Goal: Task Accomplishment & Management: Manage account settings

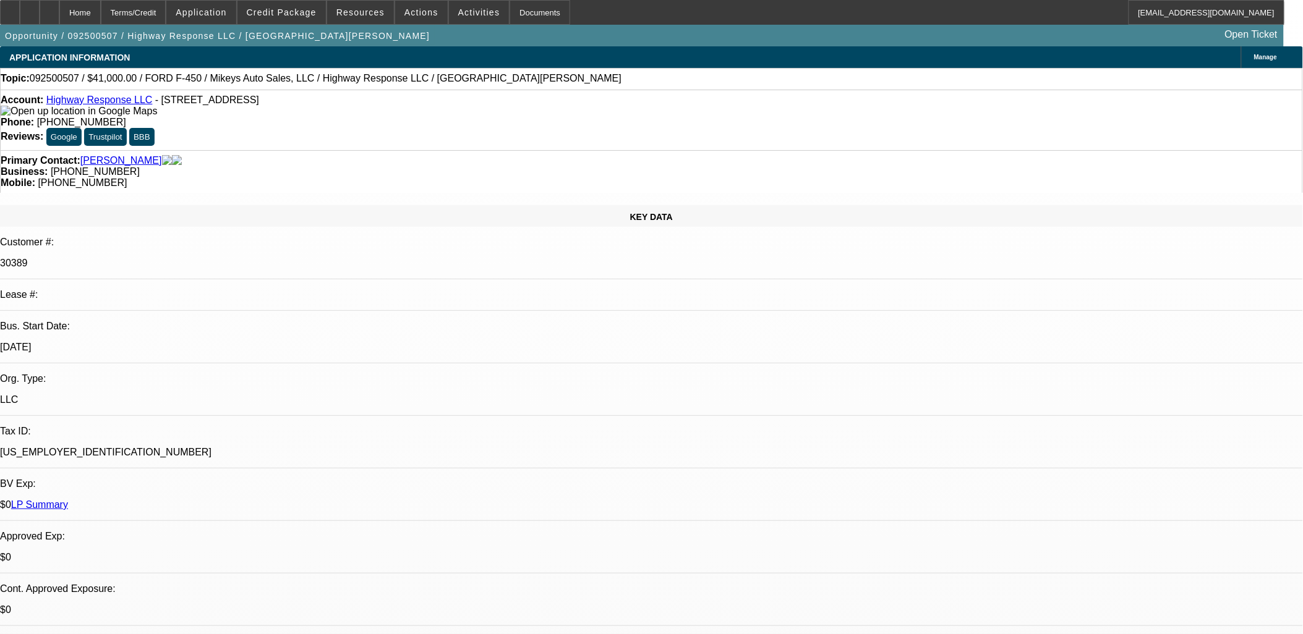
select select "0"
select select "2"
select select "0"
select select "2"
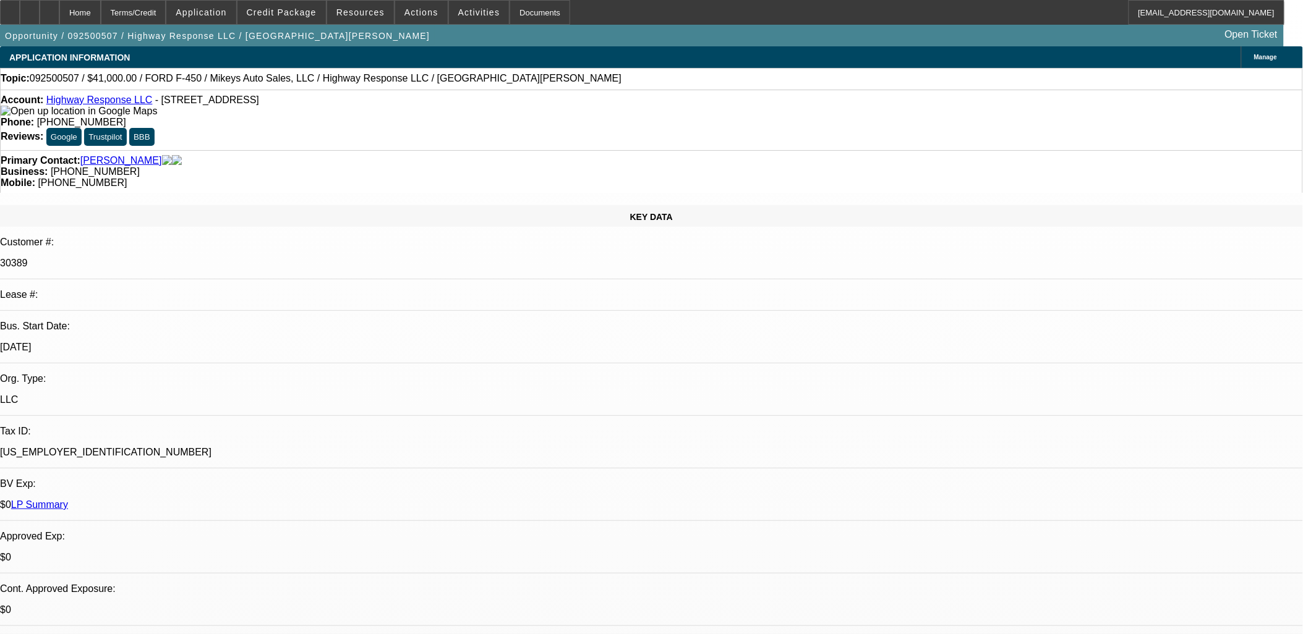
select select "0"
select select "2"
select select "0"
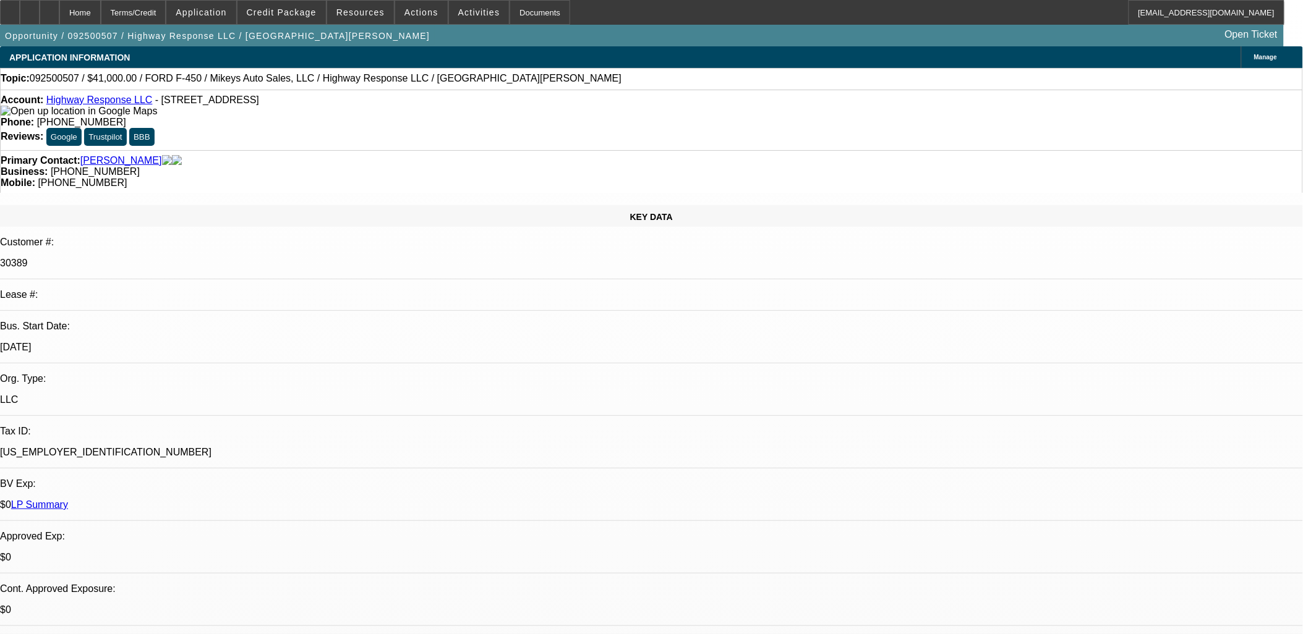
select select "2"
select select "0"
select select "1"
select select "2"
select select "6"
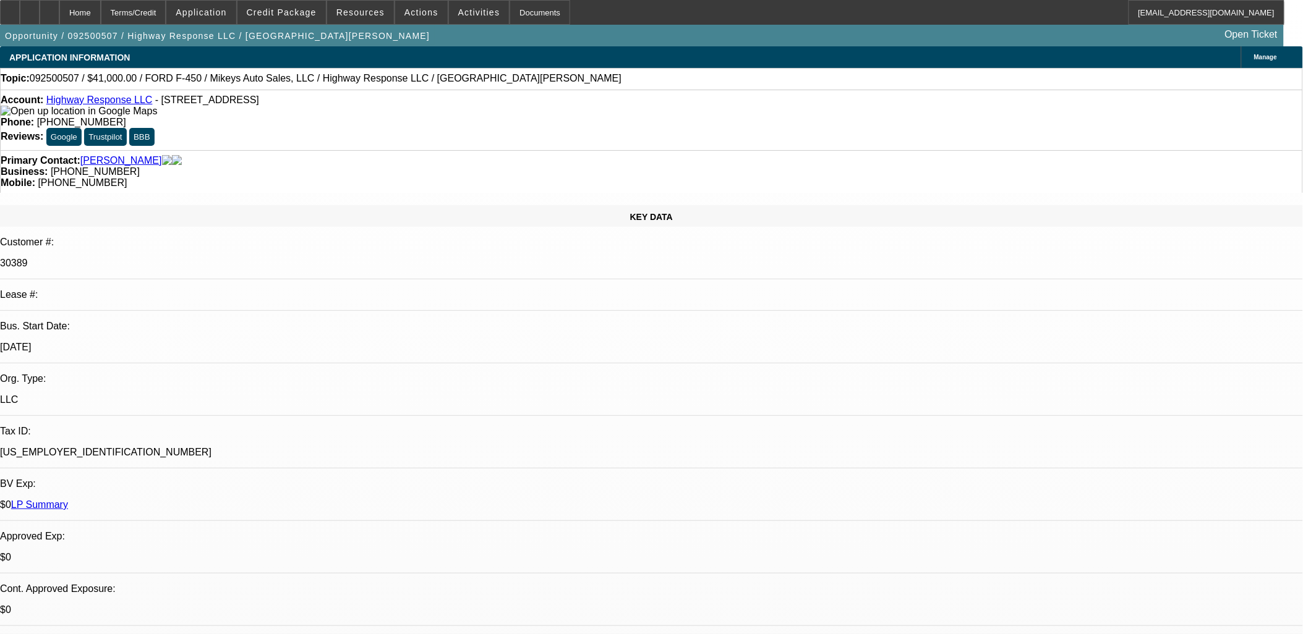
select select "1"
select select "2"
select select "6"
select select "1"
select select "2"
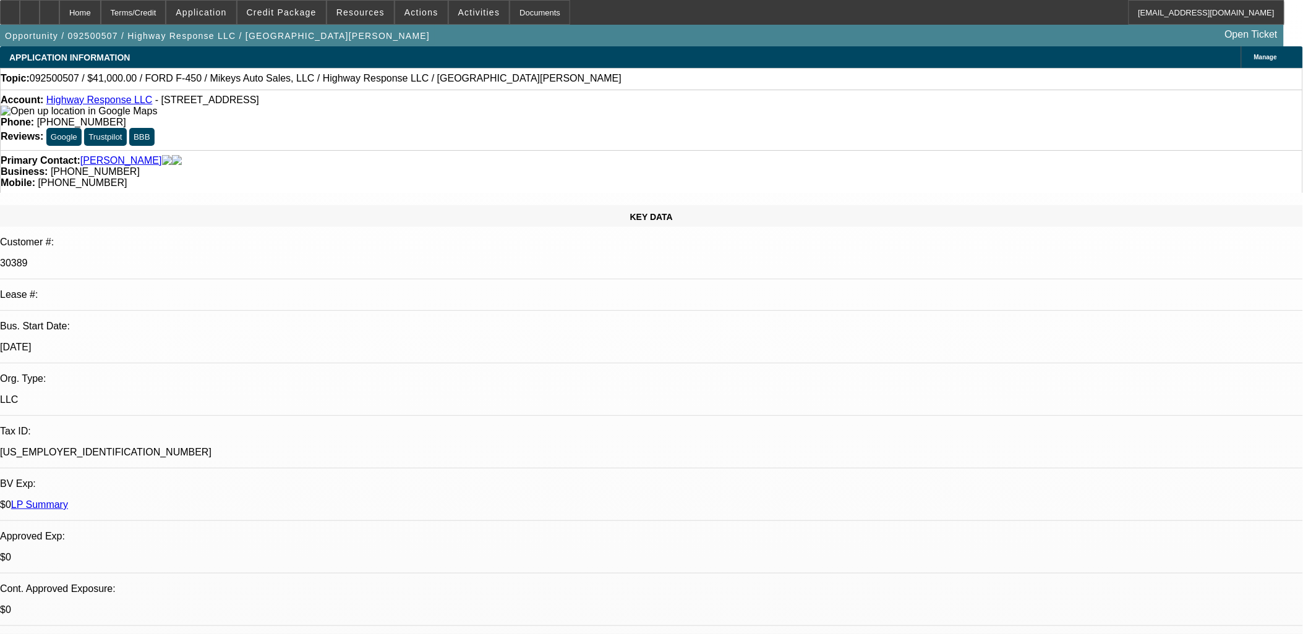
select select "6"
select select "1"
select select "2"
select select "6"
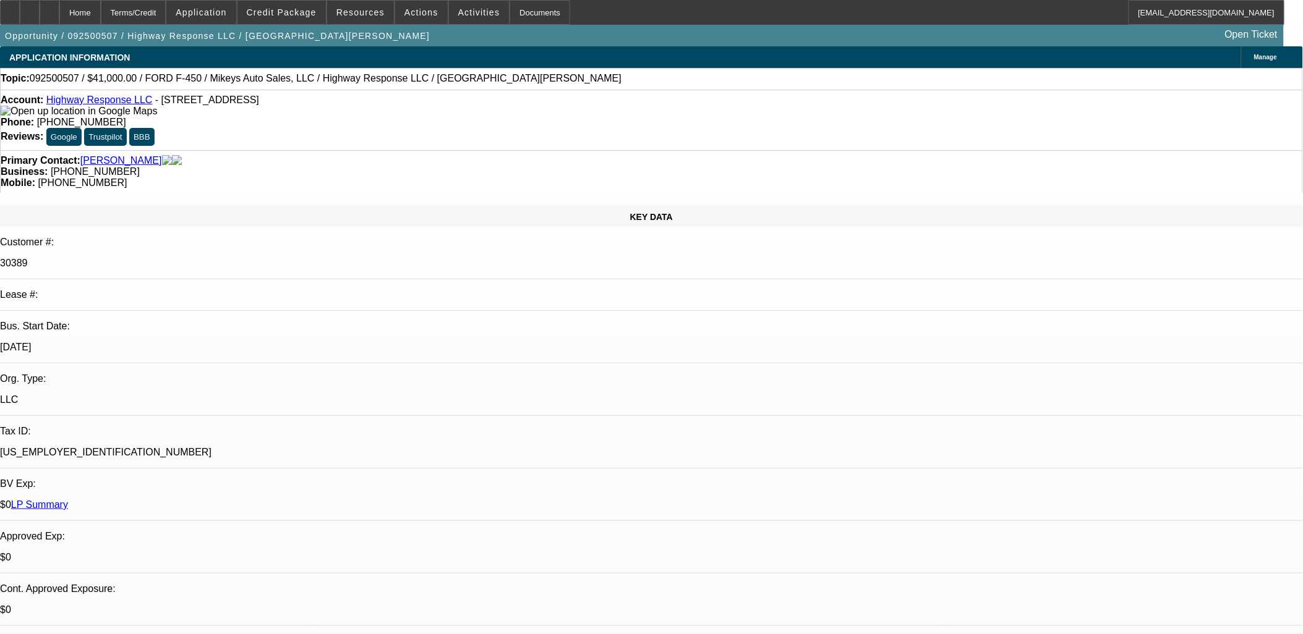
select select "0"
select select "2"
select select "0"
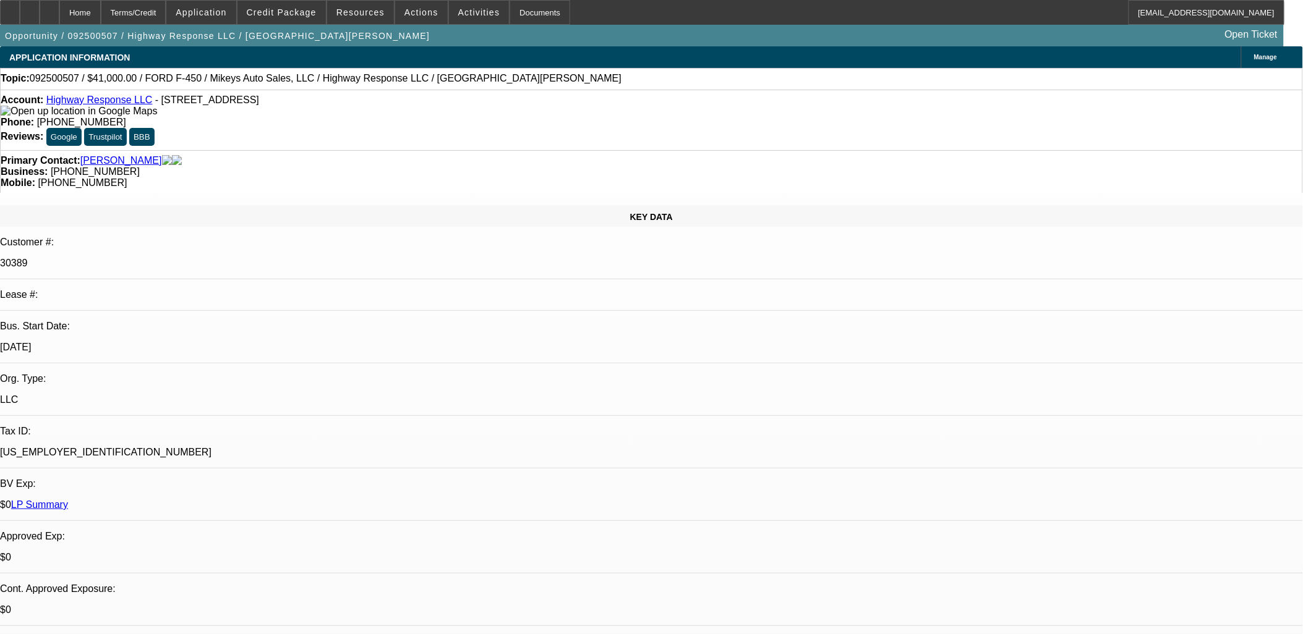
select select "0"
select select "2"
select select "0"
select select "2"
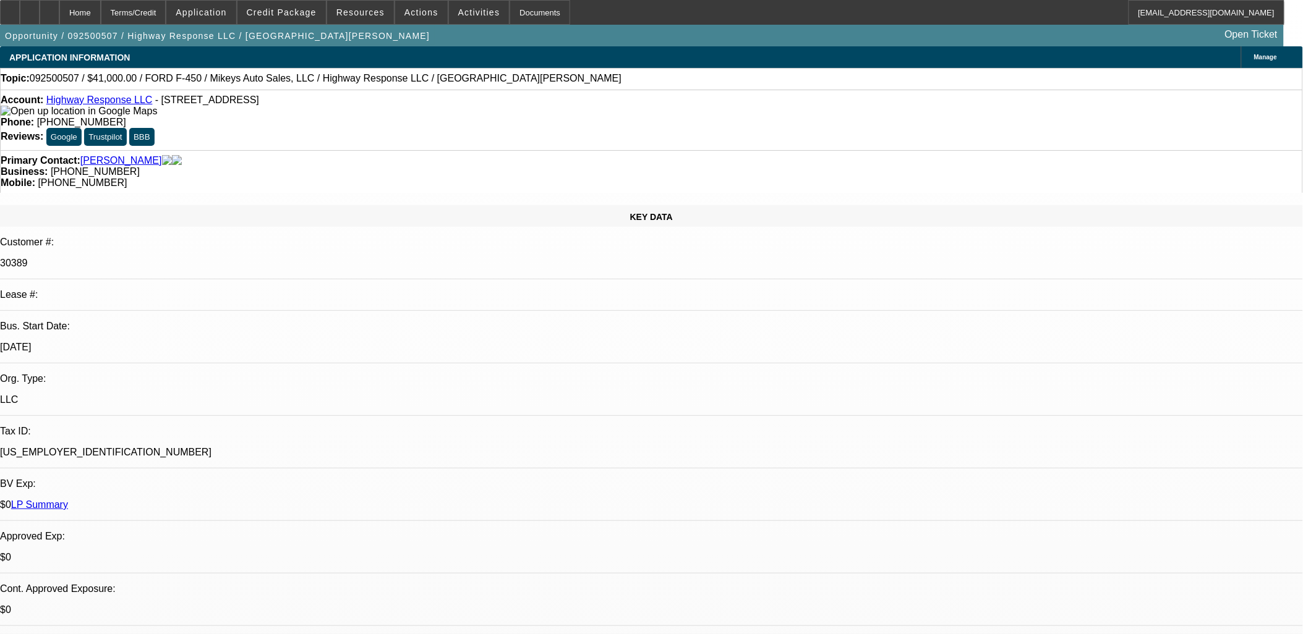
select select "0"
select select "2"
select select "0"
select select "1"
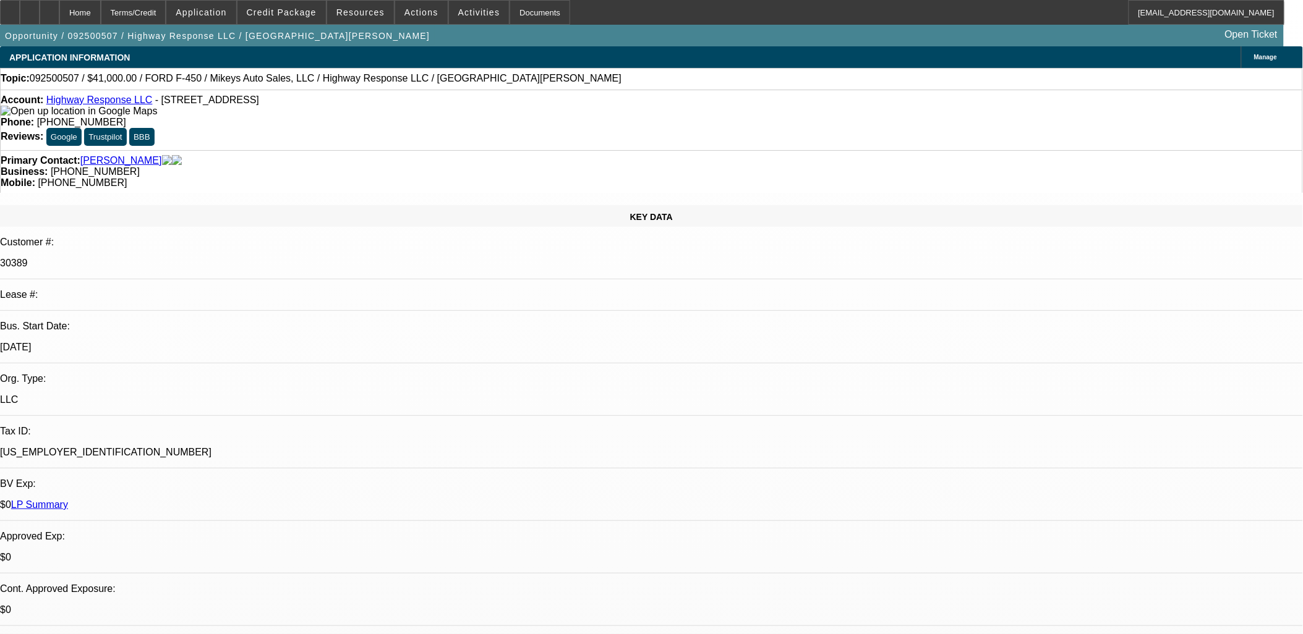
select select "2"
select select "6"
select select "1"
select select "2"
select select "6"
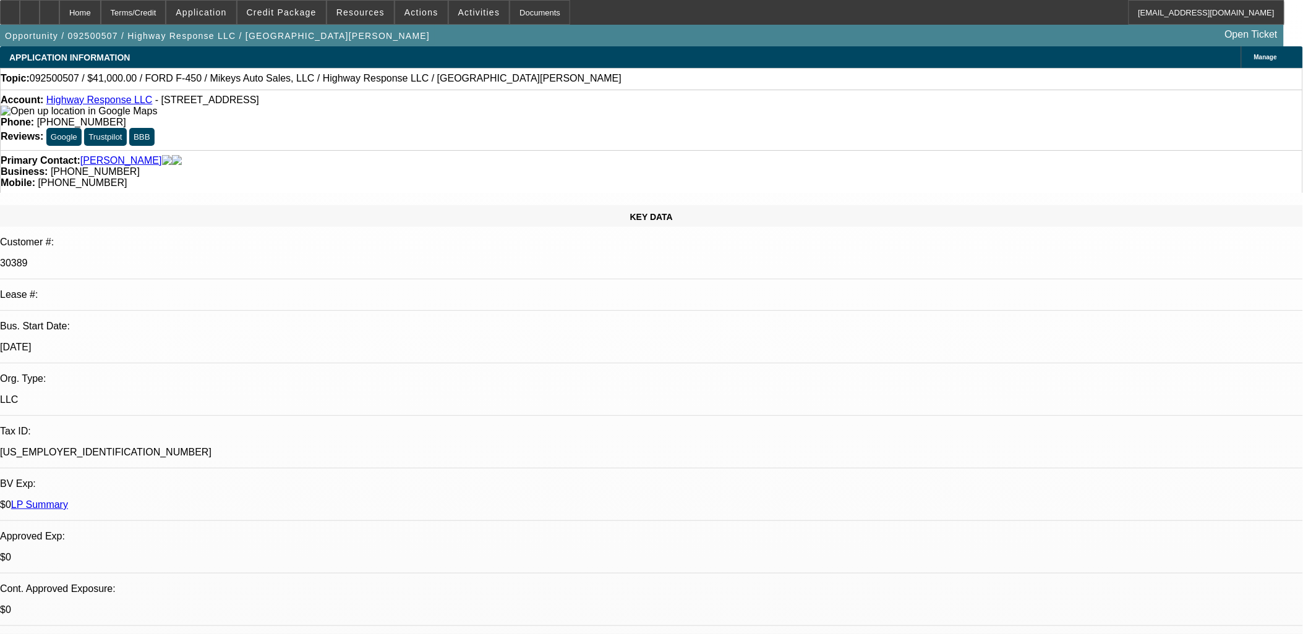
select select "1"
select select "2"
select select "6"
select select "1"
select select "2"
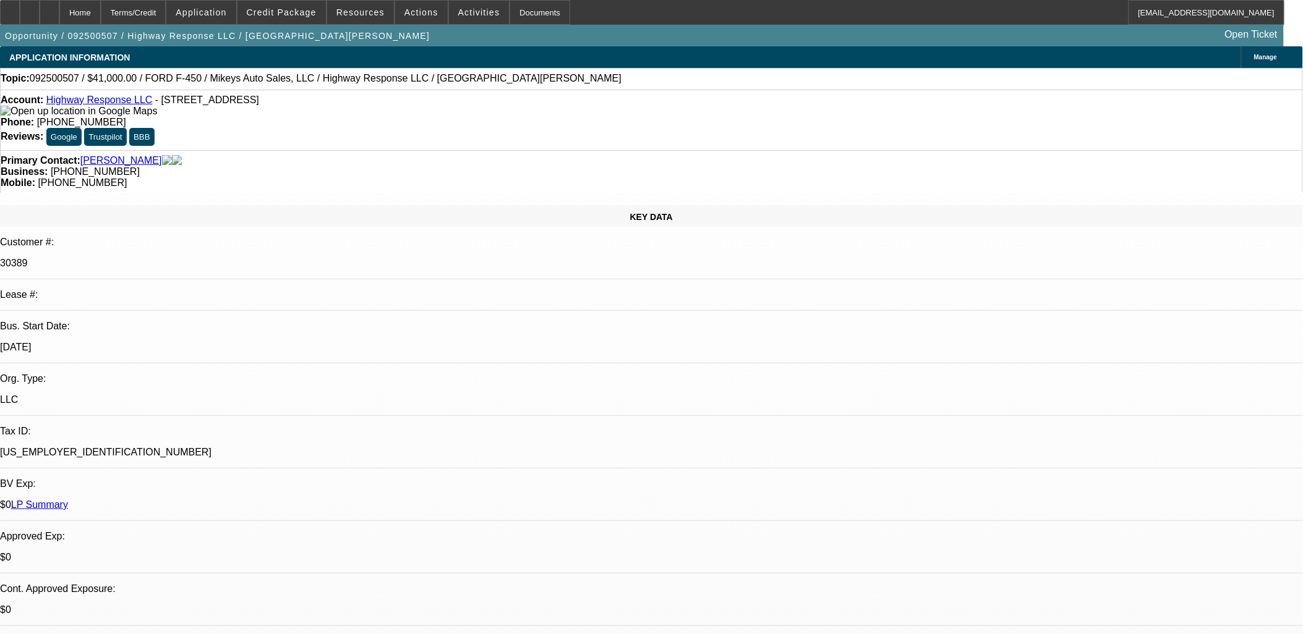
select select "6"
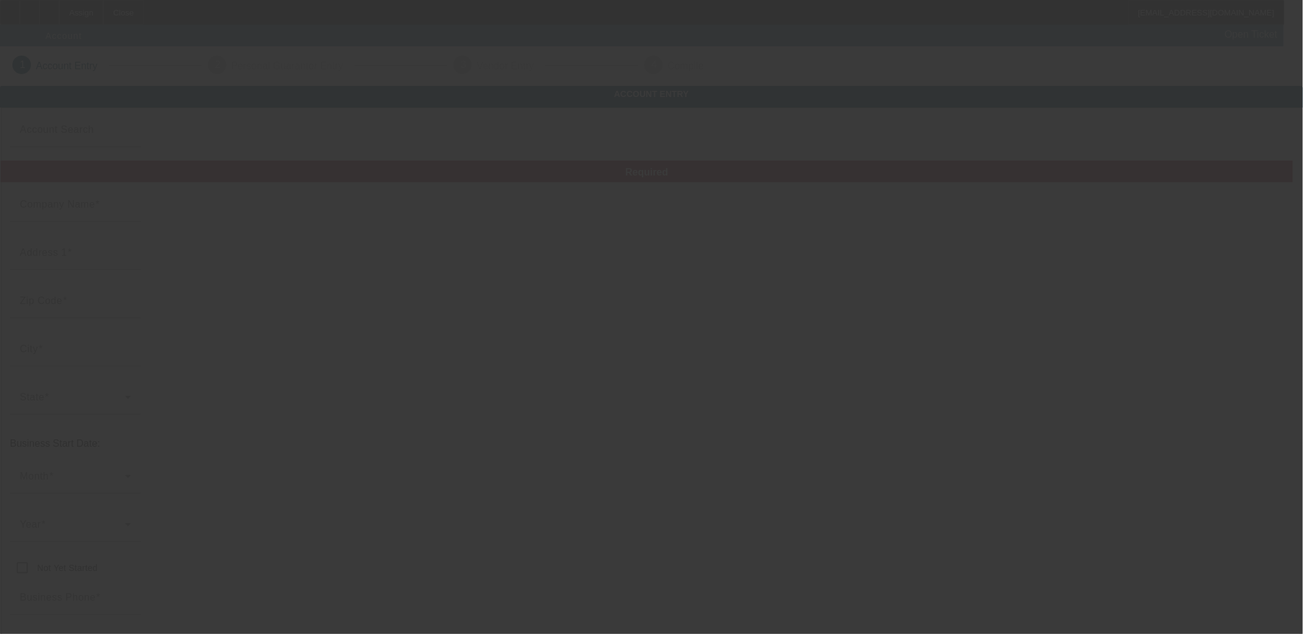
type input "[PERSON_NAME]"
type input "Na"
type input "NA"
type input "Na"
type input "[PHONE_NUMBER]"
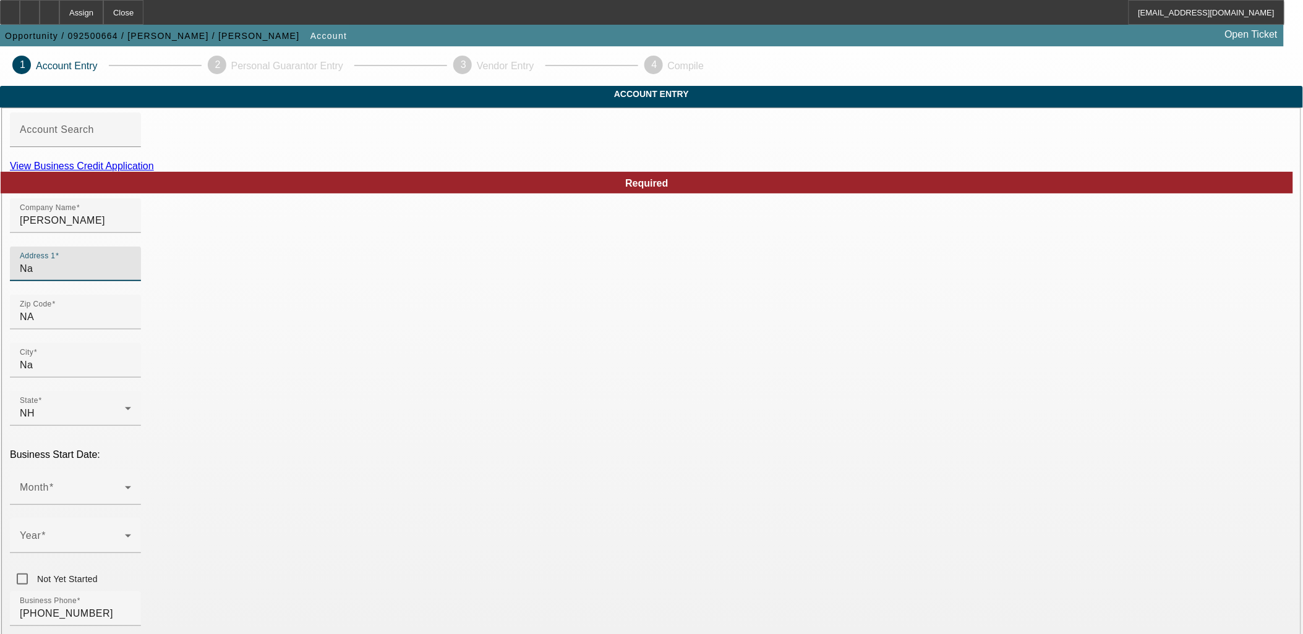
click at [131, 276] on input "Na" at bounding box center [75, 269] width 111 height 15
paste input "[STREET_ADDRESS]"
type input "[STREET_ADDRESS]"
click at [131, 228] on input "[PERSON_NAME]" at bounding box center [75, 220] width 111 height 15
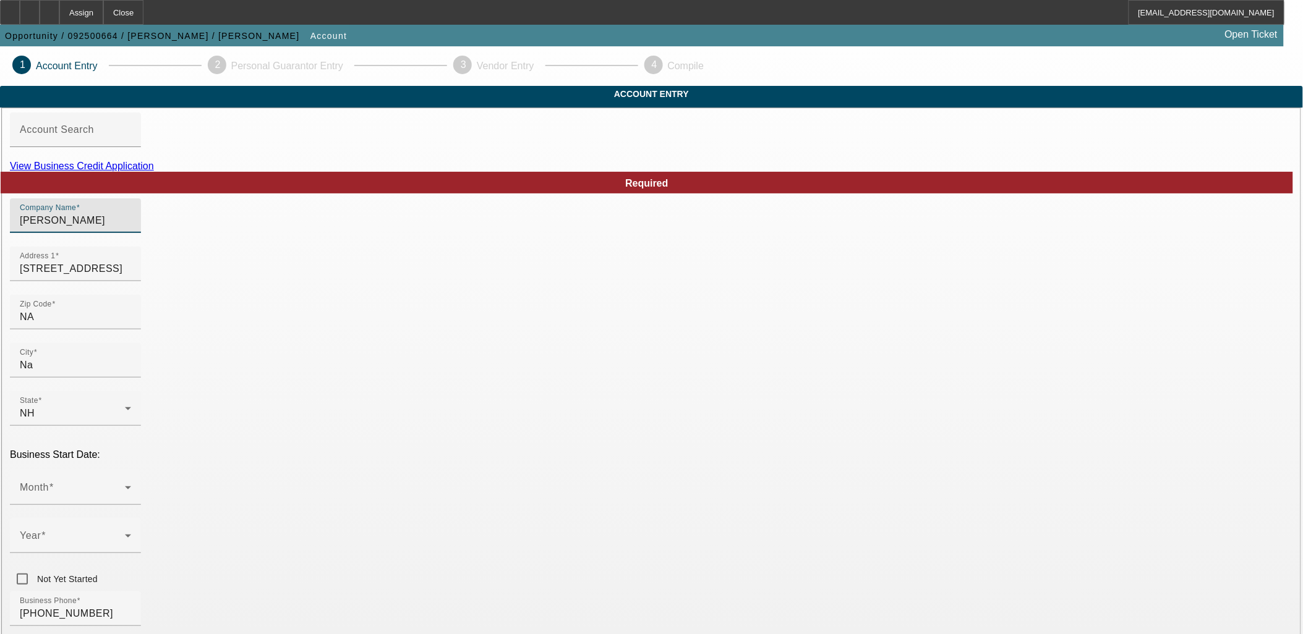
click at [131, 228] on input "Jonathan Olive" at bounding box center [75, 220] width 111 height 15
type input "Western Sales Co"
type input "."
type input "03874"
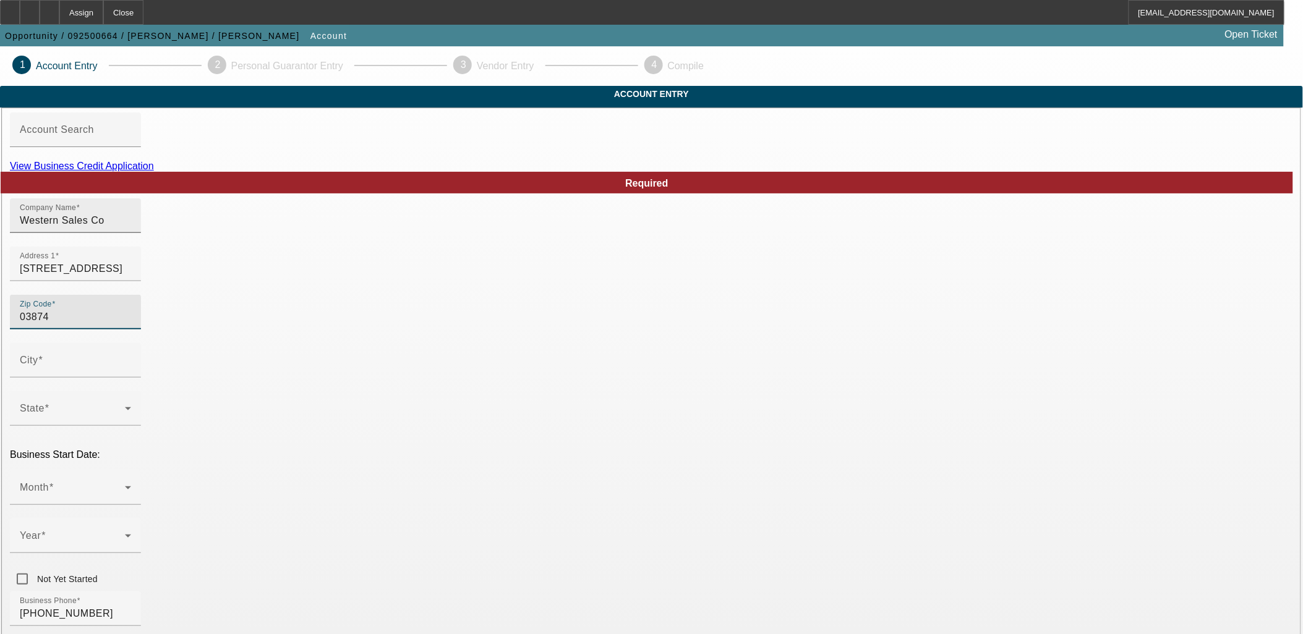
type input "Seabrook"
type input "Rockingham"
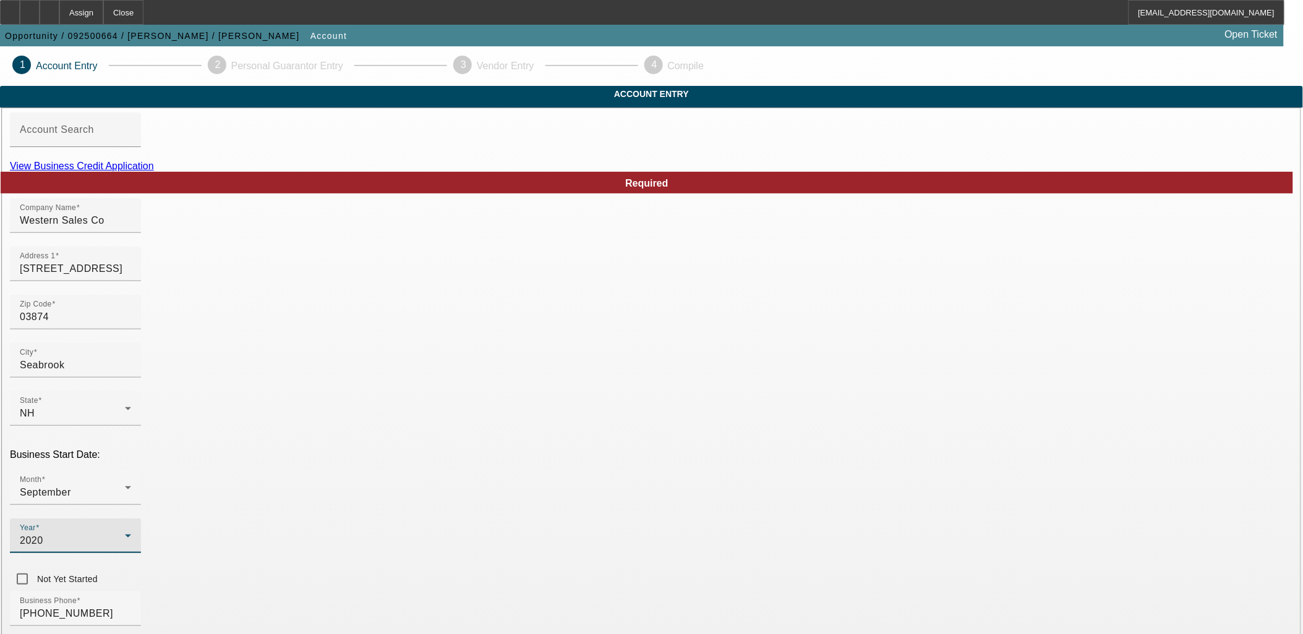
click at [573, 564] on div "Required Company Name Western Sales Co Address 1 380 Lafayette Road Unit 11 Box…" at bounding box center [651, 572] width 1283 height 801
drag, startPoint x: 573, startPoint y: 564, endPoint x: 573, endPoint y: 551, distance: 13.0
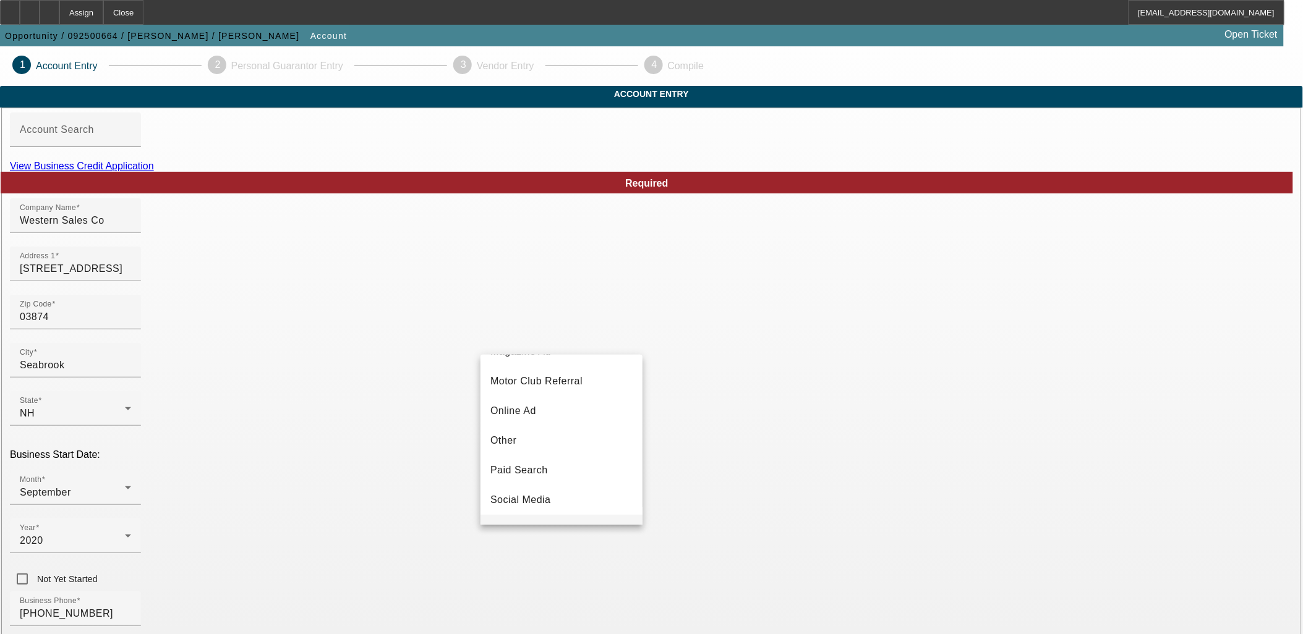
scroll to position [412, 0]
click at [561, 497] on span "Vendor Referral" at bounding box center [527, 497] width 74 height 15
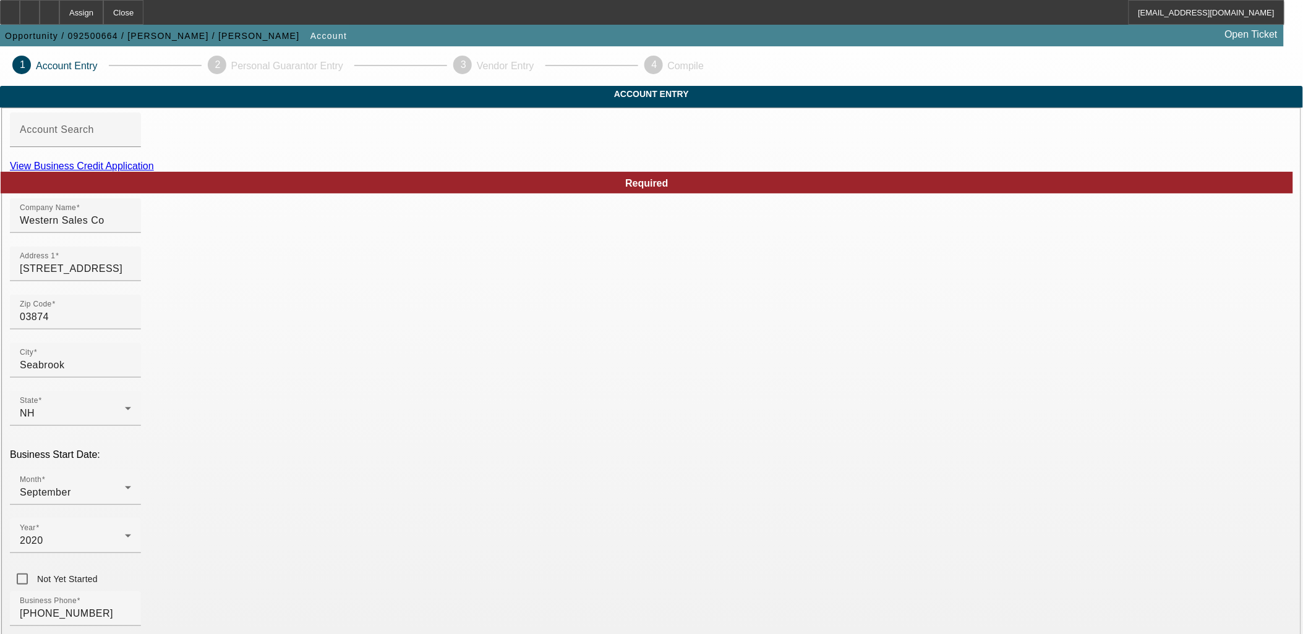
drag, startPoint x: 780, startPoint y: 510, endPoint x: 771, endPoint y: 532, distance: 23.9
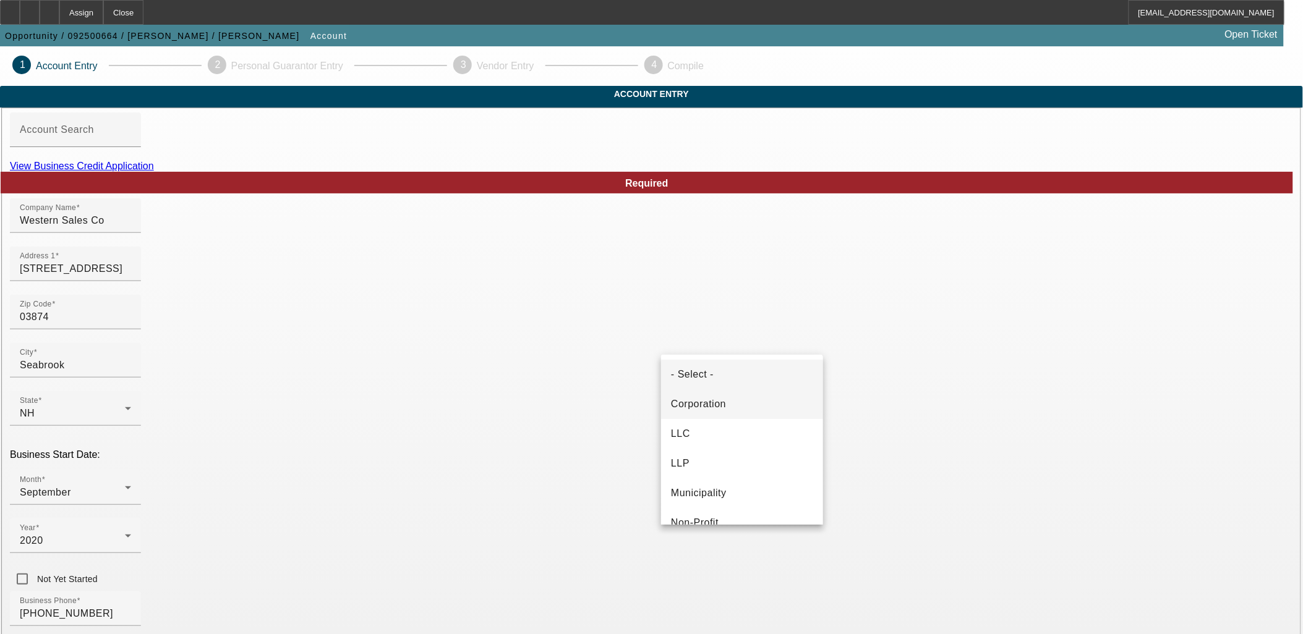
click at [722, 411] on span "Corporation" at bounding box center [698, 404] width 55 height 15
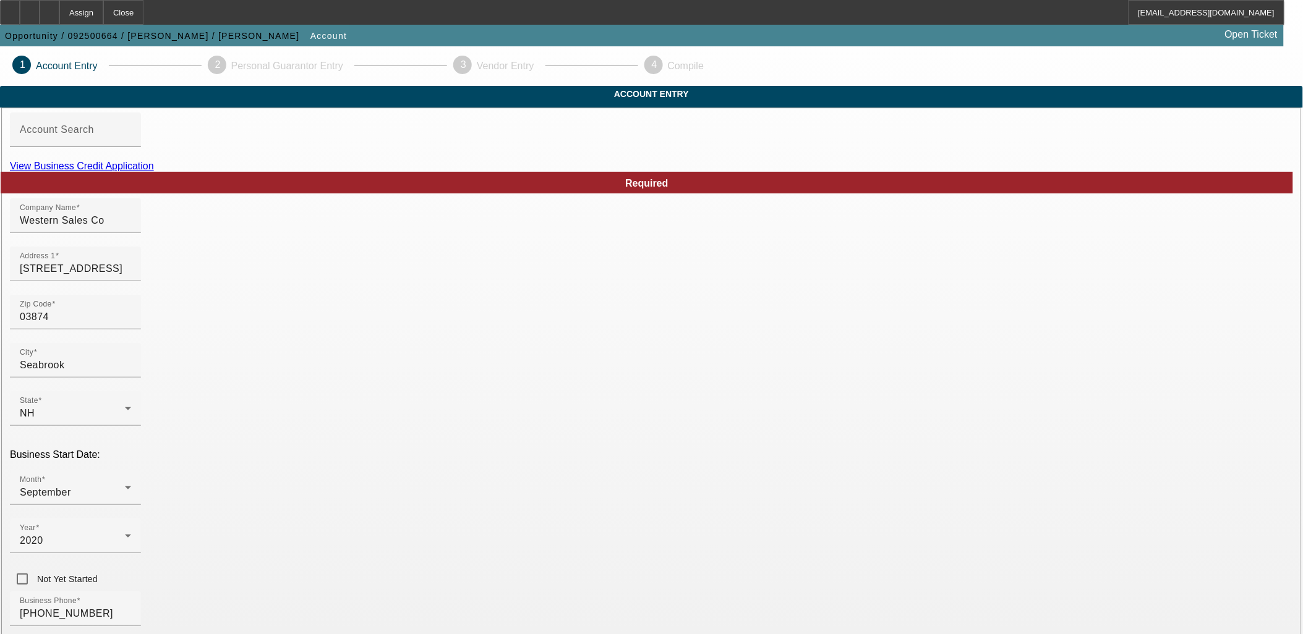
type input "612113195"
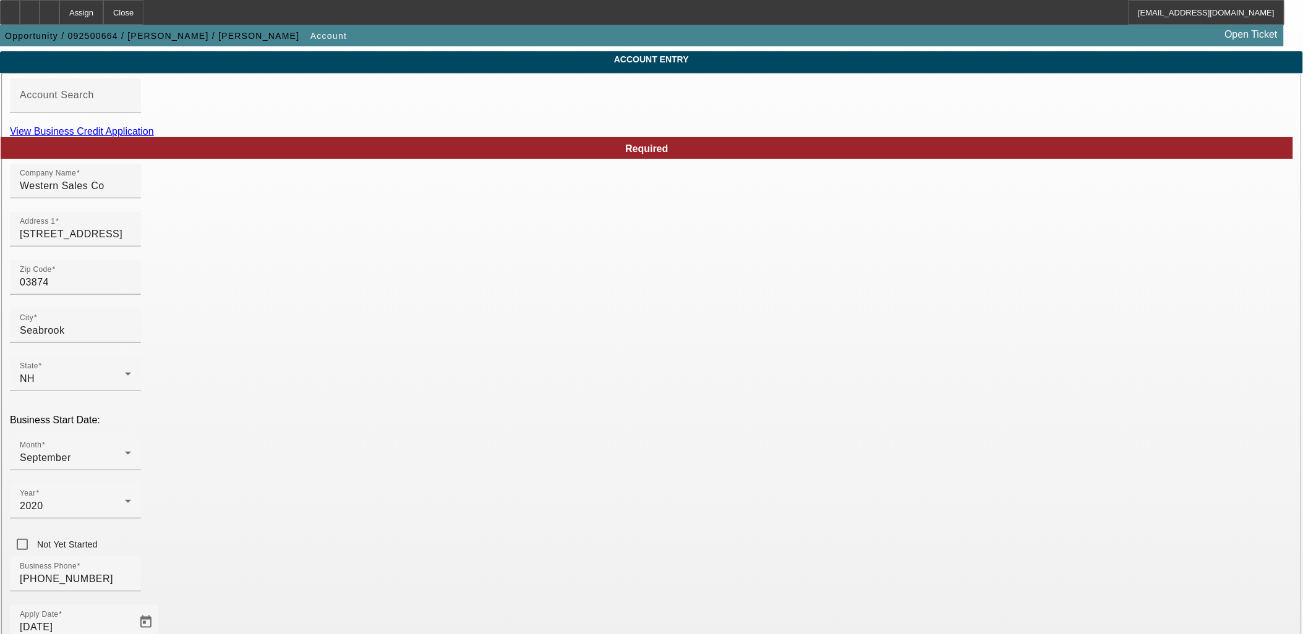
scroll to position [69, 0]
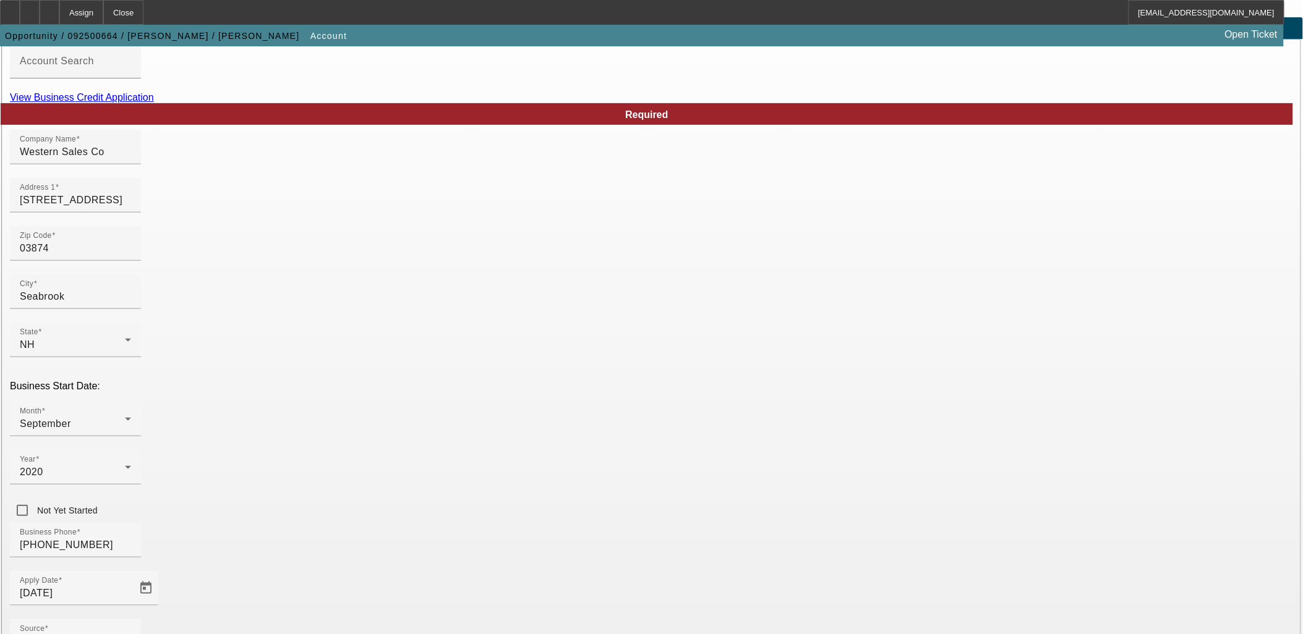
paste input "Construction Materials Sales & Supply"
drag, startPoint x: 809, startPoint y: 528, endPoint x: 931, endPoint y: 522, distance: 121.9
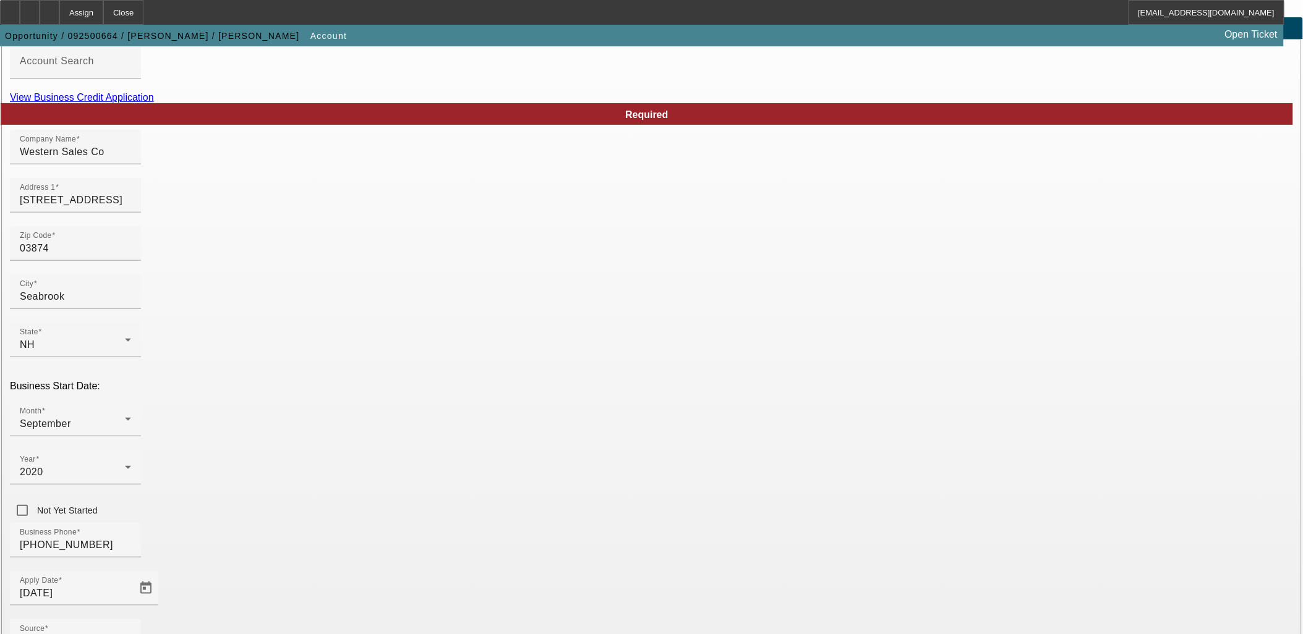
type input "Construction Materials Sales & Supply"
paste input "westernsalesco.com"
type input "westernsalesco.com"
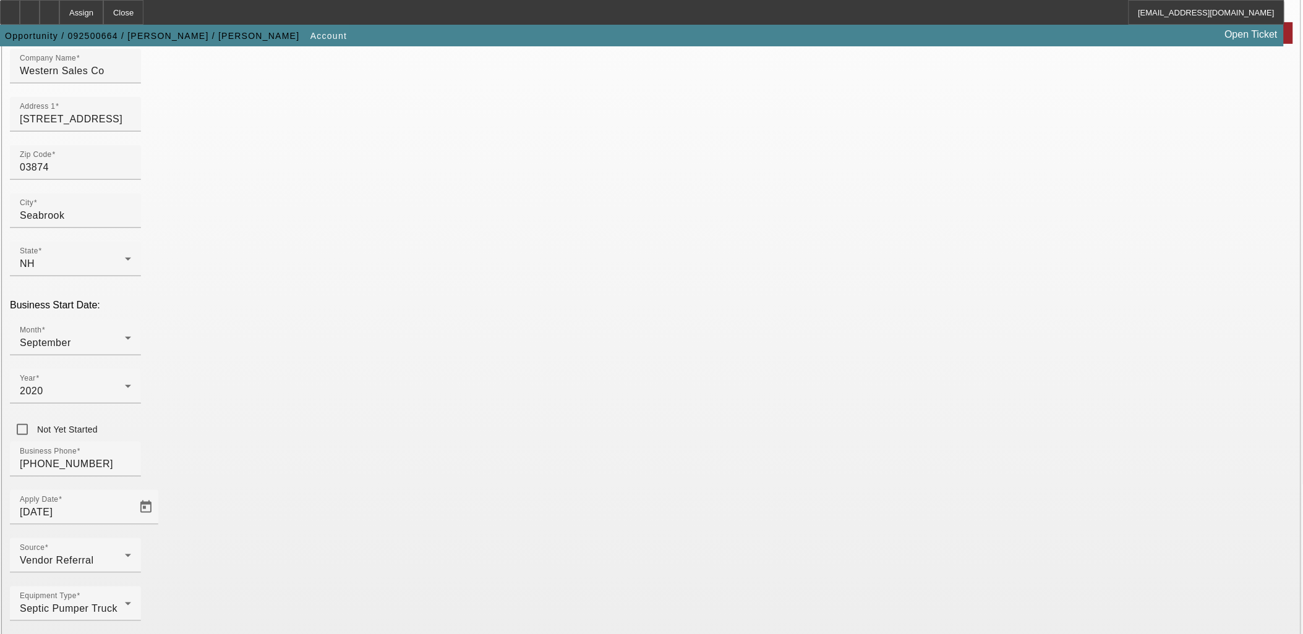
scroll to position [153, 0]
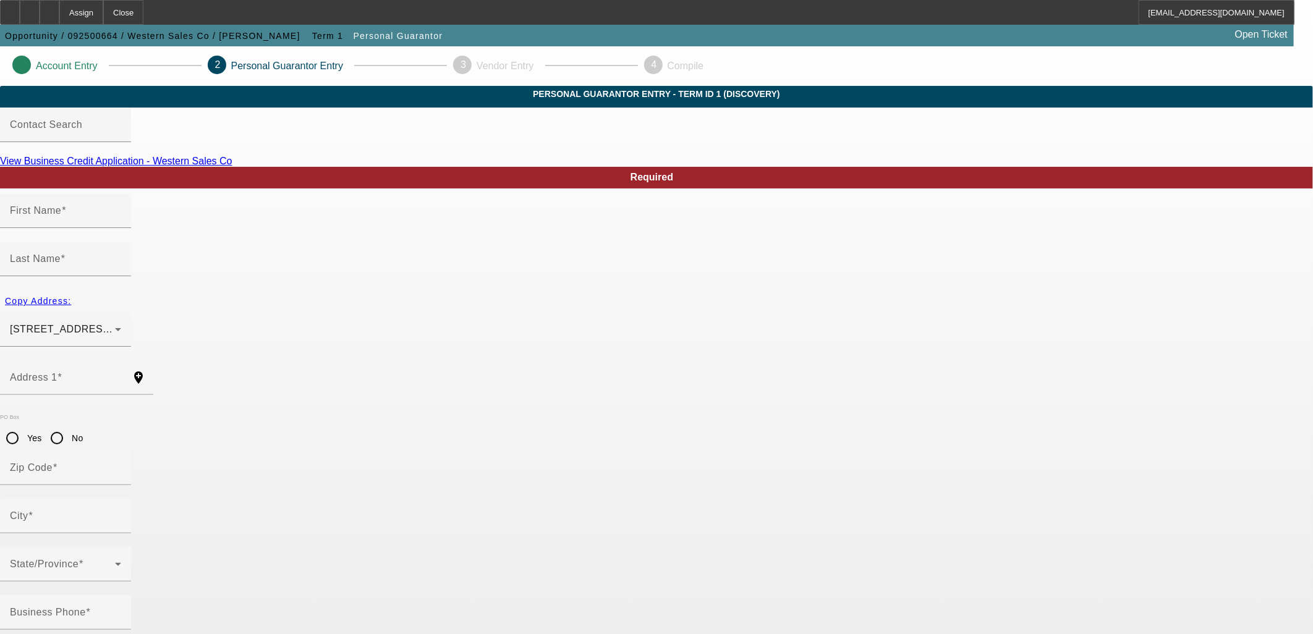
type input "Jonathan"
type input "Oliver"
type input "6 Scott Road"
radio input "true"
type input "03842"
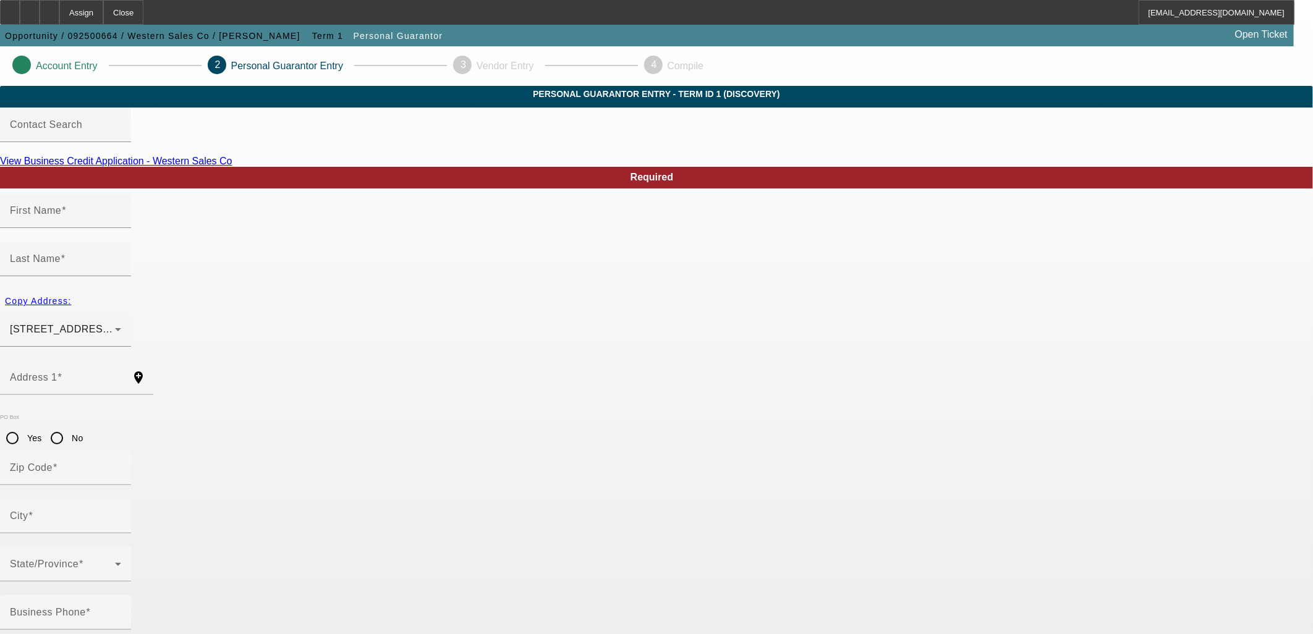
type input "Hampton"
type input "(603) 707-6370"
type input "002-72-4446"
type input "WesternSalesCo@gmail.com"
type input "(603) 707-6370"
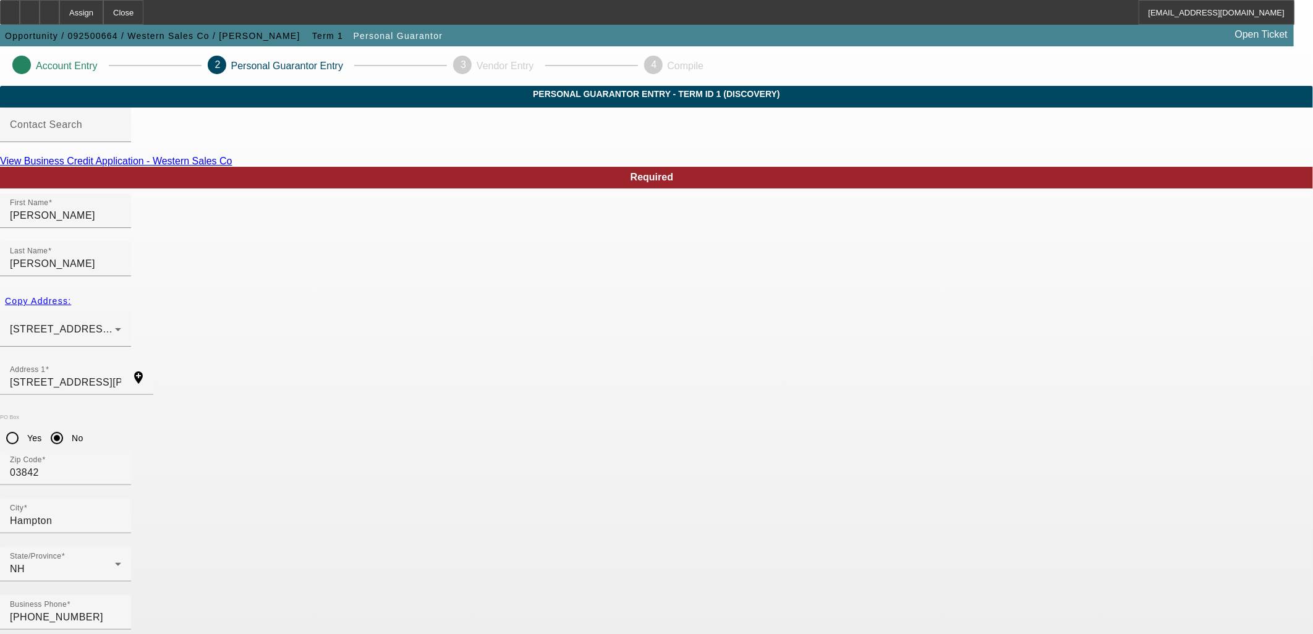
type input "100"
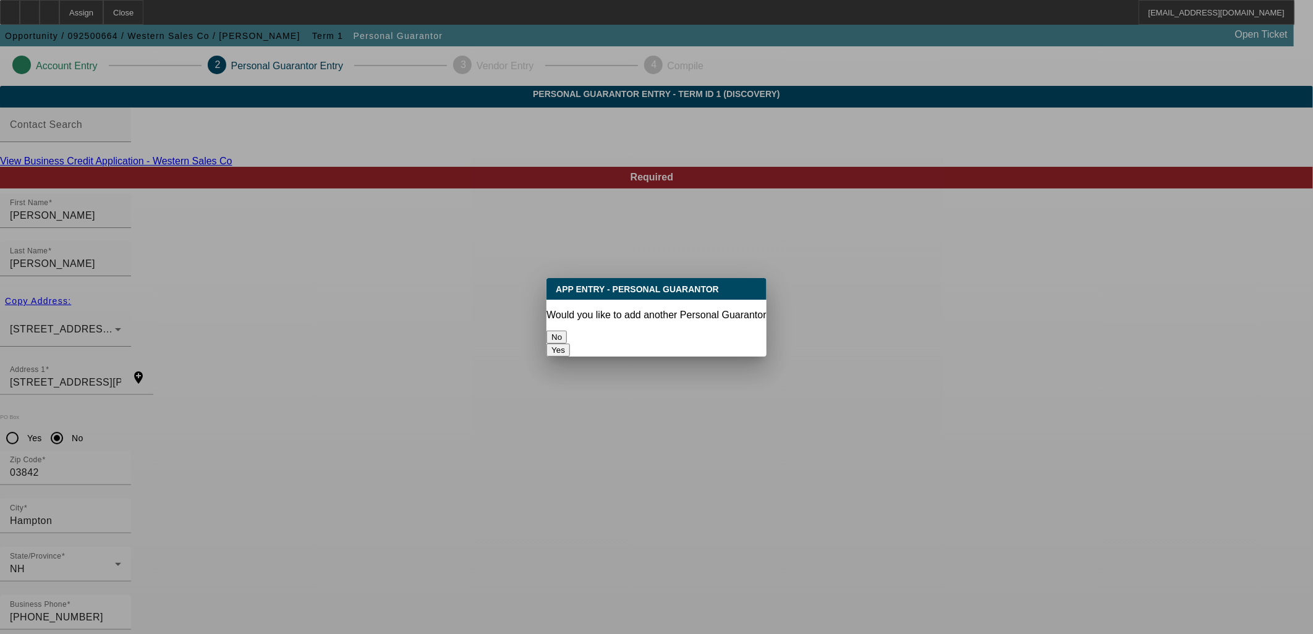
click at [567, 331] on button "No" at bounding box center [557, 337] width 20 height 13
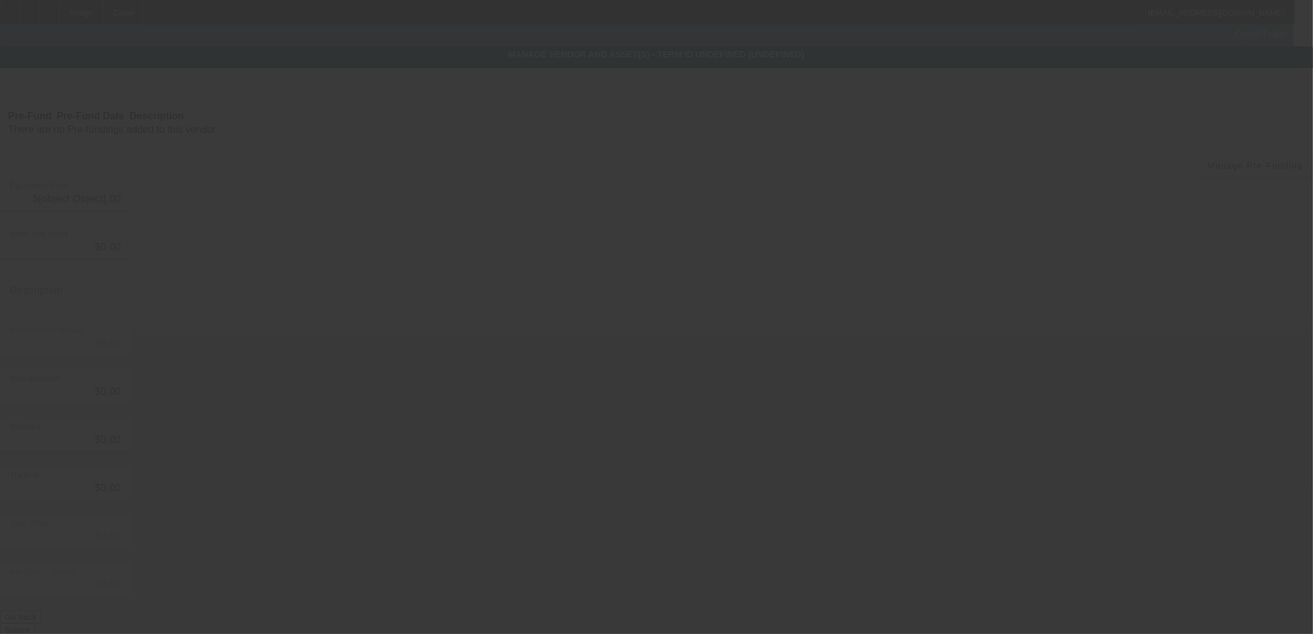
type input "$218,000.00"
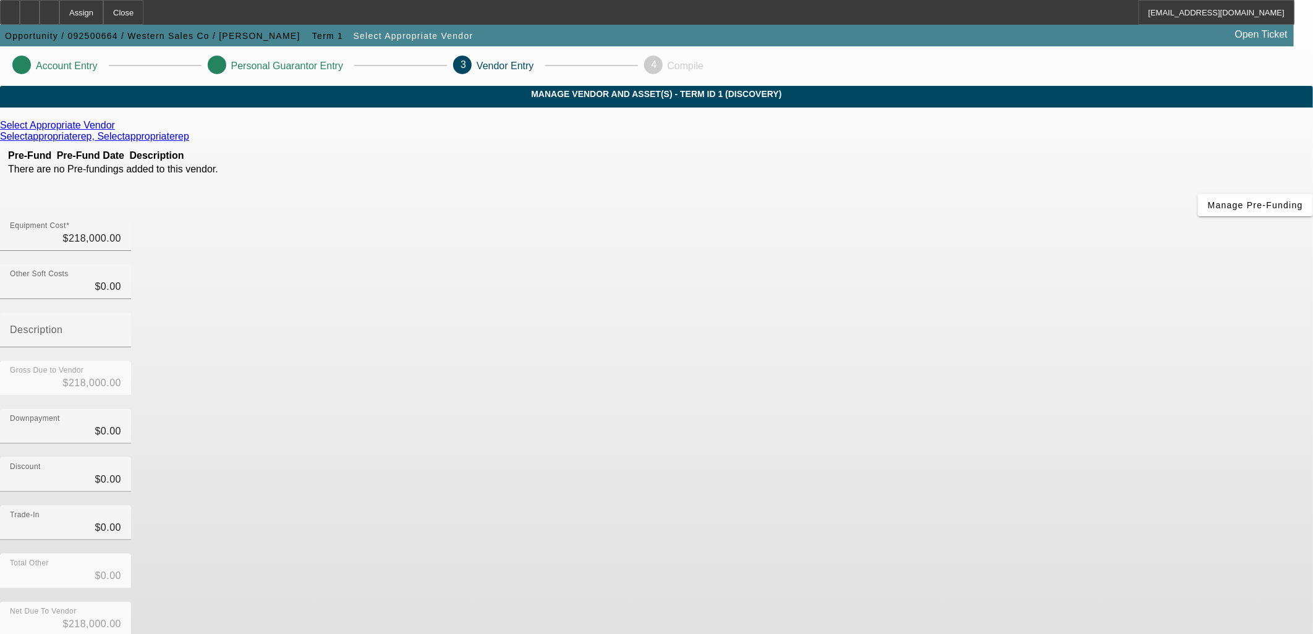
click at [406, 131] on div "Select Appropriate Vendor" at bounding box center [656, 125] width 1313 height 11
click at [118, 130] on icon at bounding box center [118, 125] width 0 height 11
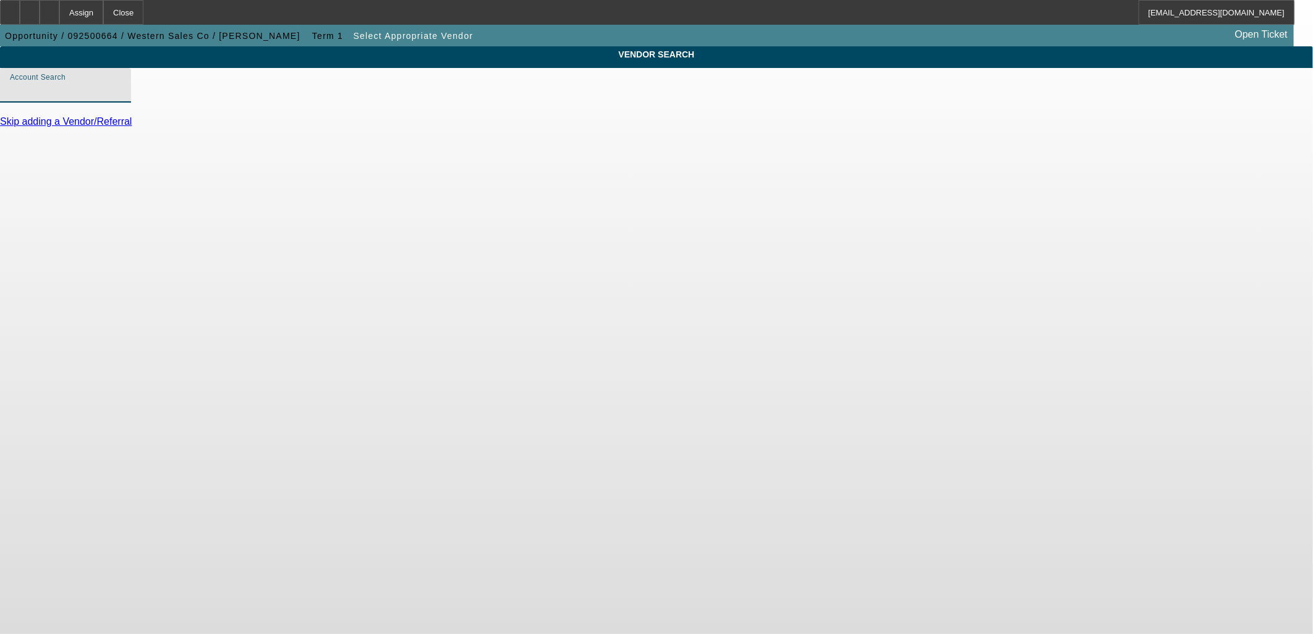
click at [121, 98] on input "Account Search" at bounding box center [65, 90] width 111 height 15
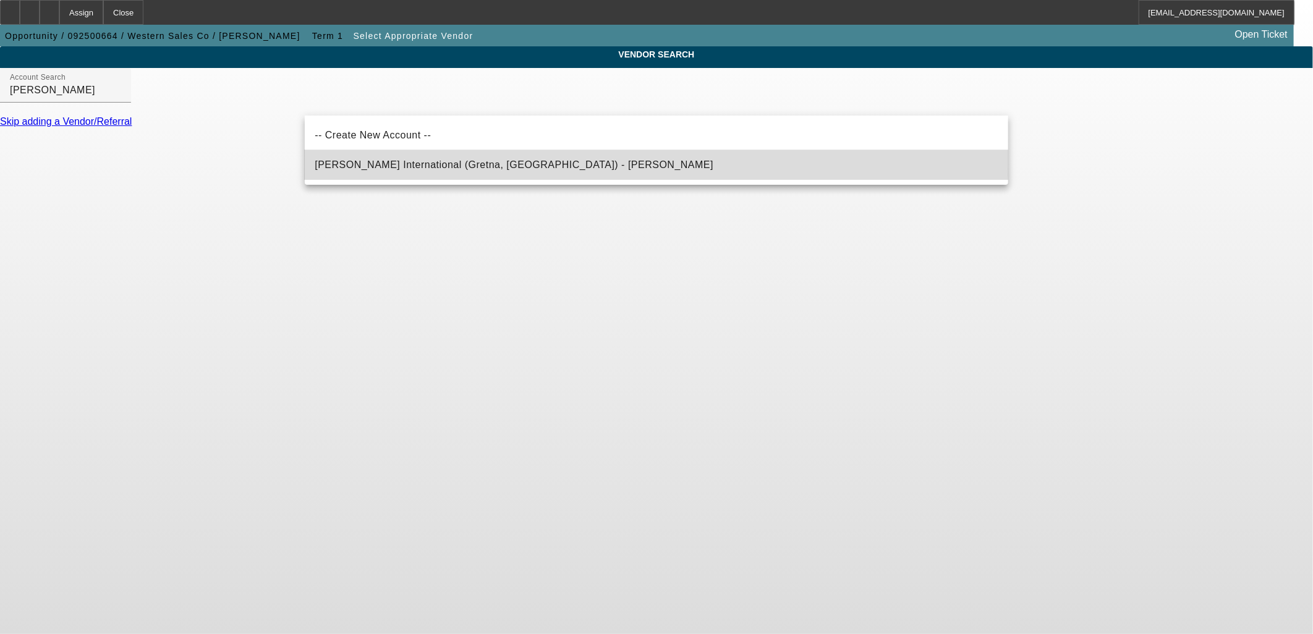
click at [391, 158] on span "Amthor International (Gretna, VA) - Horne, Erika" at bounding box center [514, 165] width 399 height 15
type input "Amthor International (Gretna, VA) - Horne, Erika"
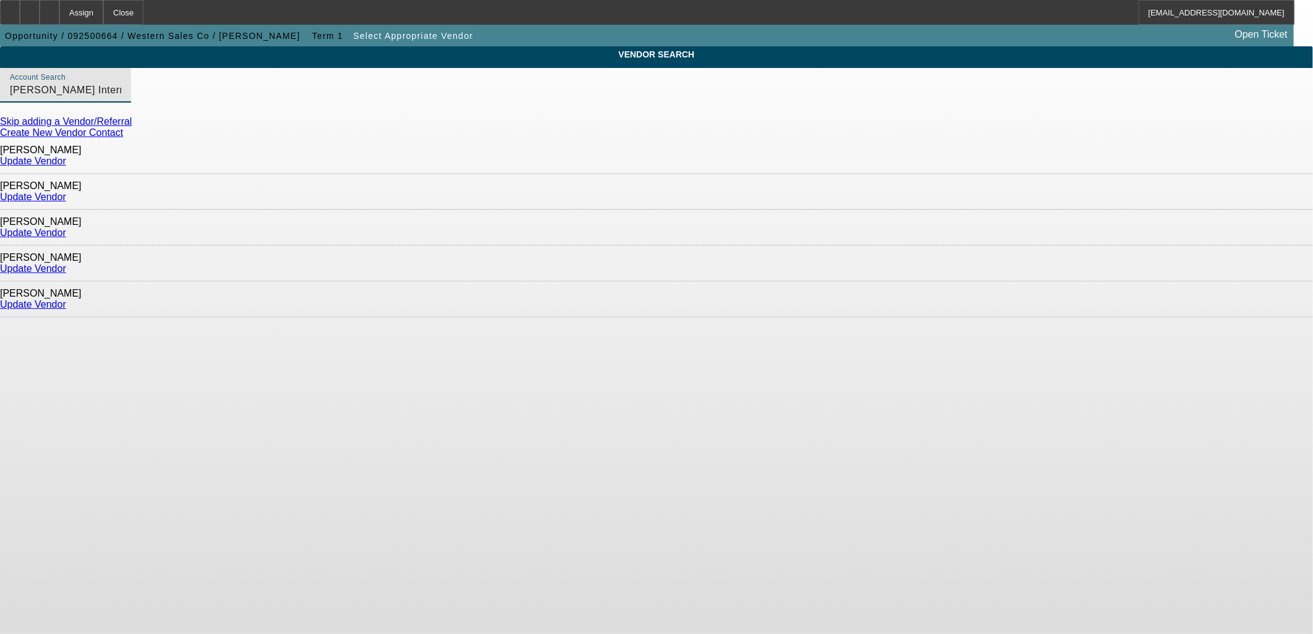
click at [66, 299] on link "Update Vendor" at bounding box center [33, 304] width 66 height 11
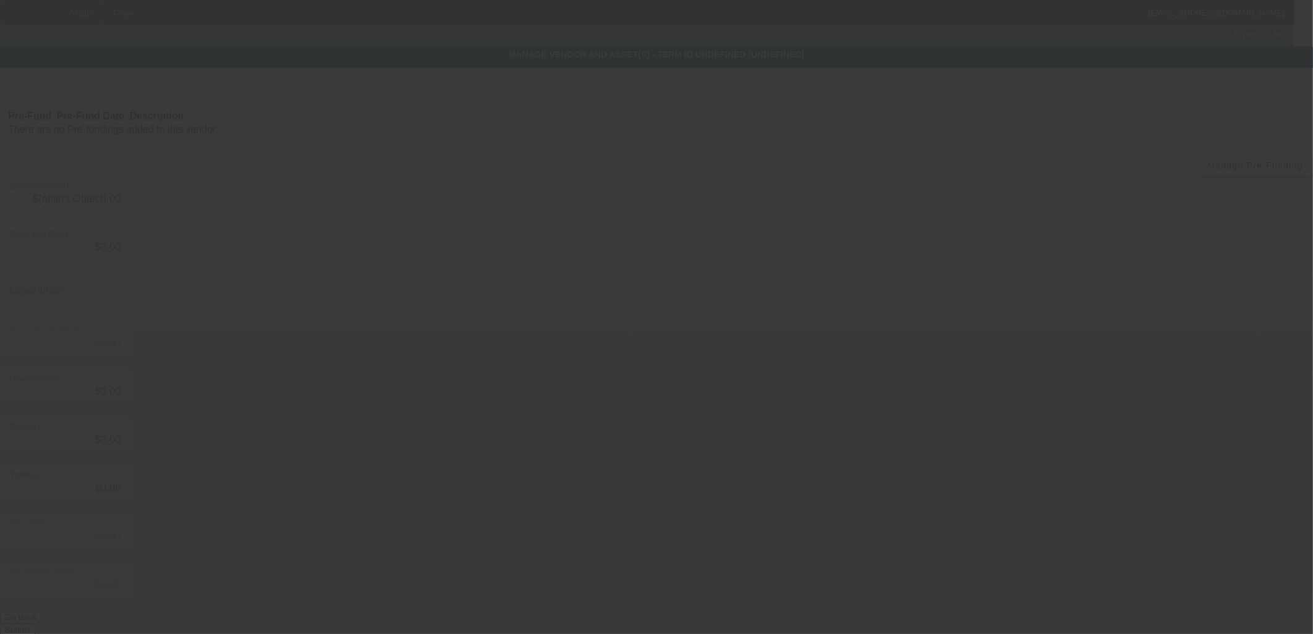
type input "$218,000.00"
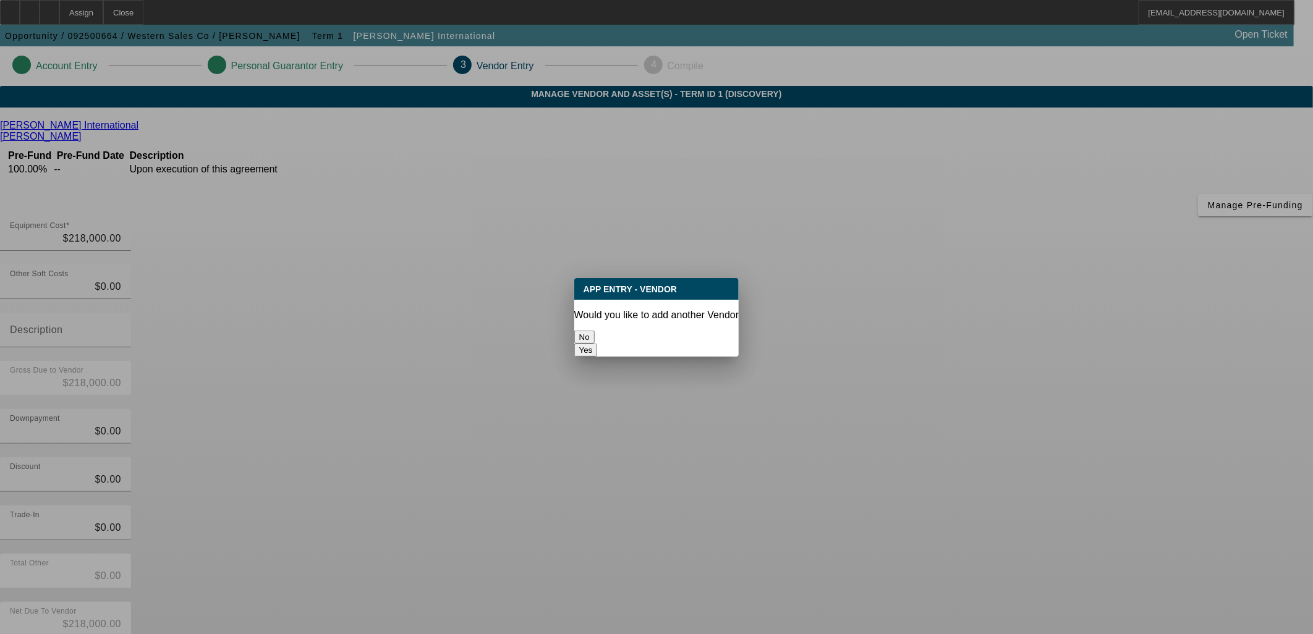
drag, startPoint x: 608, startPoint y: 333, endPoint x: 617, endPoint y: 331, distance: 8.7
click at [595, 331] on button "No" at bounding box center [584, 337] width 20 height 13
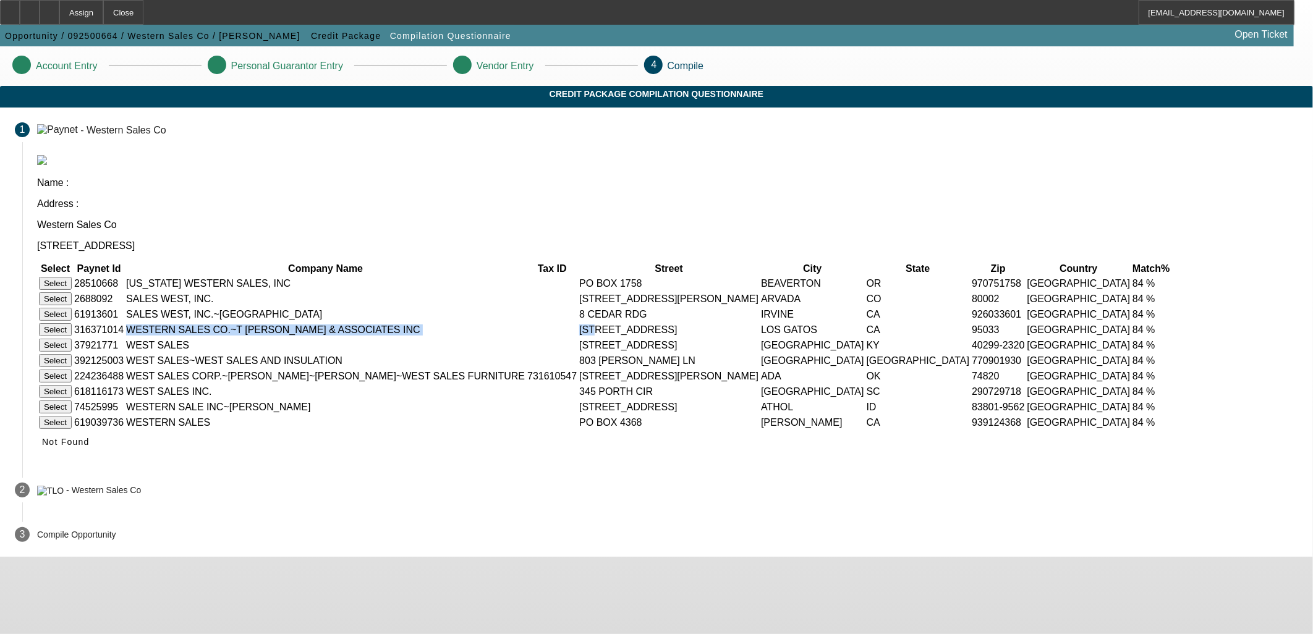
drag, startPoint x: 441, startPoint y: 287, endPoint x: 756, endPoint y: 297, distance: 314.3
click at [756, 323] on tr "Select 316371014 WESTERN SALES CO.~T SLANKARD & ASSOCIATES INC 16800 LAUREL ROA…" at bounding box center [605, 330] width 1135 height 14
click at [42, 447] on icon at bounding box center [42, 442] width 0 height 10
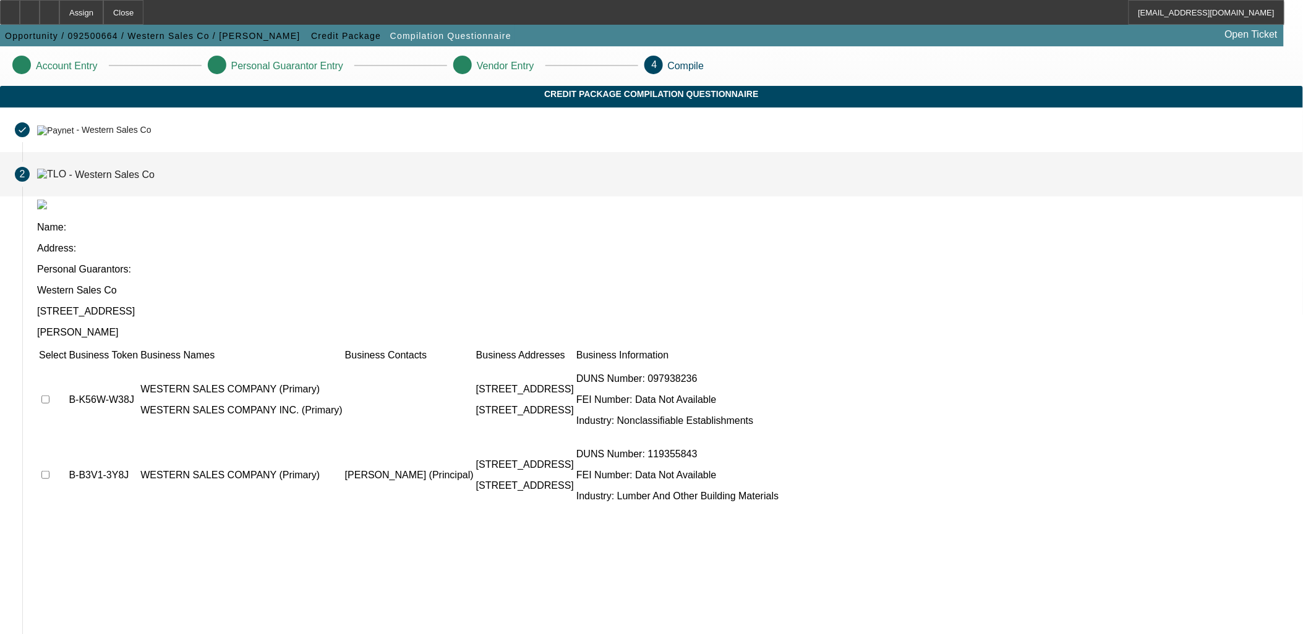
click at [67, 363] on td at bounding box center [52, 400] width 28 height 74
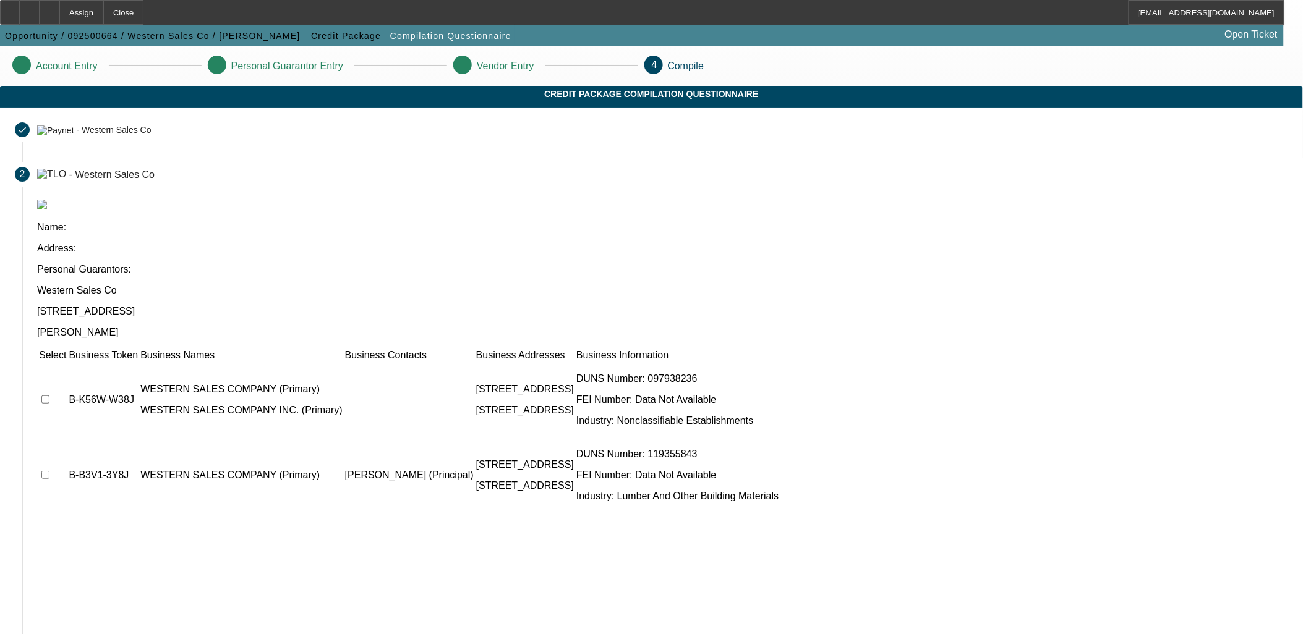
click at [67, 438] on td at bounding box center [52, 475] width 28 height 74
click at [49, 471] on input "checkbox" at bounding box center [45, 475] width 8 height 8
checkbox input "true"
click at [67, 363] on td at bounding box center [52, 400] width 28 height 74
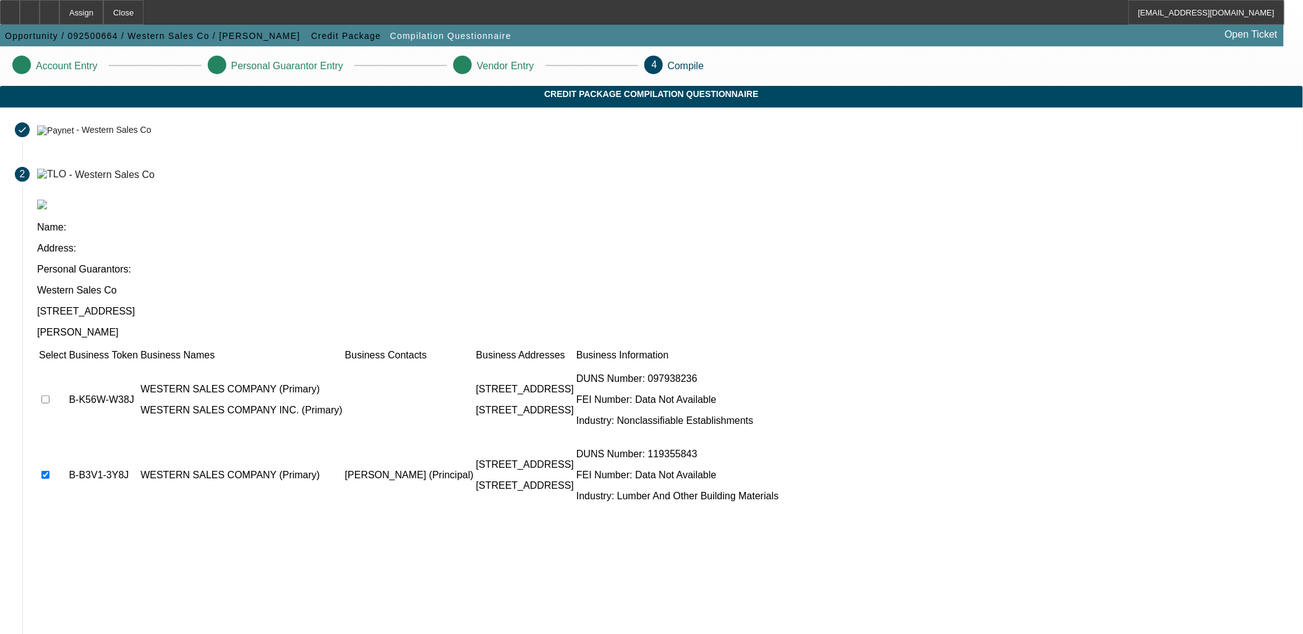
click at [49, 396] on input "checkbox" at bounding box center [45, 400] width 8 height 8
checkbox input "true"
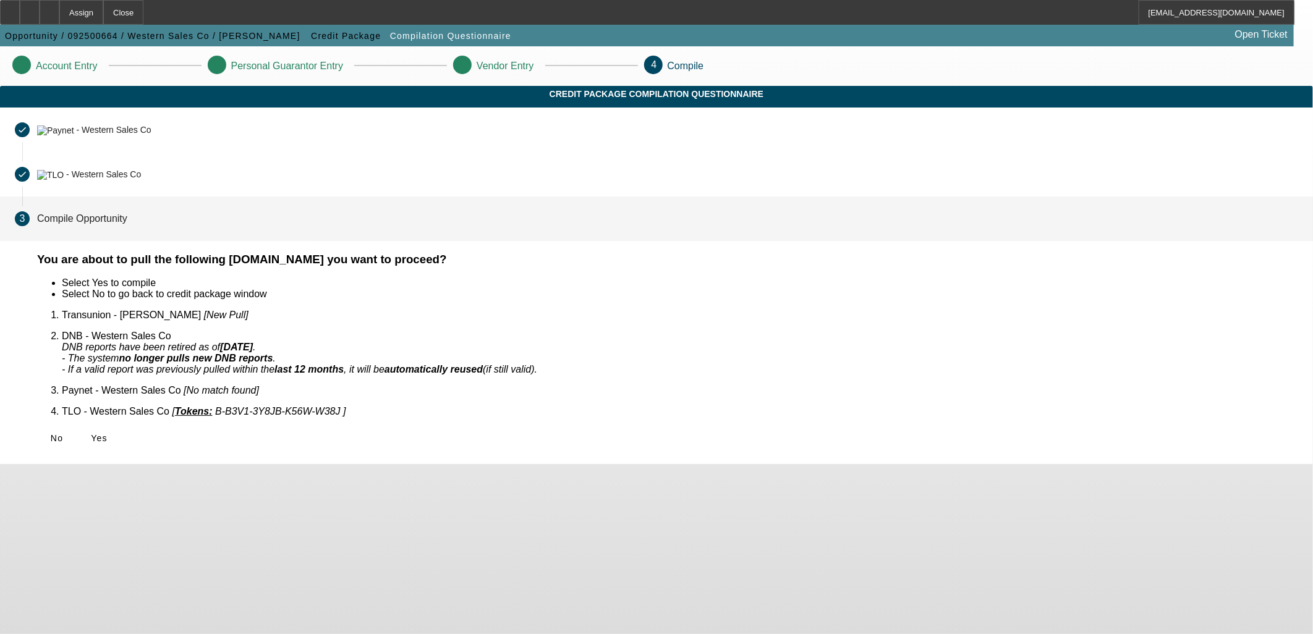
drag, startPoint x: 388, startPoint y: 415, endPoint x: 394, endPoint y: 420, distance: 8.4
click at [108, 433] on span "Yes" at bounding box center [99, 438] width 17 height 10
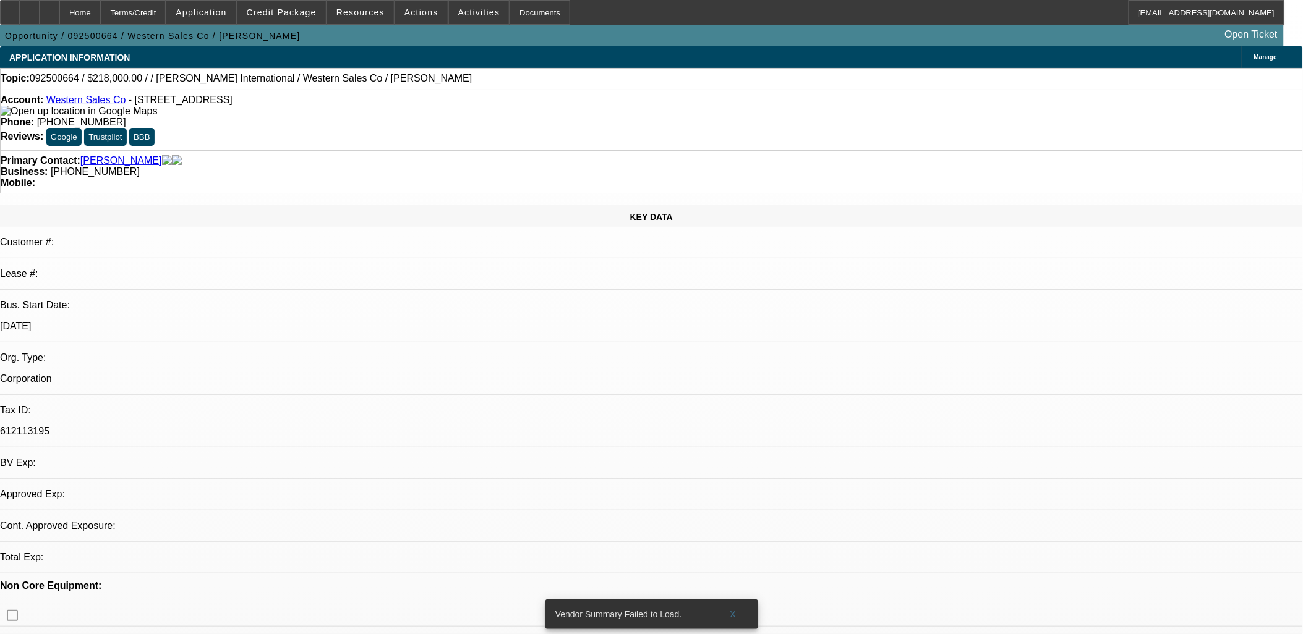
select select "0"
select select "2"
select select "0.1"
select select "4"
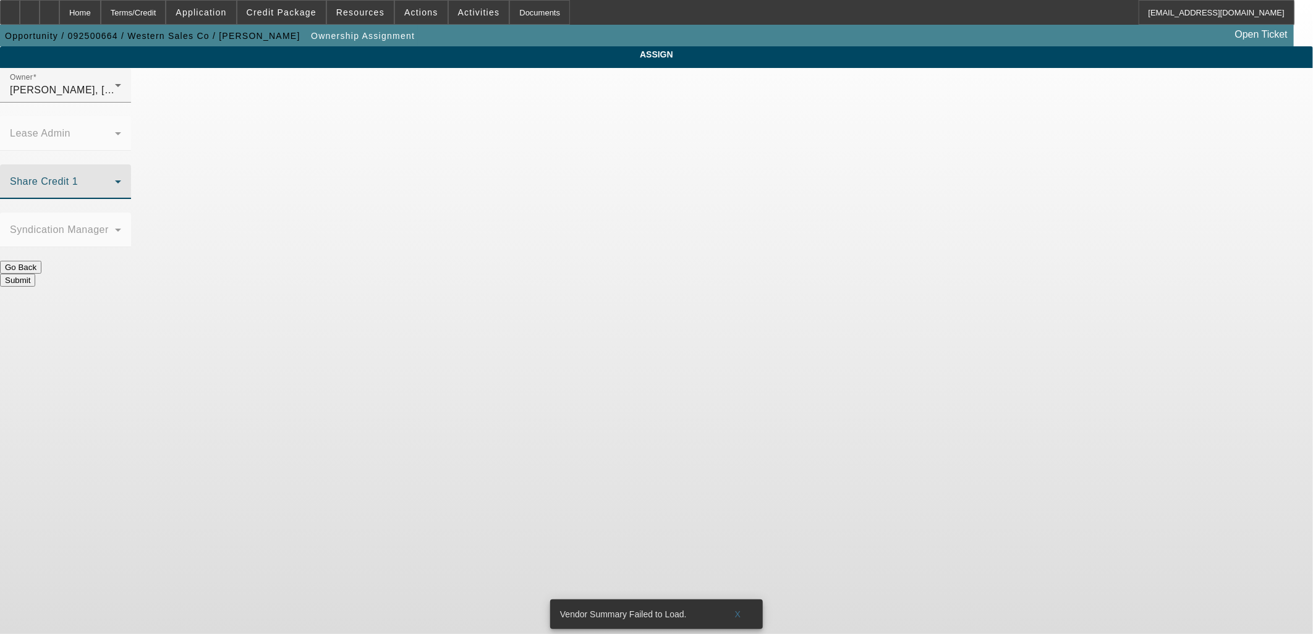
click at [115, 179] on span at bounding box center [62, 186] width 105 height 15
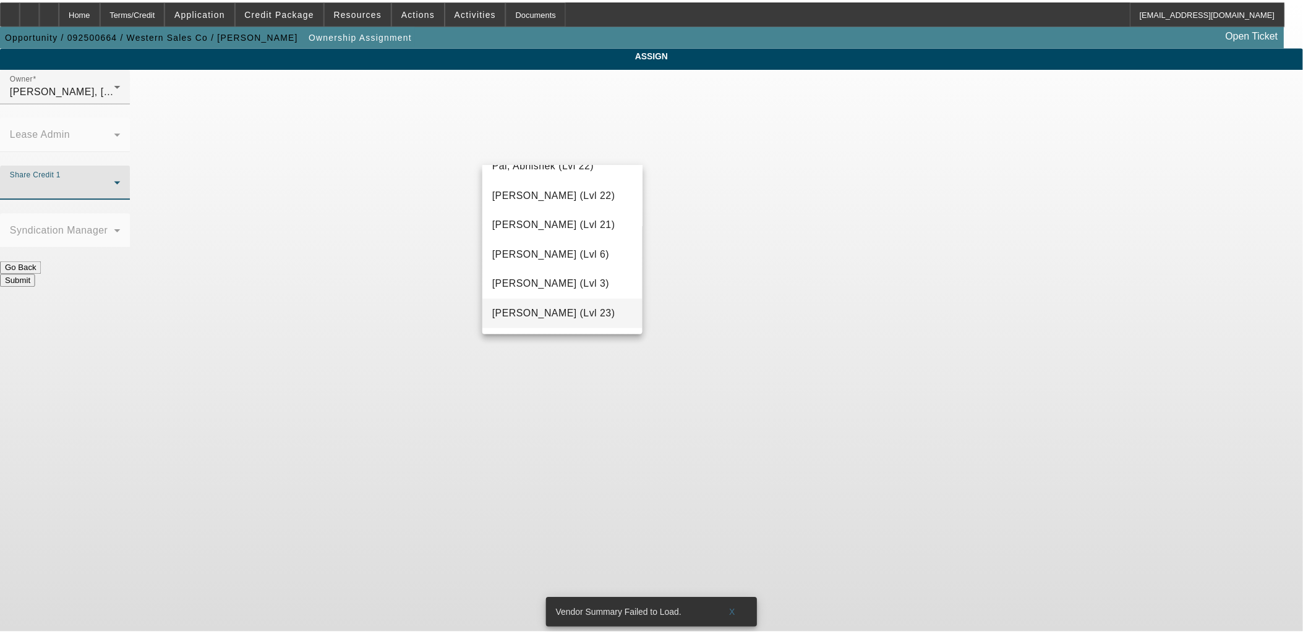
scroll to position [1237, 0]
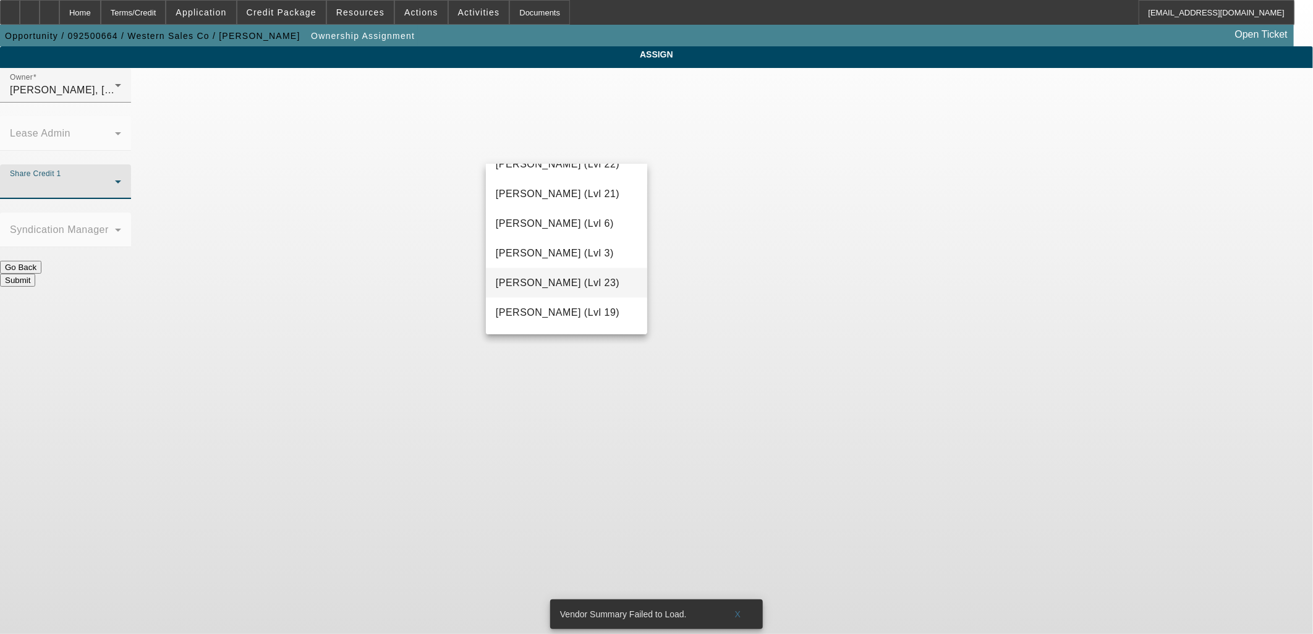
click at [555, 286] on span "Rupp, Greg (Lvl 23)" at bounding box center [558, 283] width 124 height 15
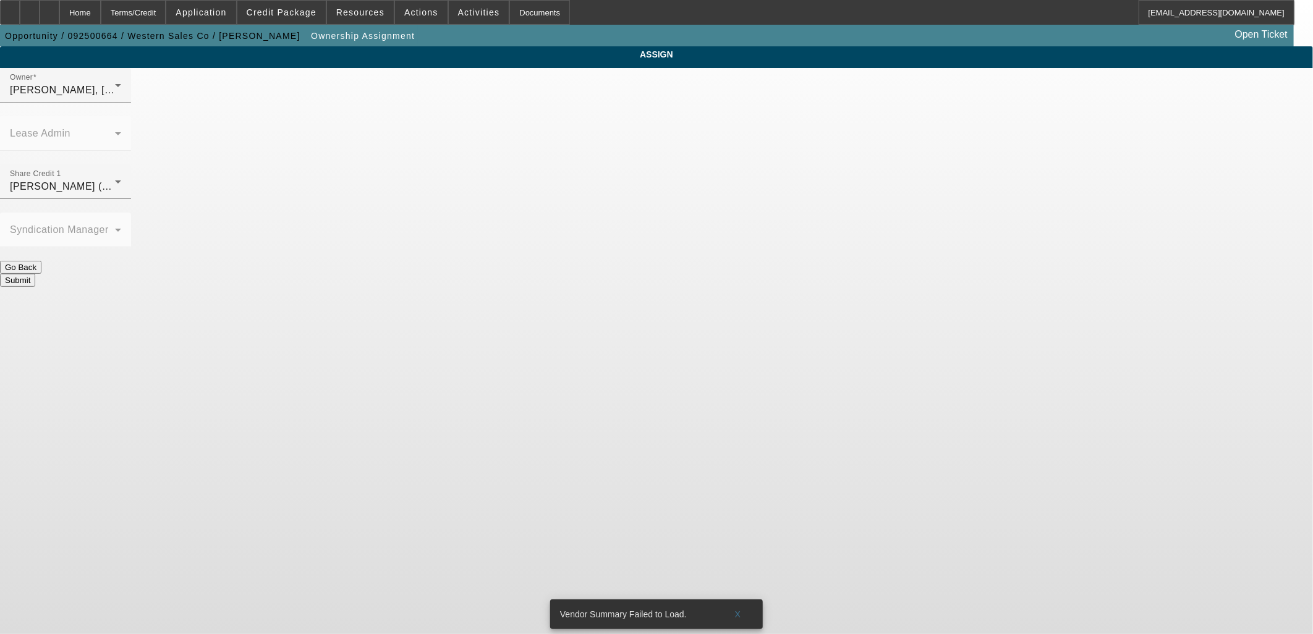
click at [35, 274] on button "Submit" at bounding box center [17, 280] width 35 height 13
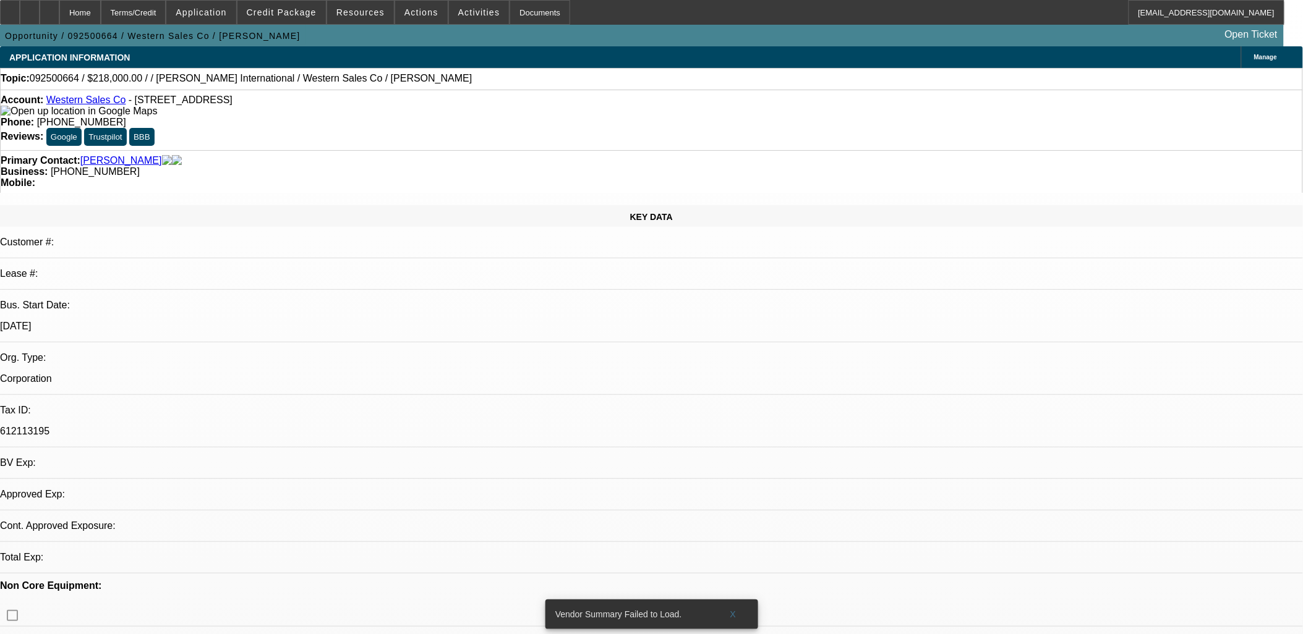
select select "0"
select select "2"
select select "0.1"
select select "4"
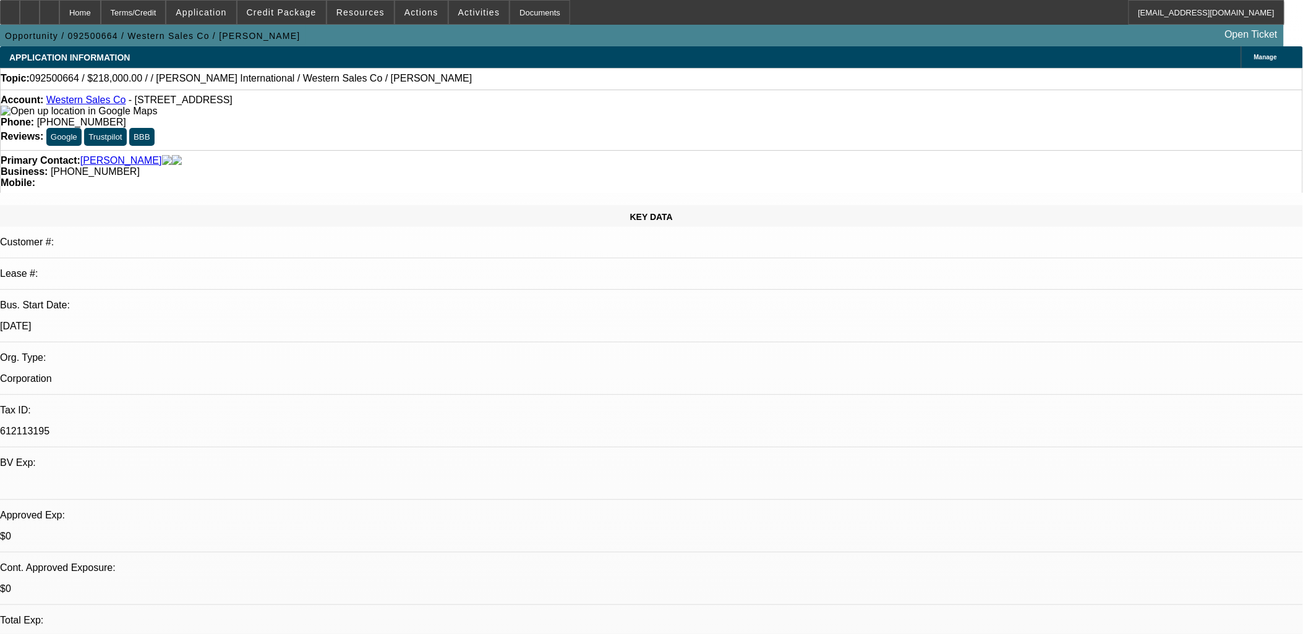
click at [478, 20] on span at bounding box center [479, 13] width 61 height 30
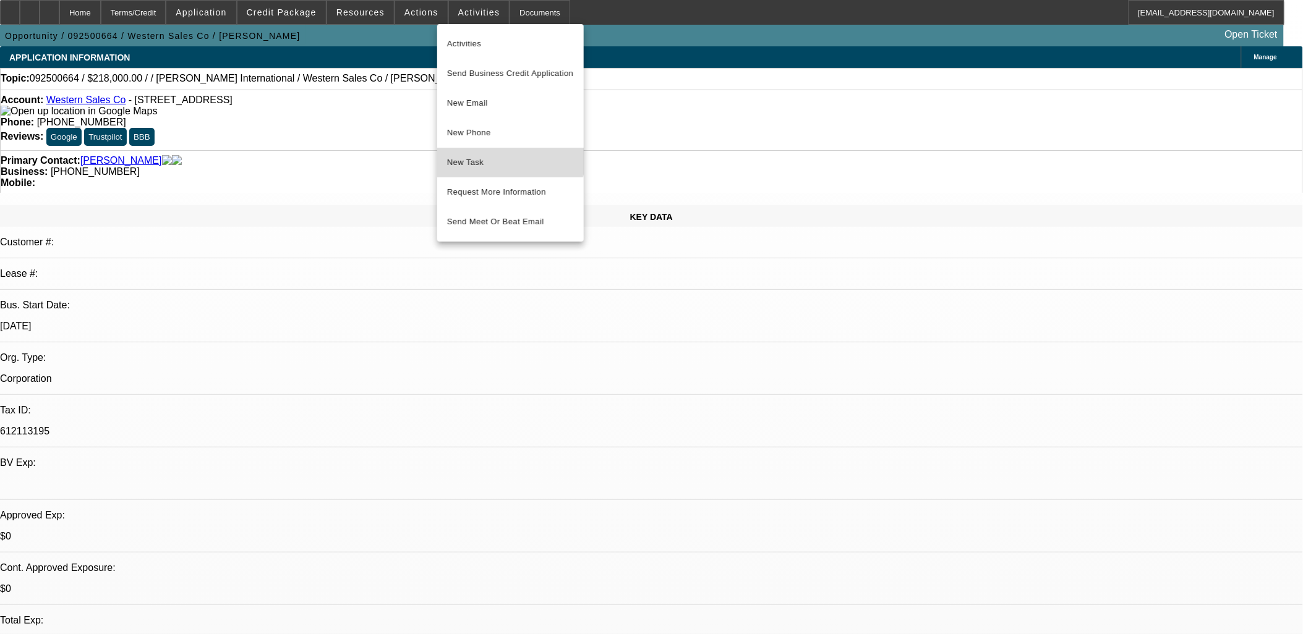
click at [501, 157] on span "New Task" at bounding box center [510, 162] width 127 height 15
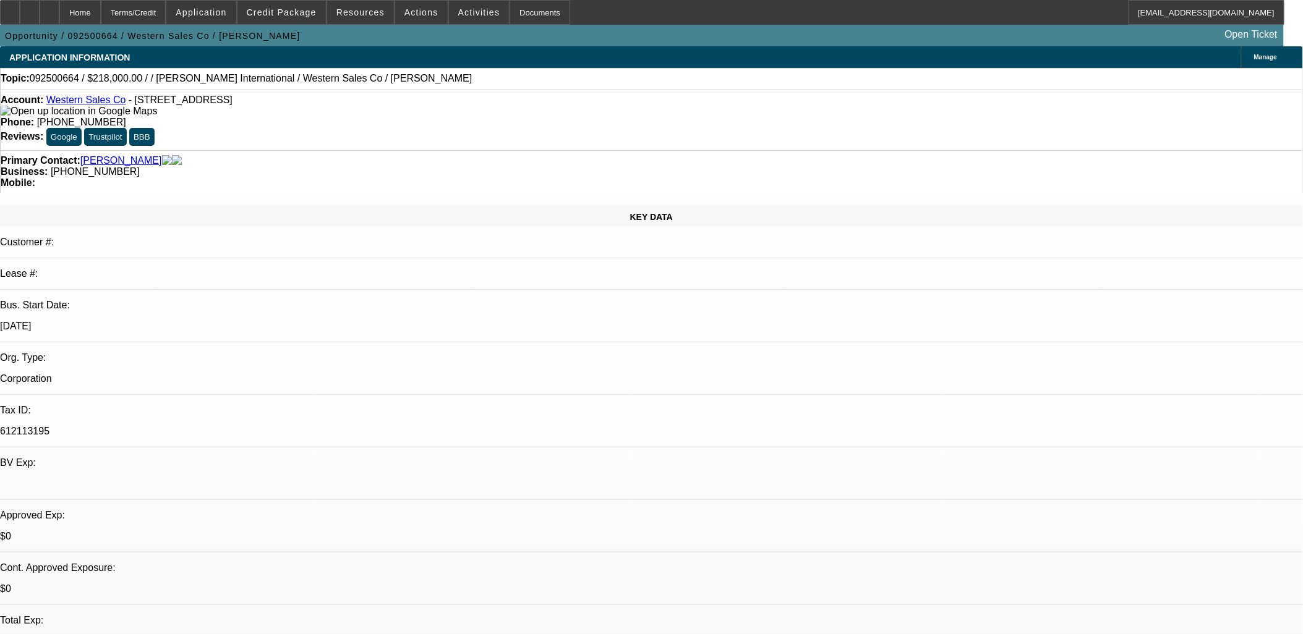
click at [40, 9] on div at bounding box center [30, 12] width 20 height 25
click at [296, 14] on span "Credit Package" at bounding box center [282, 12] width 70 height 10
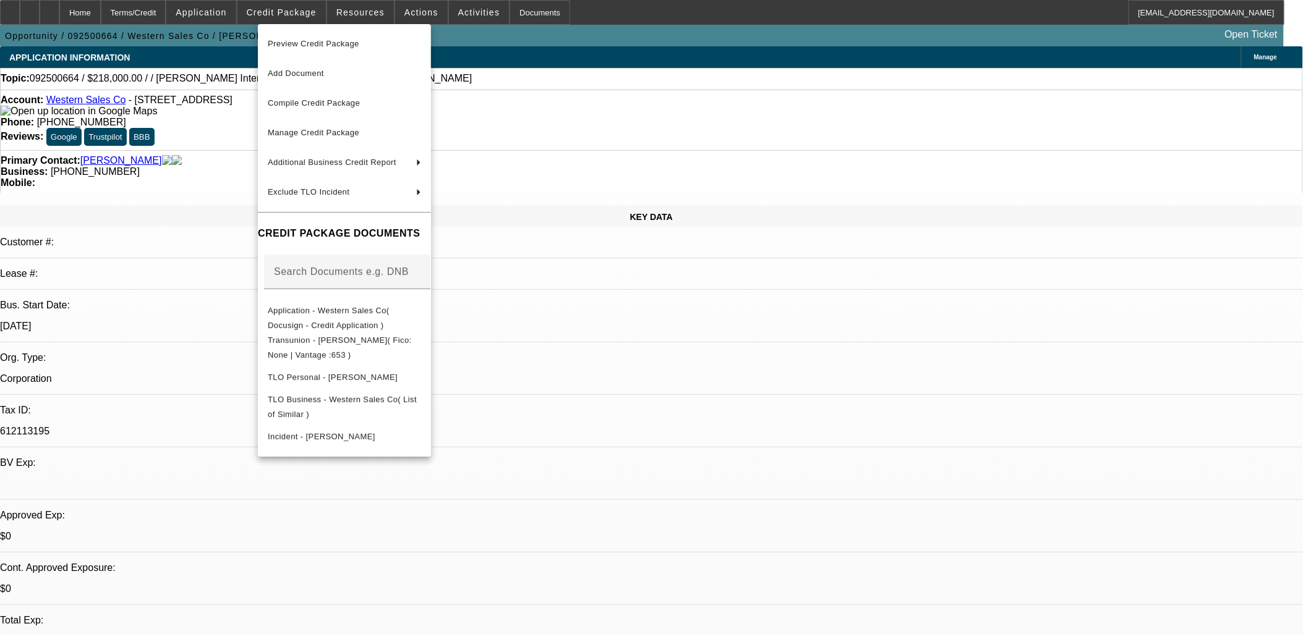
click at [236, 268] on div at bounding box center [651, 317] width 1303 height 634
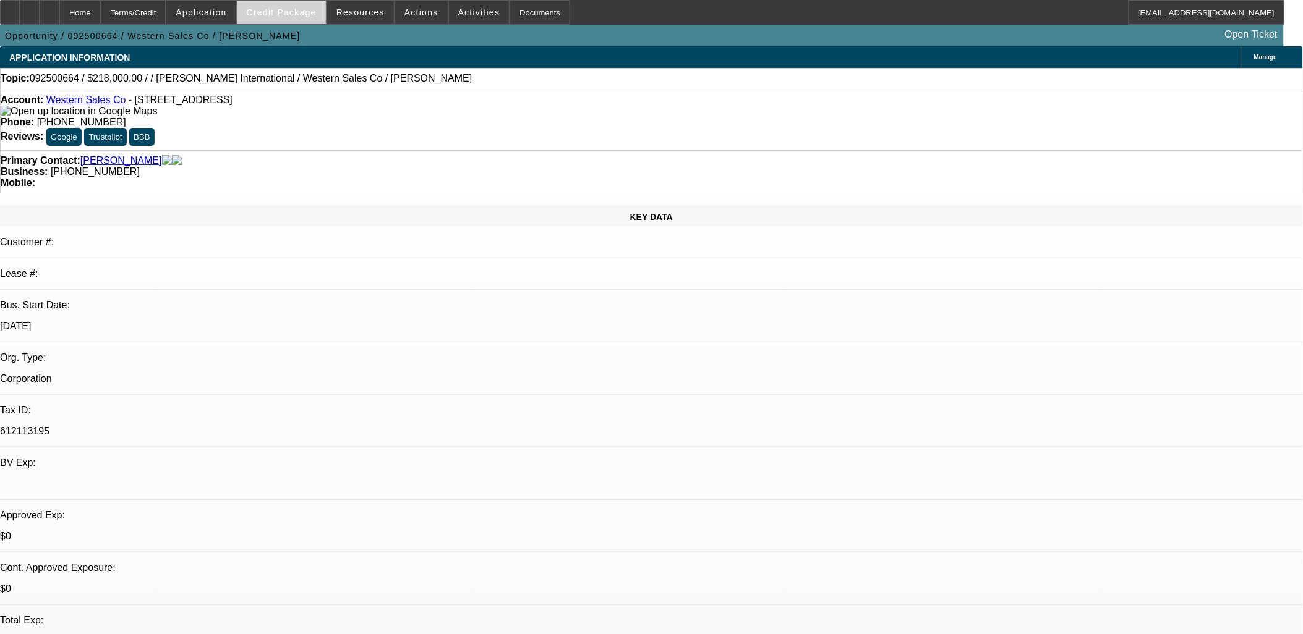
click at [326, 15] on span at bounding box center [281, 13] width 88 height 30
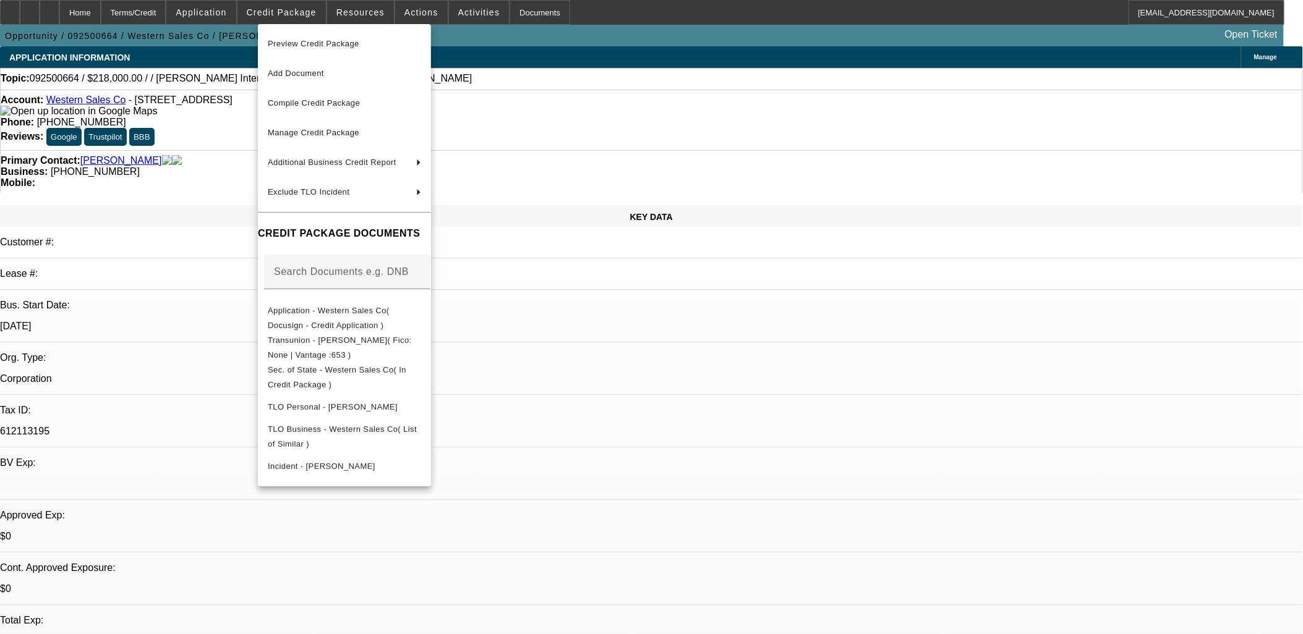
click at [326, 20] on div at bounding box center [651, 317] width 1303 height 634
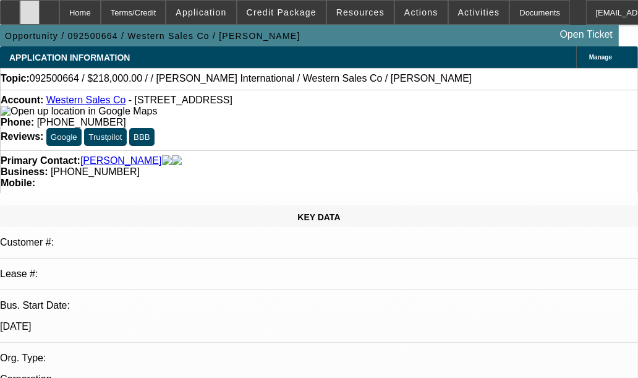
click at [40, 19] on div at bounding box center [30, 12] width 20 height 25
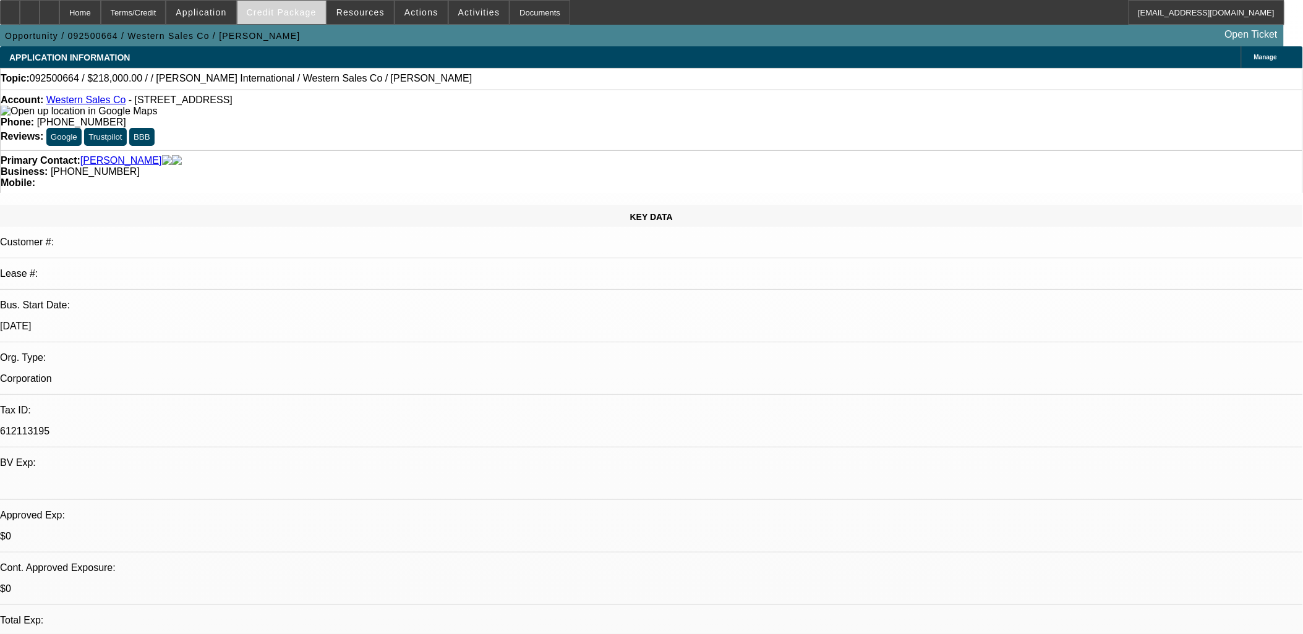
click at [283, 20] on span at bounding box center [281, 13] width 88 height 30
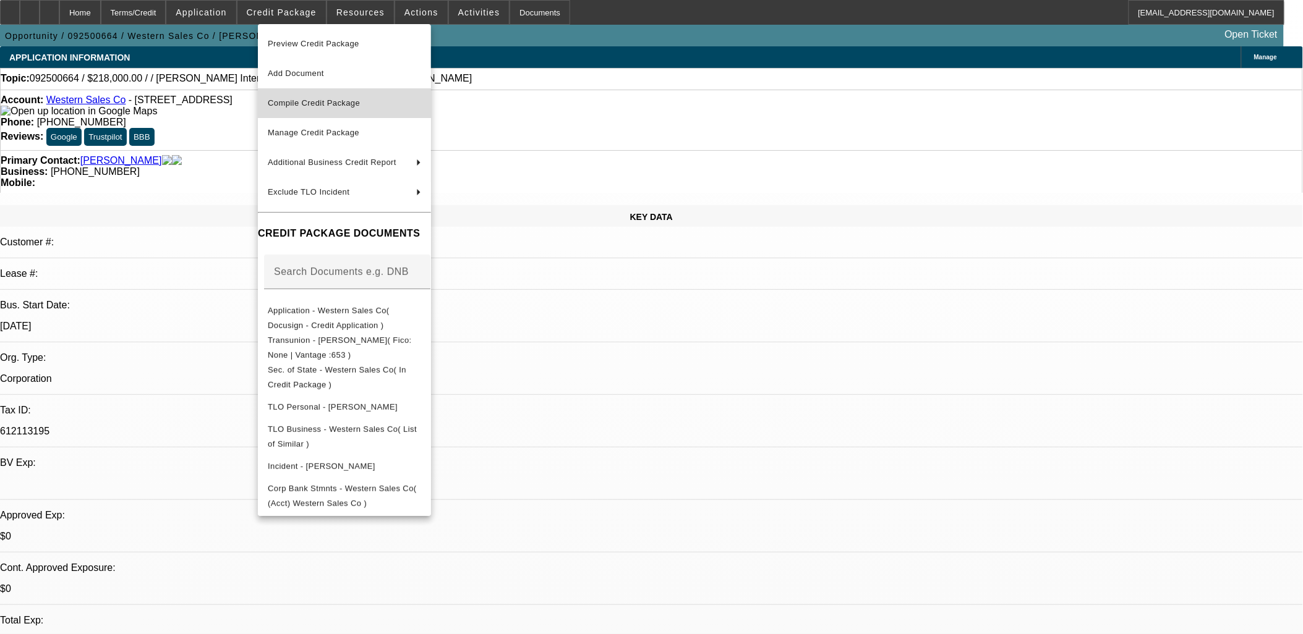
click at [354, 105] on span "Compile Credit Package" at bounding box center [314, 102] width 92 height 9
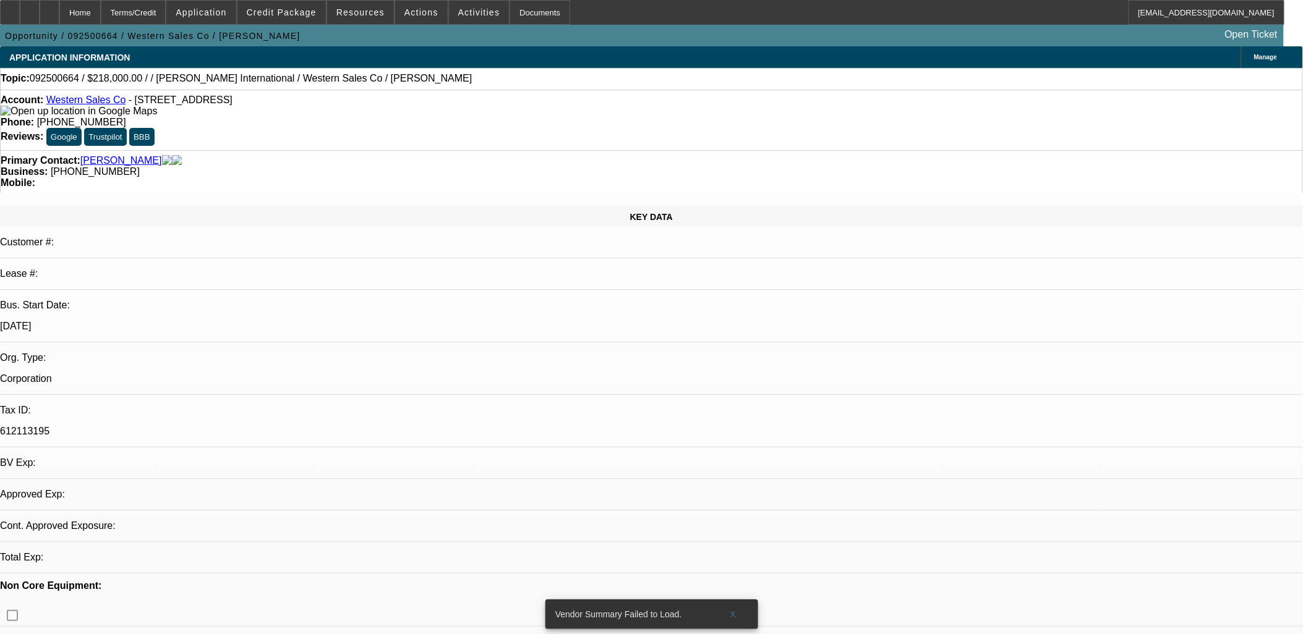
select select "0"
select select "2"
select select "0.1"
select select "4"
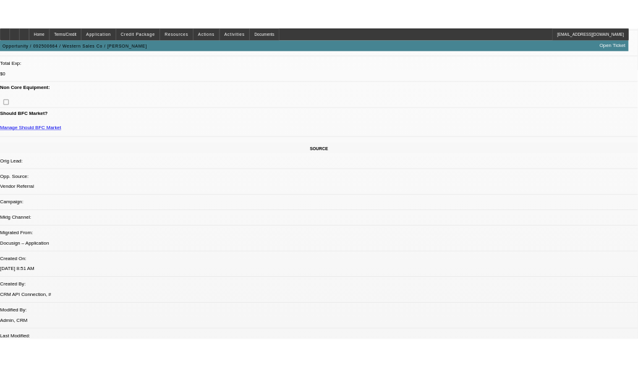
scroll to position [618, 0]
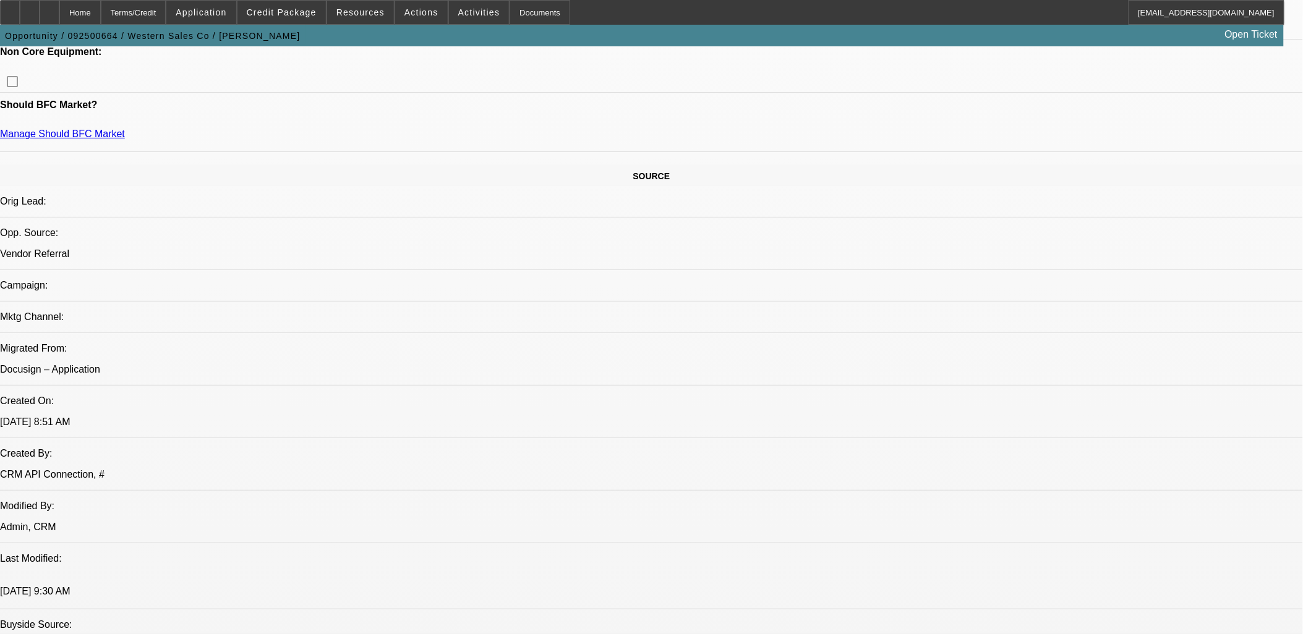
drag, startPoint x: 477, startPoint y: 495, endPoint x: 501, endPoint y: 498, distance: 23.7
drag, startPoint x: 501, startPoint y: 498, endPoint x: 465, endPoint y: 503, distance: 36.3
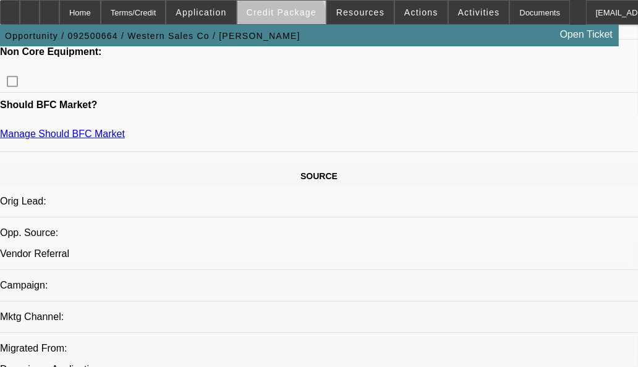
click at [300, 23] on span at bounding box center [281, 13] width 88 height 30
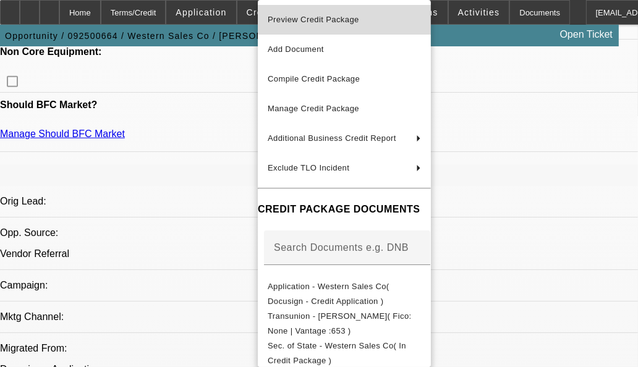
click at [364, 16] on span "Preview Credit Package" at bounding box center [344, 19] width 153 height 15
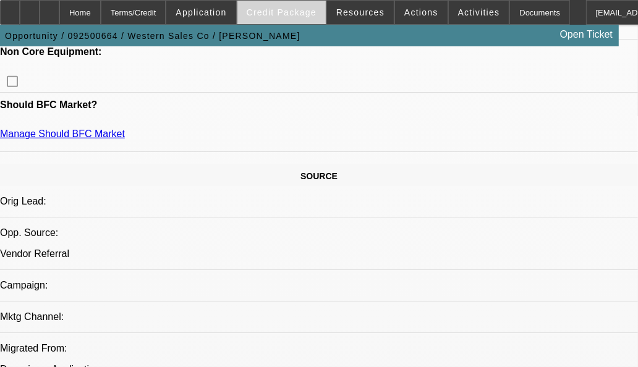
click at [307, 8] on span "Credit Package" at bounding box center [282, 12] width 70 height 10
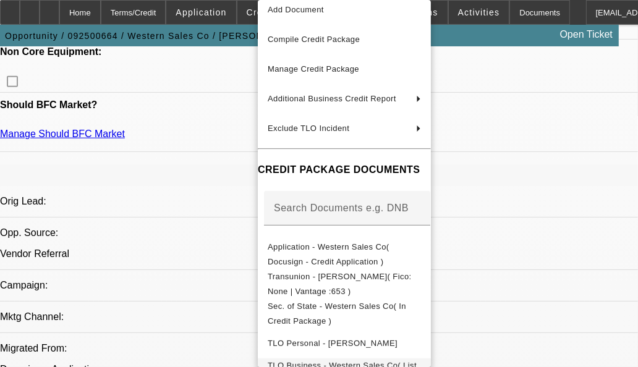
scroll to position [130, 0]
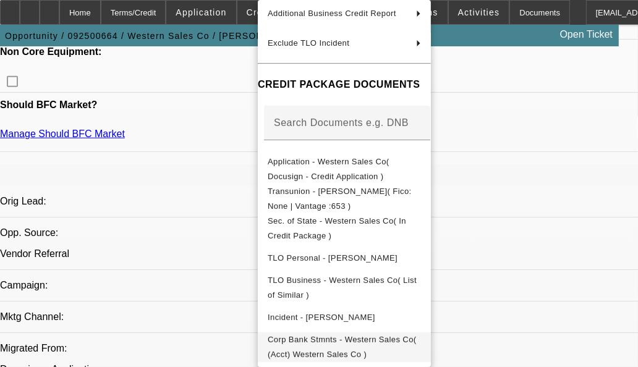
click at [363, 335] on span "Corp Bank Stmnts - Western Sales Co( (Acct) Western Sales Co )" at bounding box center [342, 347] width 149 height 24
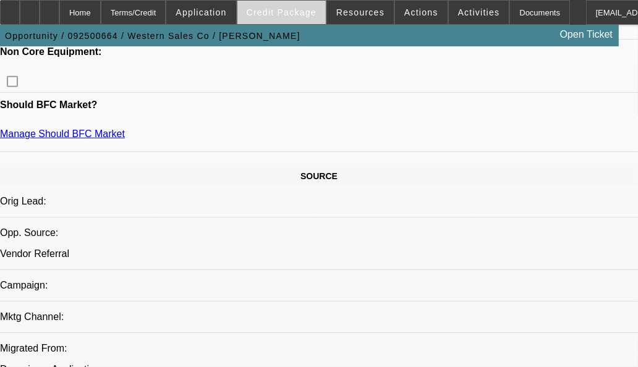
click at [305, 15] on span "Credit Package" at bounding box center [282, 12] width 70 height 10
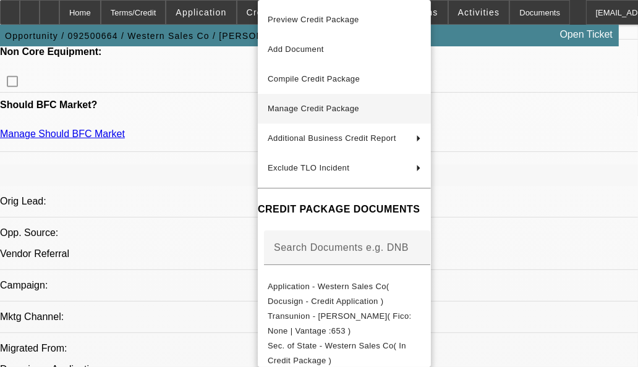
click at [341, 106] on span "Manage Credit Package" at bounding box center [314, 108] width 92 height 9
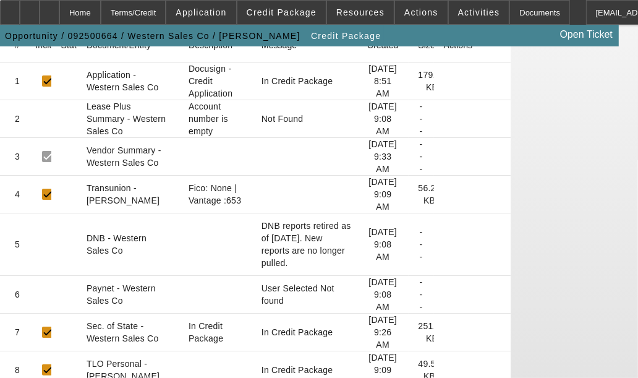
scroll to position [271, 0]
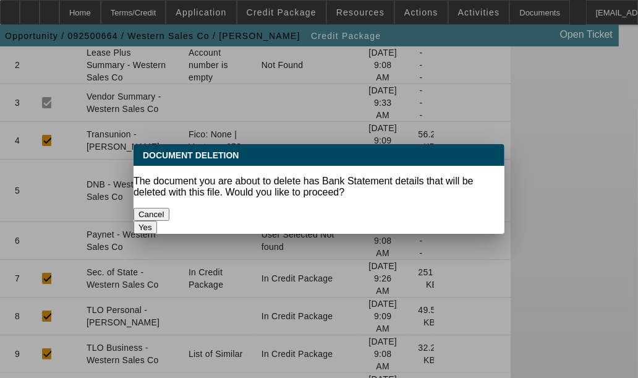
click at [157, 221] on button "Yes" at bounding box center [145, 227] width 23 height 13
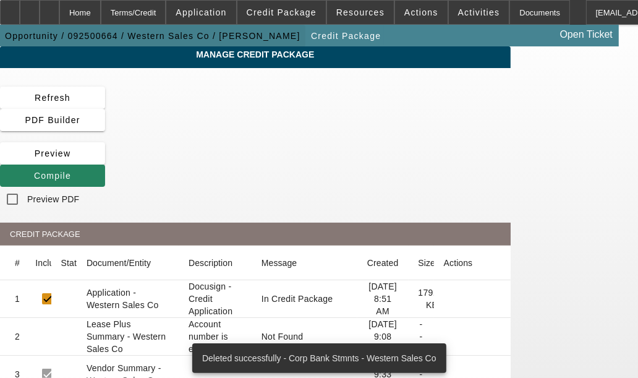
click at [156, 38] on span "Opportunity / 092500664 / Western Sales Co / Olive, Jonathan" at bounding box center [153, 36] width 296 height 10
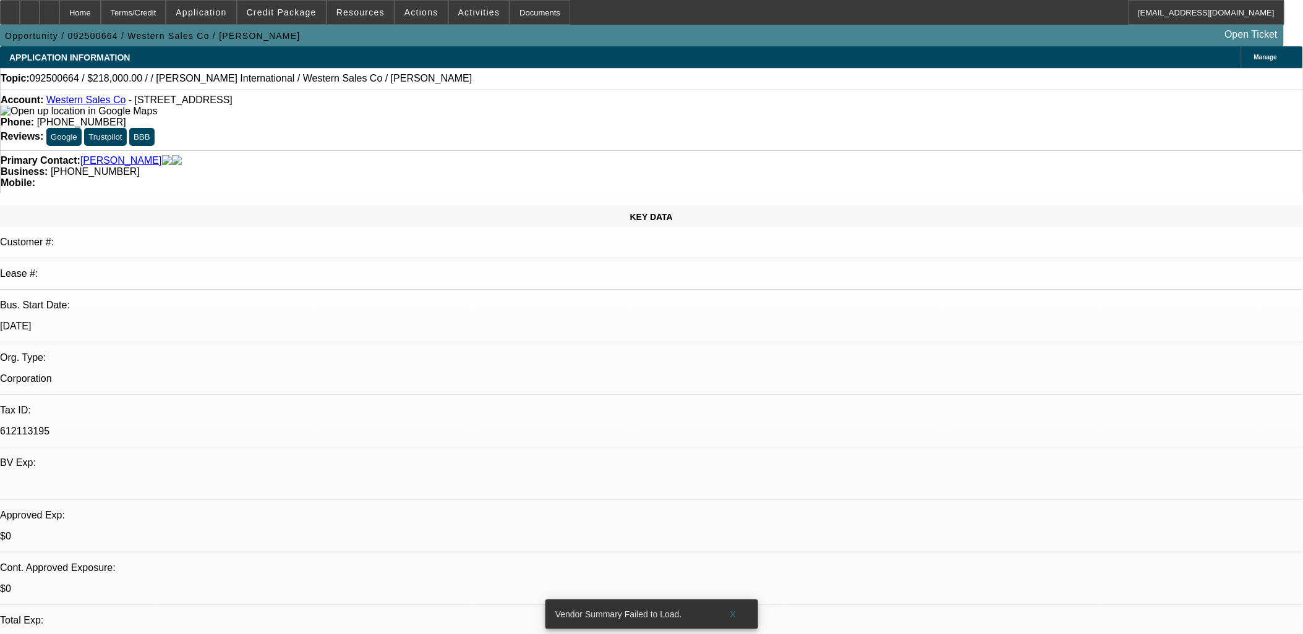
select select "0"
select select "2"
select select "0.1"
select select "4"
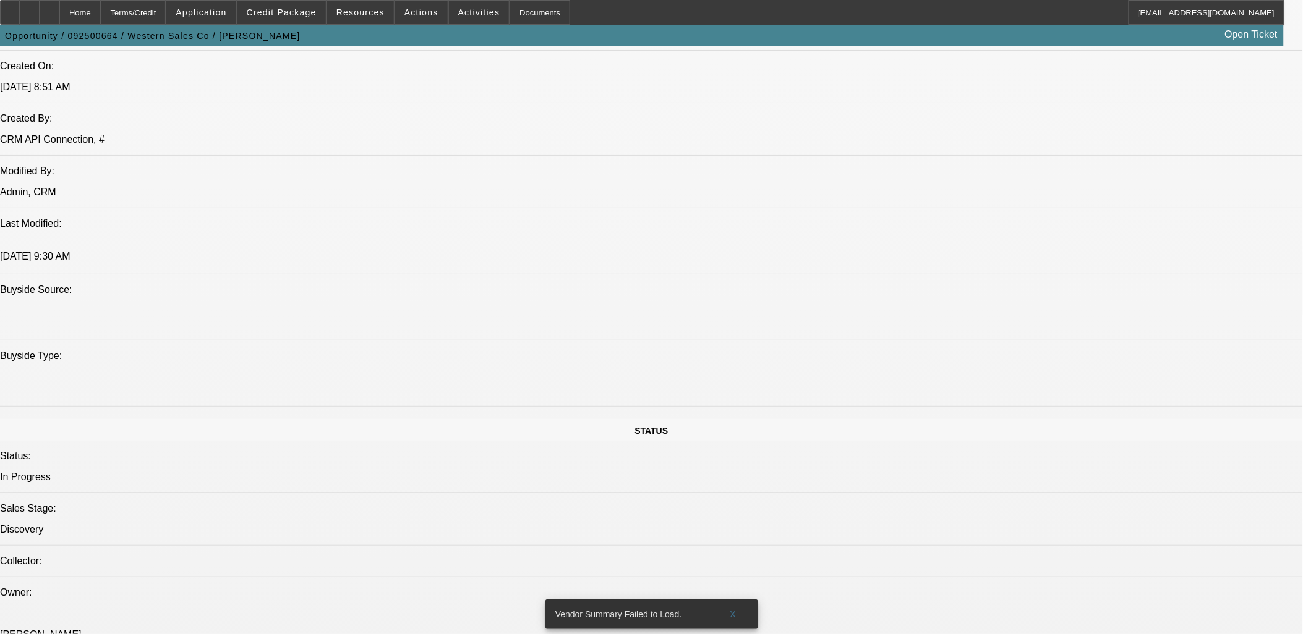
scroll to position [756, 0]
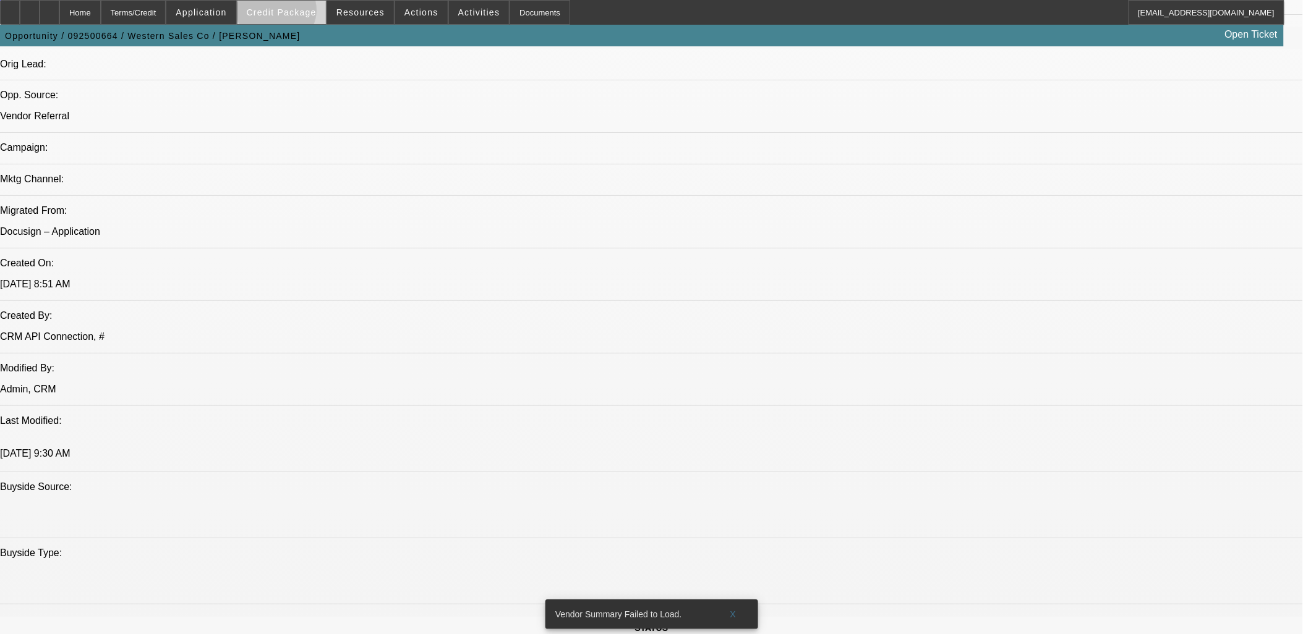
click at [297, 13] on span "Credit Package" at bounding box center [282, 12] width 70 height 10
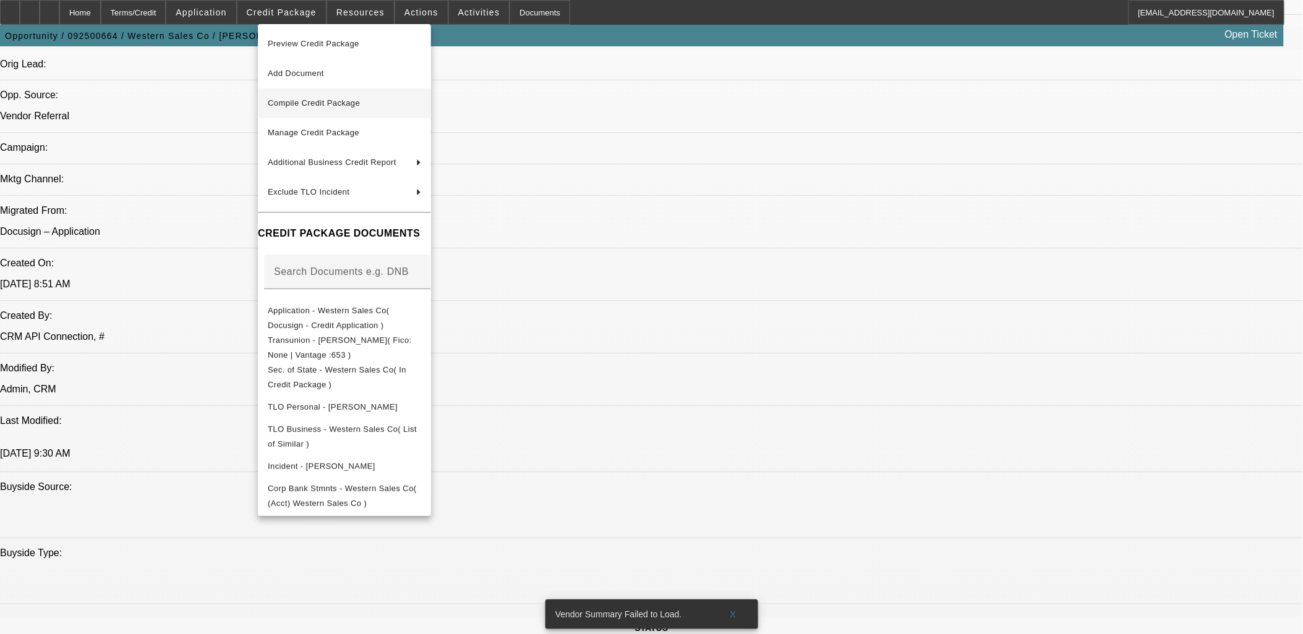
click at [360, 103] on span "Compile Credit Package" at bounding box center [314, 102] width 92 height 9
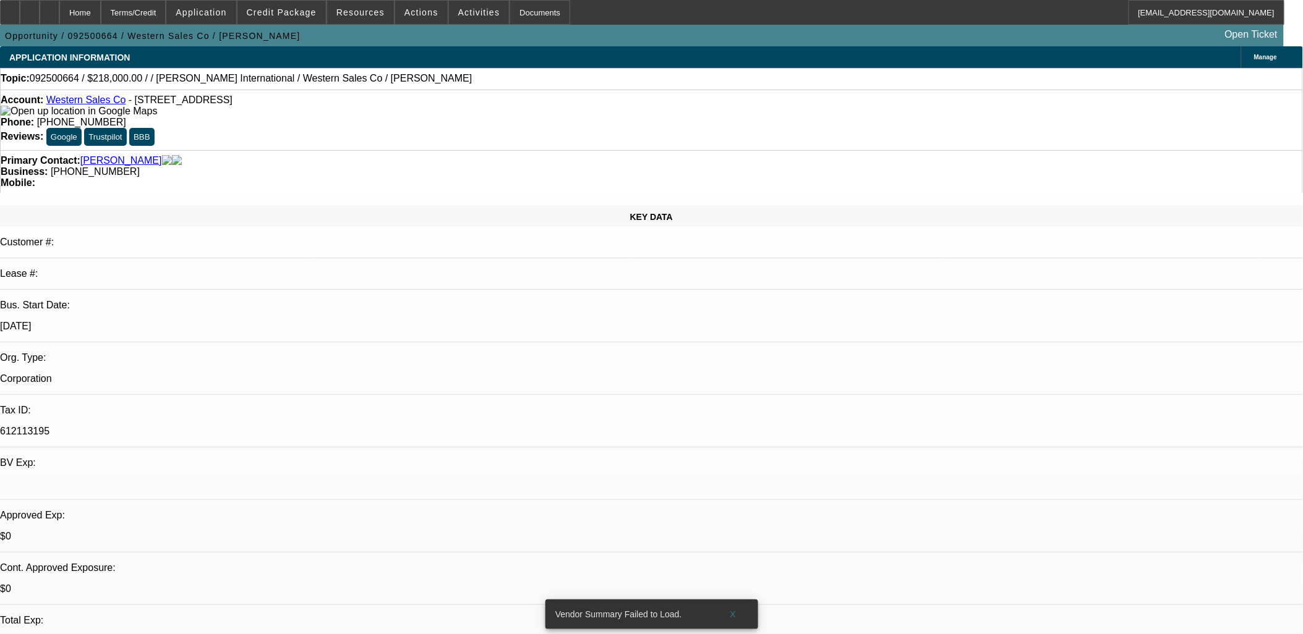
select select "0"
select select "2"
select select "0.1"
select select "4"
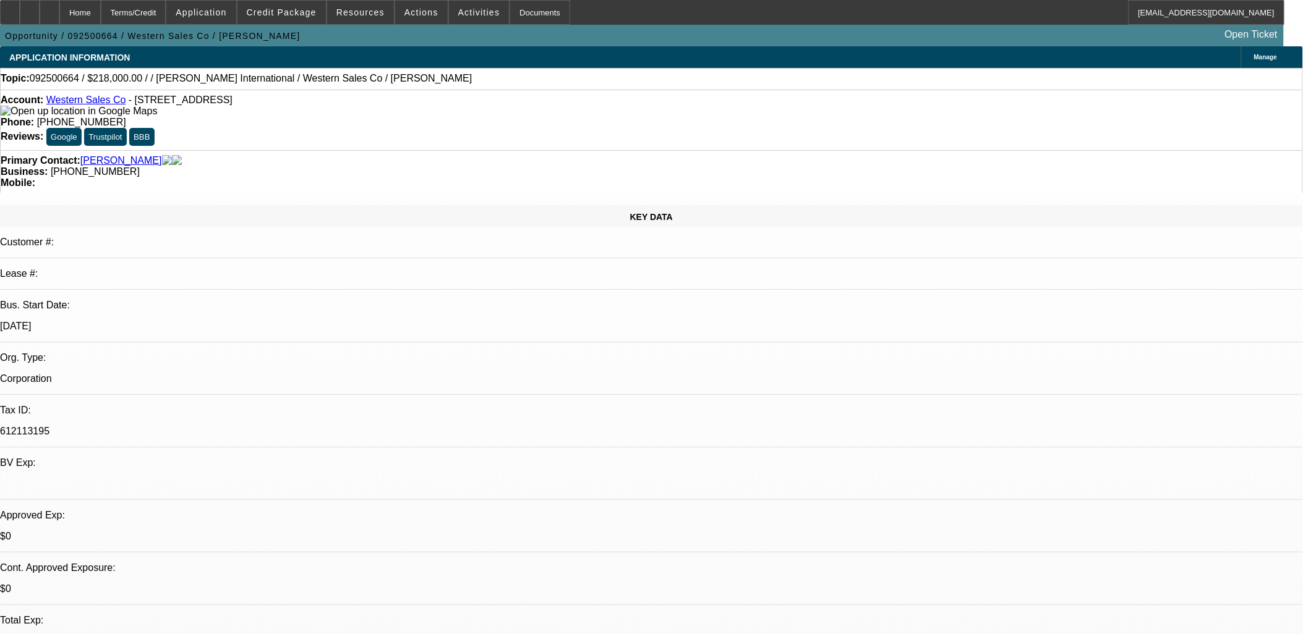
drag, startPoint x: 366, startPoint y: 325, endPoint x: 393, endPoint y: 360, distance: 43.7
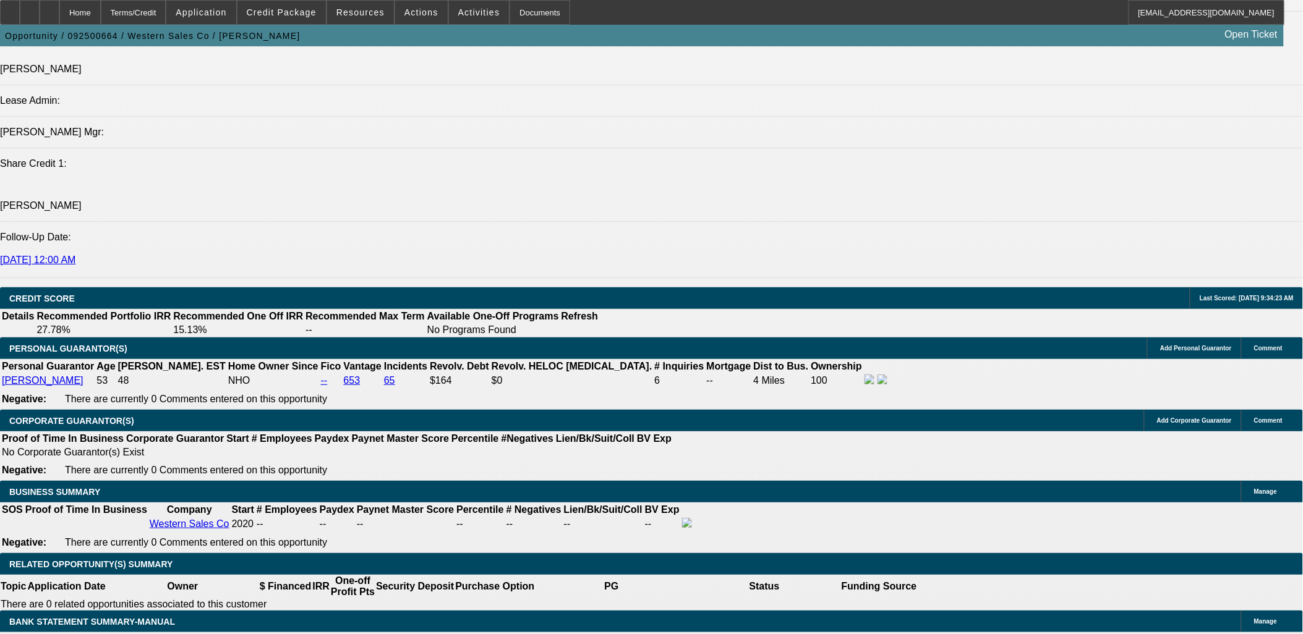
scroll to position [1648, 0]
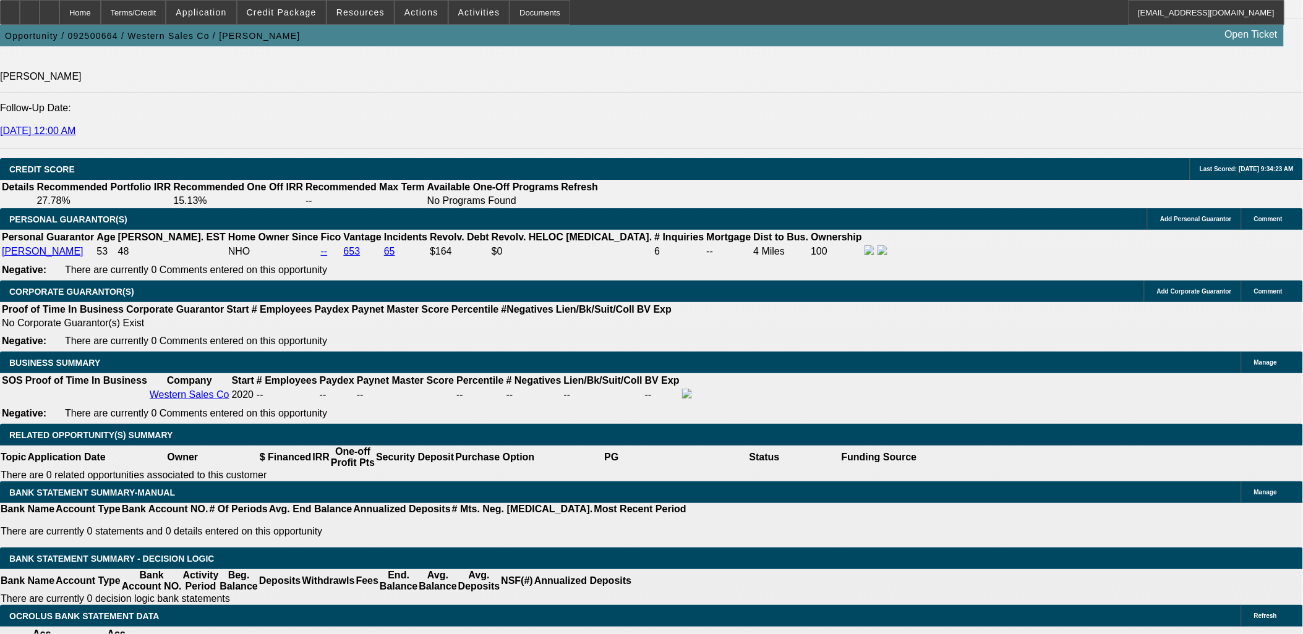
type input "$0.00"
type input "UNKNOWN"
drag, startPoint x: 393, startPoint y: 300, endPoint x: 320, endPoint y: 287, distance: 74.8
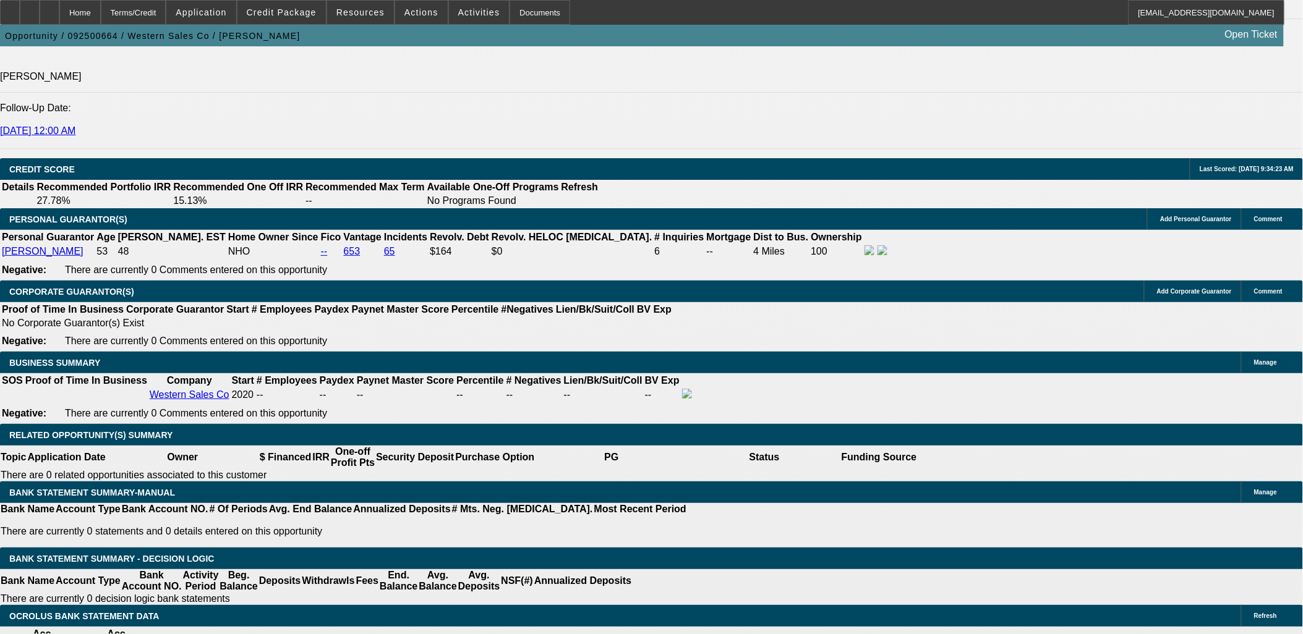
type input "$0.00"
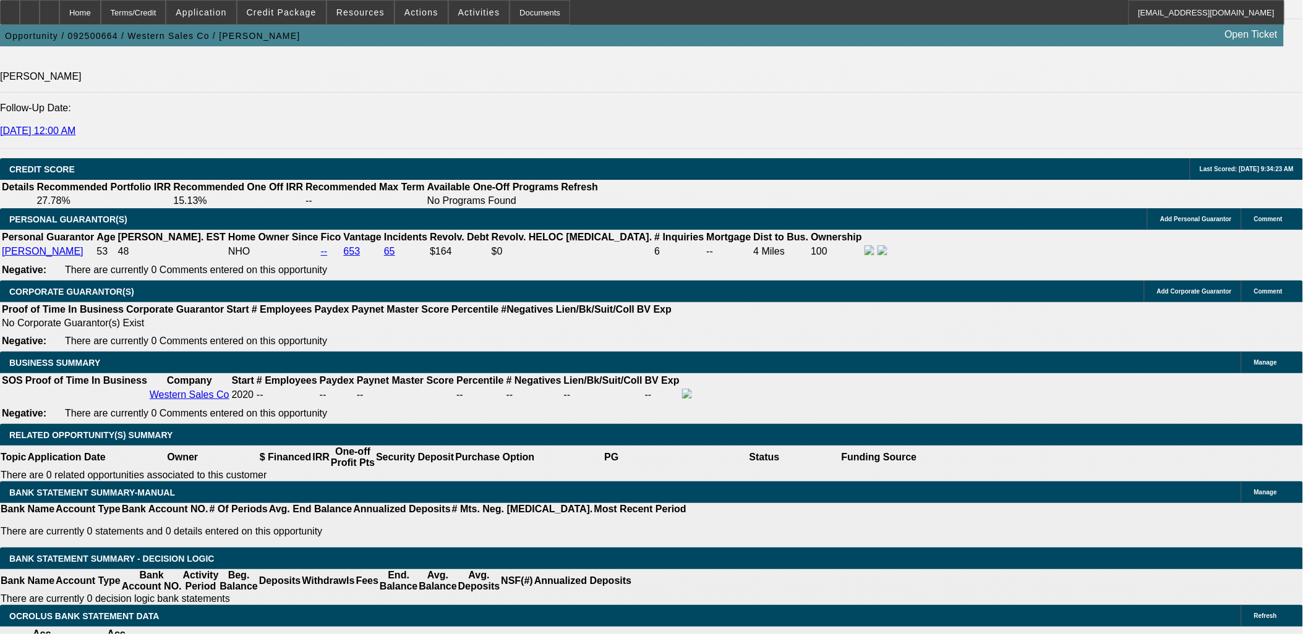
select select "0.15"
type input "$32,700.00"
select select "0.1"
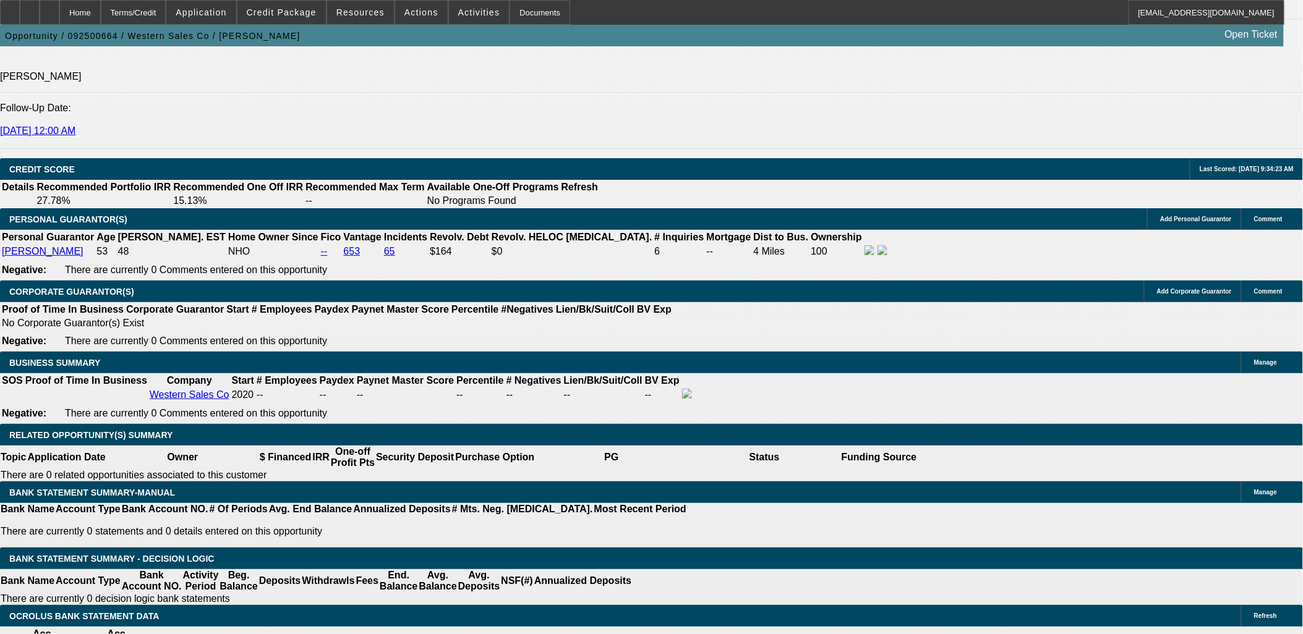
drag, startPoint x: 266, startPoint y: 272, endPoint x: 273, endPoint y: 270, distance: 7.6
type input "$23,000.00"
click at [479, 283] on body "Home Terms/Credit Application Credit Package Resources Actions Activities Docum…" at bounding box center [651, 593] width 1303 height 4483
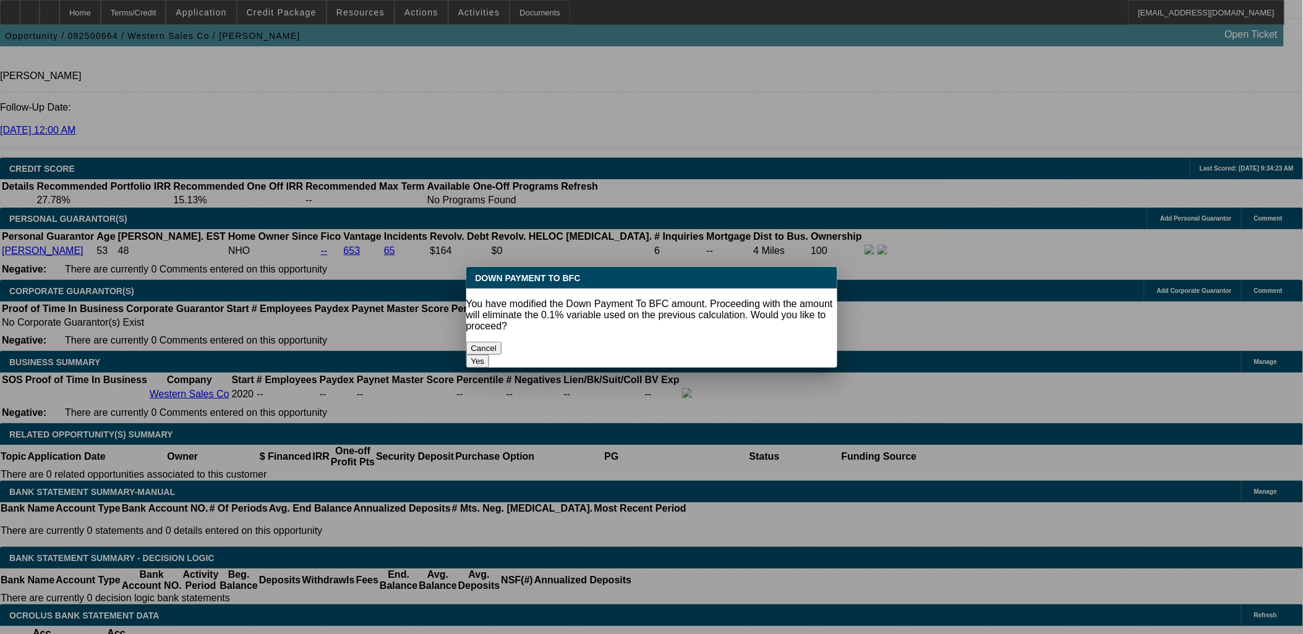
click at [490, 355] on button "Yes" at bounding box center [477, 361] width 23 height 13
select select "0"
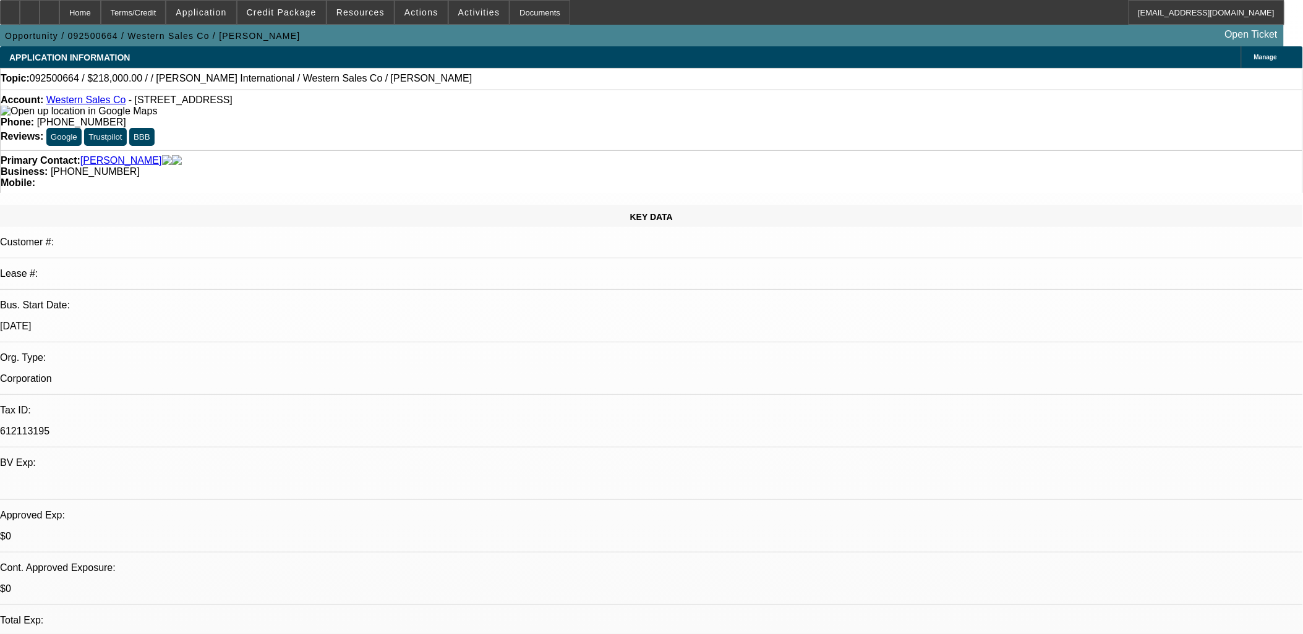
scroll to position [1648, 0]
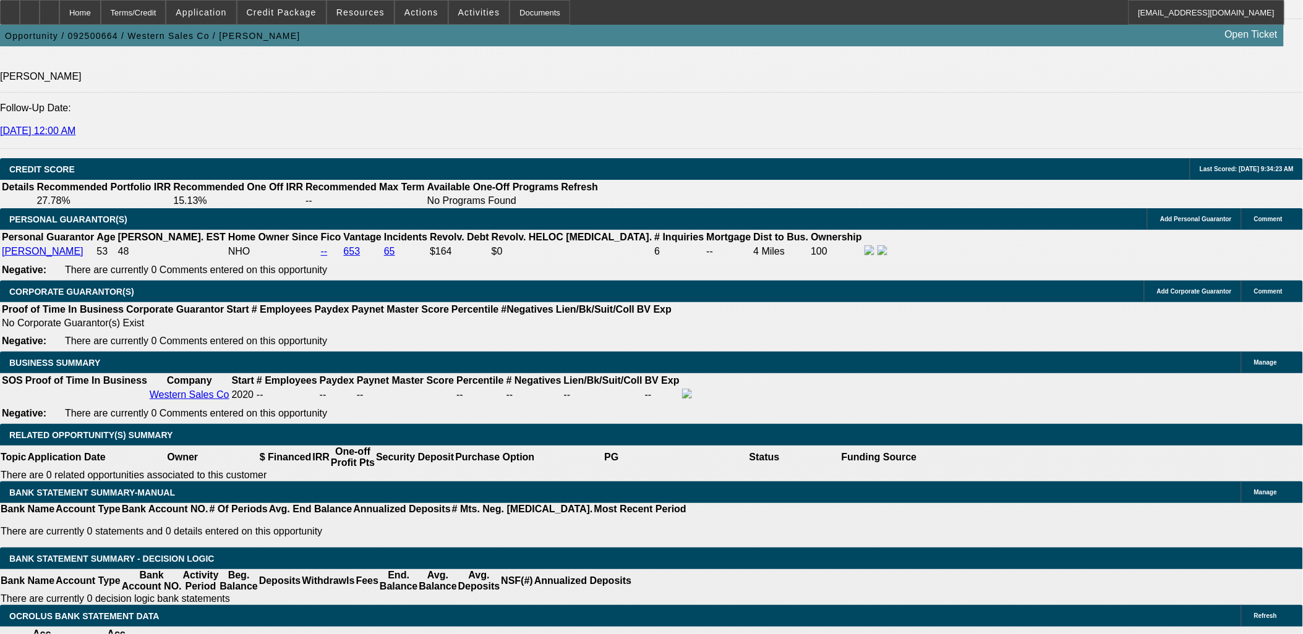
type input "60"
type input "15"
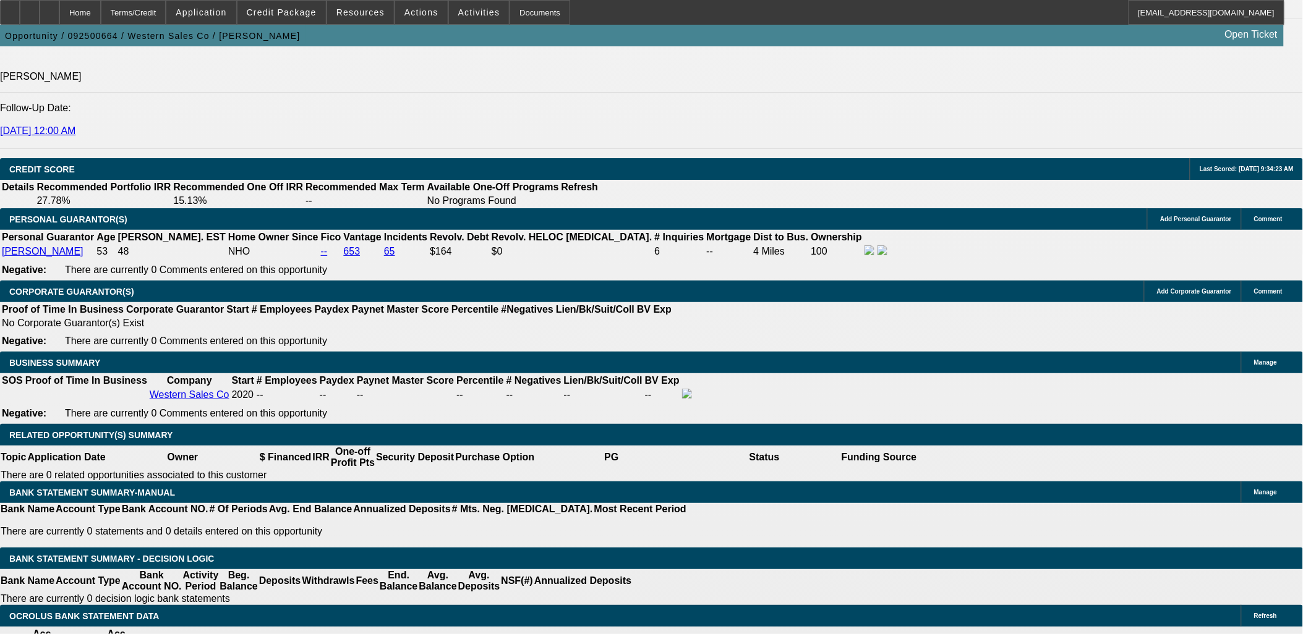
type input "$6,666.56"
type input "$3,333.28"
type input "$9,278.08"
type input "$4,639.04"
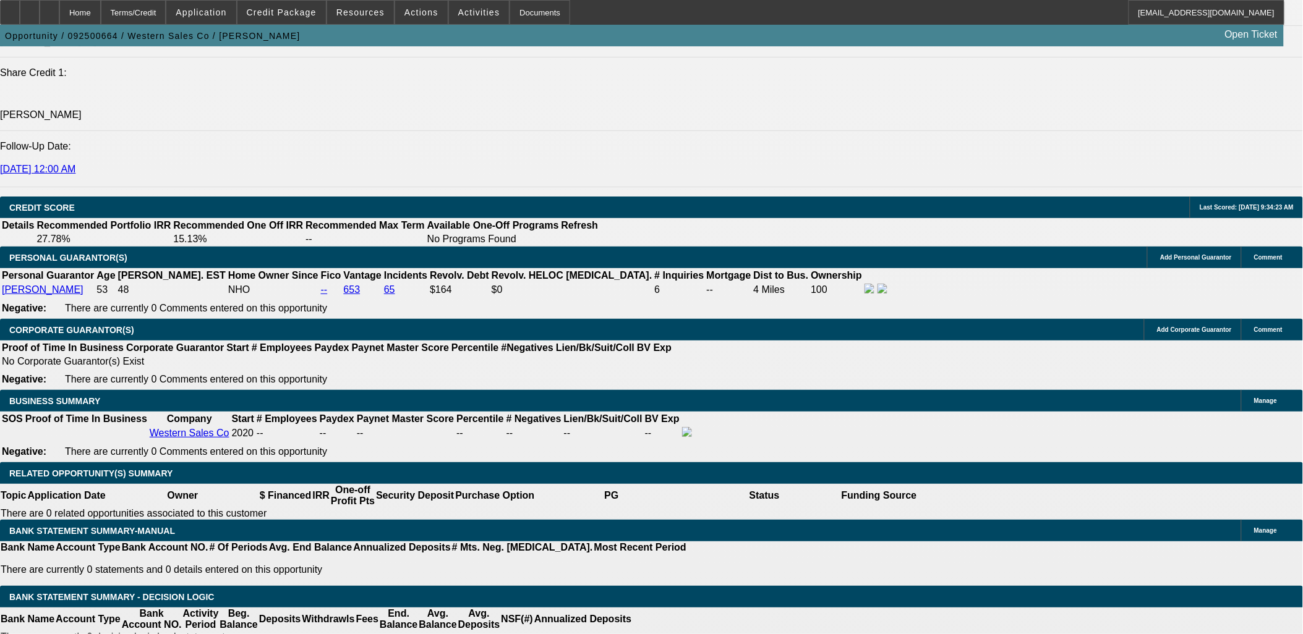
scroll to position [1580, 0]
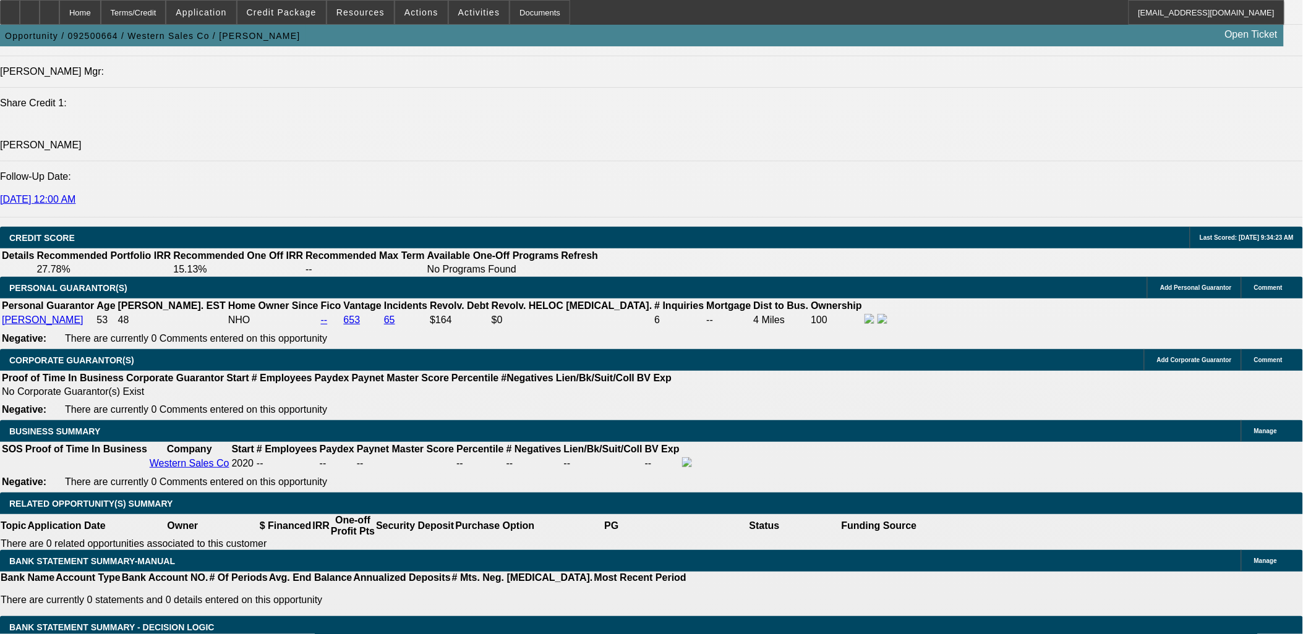
type input "15"
drag, startPoint x: 203, startPoint y: 108, endPoint x: 207, endPoint y: 125, distance: 17.1
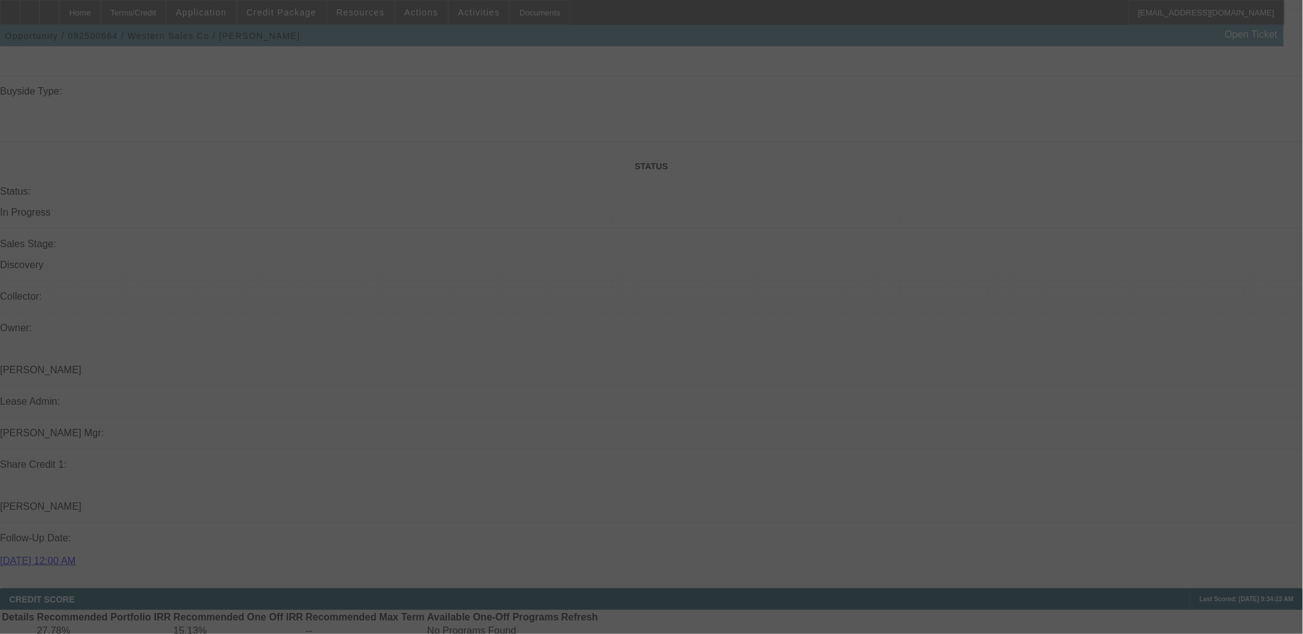
scroll to position [1099, 0]
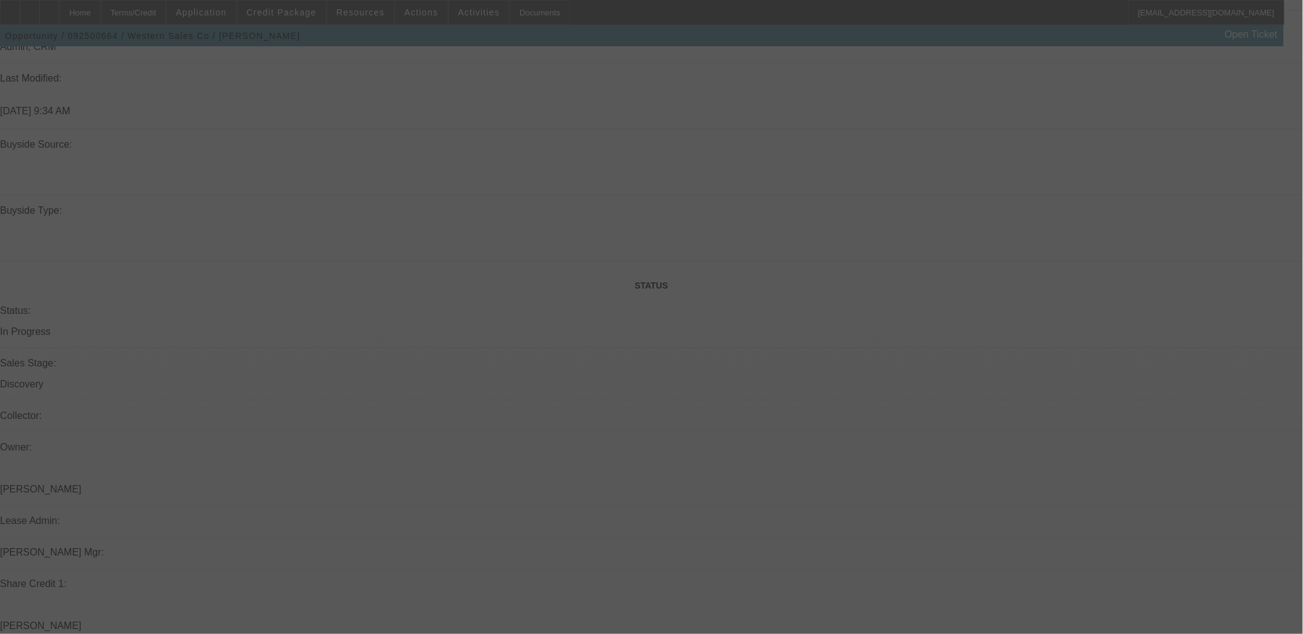
select select "0"
select select "2"
select select "0.1"
select select "4"
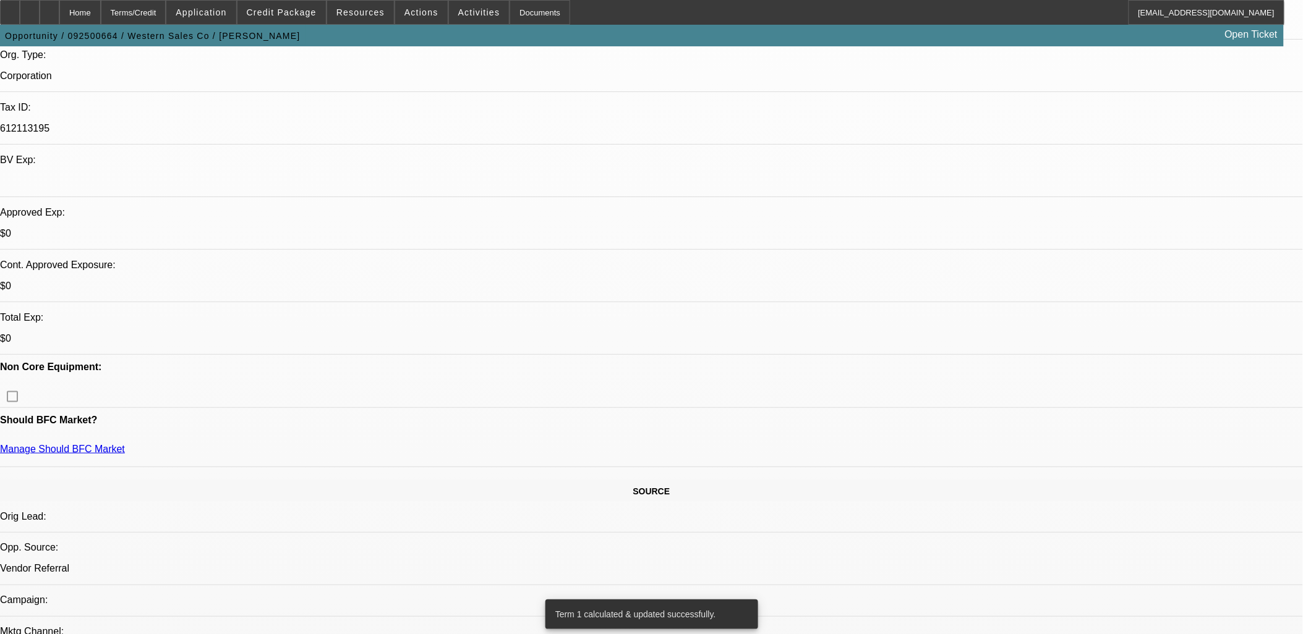
scroll to position [206, 0]
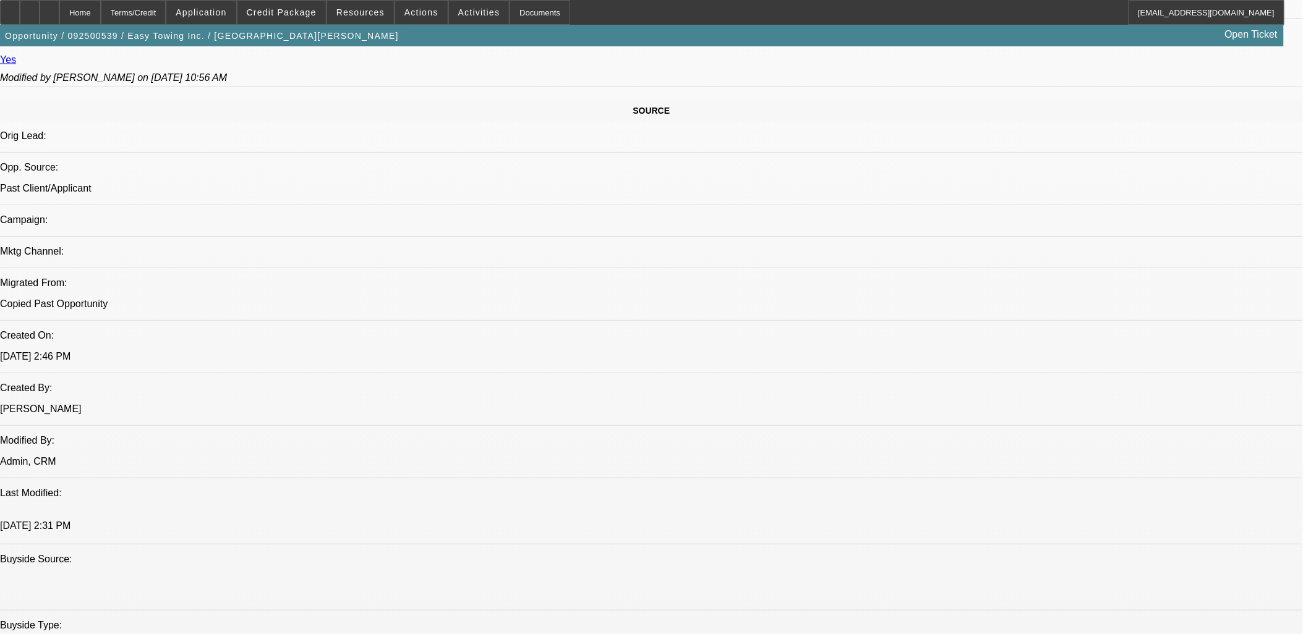
select select "0"
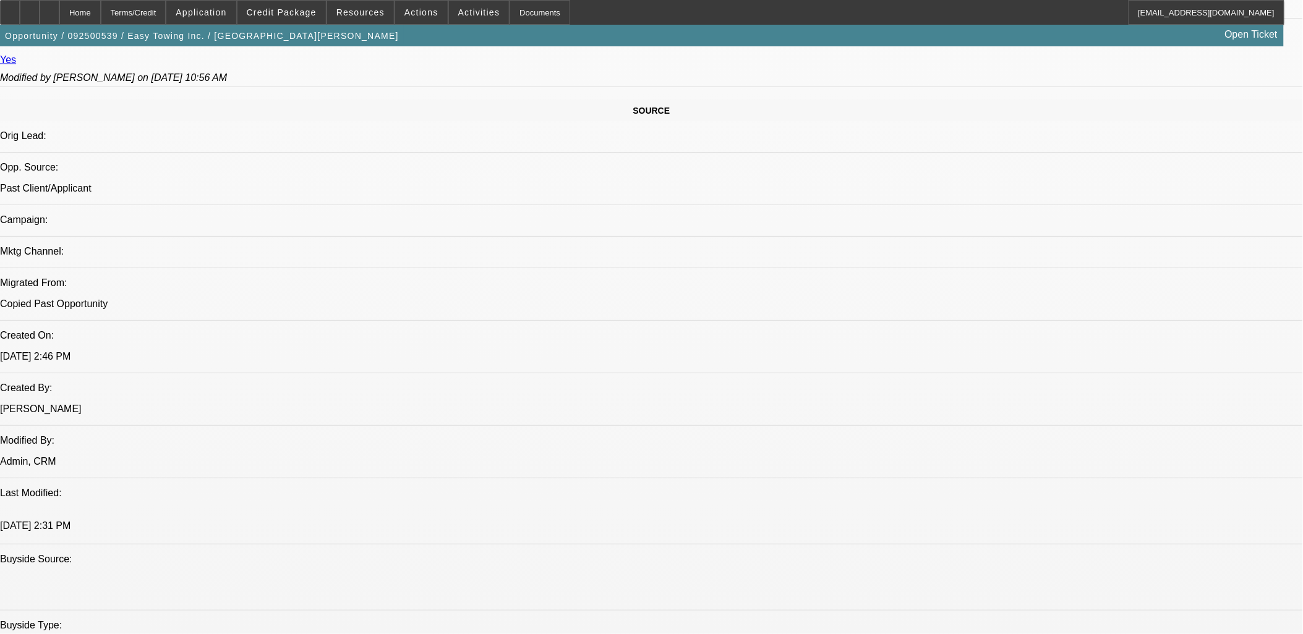
select select "0"
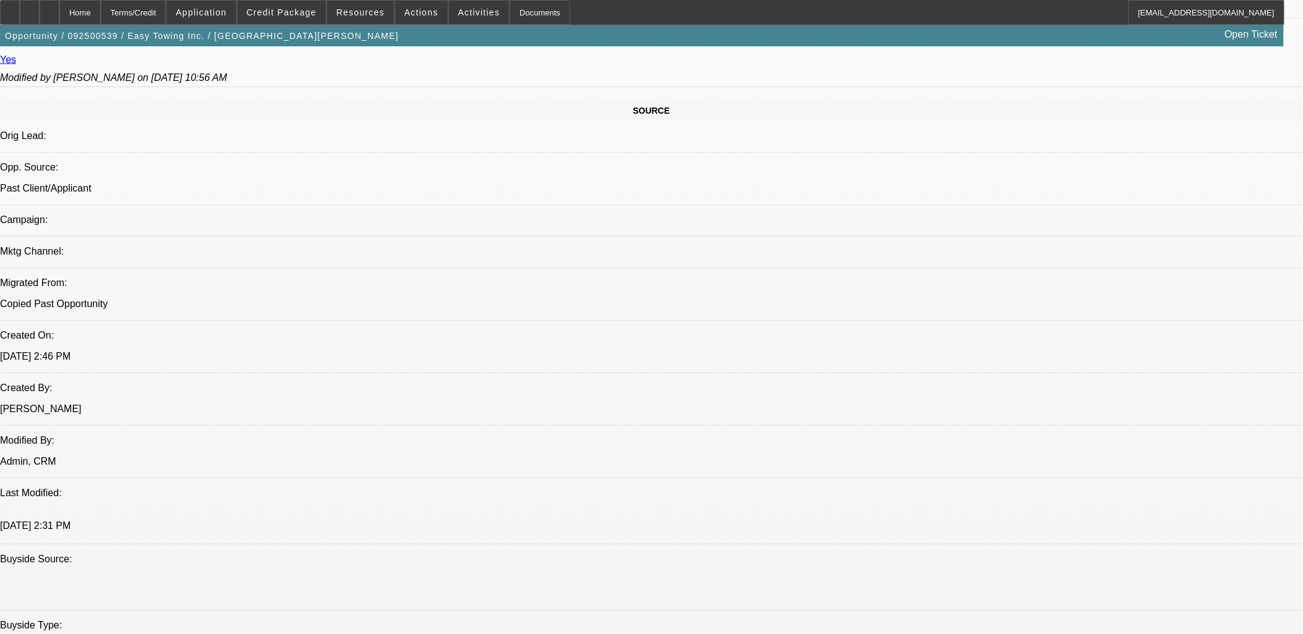
select select "0"
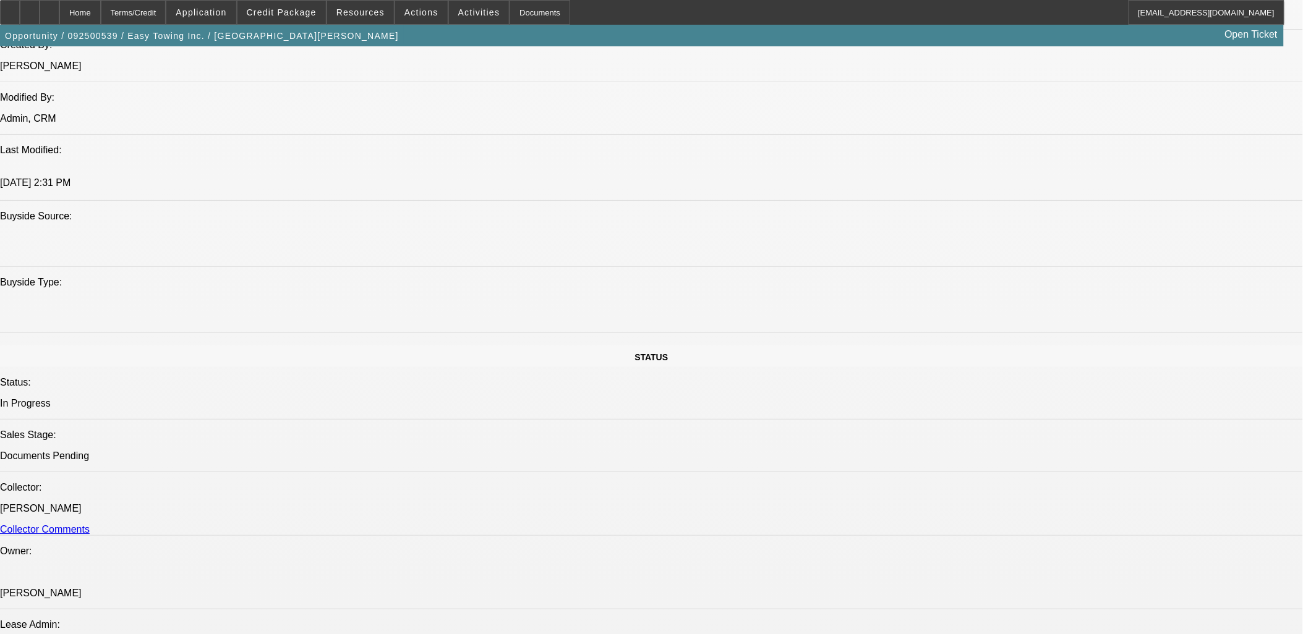
select select "1"
select select "2"
select select "6"
select select "1"
select select "2"
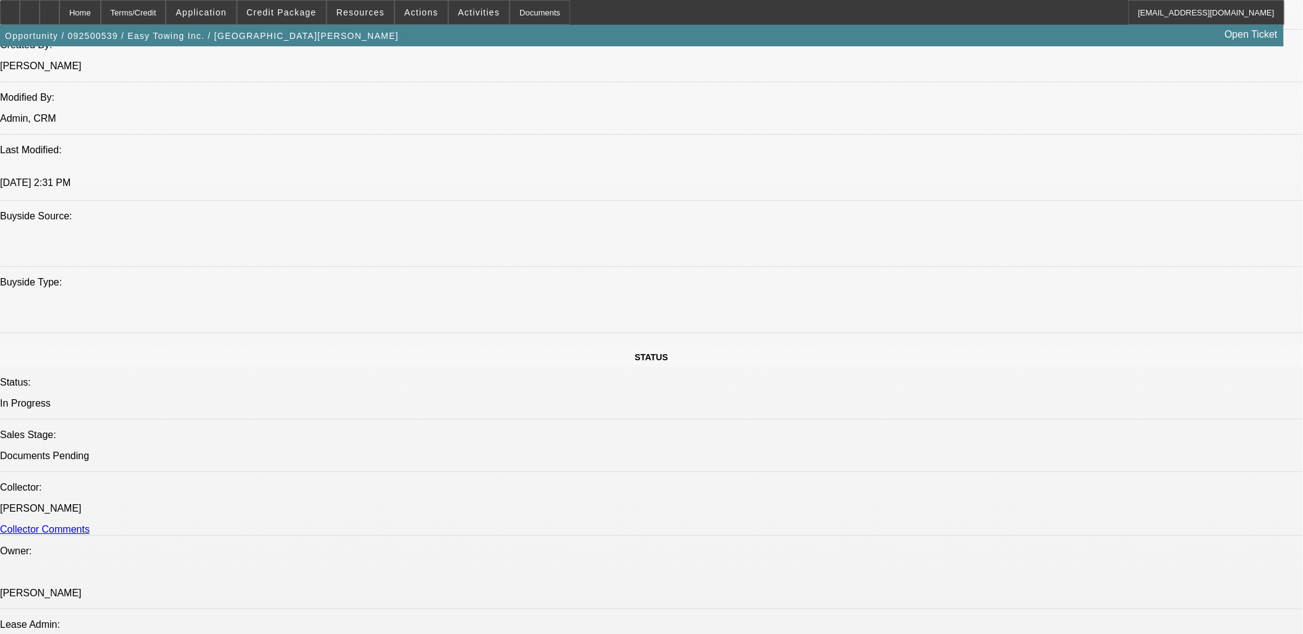
select select "6"
select select "1"
select select "2"
select select "6"
select select "1"
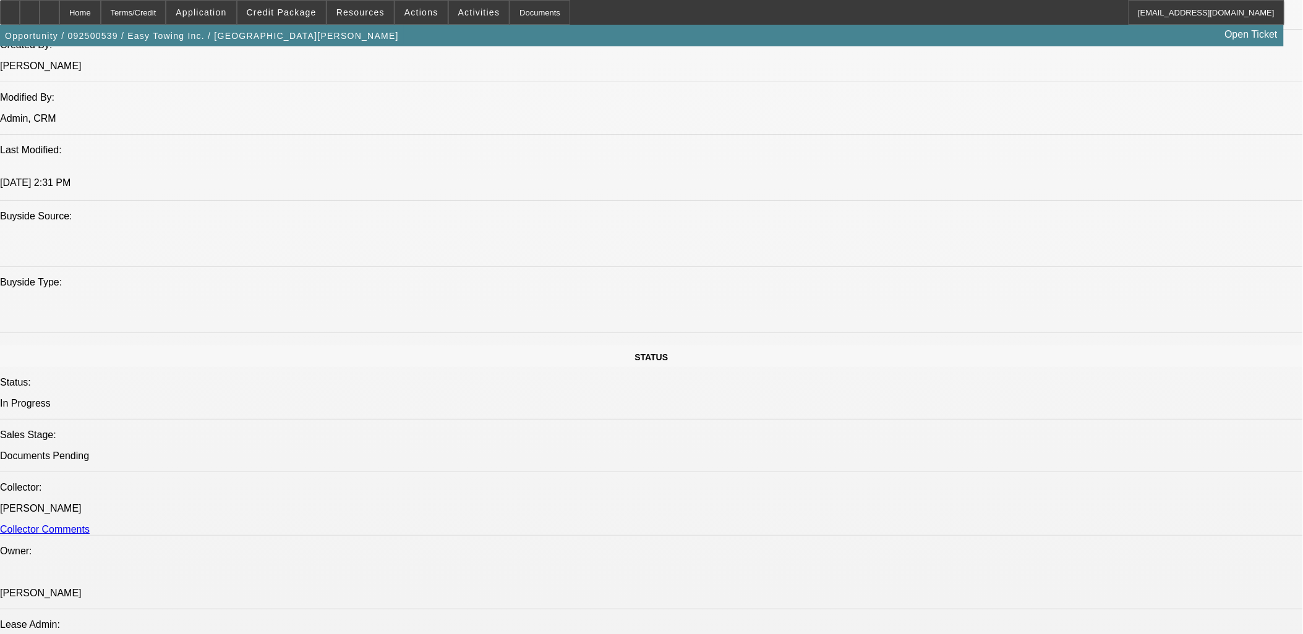
select select "2"
select select "6"
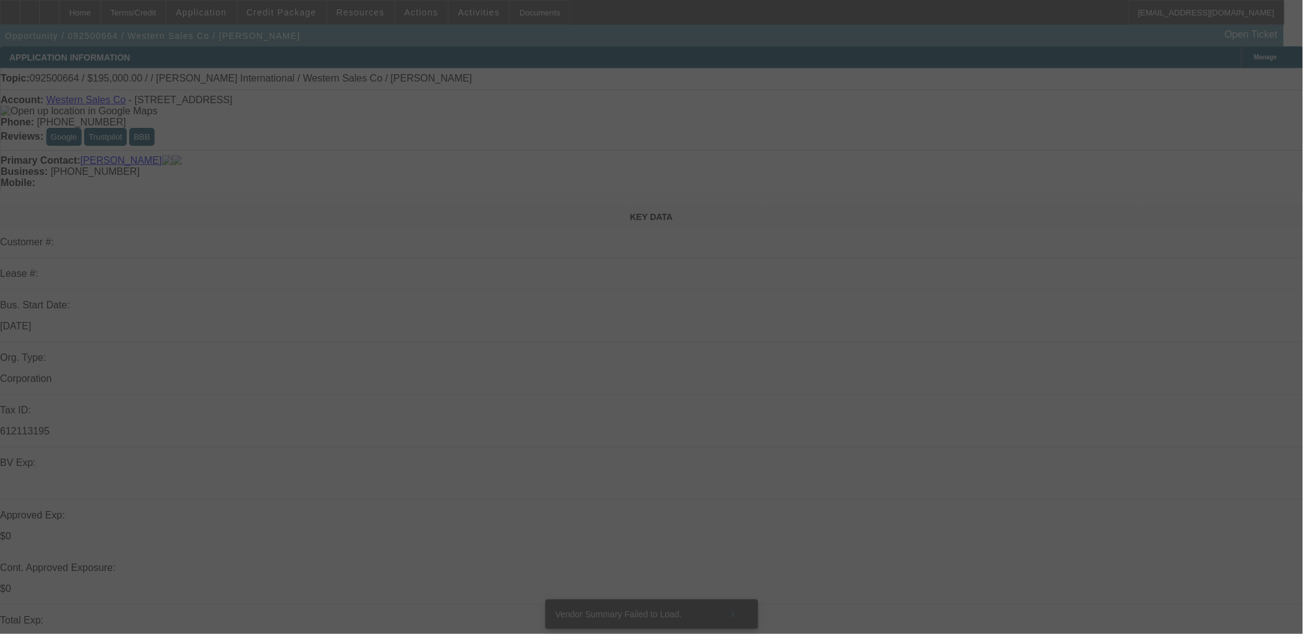
select select "0"
select select "2"
select select "0.1"
select select "4"
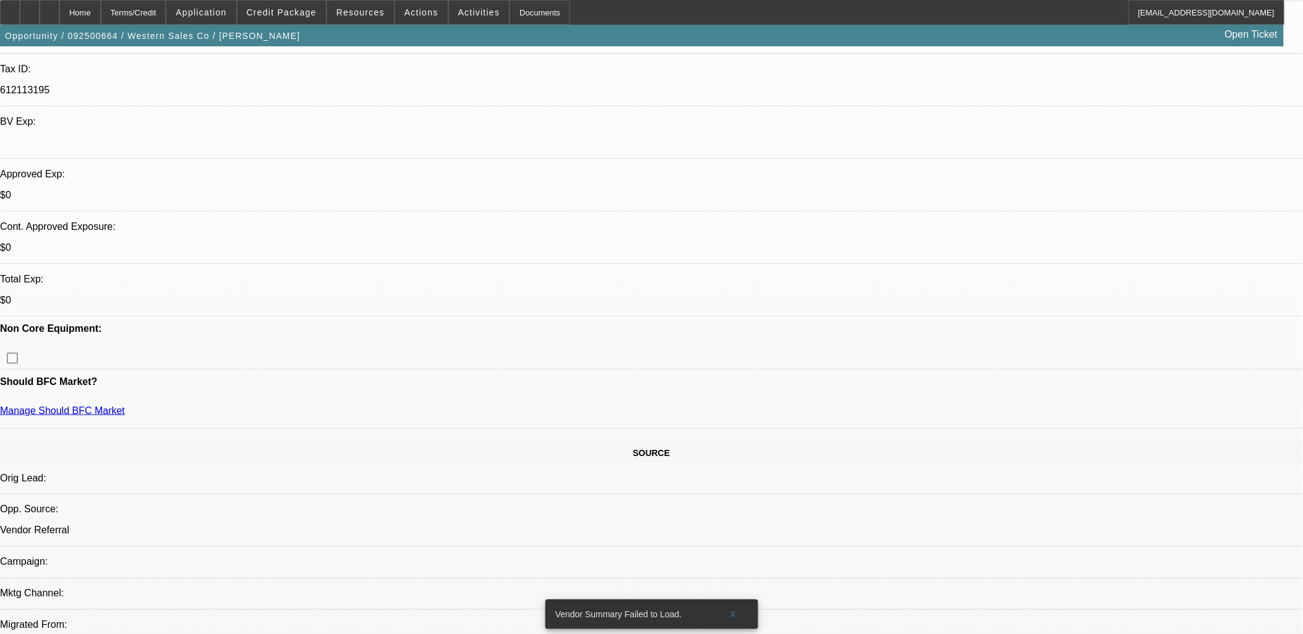
scroll to position [343, 0]
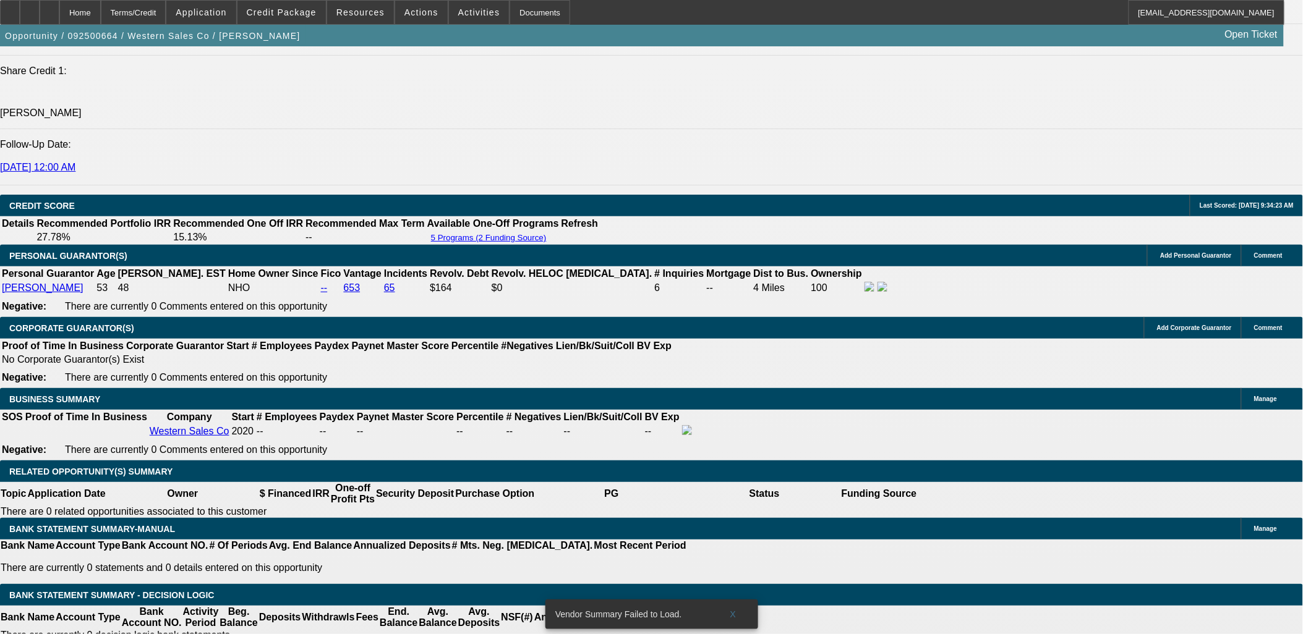
scroll to position [1580, 0]
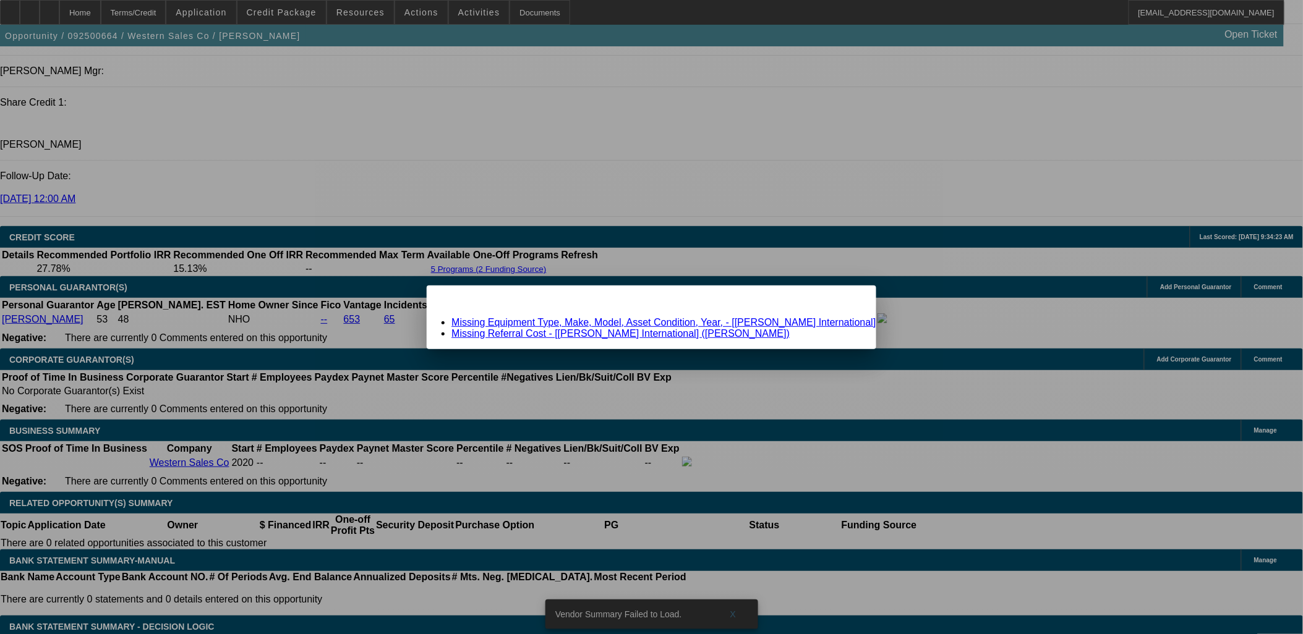
scroll to position [0, 0]
click at [848, 300] on div "Close" at bounding box center [861, 293] width 27 height 14
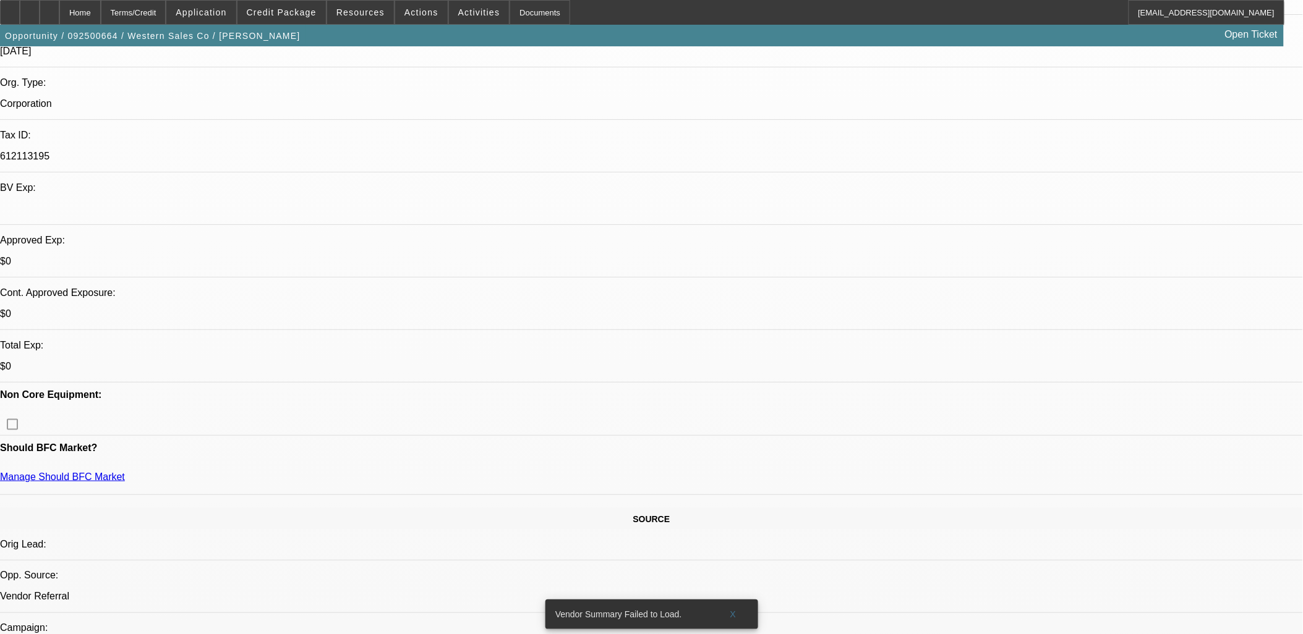
scroll to position [275, 0]
click at [299, 15] on span "Credit Package" at bounding box center [282, 12] width 70 height 10
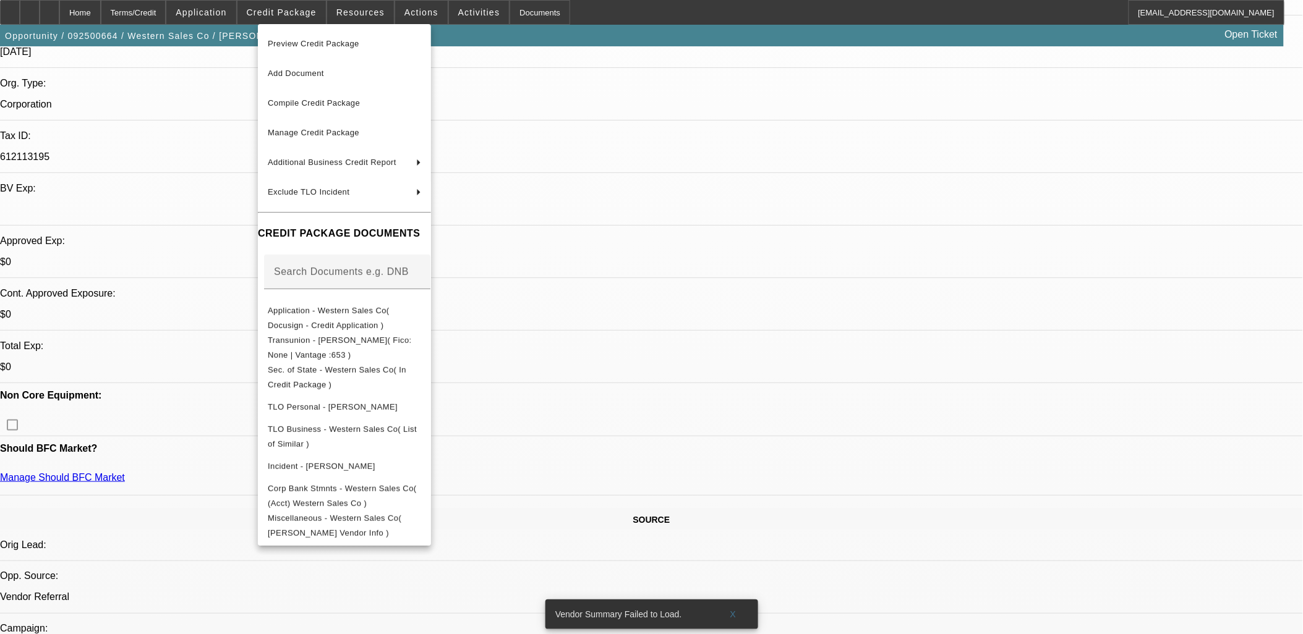
click at [126, 361] on div at bounding box center [651, 317] width 1303 height 634
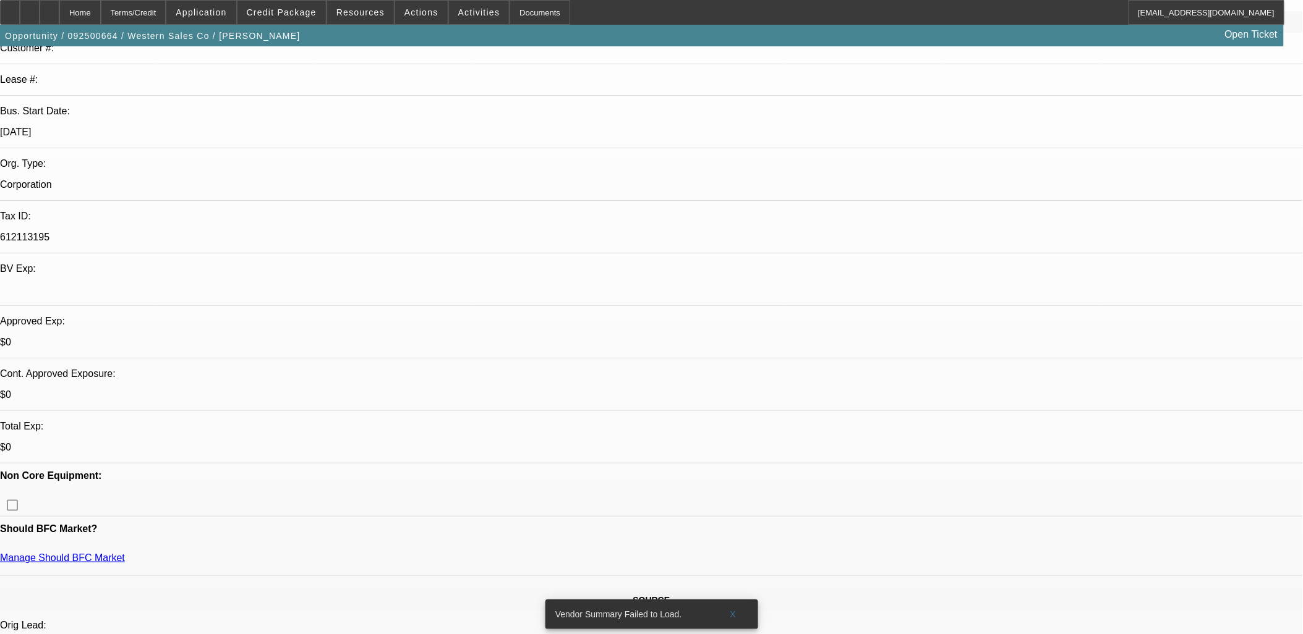
scroll to position [206, 0]
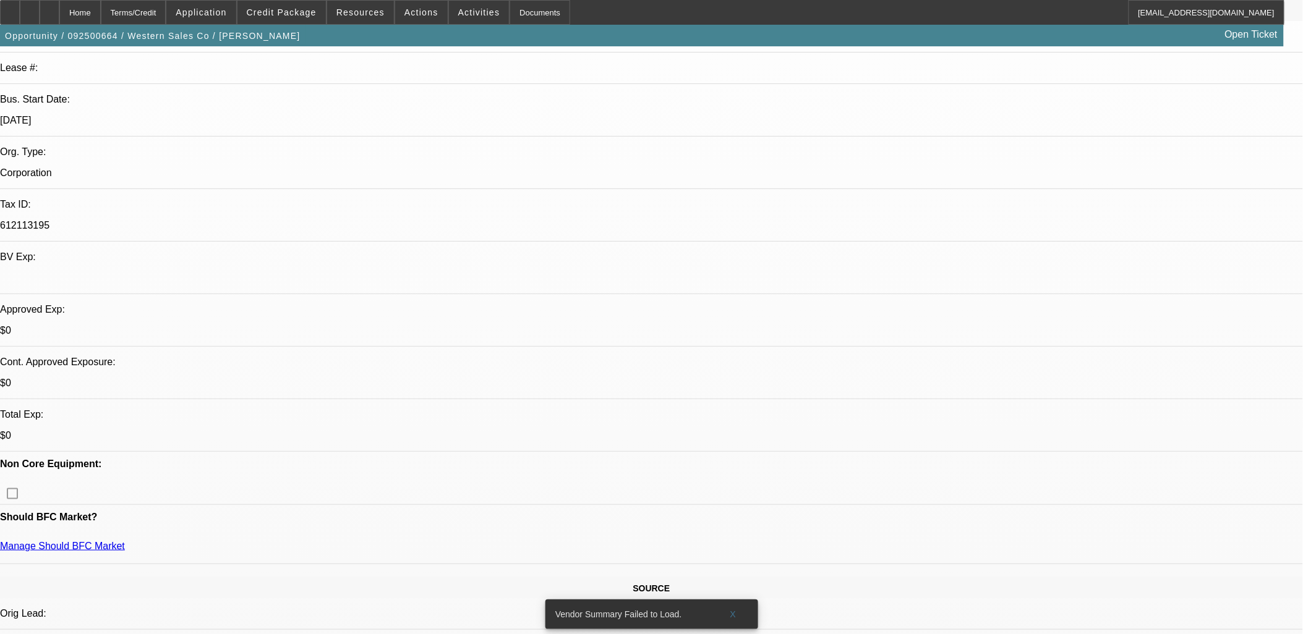
drag, startPoint x: 598, startPoint y: 134, endPoint x: 590, endPoint y: 131, distance: 8.6
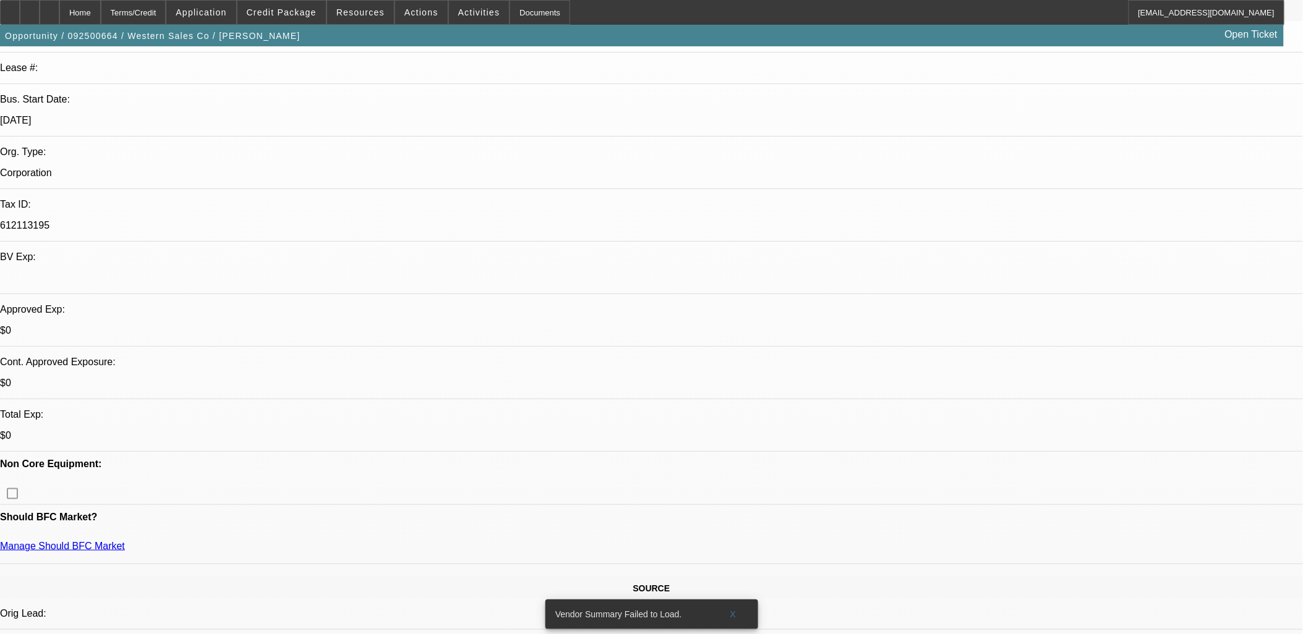
drag, startPoint x: 590, startPoint y: 131, endPoint x: 584, endPoint y: 131, distance: 6.8
drag, startPoint x: 575, startPoint y: 132, endPoint x: 414, endPoint y: 148, distance: 161.6
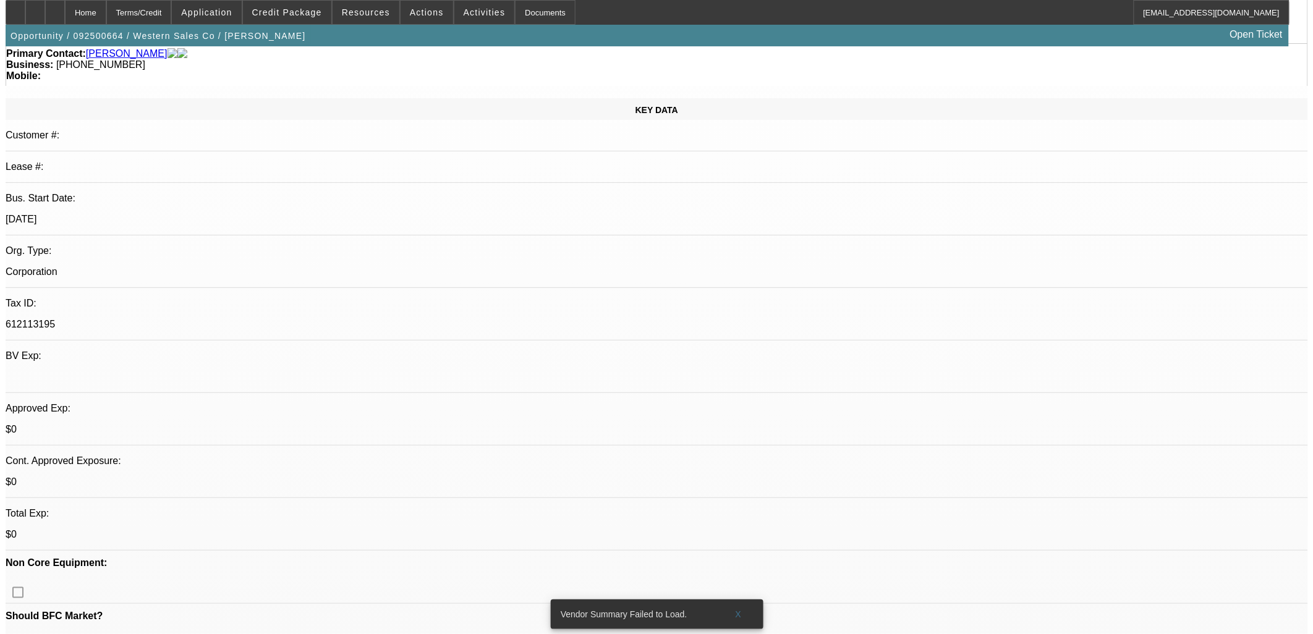
scroll to position [0, 0]
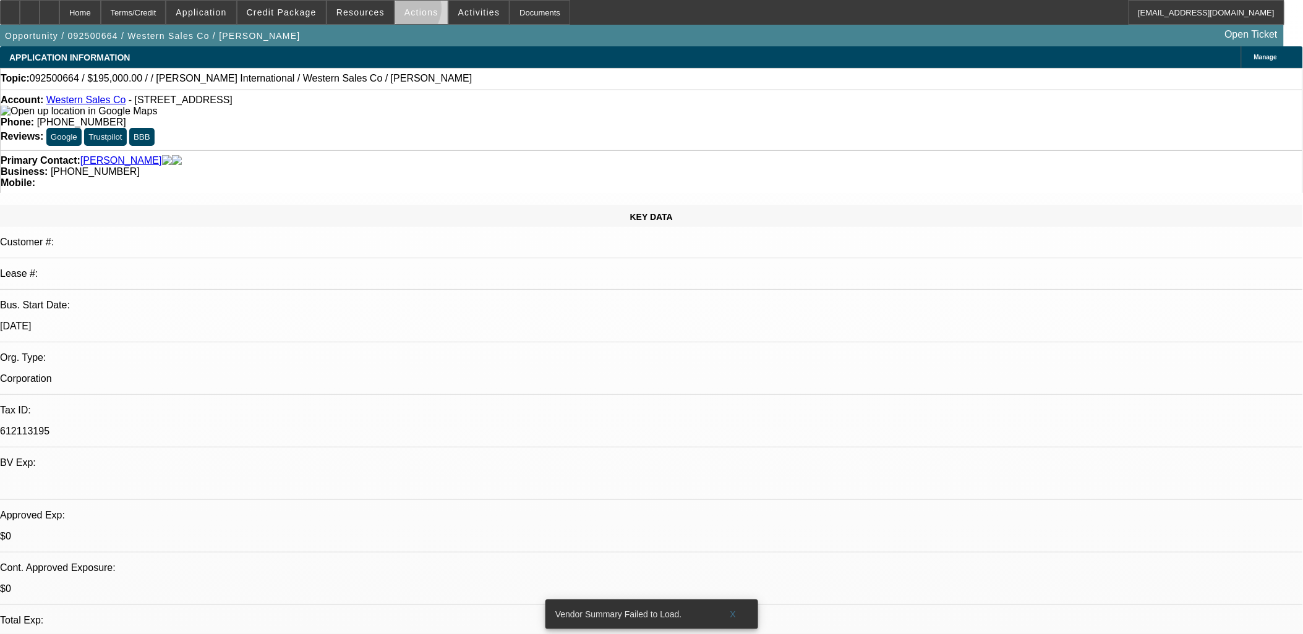
click at [404, 11] on span "Actions" at bounding box center [421, 12] width 34 height 10
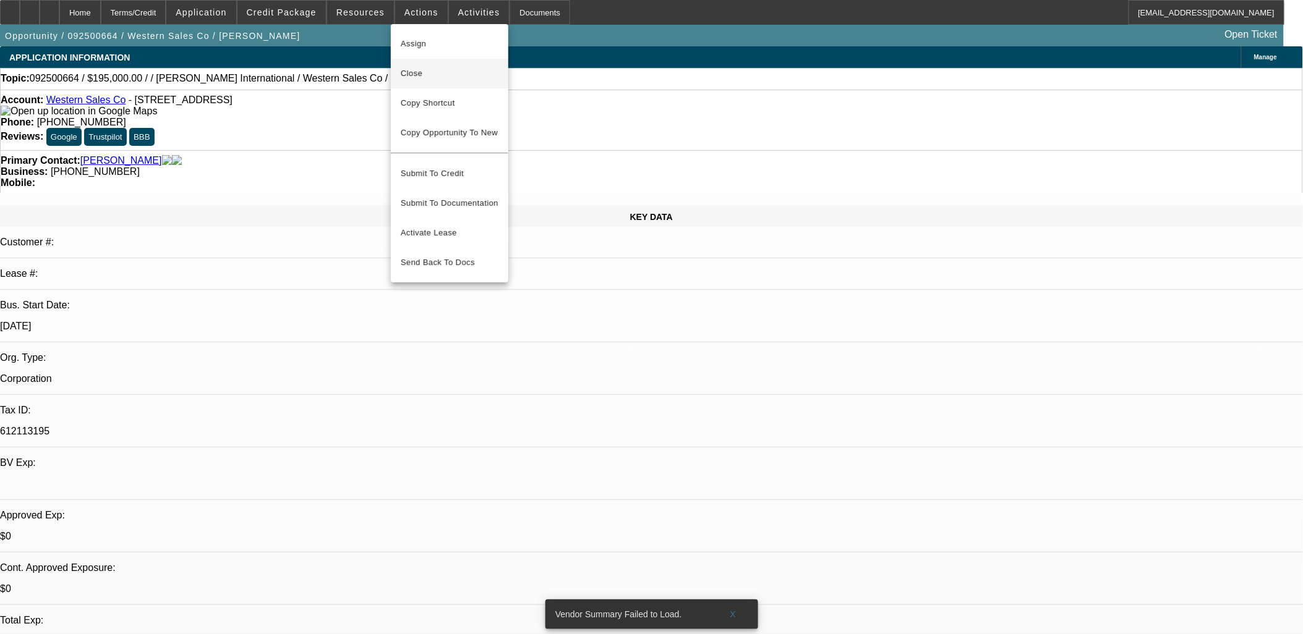
click at [433, 83] on button "Close" at bounding box center [449, 74] width 117 height 30
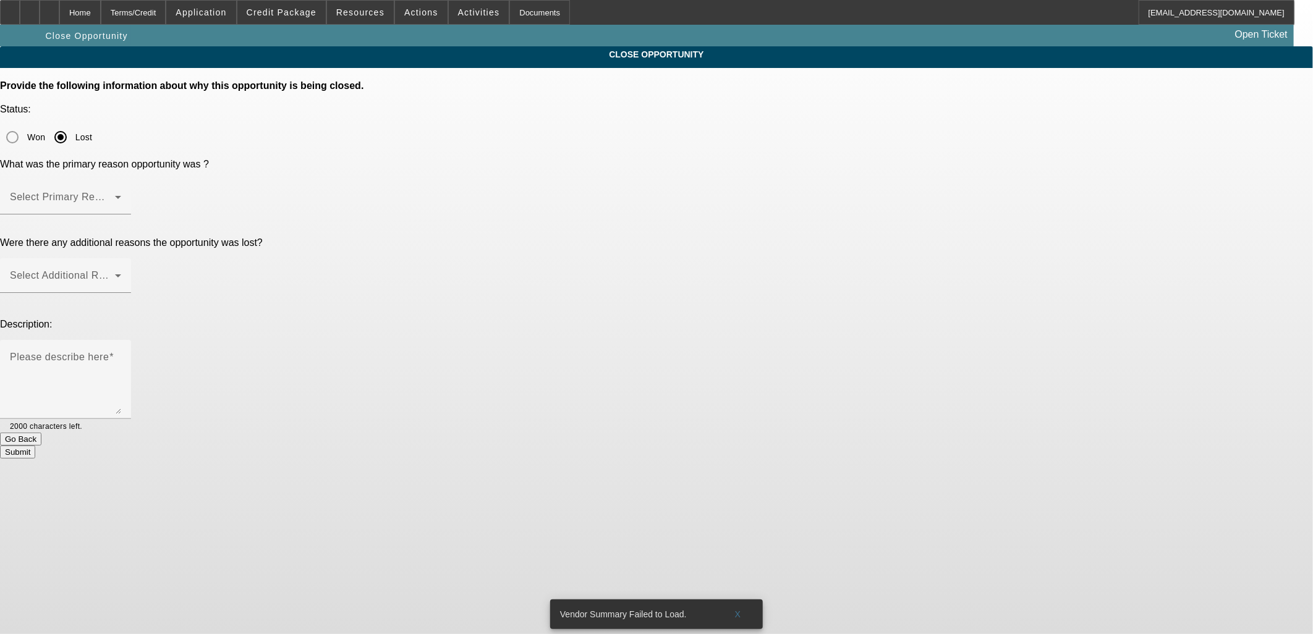
click at [688, 131] on div at bounding box center [656, 317] width 1313 height 634
click at [121, 180] on div "Select Primary Lost Reason" at bounding box center [65, 197] width 111 height 35
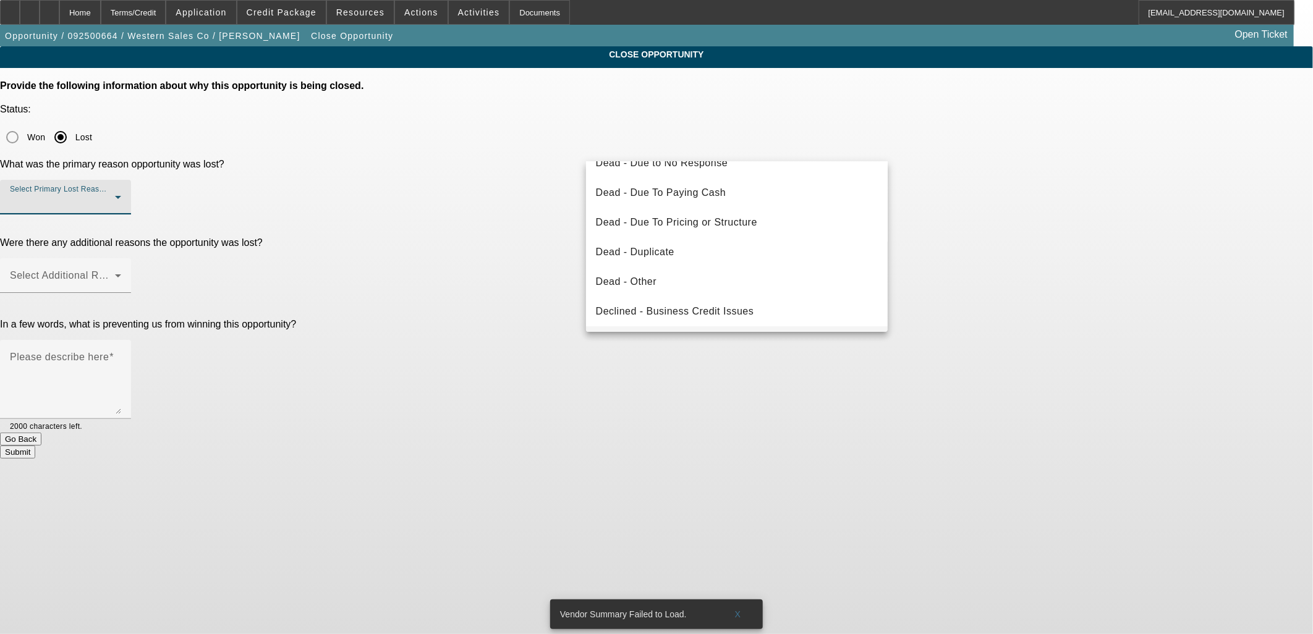
scroll to position [165, 0]
drag, startPoint x: 732, startPoint y: 311, endPoint x: 728, endPoint y: 305, distance: 6.7
click at [732, 310] on span "Declined - Suspicious Transaction" at bounding box center [676, 313] width 160 height 15
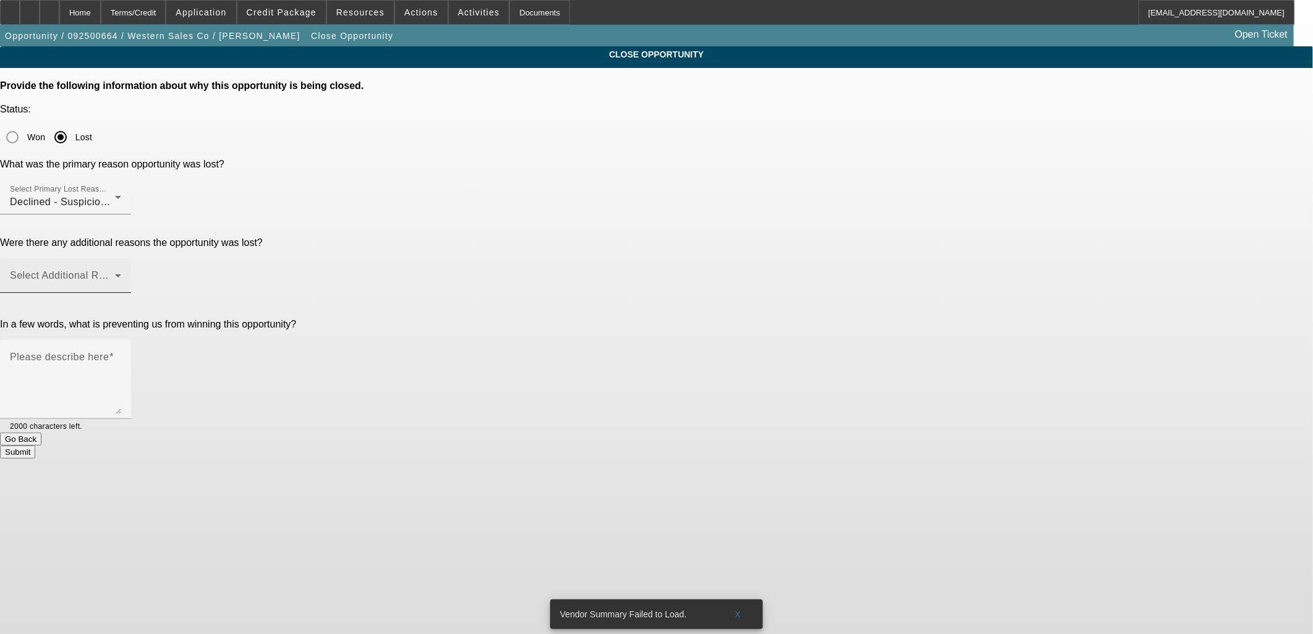
click at [121, 258] on div "Select Additional Reasons" at bounding box center [65, 275] width 111 height 35
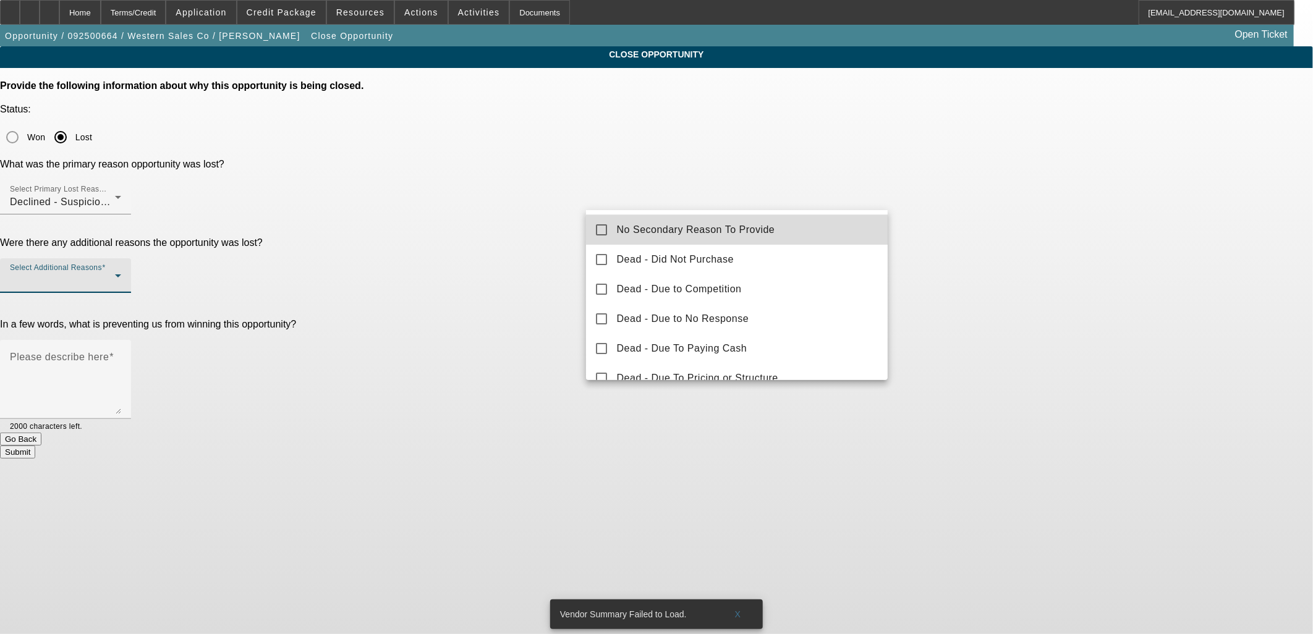
click at [764, 226] on span "No Secondary Reason To Provide" at bounding box center [696, 230] width 158 height 15
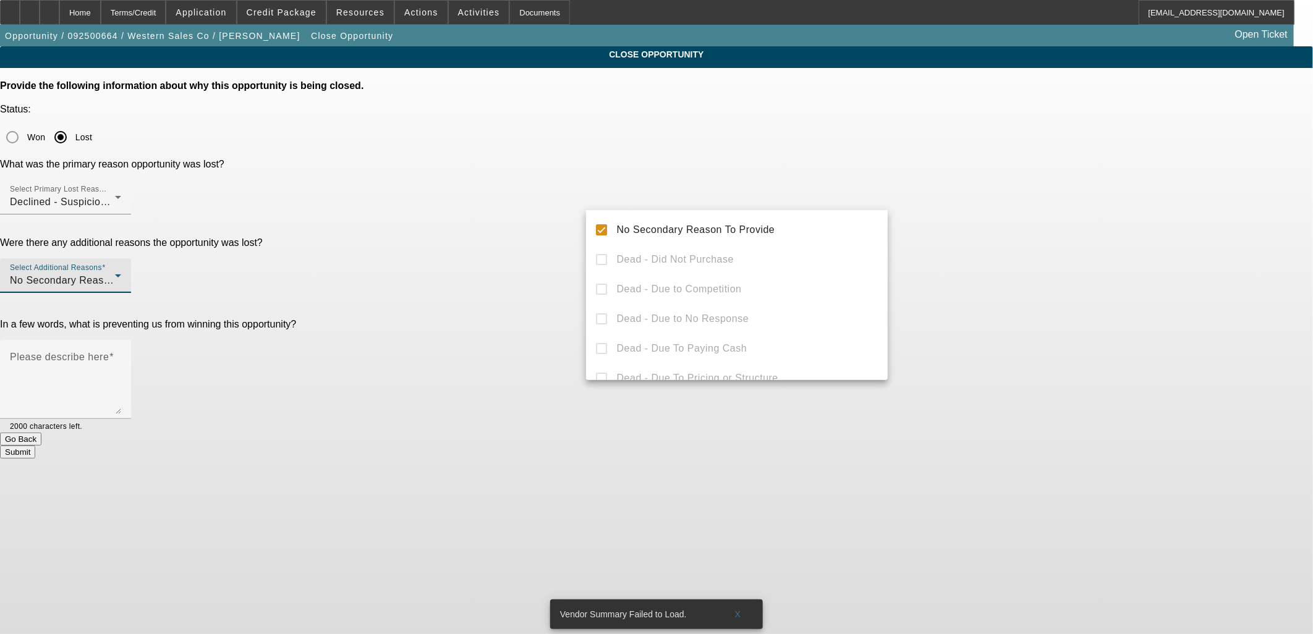
drag, startPoint x: 1023, startPoint y: 218, endPoint x: 913, endPoint y: 227, distance: 109.8
click at [1016, 218] on div at bounding box center [656, 317] width 1313 height 634
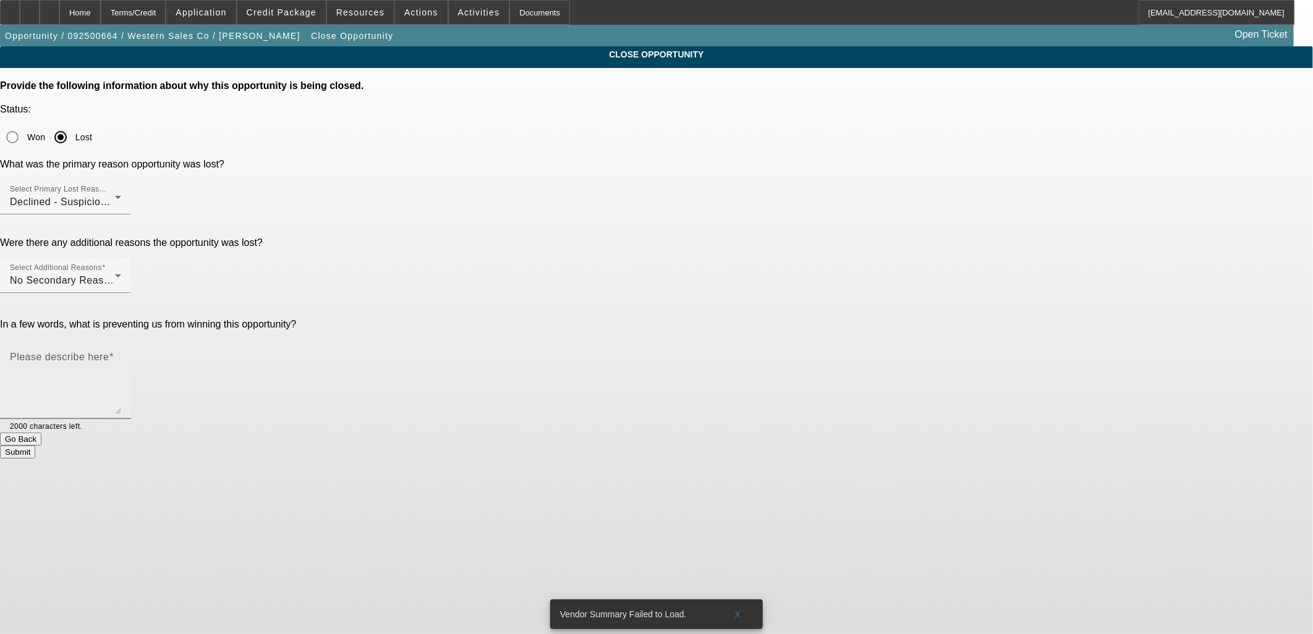
click at [121, 355] on textarea "Please describe here" at bounding box center [65, 384] width 111 height 59
drag, startPoint x: 684, startPoint y: 189, endPoint x: 694, endPoint y: 193, distance: 11.1
click at [121, 258] on div "Select Additional Reasons No Secondary Reason To Provide" at bounding box center [65, 275] width 111 height 35
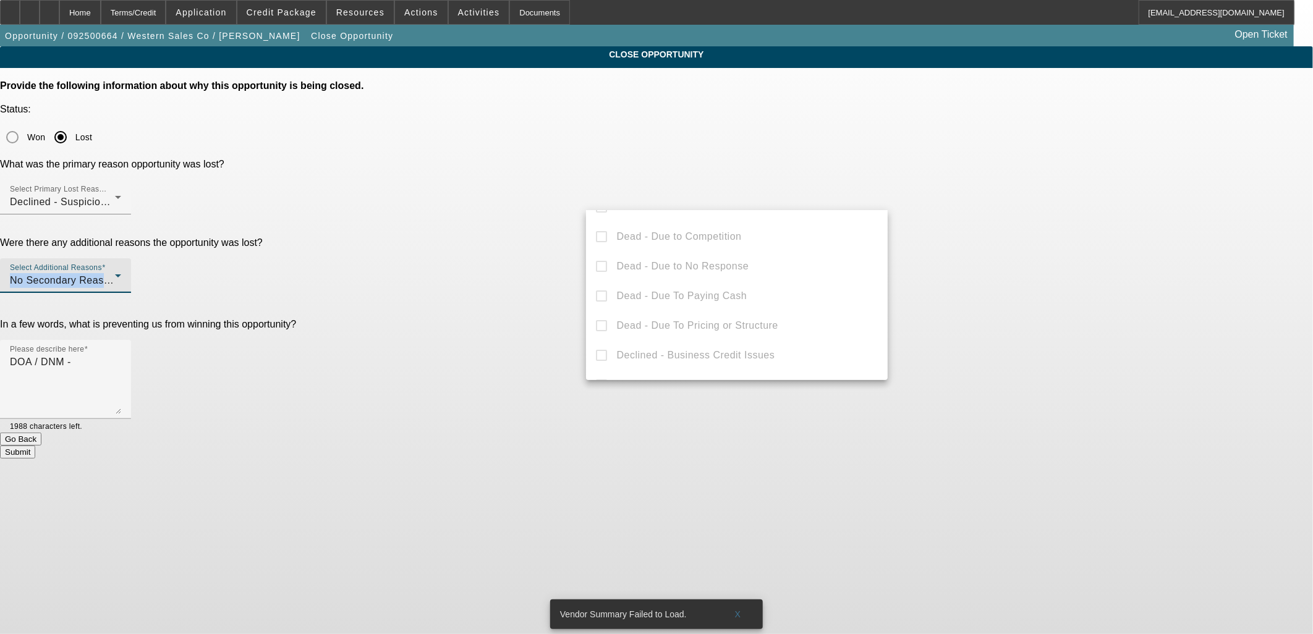
scroll to position [0, 0]
click at [706, 236] on span "No Secondary Reason To Provide" at bounding box center [696, 230] width 158 height 15
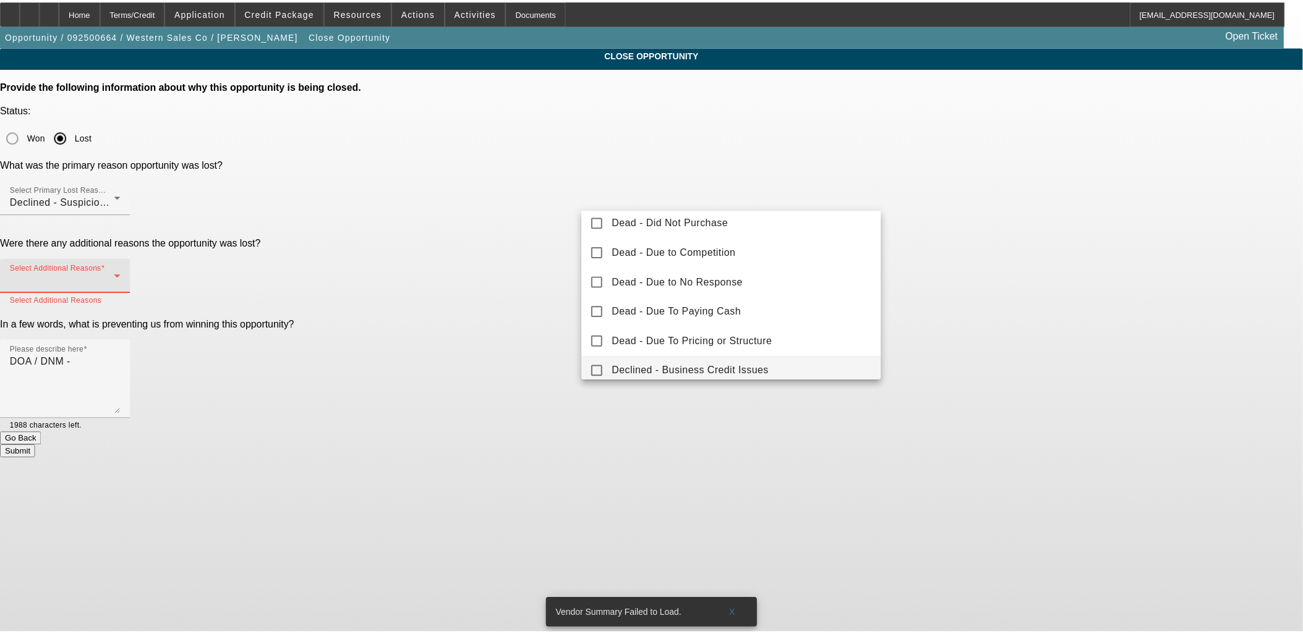
scroll to position [136, 0]
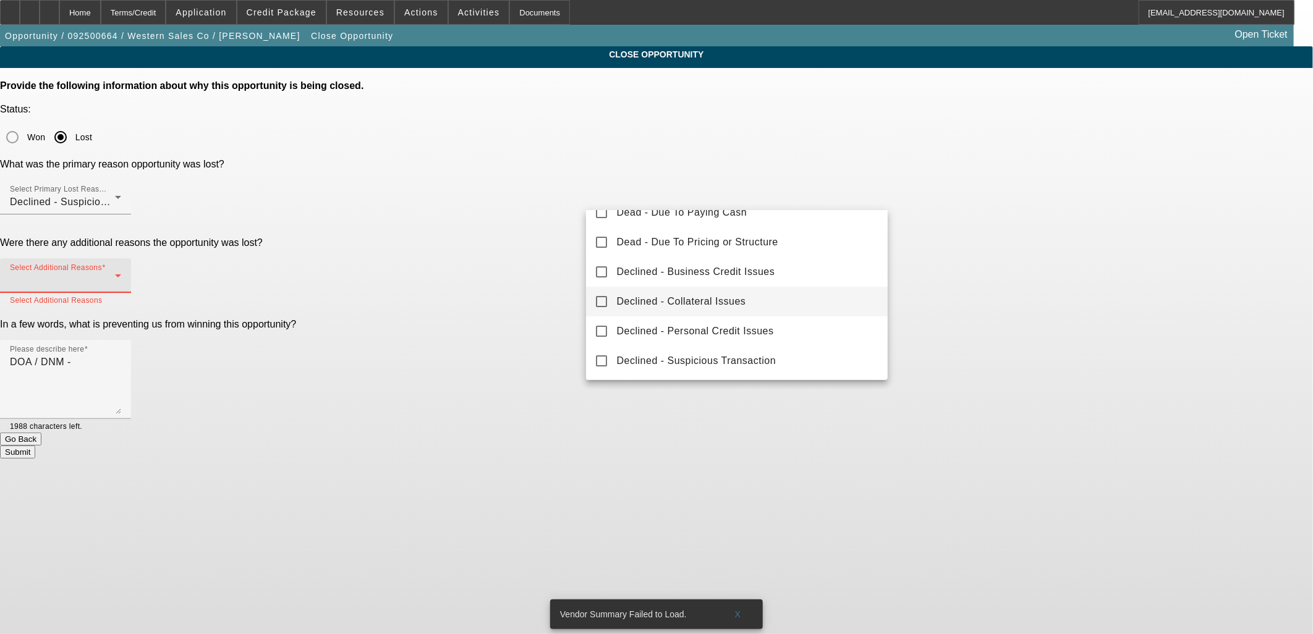
click at [697, 293] on mat-option "Declined - Collateral Issues" at bounding box center [737, 302] width 302 height 30
drag, startPoint x: 1109, startPoint y: 267, endPoint x: 1036, endPoint y: 276, distance: 72.9
click at [1099, 265] on div at bounding box center [656, 317] width 1313 height 634
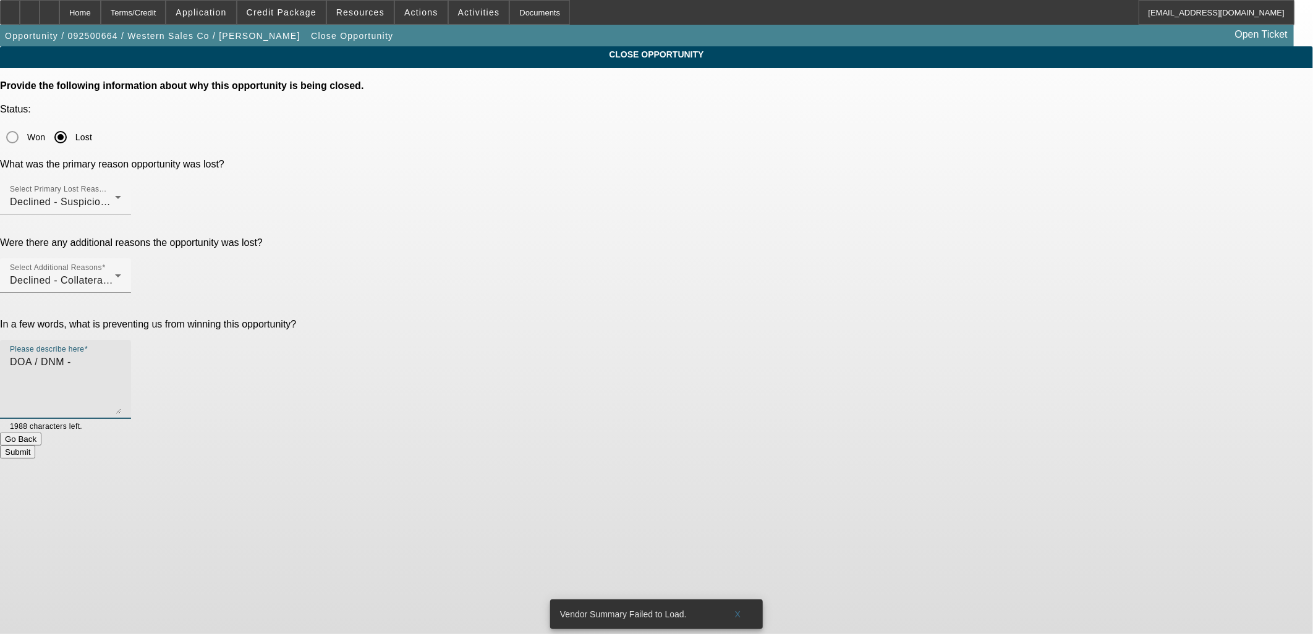
click at [121, 355] on textarea "DOA / DNM -" at bounding box center [65, 384] width 111 height 59
drag, startPoint x: 792, startPoint y: 331, endPoint x: 744, endPoint y: 229, distance: 112.6
click at [744, 210] on form "Provide the following information about why this opportunity is being closed. S…" at bounding box center [656, 269] width 1313 height 378
drag, startPoint x: 760, startPoint y: 250, endPoint x: 841, endPoint y: 248, distance: 81.0
click at [121, 355] on textarea "DOA / DNM - TLO issues & non-core collateral - bad signs" at bounding box center [65, 384] width 111 height 59
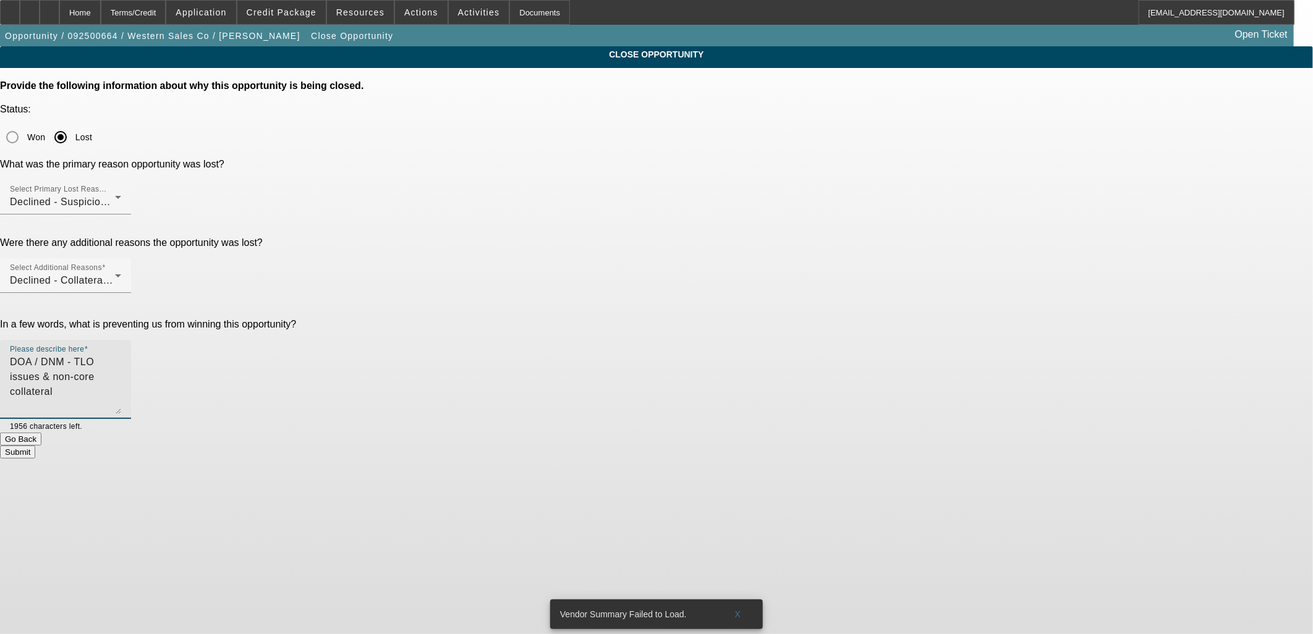
type textarea "DOA / DNM - TLO issues & non-core collateral"
click at [35, 446] on button "Submit" at bounding box center [17, 452] width 35 height 13
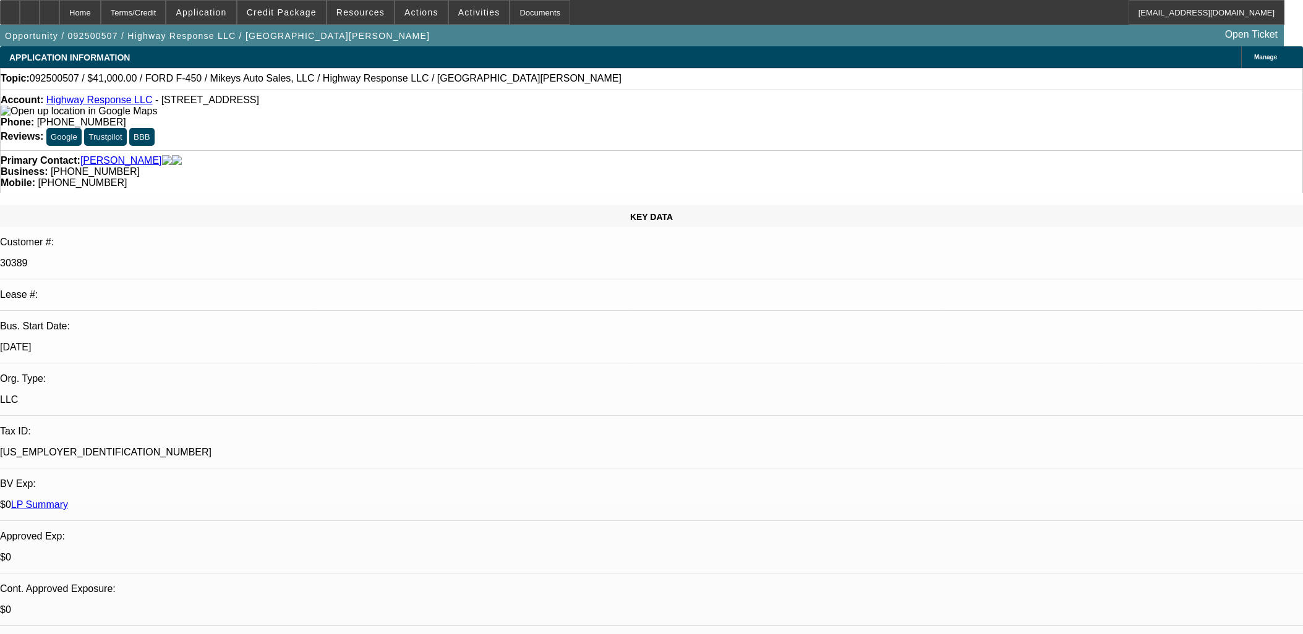
select select "0"
select select "2"
select select "0"
select select "6"
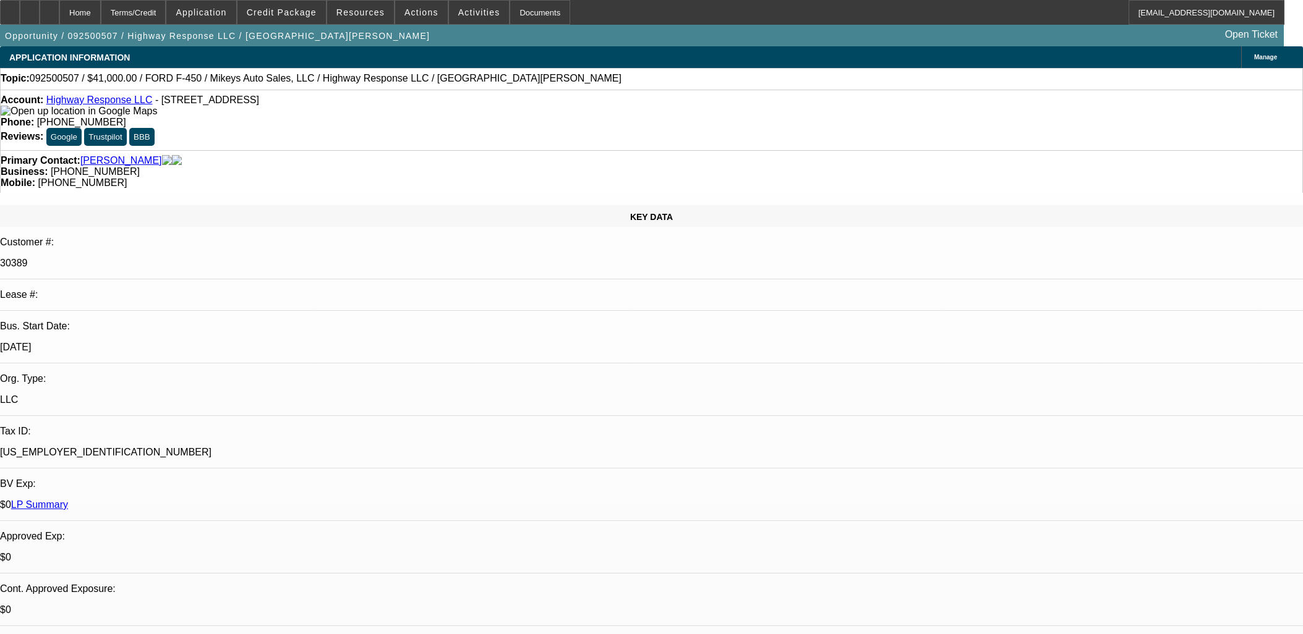
select select "0"
select select "2"
select select "0"
select select "6"
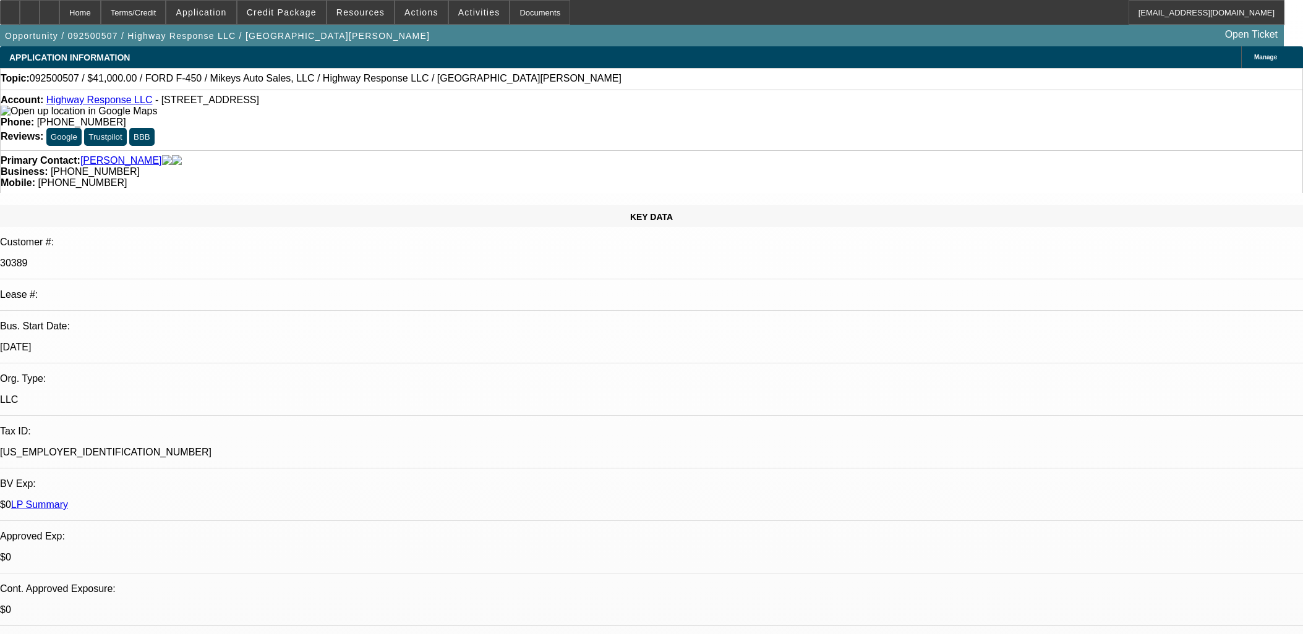
select select "0"
select select "2"
select select "0"
select select "6"
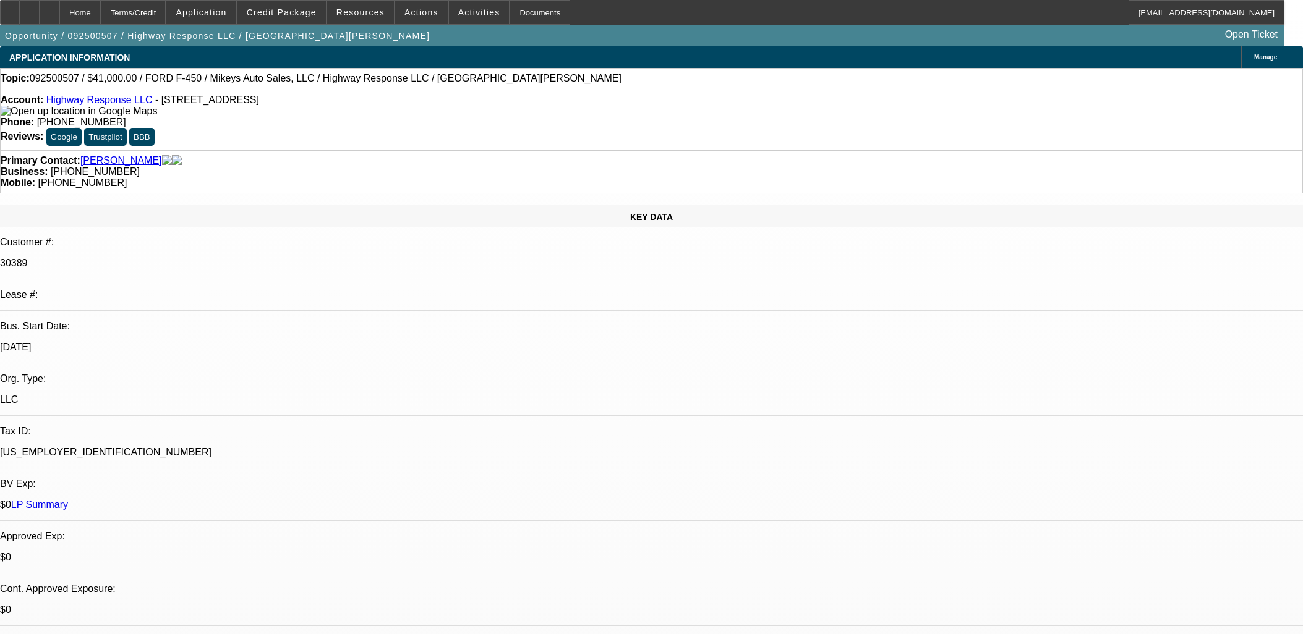
select select "0"
select select "2"
select select "0"
select select "6"
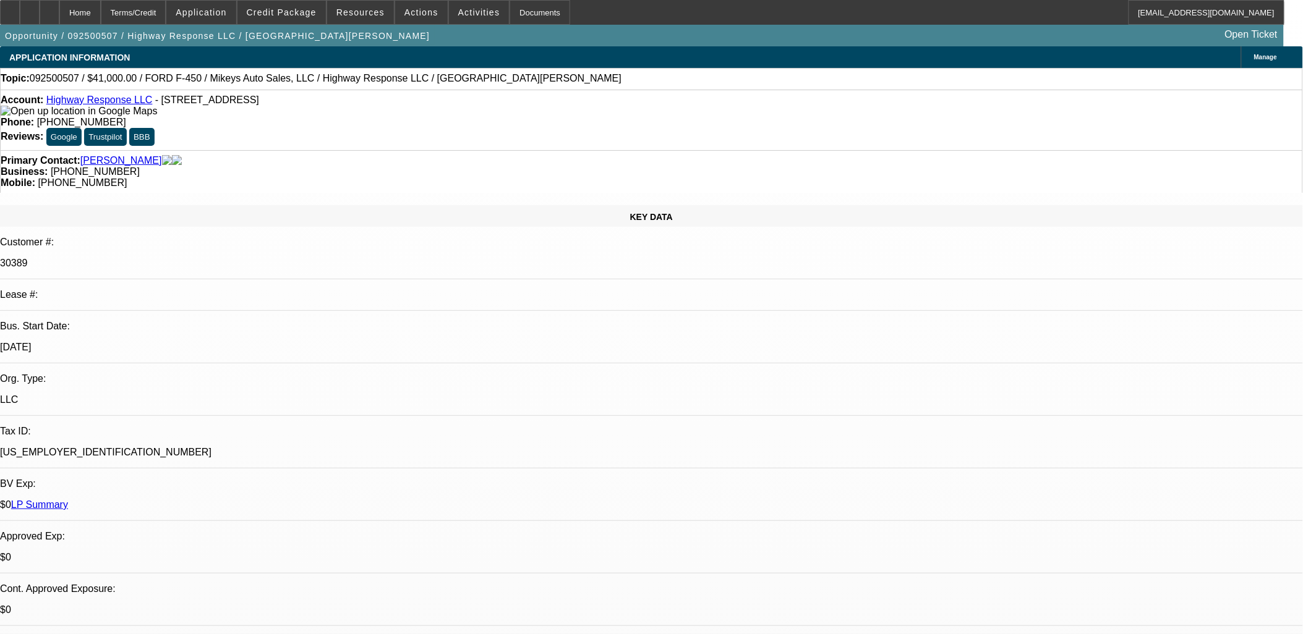
scroll to position [558, 0]
click at [304, 15] on span "Credit Package" at bounding box center [282, 12] width 70 height 10
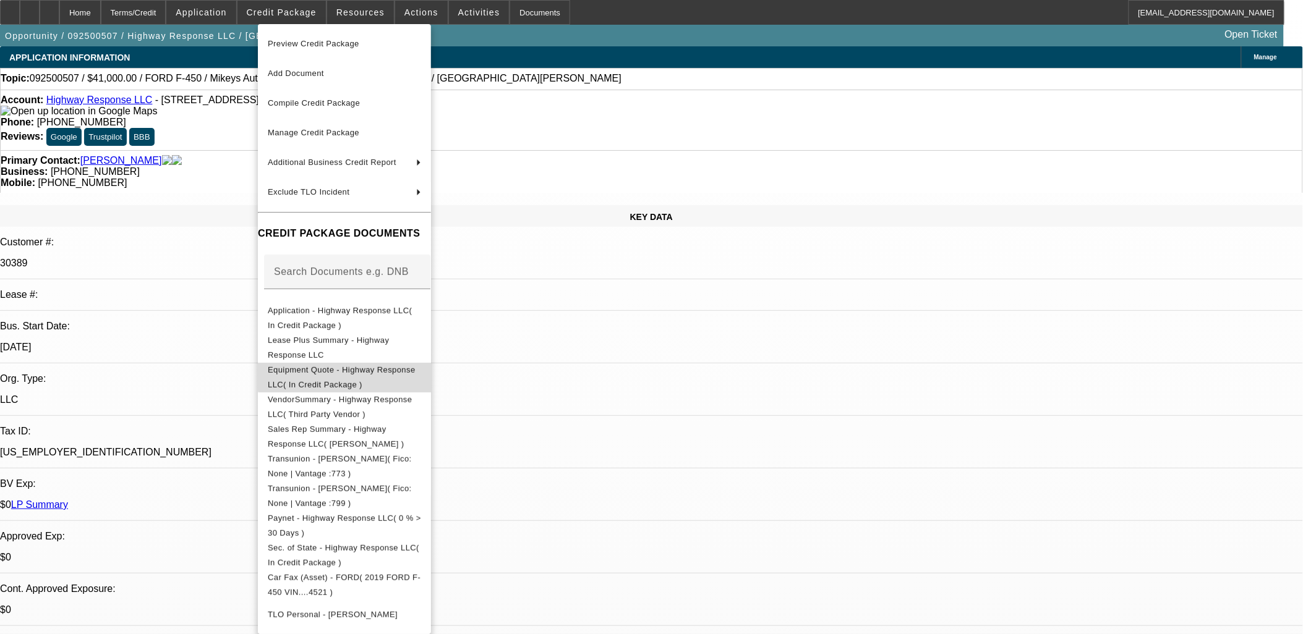
click at [409, 363] on button "Equipment Quote - Highway Response LLC( In Credit Package )" at bounding box center [344, 377] width 173 height 30
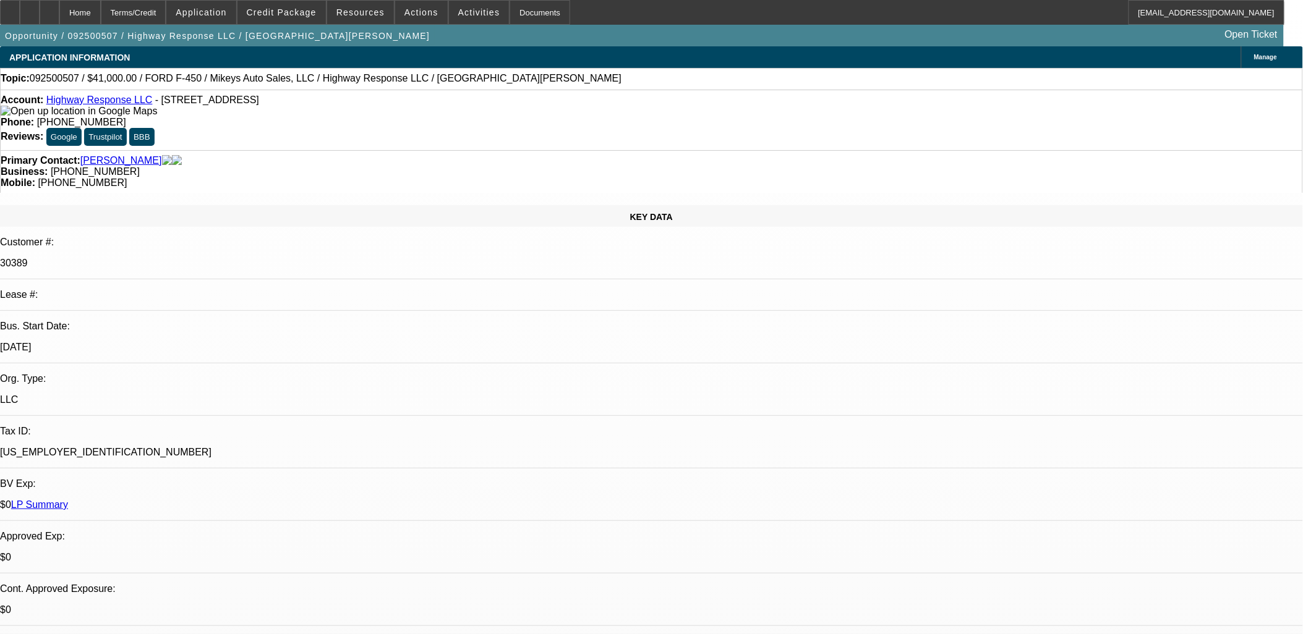
scroll to position [0, 0]
drag, startPoint x: 1078, startPoint y: 243, endPoint x: 1082, endPoint y: 235, distance: 8.9
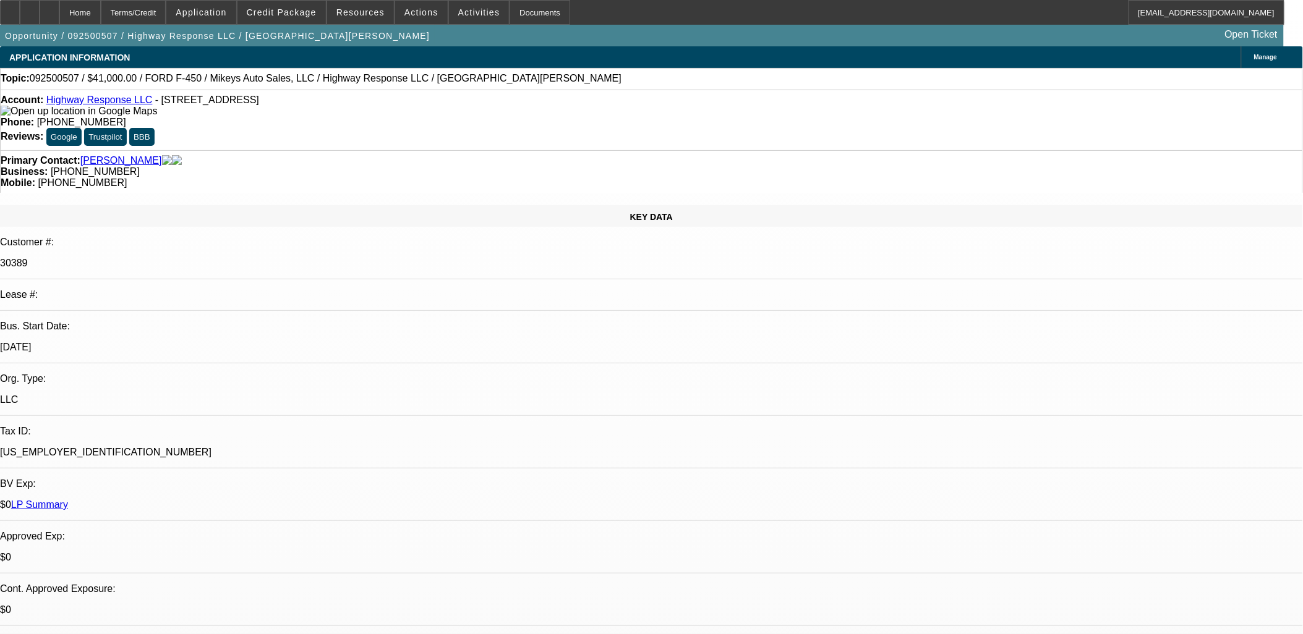
drag, startPoint x: 1107, startPoint y: 460, endPoint x: 1101, endPoint y: 453, distance: 9.7
drag, startPoint x: 1075, startPoint y: 441, endPoint x: 1064, endPoint y: 402, distance: 39.7
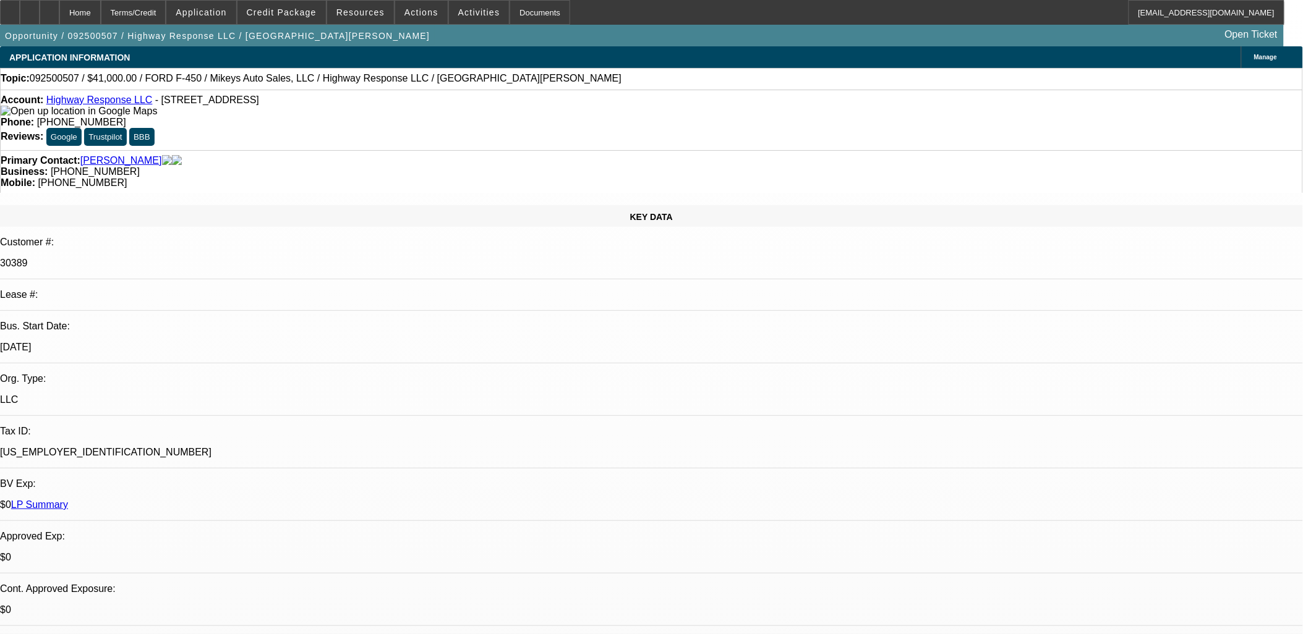
drag, startPoint x: 1054, startPoint y: 148, endPoint x: 1051, endPoint y: 161, distance: 13.2
drag, startPoint x: 1048, startPoint y: 169, endPoint x: 1042, endPoint y: 177, distance: 9.3
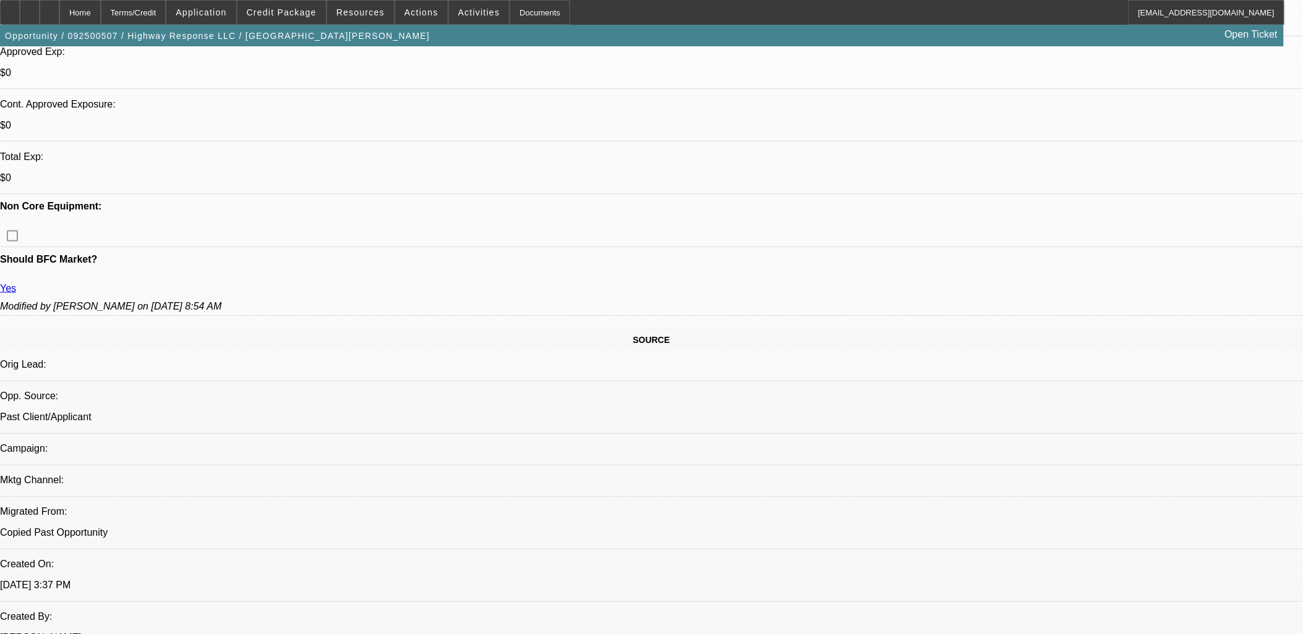
scroll to position [687, 0]
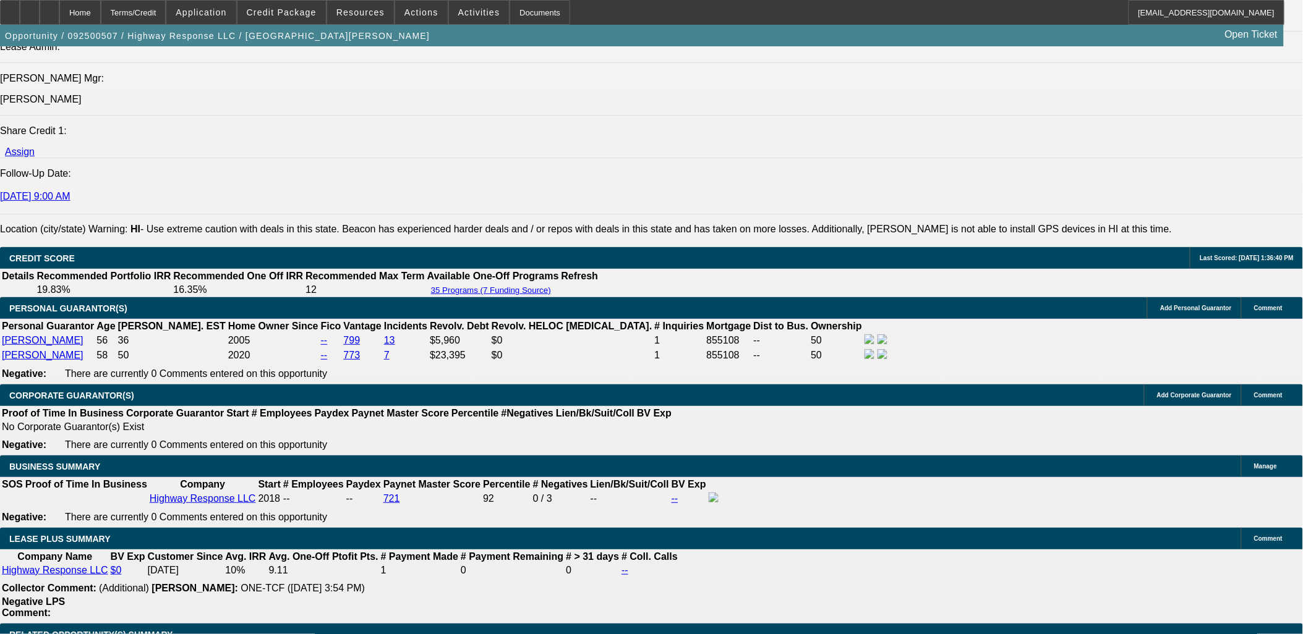
scroll to position [1786, 0]
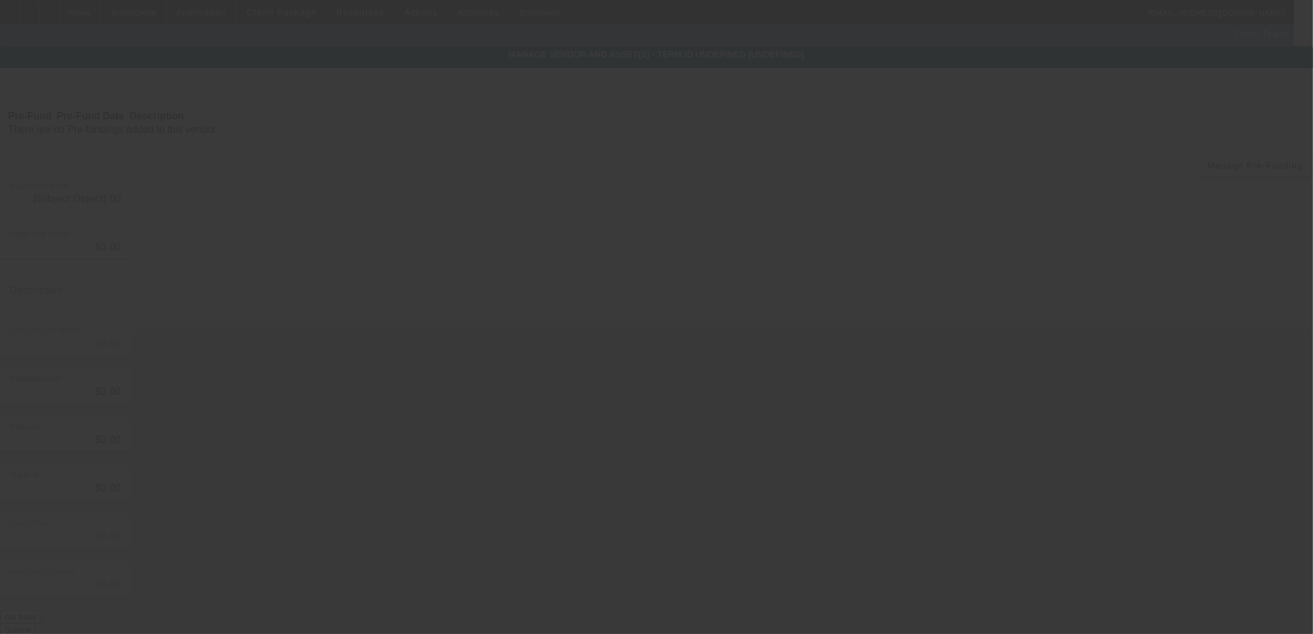
type input "$41,000.00"
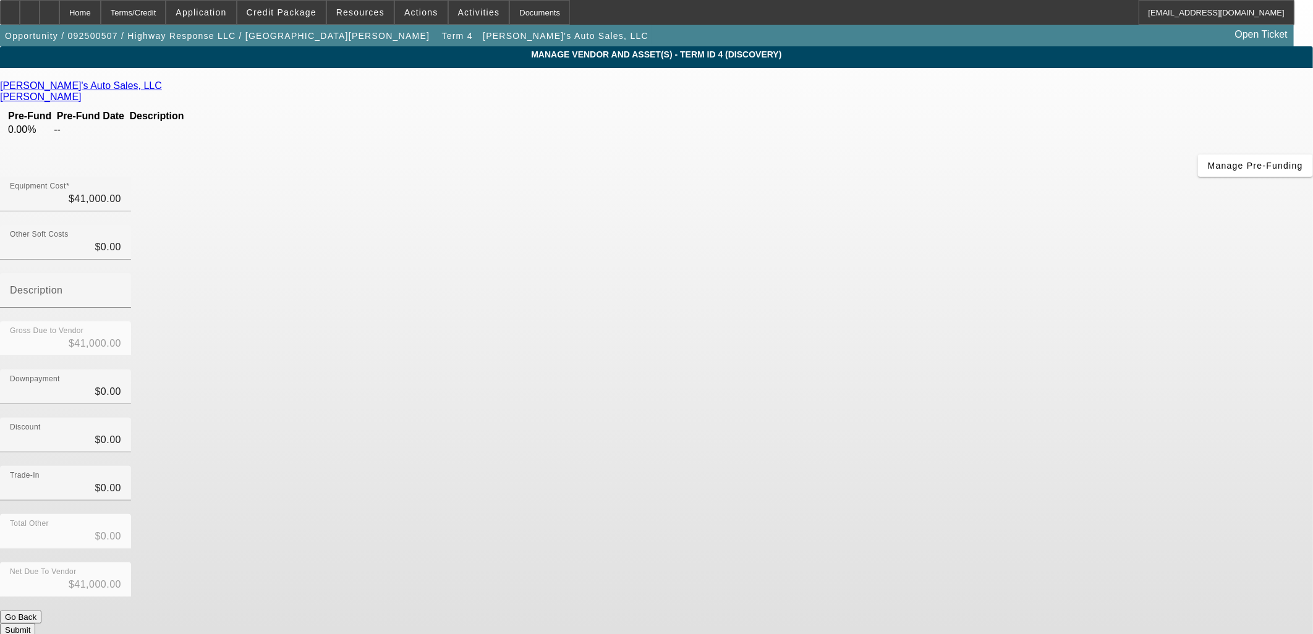
click at [165, 90] on icon at bounding box center [165, 85] width 0 height 11
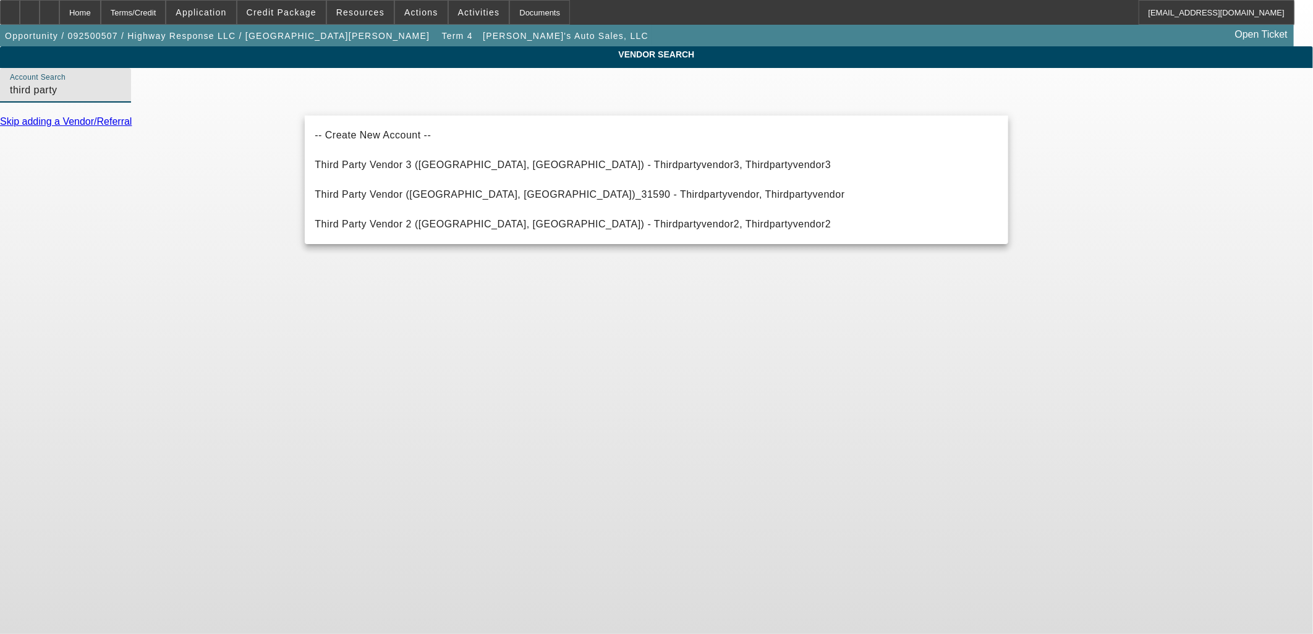
click at [480, 183] on mat-option "Third Party Vendor (Northbrook, IL)_31590 - Thirdpartyvendor, Thirdpartyvendor" at bounding box center [657, 195] width 704 height 30
type input "Third Party Vendor (Northbrook, IL)_31590 - Thirdpartyvendor, Thirdpartyvendor"
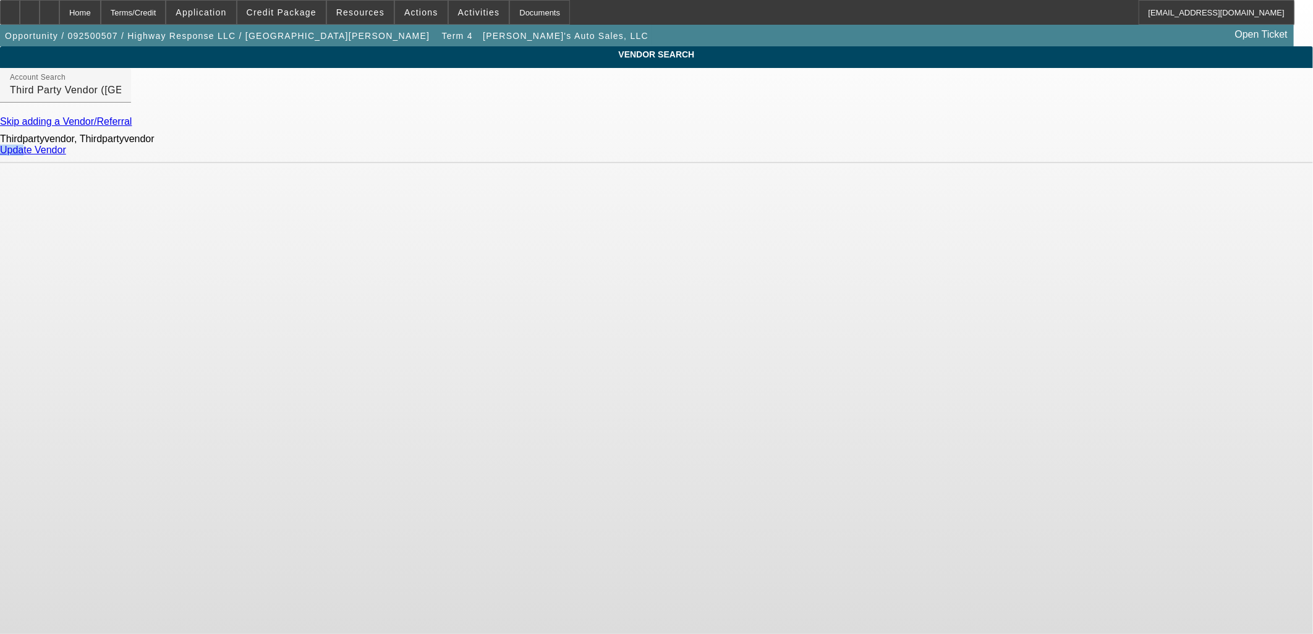
click at [973, 155] on div "Update Vendor" at bounding box center [656, 150] width 1313 height 11
click at [66, 155] on link "Update Vendor" at bounding box center [33, 150] width 66 height 11
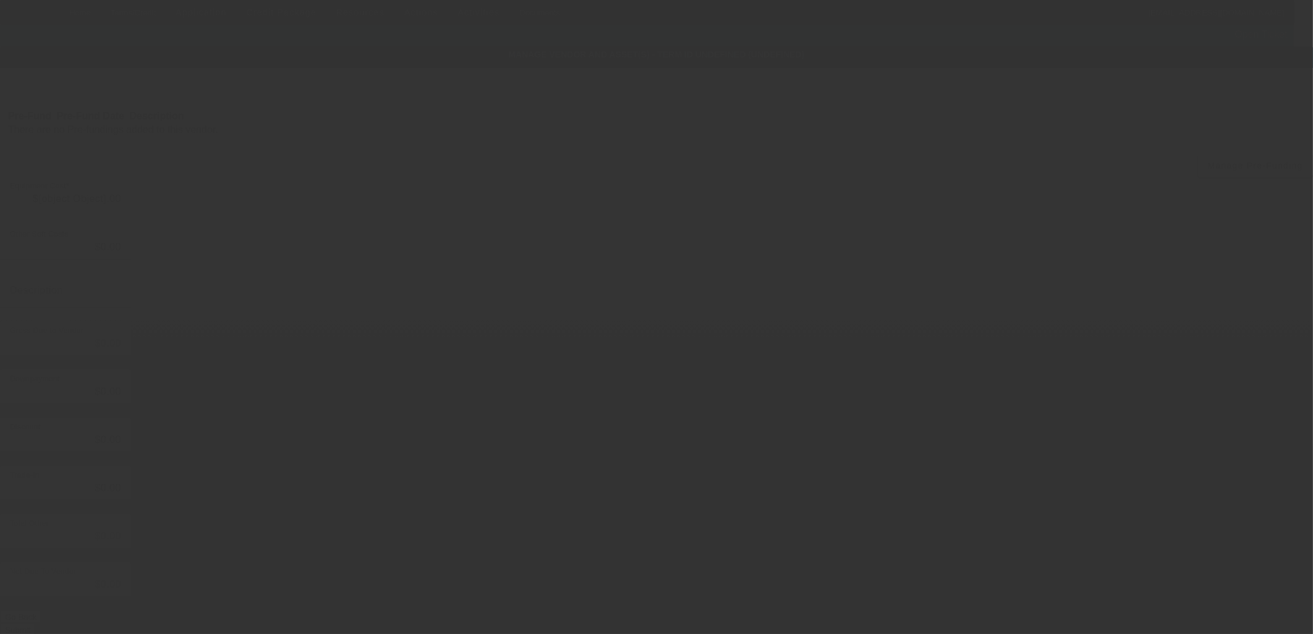
type input "$41,000.00"
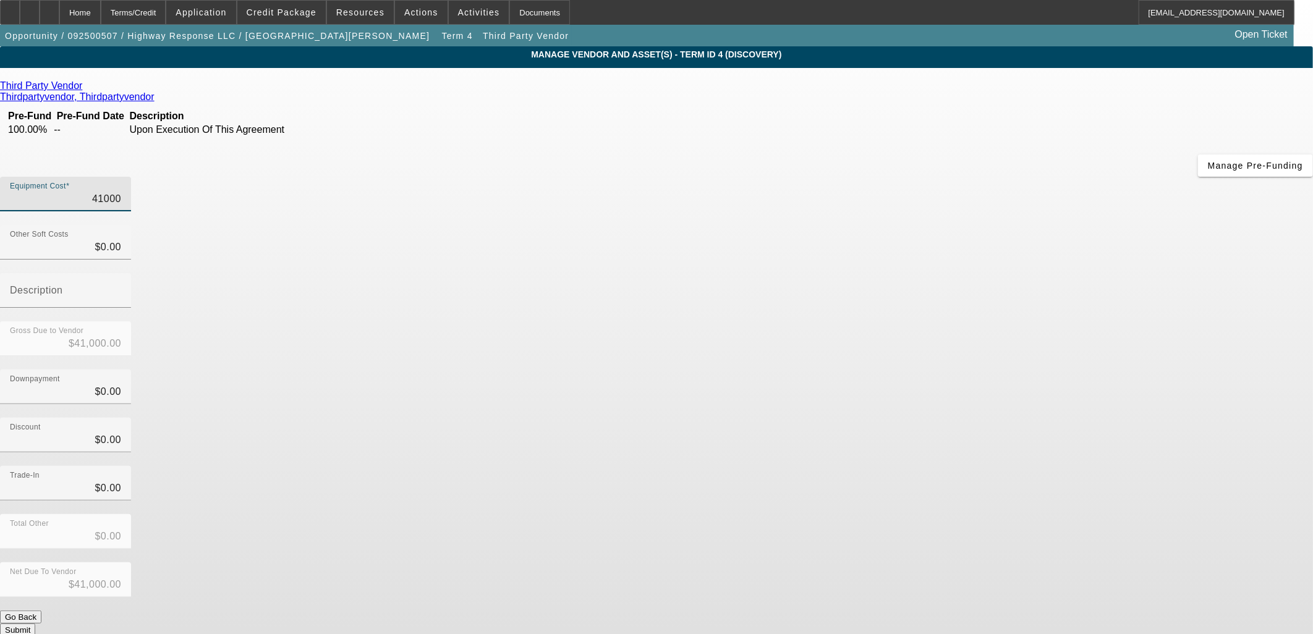
click at [121, 192] on input "41000" at bounding box center [65, 199] width 111 height 15
type input "7"
type input "$7.00"
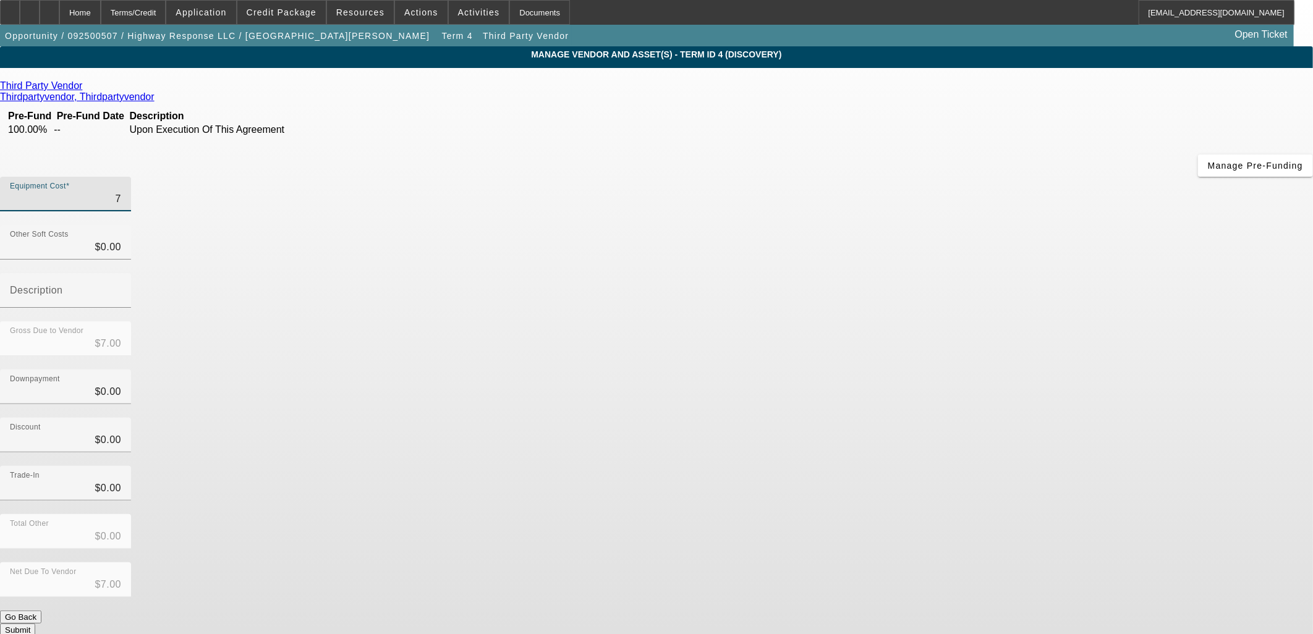
type input "78"
type input "$78.00"
type input "785"
type input "$785.00"
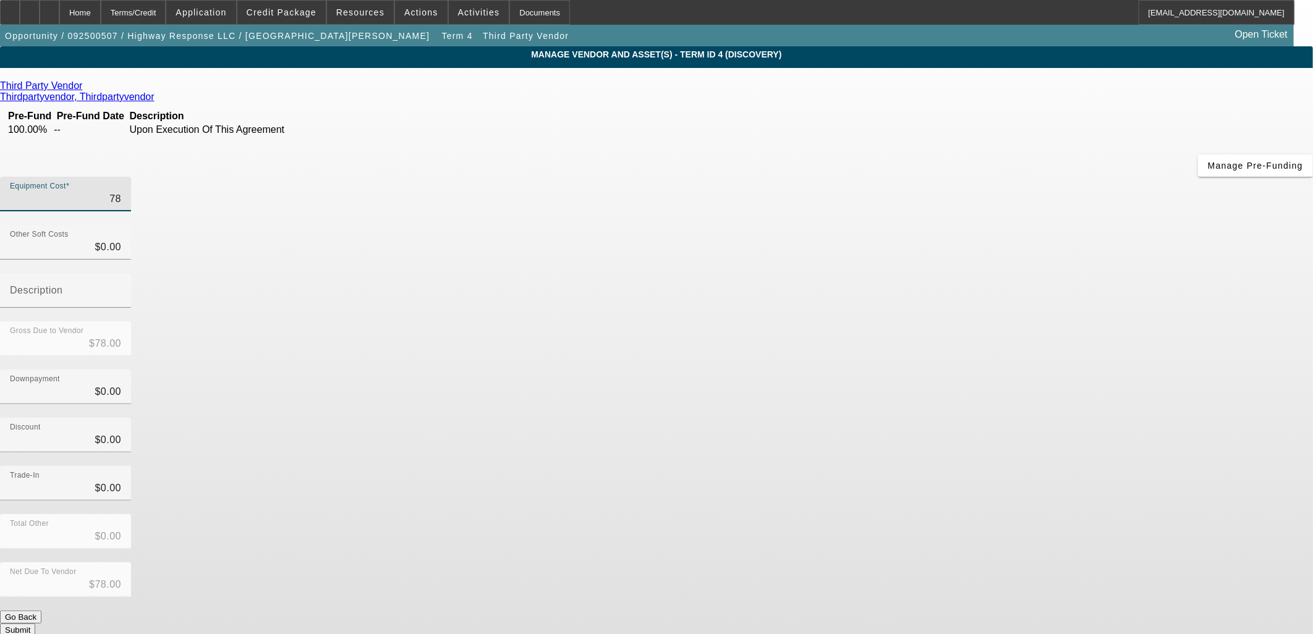
type input "$785.00"
type input "7850"
type input "$7,850.00"
type input "78500"
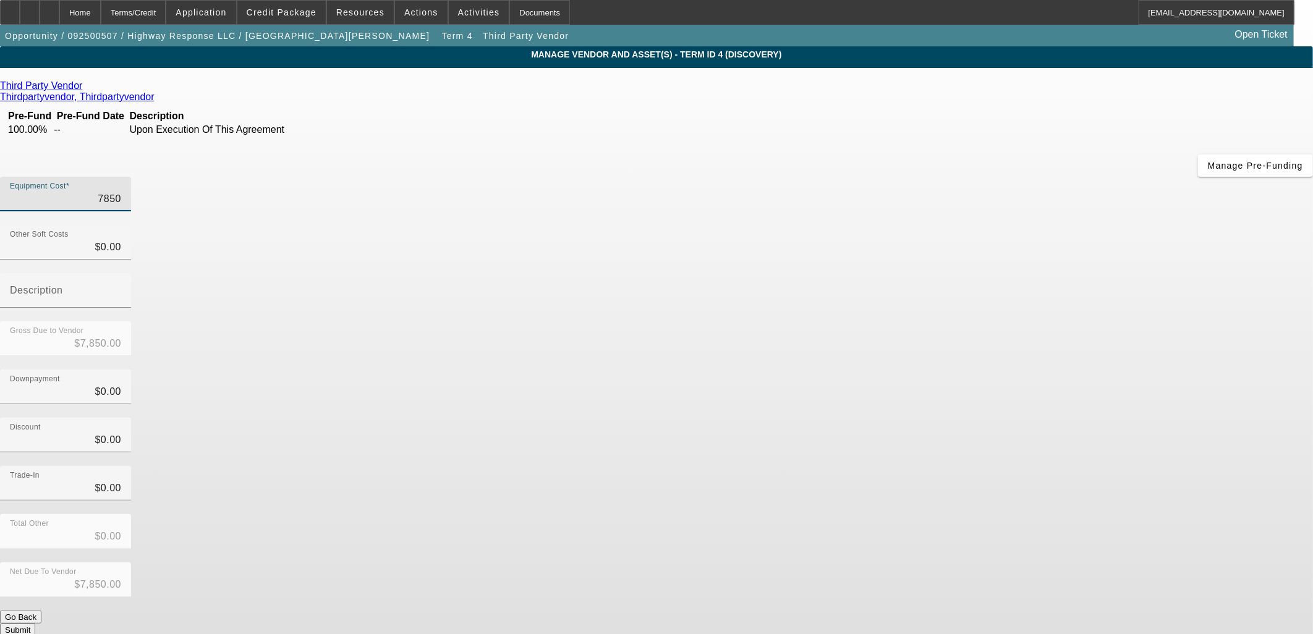
type input "$78,500.00"
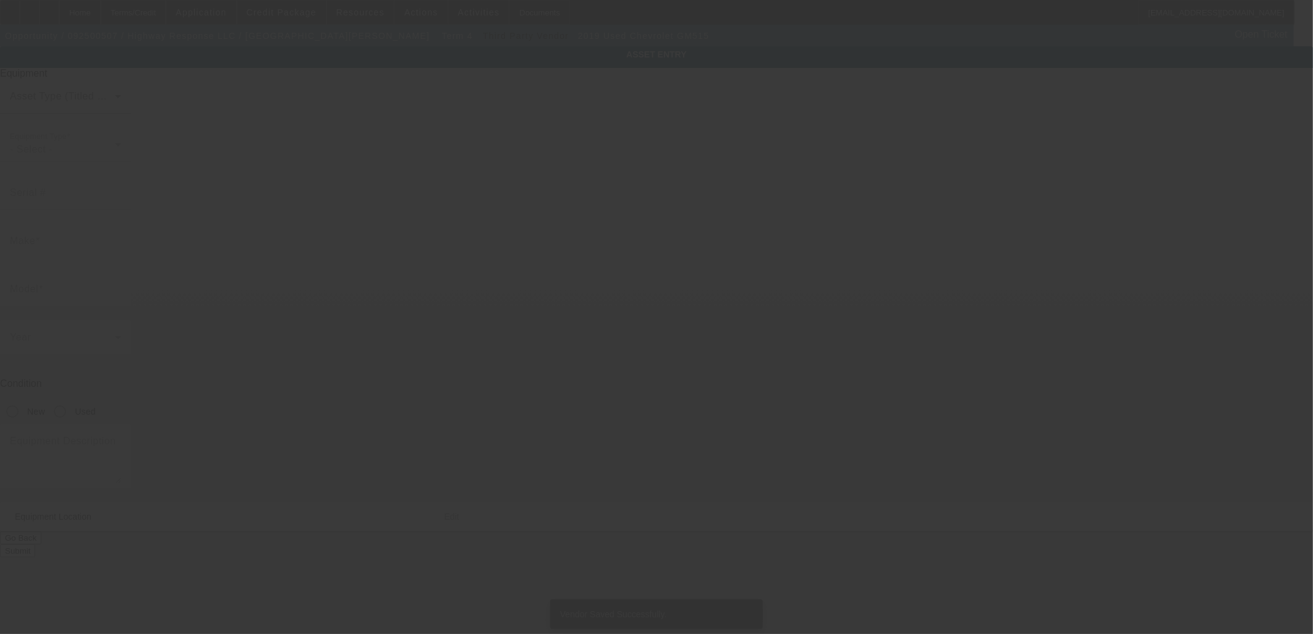
type input "1HTKHPVKXKH827595"
type input "Chevrolet"
type input "GM515"
radio input "true"
type input "1000 Hoihoi Ave"
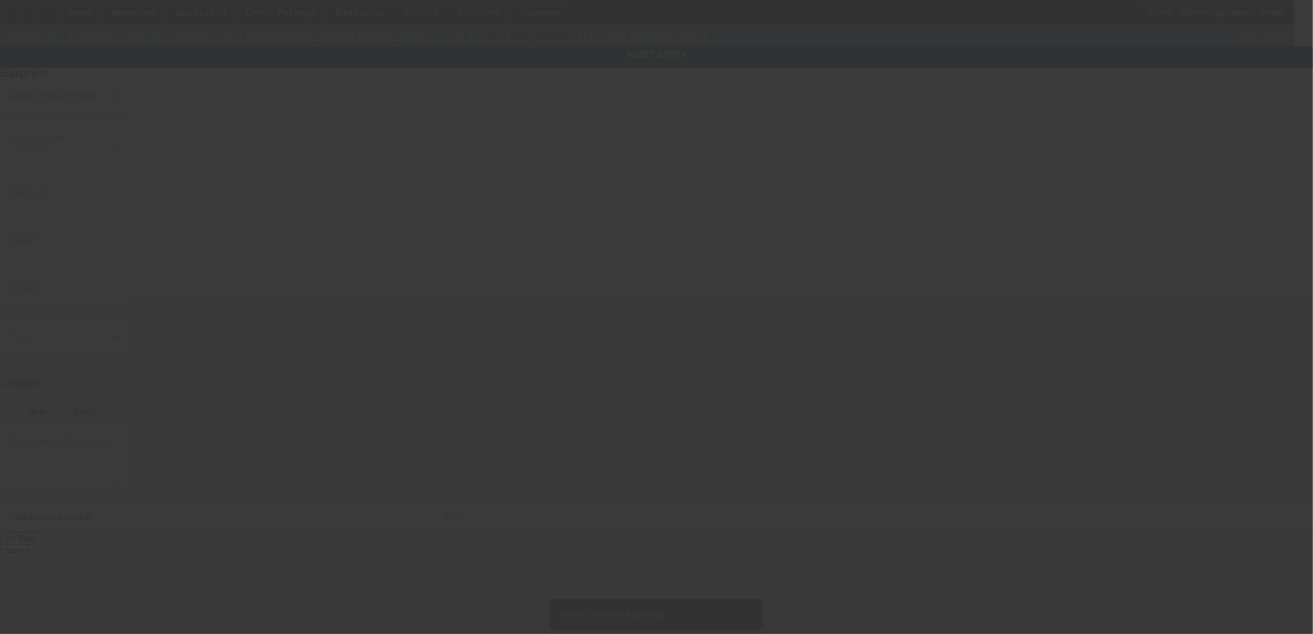
type input "Wahiawa"
type input "96786"
type input "Honolulu"
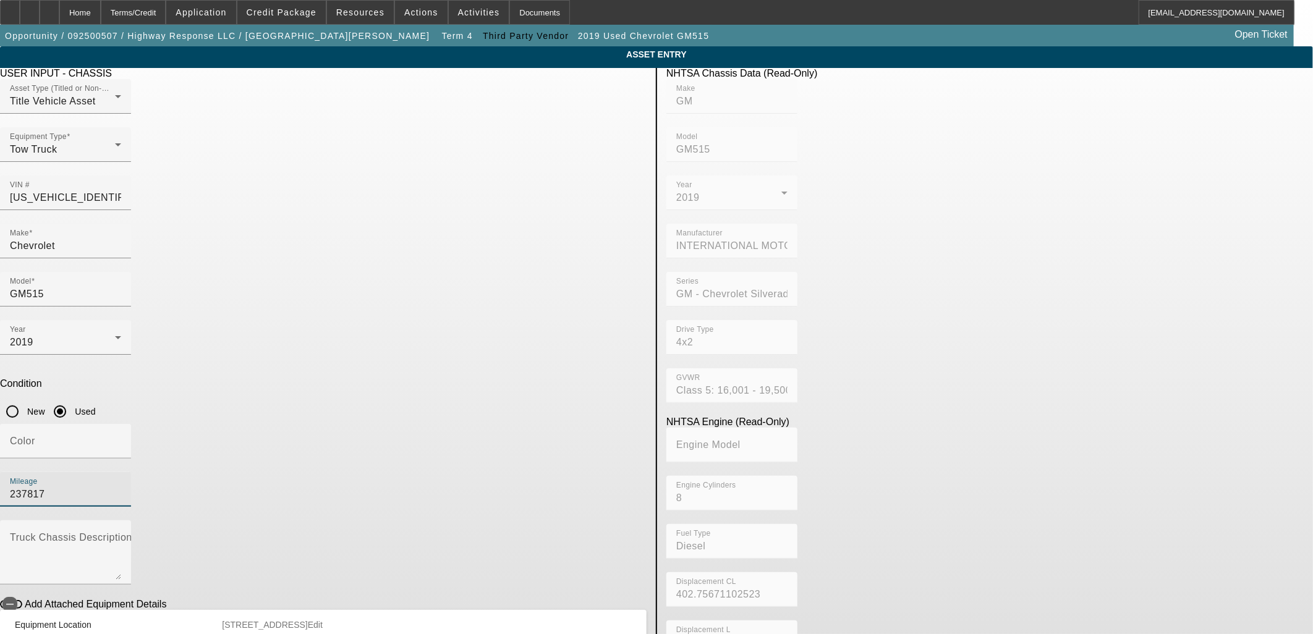
drag, startPoint x: 546, startPoint y: 317, endPoint x: 194, endPoint y: 311, distance: 352.5
click at [194, 311] on app-asset-collateral-manage "ASSET ENTRY Delete asset USER INPUT - CHASSIS Asset Type (Titled or Non-Titled)…" at bounding box center [656, 389] width 1313 height 686
click at [121, 487] on input "237817" at bounding box center [65, 494] width 111 height 15
type input "8432"
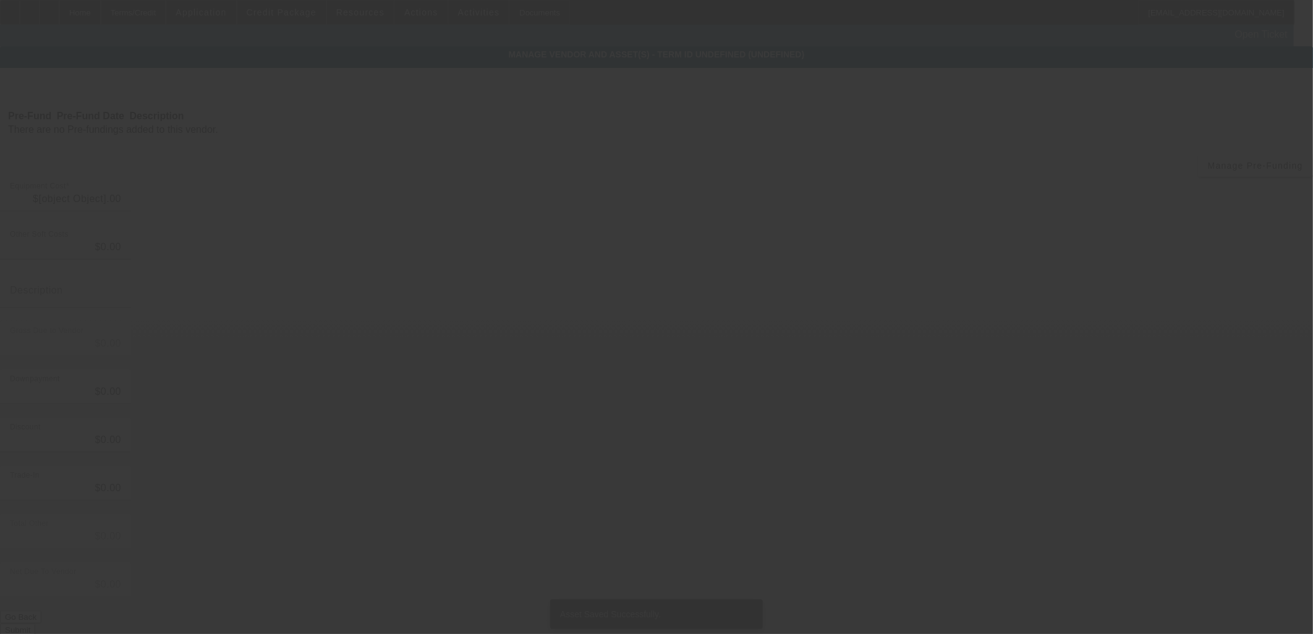
type input "$78,500.00"
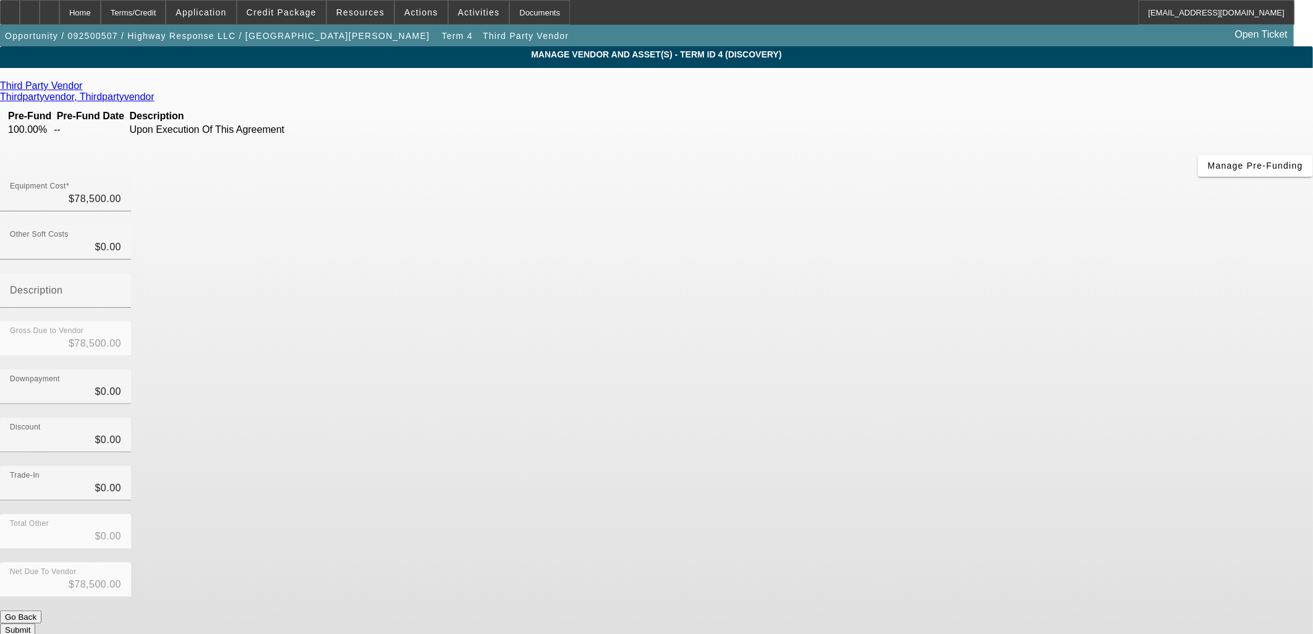
click at [35, 624] on button "Submit" at bounding box center [17, 630] width 35 height 13
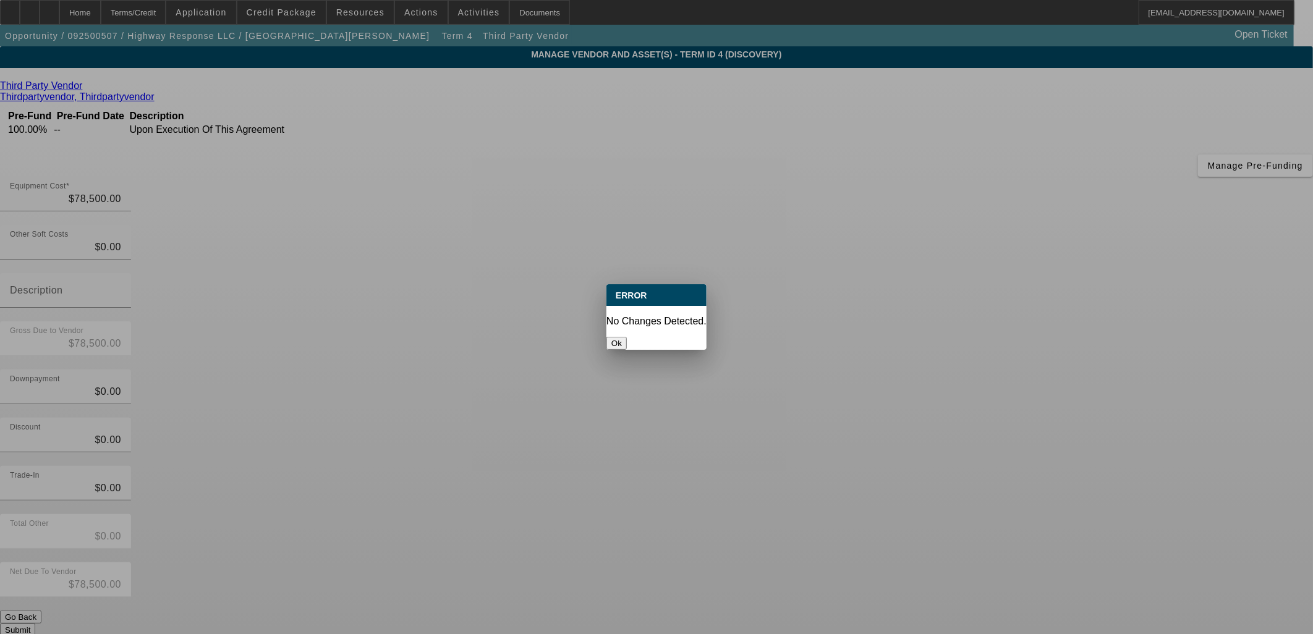
click at [897, 482] on div at bounding box center [656, 317] width 1313 height 634
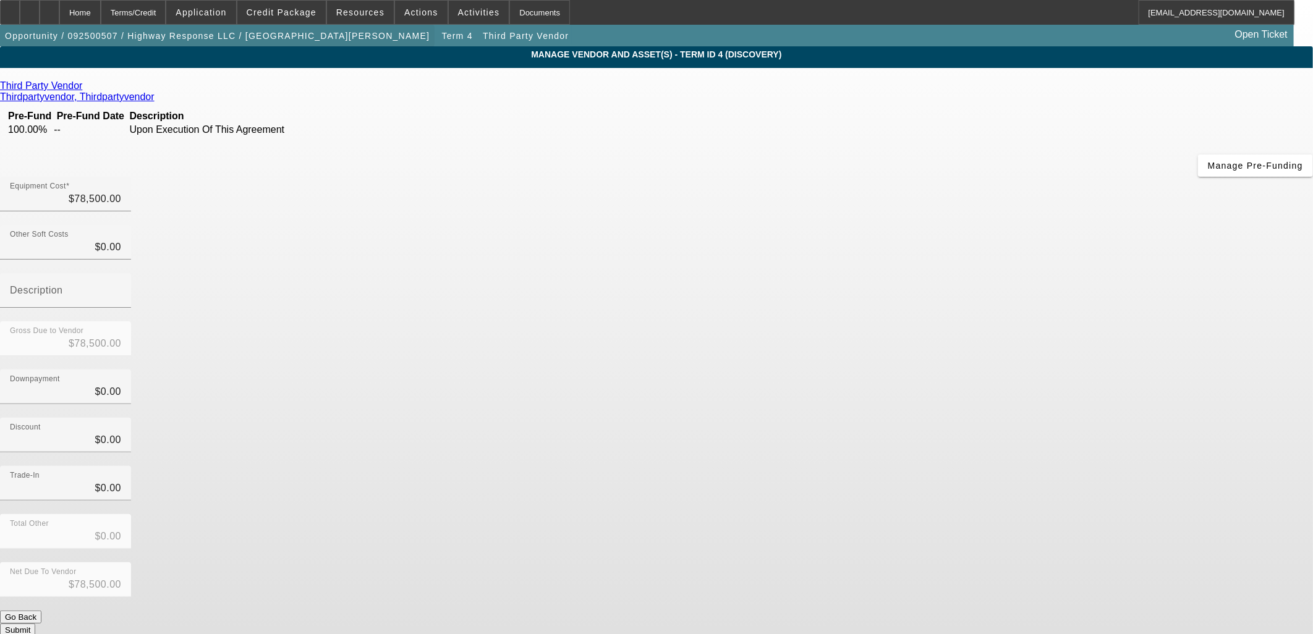
click at [245, 40] on span "Opportunity / 092500507 / Highway Response LLC / Kanamu, Alison" at bounding box center [217, 36] width 425 height 10
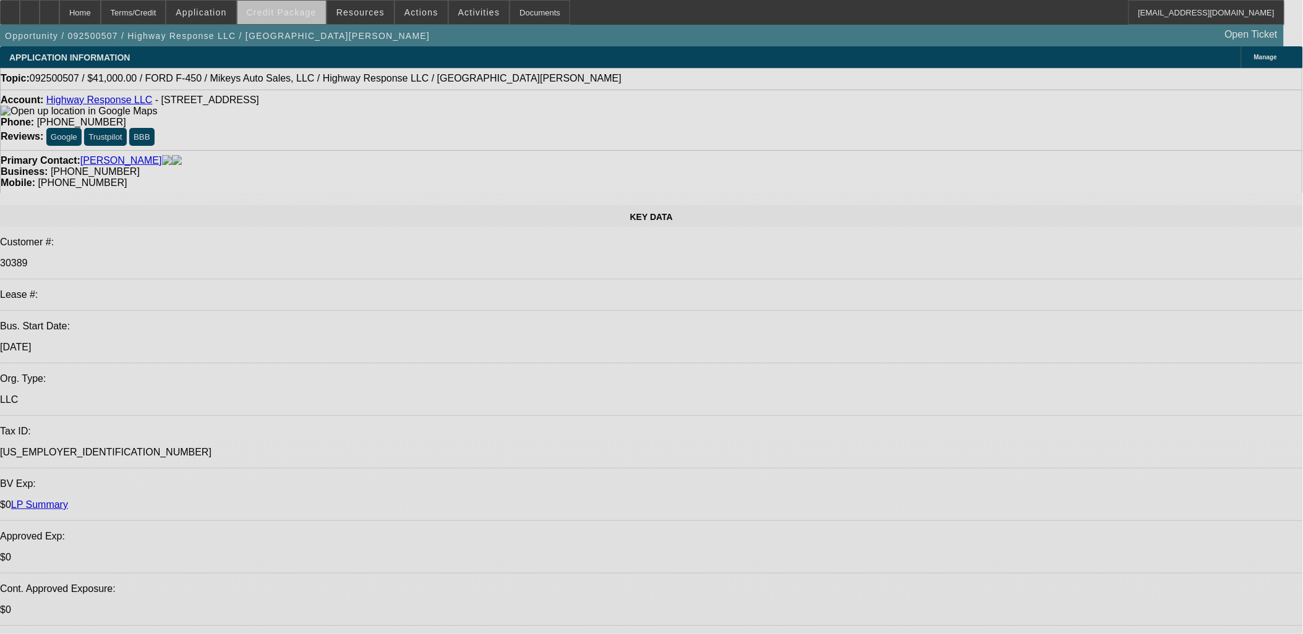
select select "0"
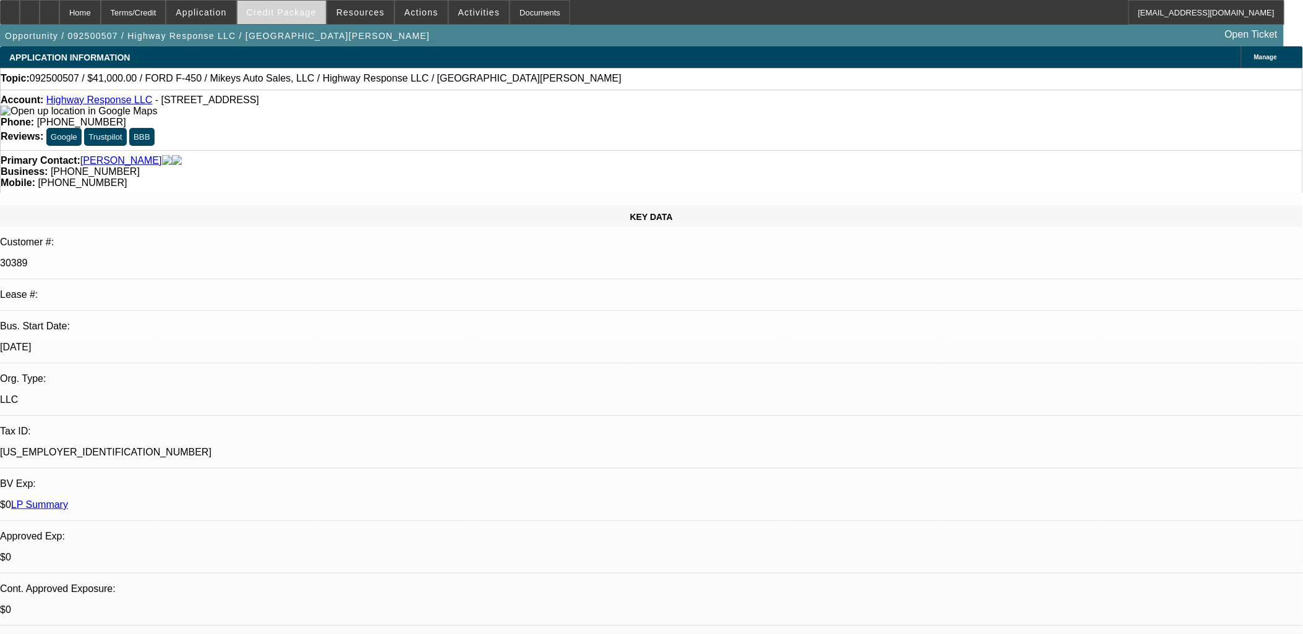
select select "2"
select select "0"
select select "6"
select select "0"
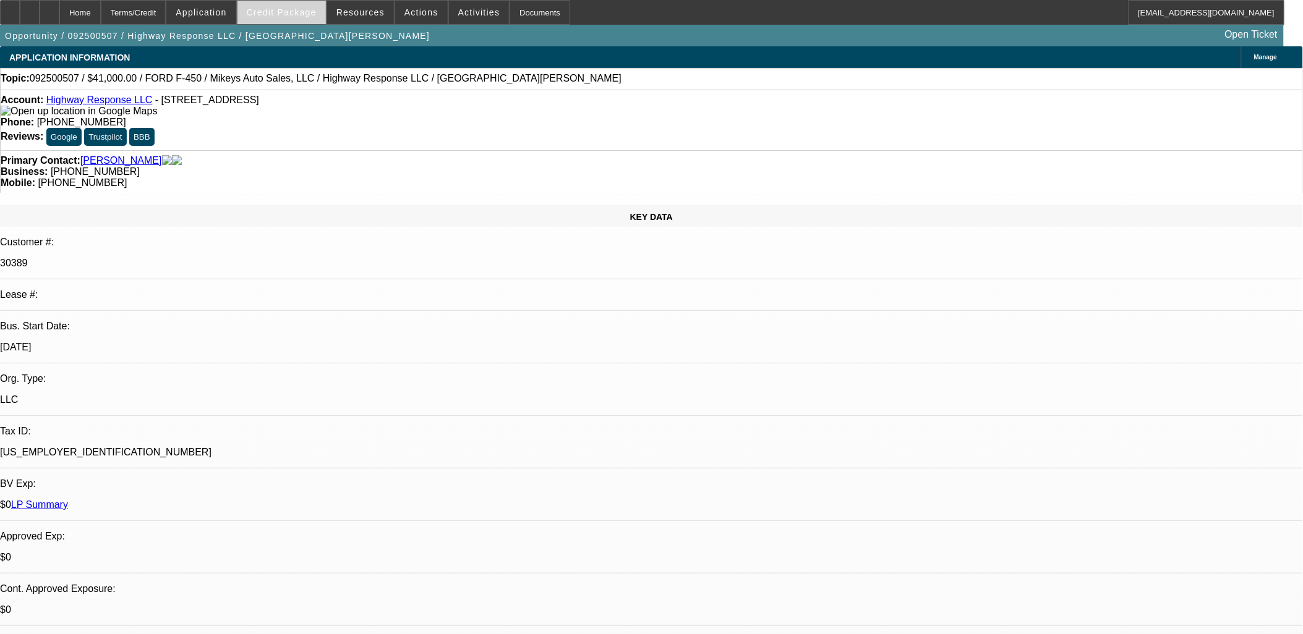
select select "2"
select select "0"
select select "6"
select select "0"
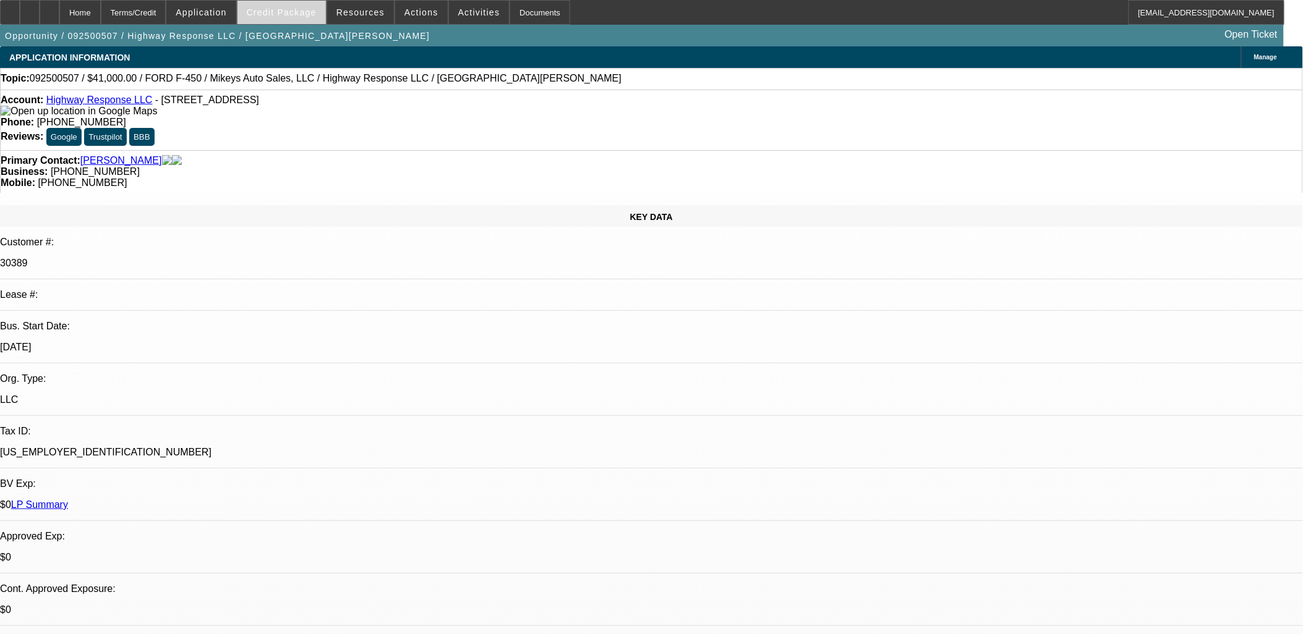
select select "2"
select select "0"
select select "6"
select select "0"
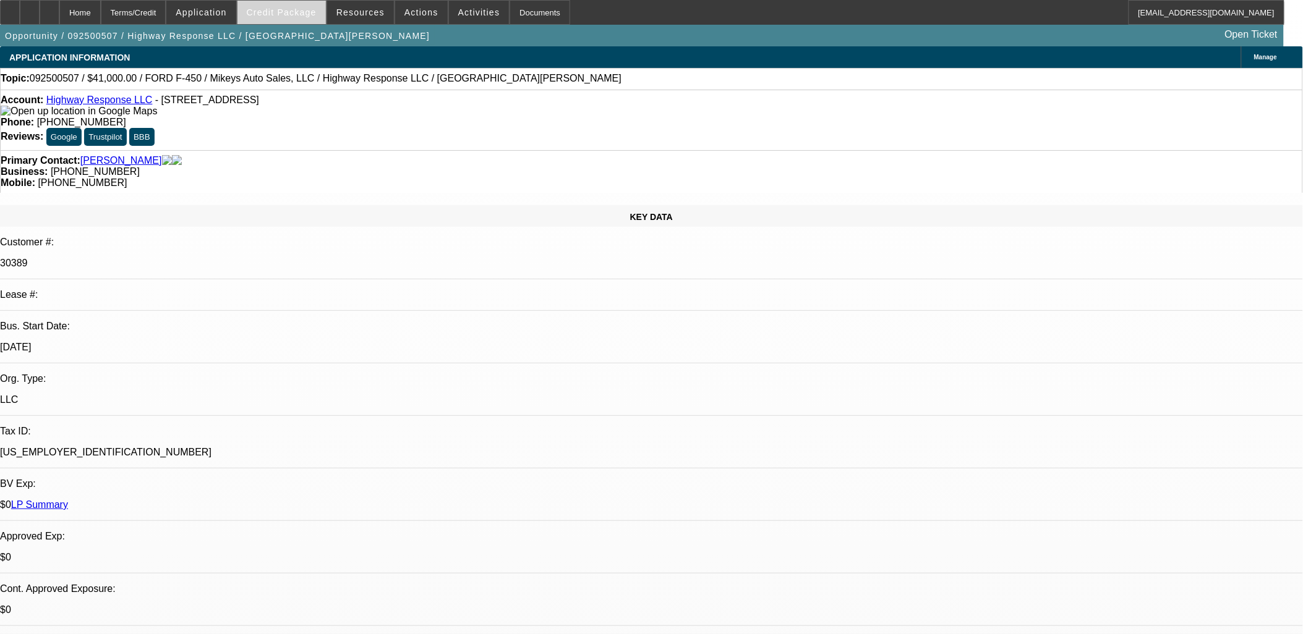
select select "2"
select select "0"
select select "6"
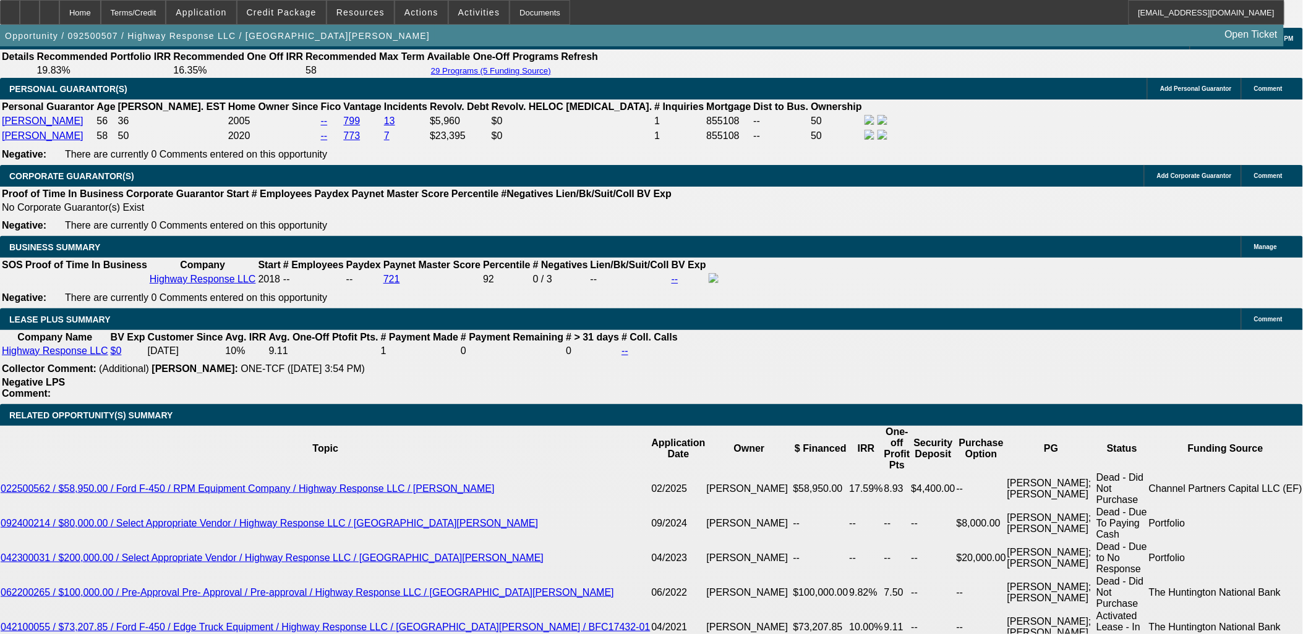
scroll to position [1892, 0]
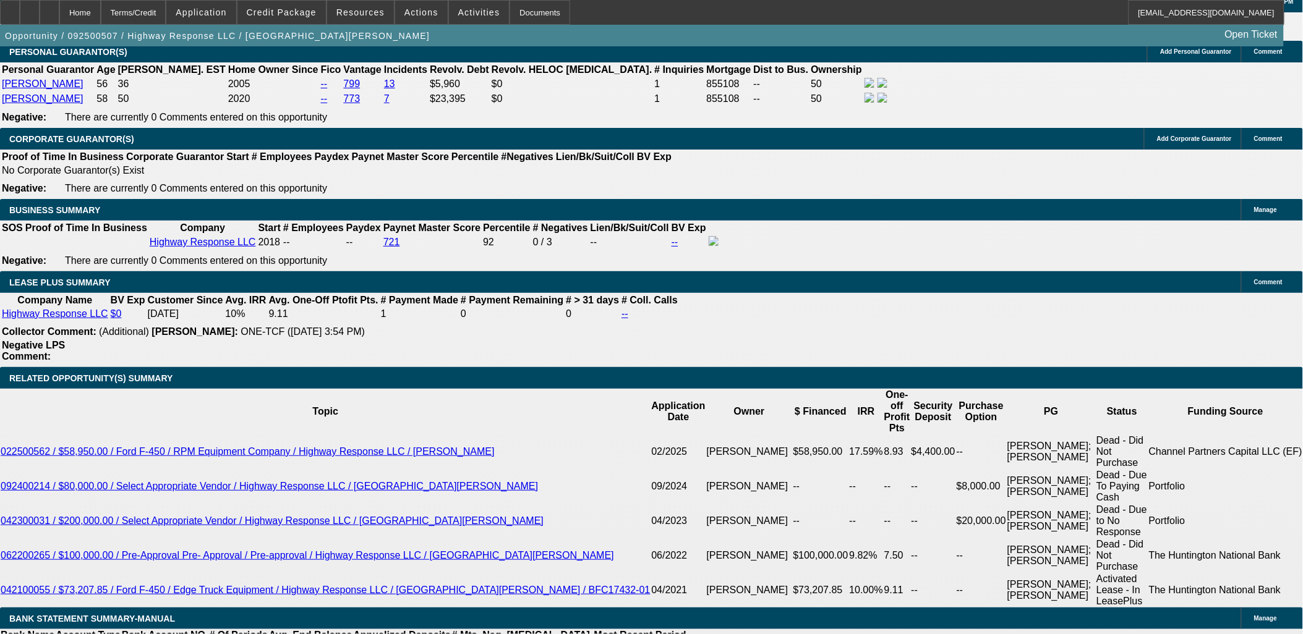
drag, startPoint x: 413, startPoint y: 313, endPoint x: 462, endPoint y: 319, distance: 49.2
type input "60"
type input "UNKNOWN"
type input "$27,090.10"
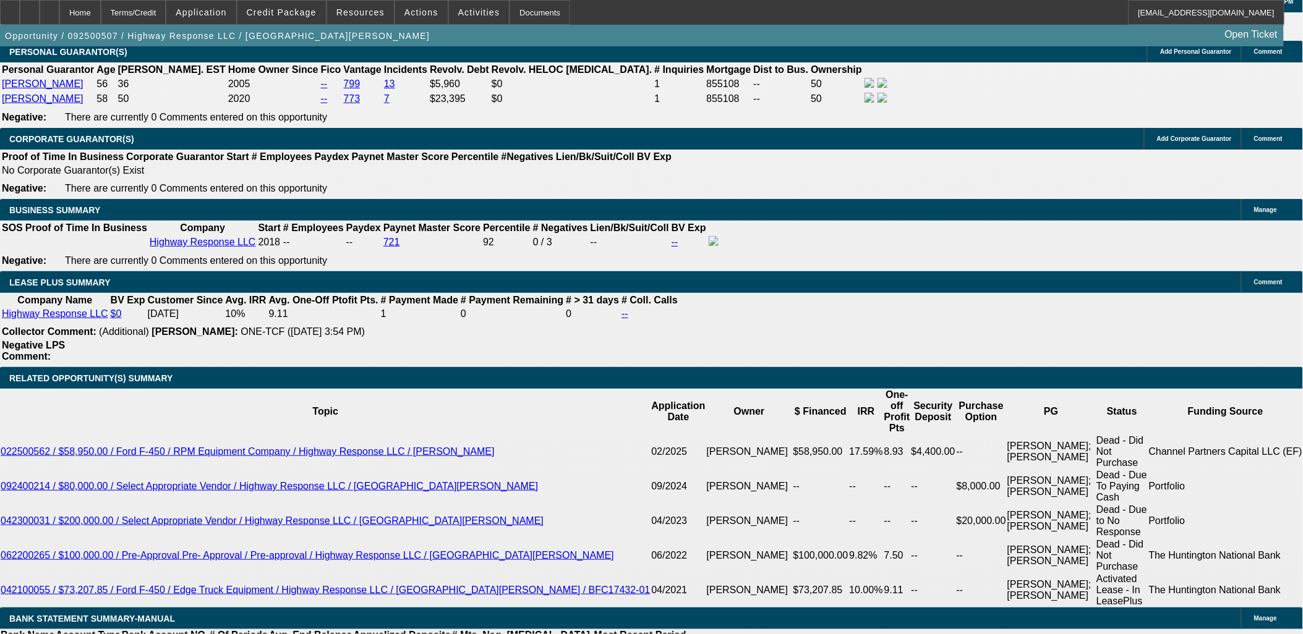
type input "$13,545.05"
type input "$3,492.38"
type input "$1,746.19"
type input "60"
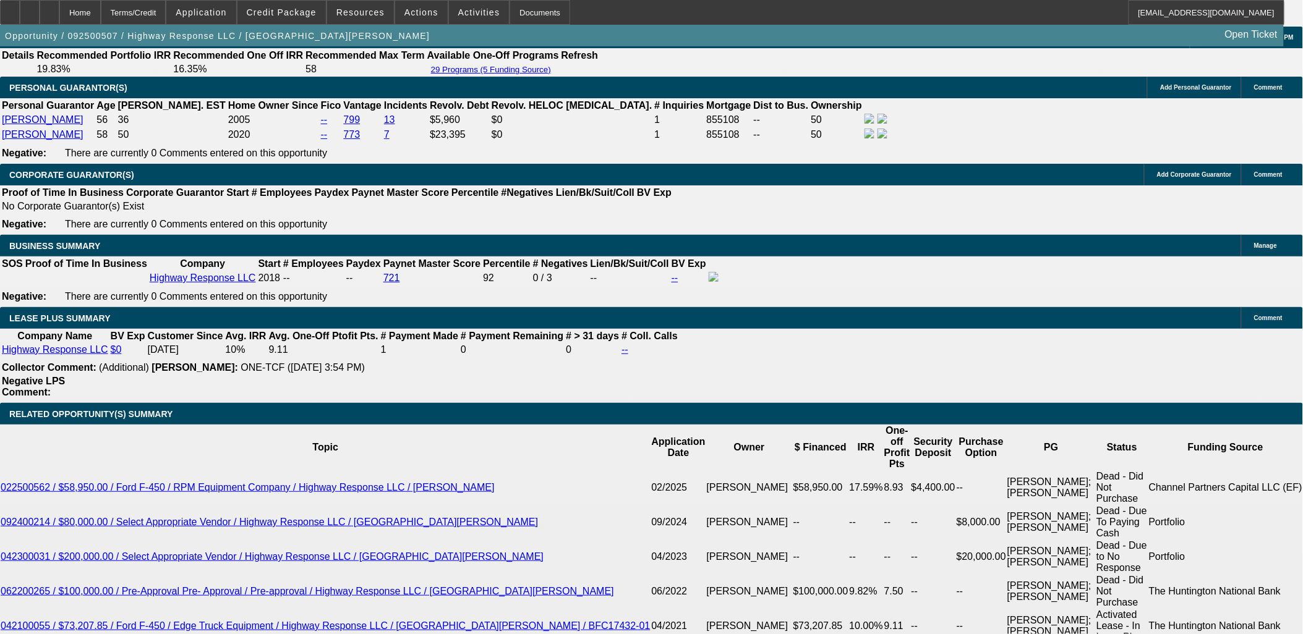
scroll to position [1823, 0]
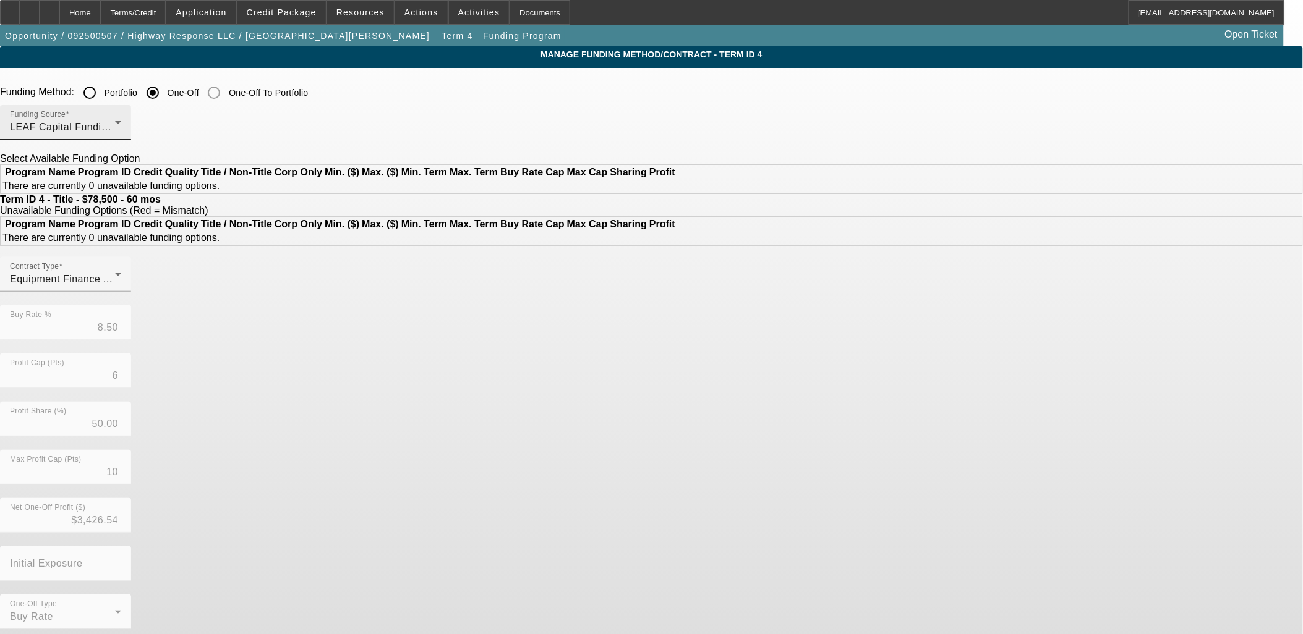
click at [121, 119] on div "Funding Source LEAF Capital Funding, LLC" at bounding box center [65, 122] width 111 height 35
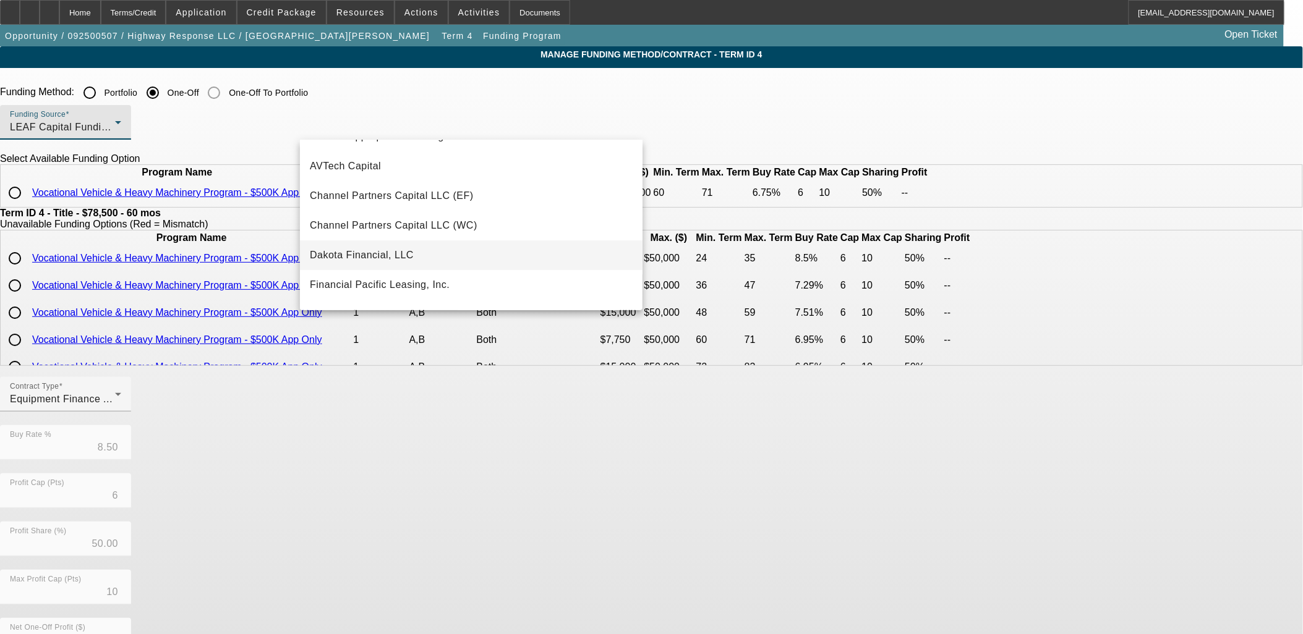
scroll to position [93, 0]
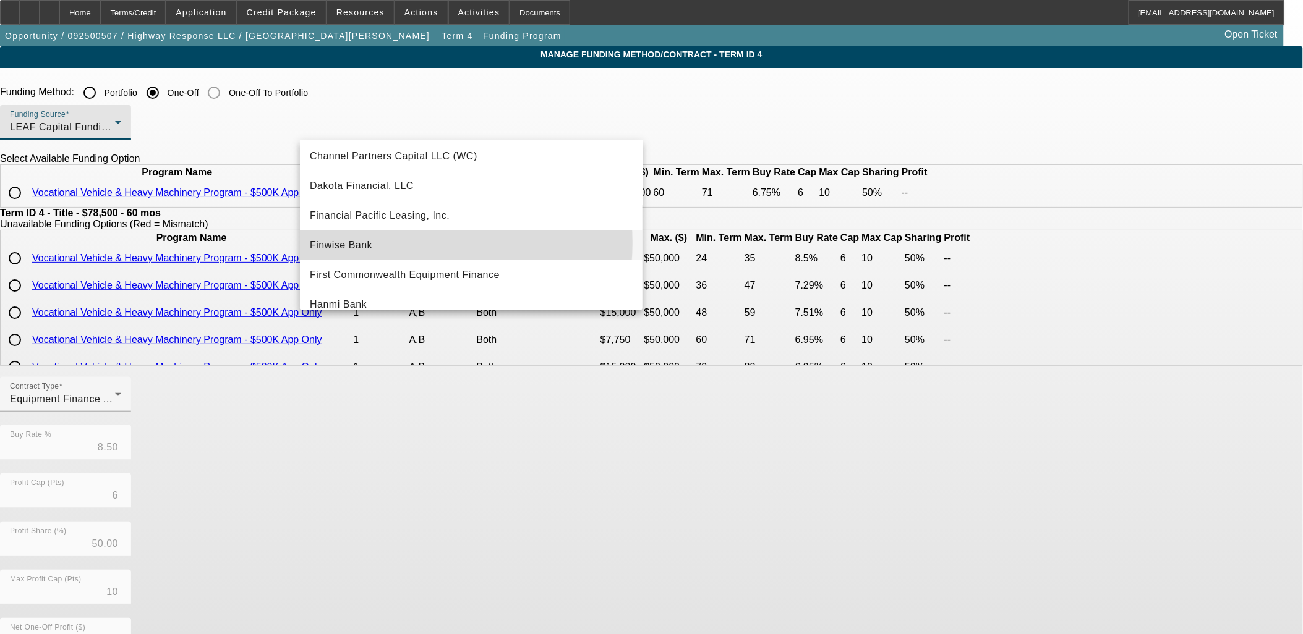
click at [405, 243] on mat-option "Finwise Bank" at bounding box center [471, 246] width 343 height 30
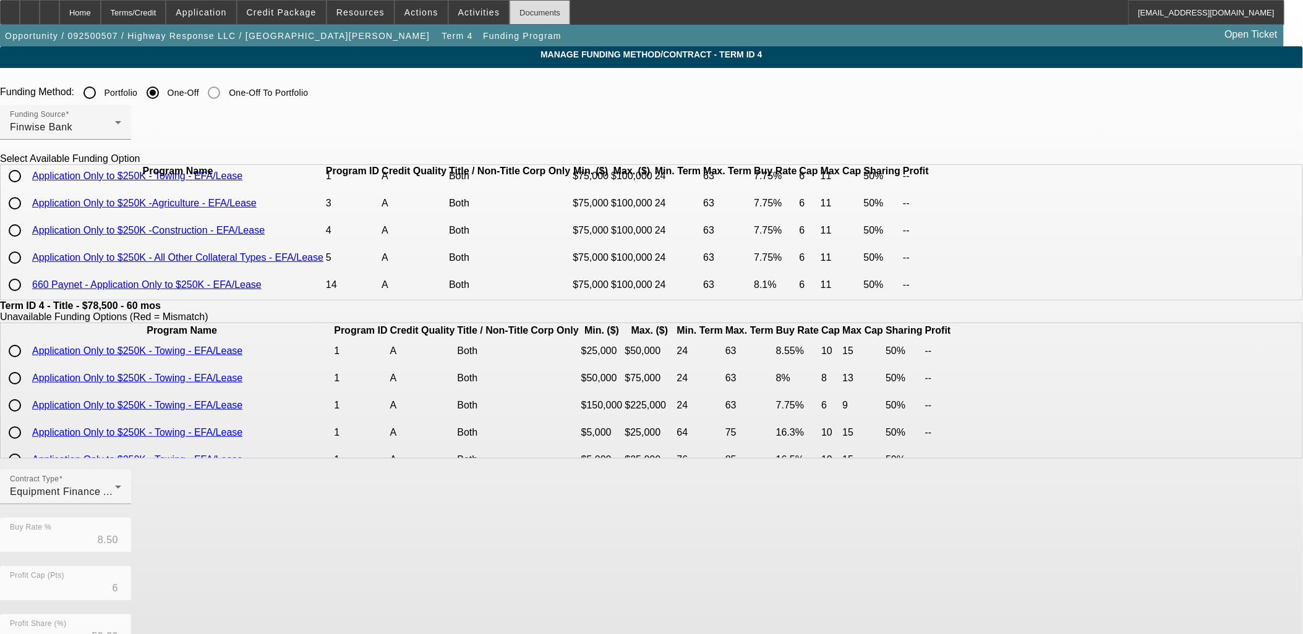
scroll to position [0, 0]
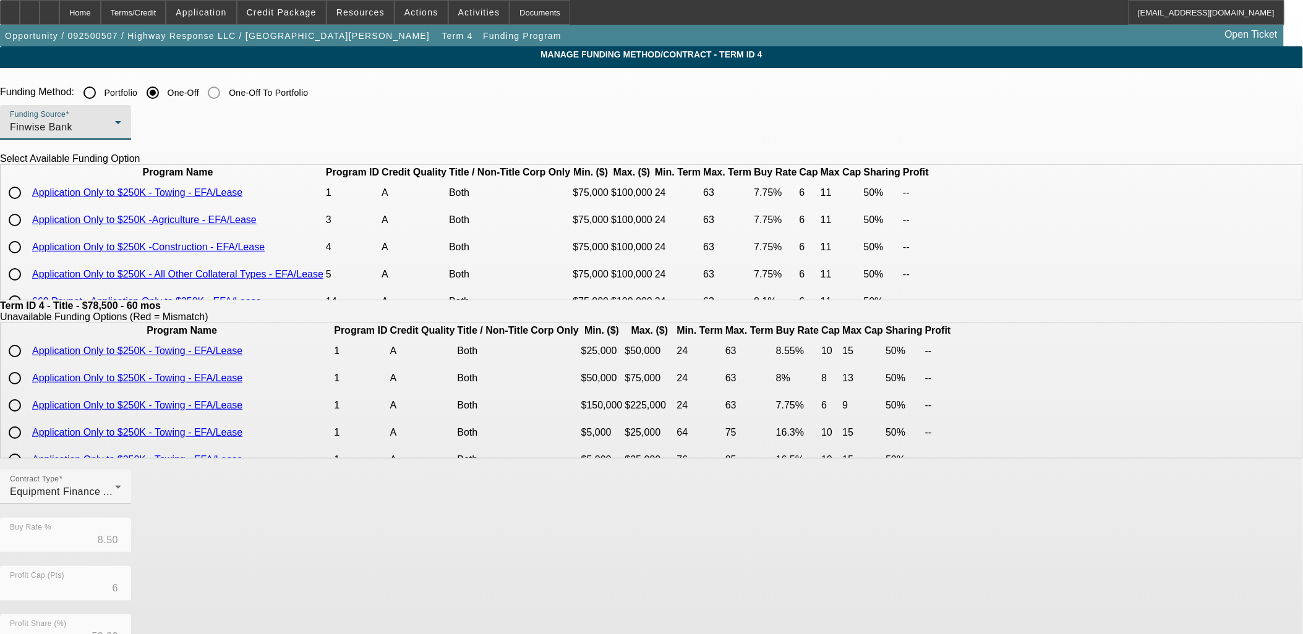
drag, startPoint x: 304, startPoint y: 193, endPoint x: 310, endPoint y: 202, distance: 11.1
click at [308, 200] on table "Program Name Program ID Credit Quality Title / Non-Title Corp Only Min. ($) Max…" at bounding box center [467, 240] width 932 height 151
click at [27, 205] on input "radio" at bounding box center [14, 193] width 25 height 25
radio input "true"
type input "7.75"
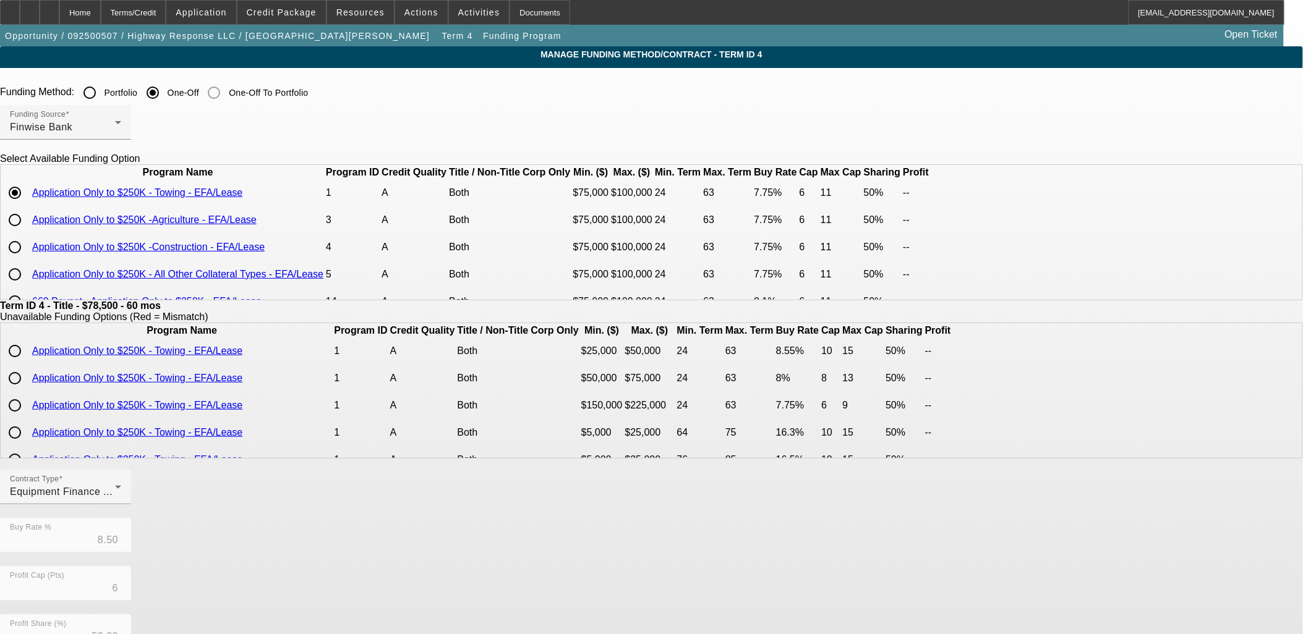
type input "11"
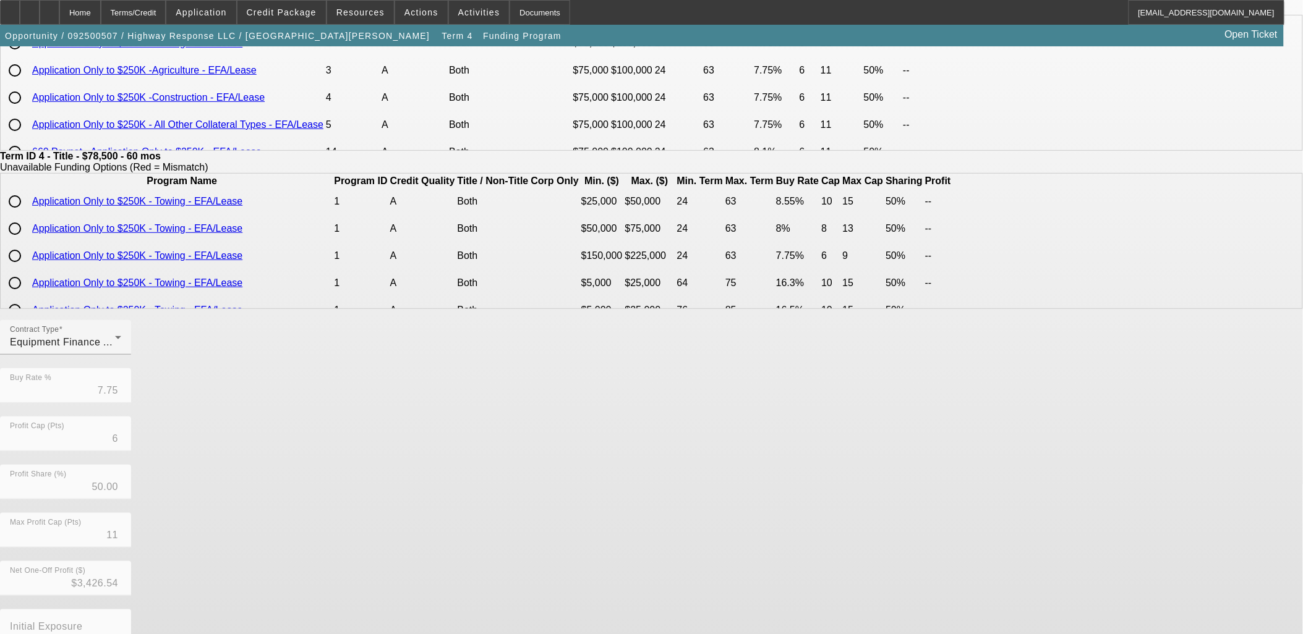
scroll to position [218, 0]
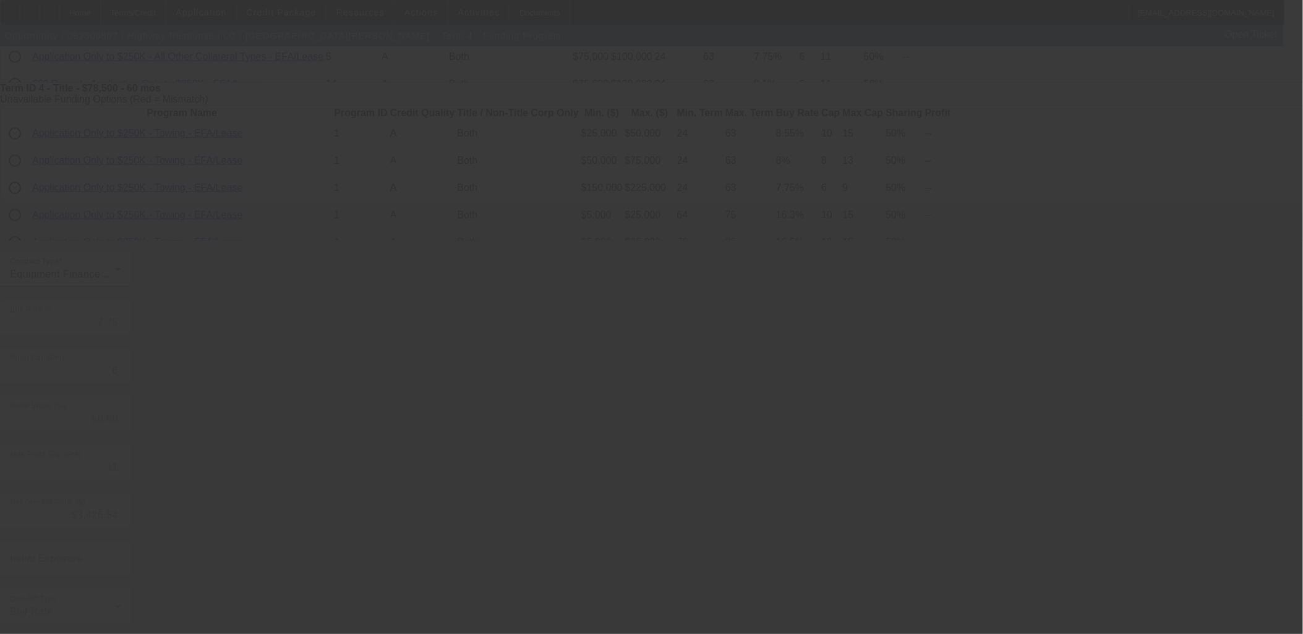
type input "8.50"
type input "10"
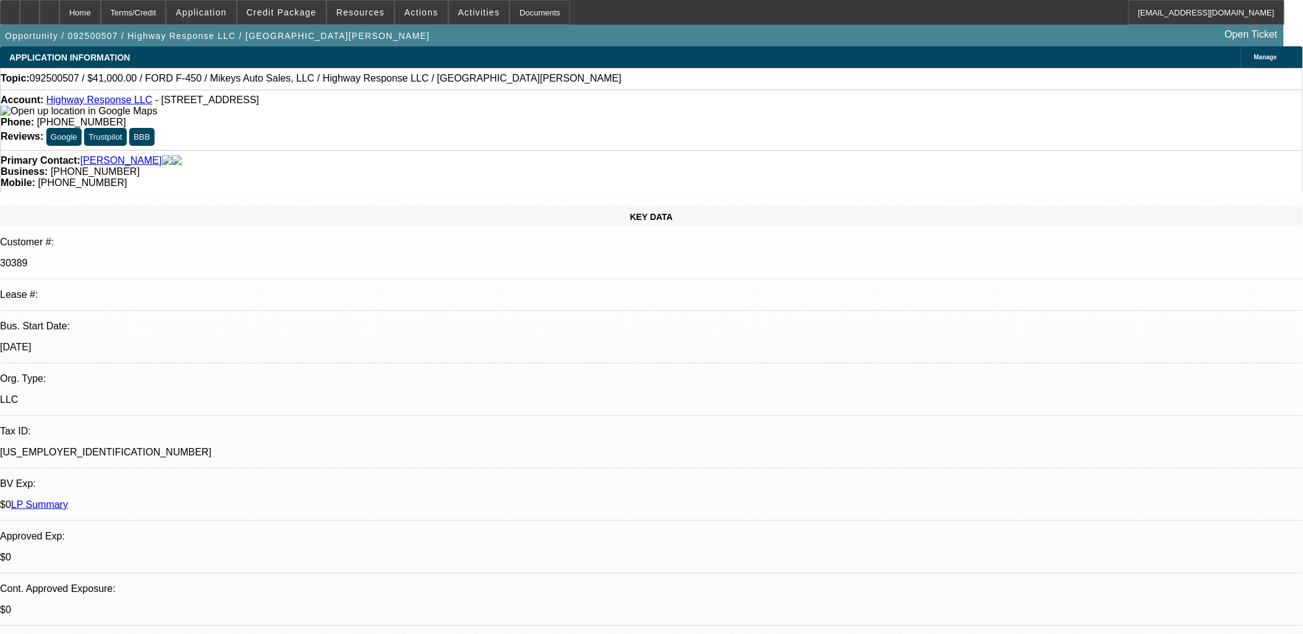
select select "0"
select select "2"
select select "0"
select select "6"
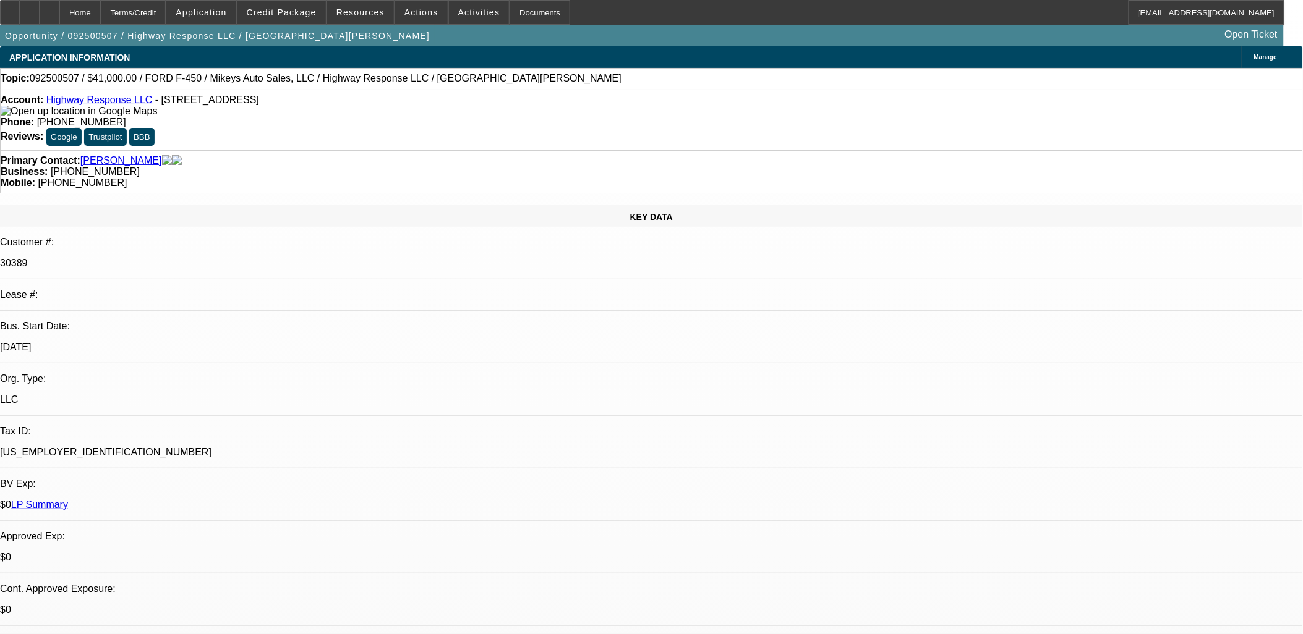
select select "0"
select select "2"
select select "0"
select select "6"
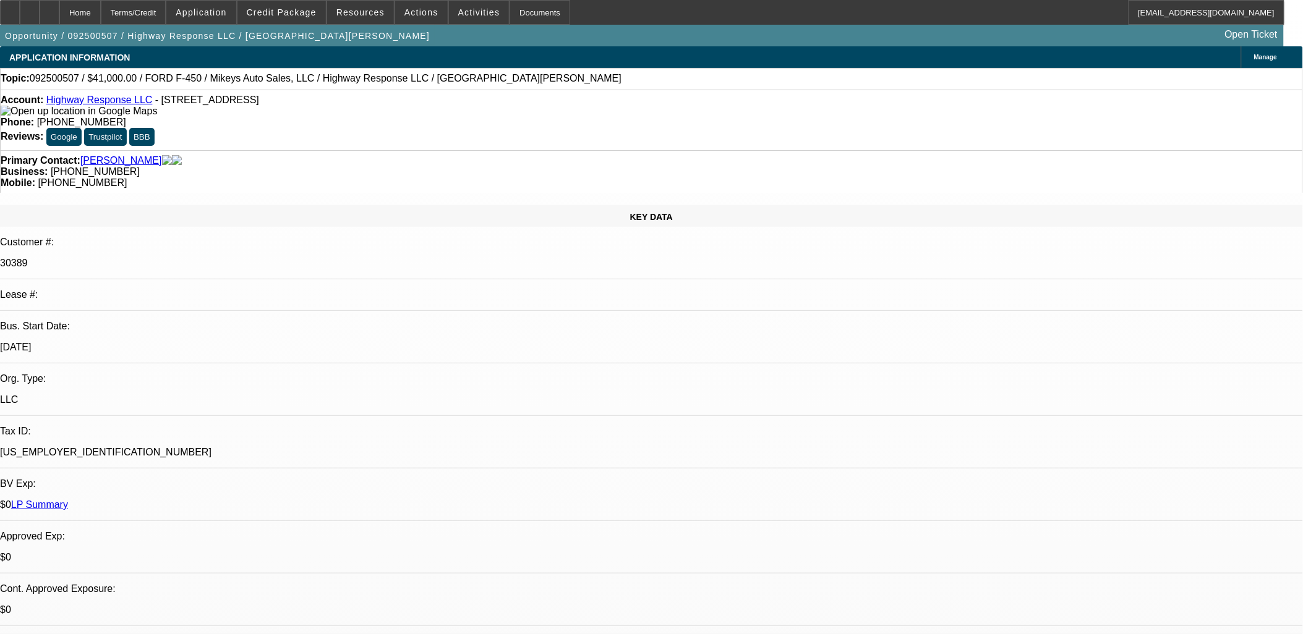
select select "0"
select select "2"
select select "0"
select select "6"
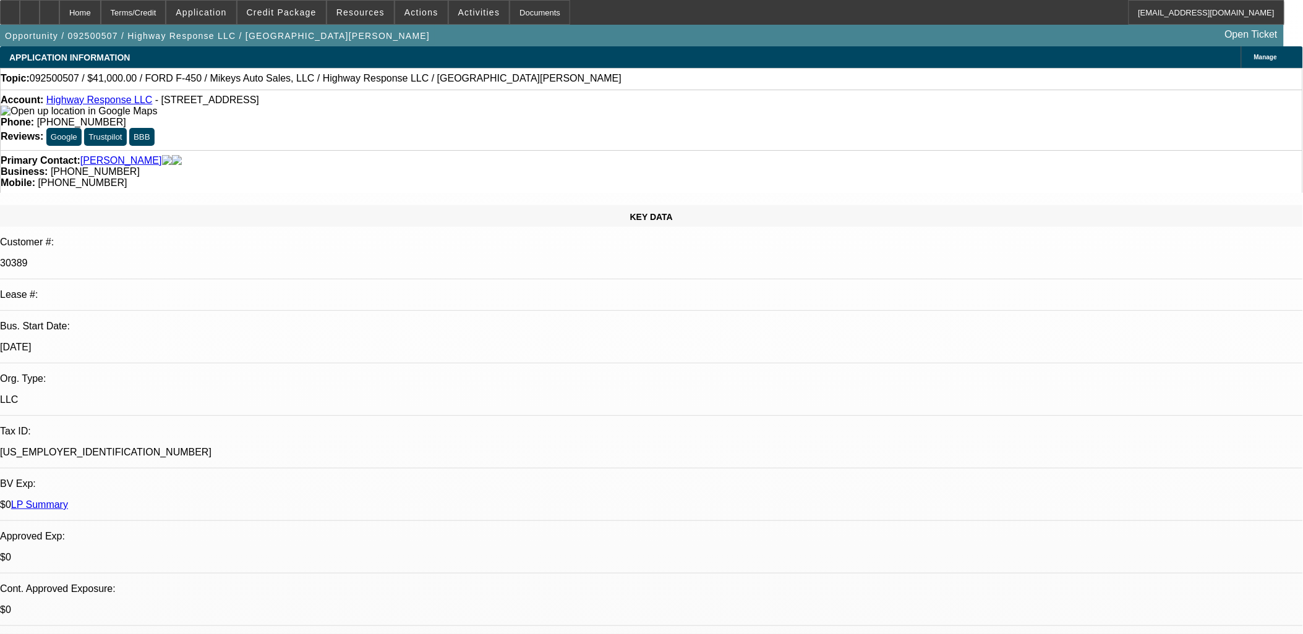
select select "0"
select select "2"
select select "0"
select select "6"
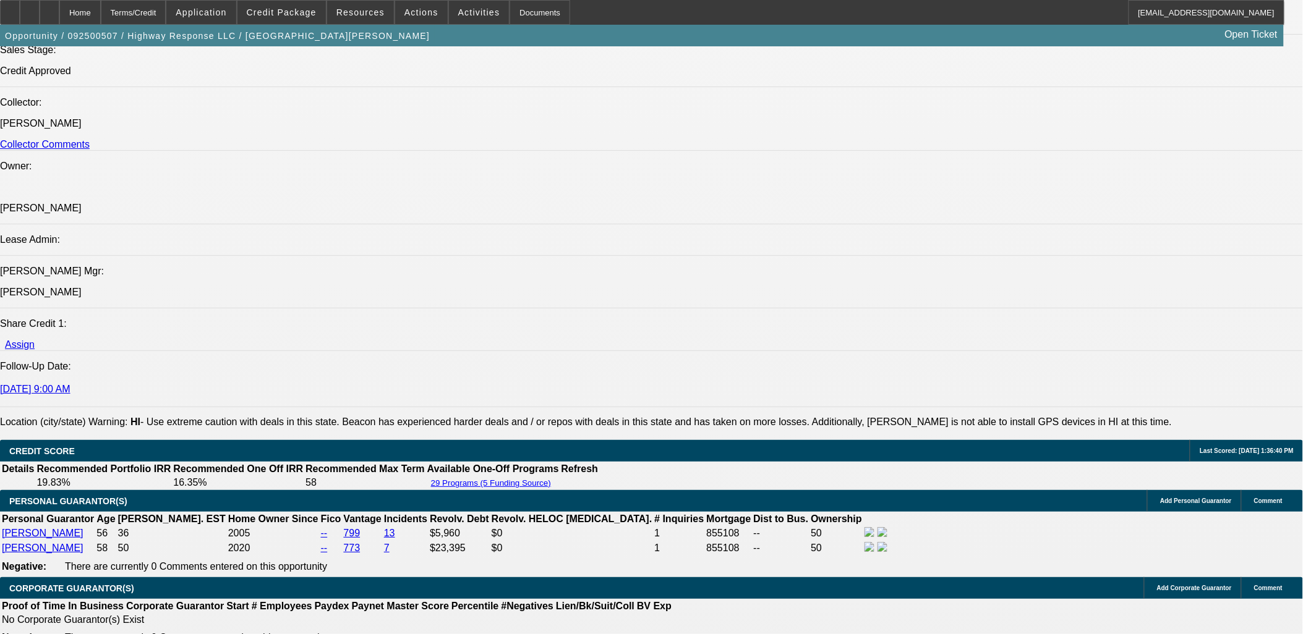
scroll to position [1786, 0]
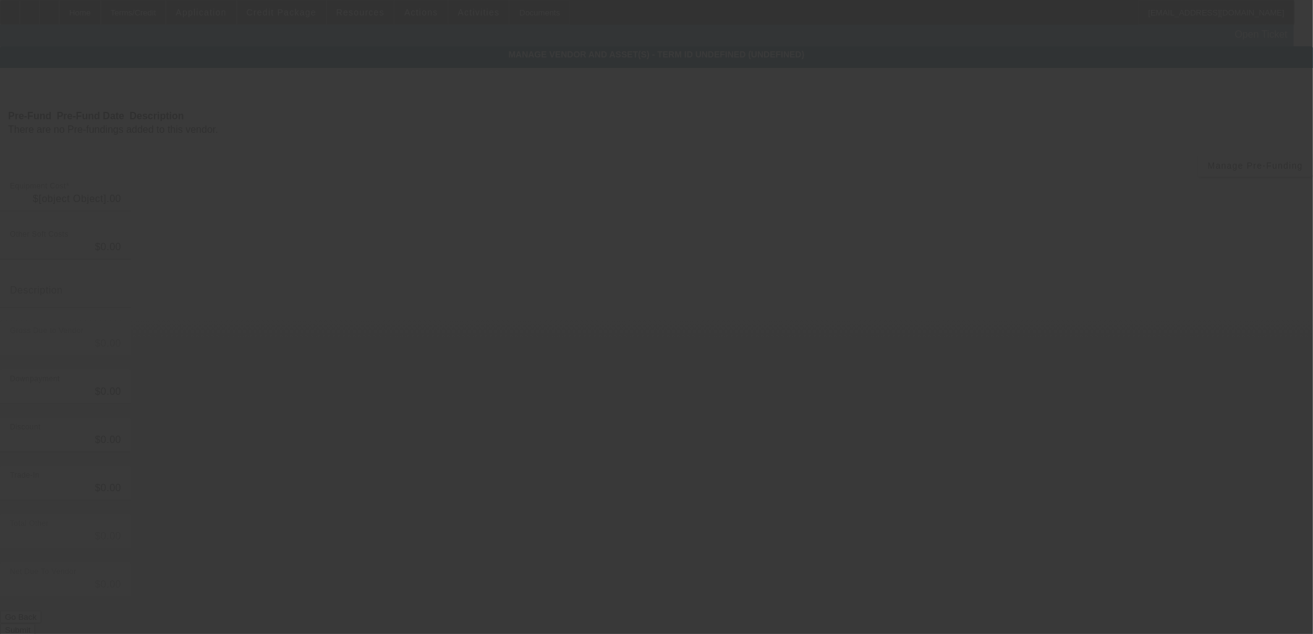
type input "$78,500.00"
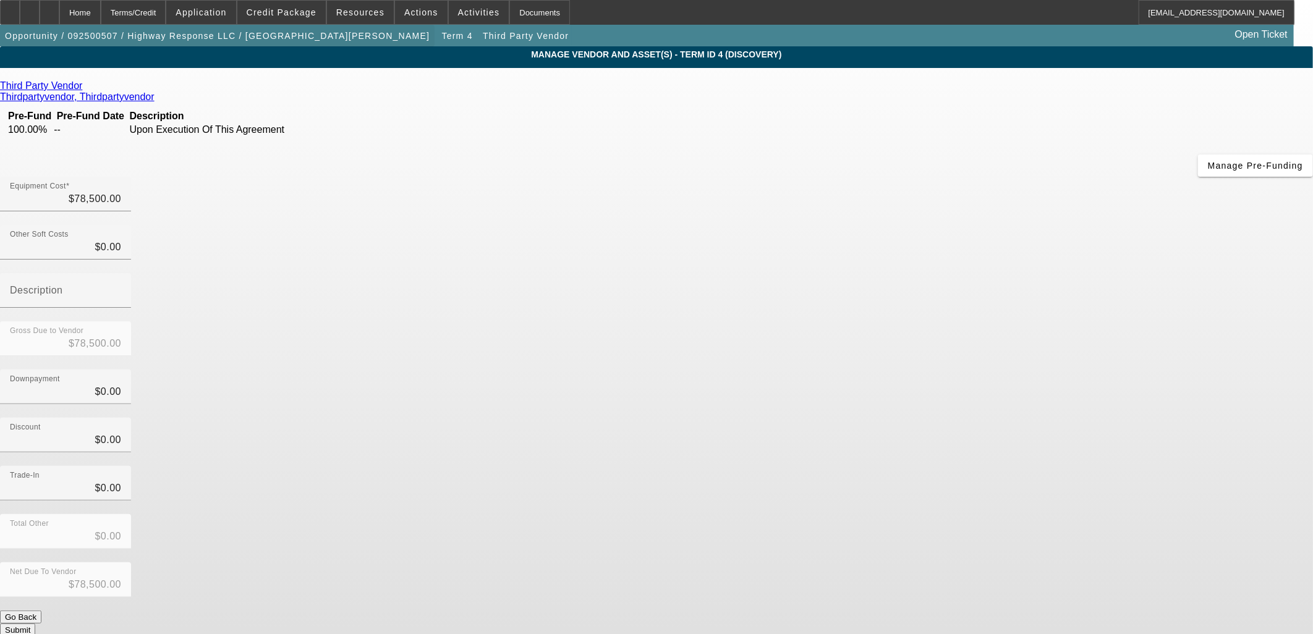
click at [85, 36] on span "Opportunity / 092500507 / Highway Response LLC / Kanamu, Alison" at bounding box center [217, 36] width 425 height 10
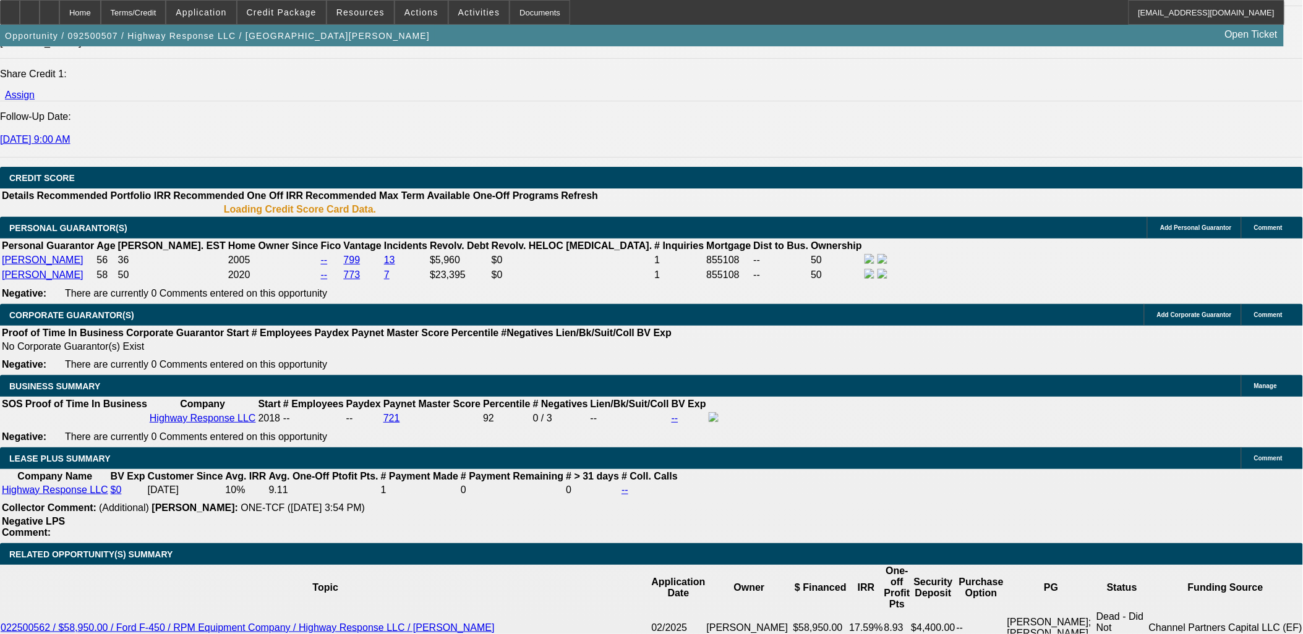
select select "0"
select select "2"
select select "0"
select select "6"
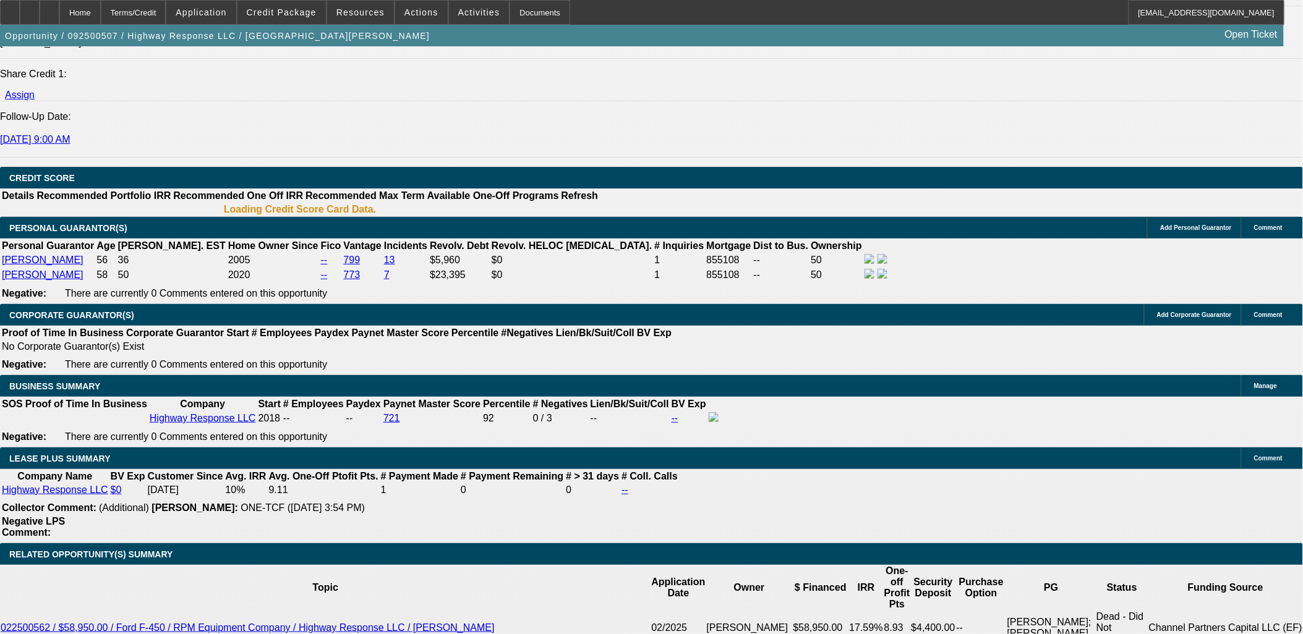
select select "0"
select select "2"
select select "0"
select select "6"
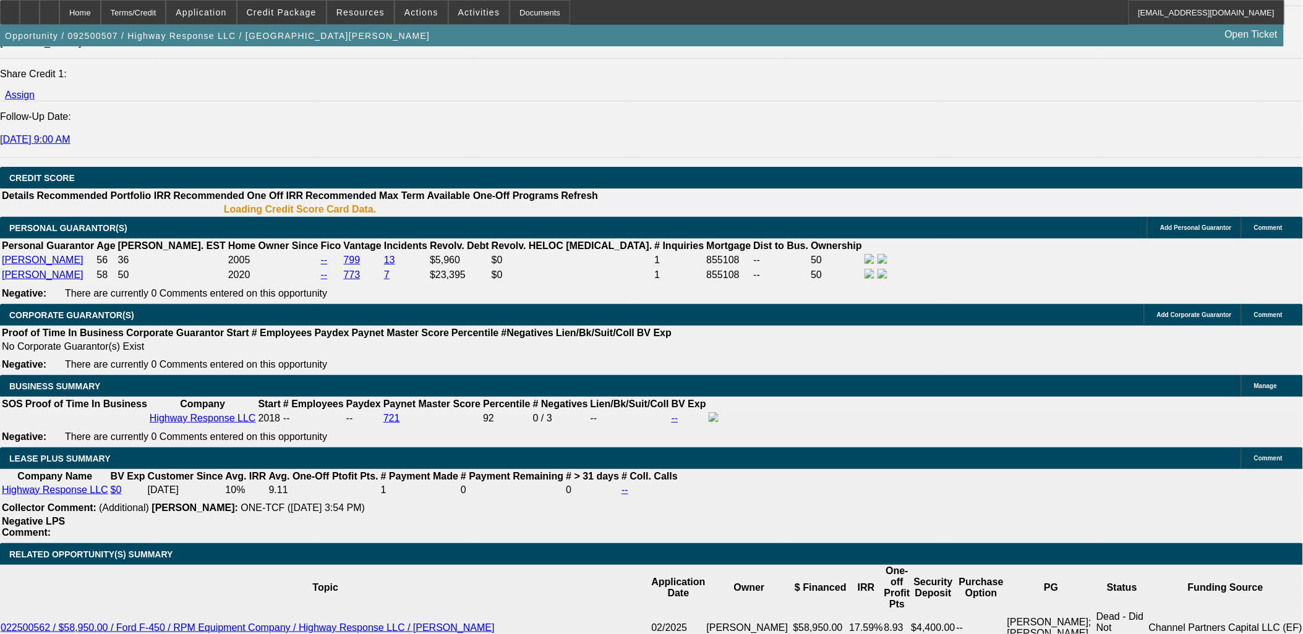
select select "0"
select select "2"
select select "0"
select select "6"
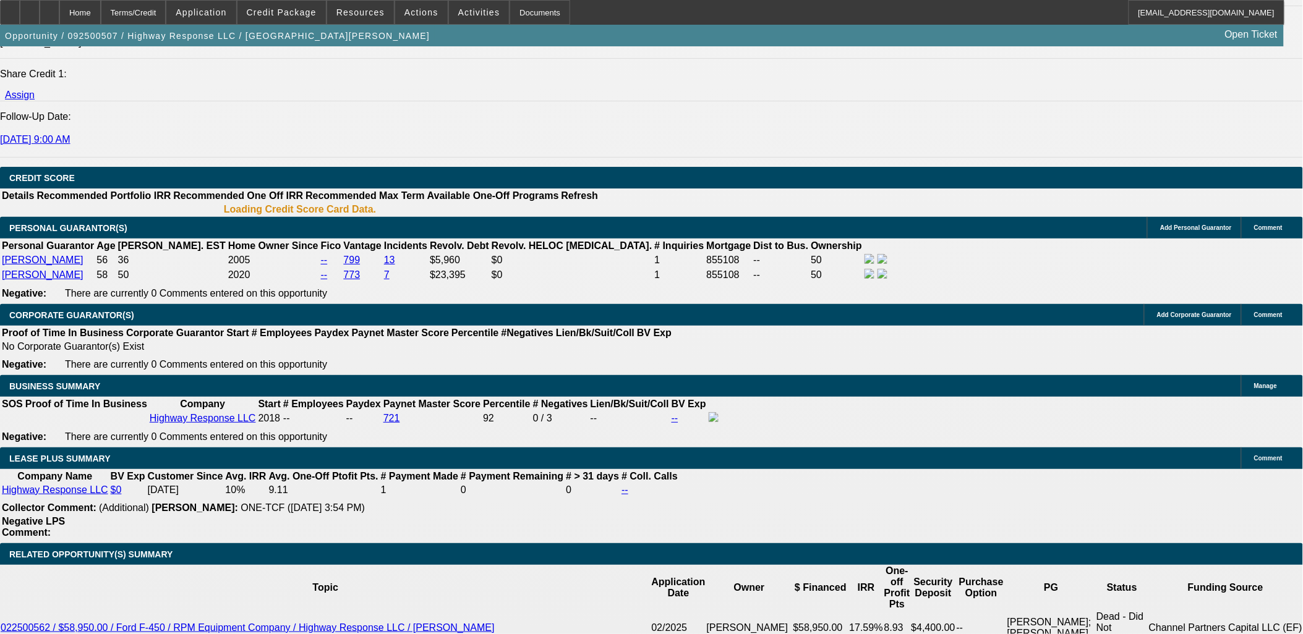
select select "0"
select select "2"
select select "0"
select select "6"
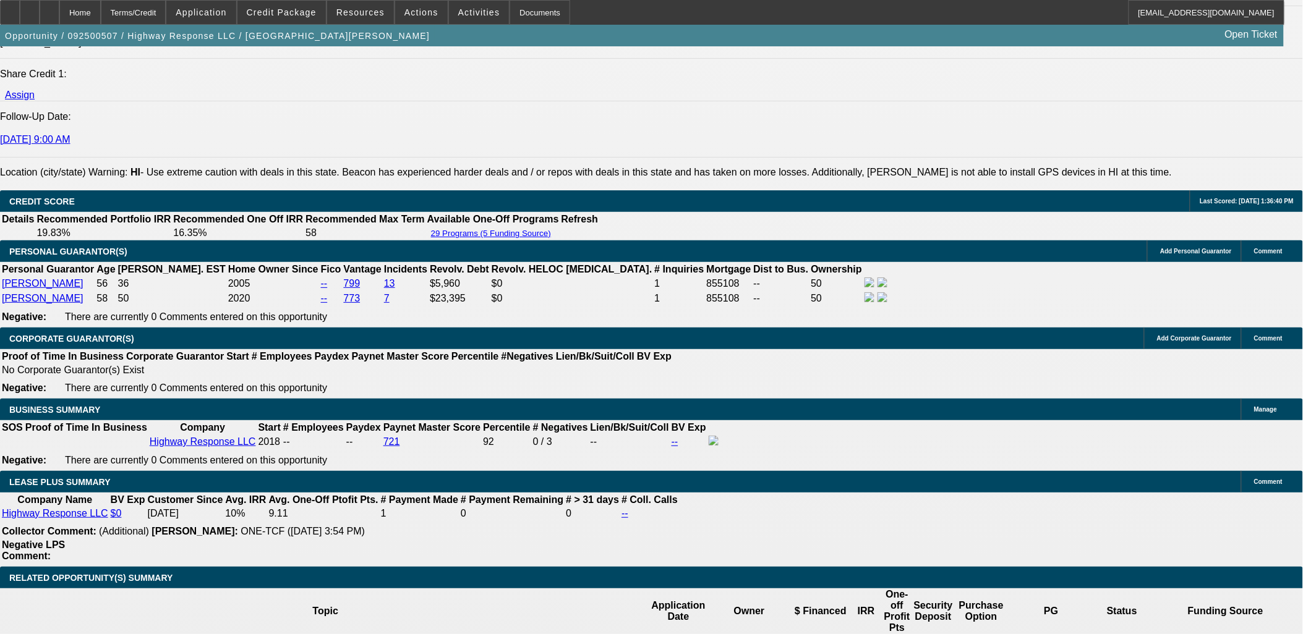
scroll to position [1742, 0]
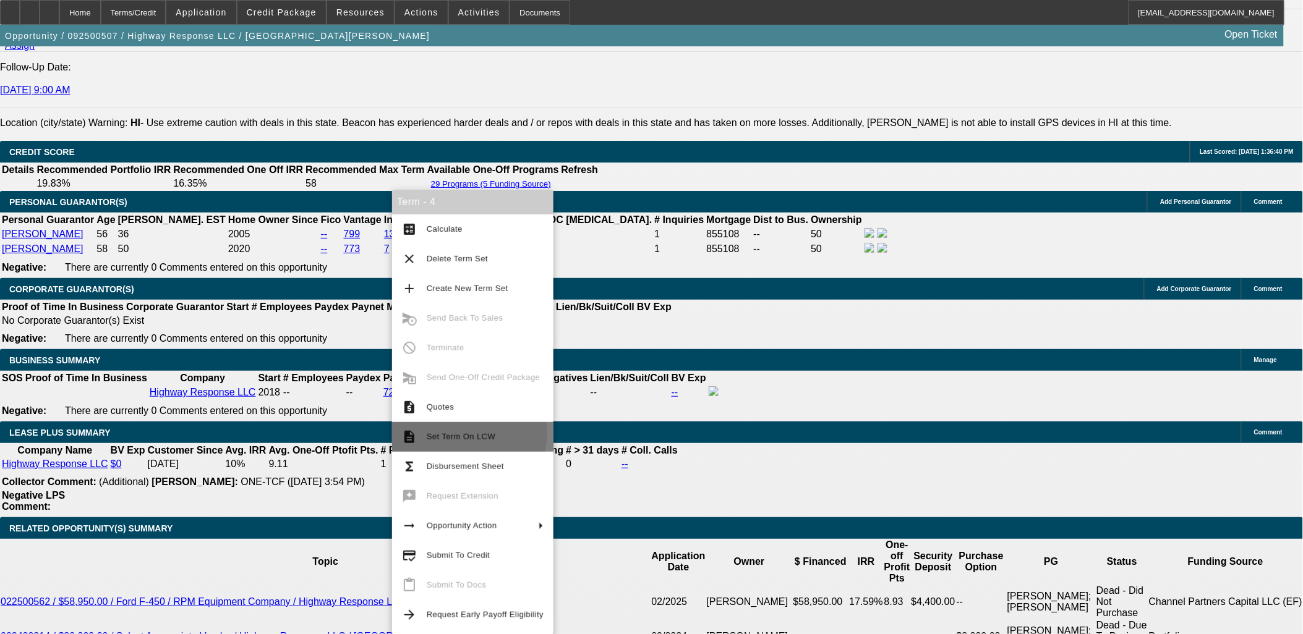
click at [464, 434] on span "Set Term On LCW" at bounding box center [461, 436] width 69 height 9
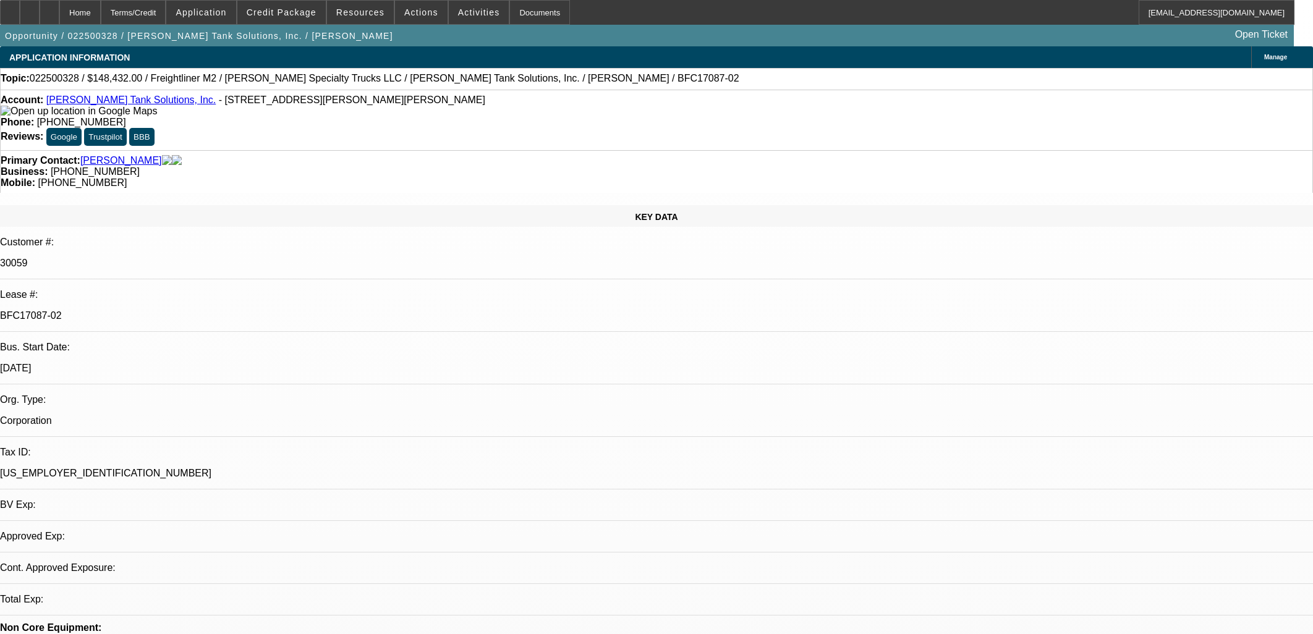
select select "0"
select select "2"
select select "0"
select select "6"
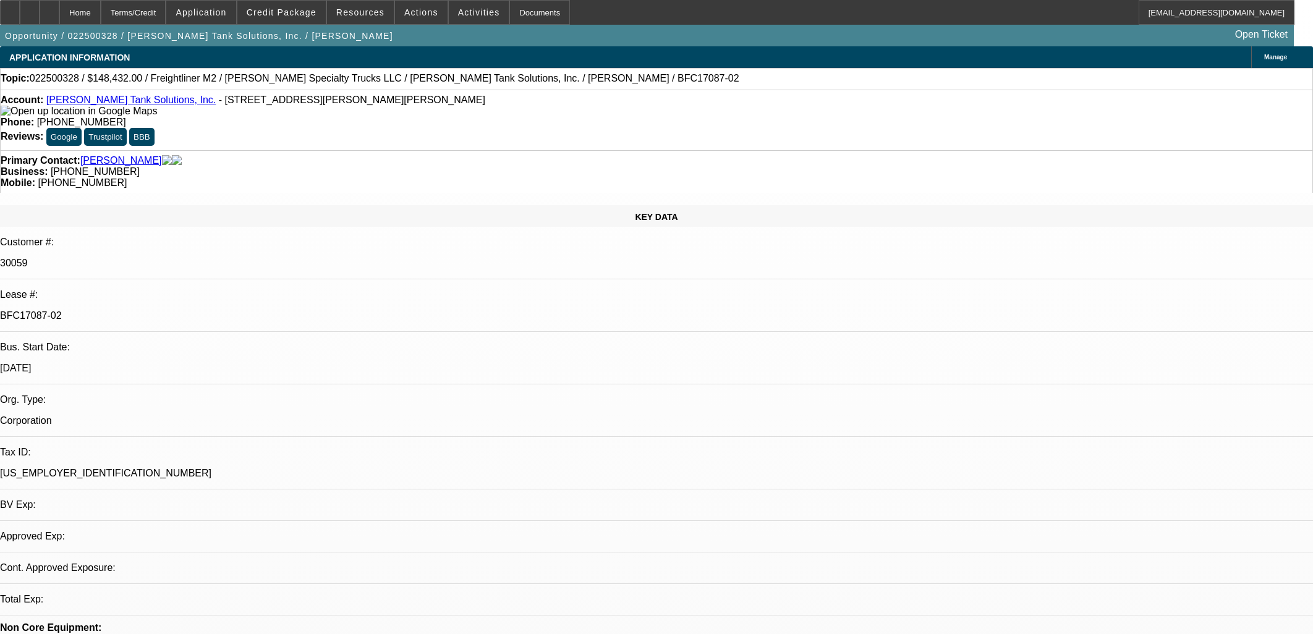
select select "0"
select select "2"
select select "0"
select select "6"
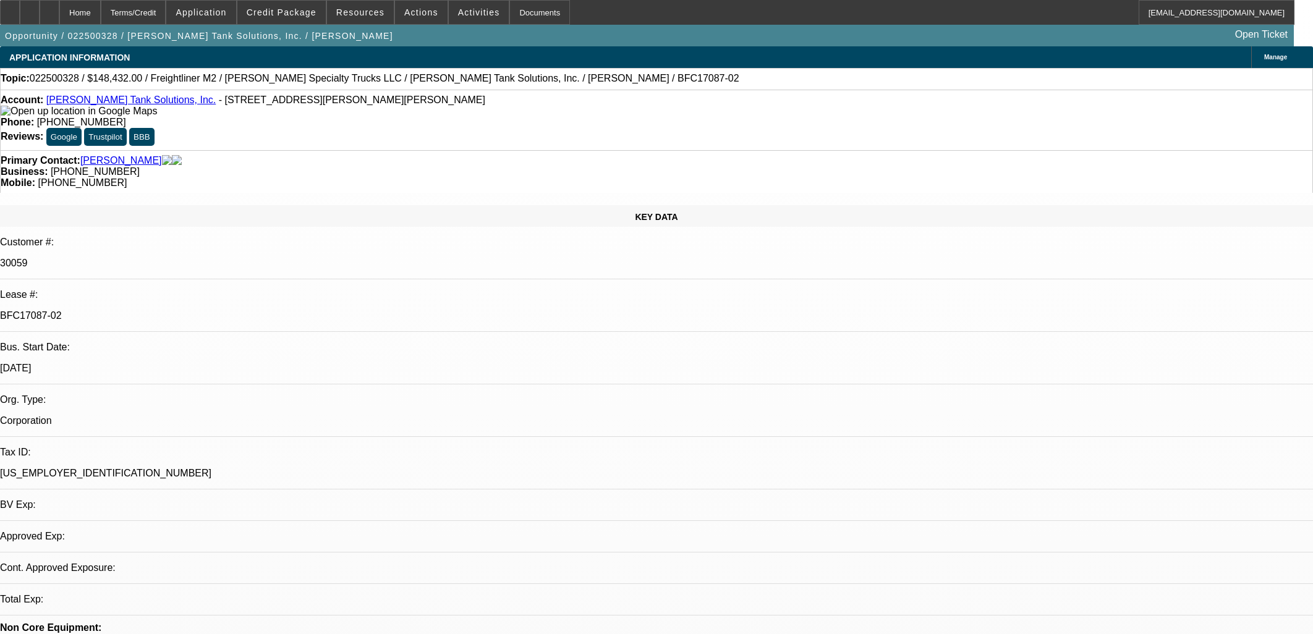
select select "0"
select select "2"
select select "0"
select select "6"
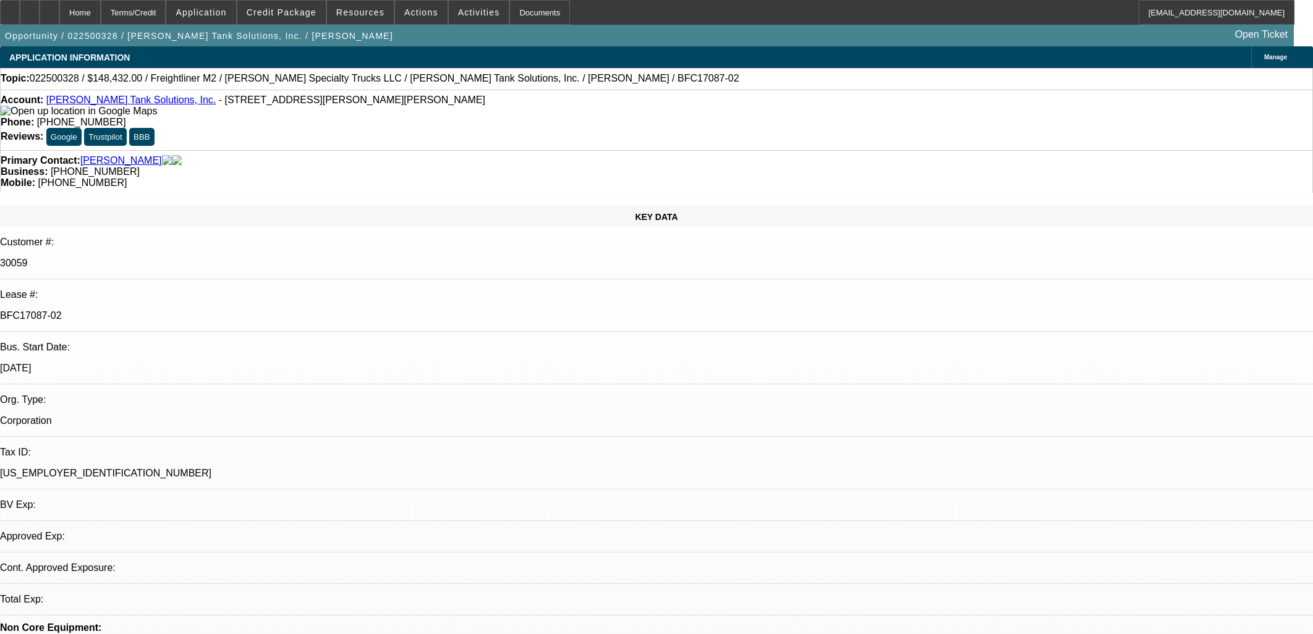
select select "0"
select select "2"
select select "0"
select select "6"
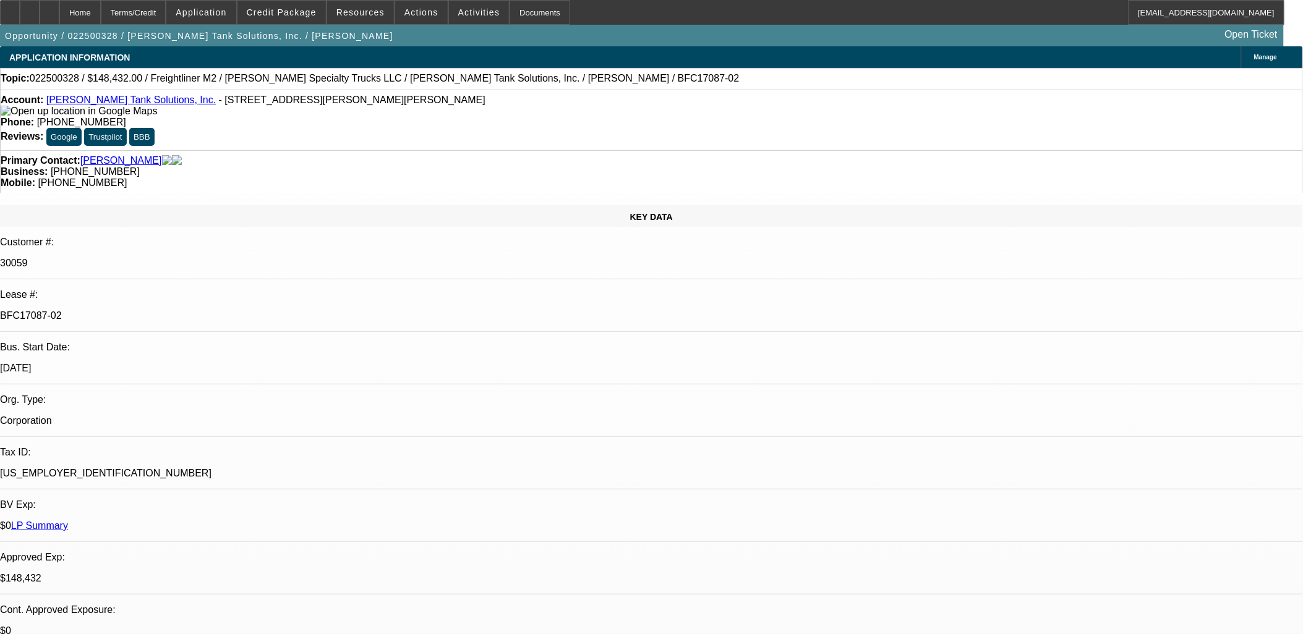
scroll to position [3903, 0]
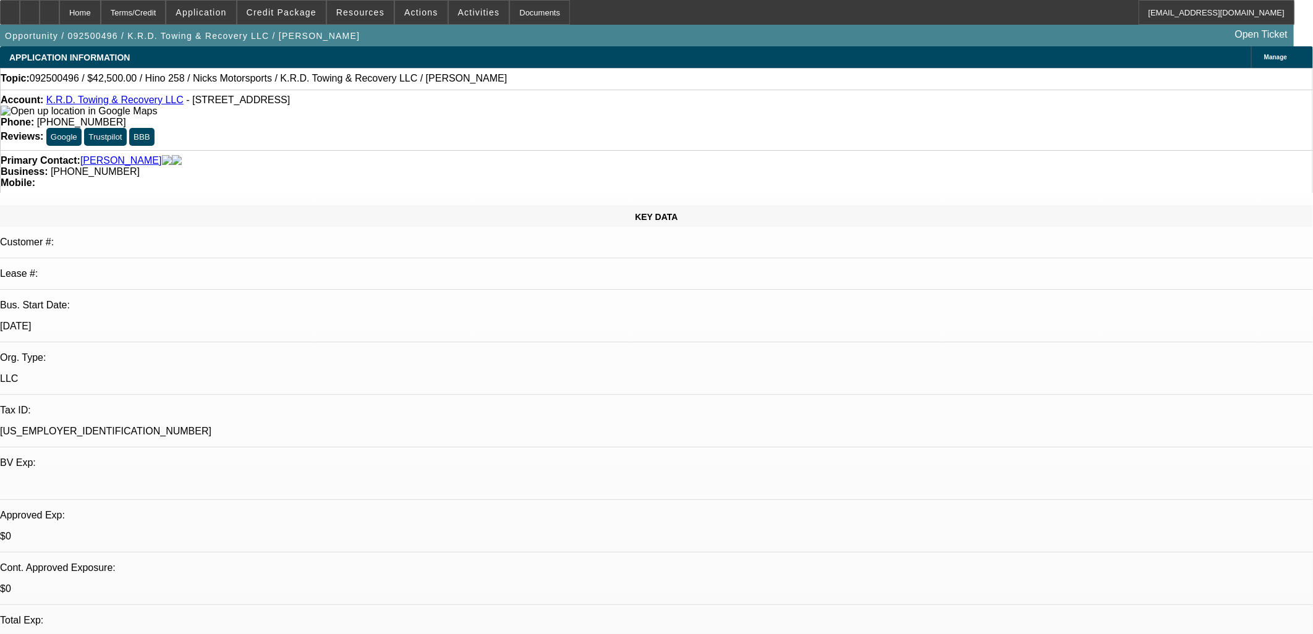
select select "0"
select select "0.1"
select select "4"
select select "0"
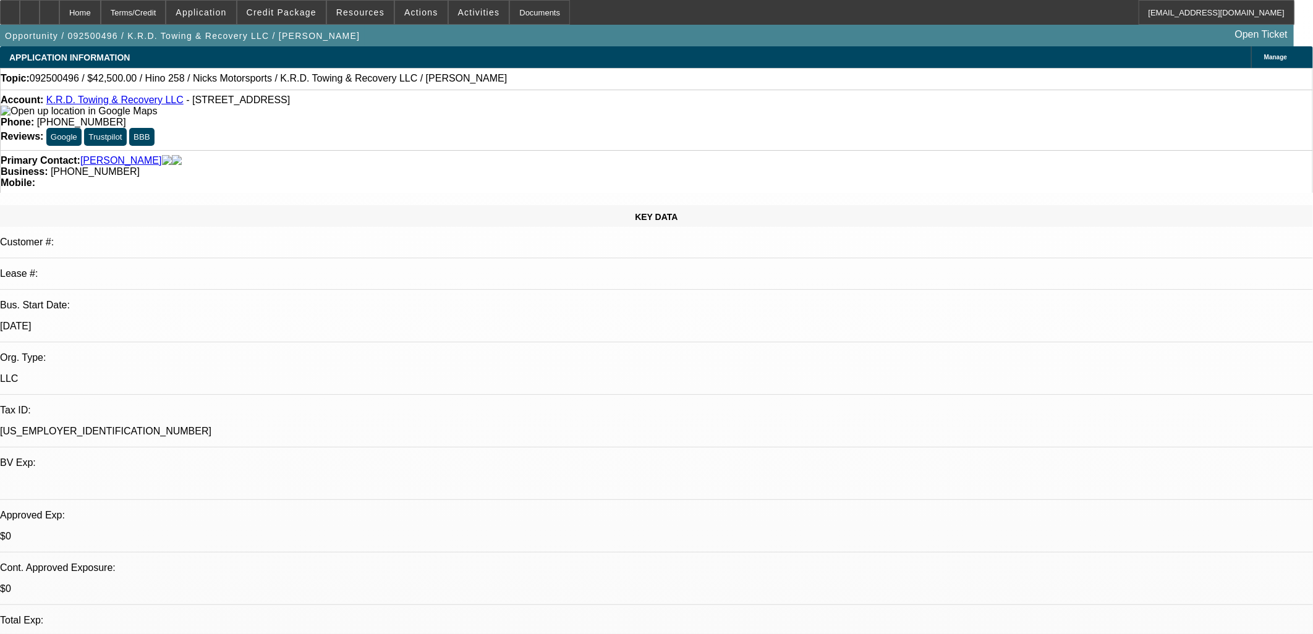
select select "0"
select select "0.1"
select select "4"
select select "0"
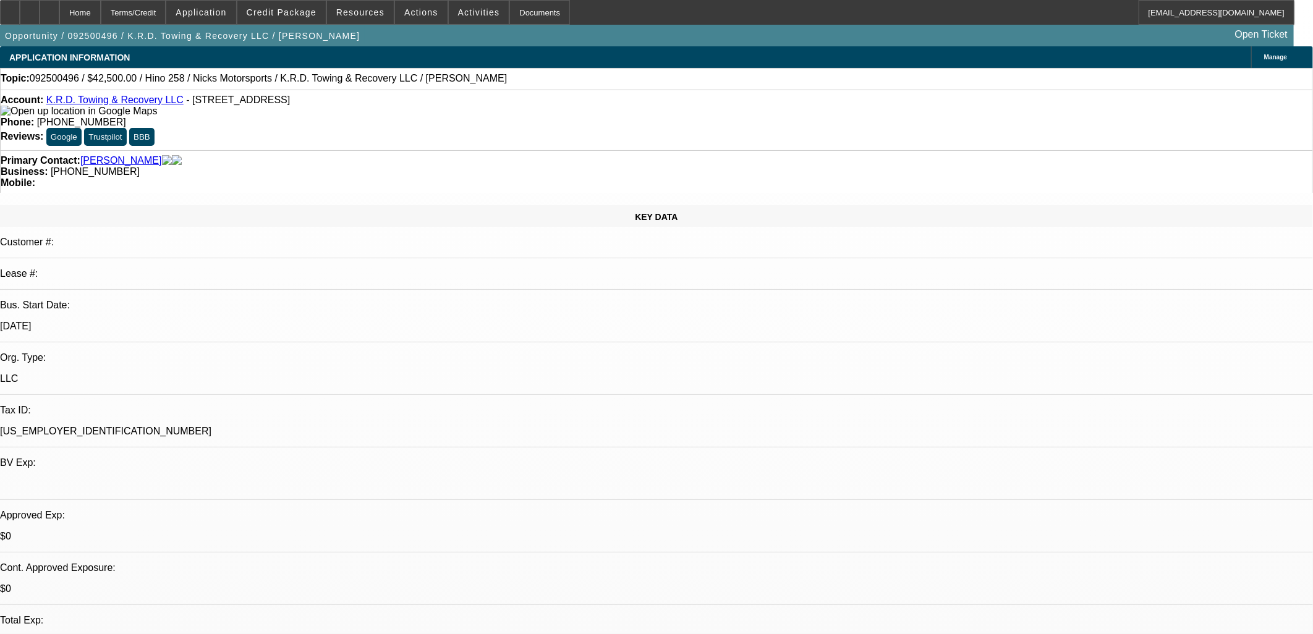
select select "0.1"
select select "4"
select select "0.15"
select select "2"
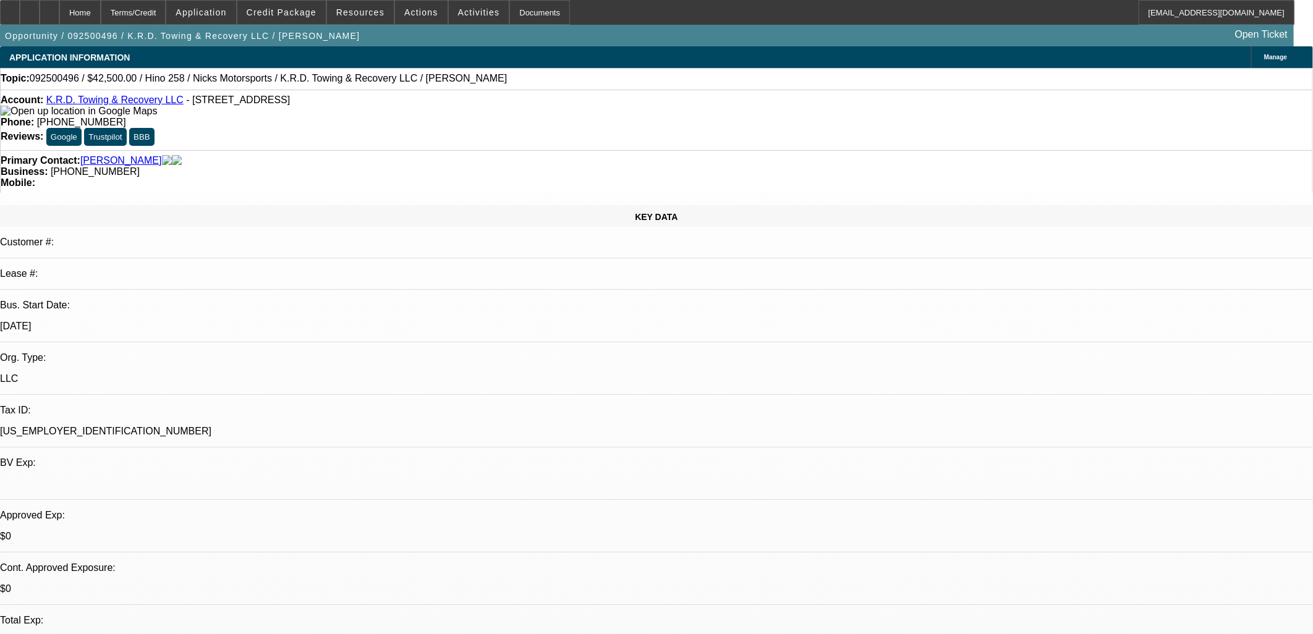
select select "0.1"
select select "4"
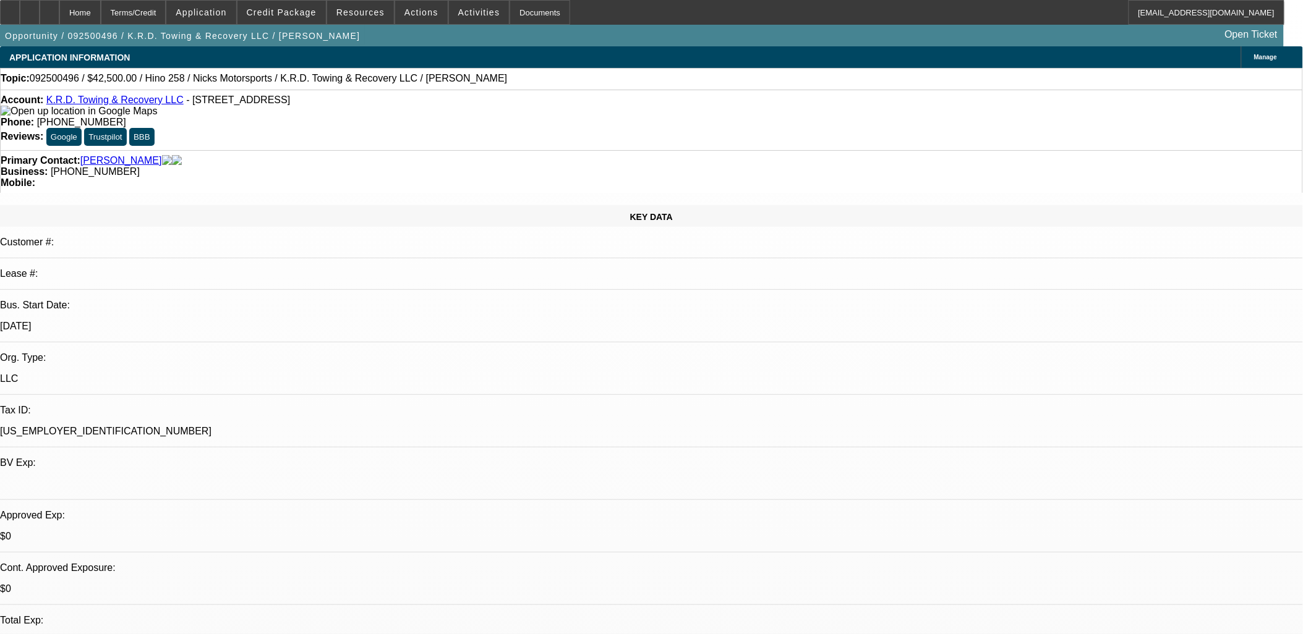
click at [137, 101] on link "K.R.D. Towing & Recovery LLC" at bounding box center [114, 100] width 137 height 11
click at [417, 14] on span "Actions" at bounding box center [421, 12] width 34 height 10
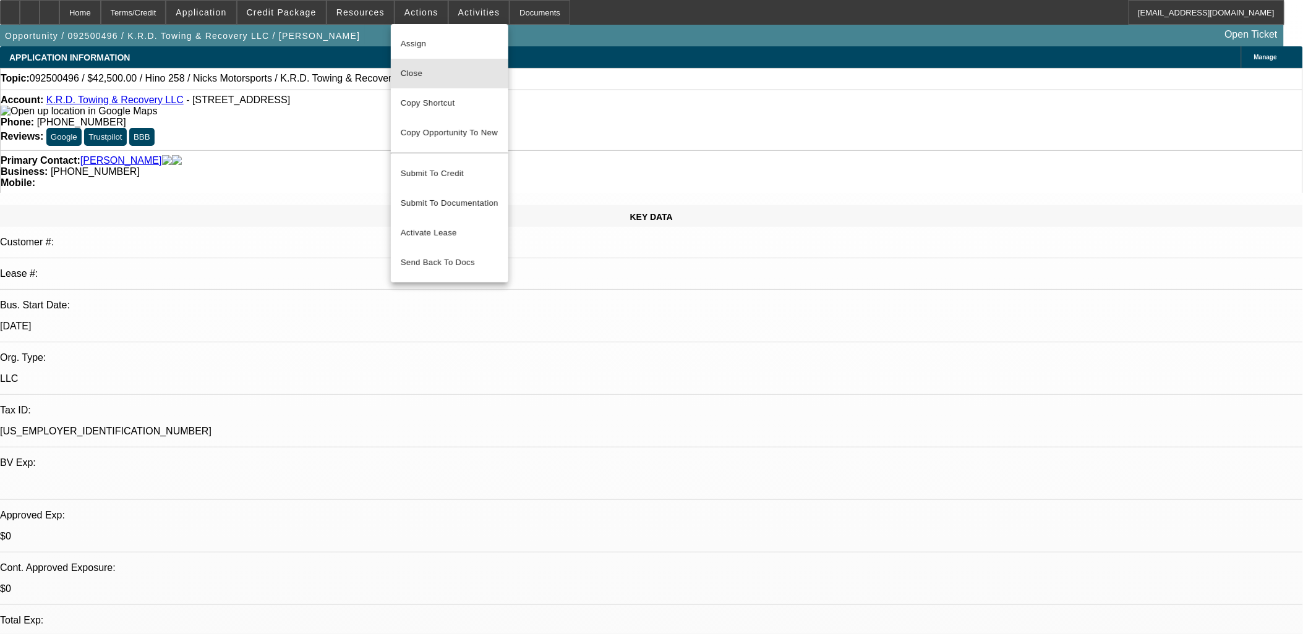
click at [443, 65] on button "Close" at bounding box center [449, 74] width 117 height 30
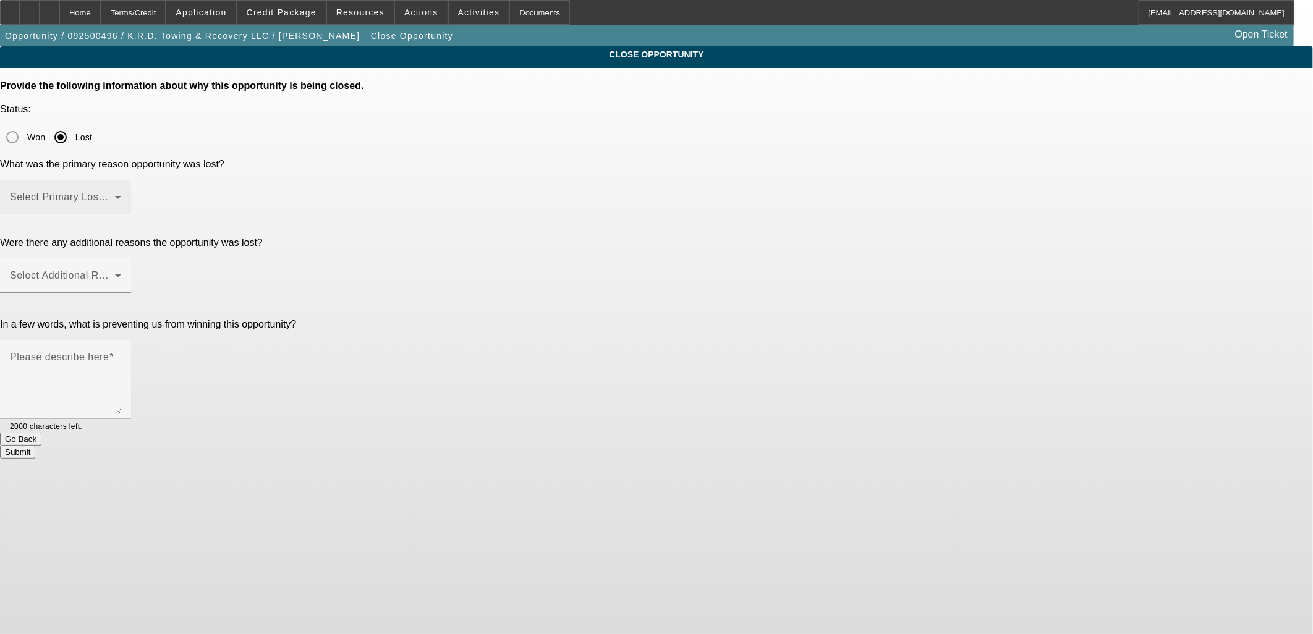
click at [115, 195] on span at bounding box center [62, 202] width 105 height 15
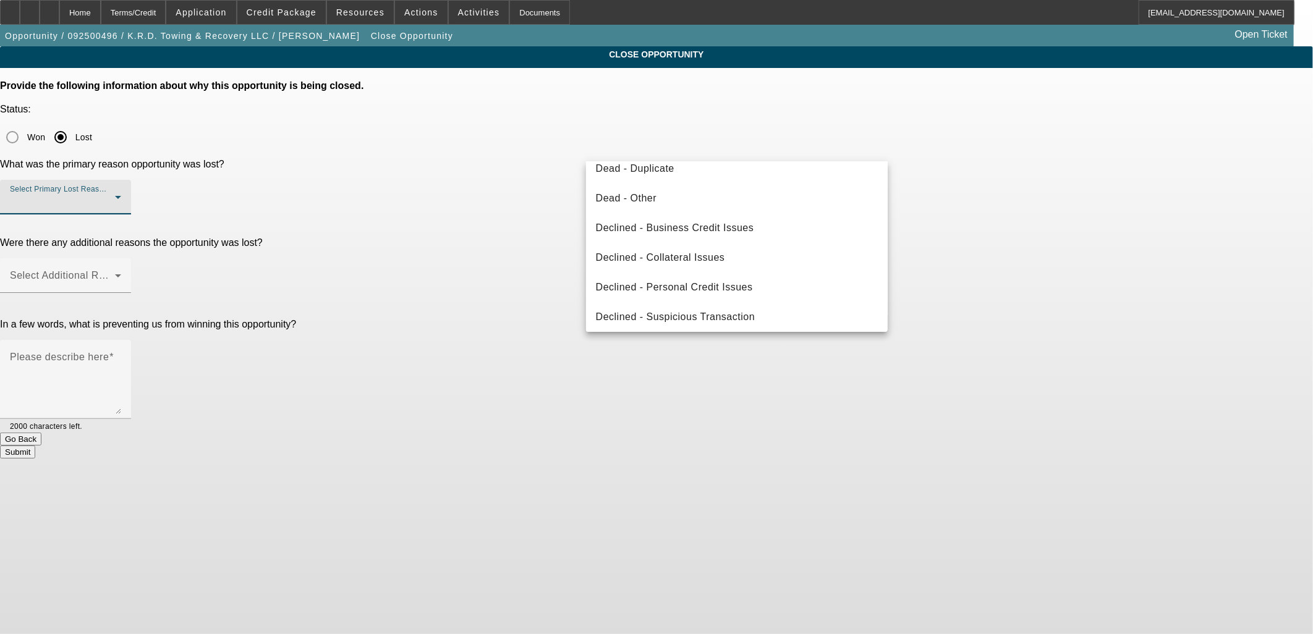
scroll to position [165, 0]
click at [764, 279] on mat-option "Declined - Personal Credit Issues" at bounding box center [737, 284] width 302 height 30
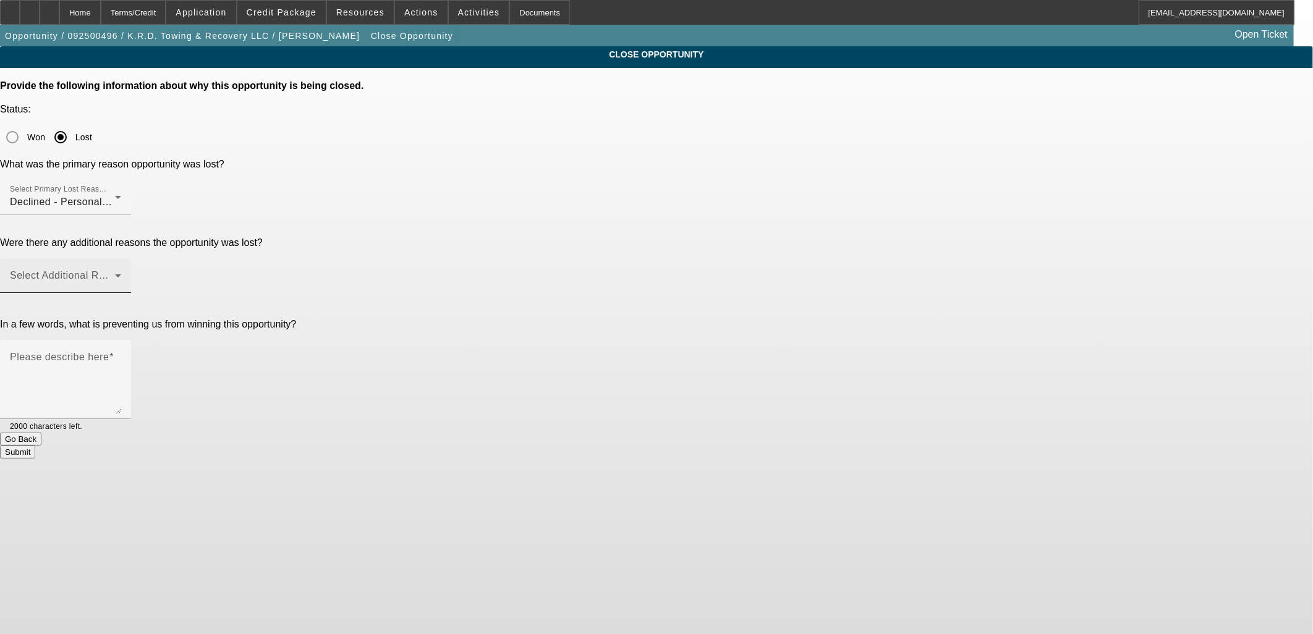
click at [121, 258] on div "Select Additional Reasons" at bounding box center [65, 275] width 111 height 35
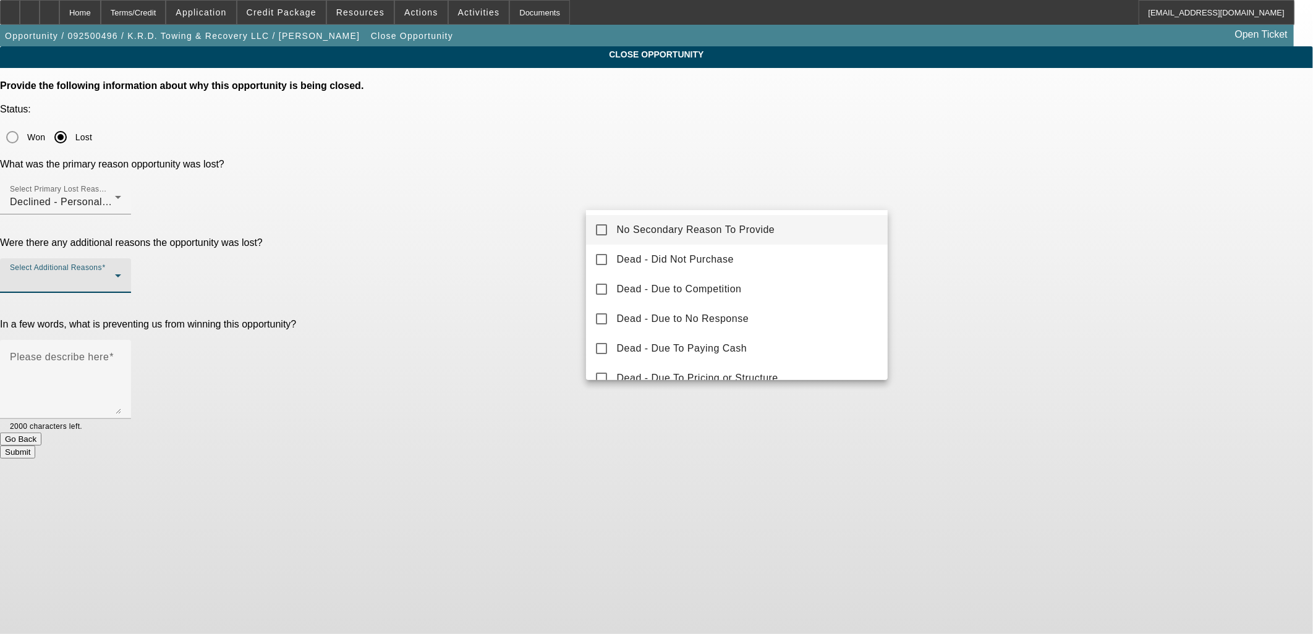
click at [786, 219] on mat-option "No Secondary Reason To Provide" at bounding box center [737, 230] width 302 height 30
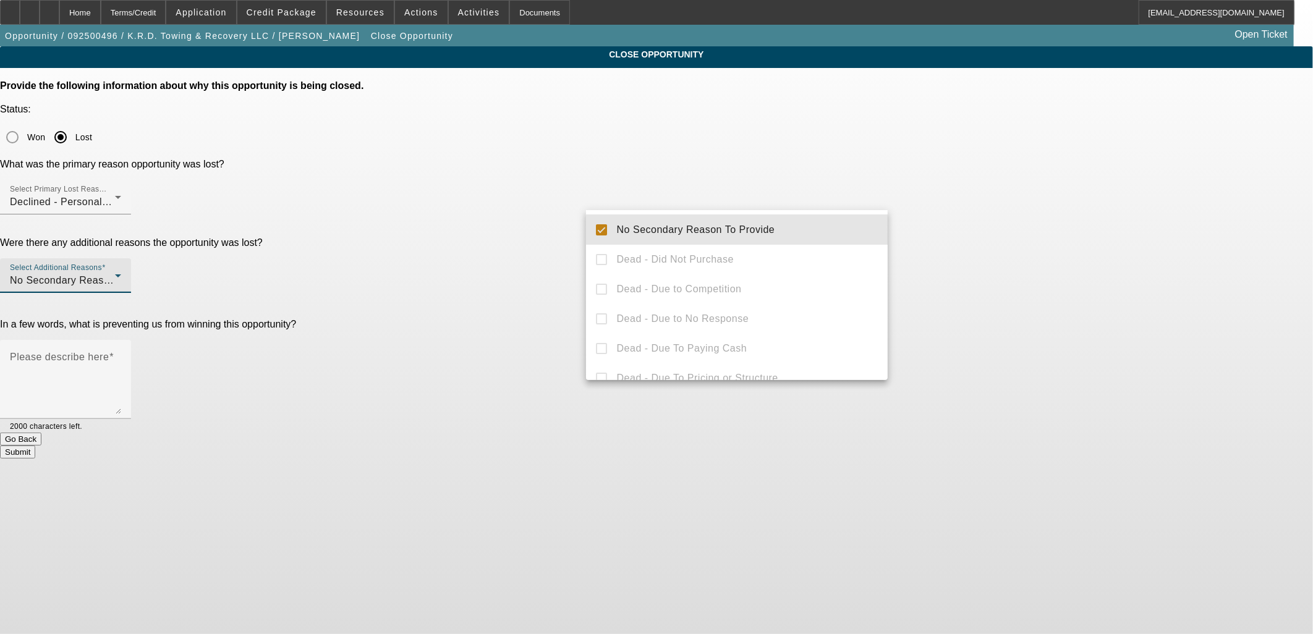
drag, startPoint x: 1036, startPoint y: 247, endPoint x: 1003, endPoint y: 245, distance: 32.8
click at [1017, 245] on div at bounding box center [656, 317] width 1313 height 634
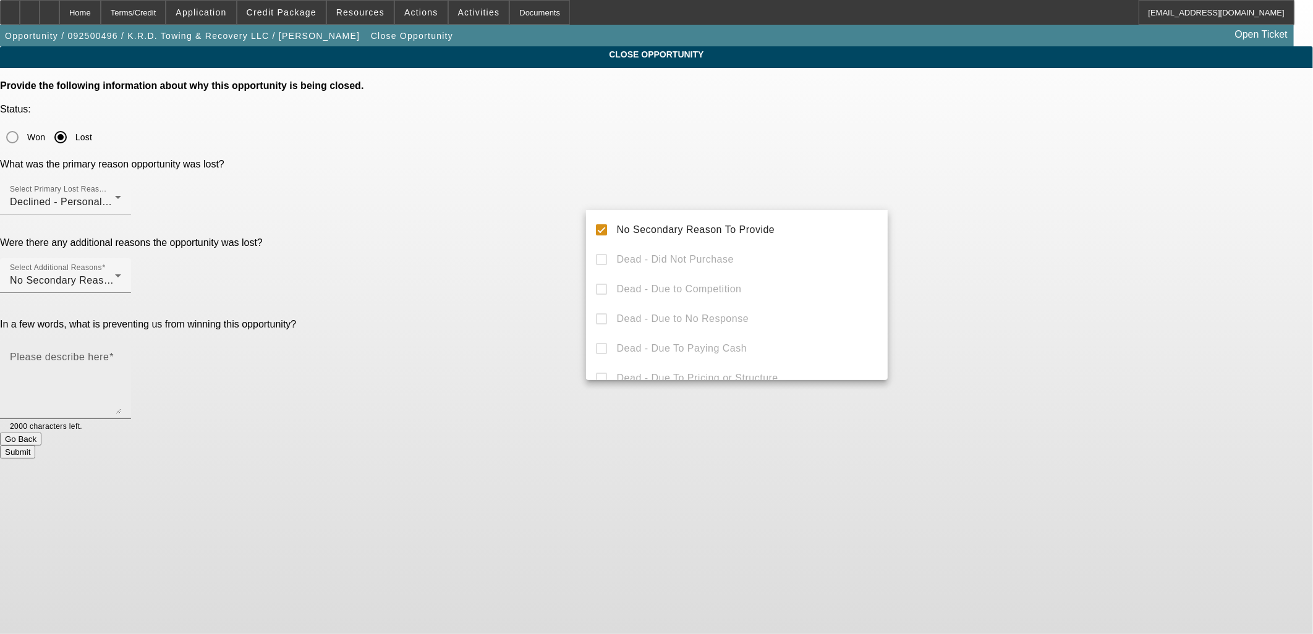
click at [121, 355] on textarea "Please describe here" at bounding box center [65, 384] width 111 height 59
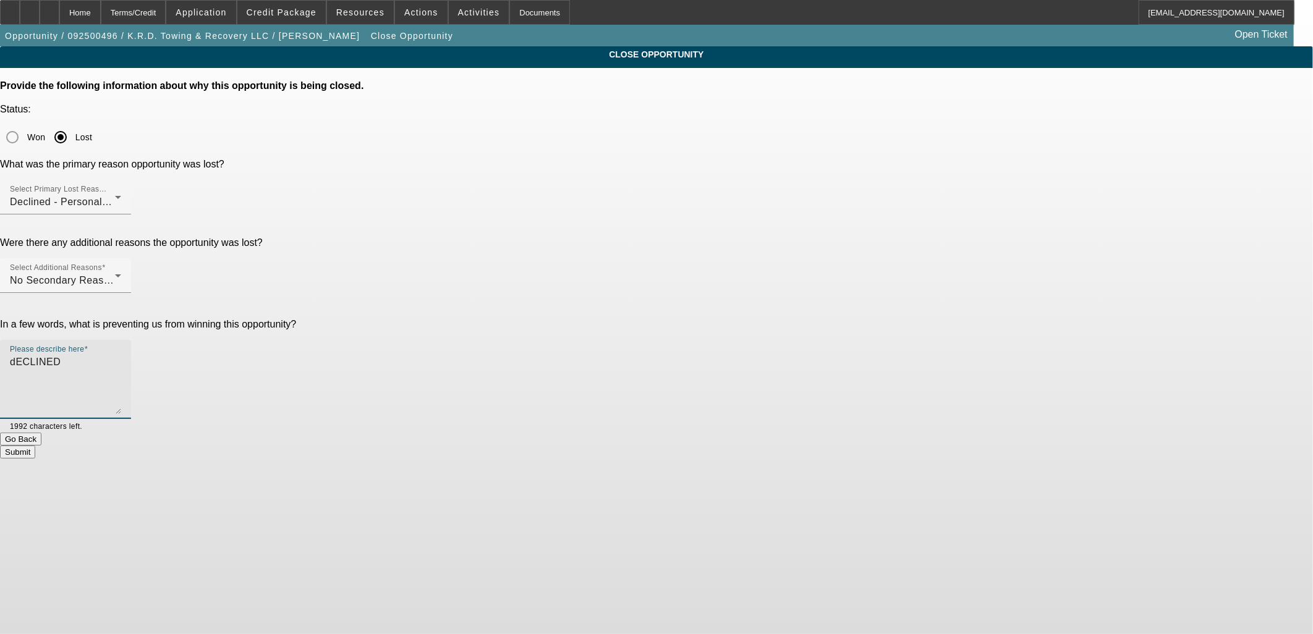
drag, startPoint x: 586, startPoint y: 258, endPoint x: 446, endPoint y: 234, distance: 141.8
click at [441, 319] on div "In a few words, what is preventing us from winning this opportunity? Please des…" at bounding box center [656, 376] width 1313 height 114
type textarea "Declined"
click at [35, 446] on button "Submit" at bounding box center [17, 452] width 35 height 13
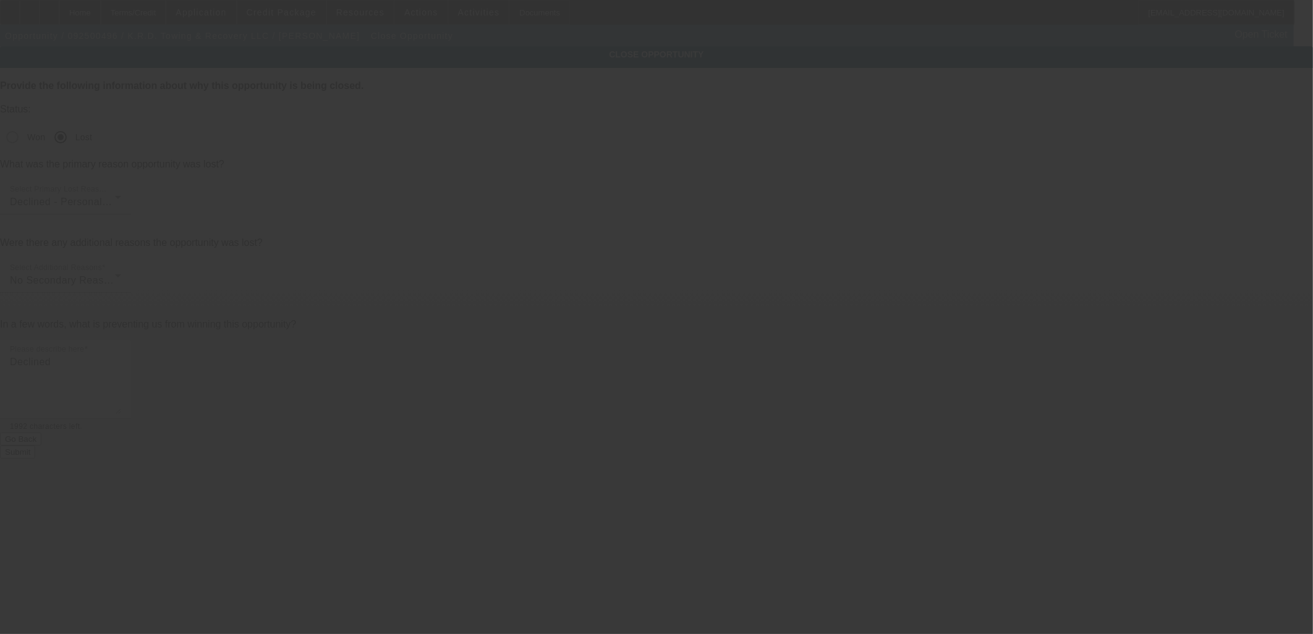
click at [790, 325] on div at bounding box center [656, 317] width 1313 height 634
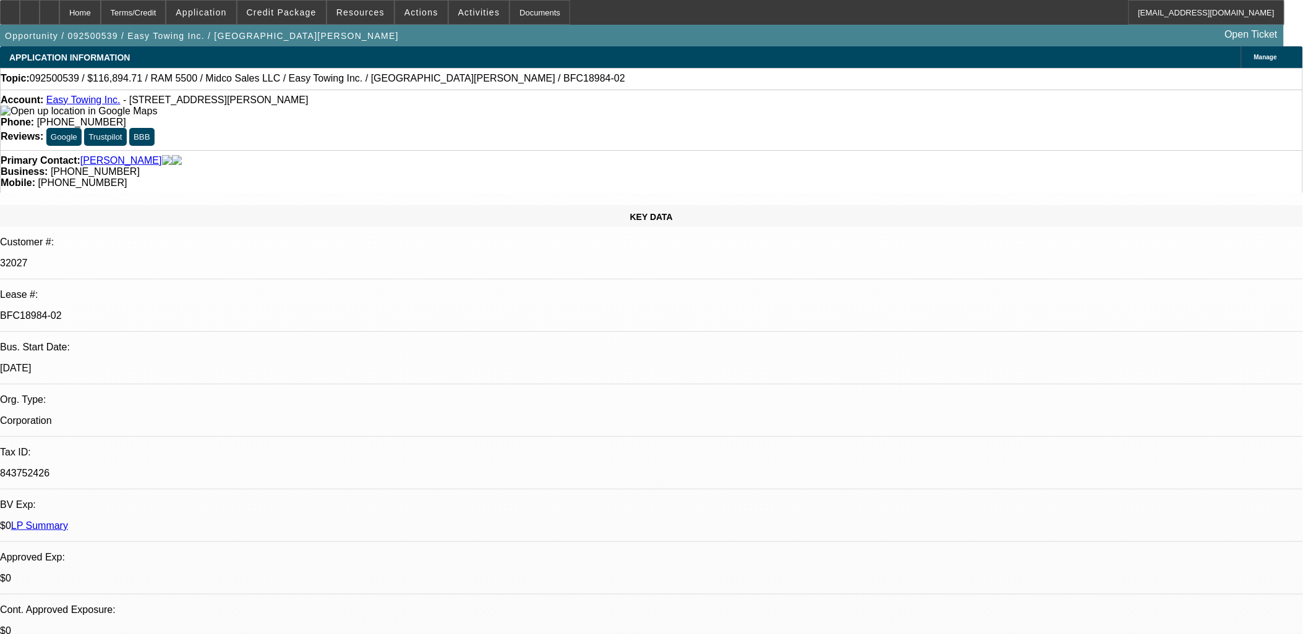
select select "0"
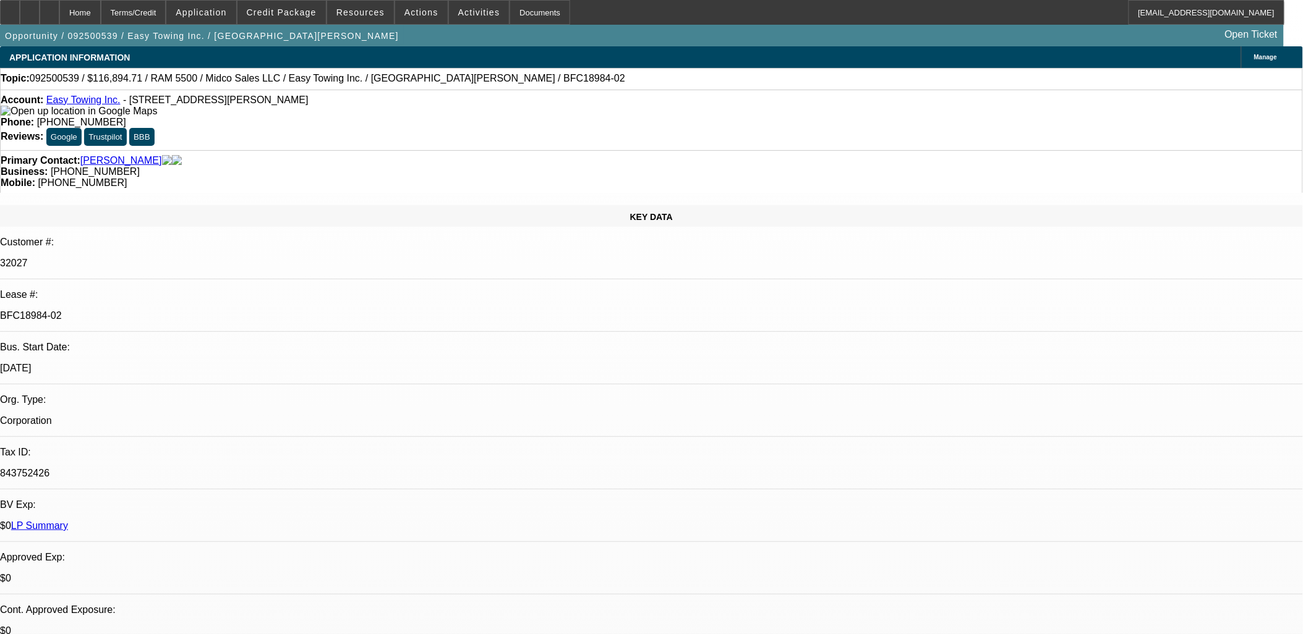
select select "0"
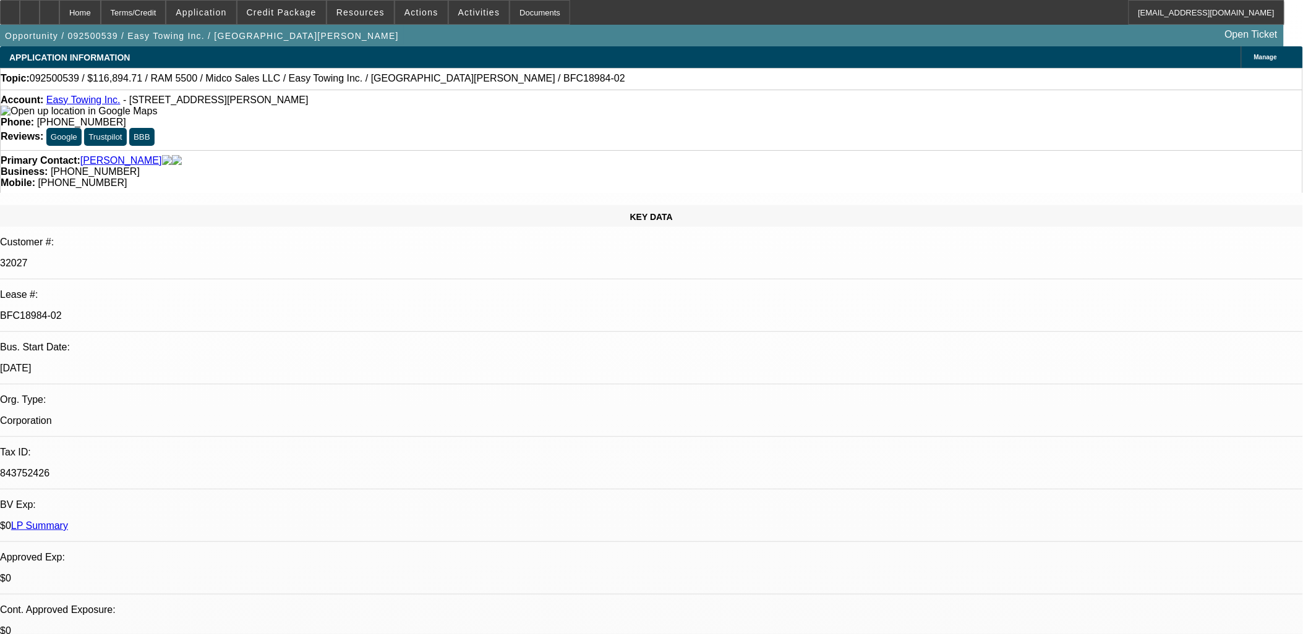
select select "0"
select select "1"
select select "2"
select select "6"
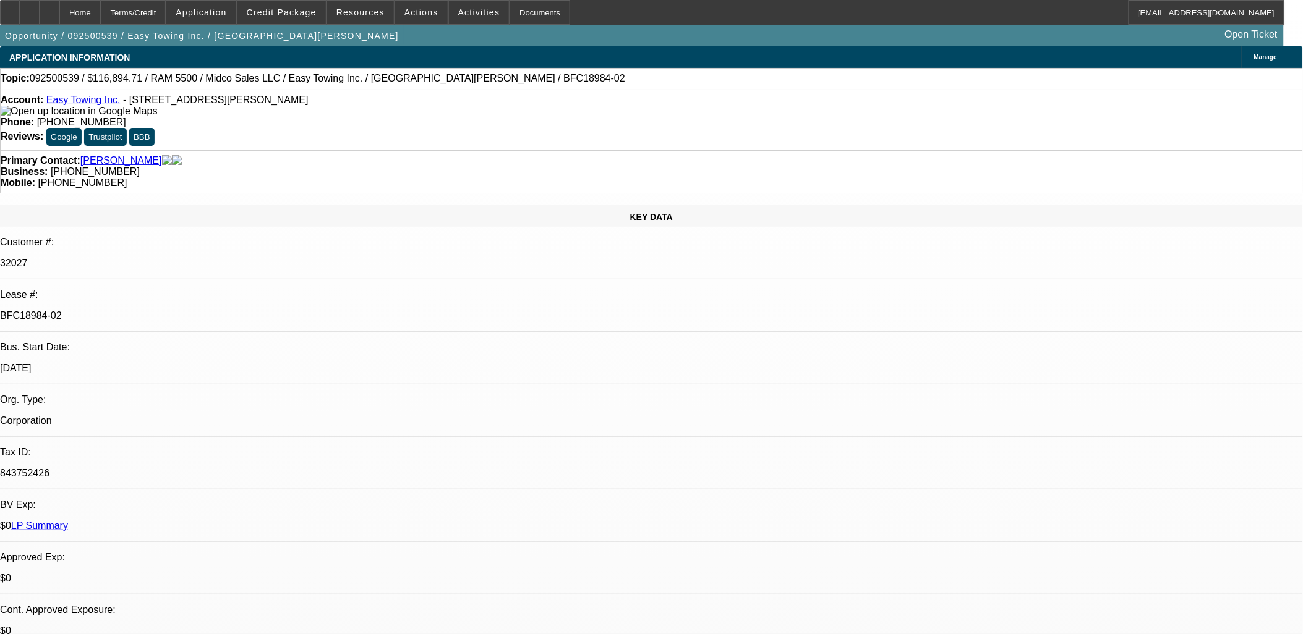
select select "1"
select select "2"
select select "6"
select select "1"
select select "2"
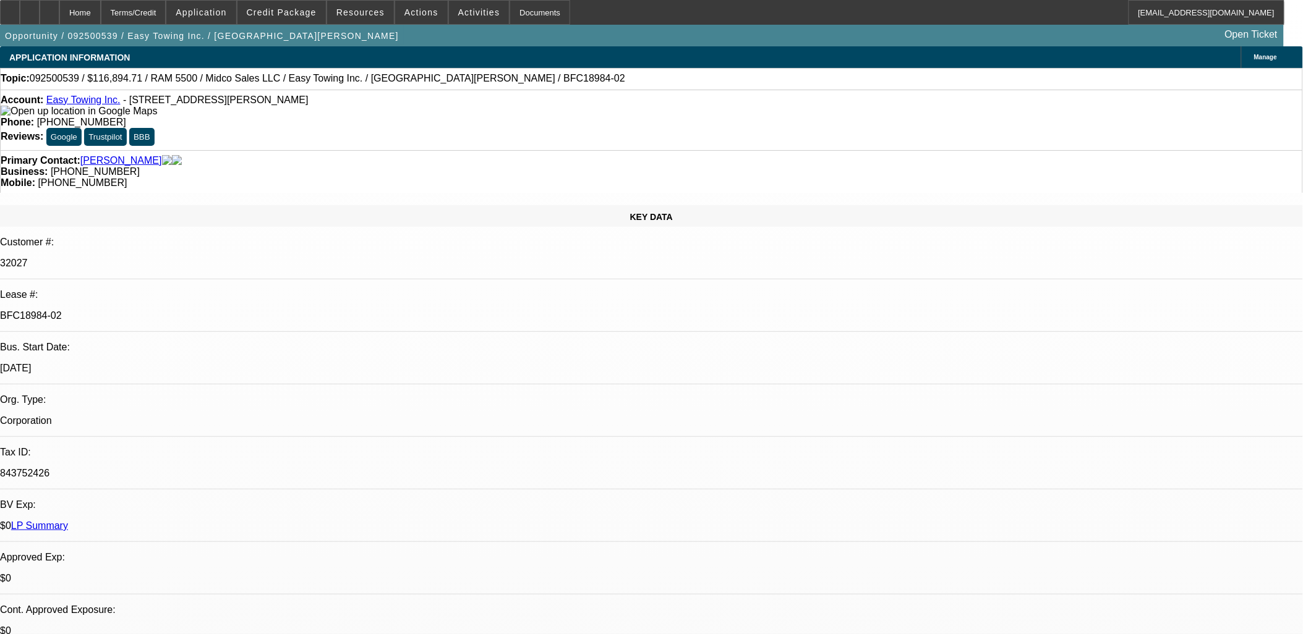
select select "6"
select select "1"
select select "2"
select select "6"
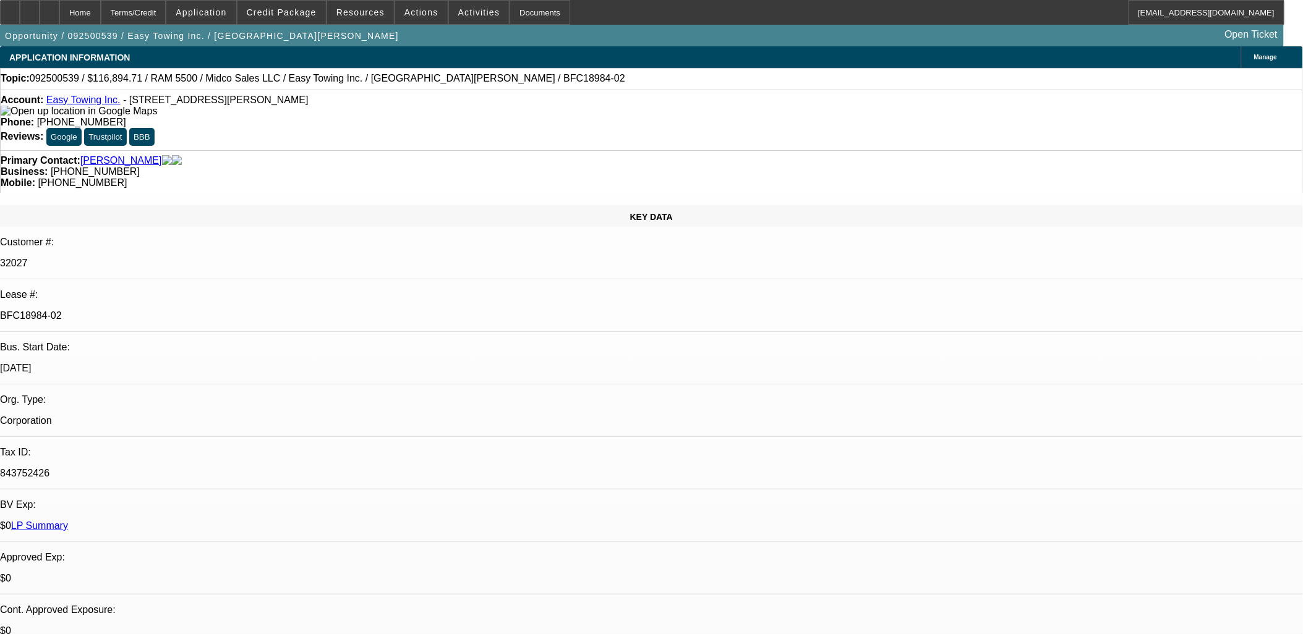
drag, startPoint x: 1253, startPoint y: 433, endPoint x: 746, endPoint y: 353, distance: 513.3
drag, startPoint x: 746, startPoint y: 353, endPoint x: 1034, endPoint y: 449, distance: 303.6
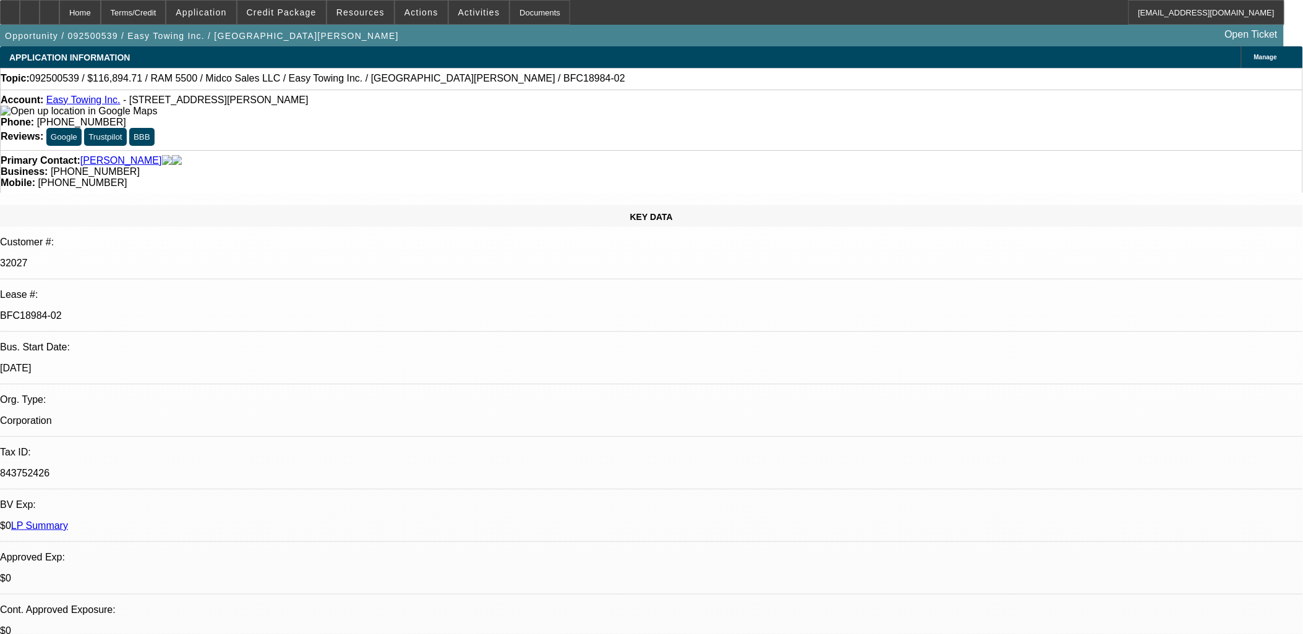
drag, startPoint x: 1215, startPoint y: 421, endPoint x: 7, endPoint y: 49, distance: 1264.0
drag, startPoint x: 6, startPoint y: 49, endPoint x: 1282, endPoint y: 485, distance: 1347.9
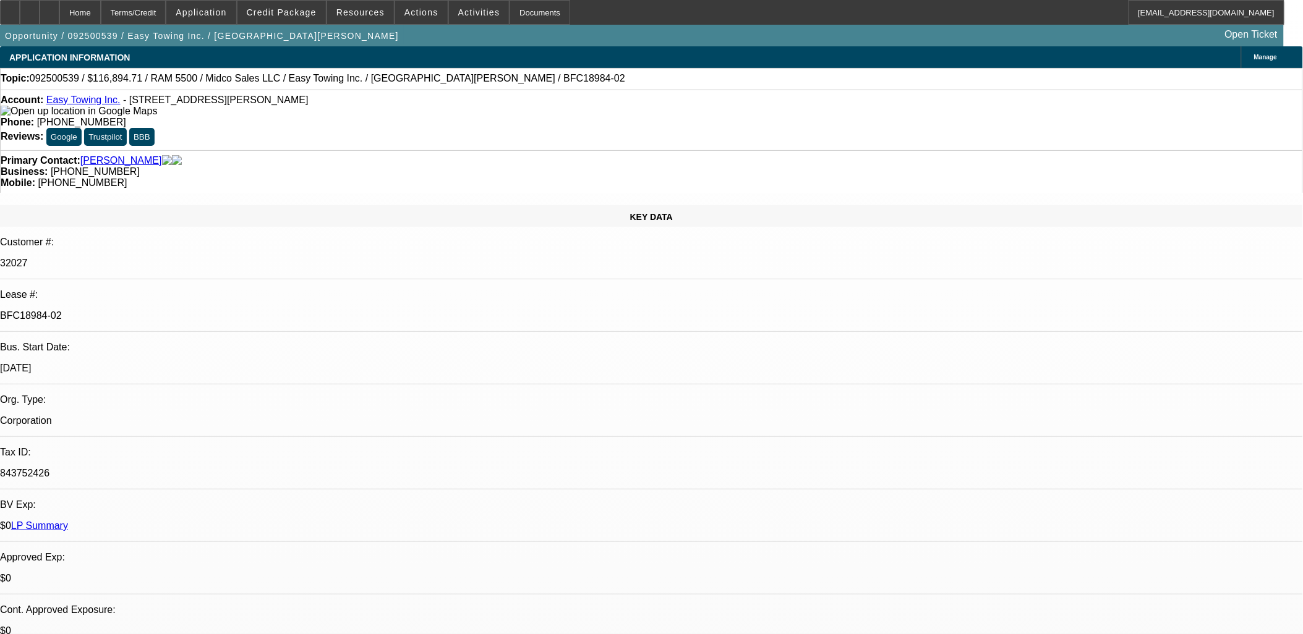
drag, startPoint x: 1281, startPoint y: 482, endPoint x: 1296, endPoint y: 517, distance: 38.2
drag, startPoint x: 1267, startPoint y: 520, endPoint x: 341, endPoint y: 402, distance: 934.3
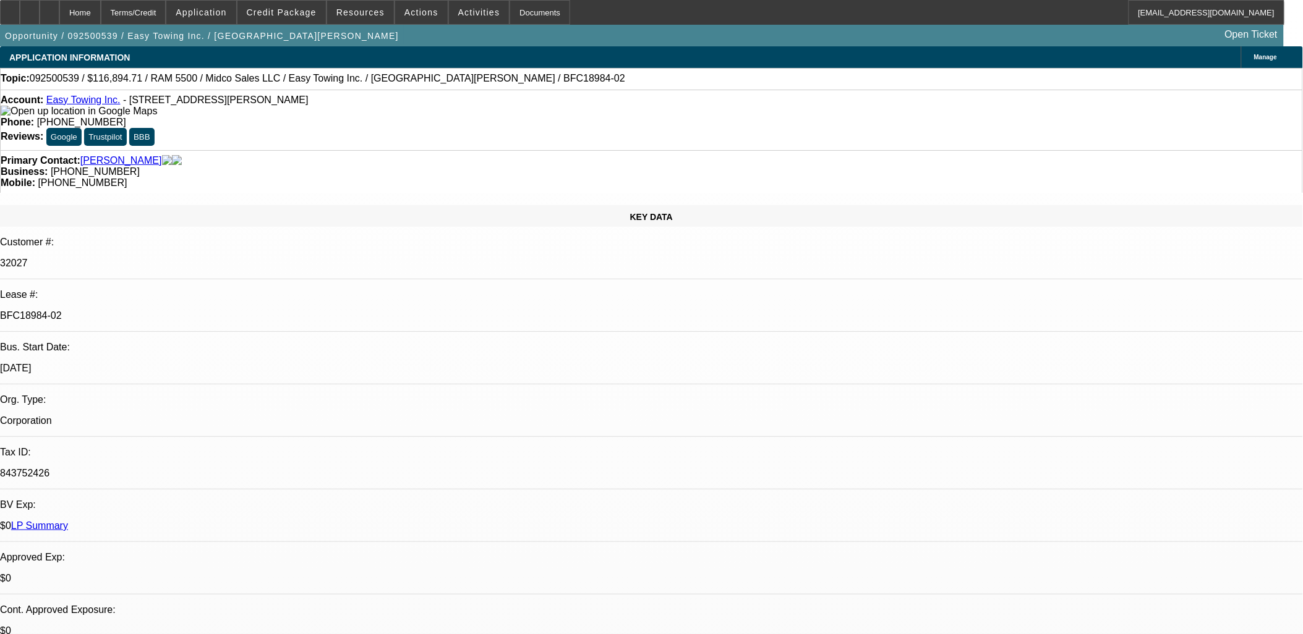
drag, startPoint x: 341, startPoint y: 402, endPoint x: 325, endPoint y: 349, distance: 55.4
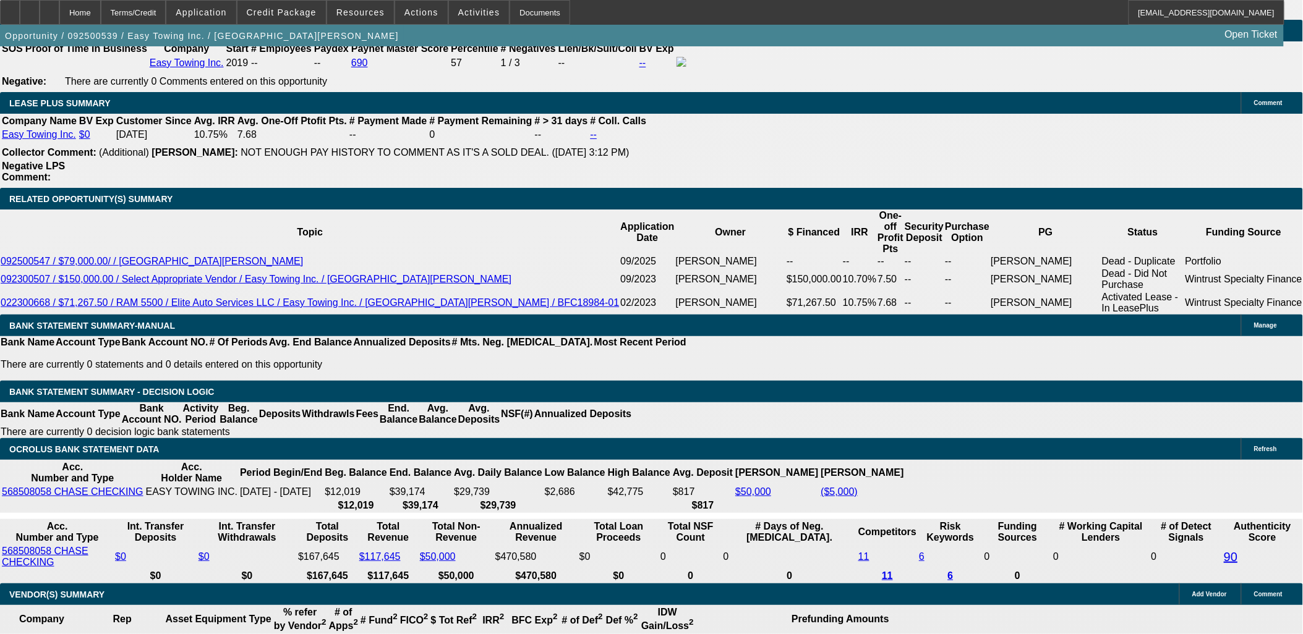
scroll to position [1923, 0]
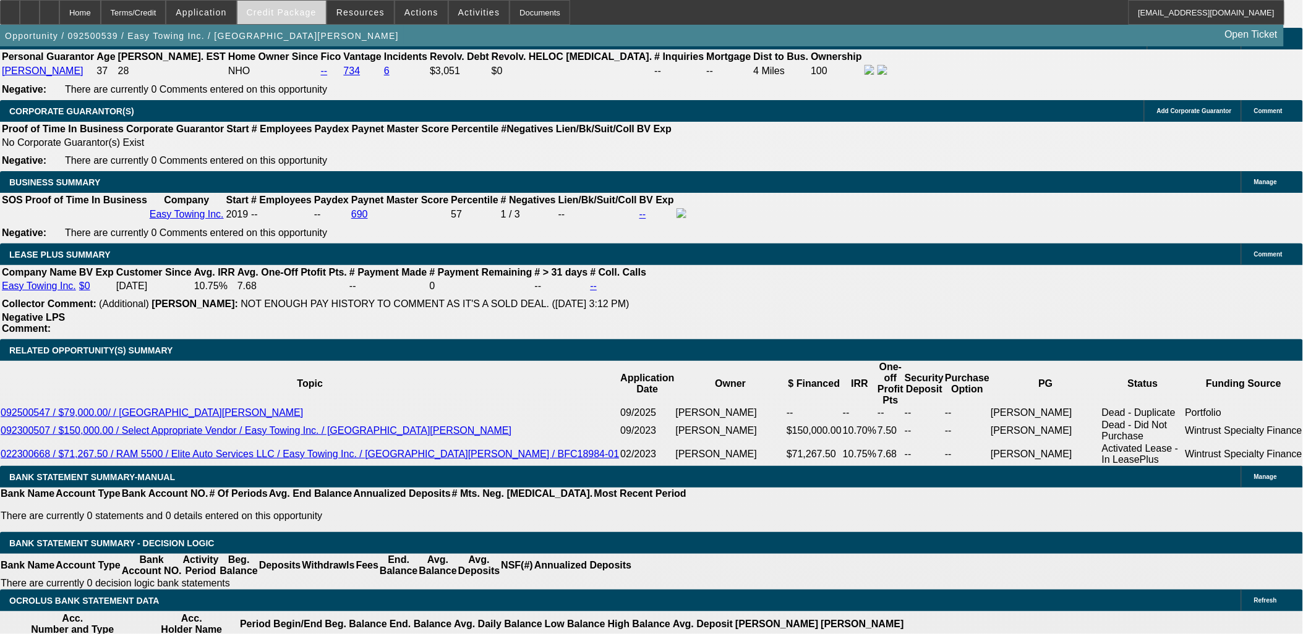
click at [287, 10] on span "Credit Package" at bounding box center [282, 12] width 70 height 10
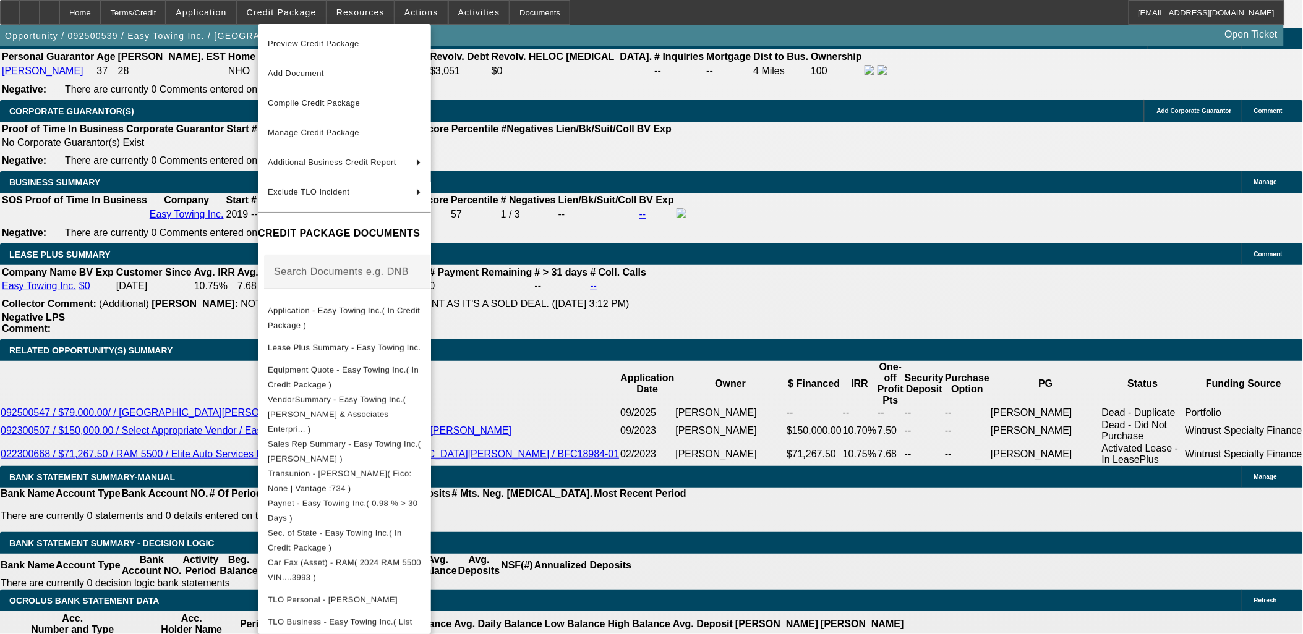
drag, startPoint x: 88, startPoint y: 280, endPoint x: 91, endPoint y: 291, distance: 10.8
click at [90, 281] on div at bounding box center [651, 317] width 1303 height 634
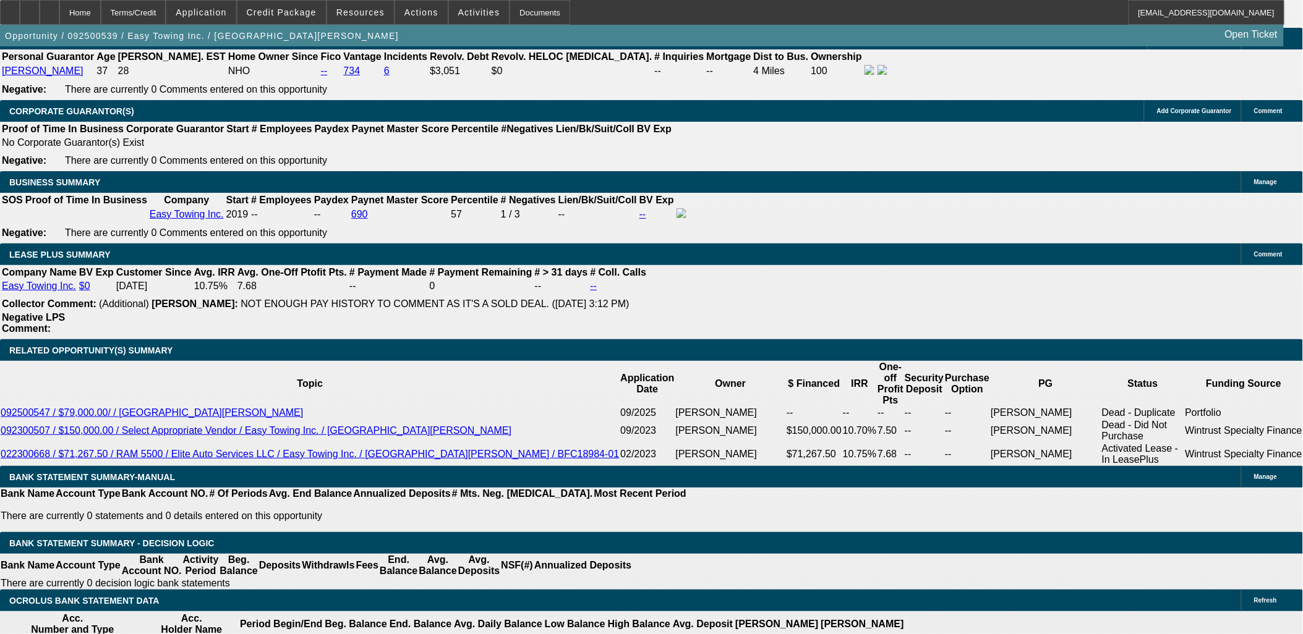
drag, startPoint x: 84, startPoint y: 330, endPoint x: 9, endPoint y: 124, distance: 218.7
drag, startPoint x: 9, startPoint y: 124, endPoint x: 133, endPoint y: 208, distance: 149.7
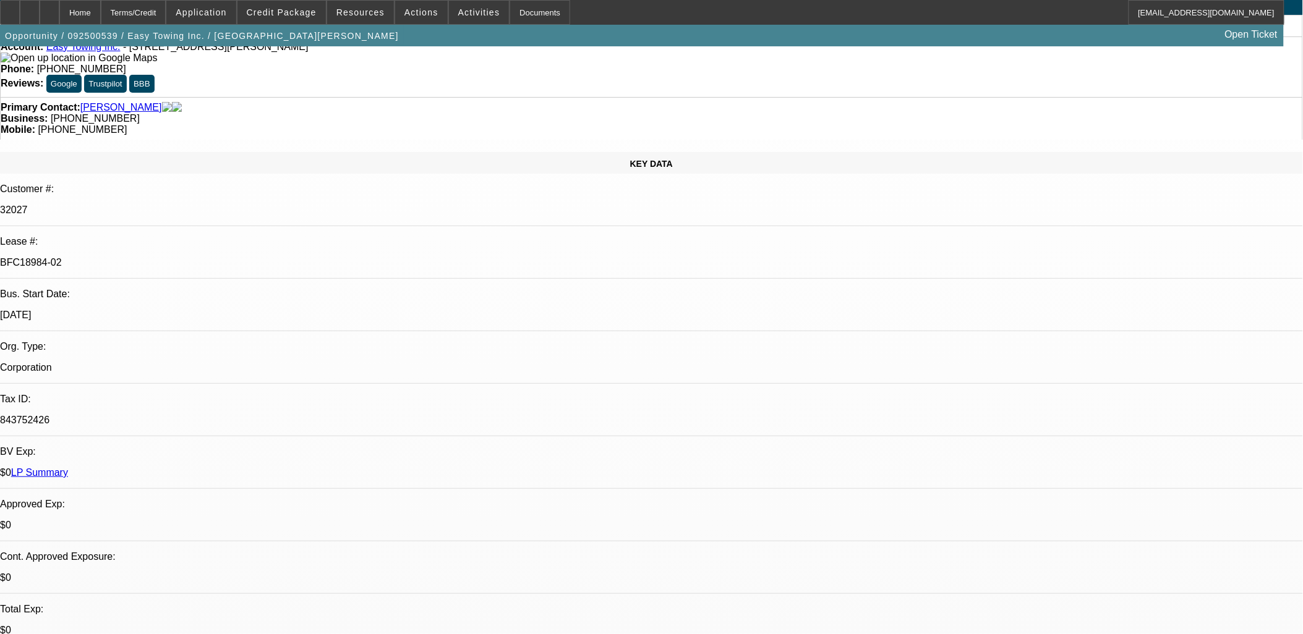
scroll to position [0, 0]
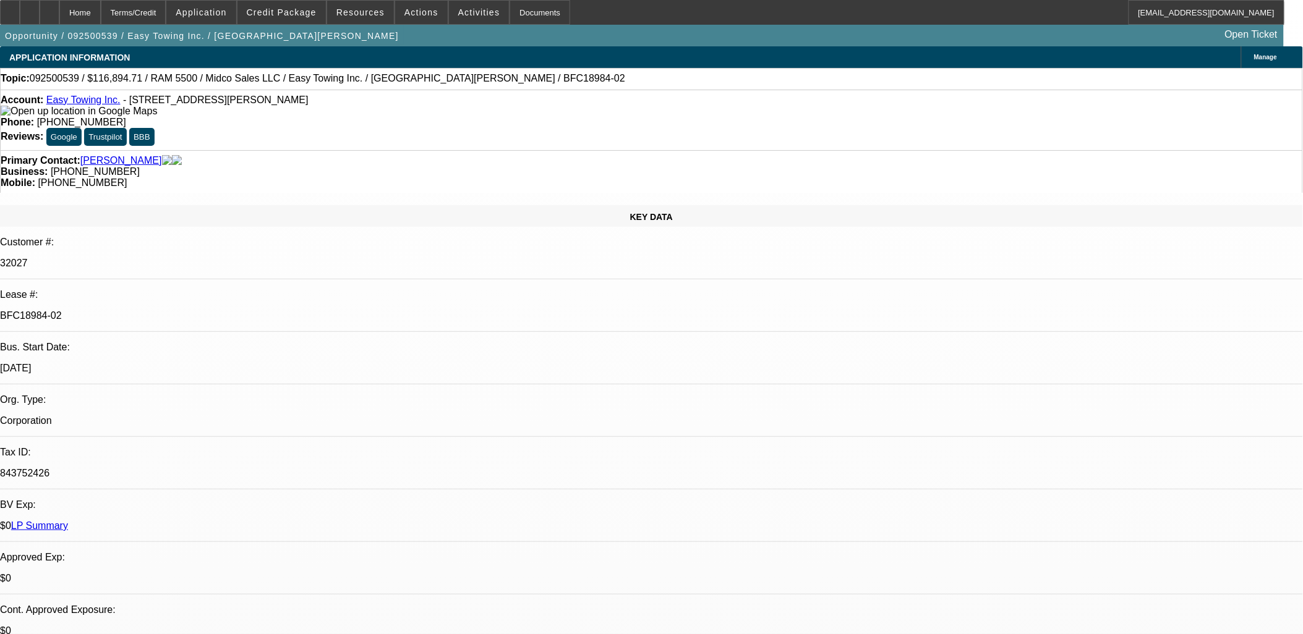
drag, startPoint x: 1004, startPoint y: 153, endPoint x: 821, endPoint y: 145, distance: 183.2
click at [822, 150] on div "Primary Contact: Bagheri, Hamed Business: (818) 963-3688 Mobile: (818) 963-6988" at bounding box center [651, 171] width 1303 height 43
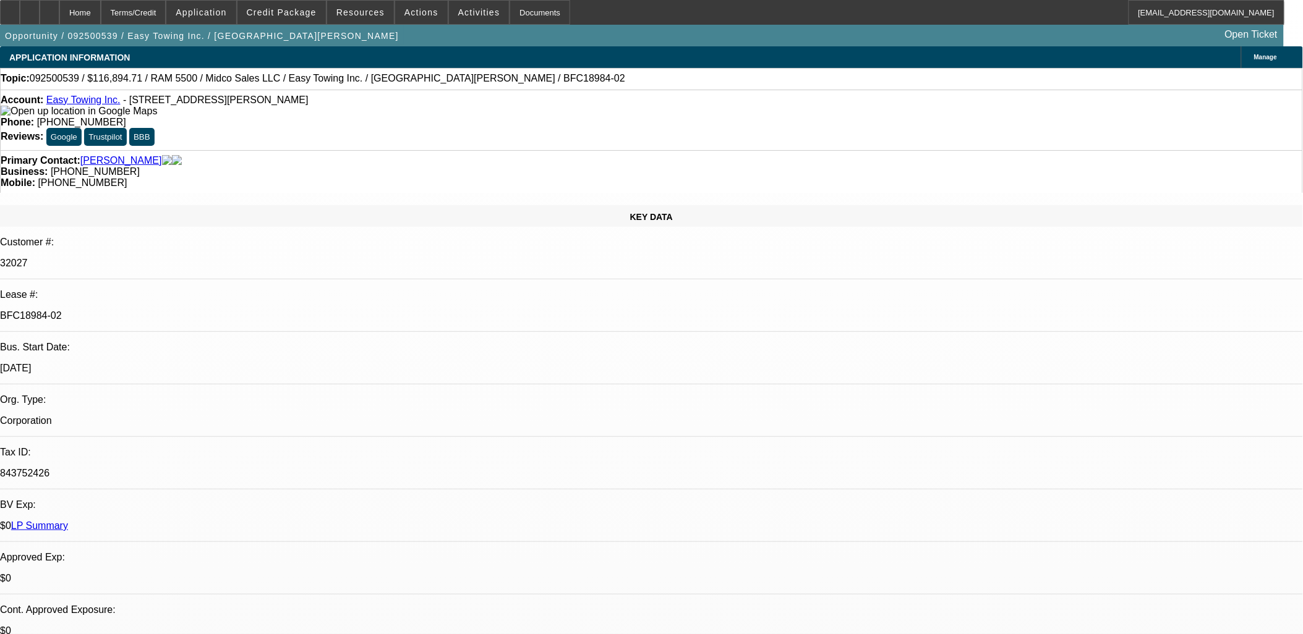
click at [820, 150] on div "Primary Contact: Bagheri, Hamed Business: (818) 963-3688 Mobile: (818) 963-6988" at bounding box center [651, 171] width 1303 height 43
click at [819, 150] on div "Primary Contact: Bagheri, Hamed Business: (818) 963-3688 Mobile: (818) 963-6988" at bounding box center [651, 171] width 1303 height 43
click at [817, 150] on div "Primary Contact: Bagheri, Hamed Business: (818) 963-3688 Mobile: (818) 963-6988" at bounding box center [651, 171] width 1303 height 43
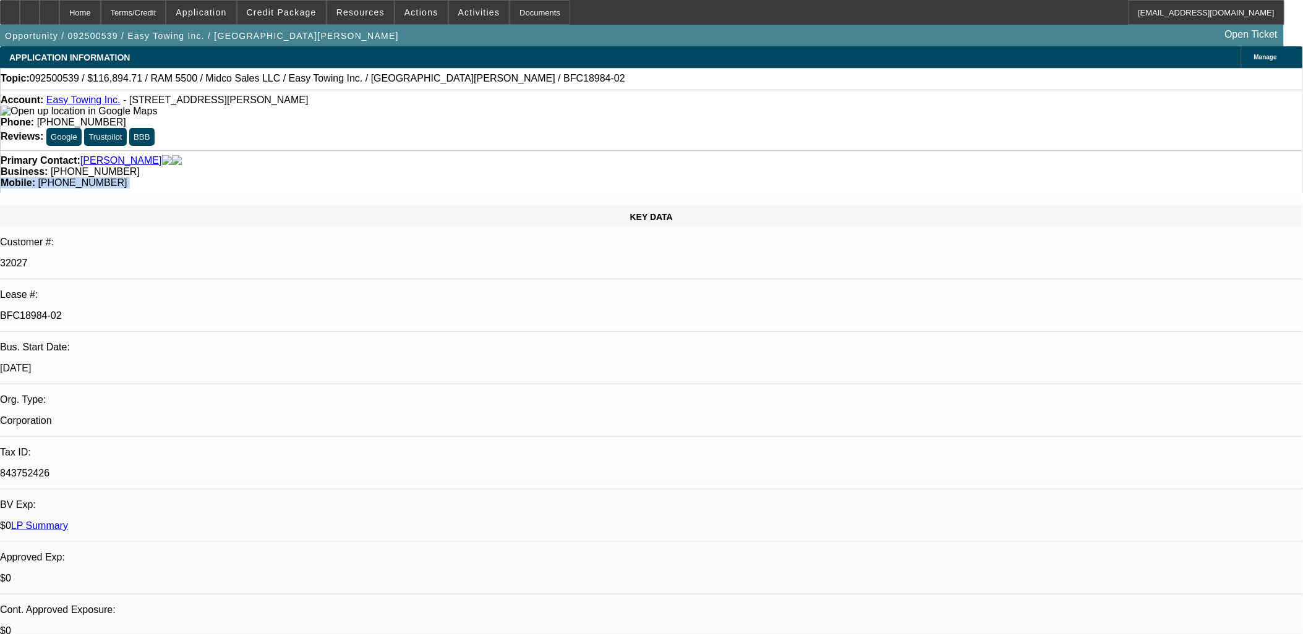
click at [817, 150] on div "Primary Contact: Bagheri, Hamed Business: (818) 963-3688 Mobile: (818) 963-6988" at bounding box center [651, 171] width 1303 height 43
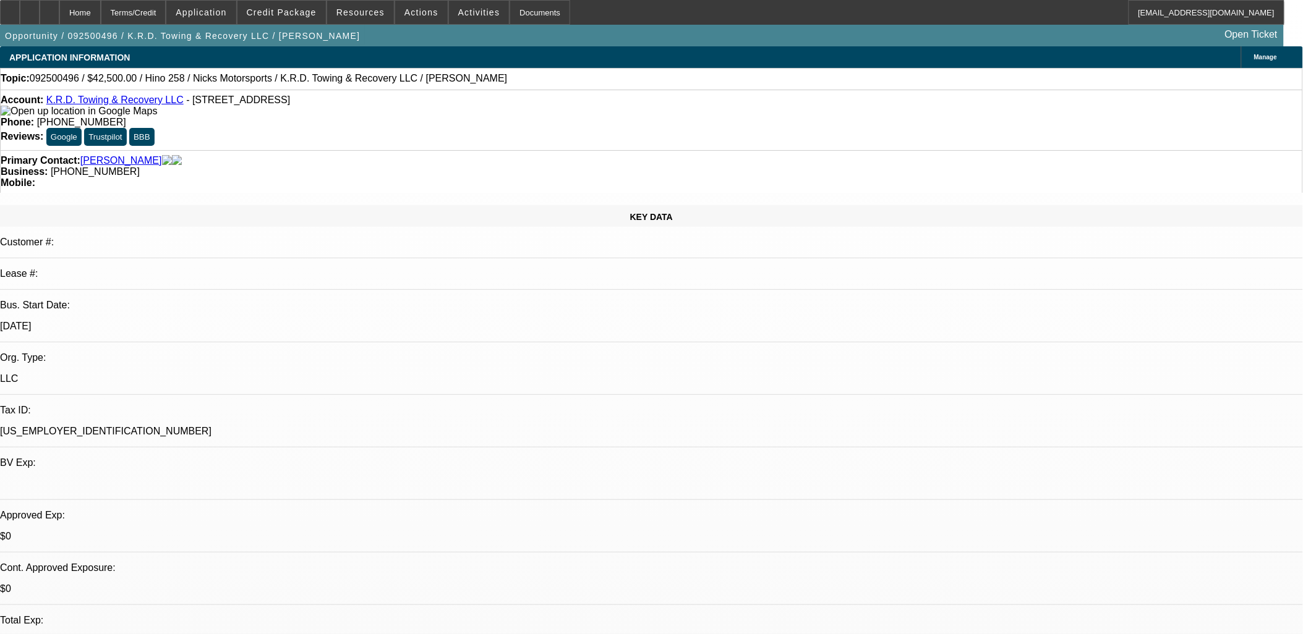
select select "0"
select select "0.1"
select select "0"
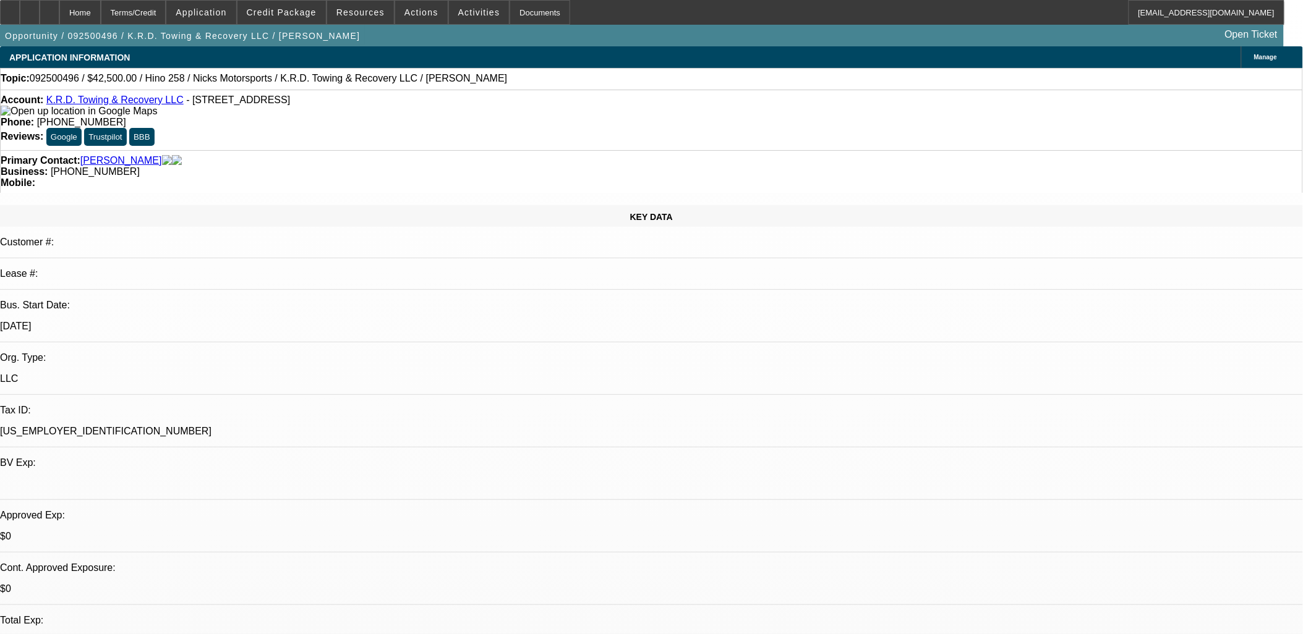
select select "0.1"
select select "0"
select select "0.1"
select select "0.15"
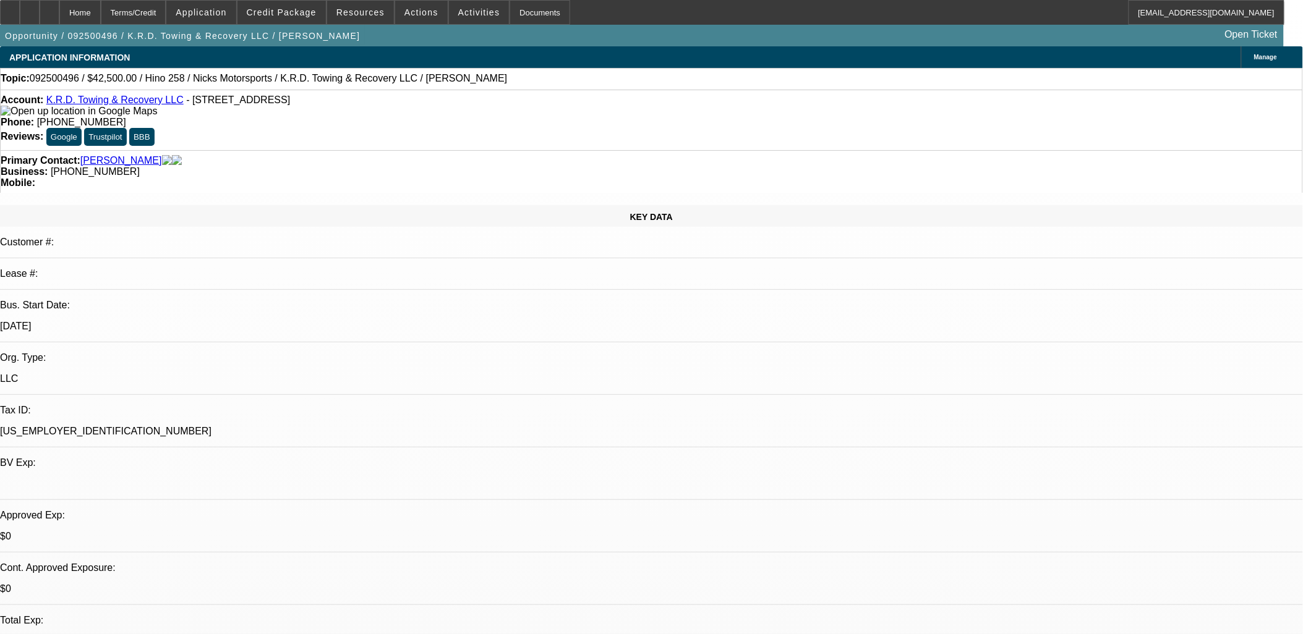
select select "2"
select select "0.1"
select select "1"
select select "4"
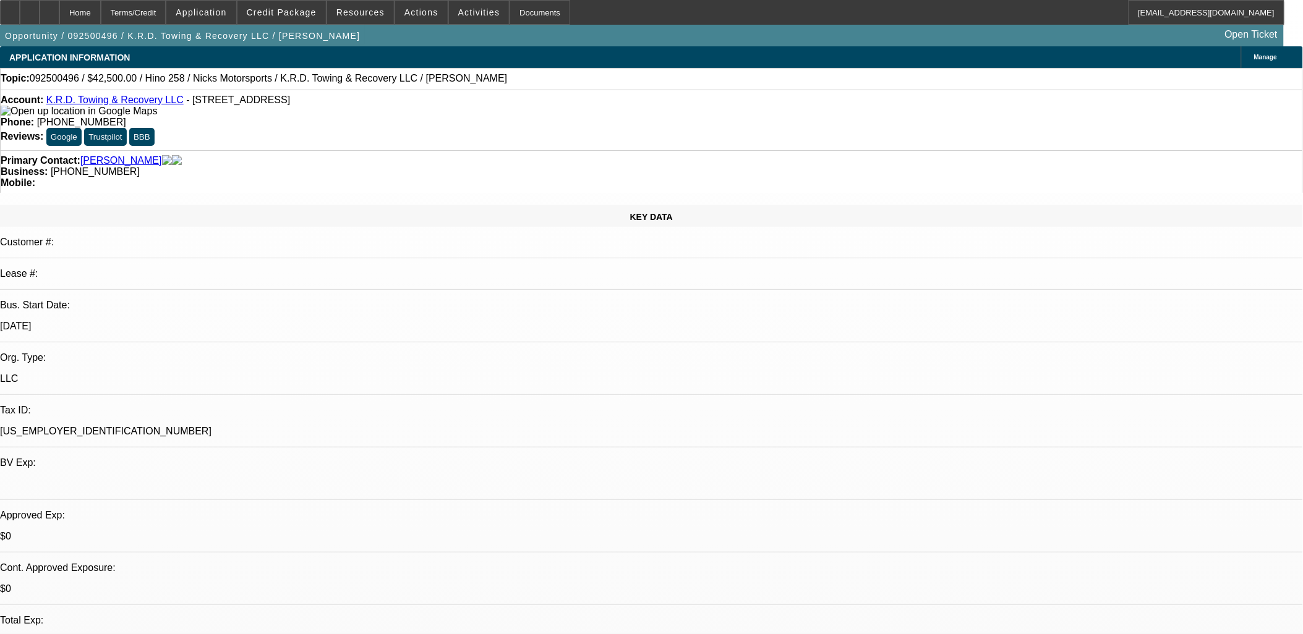
select select "1"
select select "4"
select select "1"
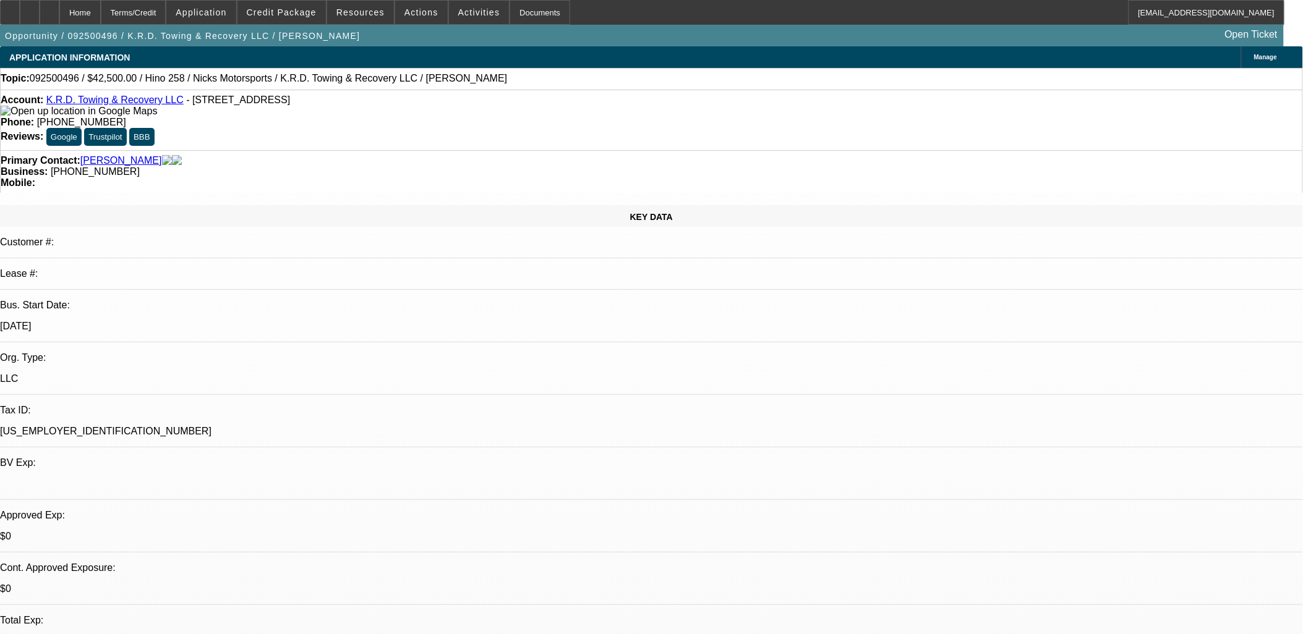
select select "4"
select select "1"
select select "2"
select select "4"
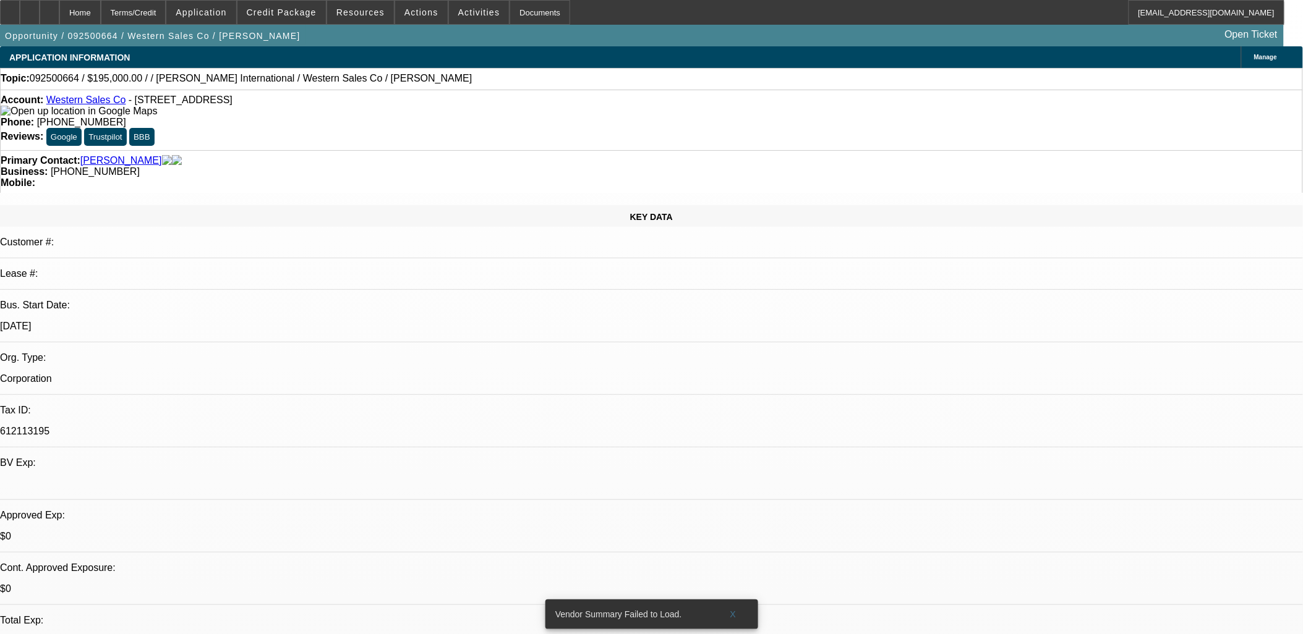
select select "0"
select select "2"
select select "0.1"
select select "4"
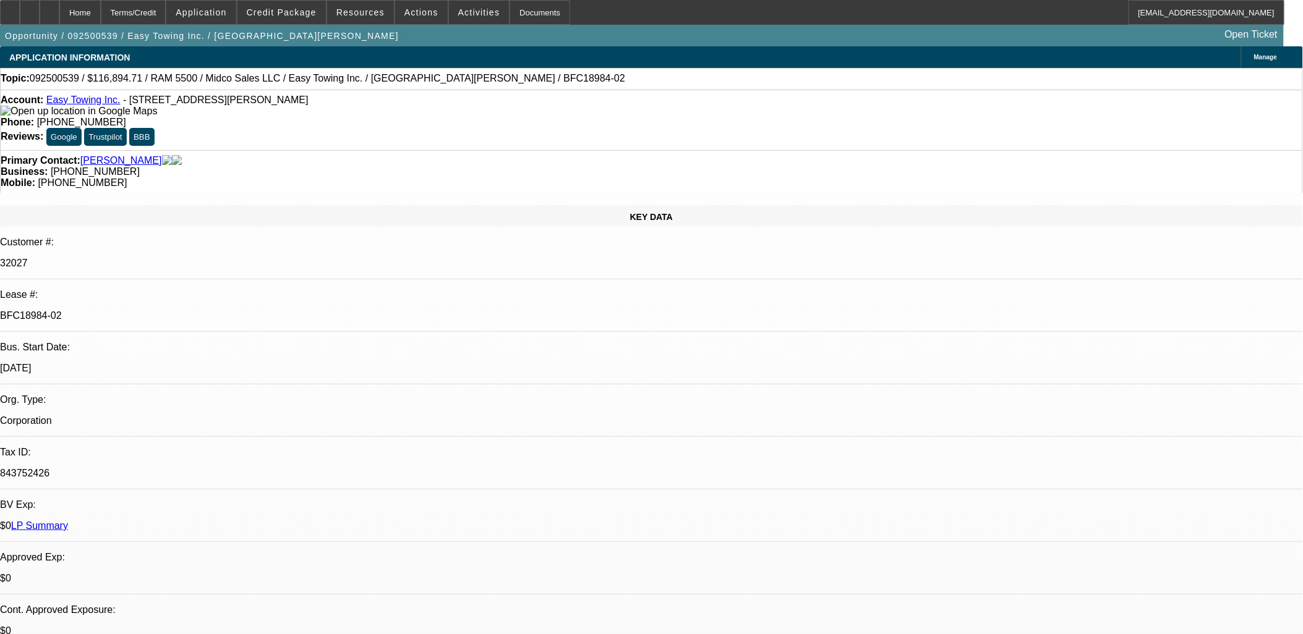
select select "0"
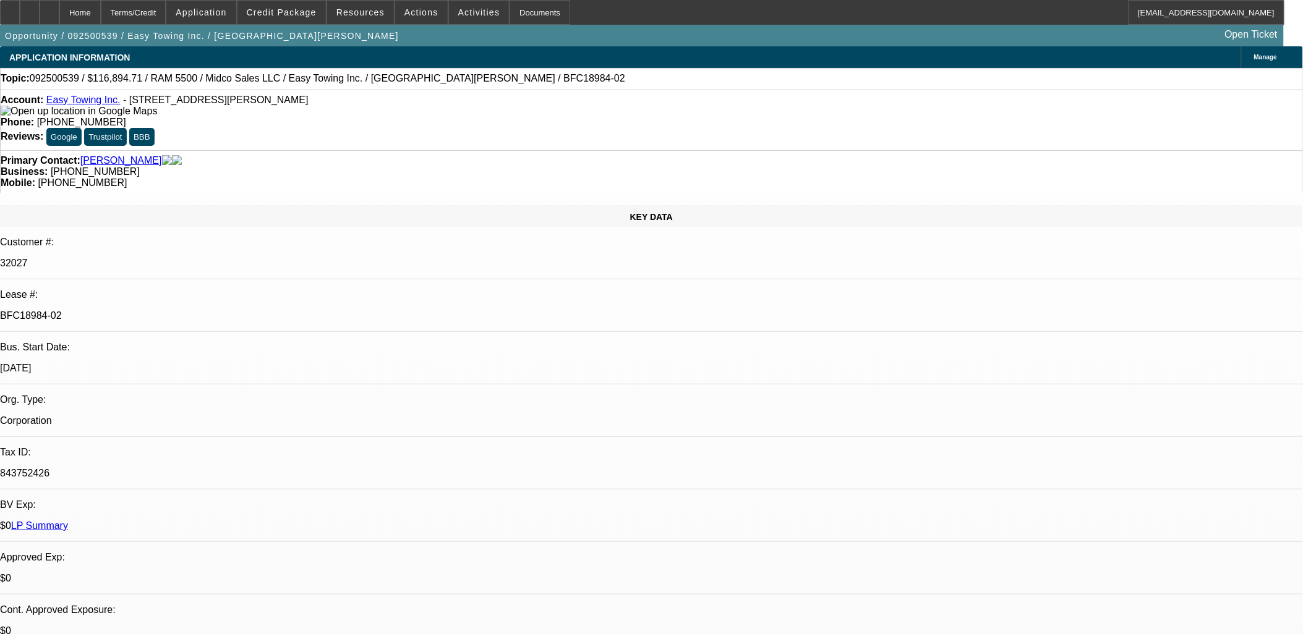
select select "0"
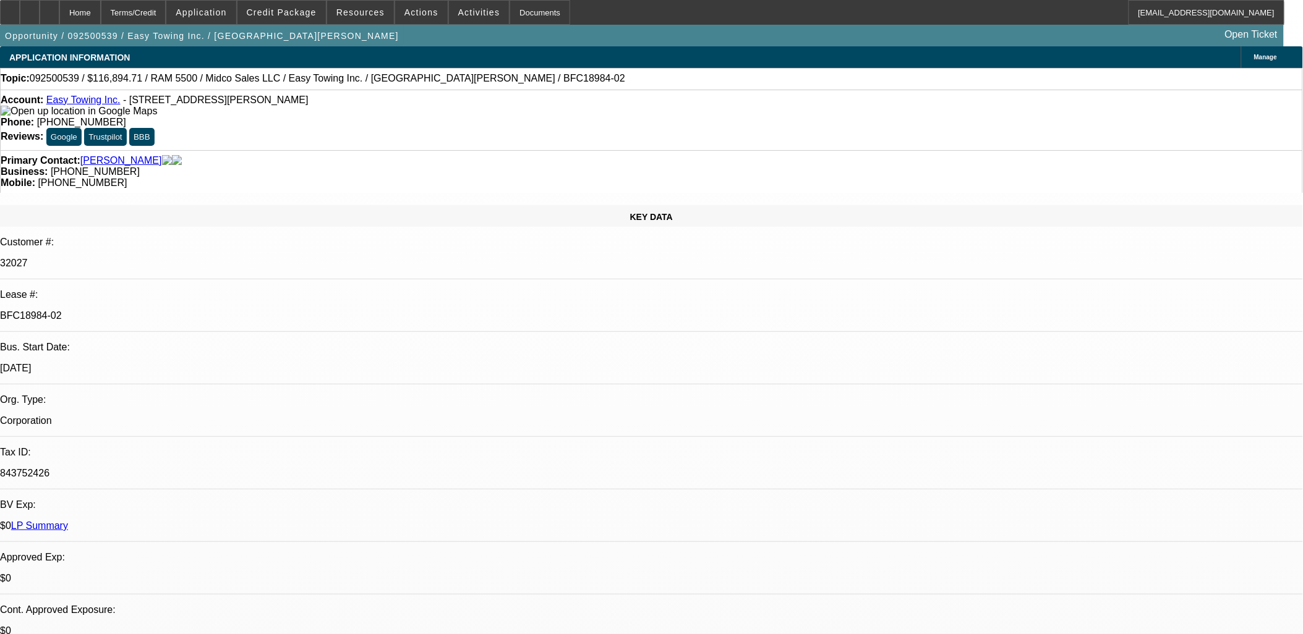
select select "0"
select select "1"
select select "2"
select select "6"
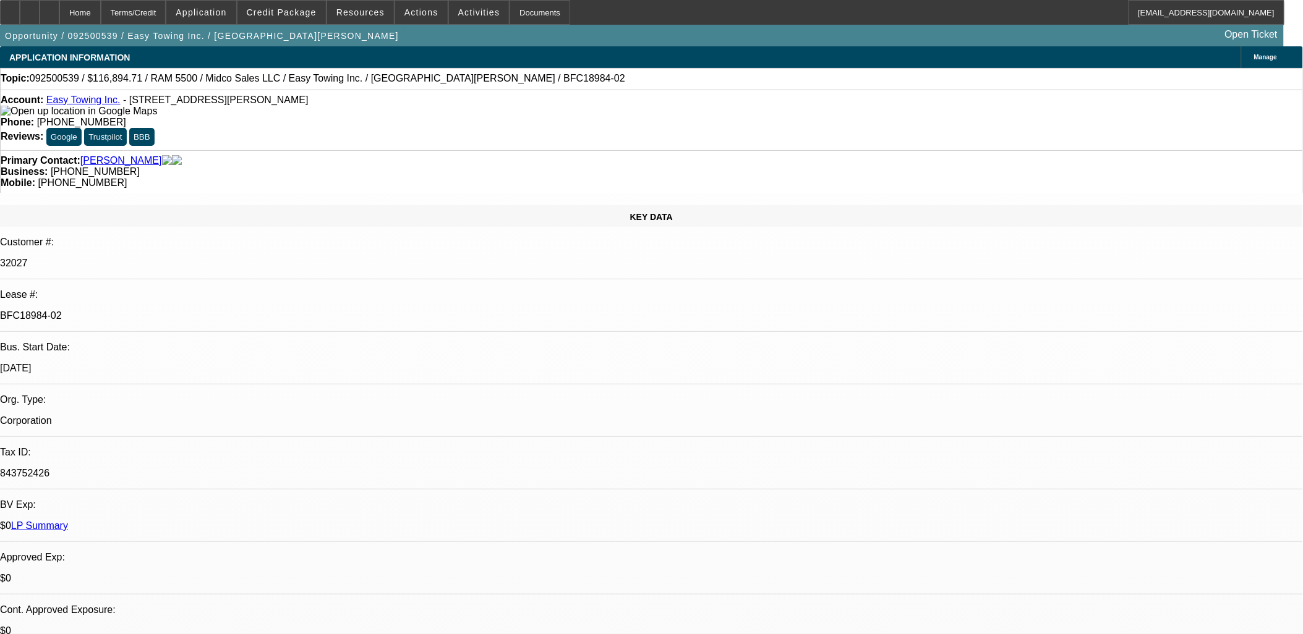
select select "1"
select select "2"
select select "6"
select select "1"
select select "2"
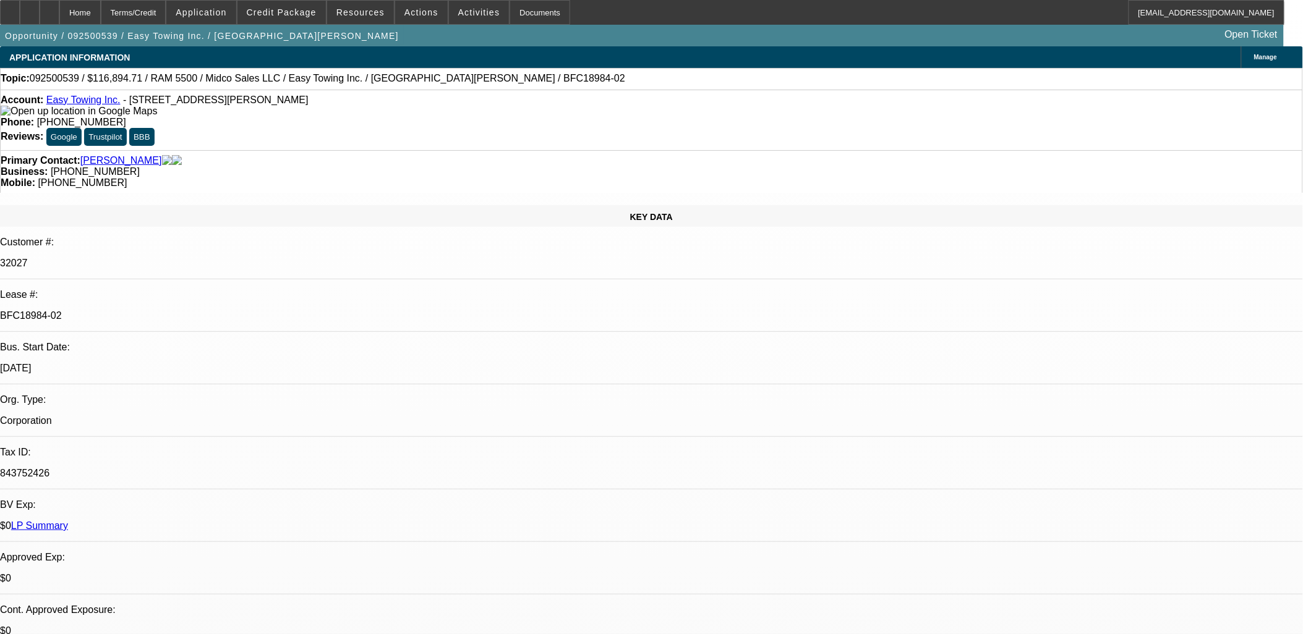
select select "6"
select select "1"
select select "2"
select select "6"
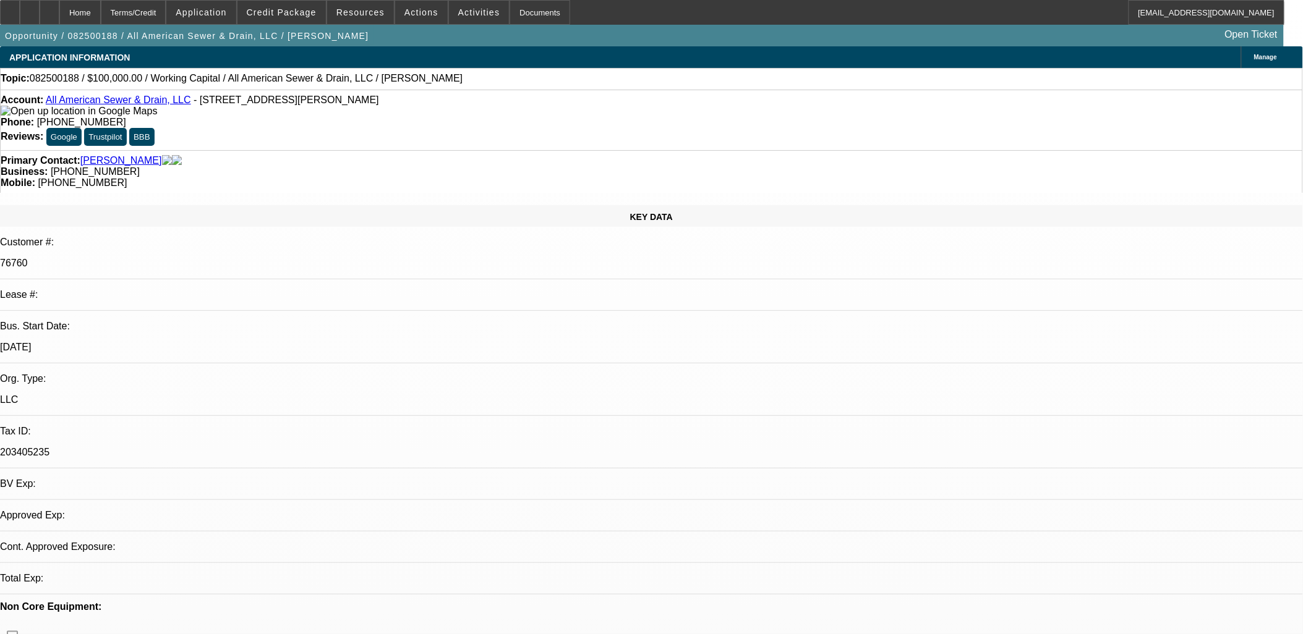
select select "0"
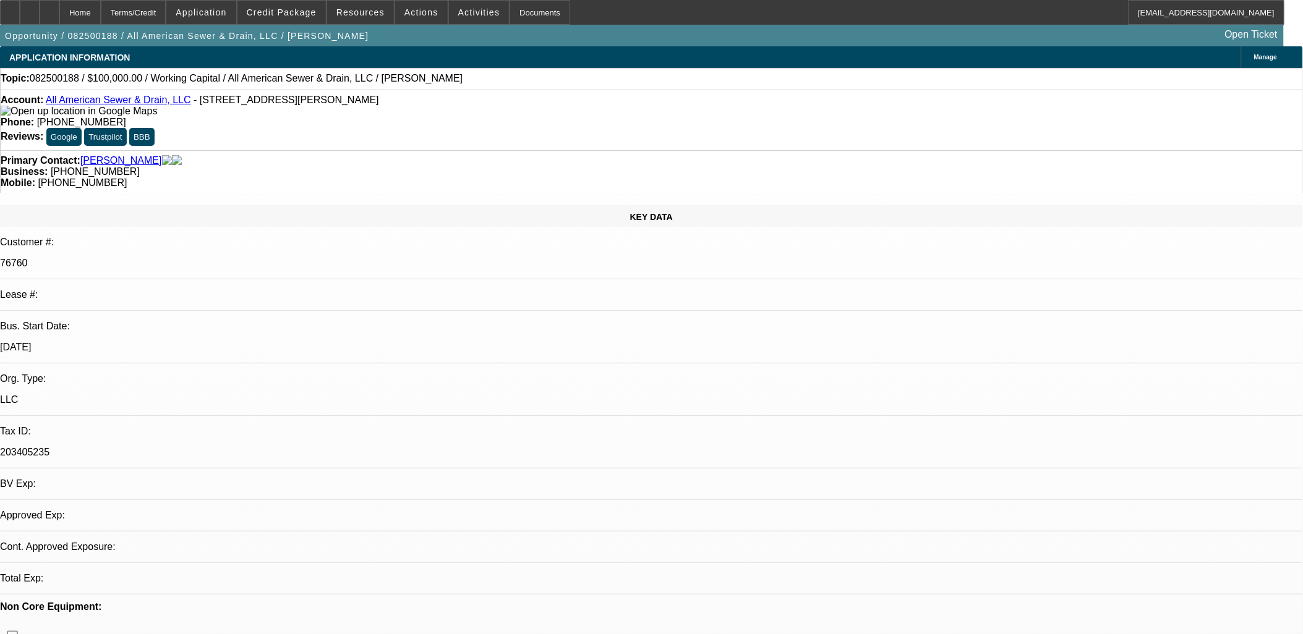
select select "0"
select select "1"
select select "2"
select select "6"
select select "1"
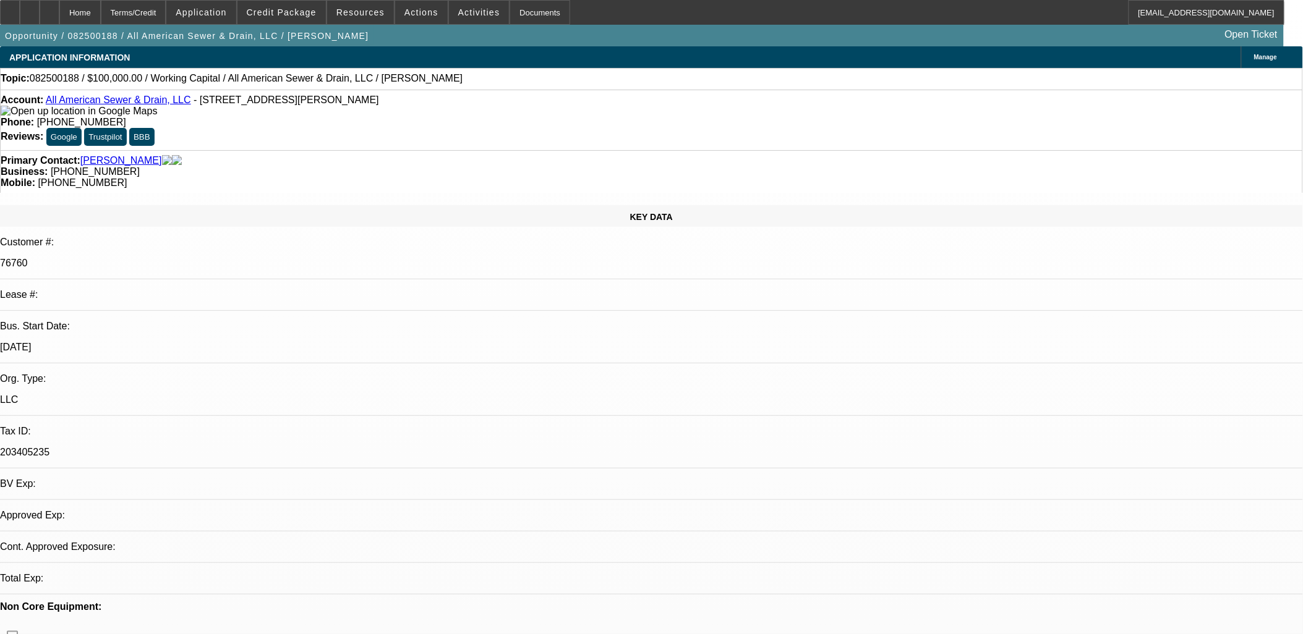
select select "2"
select select "6"
drag, startPoint x: 398, startPoint y: 470, endPoint x: -61, endPoint y: 382, distance: 467.1
click at [0, 382] on html "Home Terms/Credit Application Credit Package Resources Actions Activities Docum…" at bounding box center [651, 317] width 1303 height 634
drag, startPoint x: -61, startPoint y: 382, endPoint x: 66, endPoint y: 414, distance: 130.8
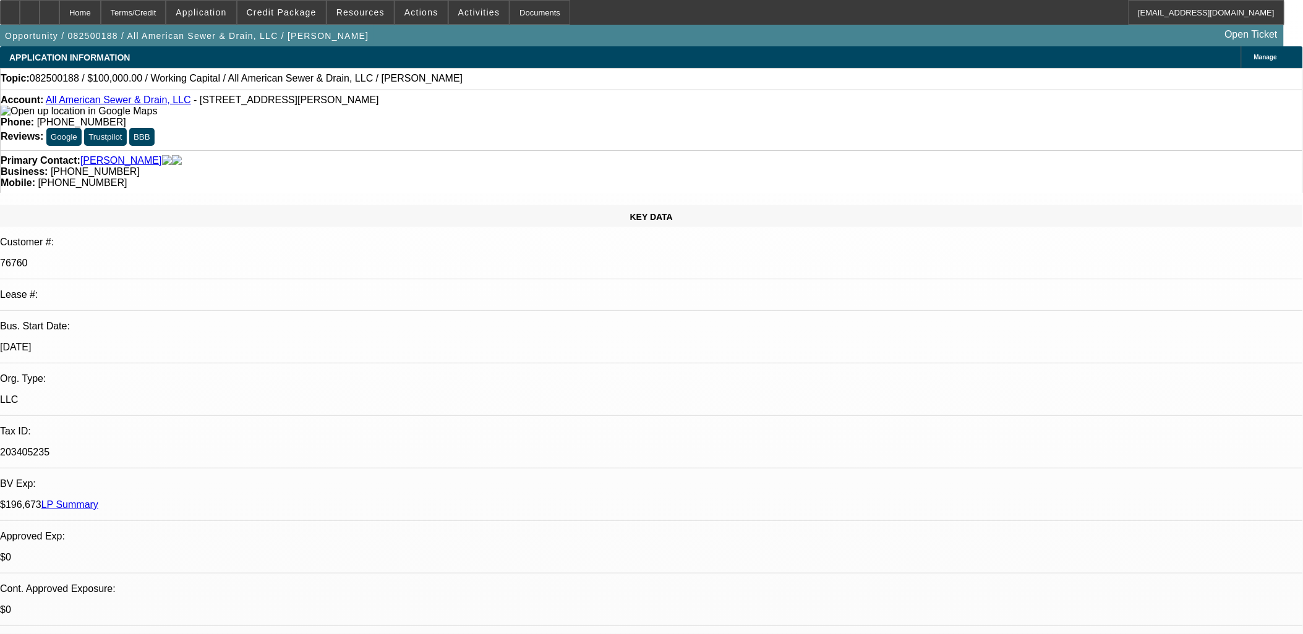
drag, startPoint x: 10, startPoint y: 409, endPoint x: 584, endPoint y: 586, distance: 600.2
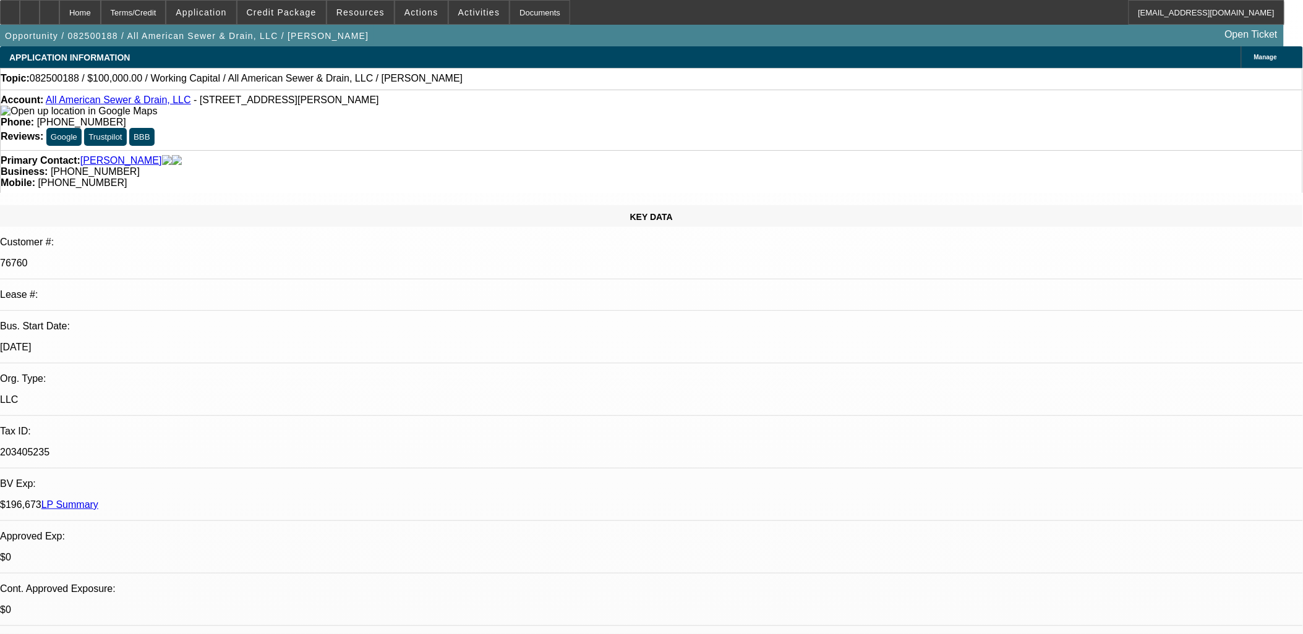
drag, startPoint x: 587, startPoint y: 586, endPoint x: 16, endPoint y: 412, distance: 597.1
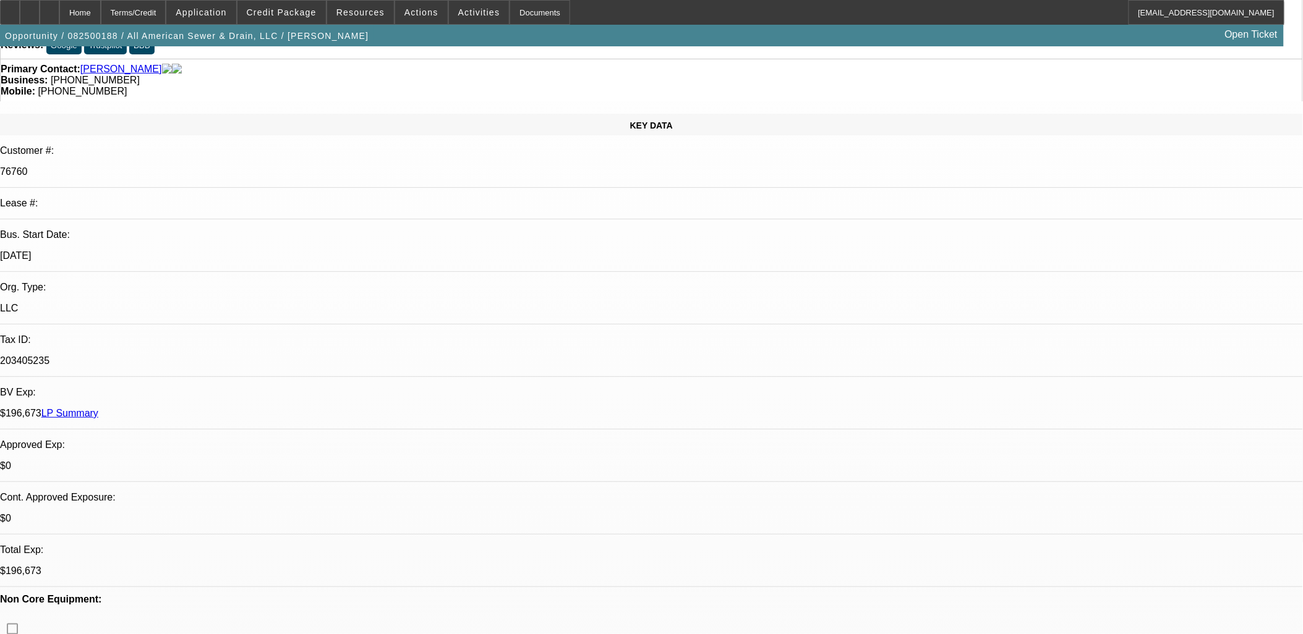
scroll to position [206, 0]
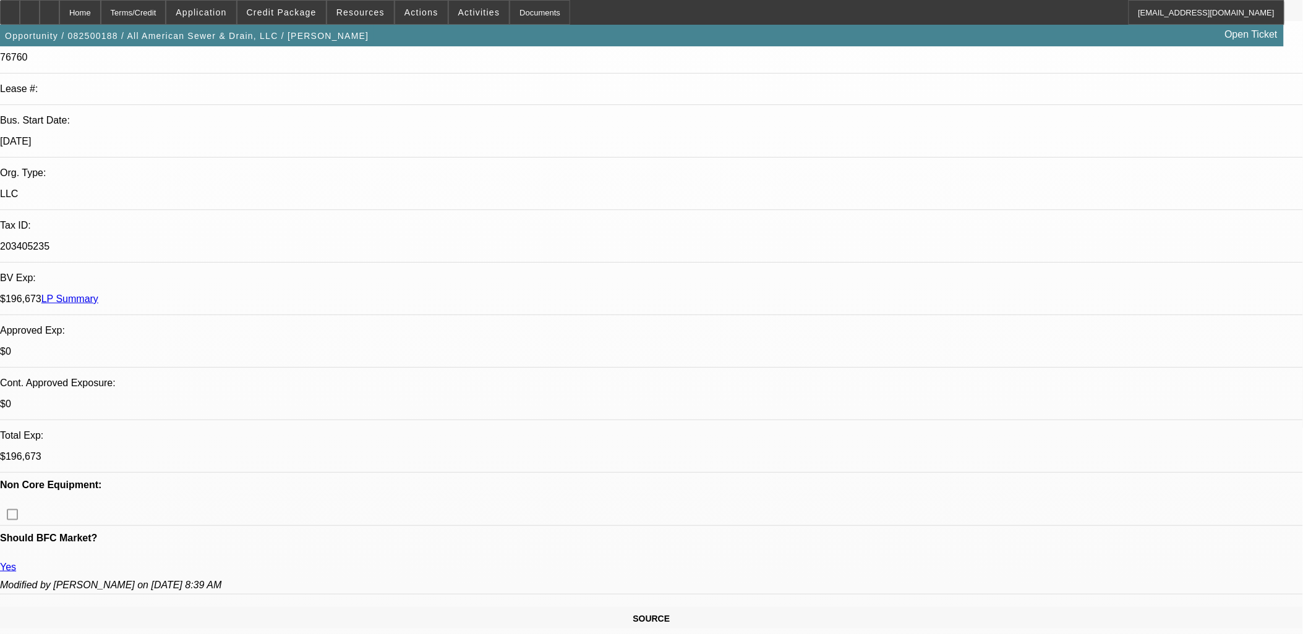
drag, startPoint x: 17, startPoint y: 412, endPoint x: 672, endPoint y: 479, distance: 658.7
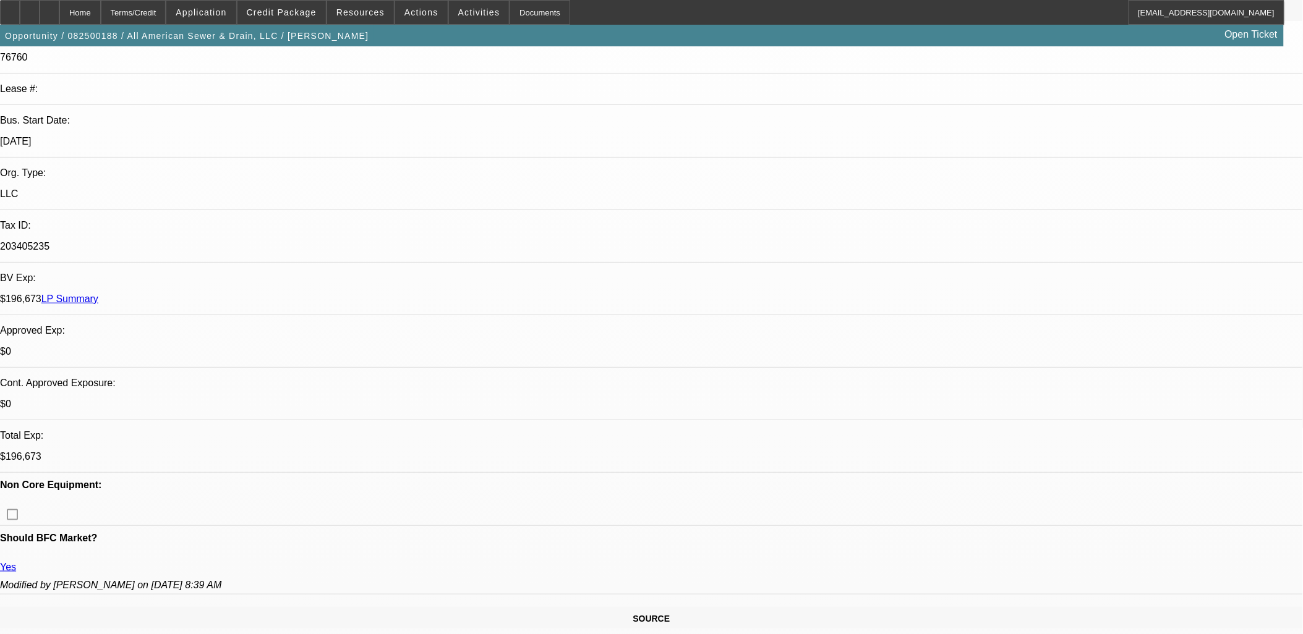
click at [281, 580] on div "Modified by Heyd, Zachary on 12/18/18, 8:39 AM" at bounding box center [651, 585] width 1303 height 11
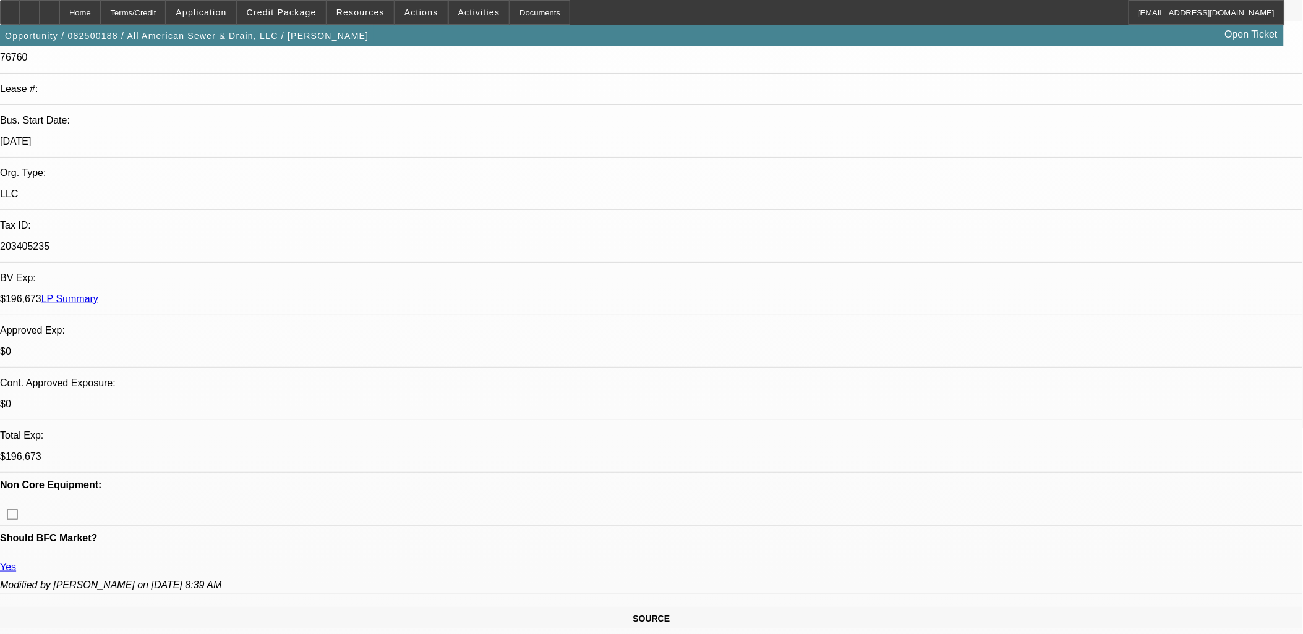
scroll to position [0, 0]
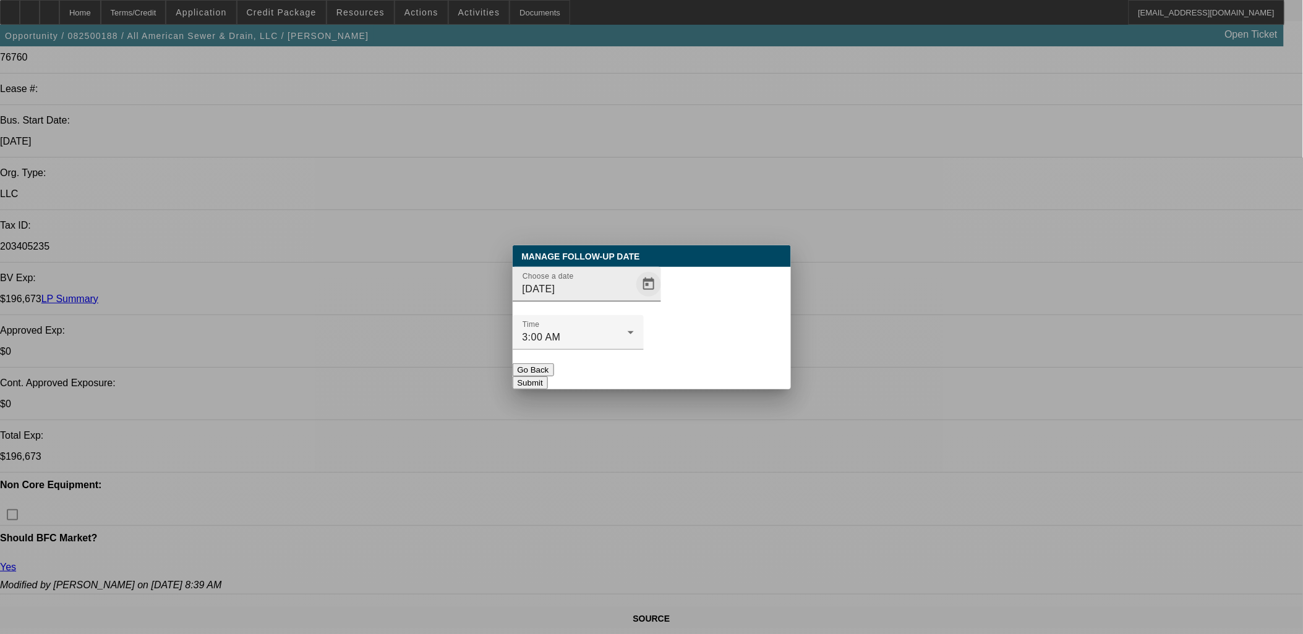
drag, startPoint x: 639, startPoint y: 297, endPoint x: 637, endPoint y: 319, distance: 22.3
click at [642, 297] on div "Choose a date 10/1/2025" at bounding box center [652, 291] width 278 height 48
click at [634, 299] on span "Open calendar" at bounding box center [649, 285] width 30 height 30
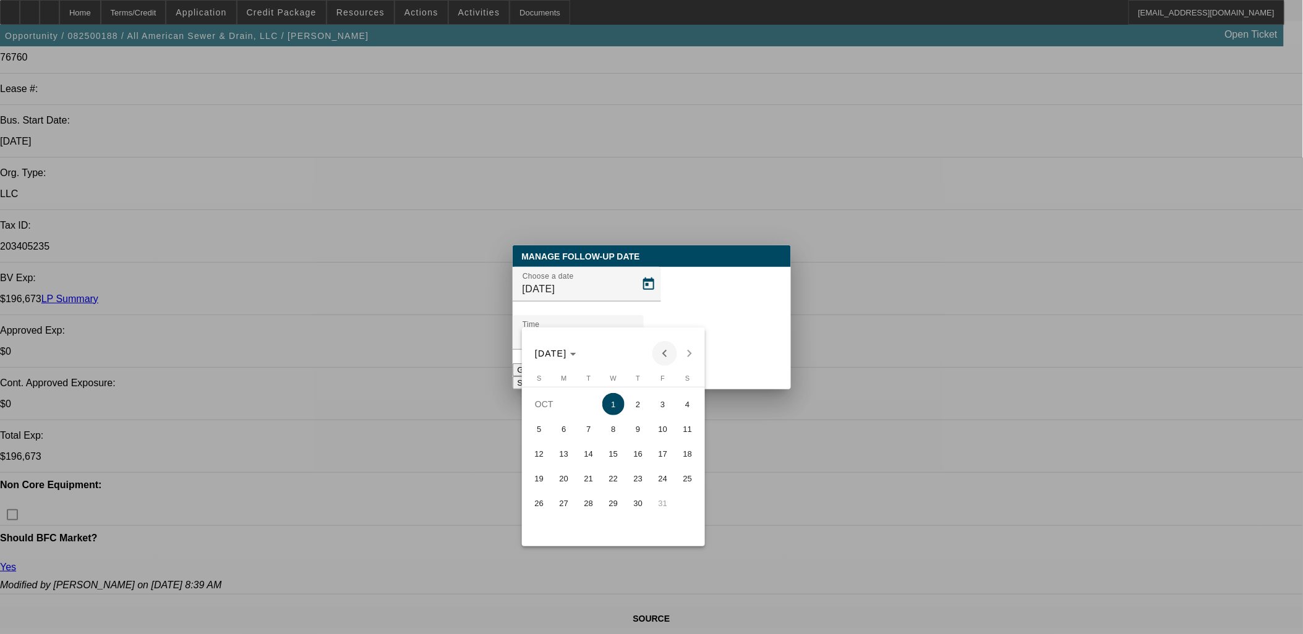
click at [654, 360] on button "Previous month" at bounding box center [664, 353] width 25 height 25
click at [689, 353] on span "Next month" at bounding box center [689, 353] width 25 height 25
click at [587, 464] on span "14" at bounding box center [588, 454] width 22 height 22
type input "10/14/2025"
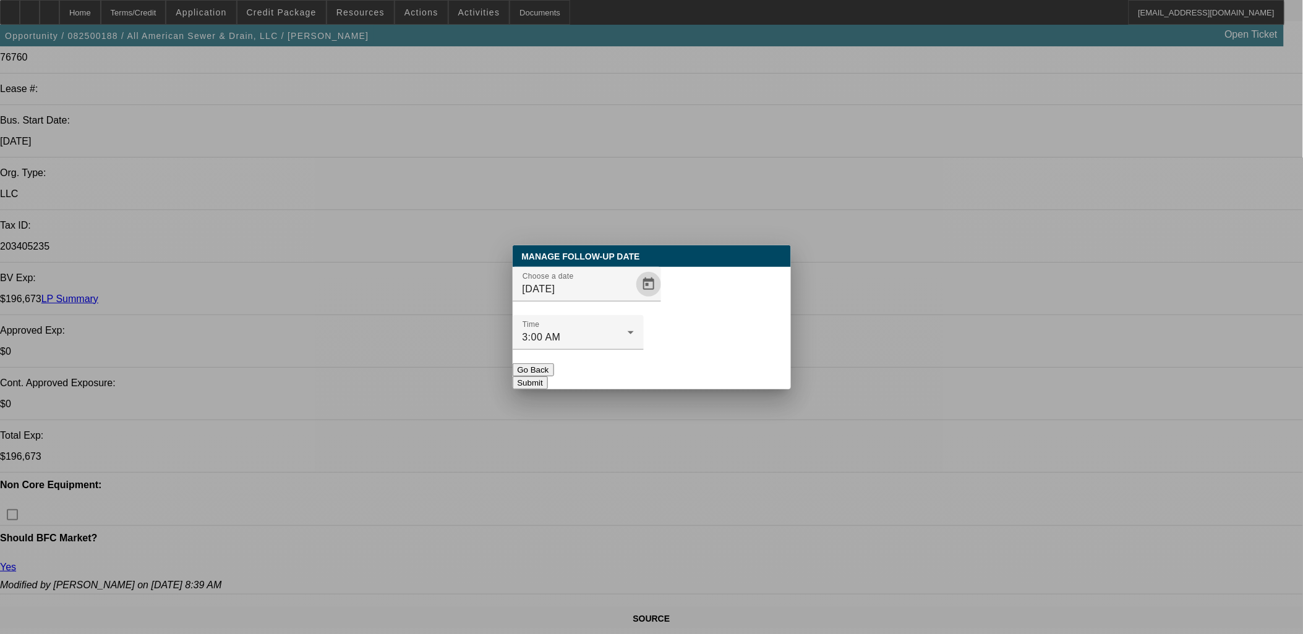
click at [548, 377] on button "Submit" at bounding box center [530, 383] width 35 height 13
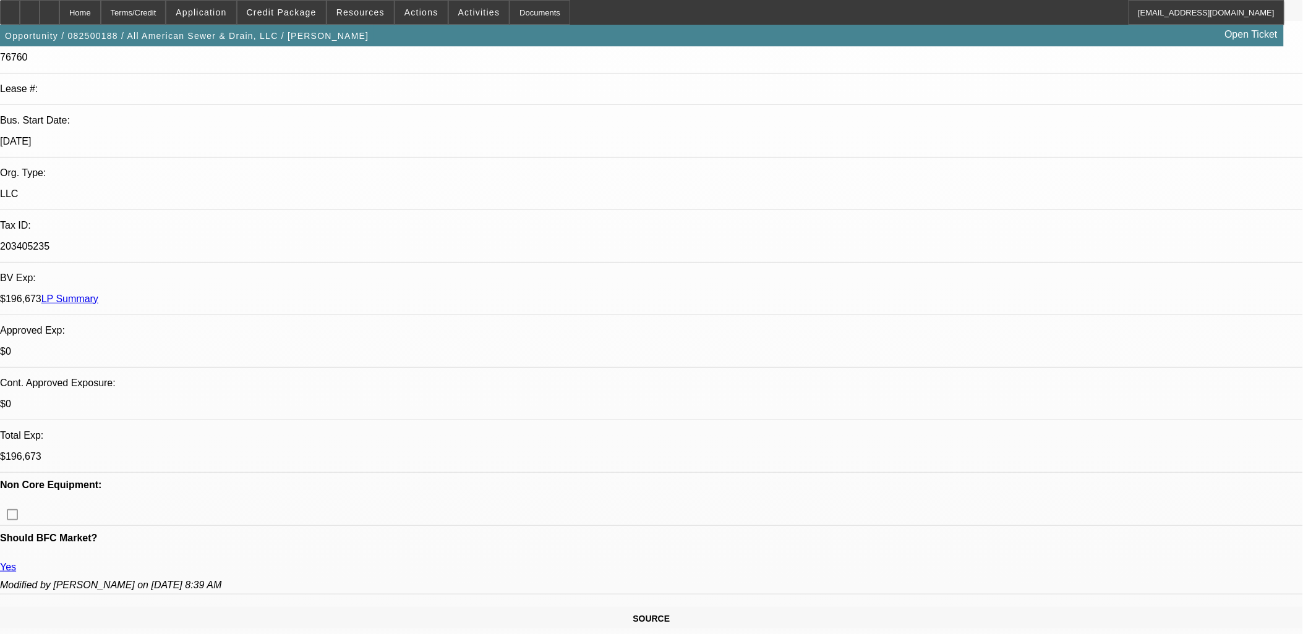
scroll to position [206, 0]
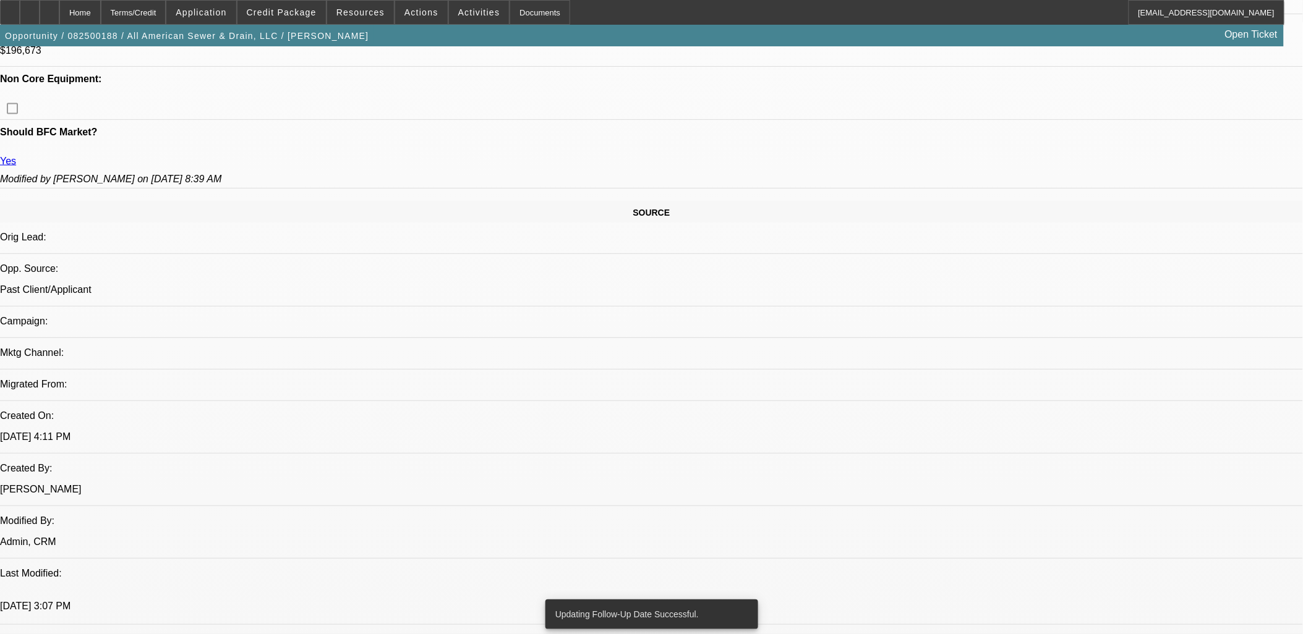
scroll to position [756, 0]
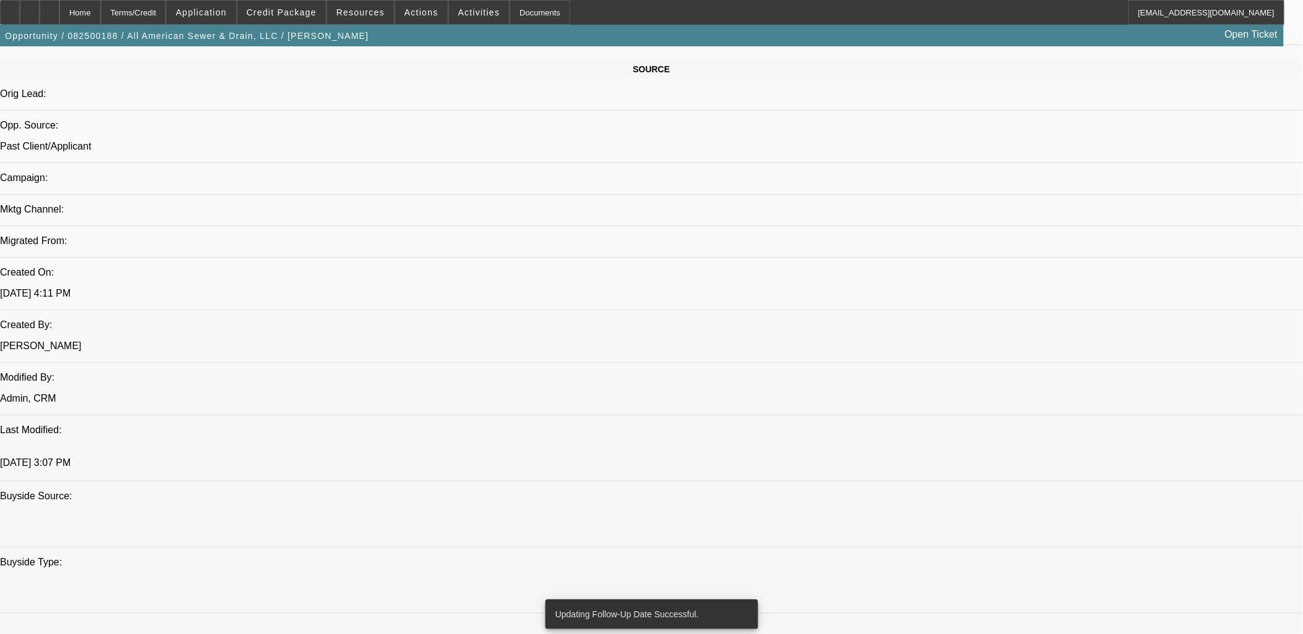
drag, startPoint x: 954, startPoint y: 261, endPoint x: 956, endPoint y: 268, distance: 7.0
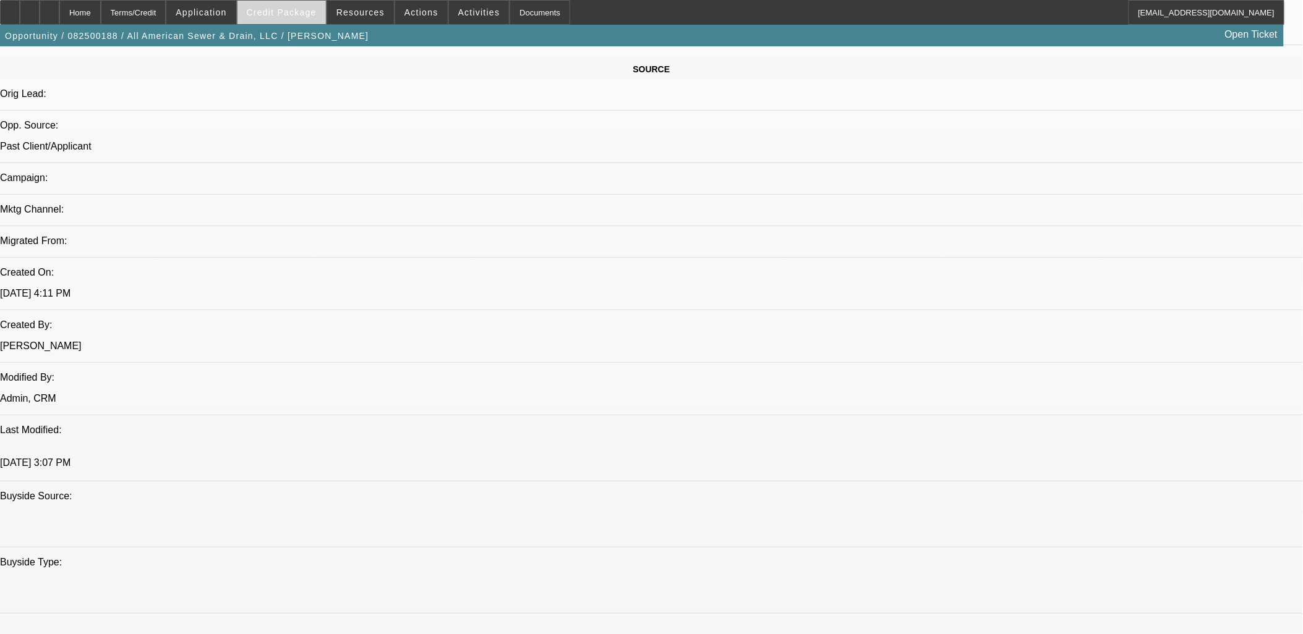
click at [318, 17] on span at bounding box center [281, 13] width 88 height 30
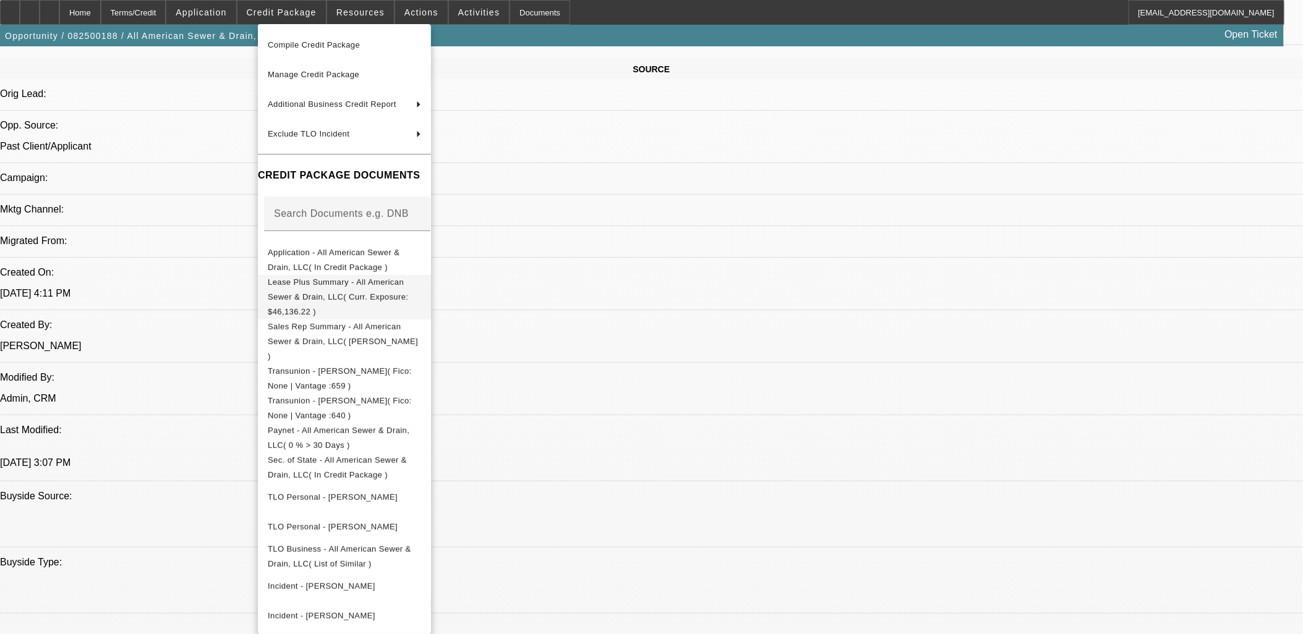
scroll to position [107, 0]
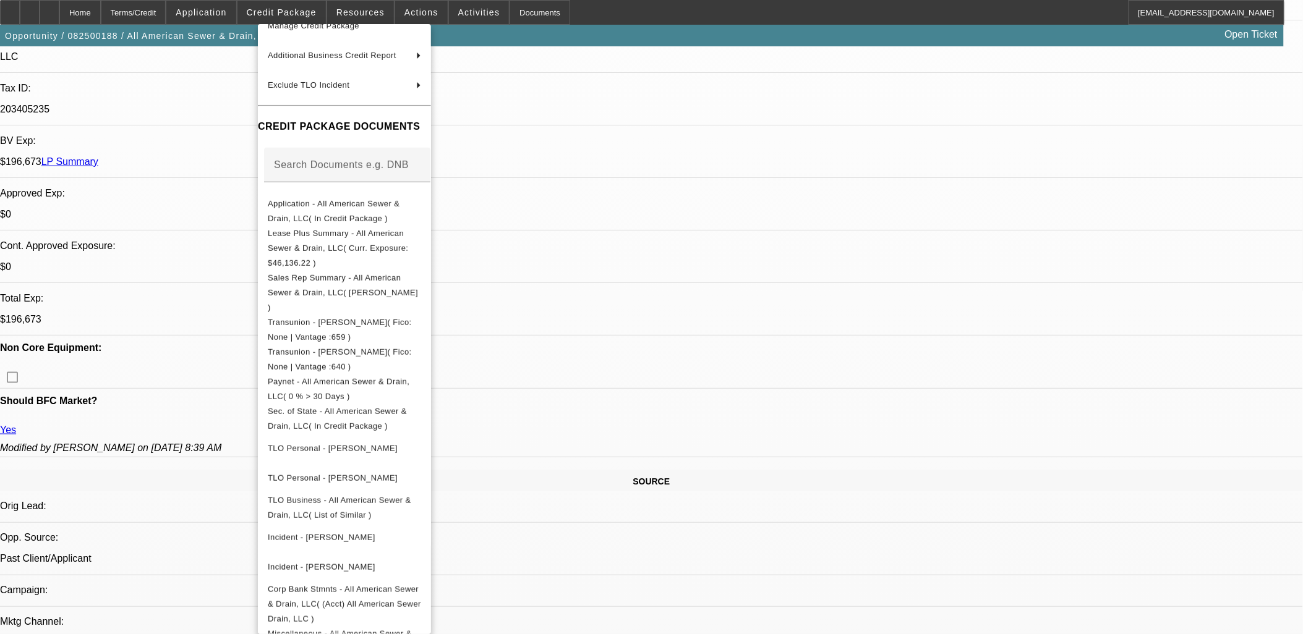
click at [650, 279] on div at bounding box center [651, 317] width 1303 height 634
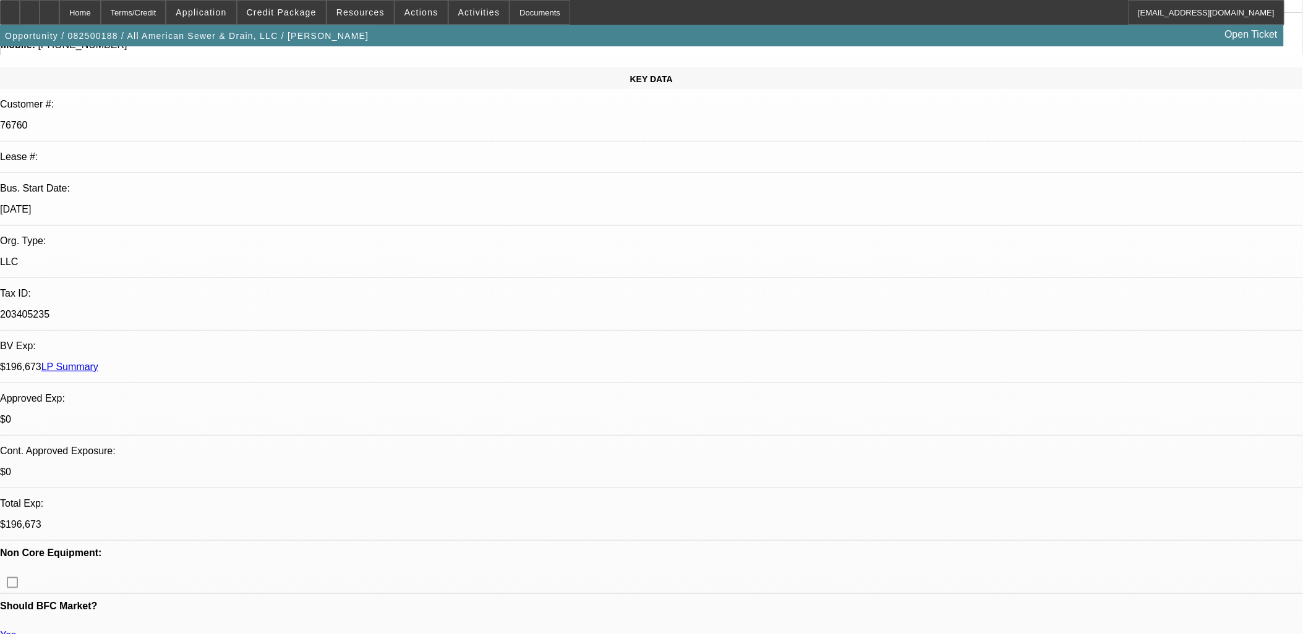
scroll to position [0, 0]
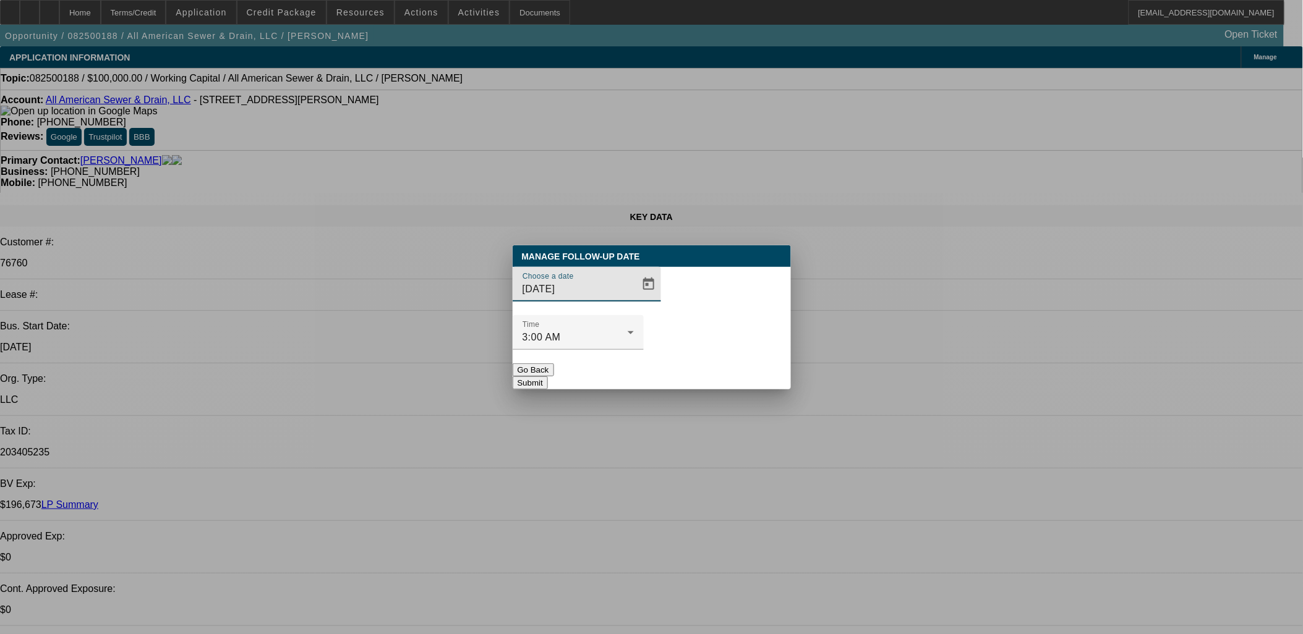
click at [646, 315] on div "Choose a date 10/14/2025" at bounding box center [652, 291] width 278 height 48
click at [680, 341] on div "Manage Follow-Up Date Choose a date 10/14/2025 Time 3:00 AM Go Back Submit" at bounding box center [652, 317] width 278 height 144
drag, startPoint x: 680, startPoint y: 342, endPoint x: 660, endPoint y: 336, distance: 21.3
click at [548, 377] on button "Submit" at bounding box center [530, 383] width 35 height 13
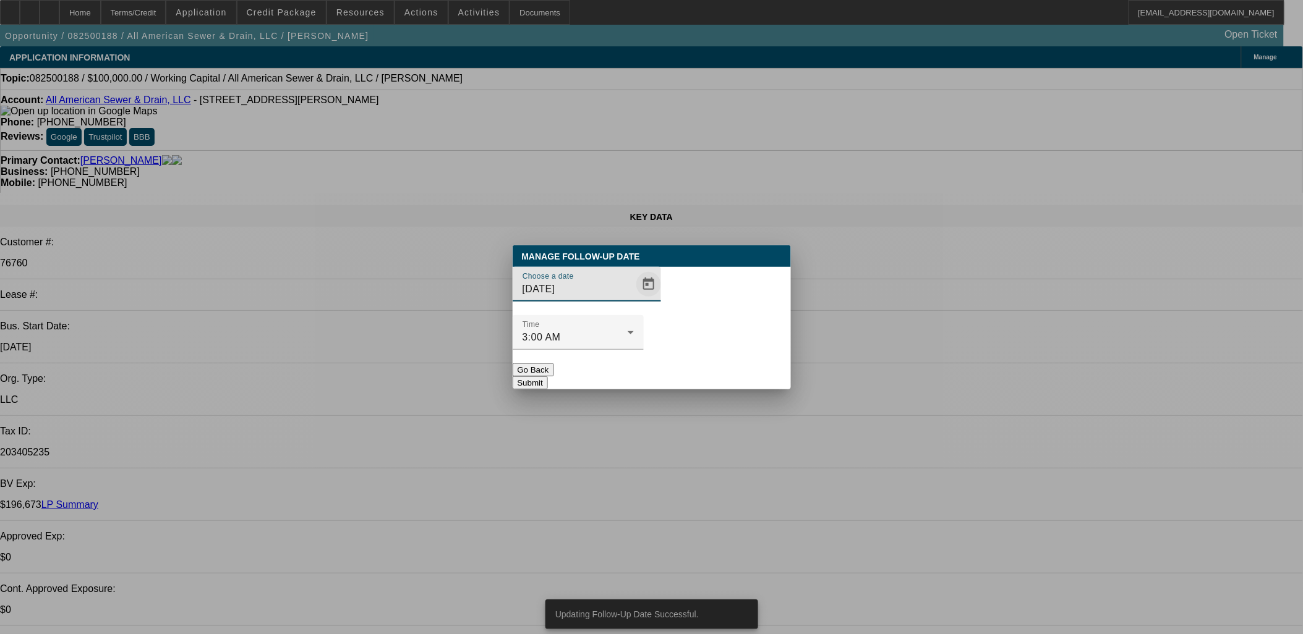
drag, startPoint x: 607, startPoint y: 312, endPoint x: 624, endPoint y: 313, distance: 18.0
click at [615, 302] on div "Choose a date 10/14/2025" at bounding box center [591, 284] width 138 height 35
click at [634, 299] on span "Open calendar" at bounding box center [649, 285] width 30 height 30
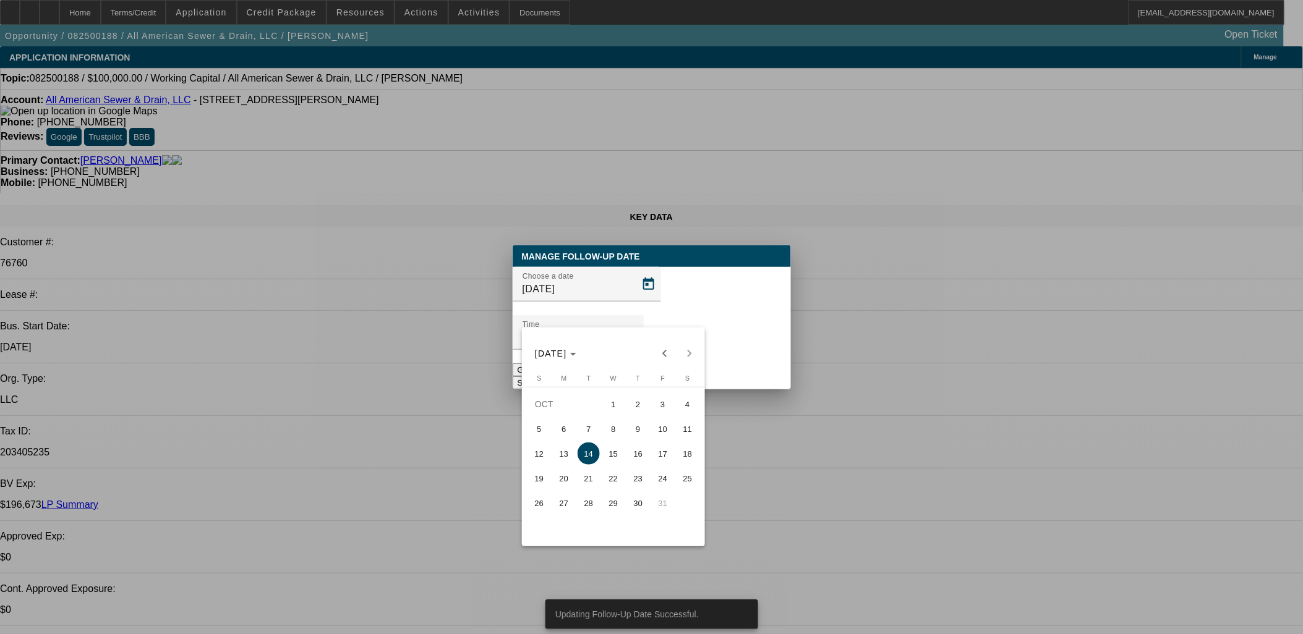
click at [752, 348] on div at bounding box center [651, 317] width 1303 height 634
click at [548, 377] on button "Submit" at bounding box center [530, 383] width 35 height 13
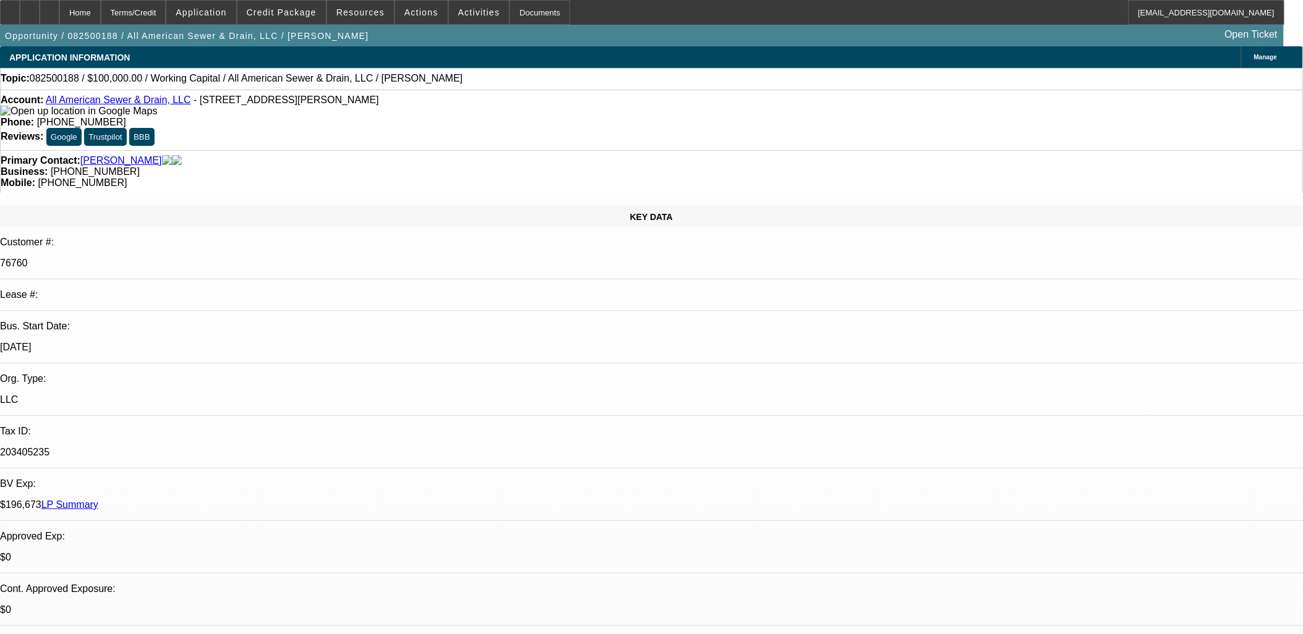
select select "0"
select select "2"
select select "0"
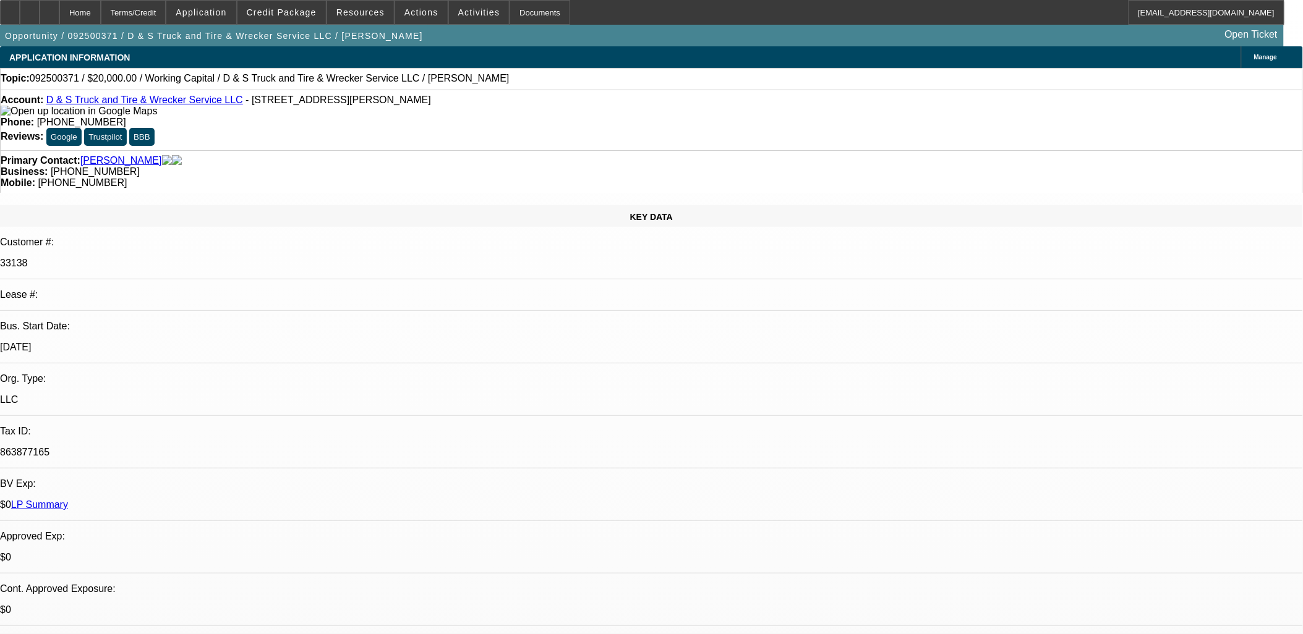
select select "6"
select select "0"
select select "2"
select select "0"
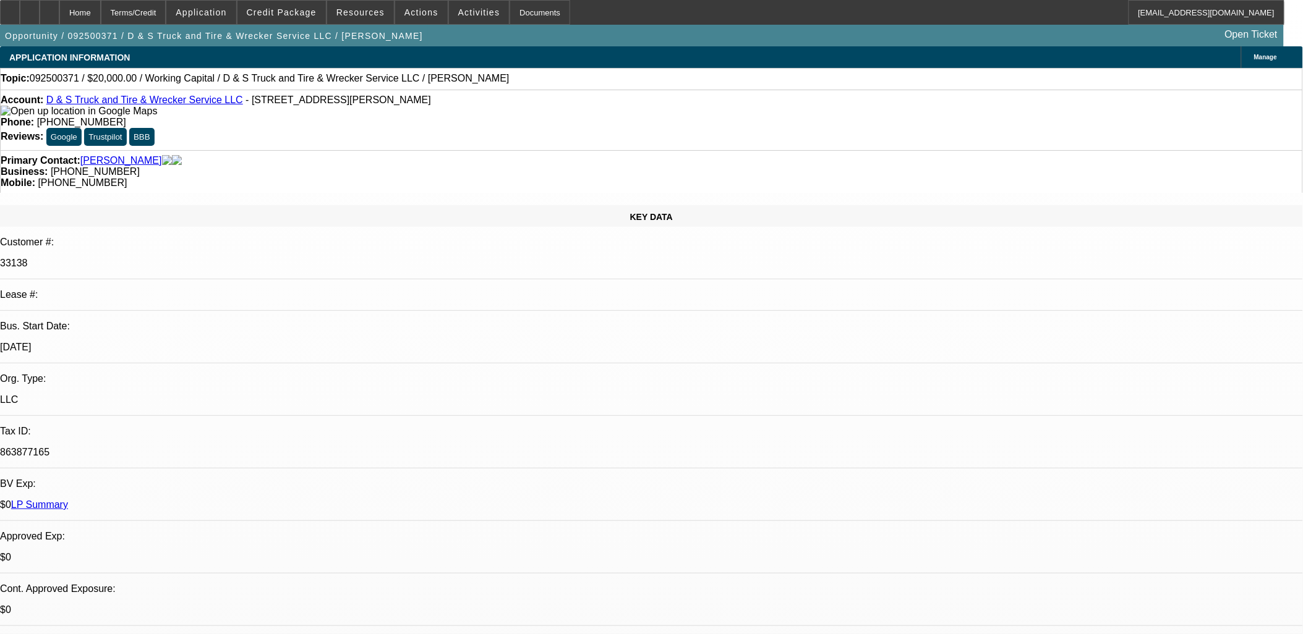
select select "6"
select select "0"
select select "2"
select select "0"
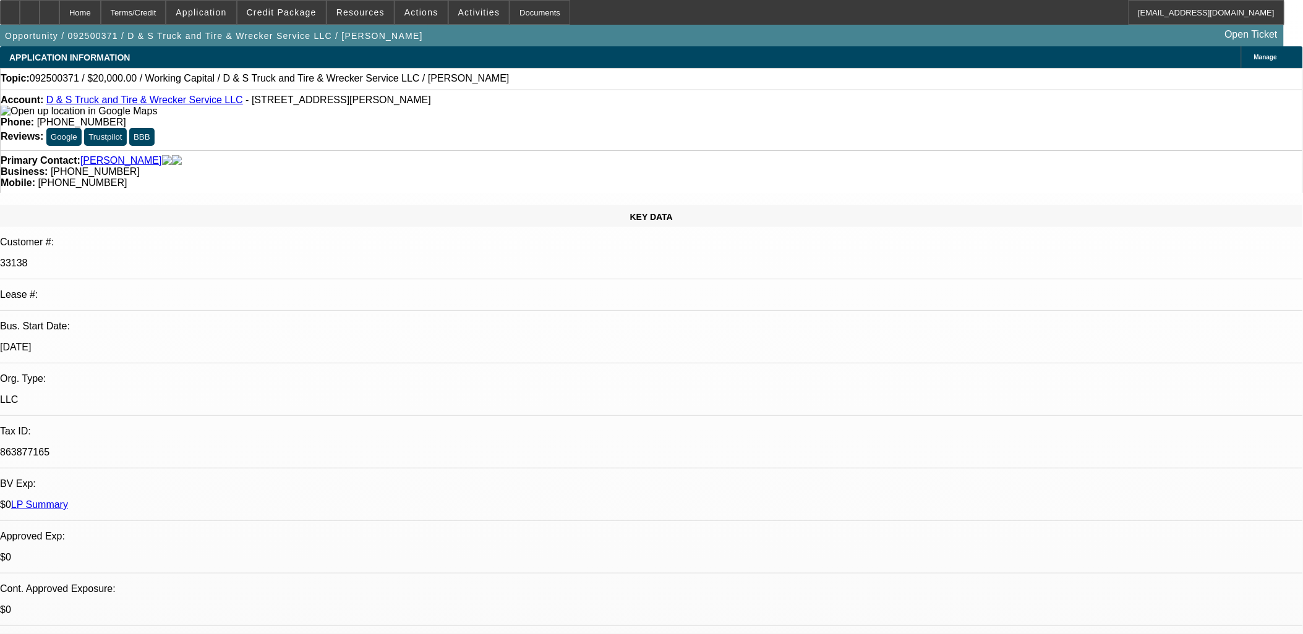
select select "6"
select select "0"
select select "2"
select select "0"
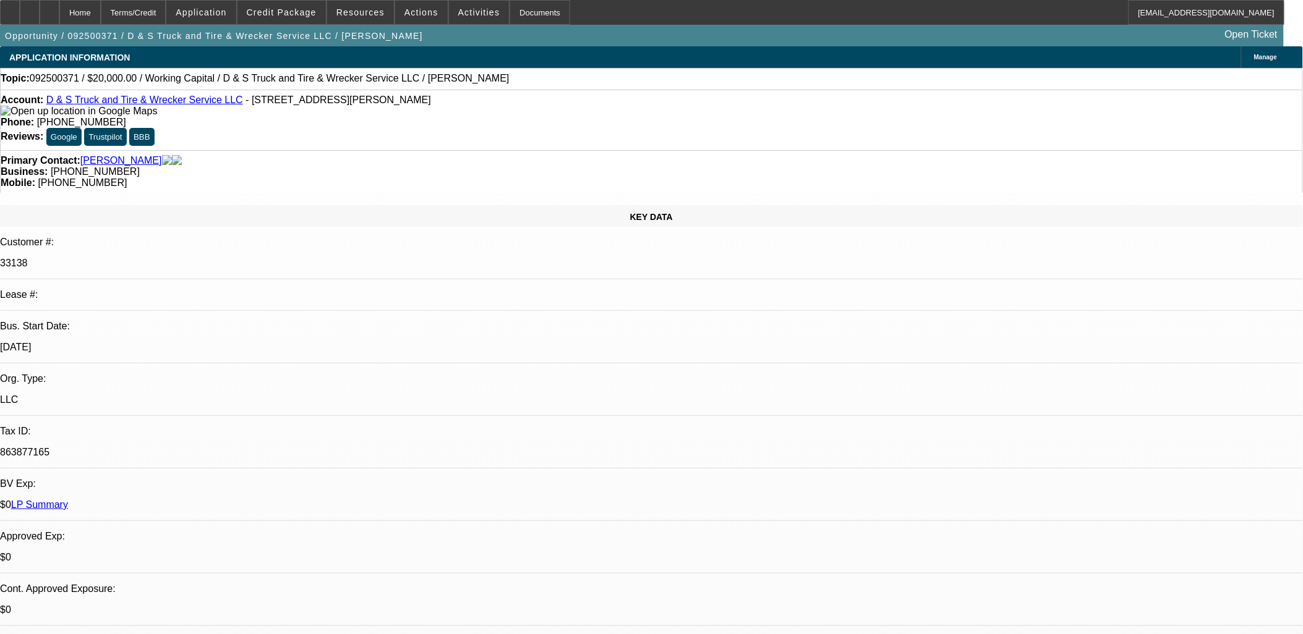
select select "6"
drag, startPoint x: 1043, startPoint y: 208, endPoint x: 1033, endPoint y: 211, distance: 10.4
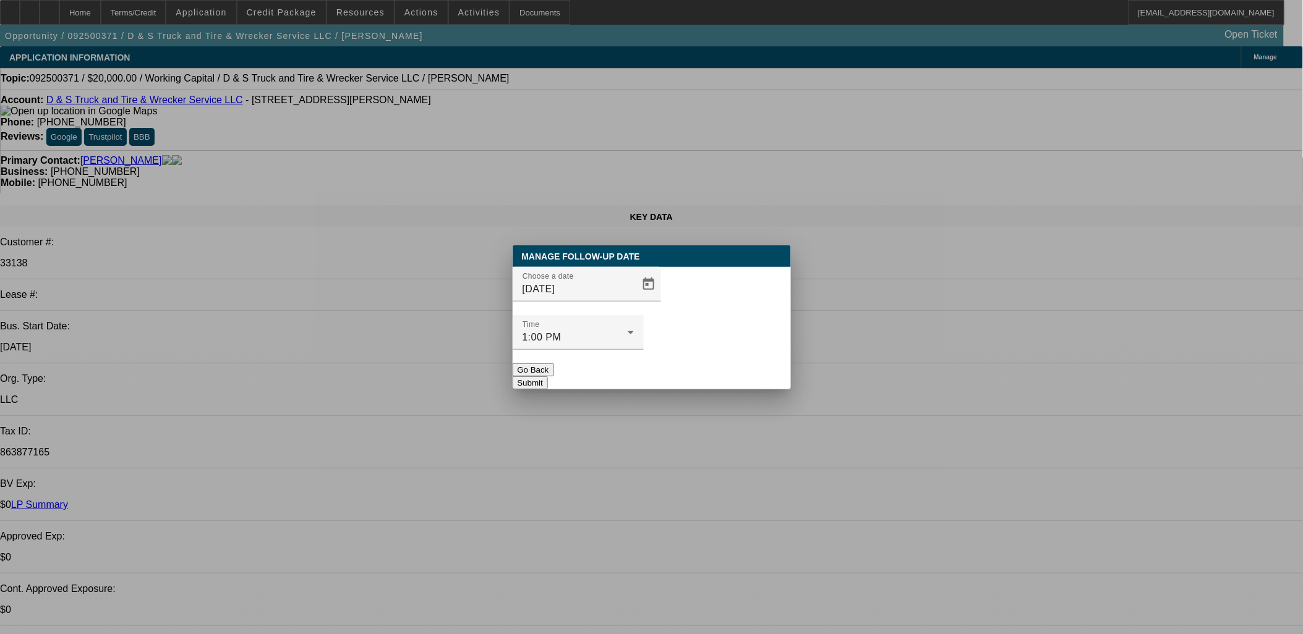
click at [548, 377] on button "Submit" at bounding box center [530, 383] width 35 height 13
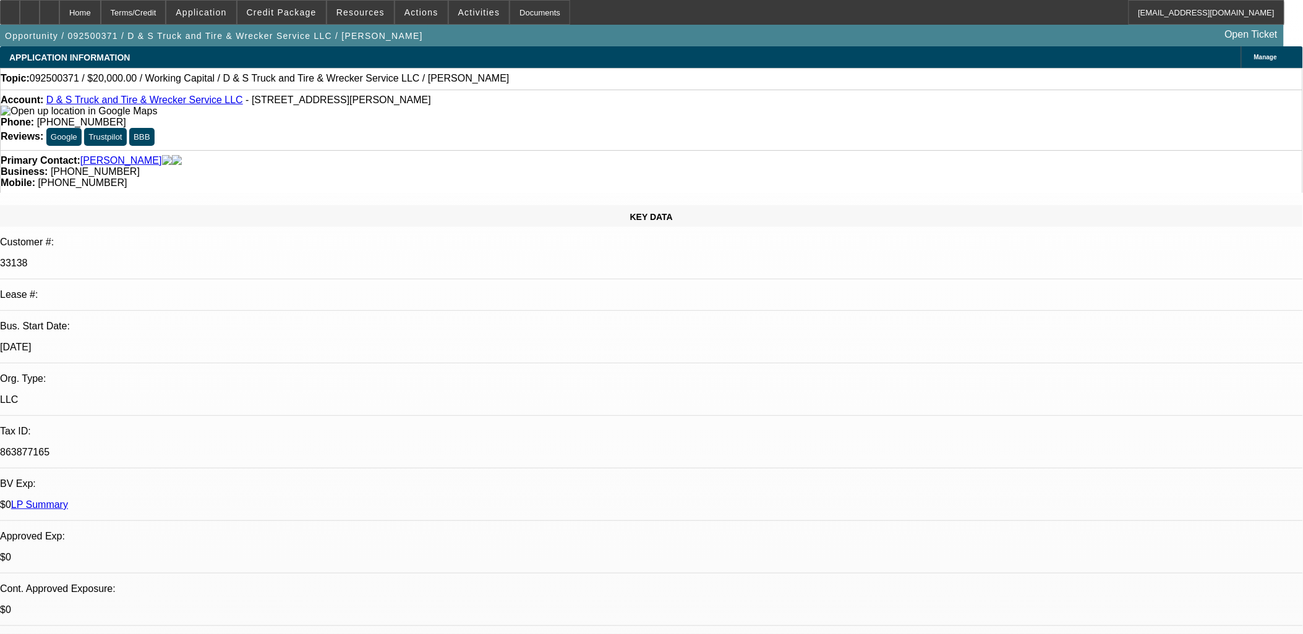
drag, startPoint x: 239, startPoint y: -12, endPoint x: 218, endPoint y: -28, distance: 26.5
click at [218, 0] on html "Home Terms/Credit Application Credit Package Resources Actions Activities Docum…" at bounding box center [651, 317] width 1303 height 634
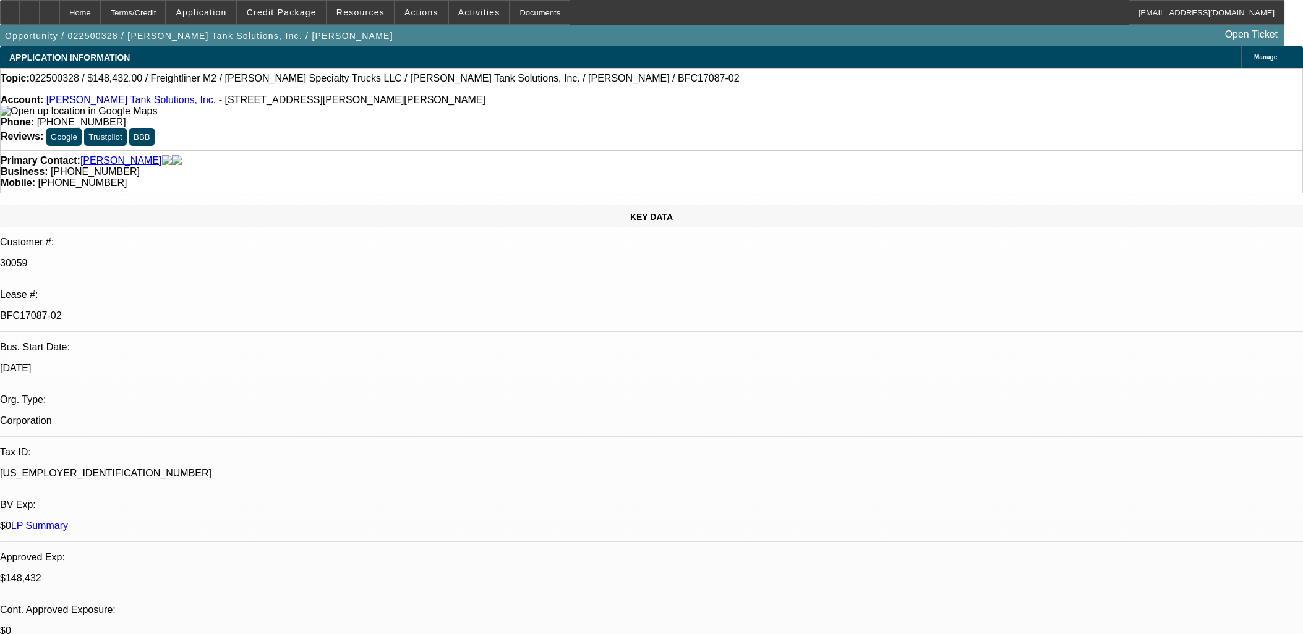
select select "0"
select select "2"
select select "0"
select select "6"
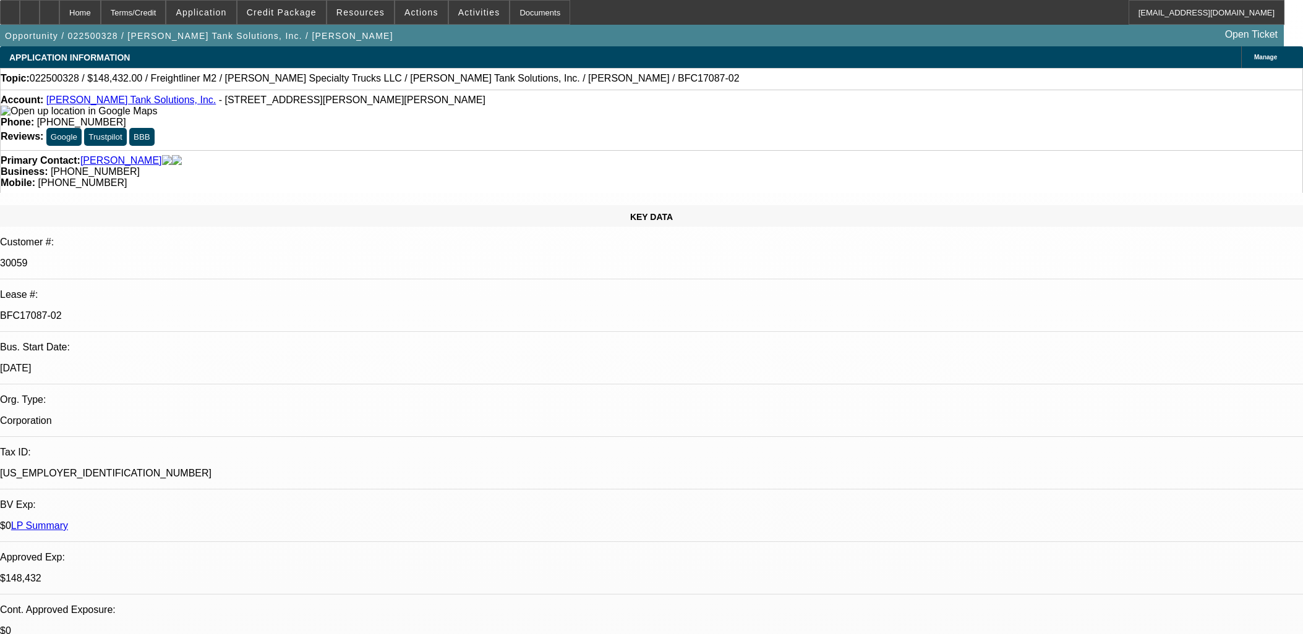
select select "0"
select select "2"
select select "0"
select select "6"
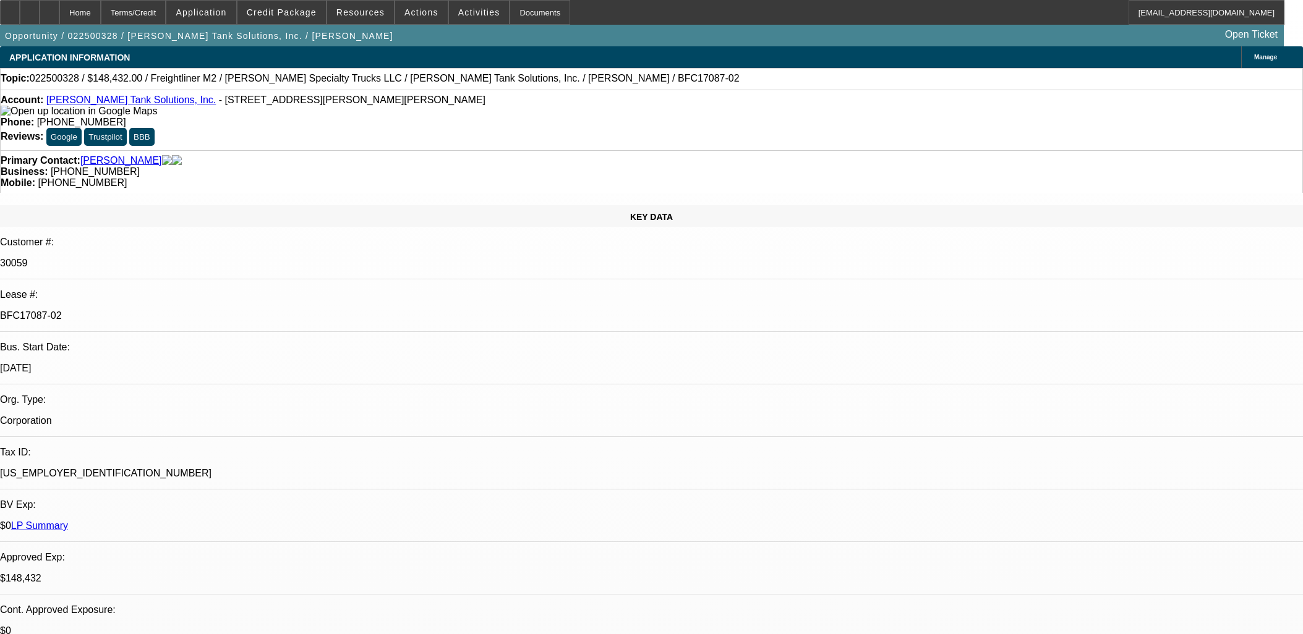
select select "0"
select select "2"
select select "0"
select select "6"
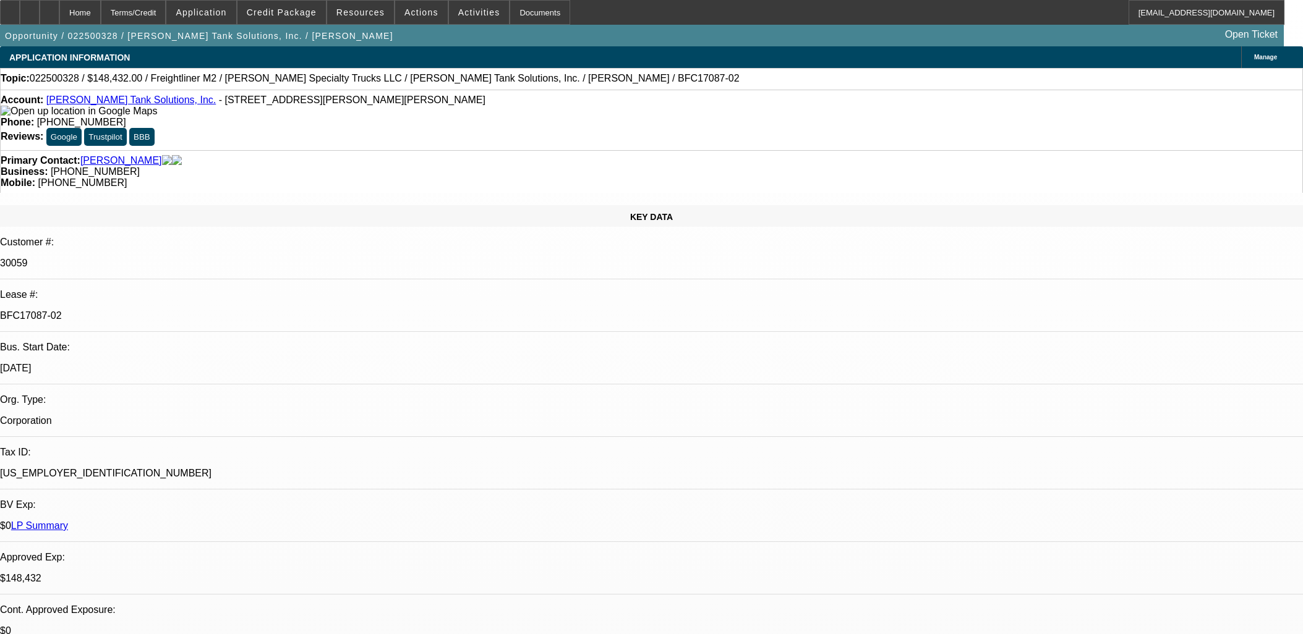
select select "0"
select select "2"
select select "0"
select select "6"
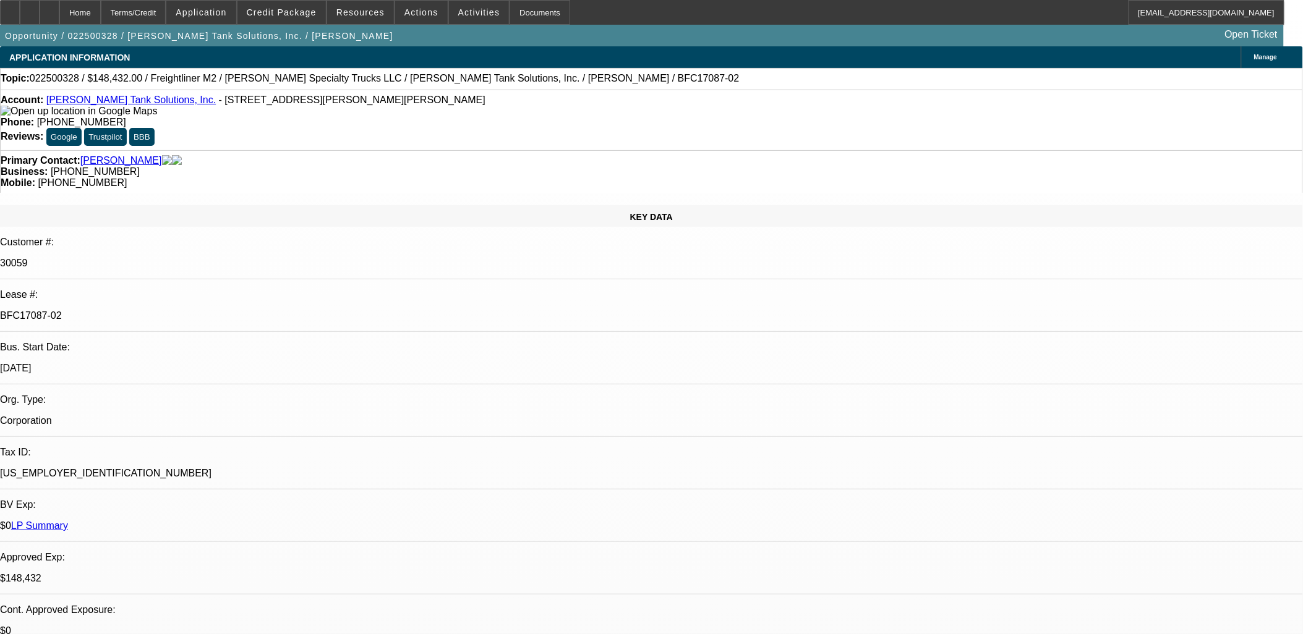
scroll to position [3903, 0]
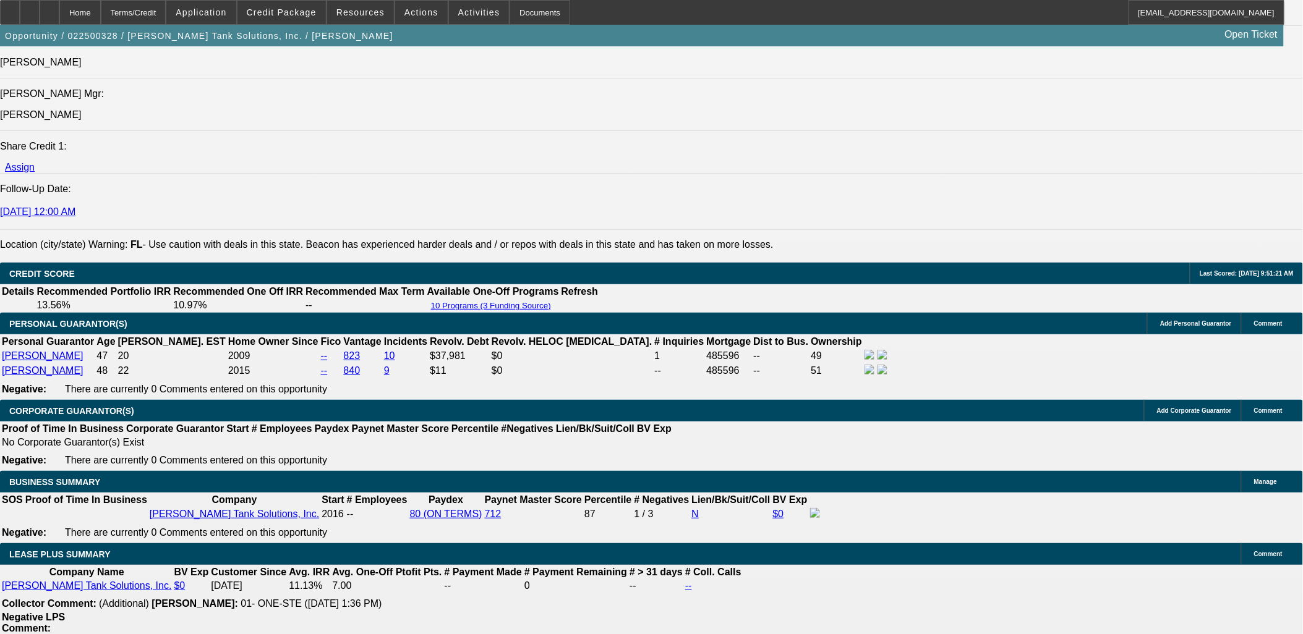
scroll to position [1855, 0]
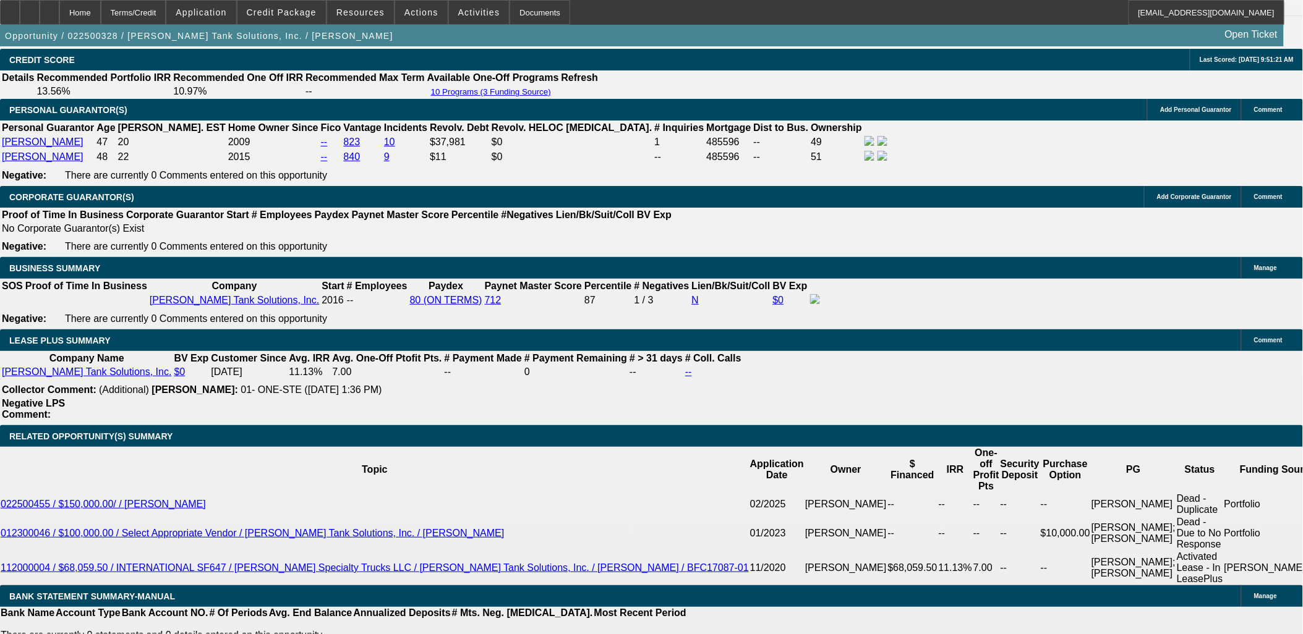
drag, startPoint x: 349, startPoint y: 404, endPoint x: 469, endPoint y: 483, distance: 143.5
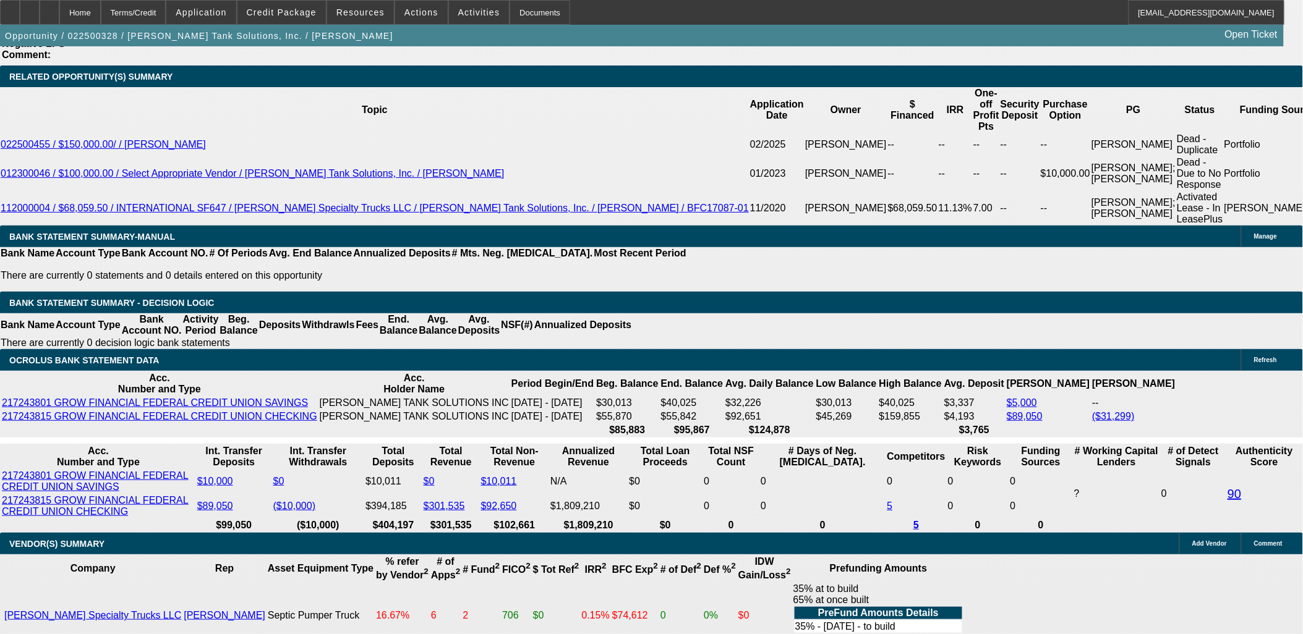
scroll to position [2335, 0]
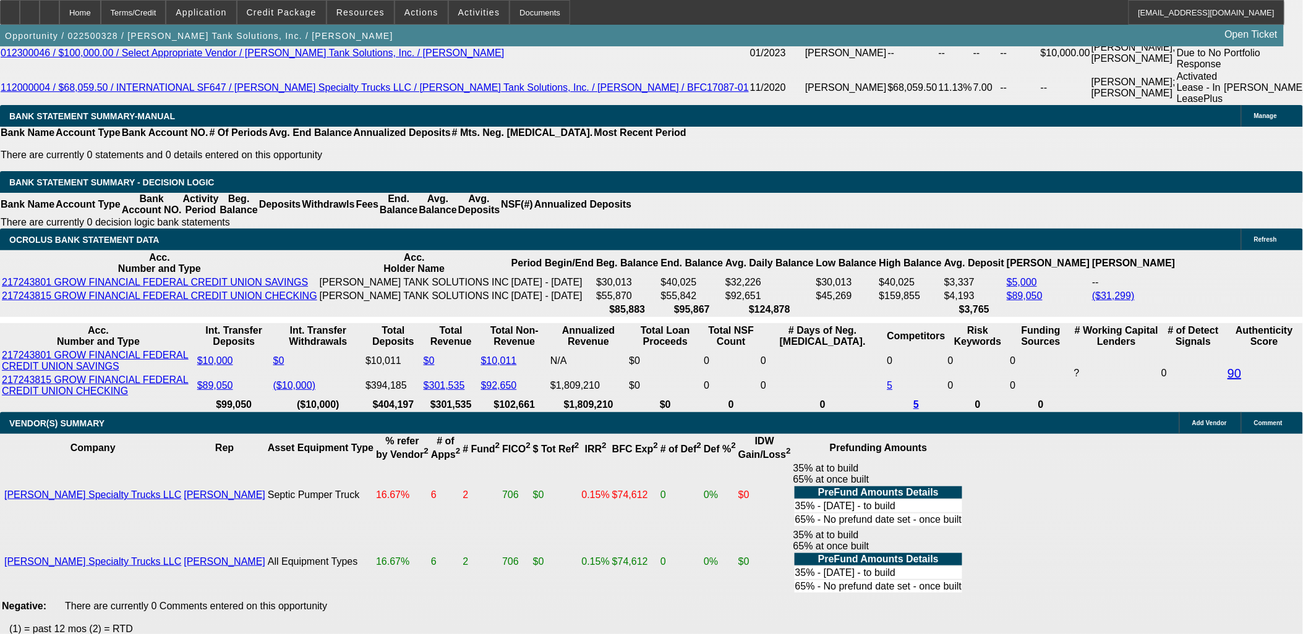
drag, startPoint x: 478, startPoint y: 614, endPoint x: 7, endPoint y: 508, distance: 482.8
click at [7, 511] on div "APPLICATION INFORMATION [GEOGRAPHIC_DATA] Topic: 022500328 / $148,432.00 / Frei…" at bounding box center [651, 36] width 1303 height 4651
click at [7, 508] on div "APPLICATION INFORMATION [GEOGRAPHIC_DATA] Topic: 022500328 / $148,432.00 / Frei…" at bounding box center [651, 36] width 1303 height 4651
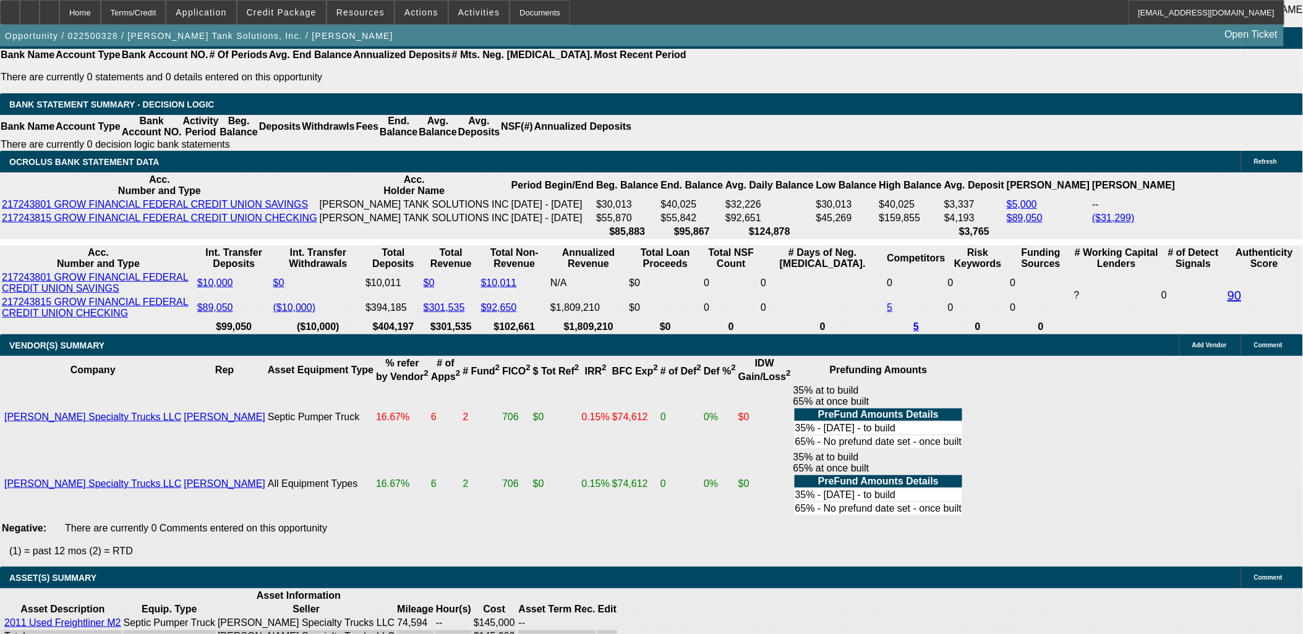
scroll to position [2414, 0]
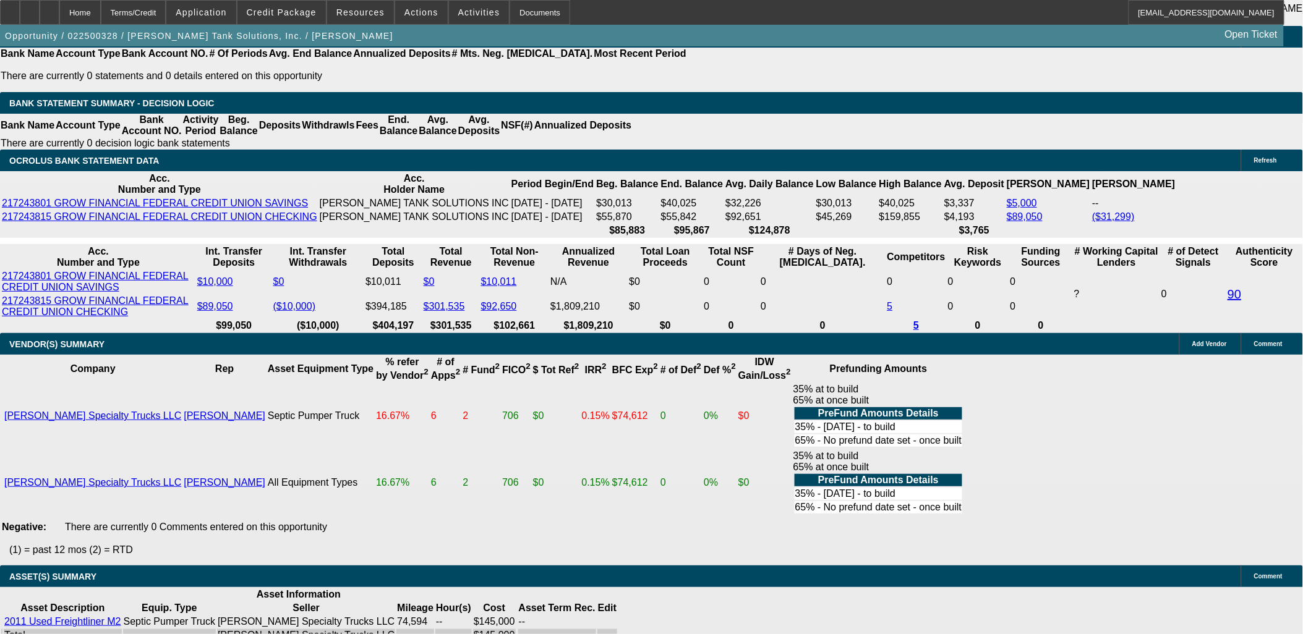
drag, startPoint x: 20, startPoint y: 547, endPoint x: 114, endPoint y: 534, distance: 95.5
drag, startPoint x: 114, startPoint y: 534, endPoint x: 15, endPoint y: 470, distance: 117.6
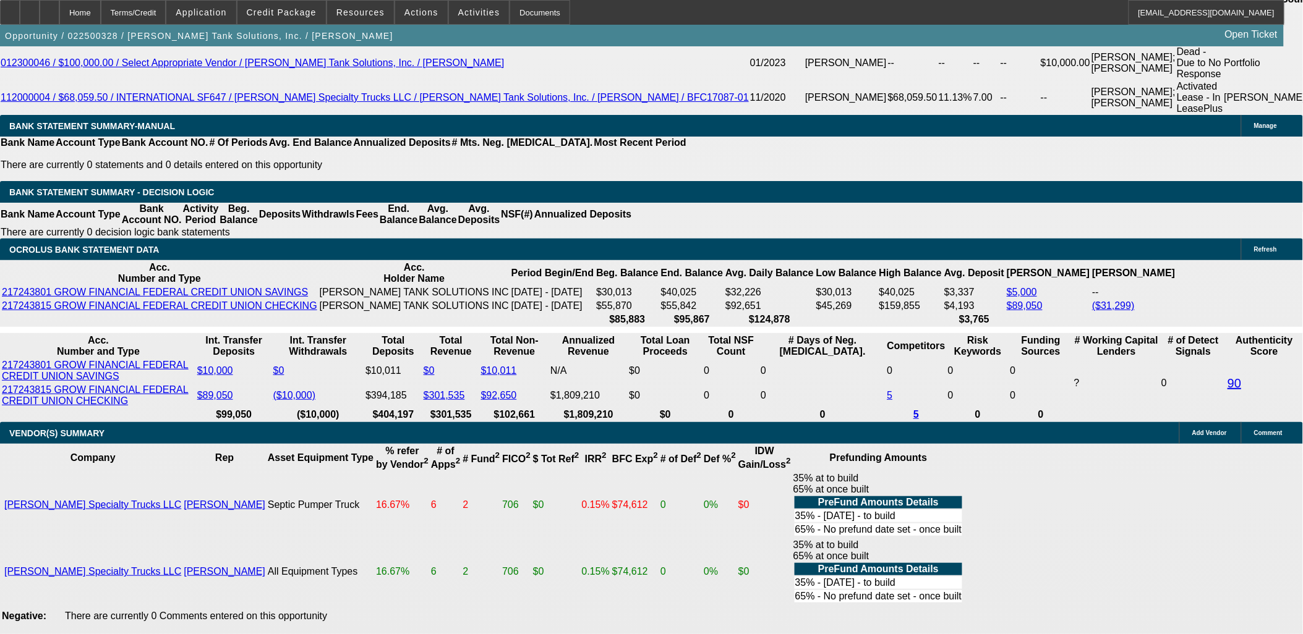
scroll to position [2483, 0]
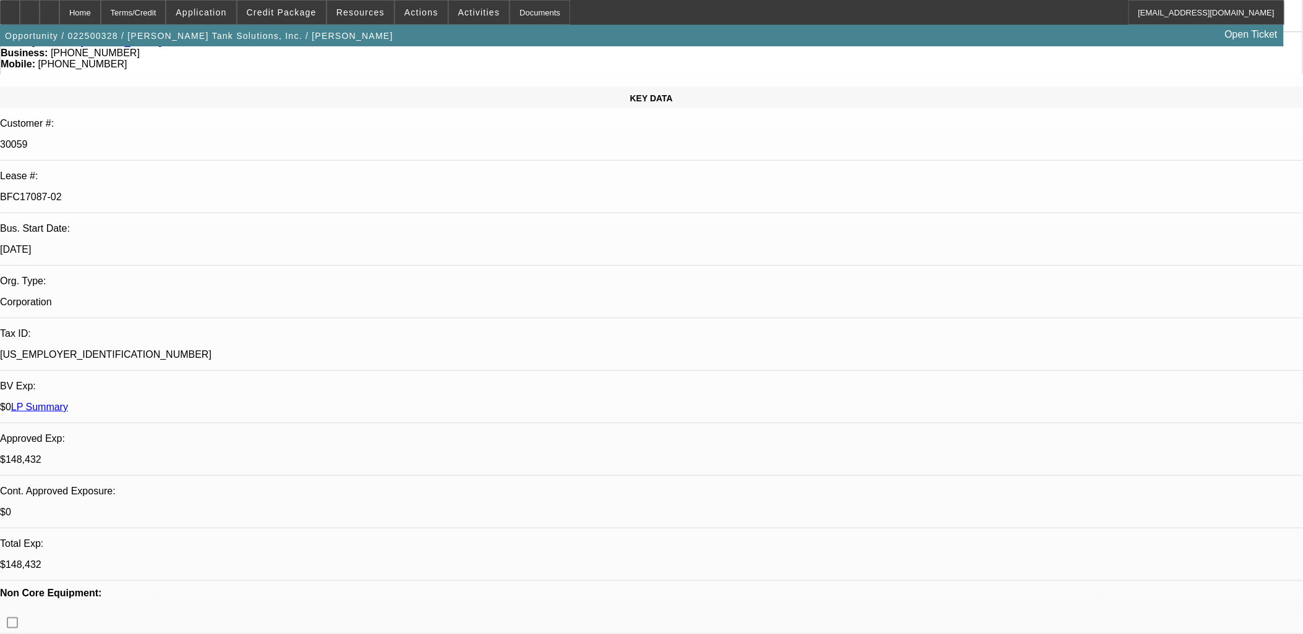
scroll to position [0, 0]
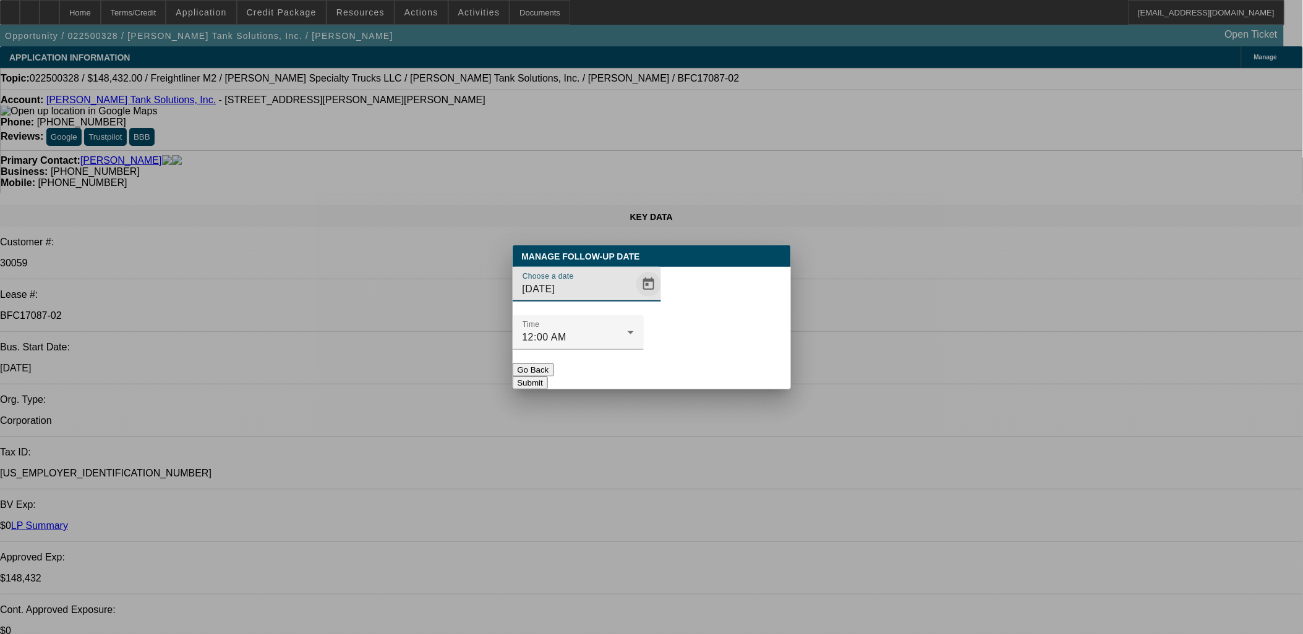
click at [634, 299] on span "Open calendar" at bounding box center [649, 285] width 30 height 30
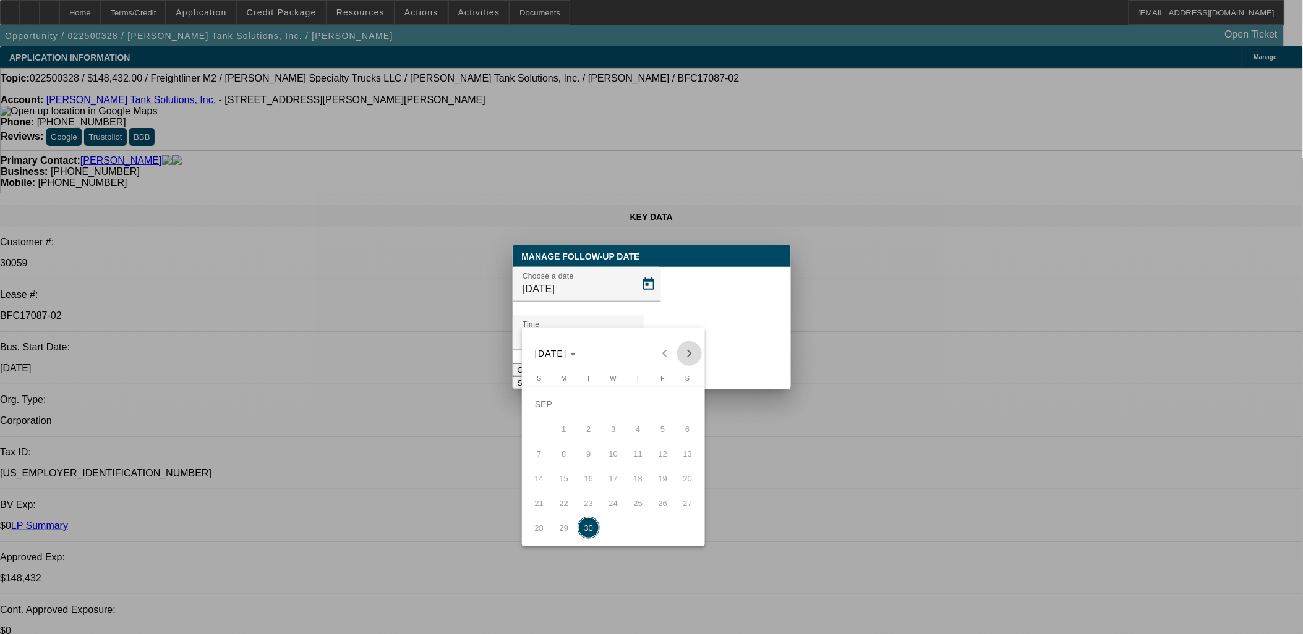
click at [683, 354] on span "Next month" at bounding box center [689, 353] width 25 height 25
click at [580, 424] on button "7" at bounding box center [588, 429] width 25 height 25
type input "[DATE]"
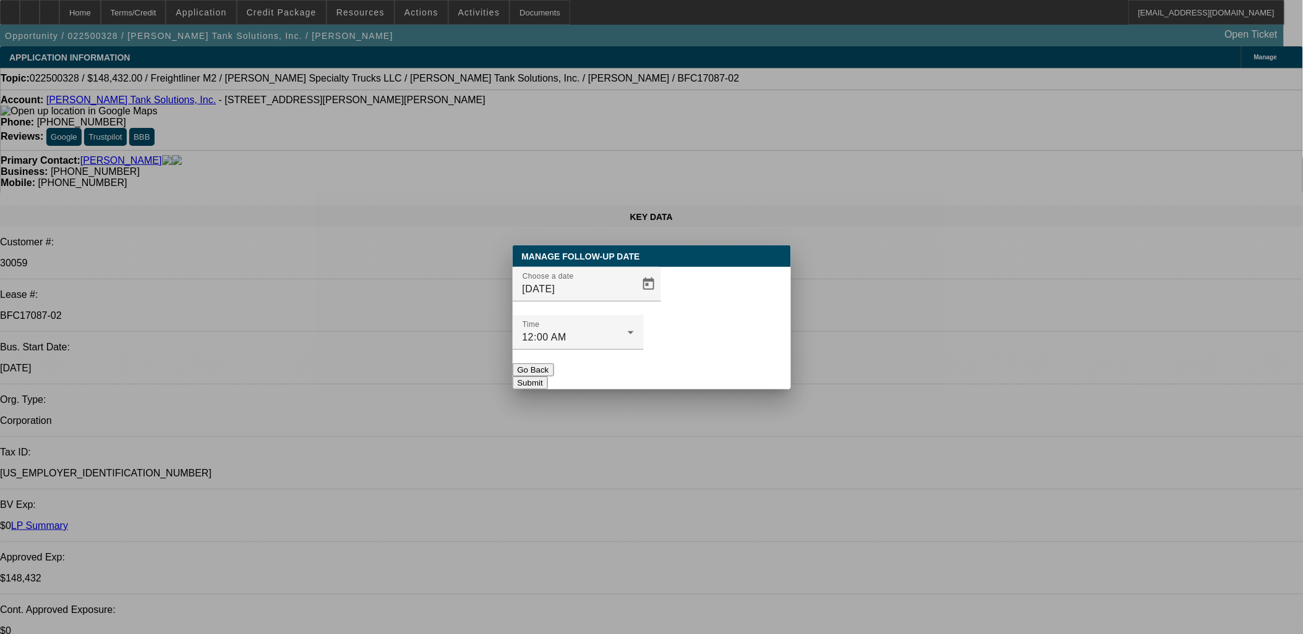
click at [548, 377] on button "Submit" at bounding box center [530, 383] width 35 height 13
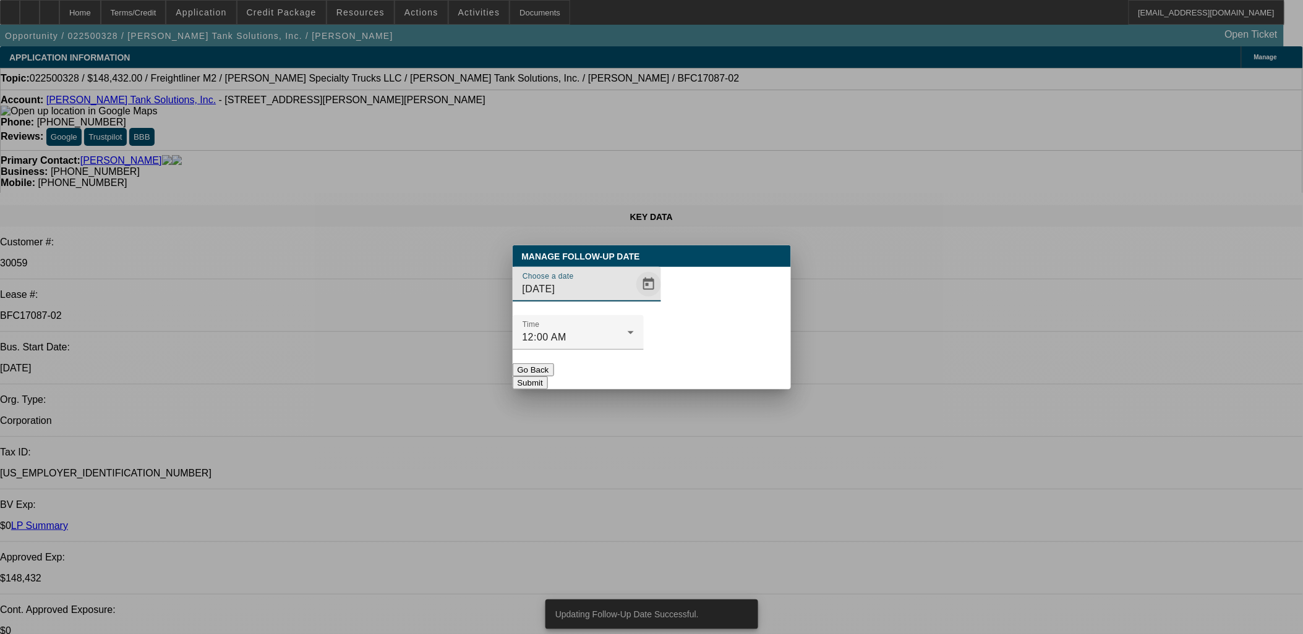
click at [634, 299] on span "Open calendar" at bounding box center [649, 285] width 30 height 30
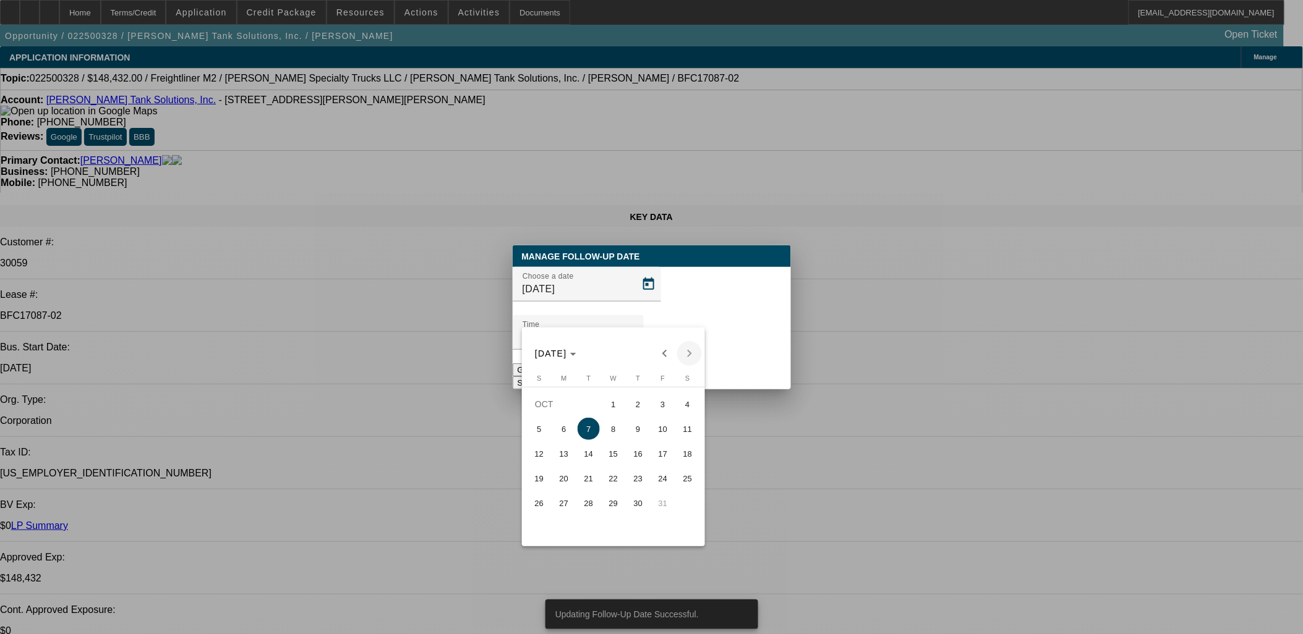
drag, startPoint x: 667, startPoint y: 347, endPoint x: 682, endPoint y: 356, distance: 17.7
click at [667, 348] on span "Previous month" at bounding box center [664, 353] width 25 height 25
click at [688, 353] on span "Next month" at bounding box center [689, 353] width 25 height 25
click at [743, 353] on div at bounding box center [651, 317] width 1303 height 634
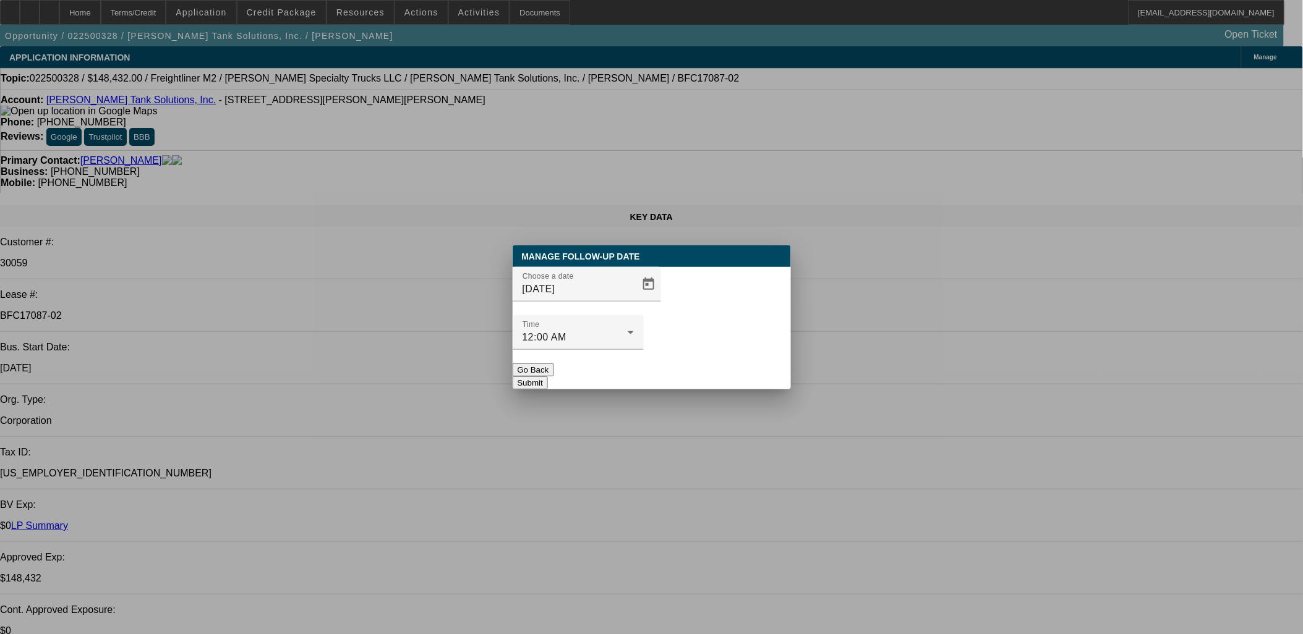
drag, startPoint x: 743, startPoint y: 353, endPoint x: 374, endPoint y: 354, distance: 368.5
click at [548, 377] on button "Submit" at bounding box center [530, 383] width 35 height 13
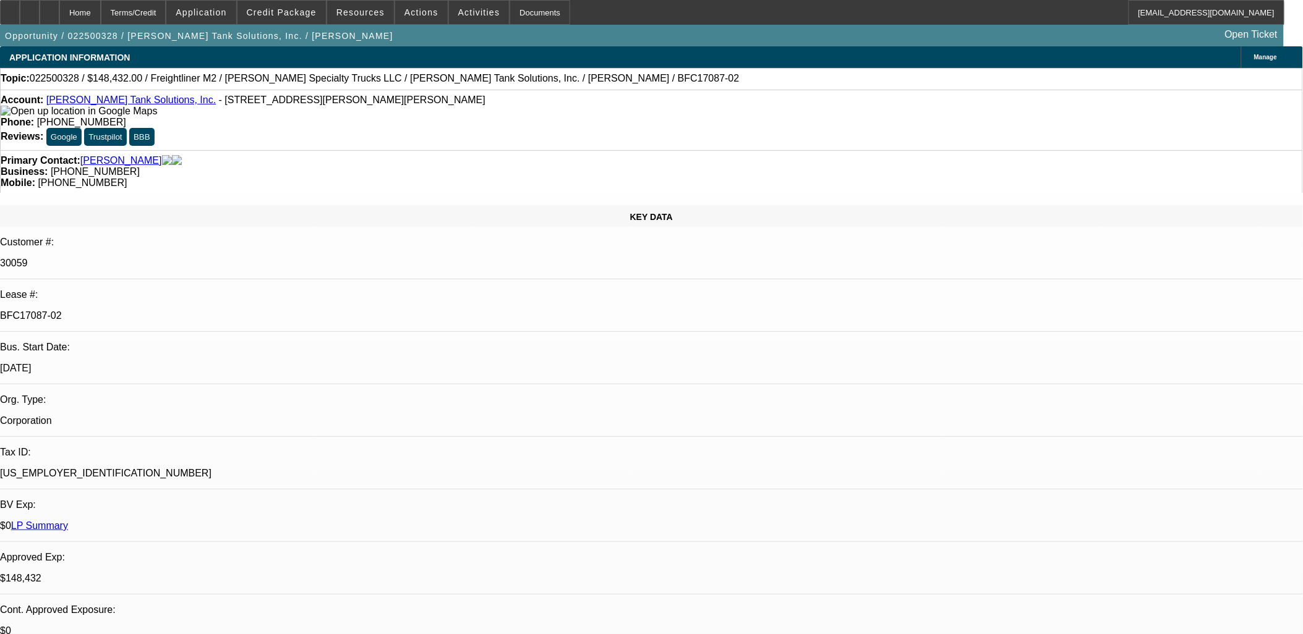
drag, startPoint x: 769, startPoint y: 324, endPoint x: 763, endPoint y: 314, distance: 11.4
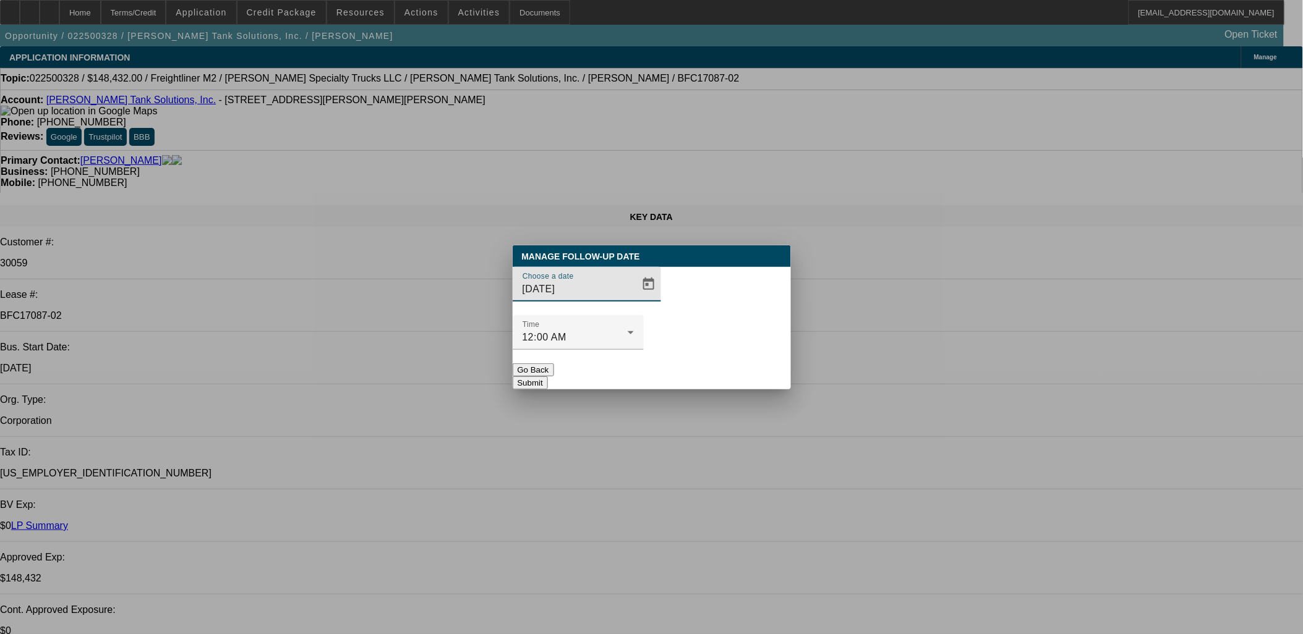
click at [592, 301] on div at bounding box center [651, 317] width 1303 height 634
click at [636, 299] on span "Open calendar" at bounding box center [649, 285] width 30 height 30
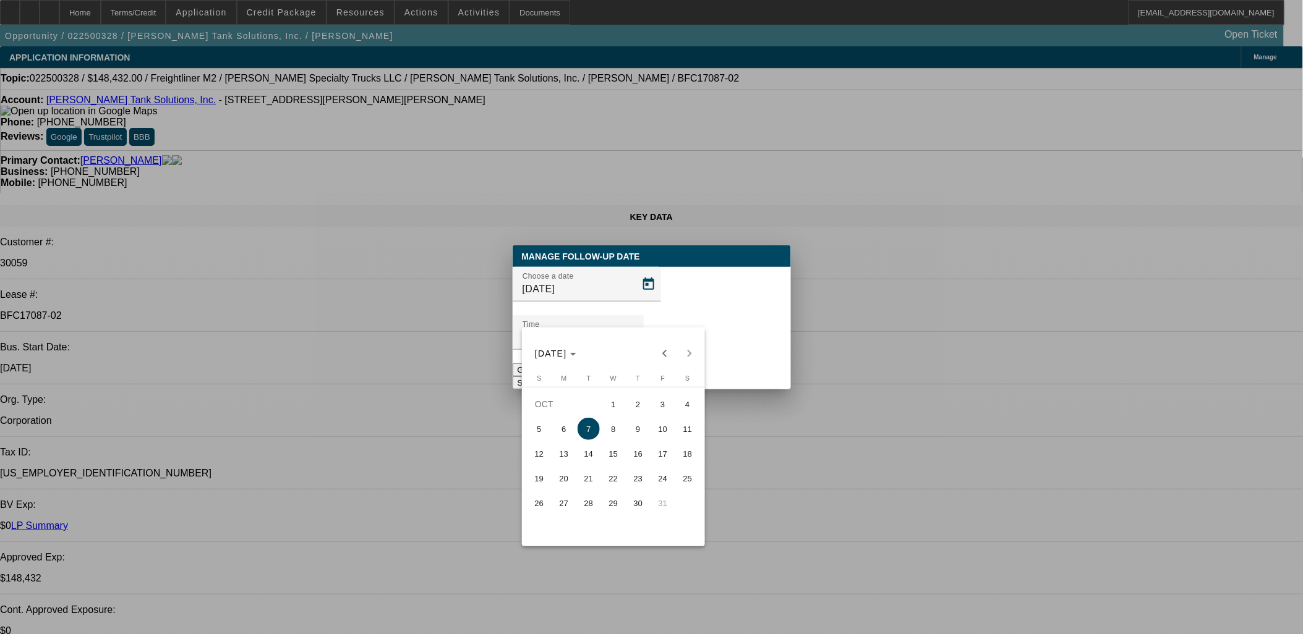
click at [644, 422] on button "9" at bounding box center [638, 429] width 25 height 25
type input "10/9/2025"
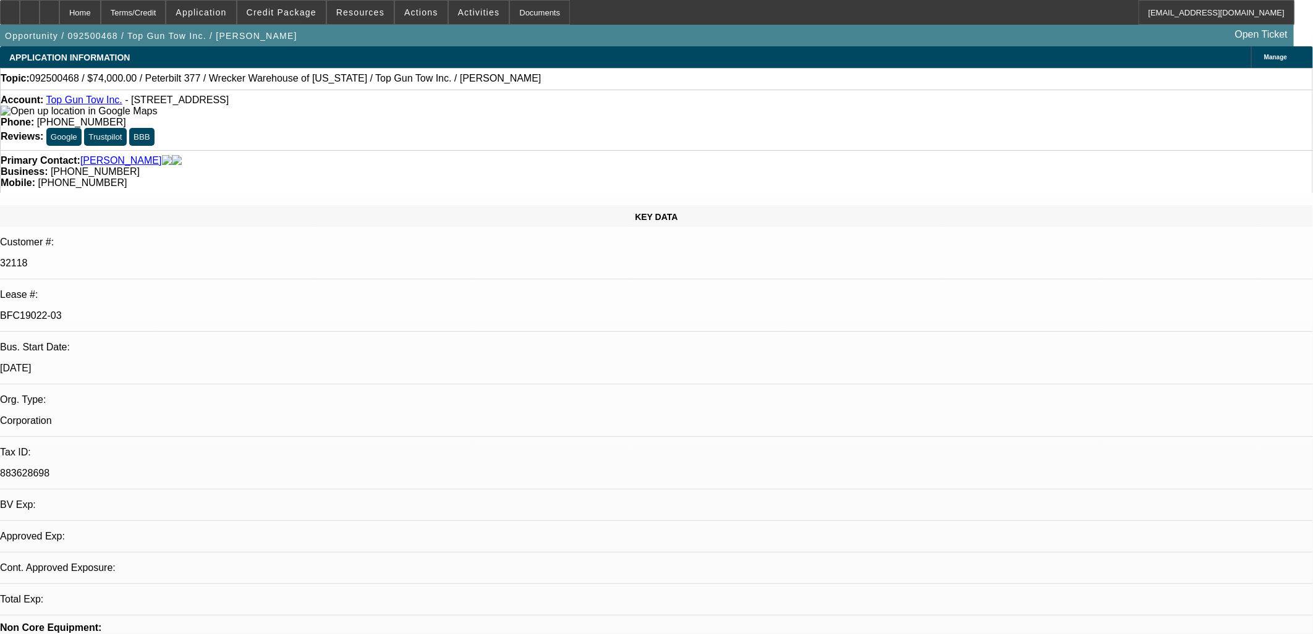
select select "0"
select select "2"
select select "0.1"
select select "4"
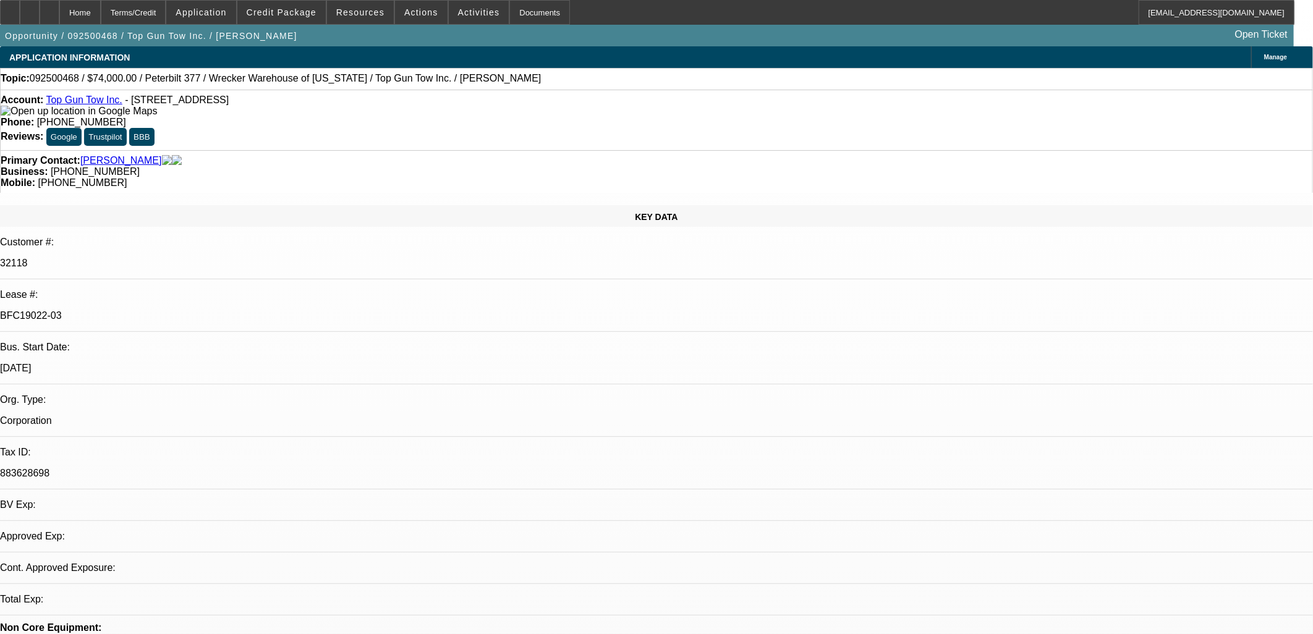
select select "0"
select select "2"
select select "0.1"
select select "4"
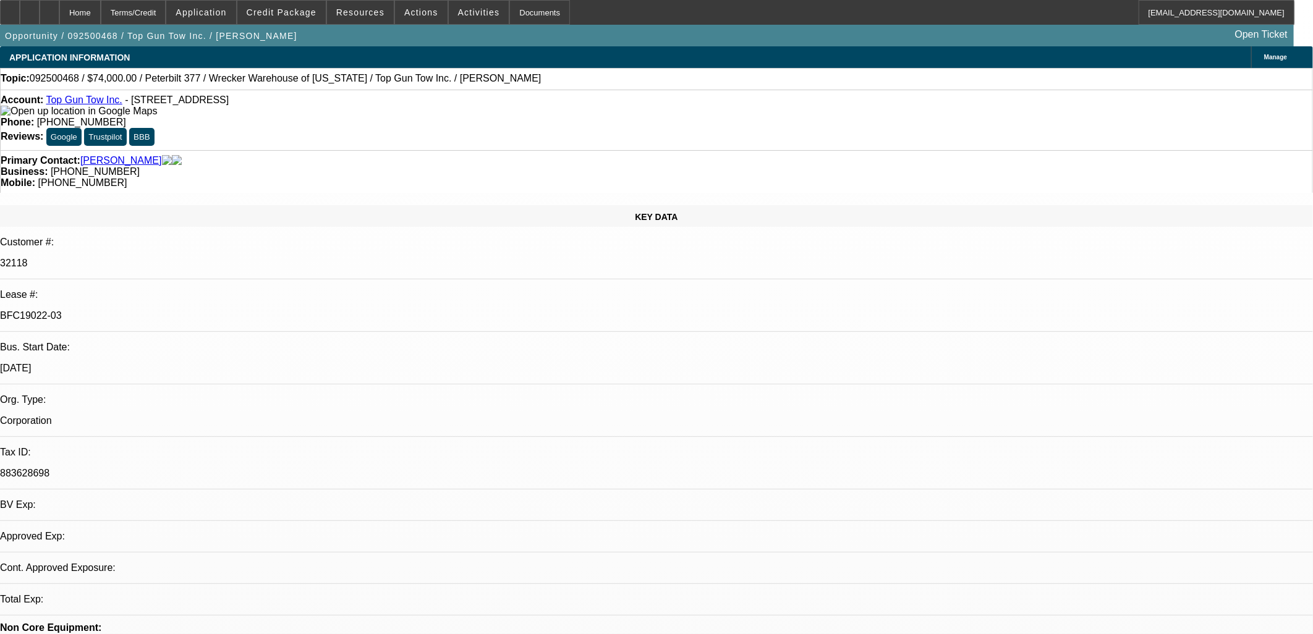
select select "0"
select select "2"
select select "0.1"
select select "4"
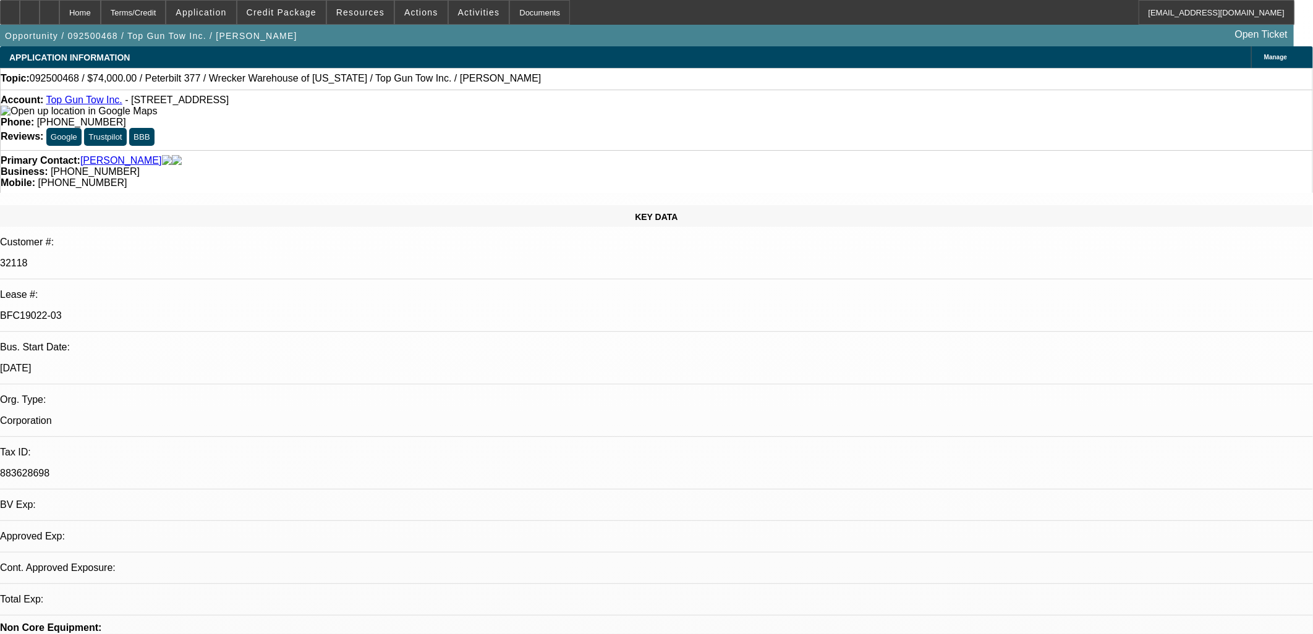
select select "0"
select select "2"
select select "0.1"
select select "4"
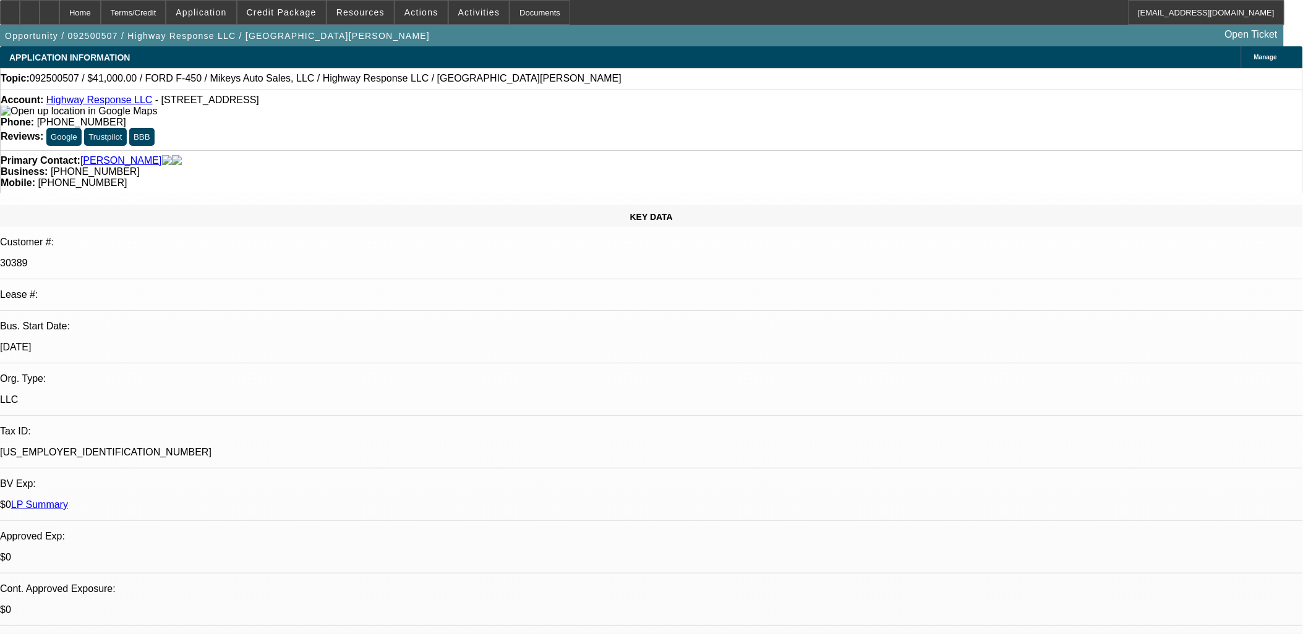
select select "0"
select select "2"
select select "0"
select select "2"
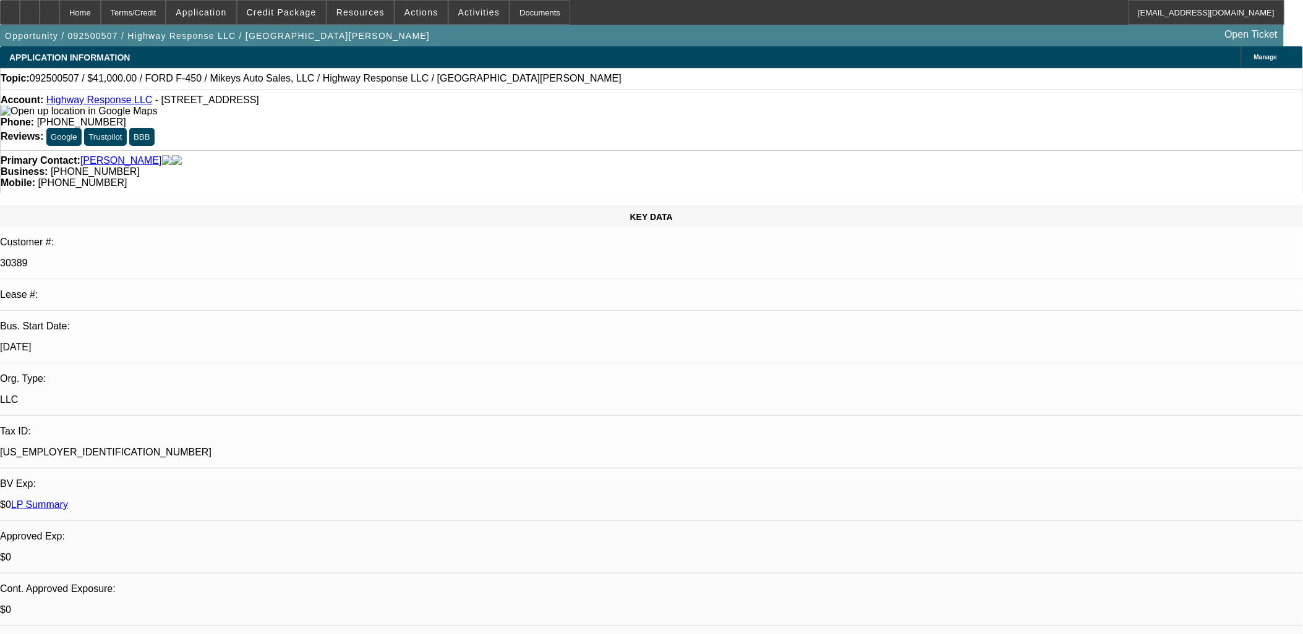
select select "0"
select select "2"
select select "0"
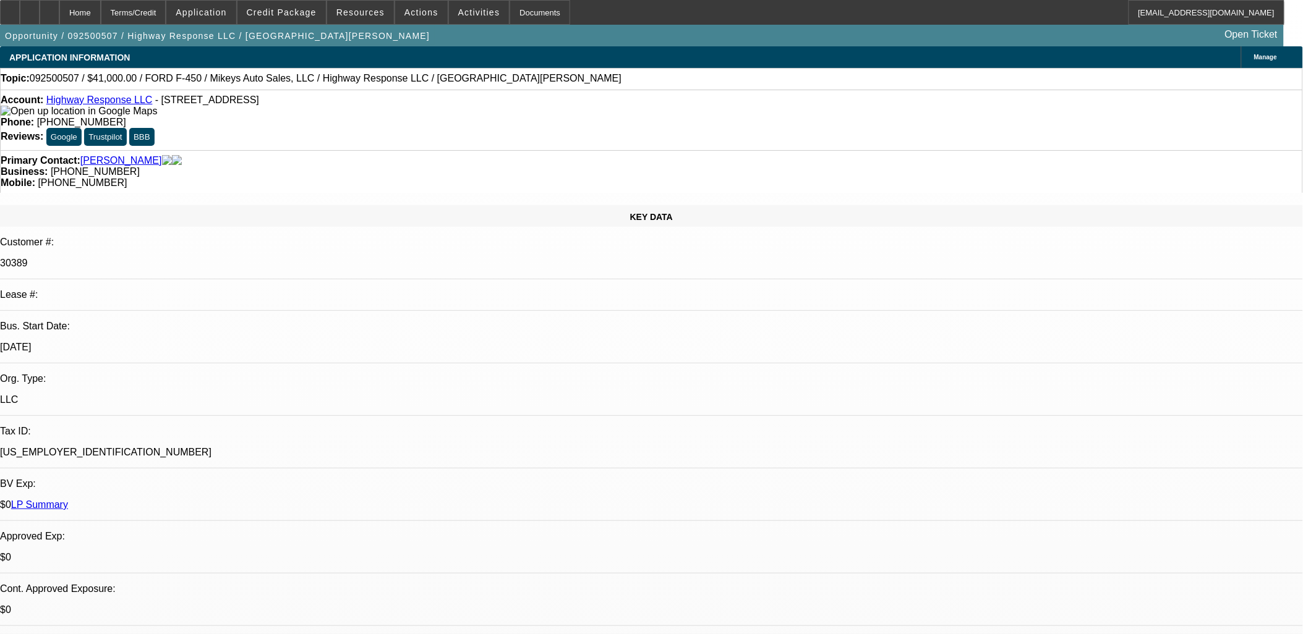
select select "2"
select select "0"
select select "1"
select select "2"
select select "6"
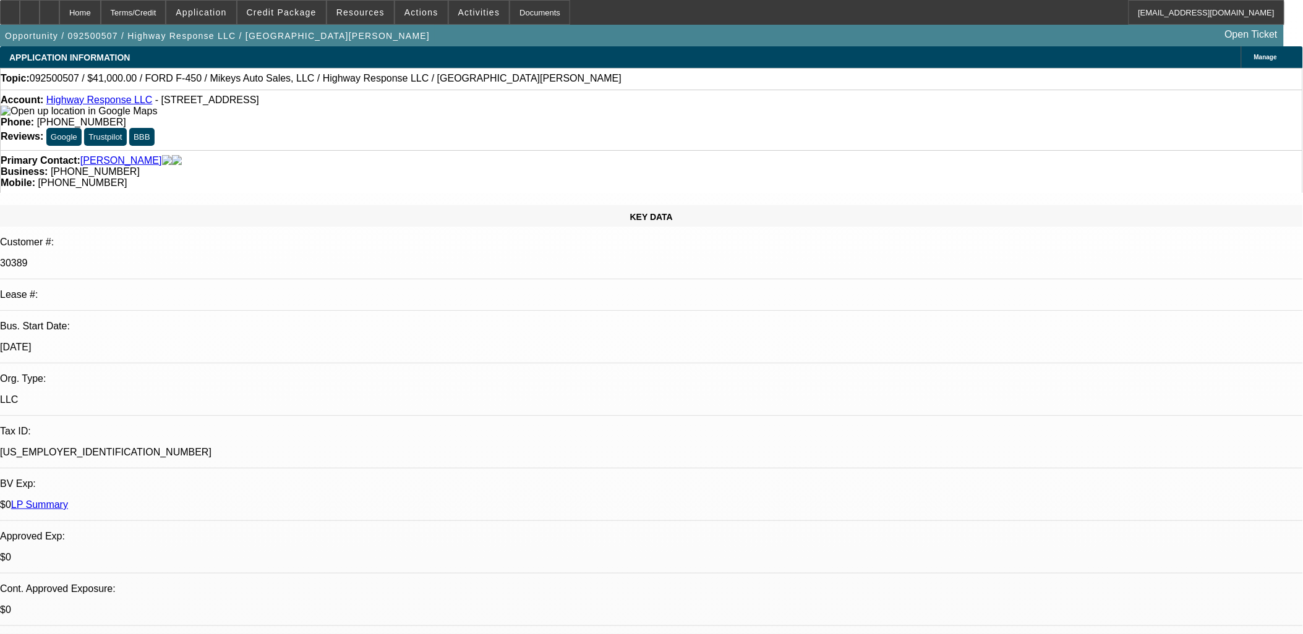
select select "1"
select select "2"
select select "6"
select select "1"
select select "2"
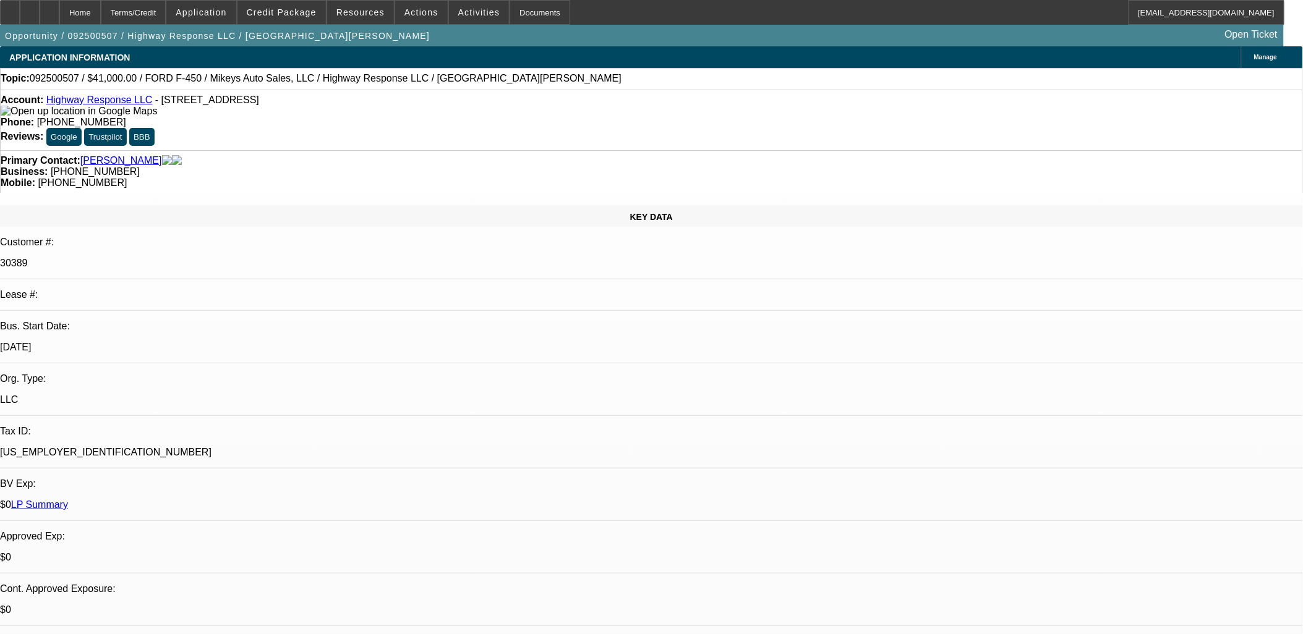
select select "6"
select select "1"
select select "2"
select select "6"
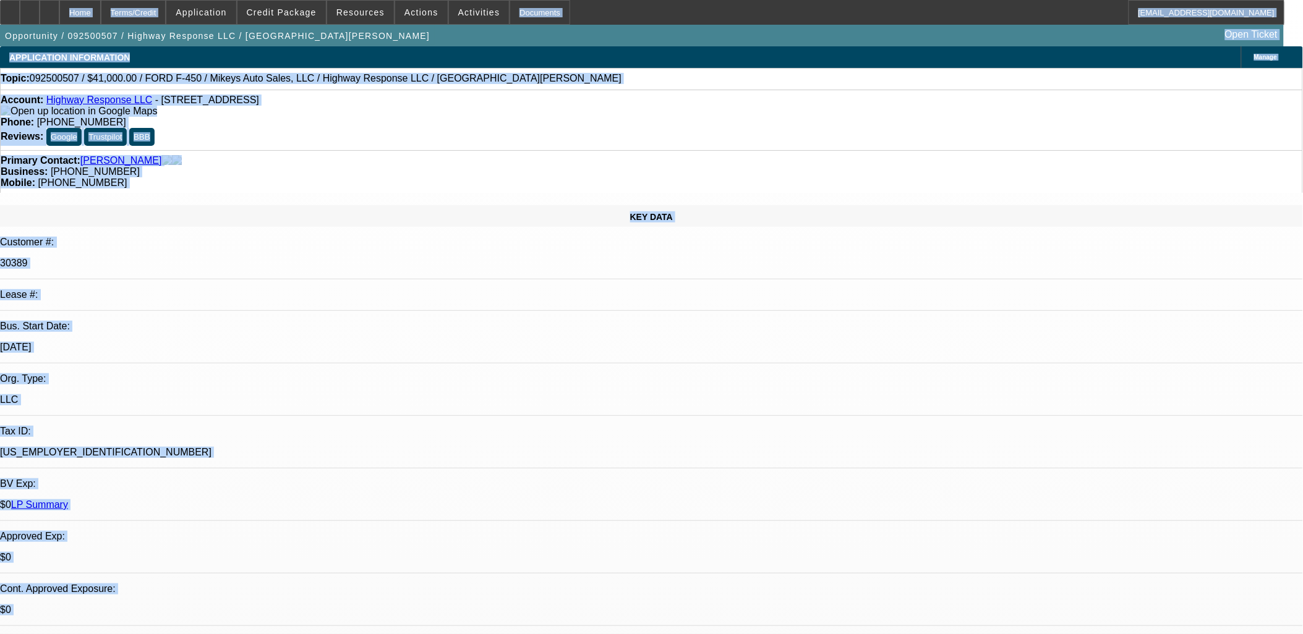
drag, startPoint x: 54, startPoint y: 14, endPoint x: 456, endPoint y: 215, distance: 449.9
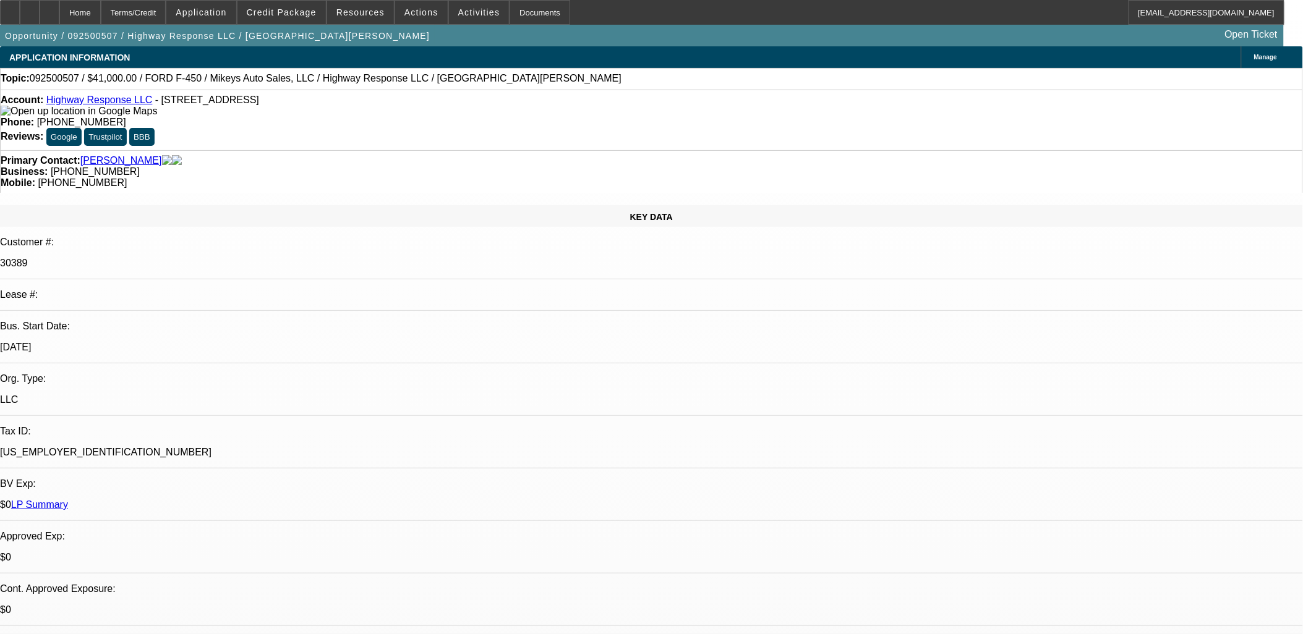
drag, startPoint x: 456, startPoint y: 215, endPoint x: 515, endPoint y: 266, distance: 78.0
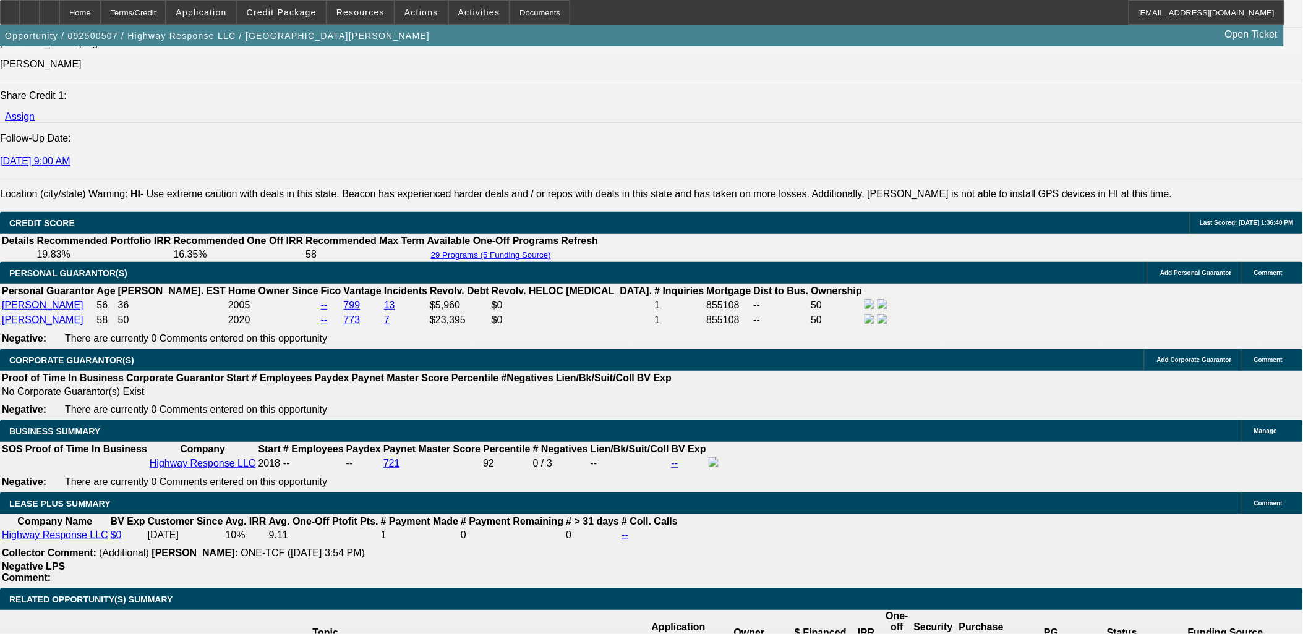
scroll to position [1717, 0]
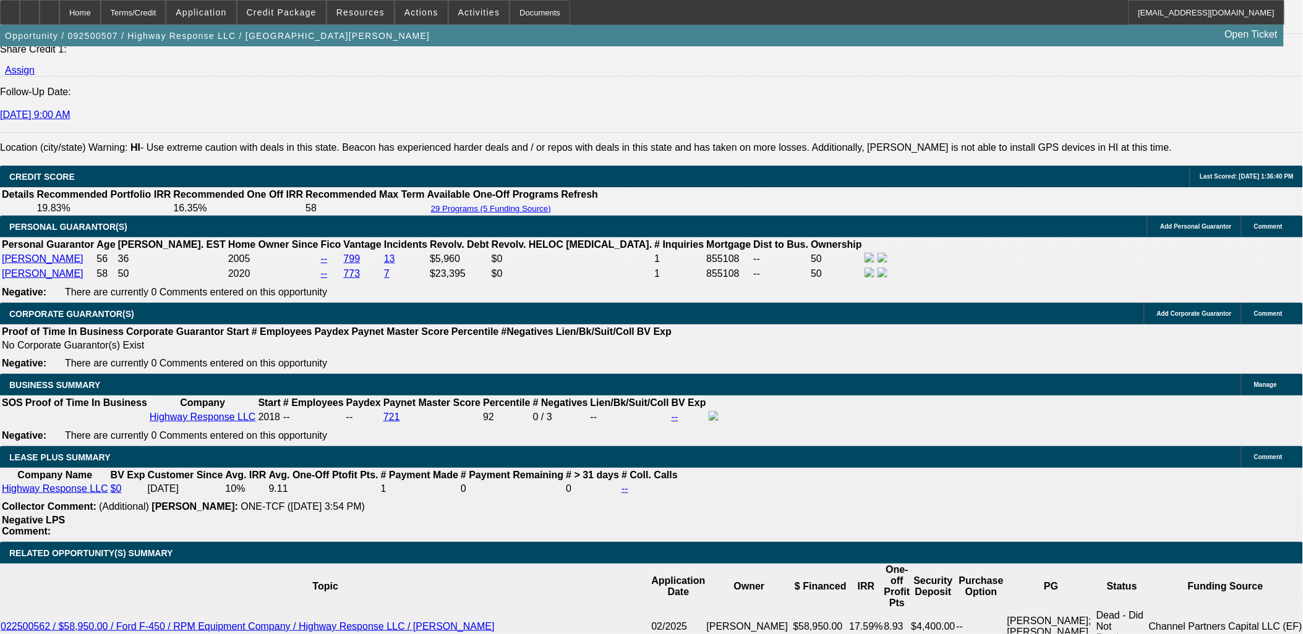
drag, startPoint x: 401, startPoint y: 351, endPoint x: 406, endPoint y: 356, distance: 7.4
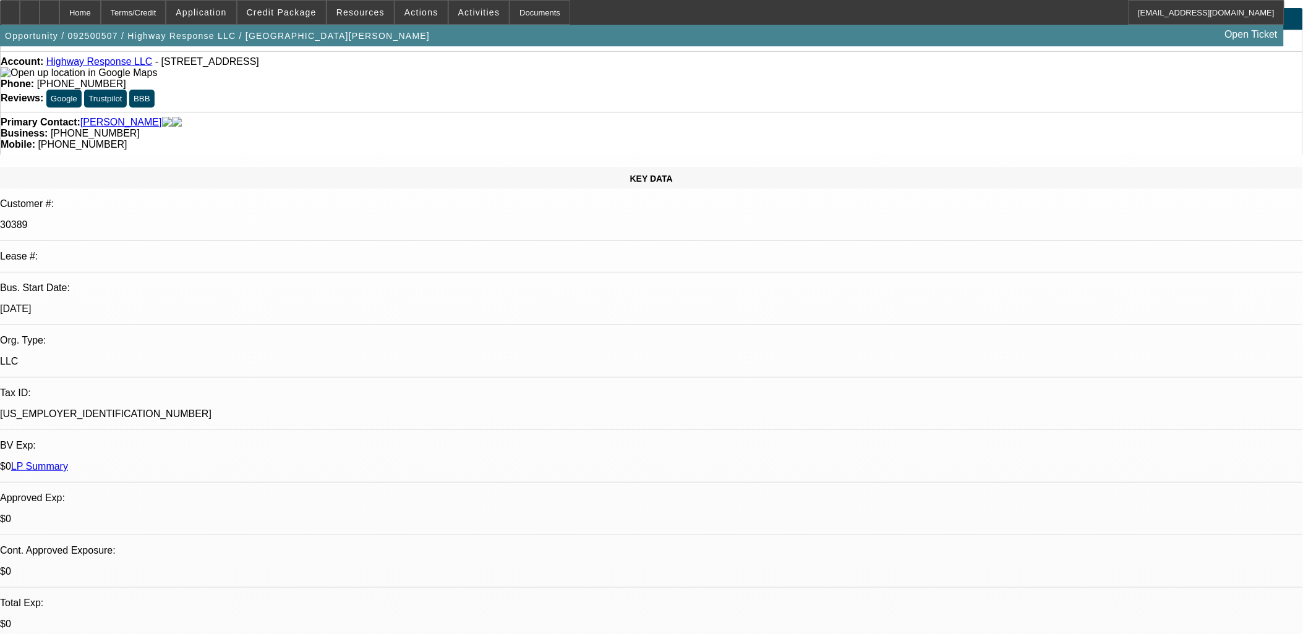
scroll to position [0, 0]
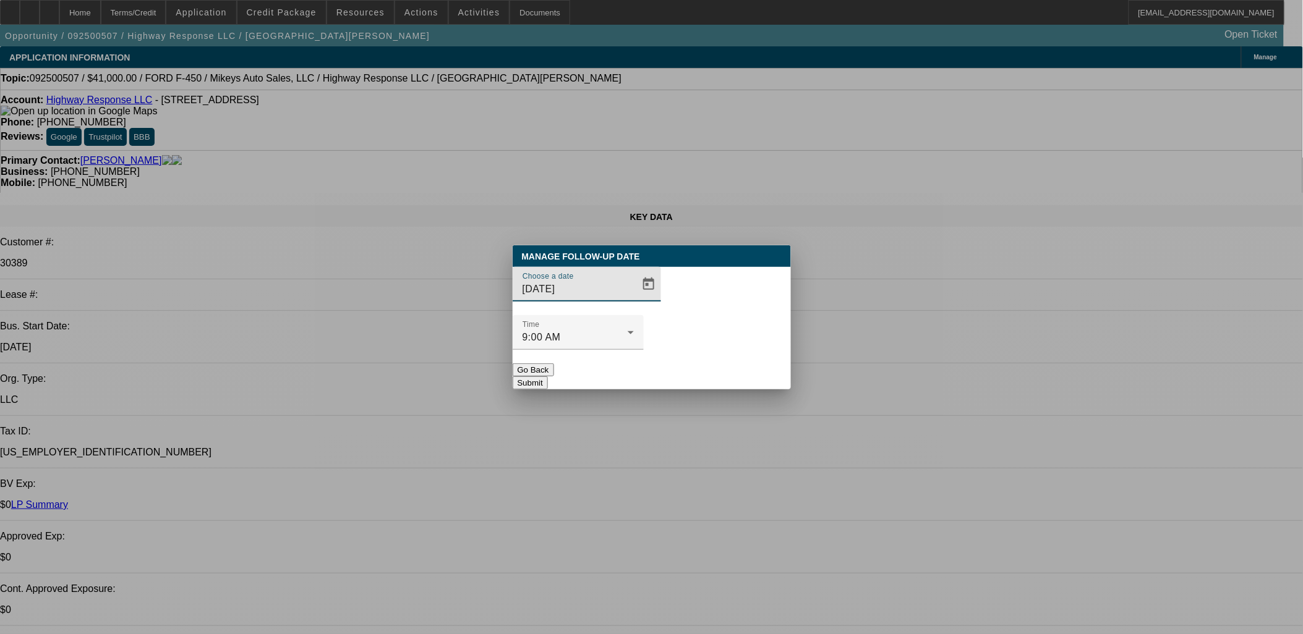
click at [631, 309] on div at bounding box center [651, 317] width 1303 height 634
click at [634, 299] on span "Open calendar" at bounding box center [649, 285] width 30 height 30
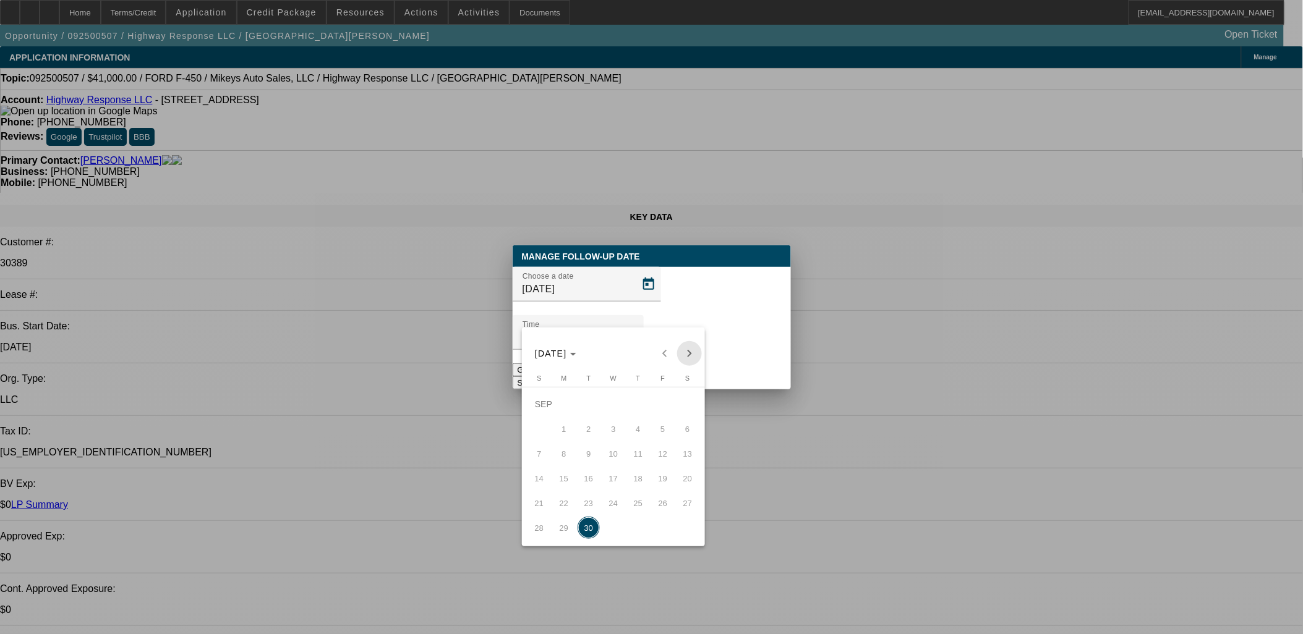
drag, startPoint x: 690, startPoint y: 352, endPoint x: 675, endPoint y: 371, distance: 23.8
click at [691, 352] on span "Next month" at bounding box center [689, 353] width 25 height 25
drag, startPoint x: 608, startPoint y: 415, endPoint x: 677, endPoint y: 391, distance: 72.9
click at [610, 414] on span "1" at bounding box center [613, 404] width 22 height 22
type input "10/1/2025"
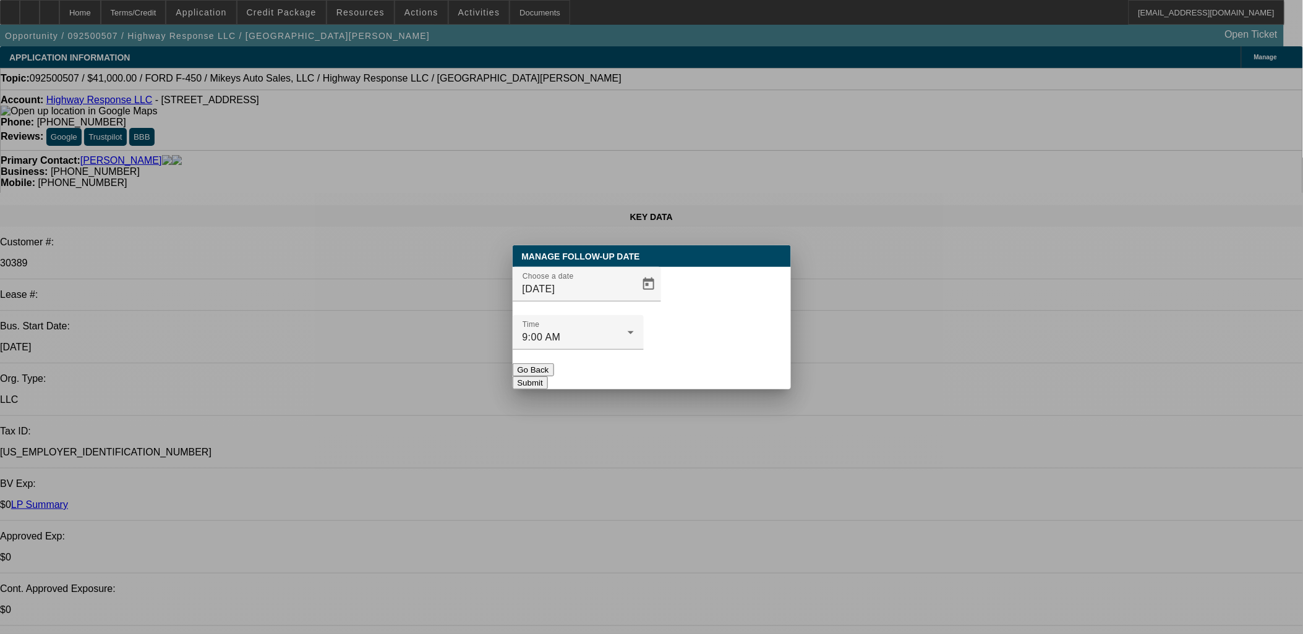
drag, startPoint x: 714, startPoint y: 380, endPoint x: 719, endPoint y: 351, distance: 29.5
click at [715, 372] on div "Manage Follow-Up Date Choose a date 10/1/2025 Time 9:00 AM Go Back Submit" at bounding box center [651, 317] width 1303 height 634
click at [548, 377] on button "Submit" at bounding box center [530, 383] width 35 height 13
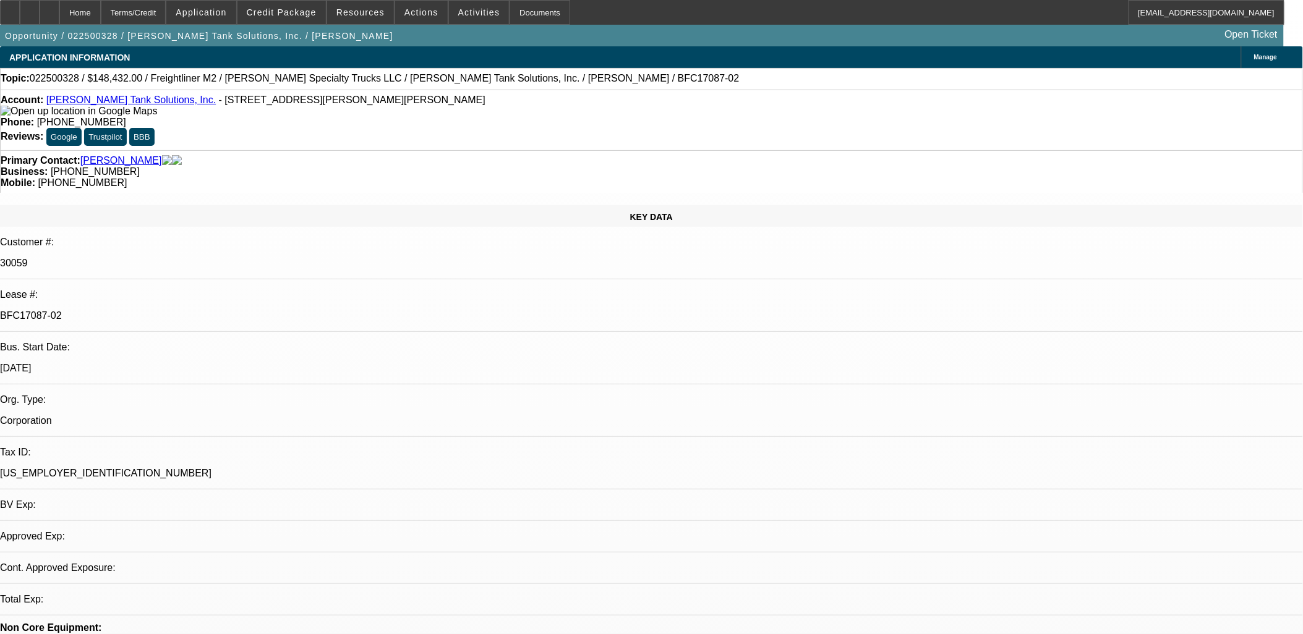
select select "0"
select select "2"
select select "0"
select select "6"
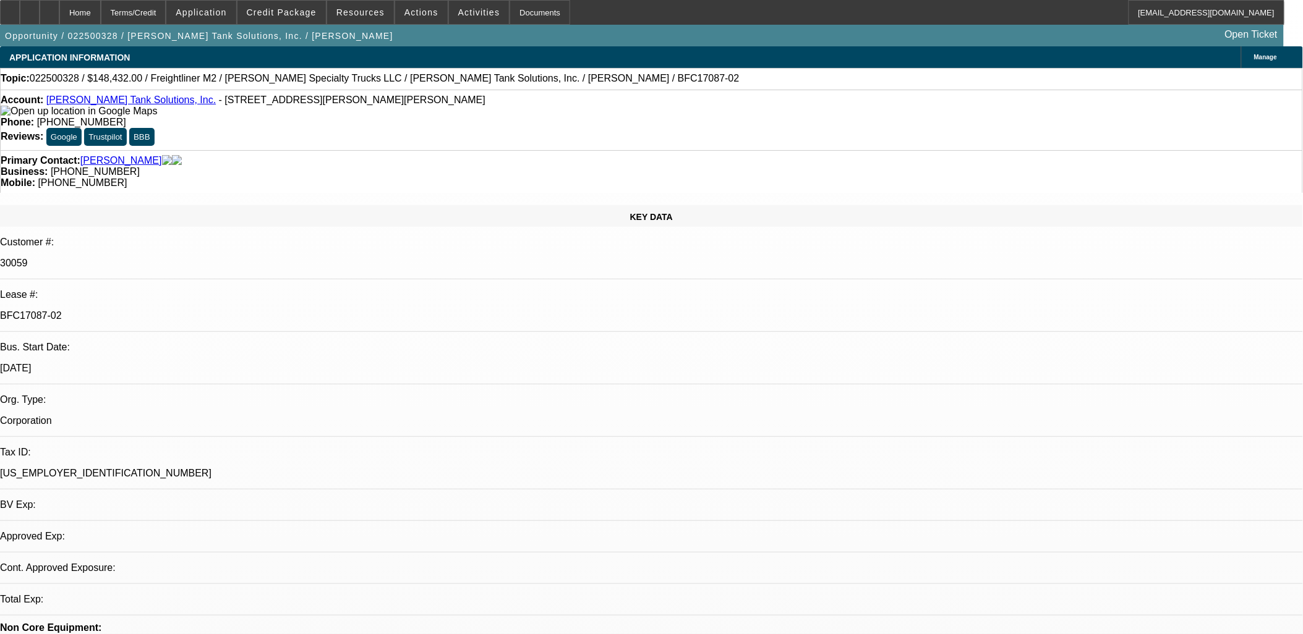
select select "0"
select select "2"
select select "0"
select select "6"
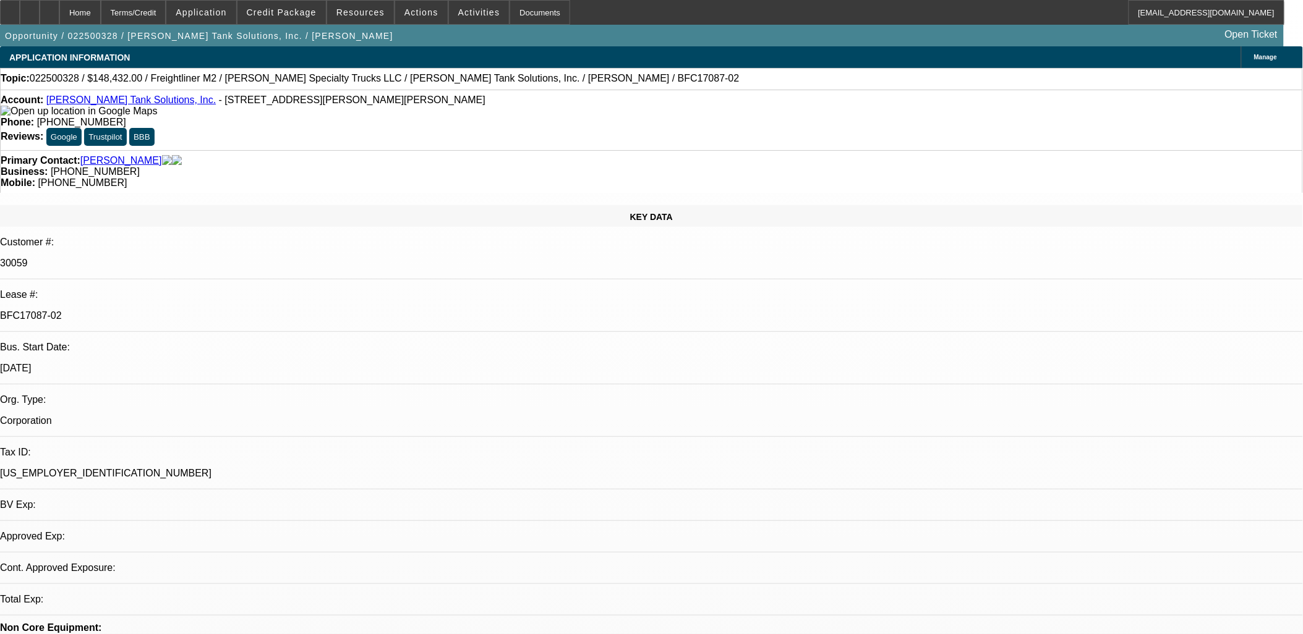
select select "0"
select select "2"
select select "0"
select select "6"
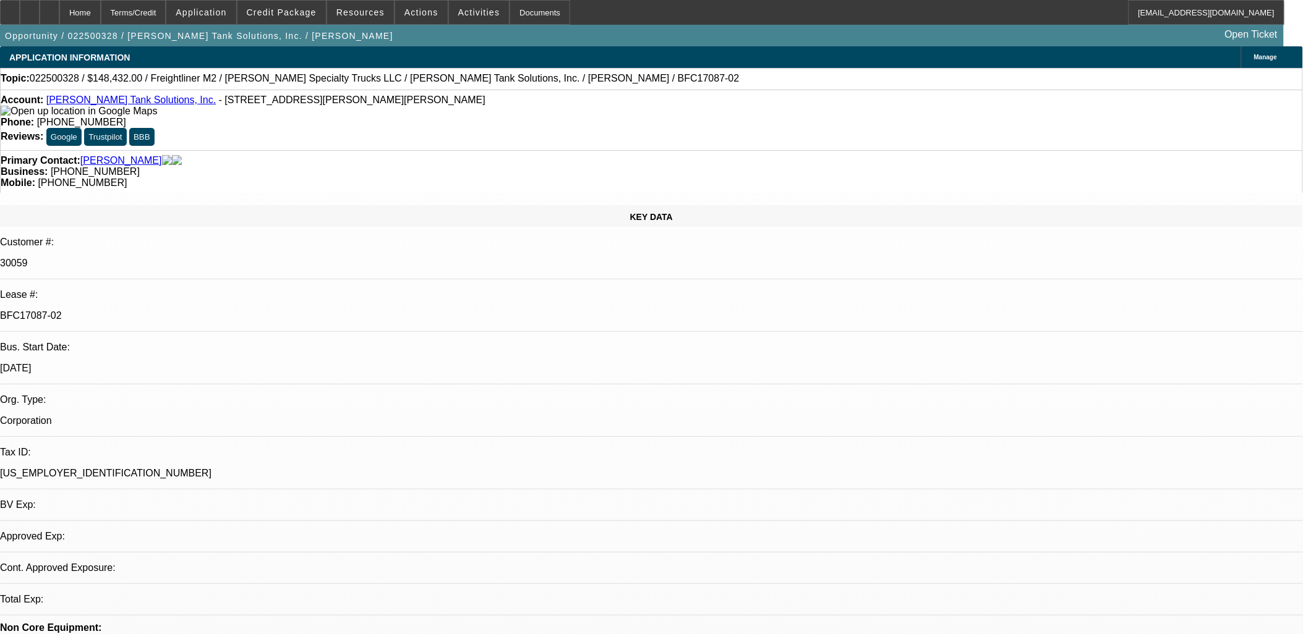
select select "0"
select select "2"
select select "0"
select select "6"
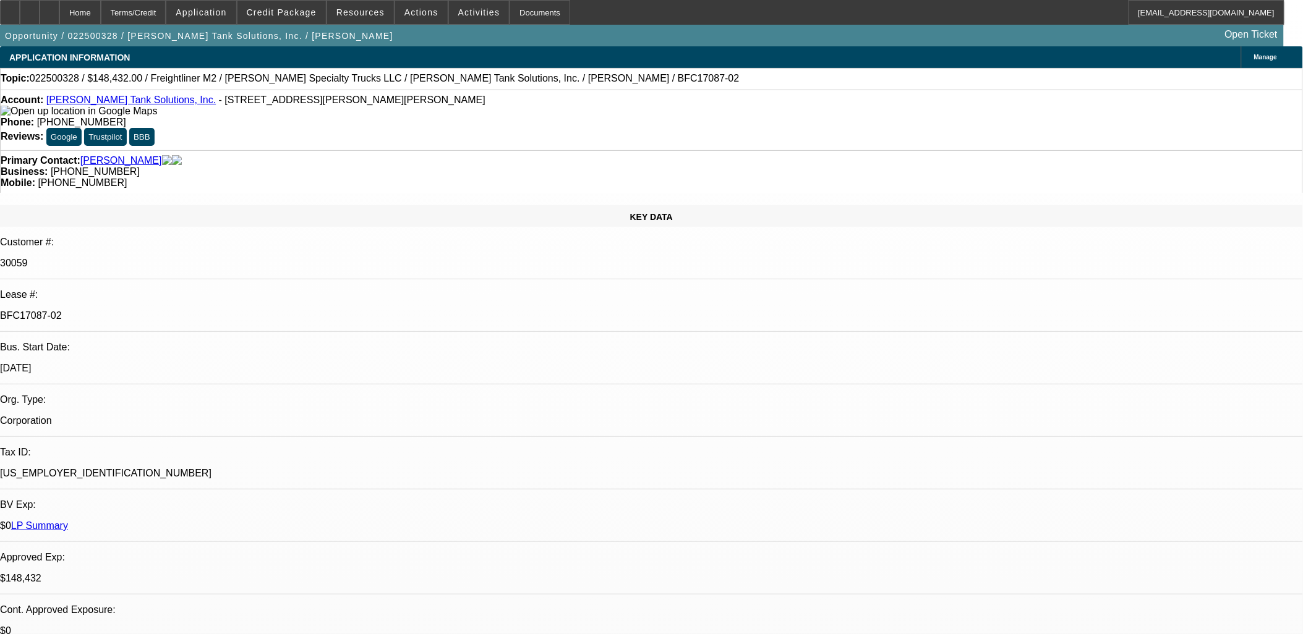
scroll to position [2542, 0]
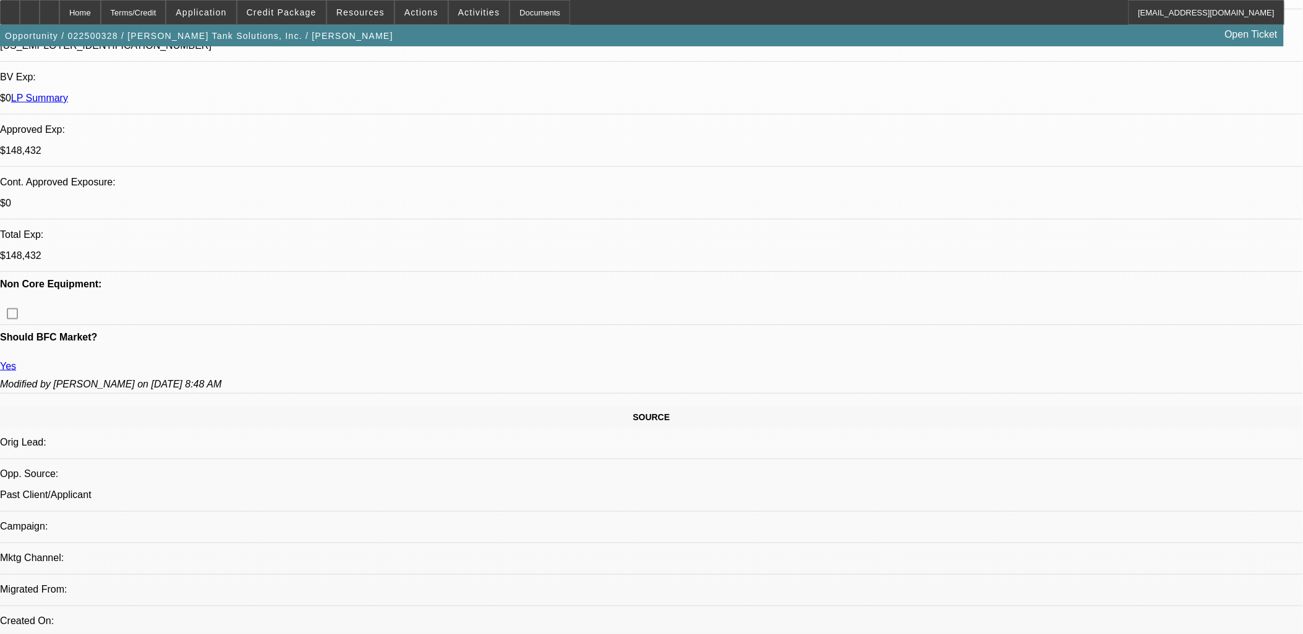
scroll to position [0, 0]
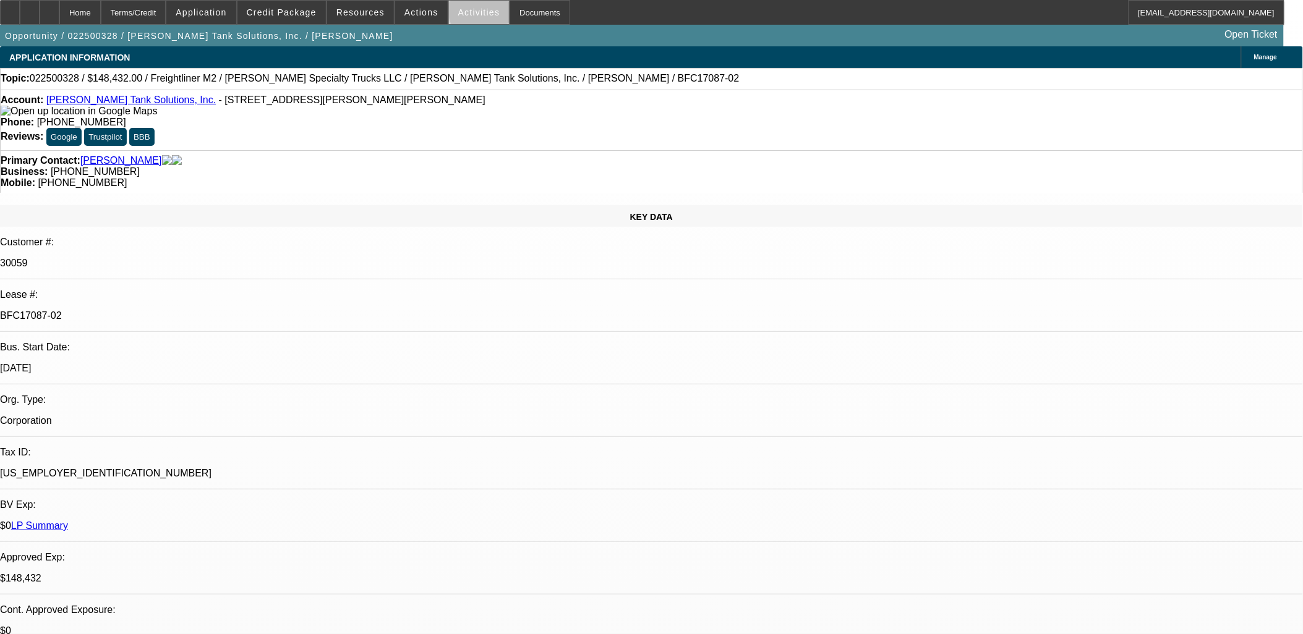
click at [475, 11] on span "Activities" at bounding box center [479, 12] width 42 height 10
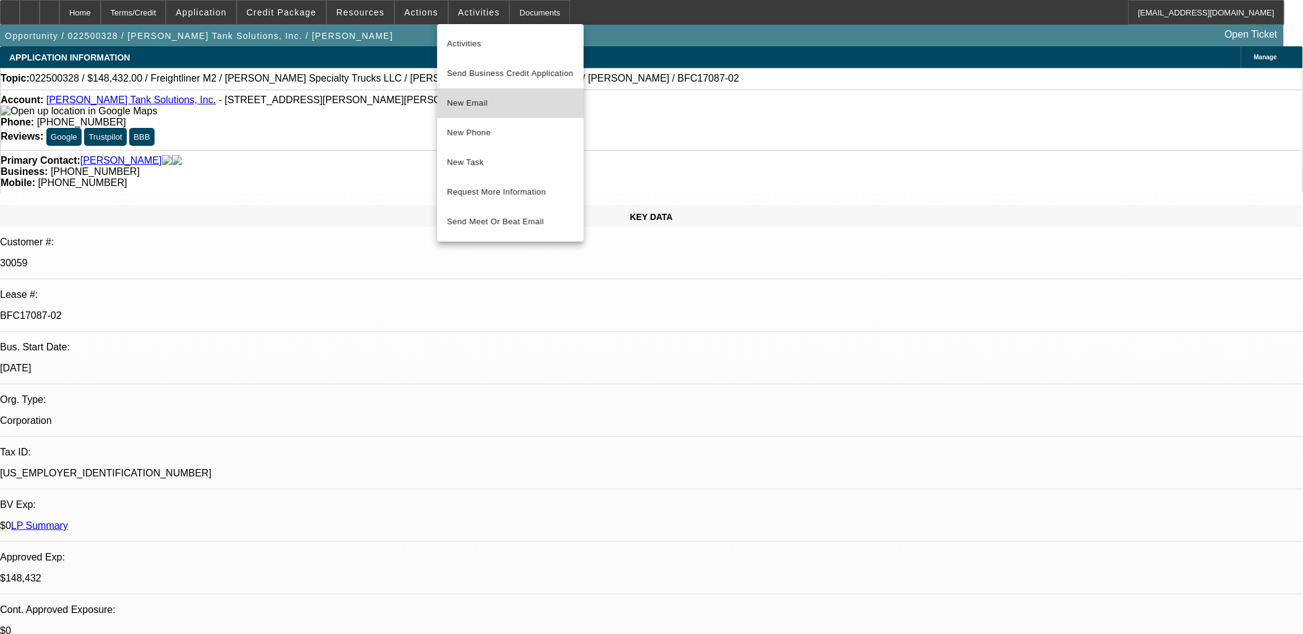
click at [500, 105] on span "New Email" at bounding box center [510, 103] width 127 height 15
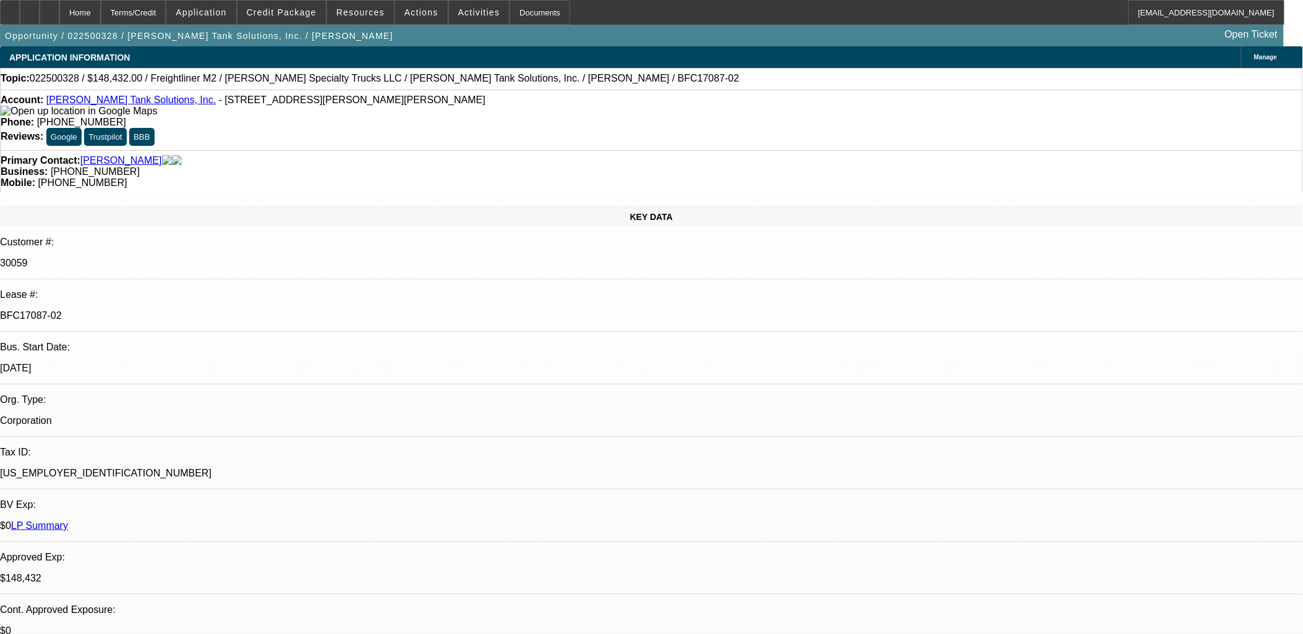
scroll to position [2542, 0]
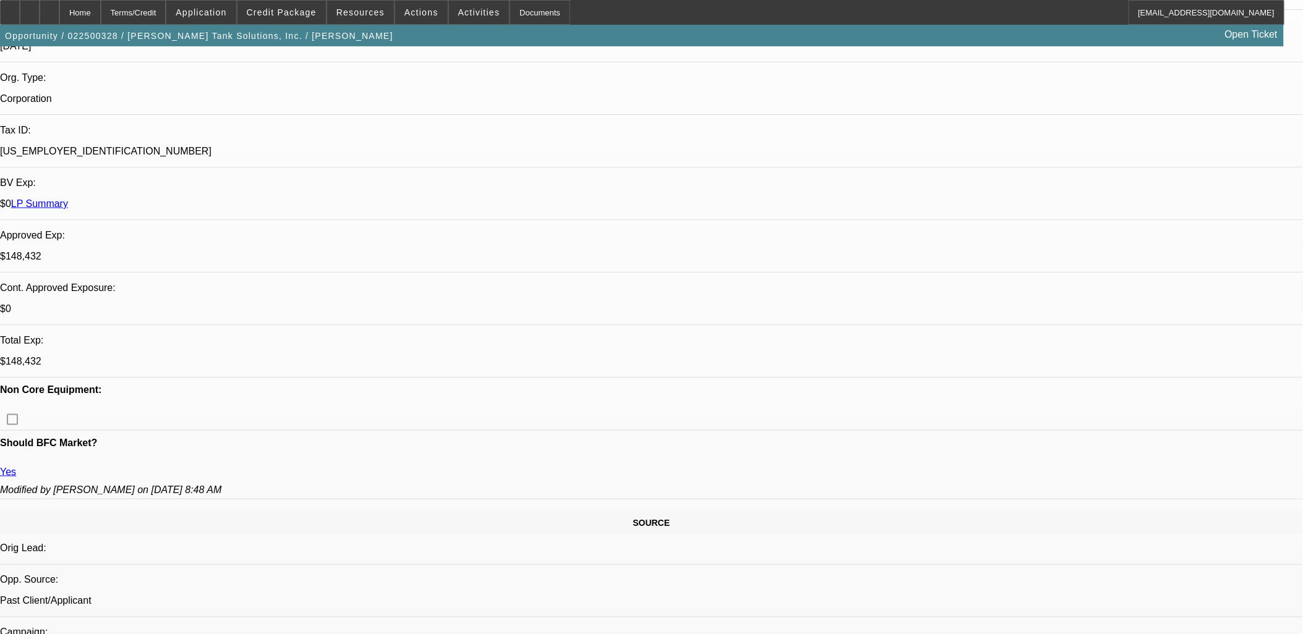
scroll to position [0, 0]
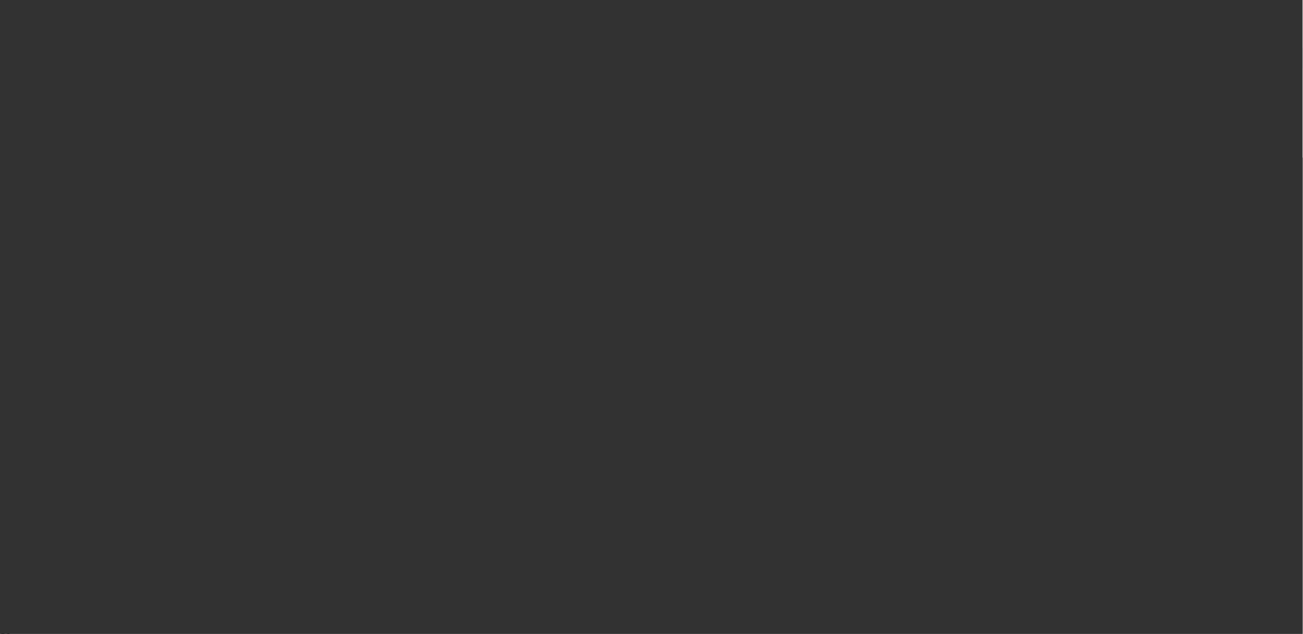
click at [627, 304] on div at bounding box center [651, 317] width 1303 height 634
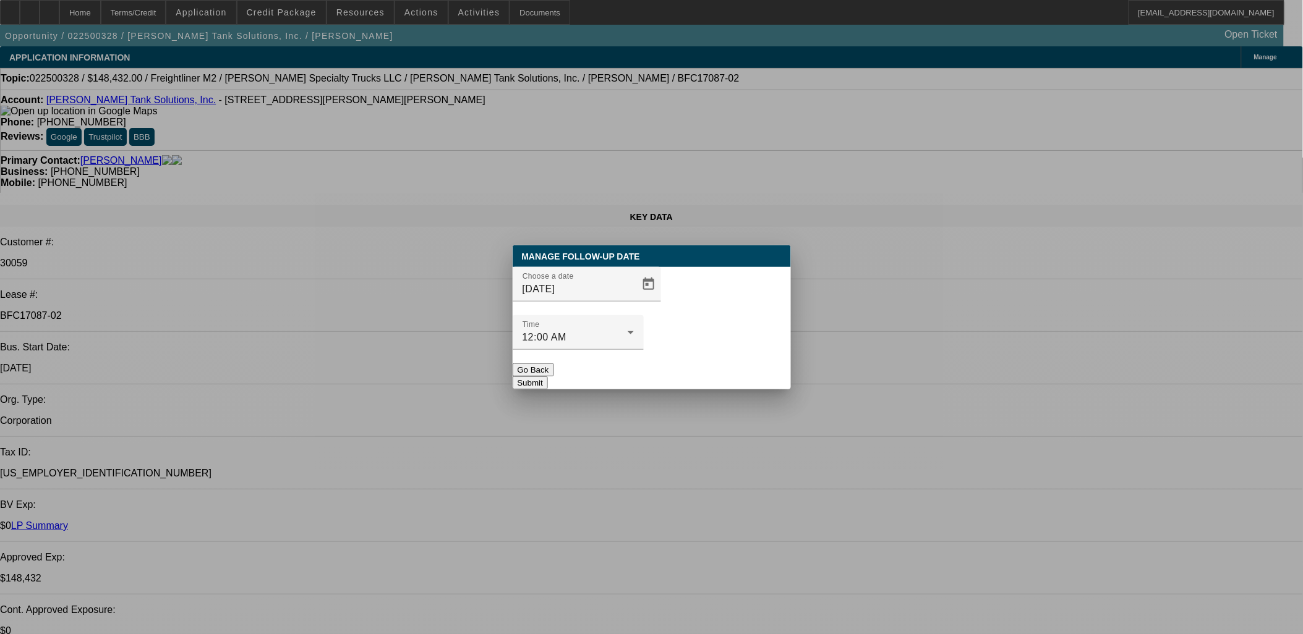
click at [627, 306] on div at bounding box center [651, 317] width 1303 height 634
click at [634, 299] on span "Open calendar" at bounding box center [649, 285] width 30 height 30
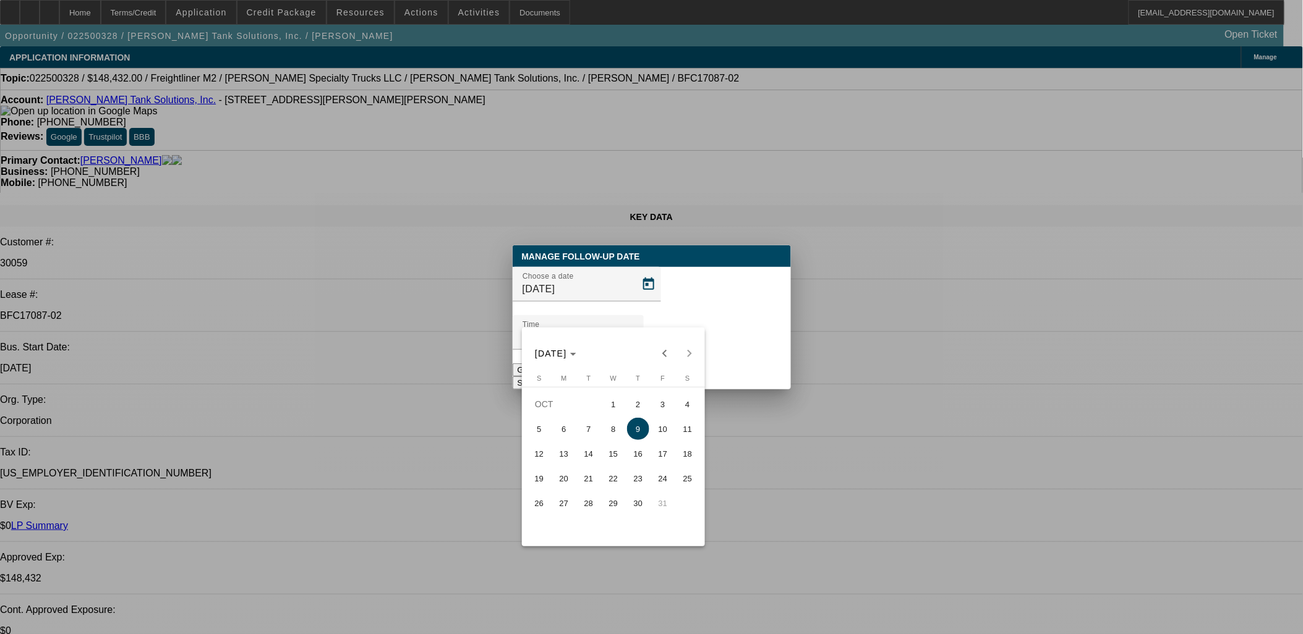
click at [662, 407] on span "3" at bounding box center [663, 404] width 22 height 22
type input "10/3/2025"
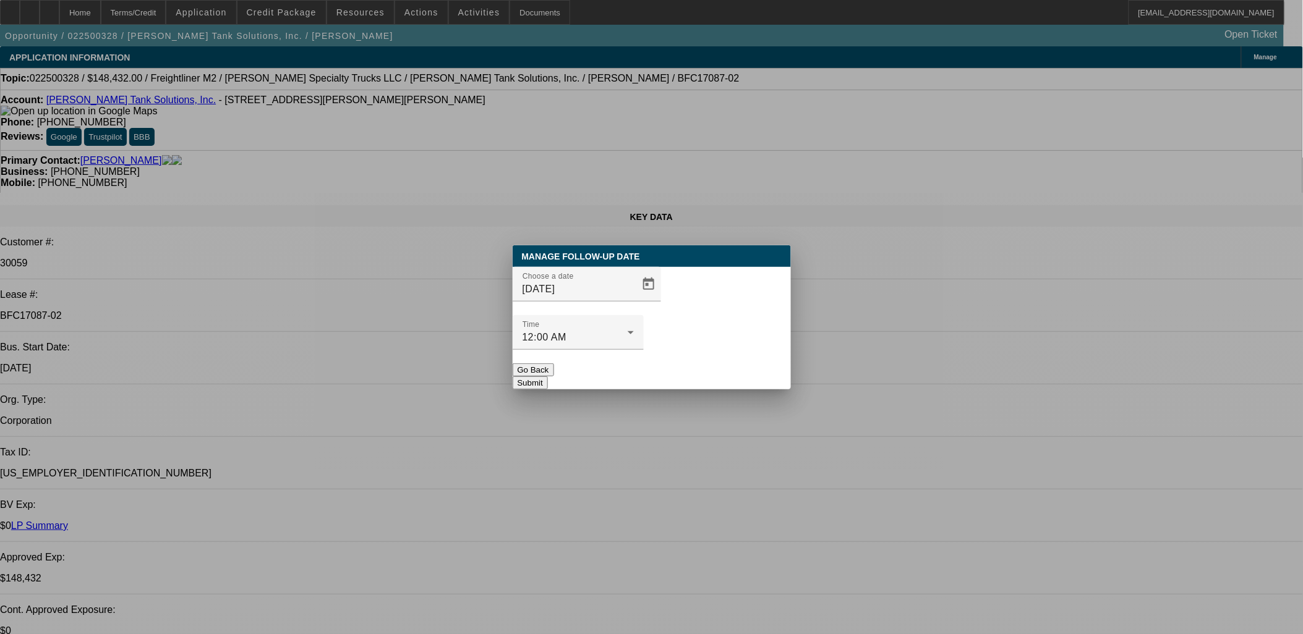
click at [548, 377] on button "Submit" at bounding box center [530, 383] width 35 height 13
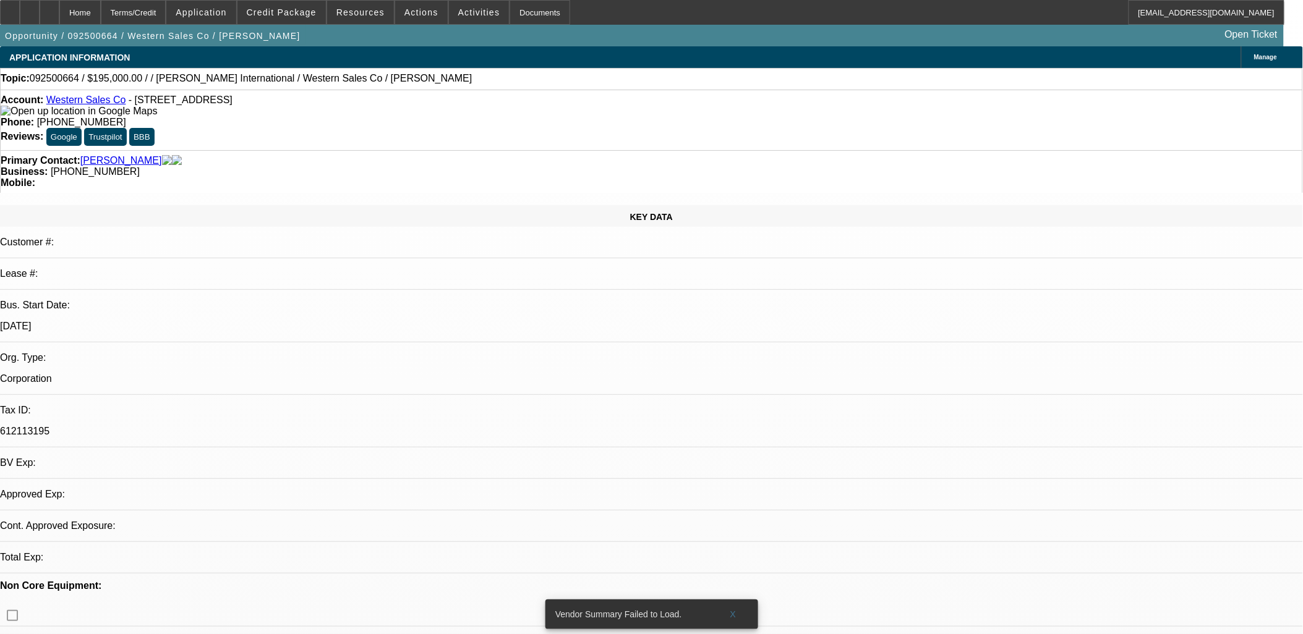
select select "0"
select select "2"
select select "0.1"
select select "1"
select select "2"
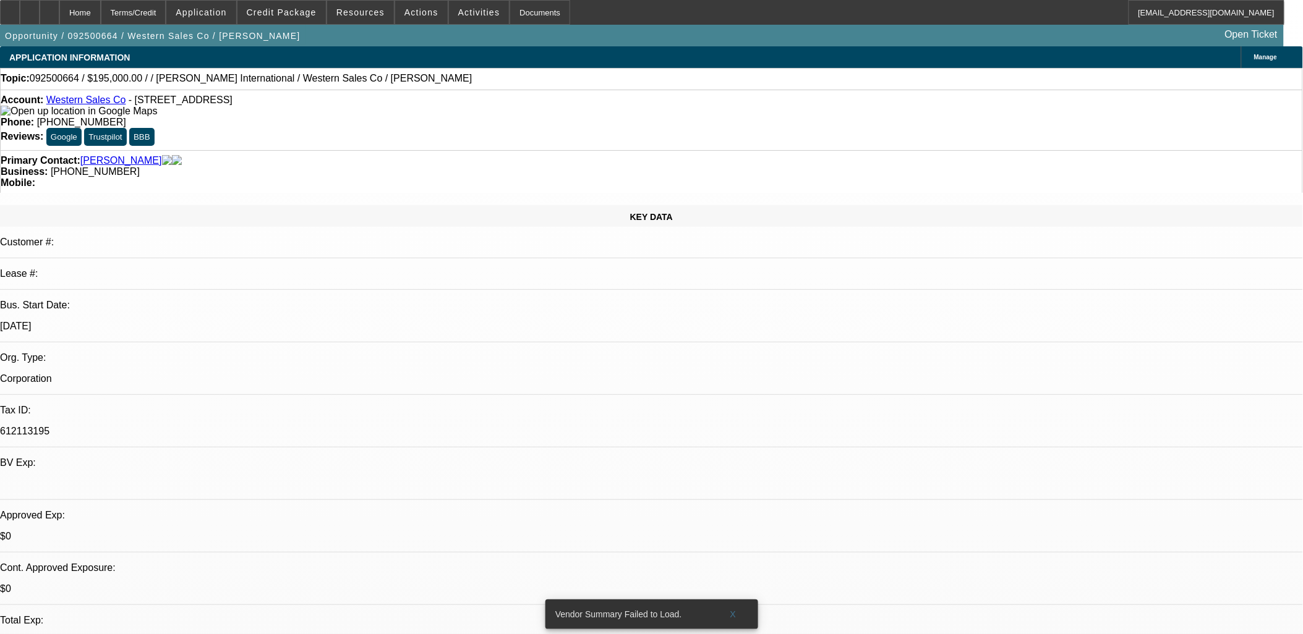
select select "4"
click at [459, 4] on span at bounding box center [479, 13] width 61 height 30
click at [411, 10] on div at bounding box center [651, 317] width 1303 height 634
click at [411, 12] on span "Actions" at bounding box center [421, 12] width 34 height 10
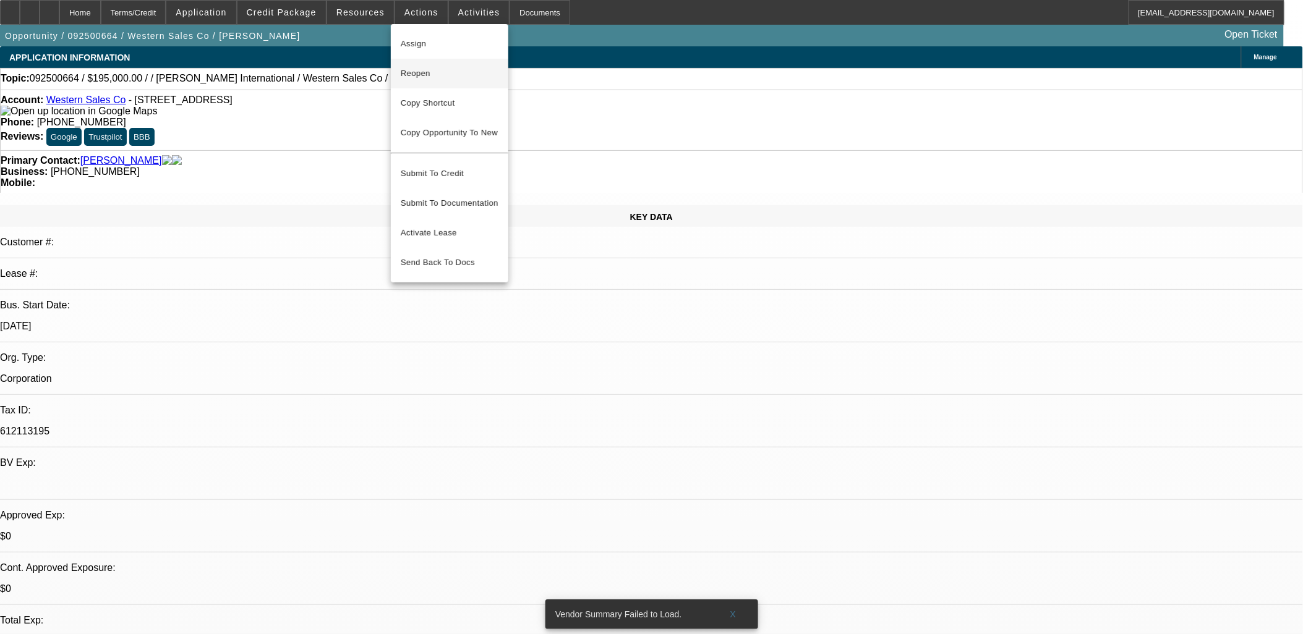
click at [434, 68] on span "Reopen" at bounding box center [450, 73] width 98 height 15
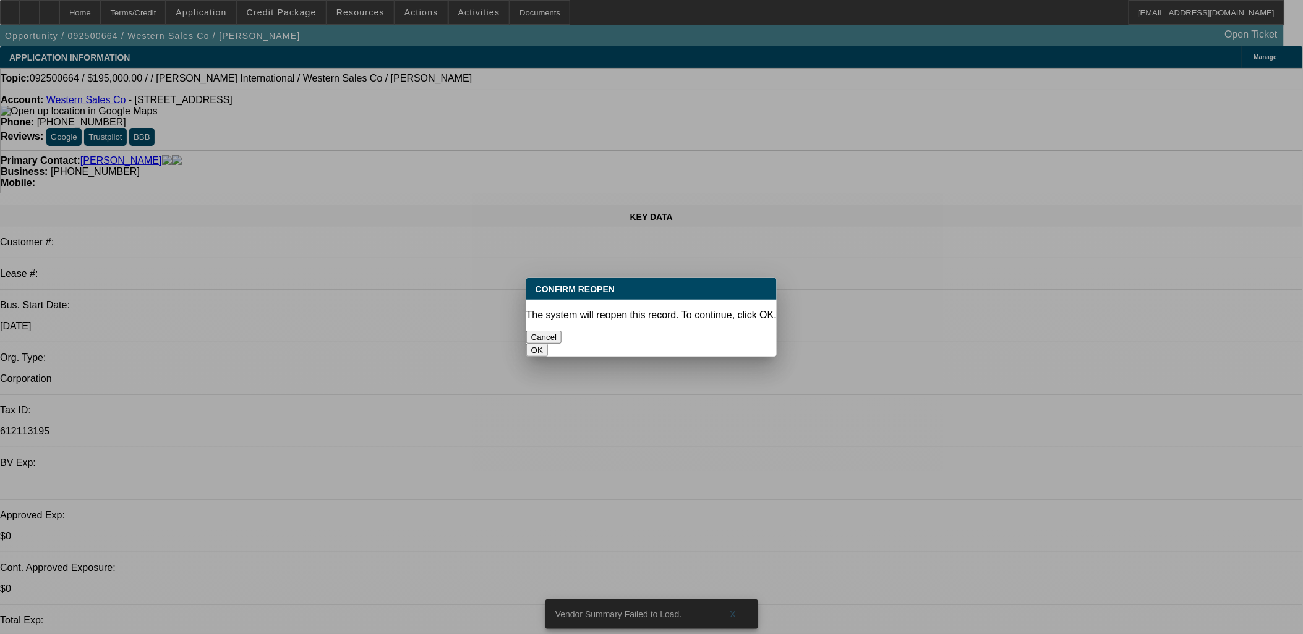
click at [548, 344] on button "OK" at bounding box center [537, 350] width 22 height 13
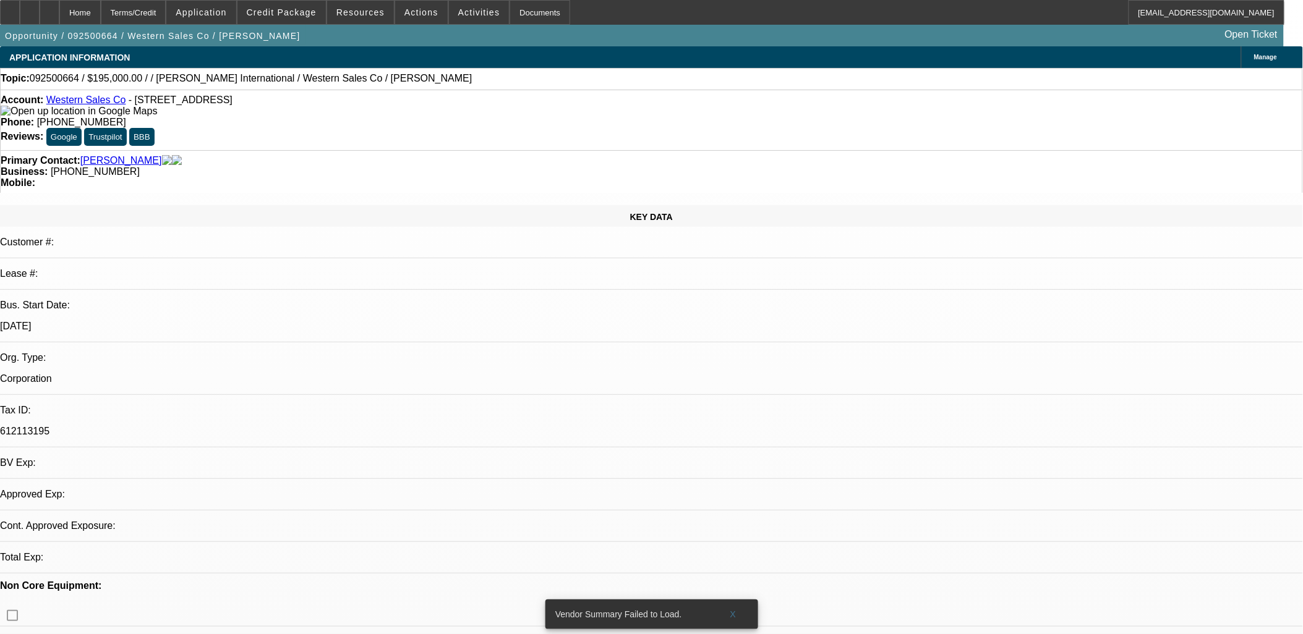
select select "0"
select select "2"
select select "0.1"
select select "4"
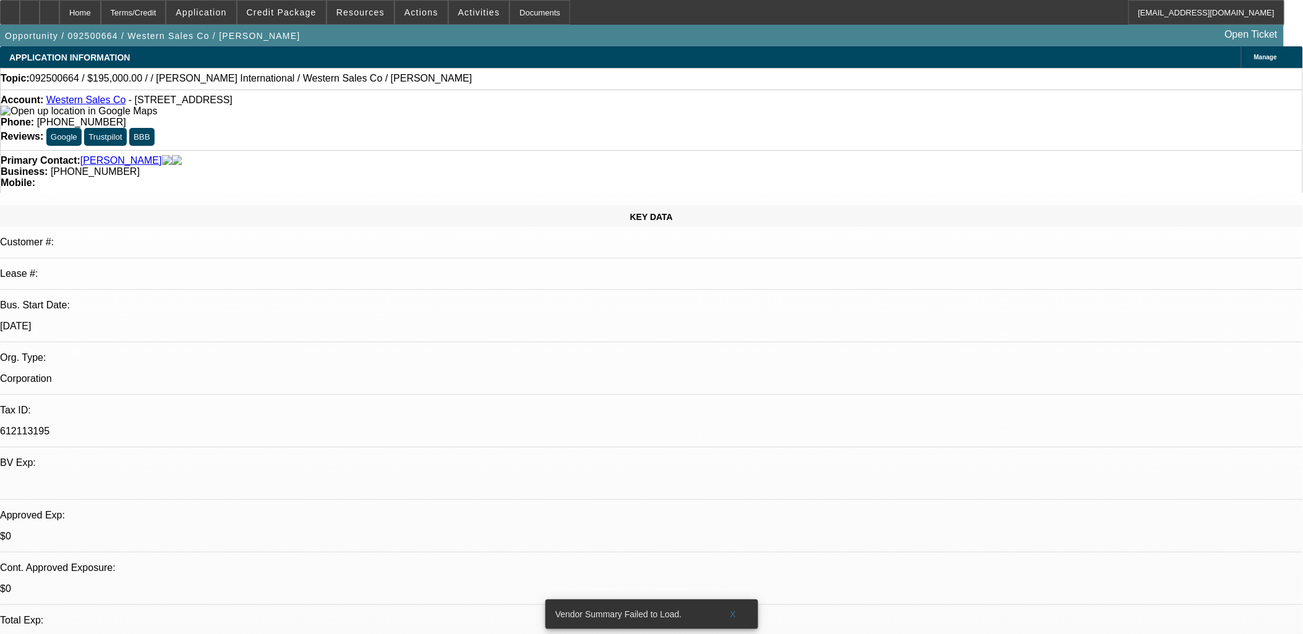
drag, startPoint x: 1097, startPoint y: 396, endPoint x: 875, endPoint y: 400, distance: 222.0
copy div "DOA / DNM - TLO issues & non-core collateral"
drag, startPoint x: 474, startPoint y: 248, endPoint x: 475, endPoint y: 237, distance: 11.2
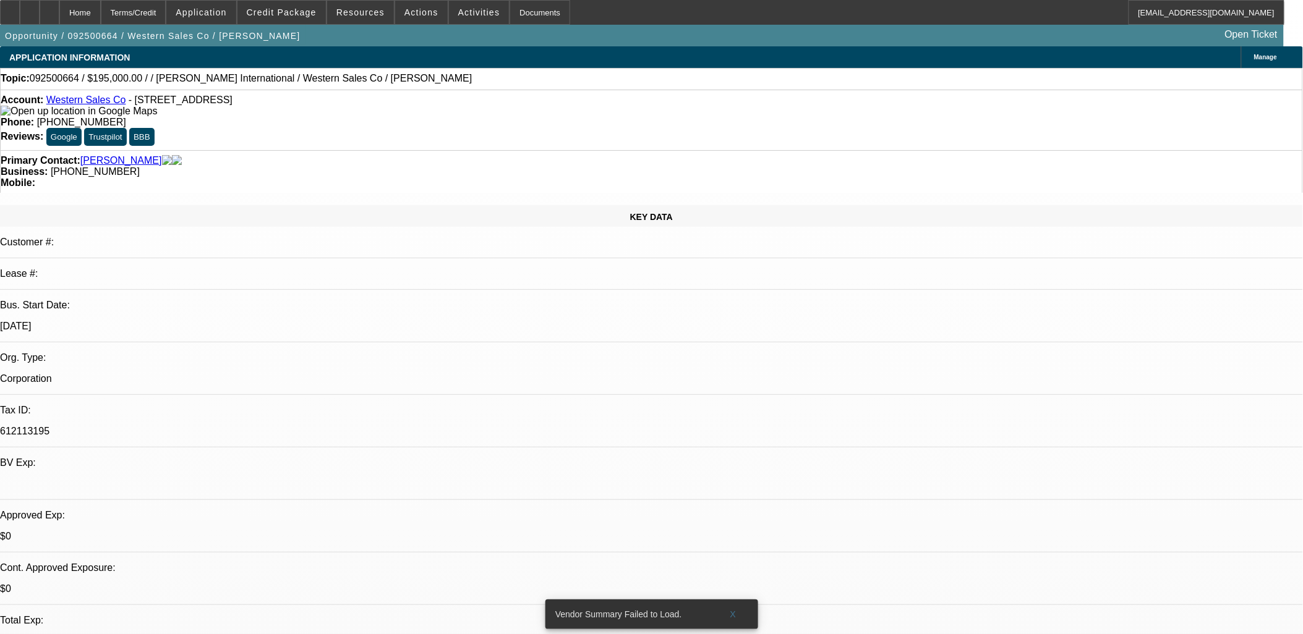
click at [424, 21] on span at bounding box center [421, 13] width 53 height 30
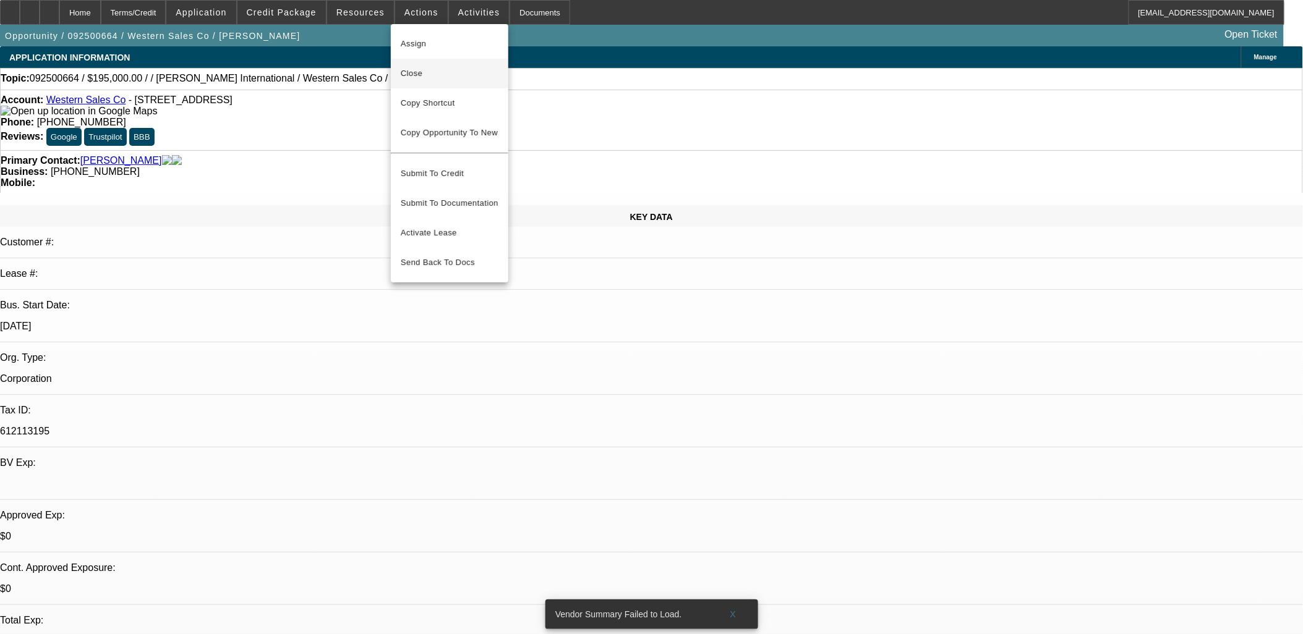
click at [449, 69] on span "Close" at bounding box center [450, 73] width 98 height 15
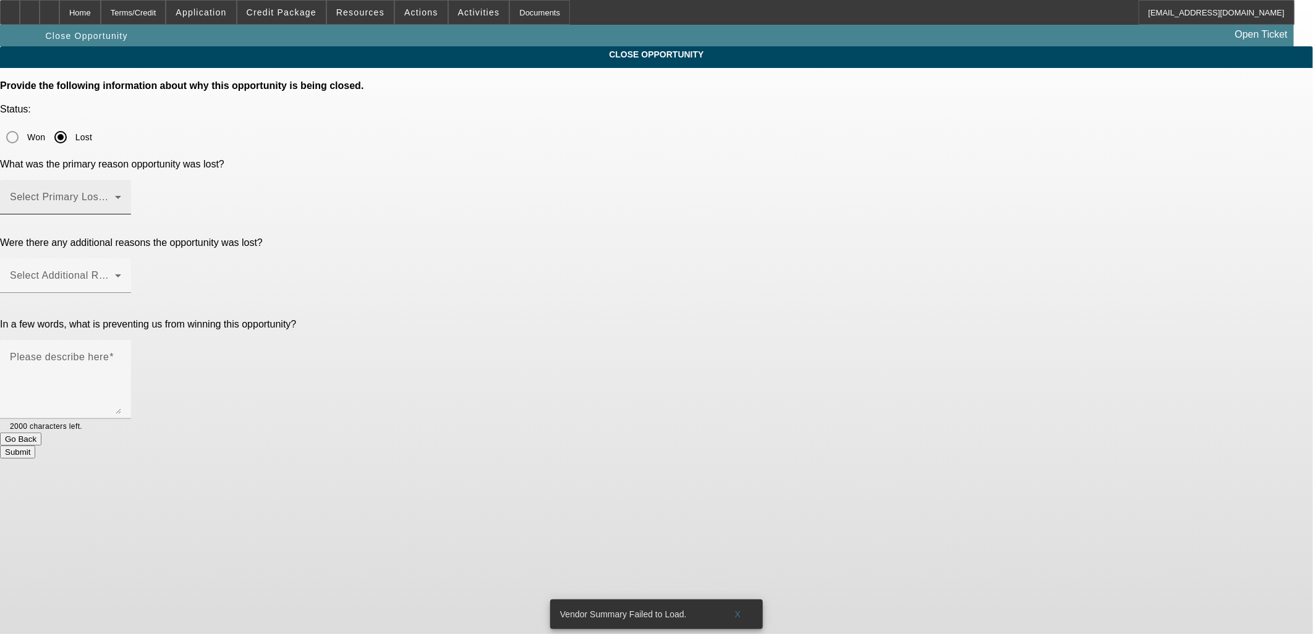
click at [121, 180] on div "Select Primary Lost Reason" at bounding box center [65, 197] width 111 height 35
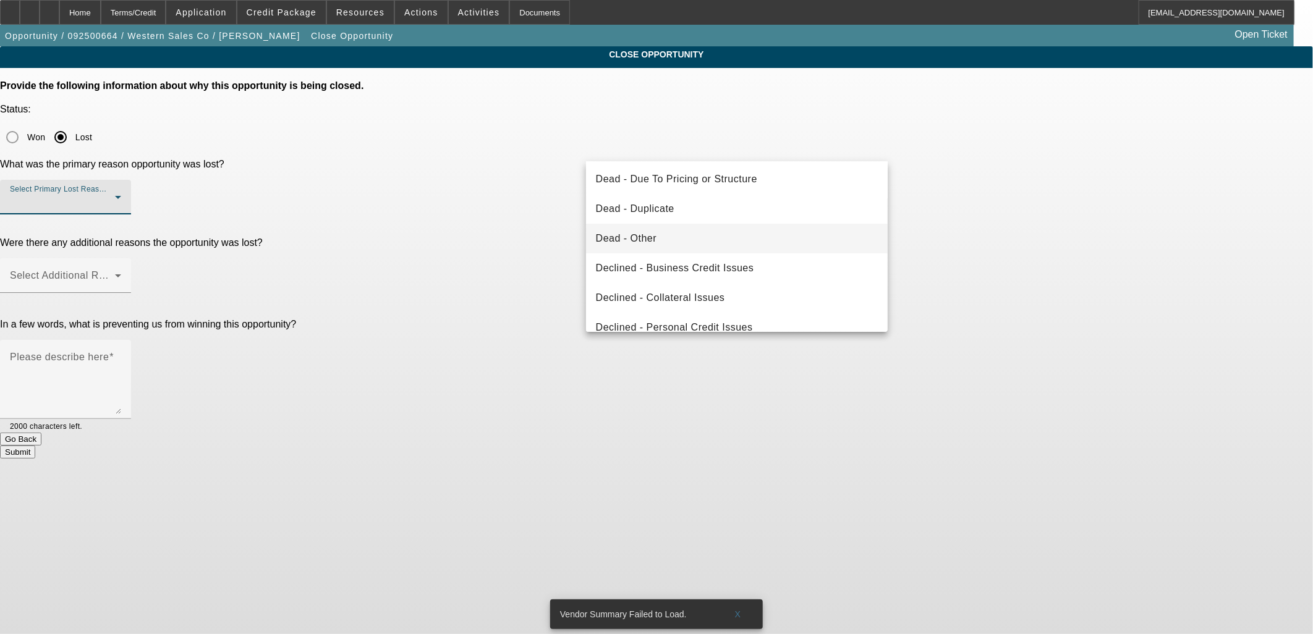
scroll to position [165, 0]
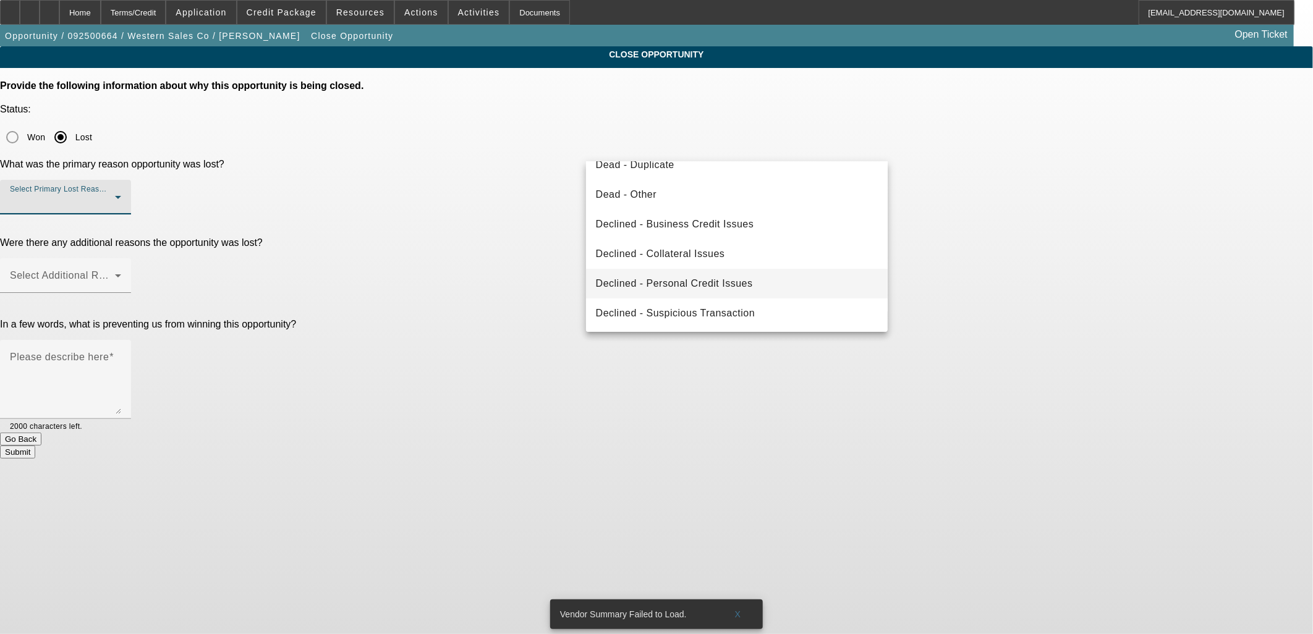
click at [685, 279] on span "Declined - Personal Credit Issues" at bounding box center [674, 283] width 157 height 15
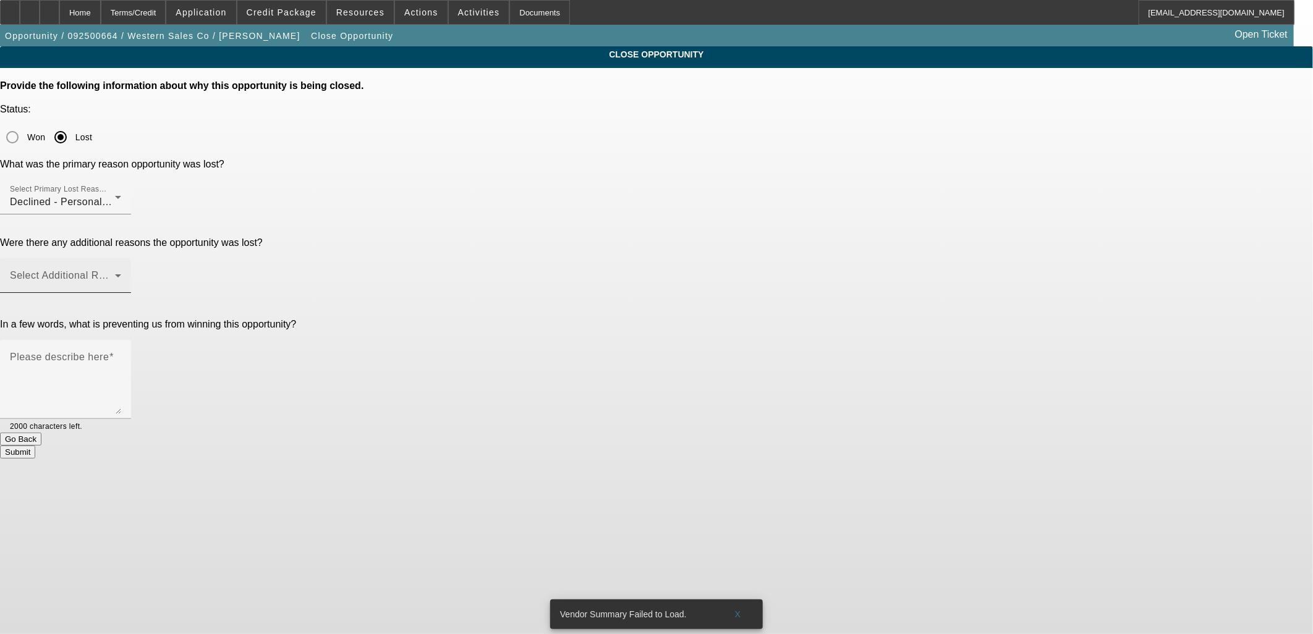
click at [131, 258] on div "Select Additional Reasons" at bounding box center [65, 275] width 131 height 35
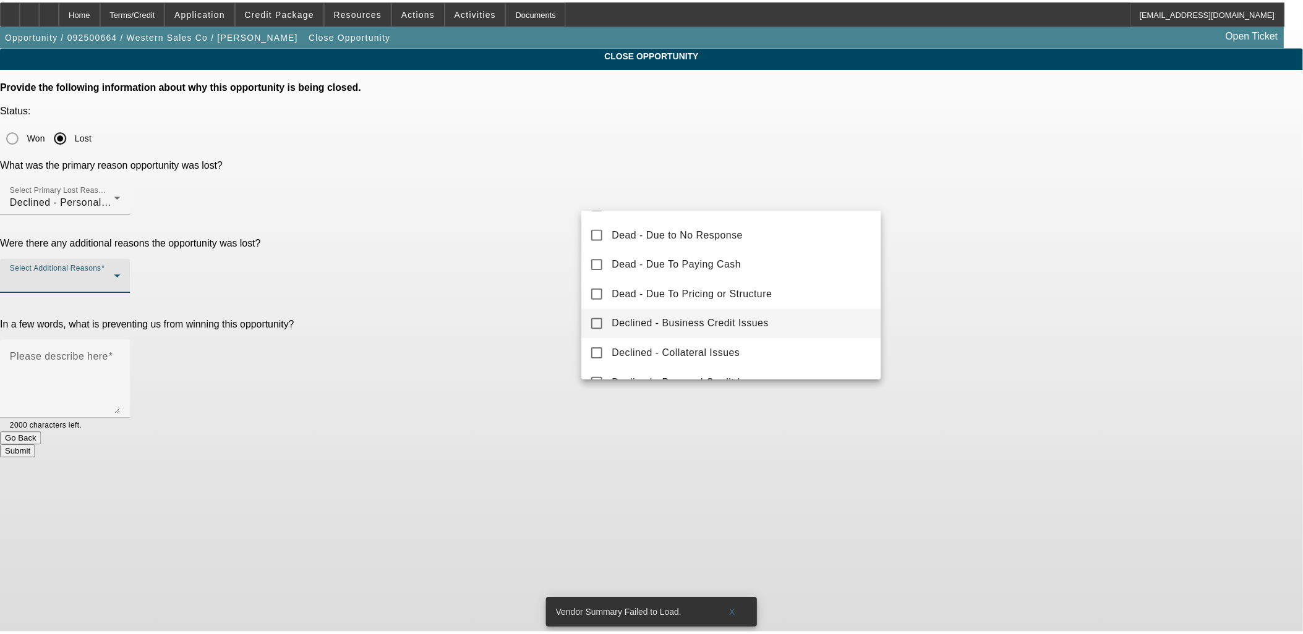
scroll to position [136, 0]
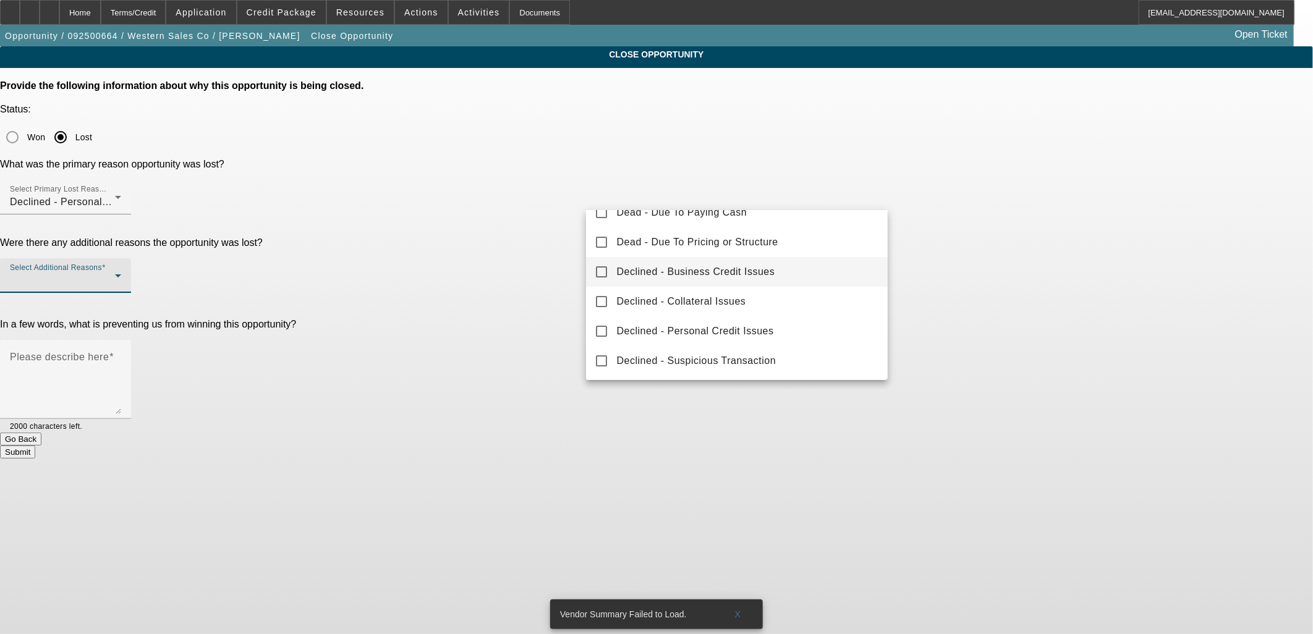
click at [720, 272] on span "Declined - Business Credit Issues" at bounding box center [696, 272] width 158 height 15
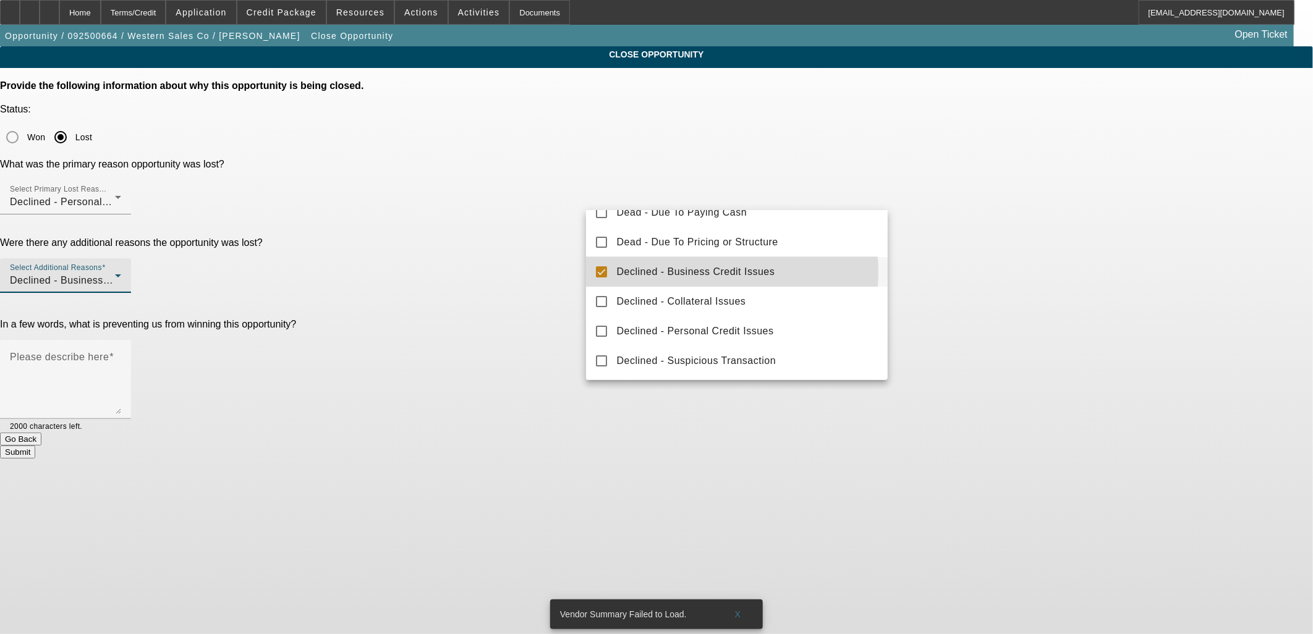
click at [1122, 232] on div at bounding box center [656, 317] width 1313 height 634
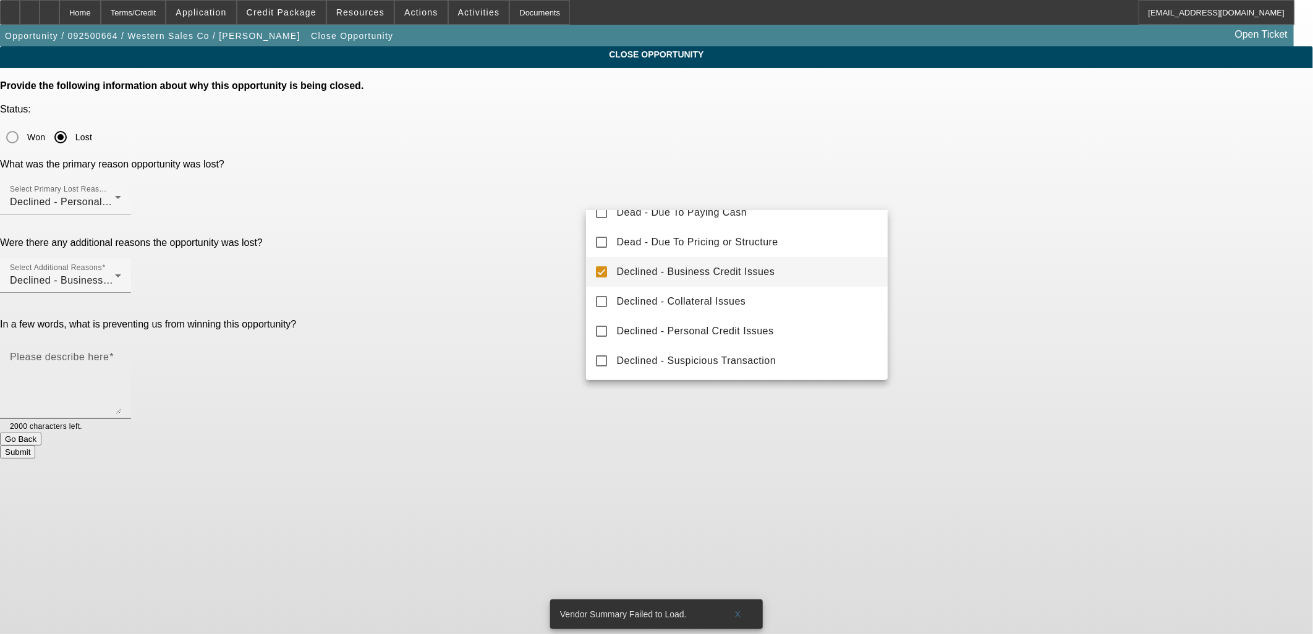
click at [121, 355] on textarea "Please describe here" at bounding box center [65, 384] width 111 height 59
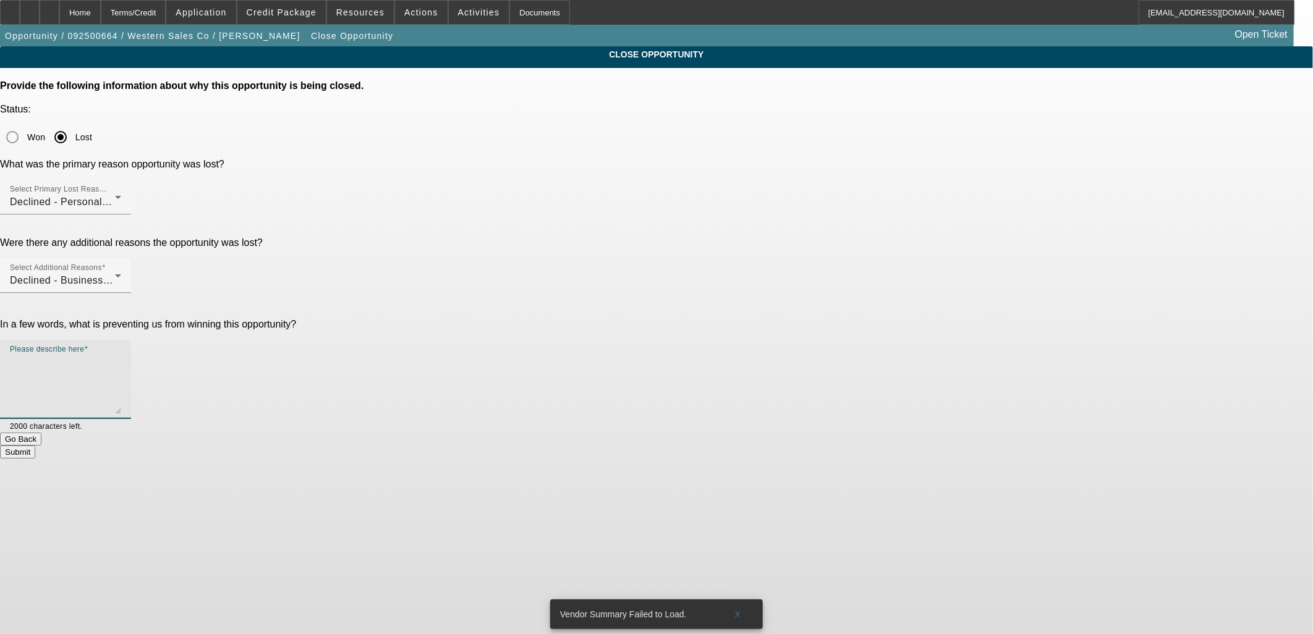
paste textarea "DOA / DNM - TLO issues & non-core collateral"
drag, startPoint x: 640, startPoint y: 248, endPoint x: 881, endPoint y: 272, distance: 242.3
click at [131, 340] on div "Please describe here DOA / DNM - TLO issues & non-core collateral" at bounding box center [65, 379] width 131 height 79
type textarea "DOA / DNM"
click at [35, 446] on button "Submit" at bounding box center [17, 452] width 35 height 13
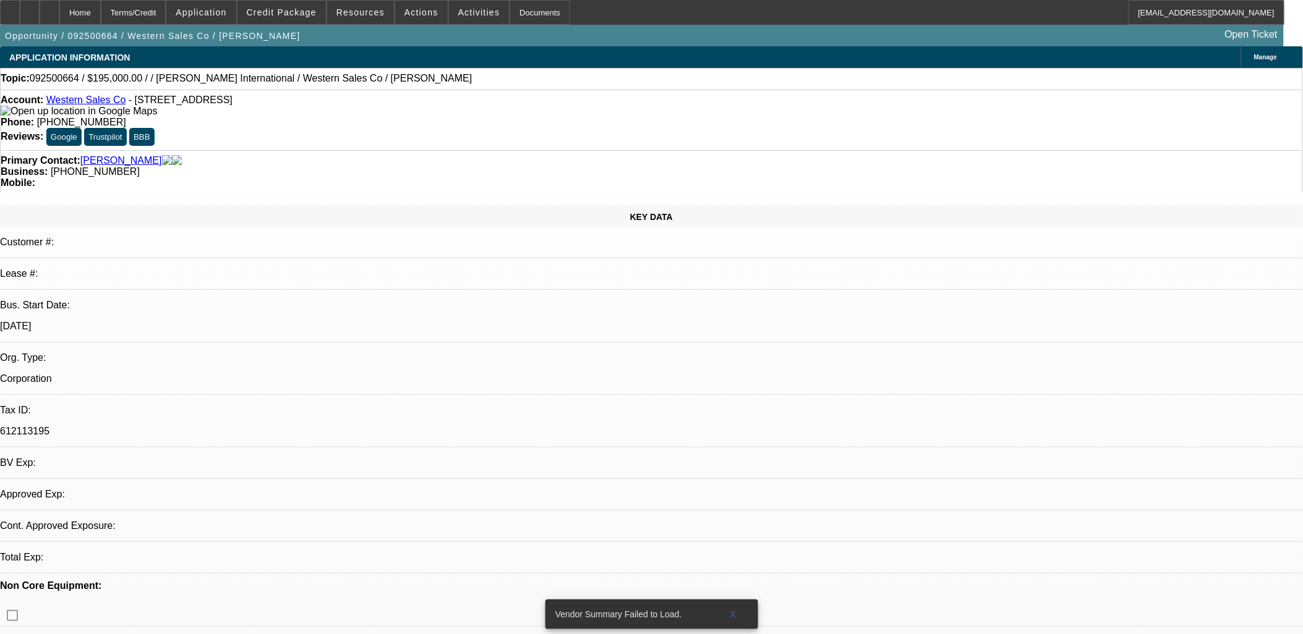
select select "0"
select select "2"
select select "0.1"
select select "1"
select select "2"
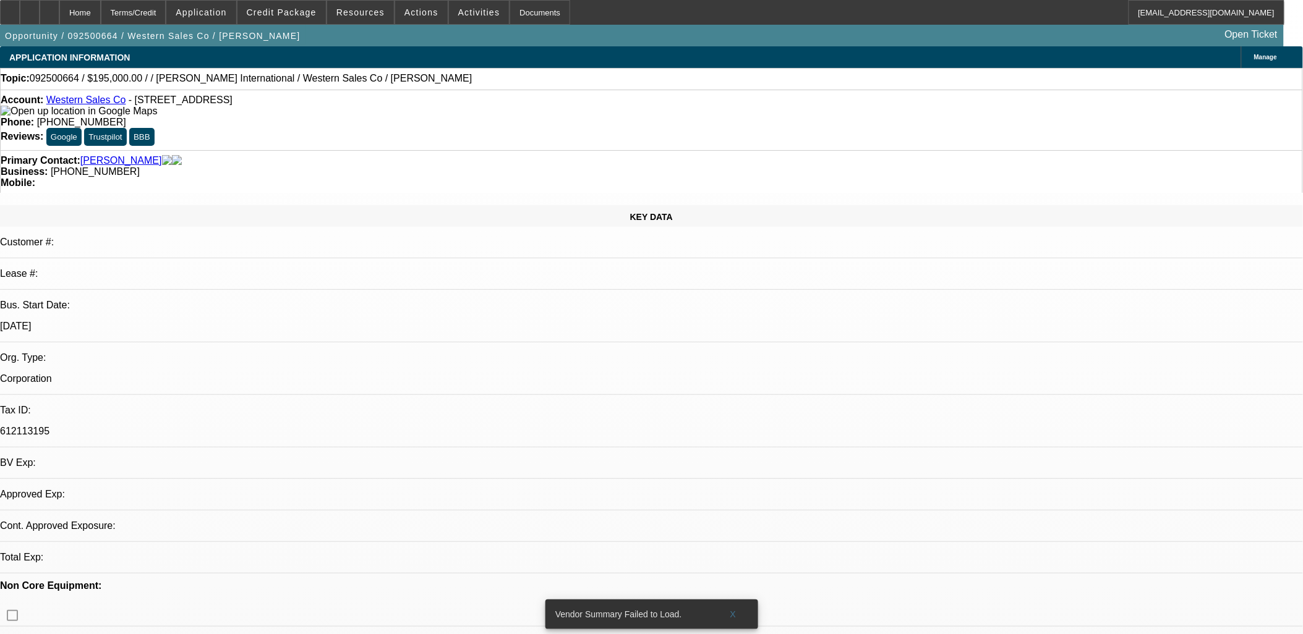
select select "4"
click at [93, 102] on link "Western Sales Co" at bounding box center [86, 100] width 80 height 11
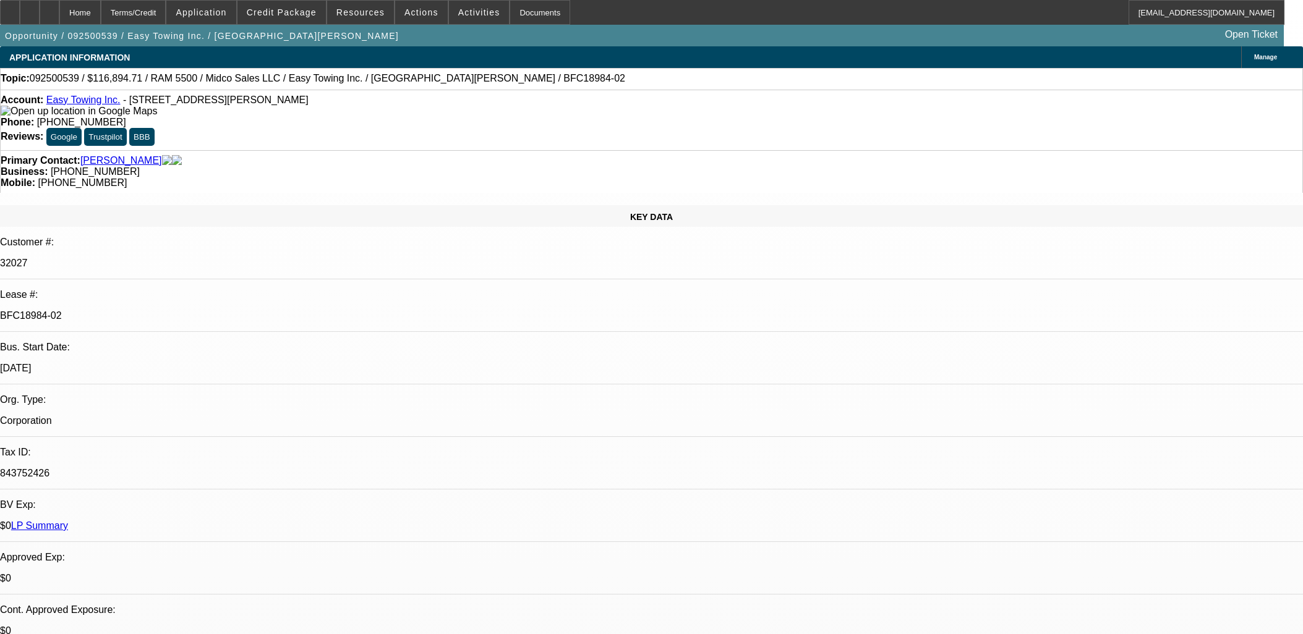
select select "0"
select select "2"
select select "0"
select select "6"
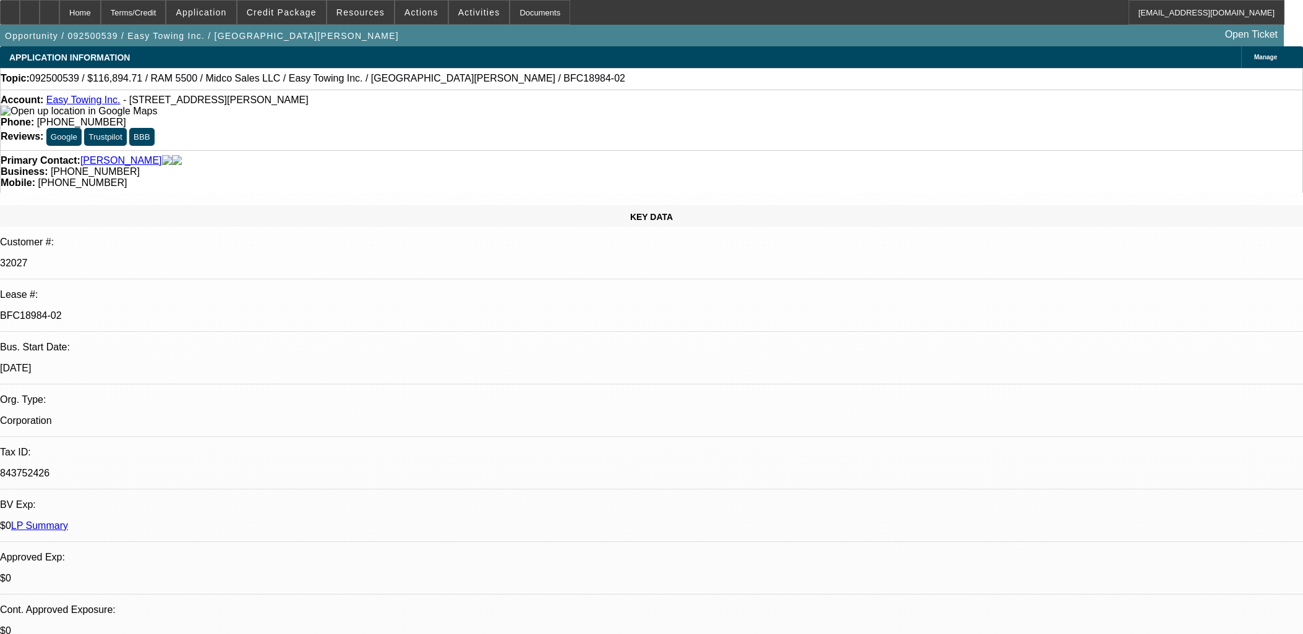
select select "0"
select select "2"
select select "0"
select select "6"
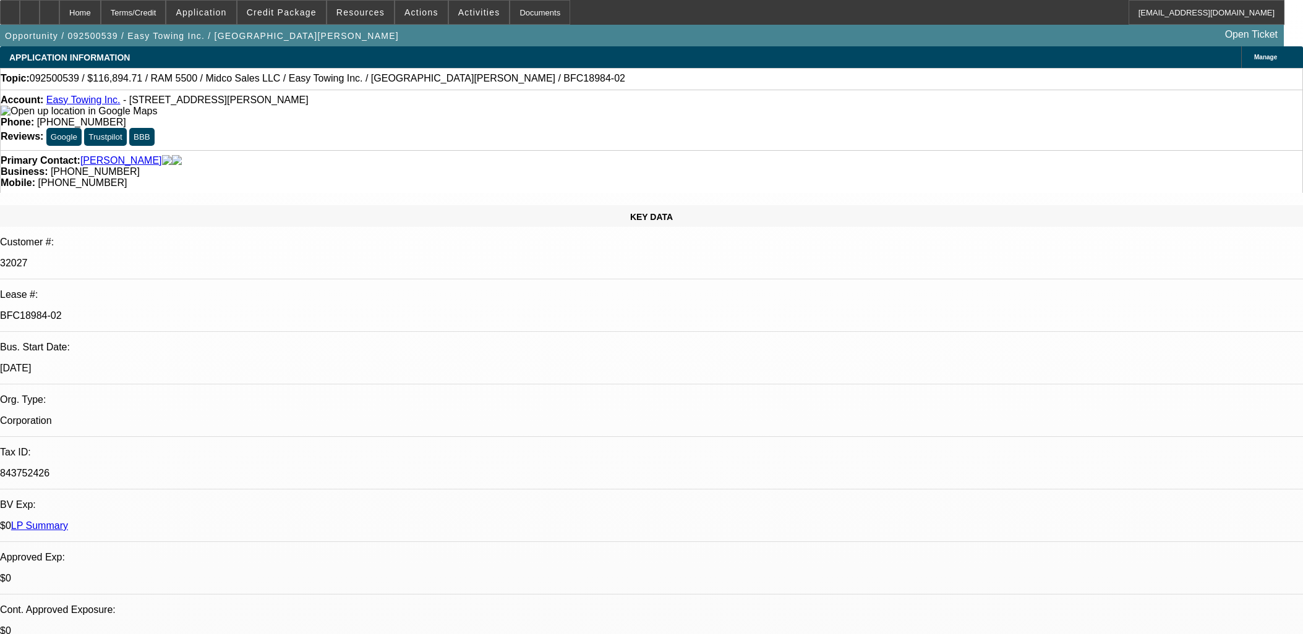
select select "0"
select select "2"
select select "0"
select select "6"
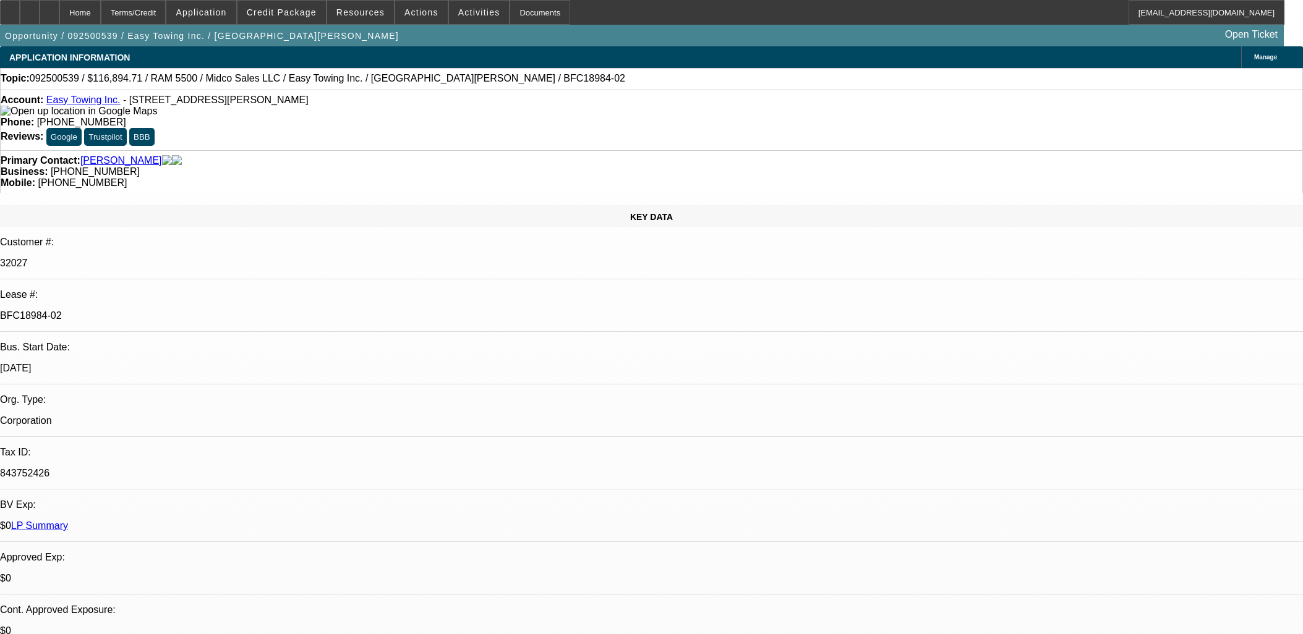
select select "0"
select select "2"
select select "0"
select select "6"
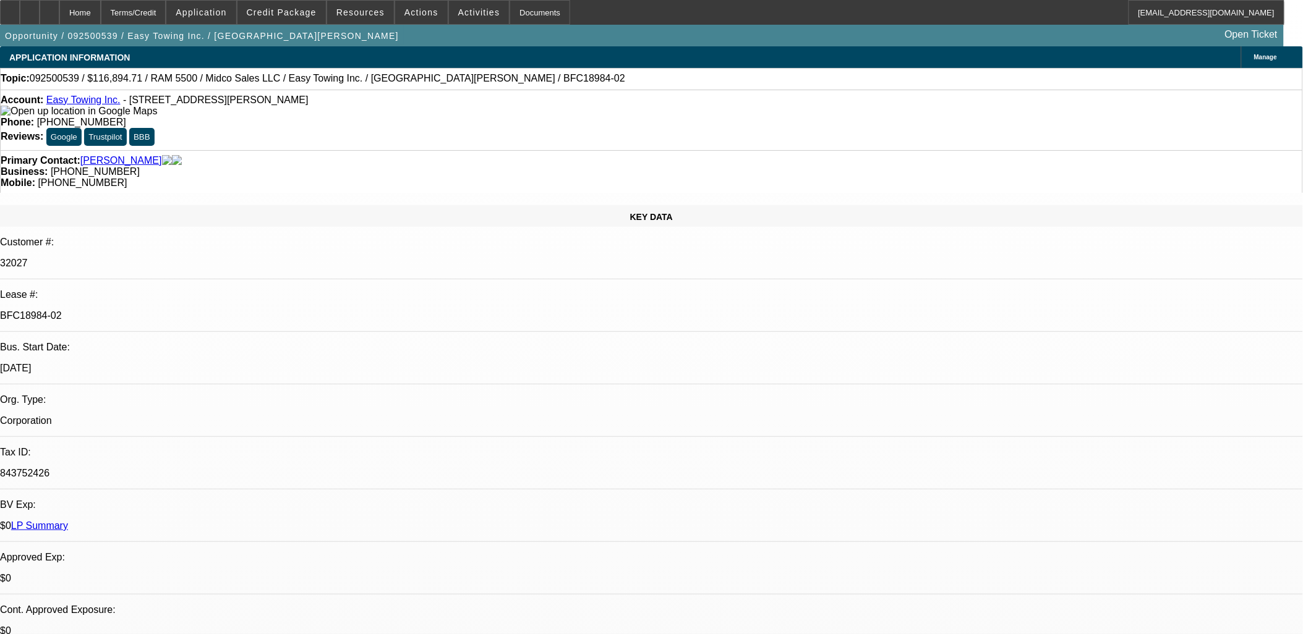
select select "0"
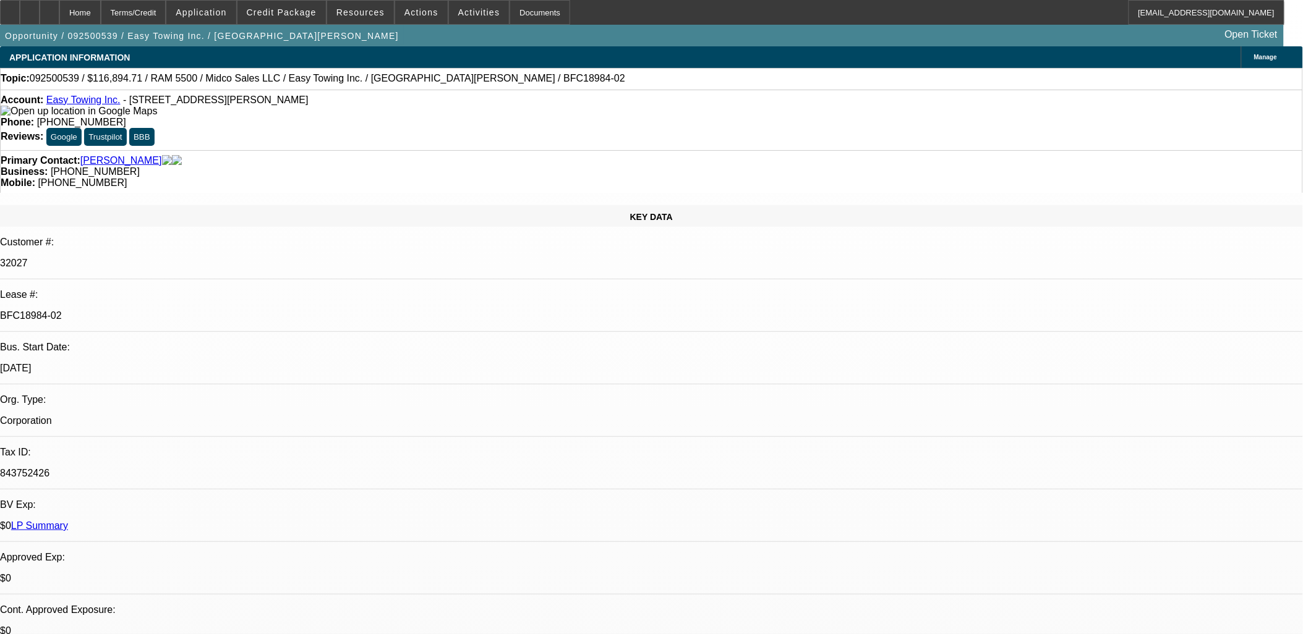
select select "0"
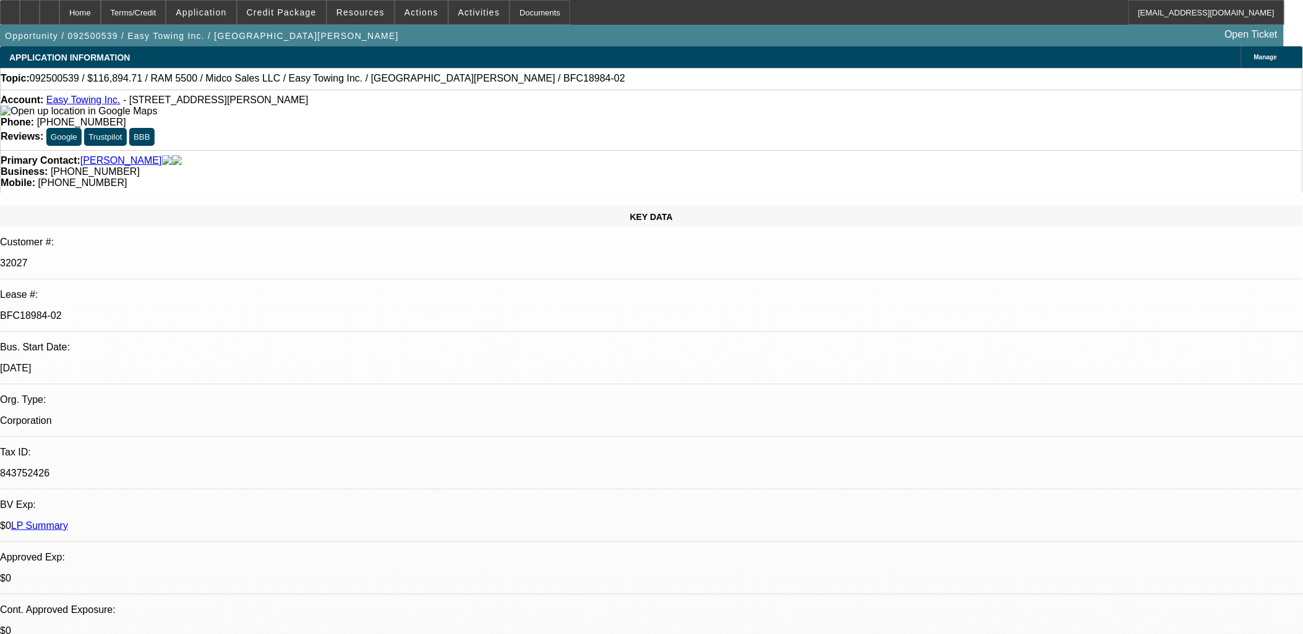
select select "0"
select select "1"
select select "2"
select select "6"
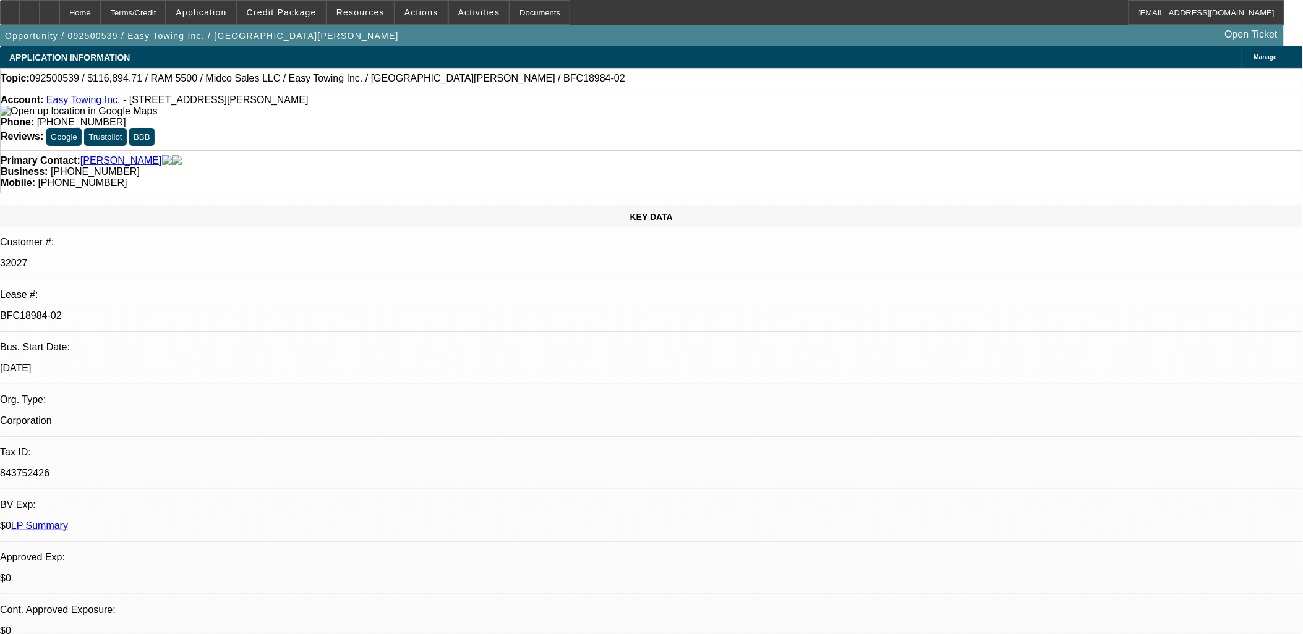
select select "1"
select select "2"
select select "6"
select select "1"
select select "2"
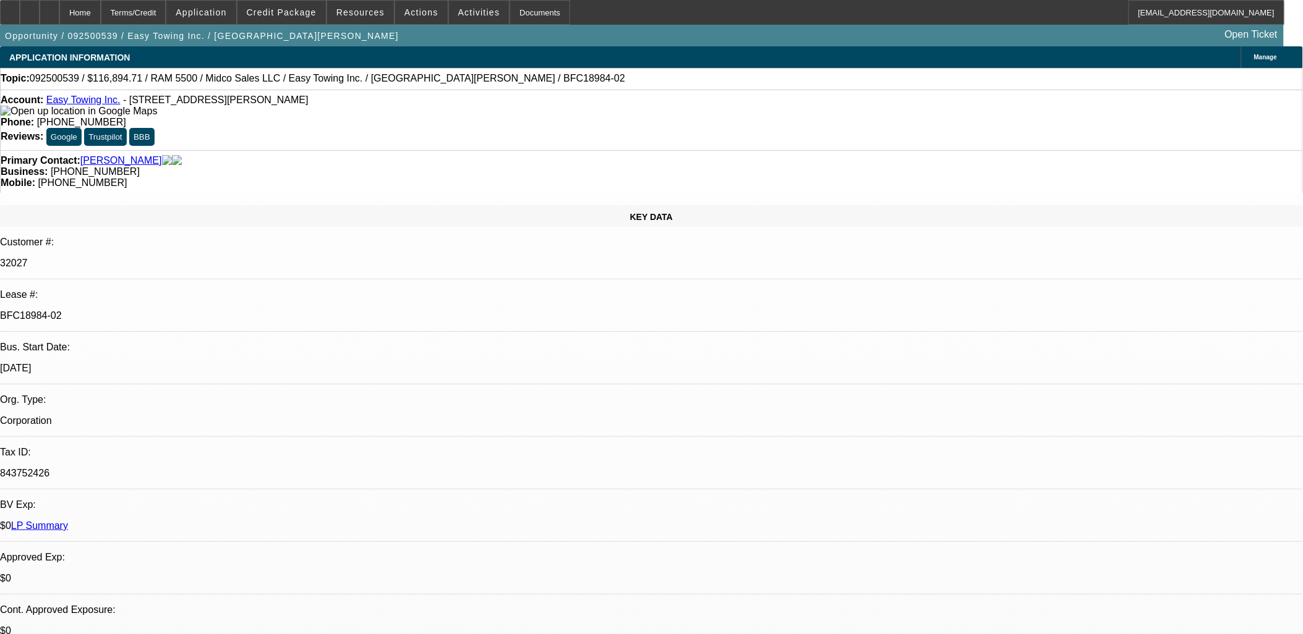
select select "6"
select select "1"
select select "2"
select select "6"
drag, startPoint x: 1010, startPoint y: 140, endPoint x: 996, endPoint y: 188, distance: 50.3
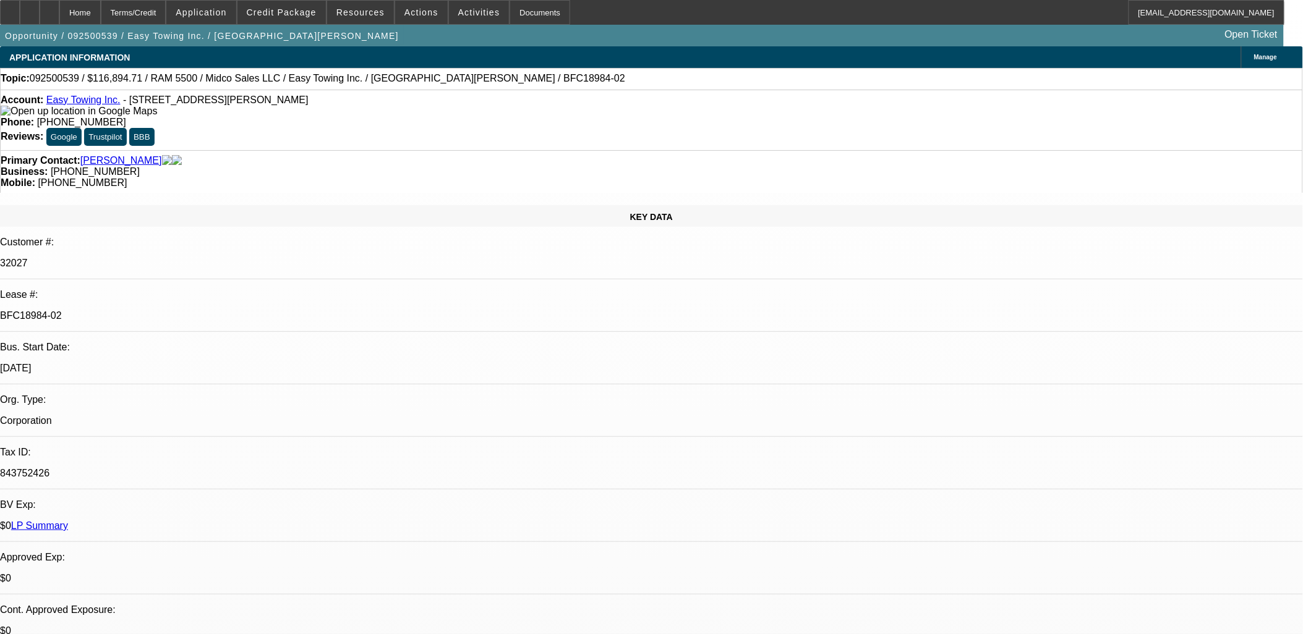
select select "0"
select select "2"
select select "0.1"
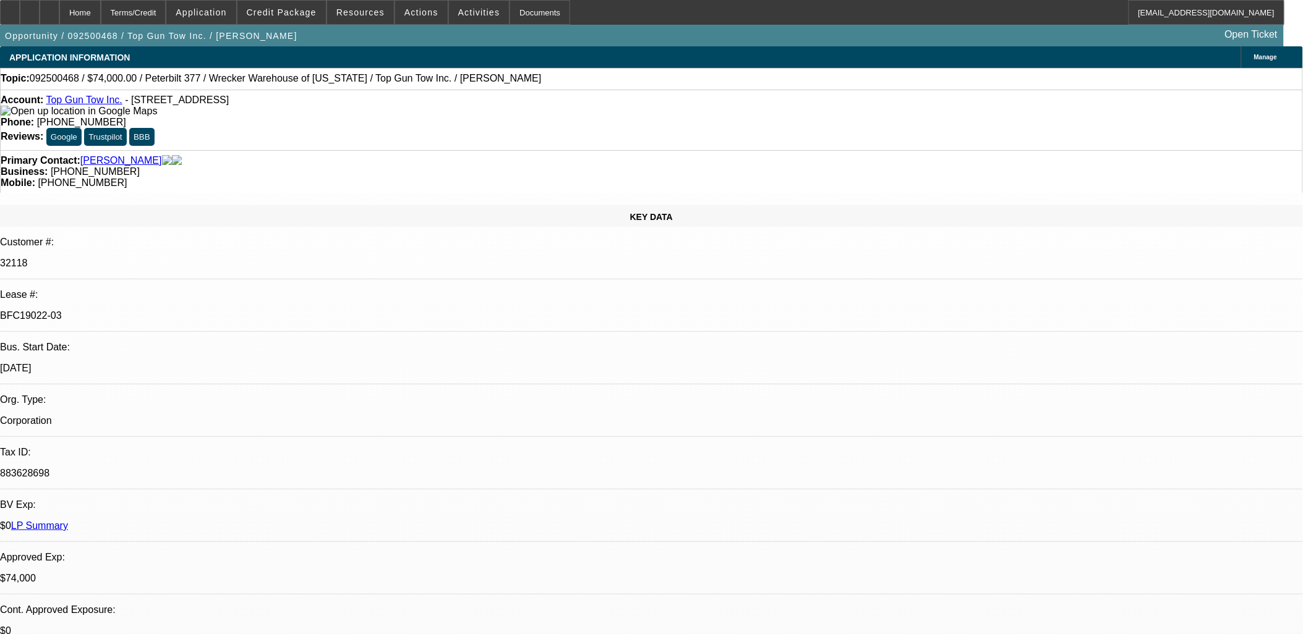
select select "0"
select select "2"
select select "0.1"
select select "0"
select select "2"
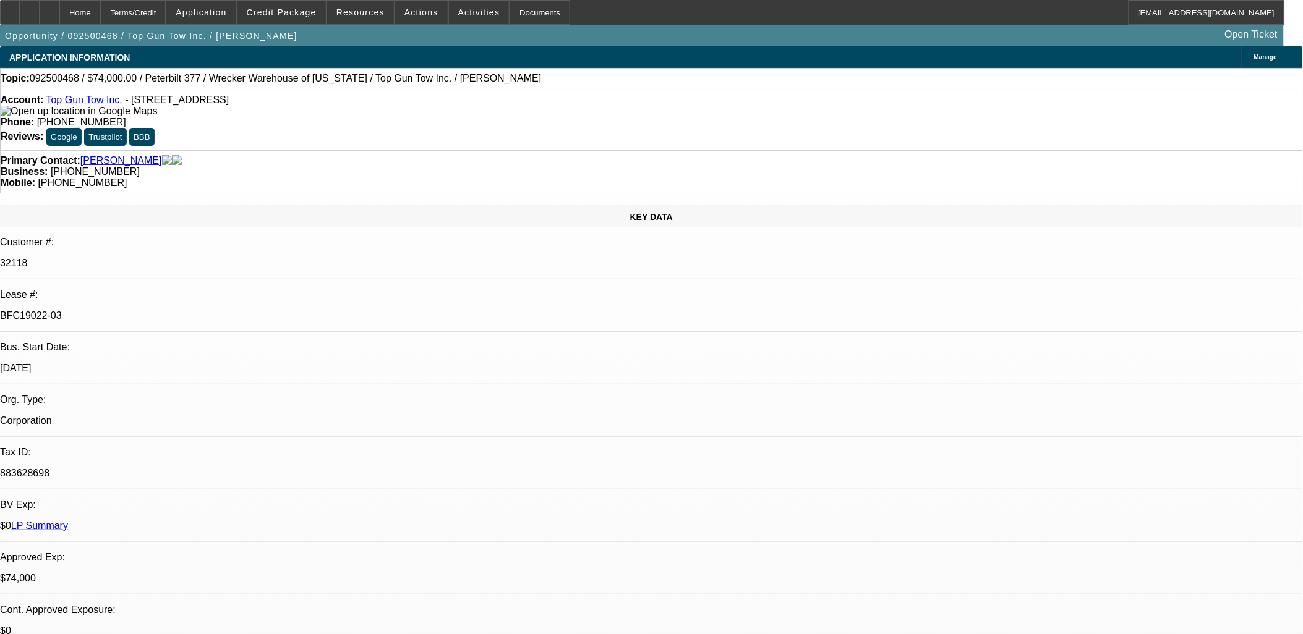
select select "0.1"
select select "0"
select select "2"
select select "0.1"
select select "1"
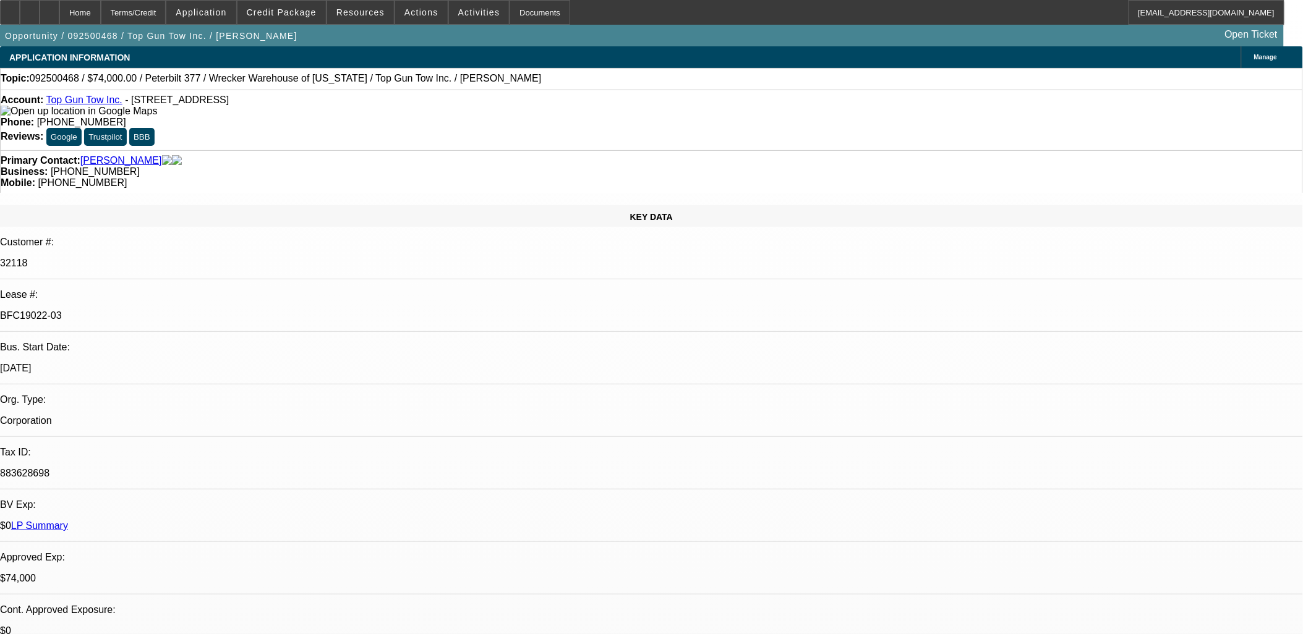
select select "2"
select select "4"
select select "1"
select select "2"
select select "4"
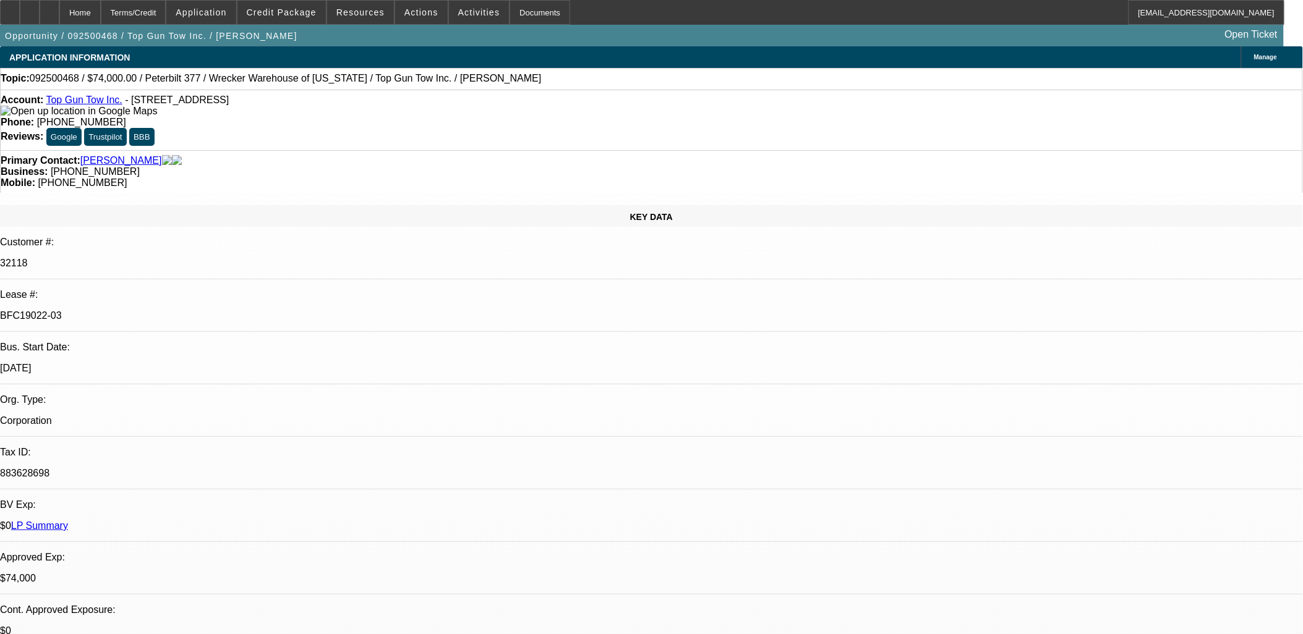
select select "1"
select select "2"
select select "4"
select select "1"
select select "2"
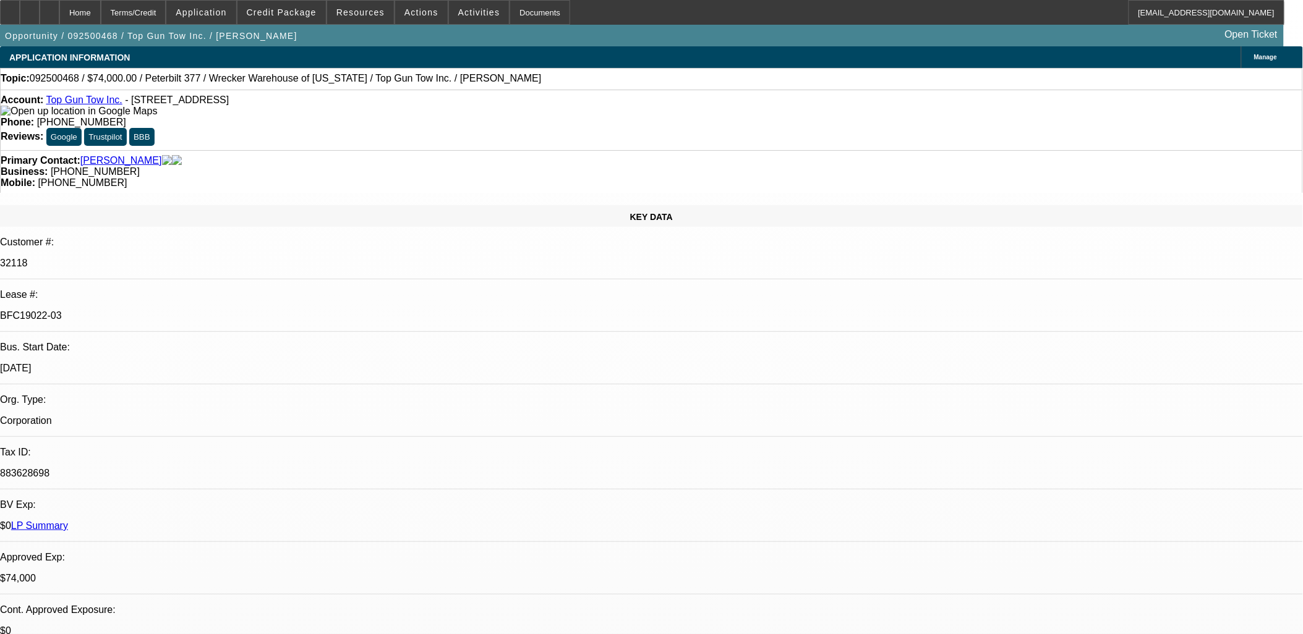
select select "4"
drag, startPoint x: 1141, startPoint y: 448, endPoint x: 882, endPoint y: 432, distance: 259.0
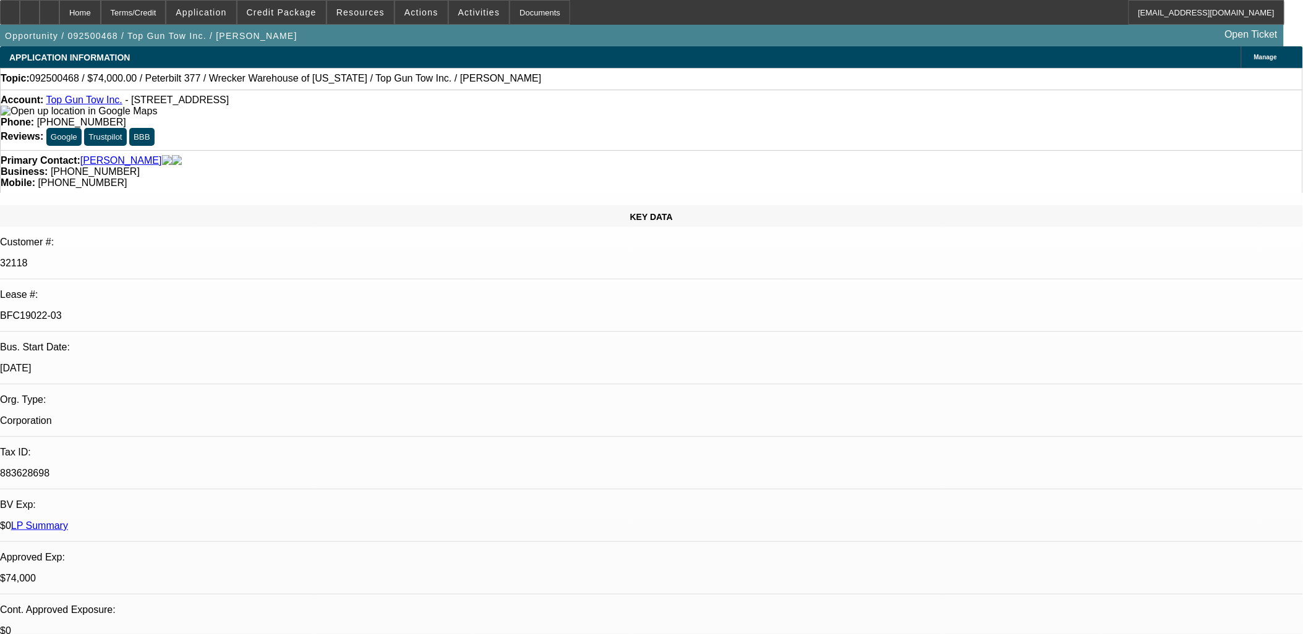
drag, startPoint x: 882, startPoint y: 432, endPoint x: 874, endPoint y: 436, distance: 9.1
drag, startPoint x: 910, startPoint y: 424, endPoint x: 1253, endPoint y: 467, distance: 345.2
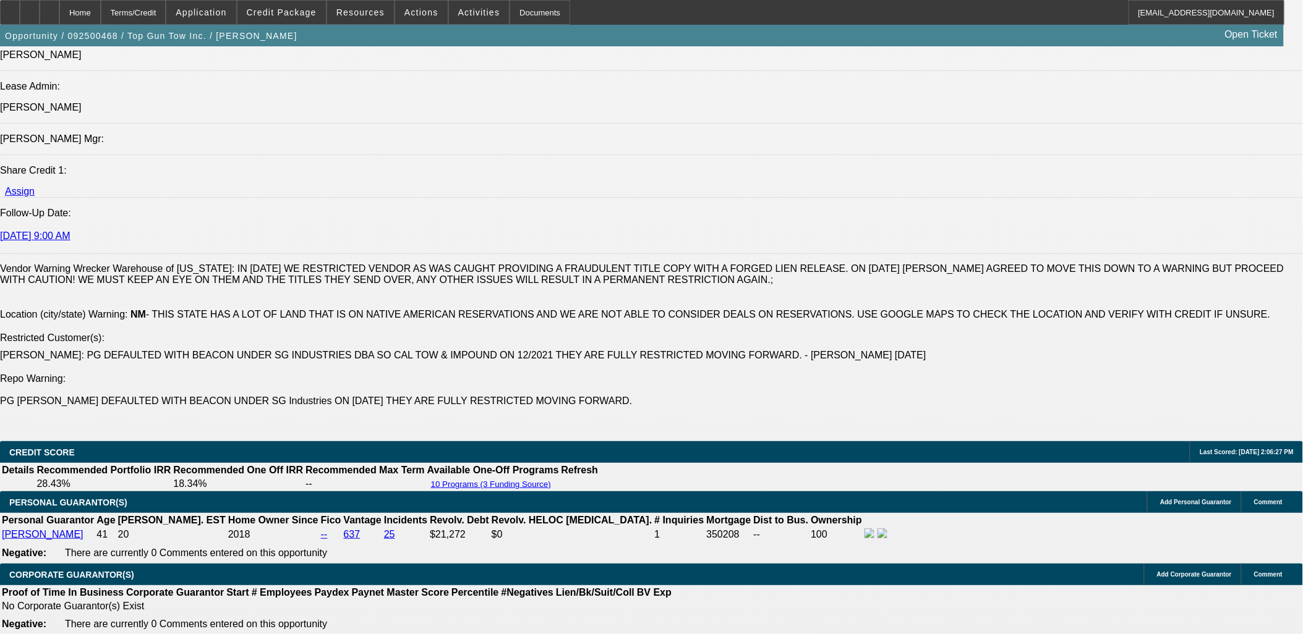
scroll to position [1717, 0]
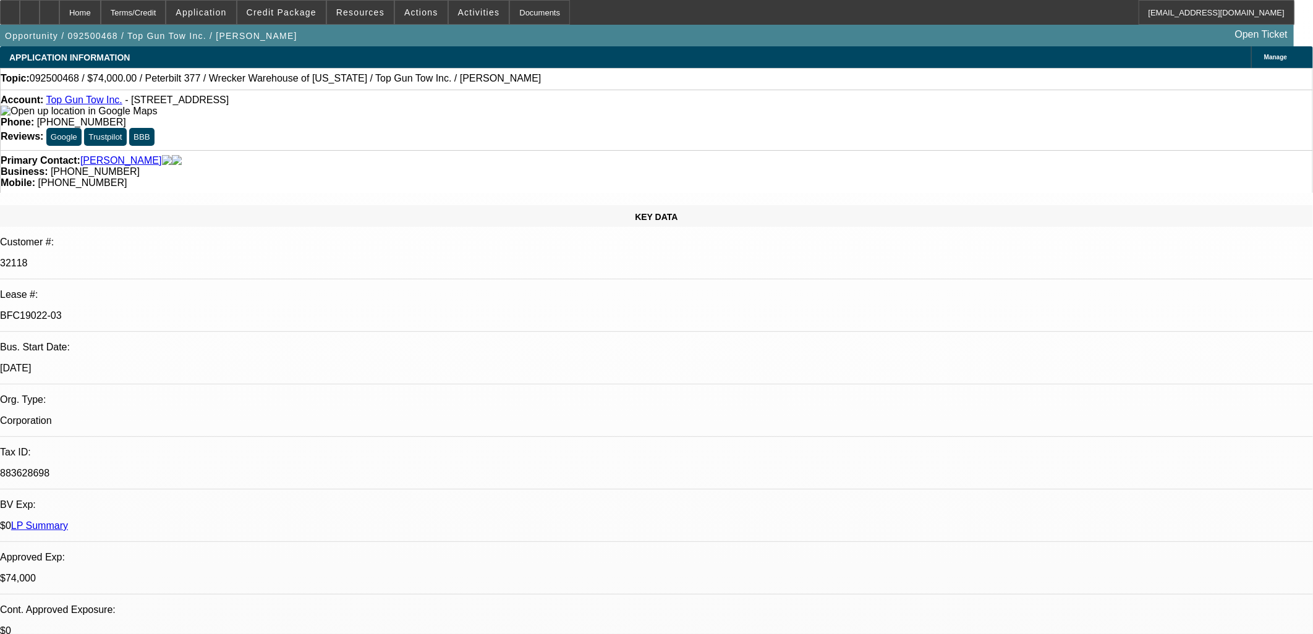
select select "0"
select select "2"
select select "0.1"
select select "4"
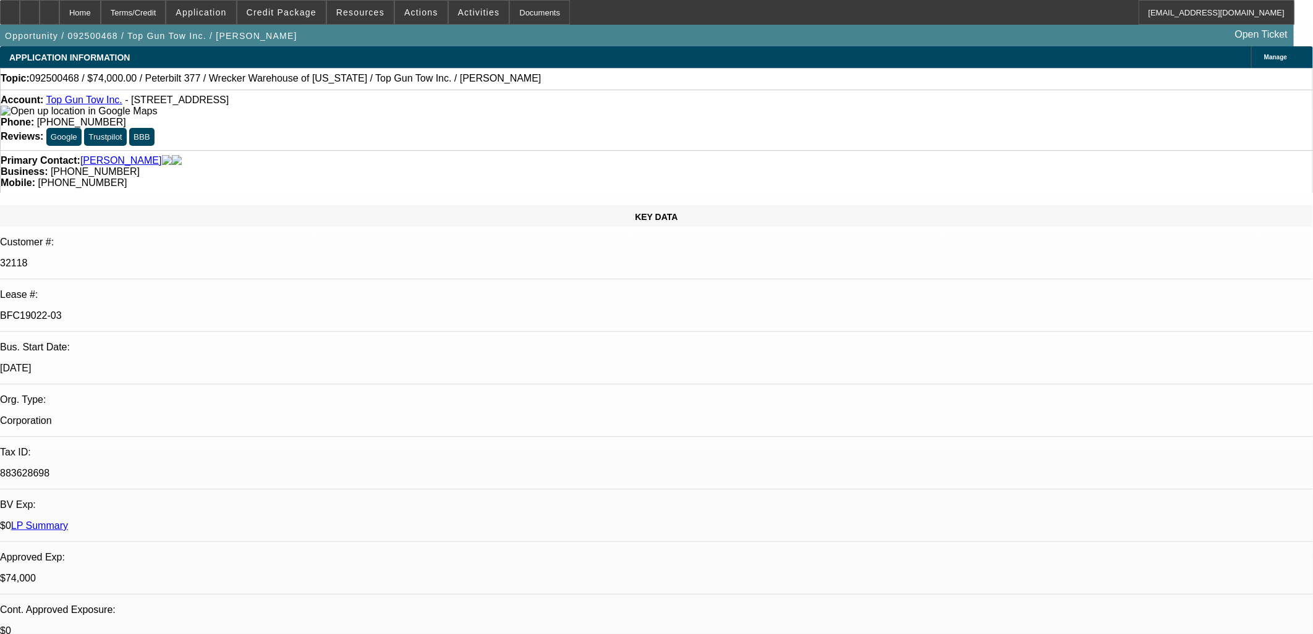
select select "0"
select select "2"
select select "0.1"
select select "4"
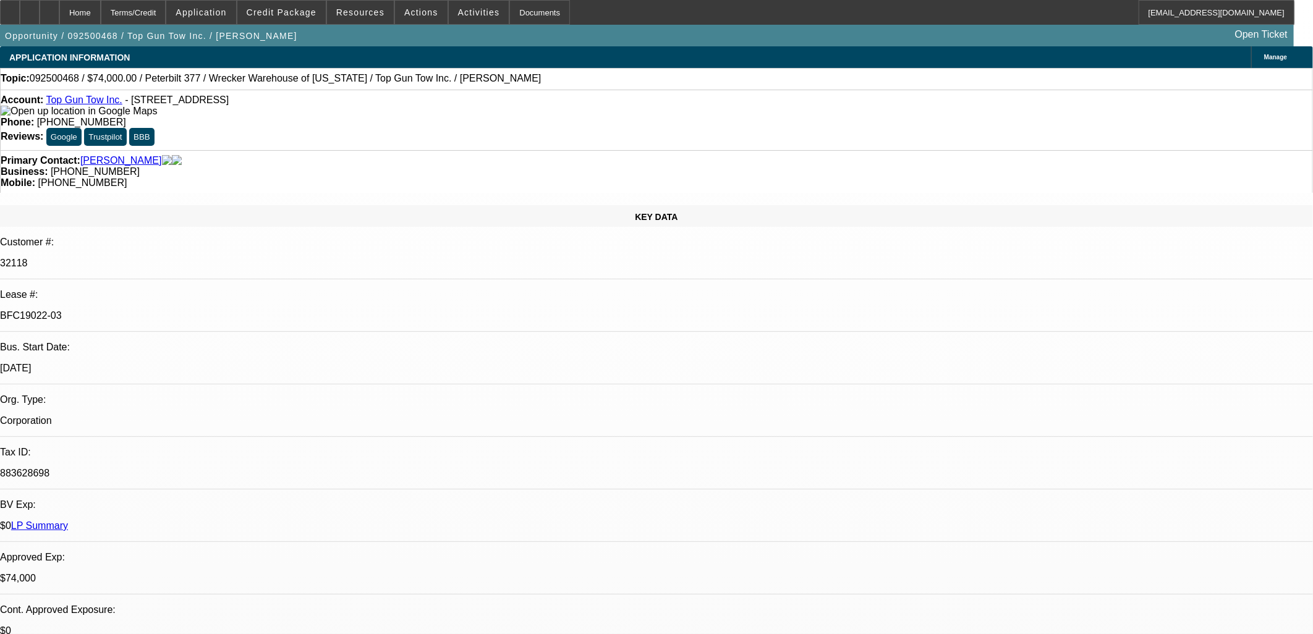
select select "0"
select select "2"
select select "0.1"
select select "4"
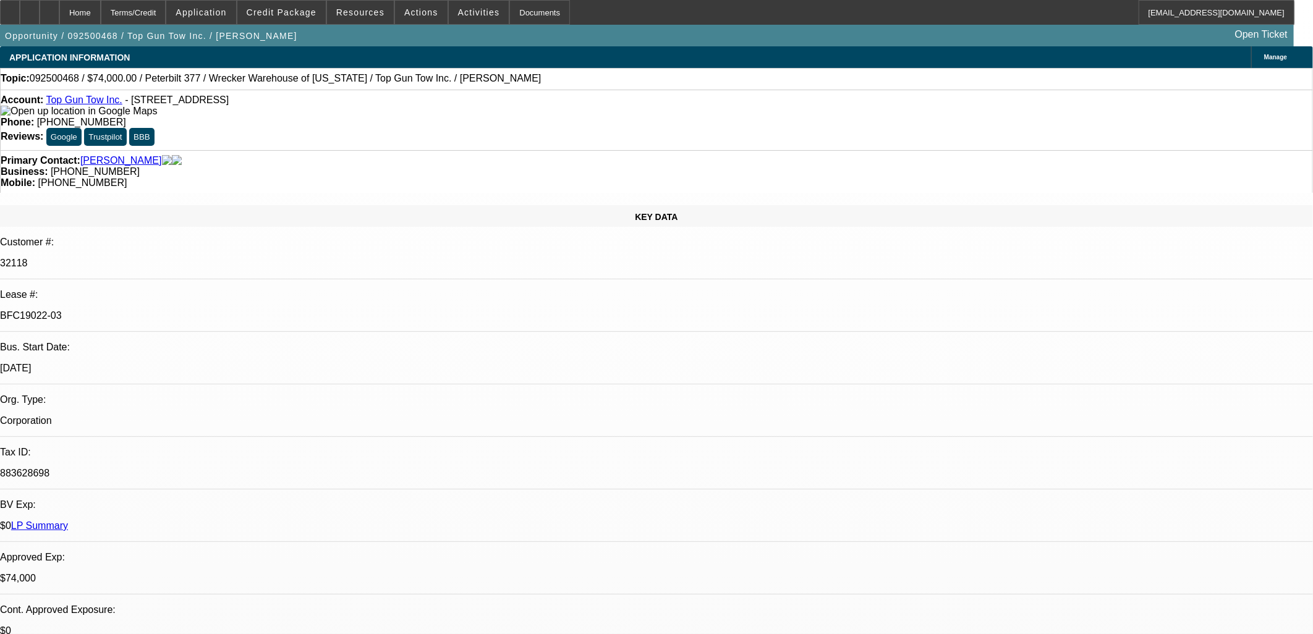
select select "0"
select select "2"
select select "0.1"
select select "4"
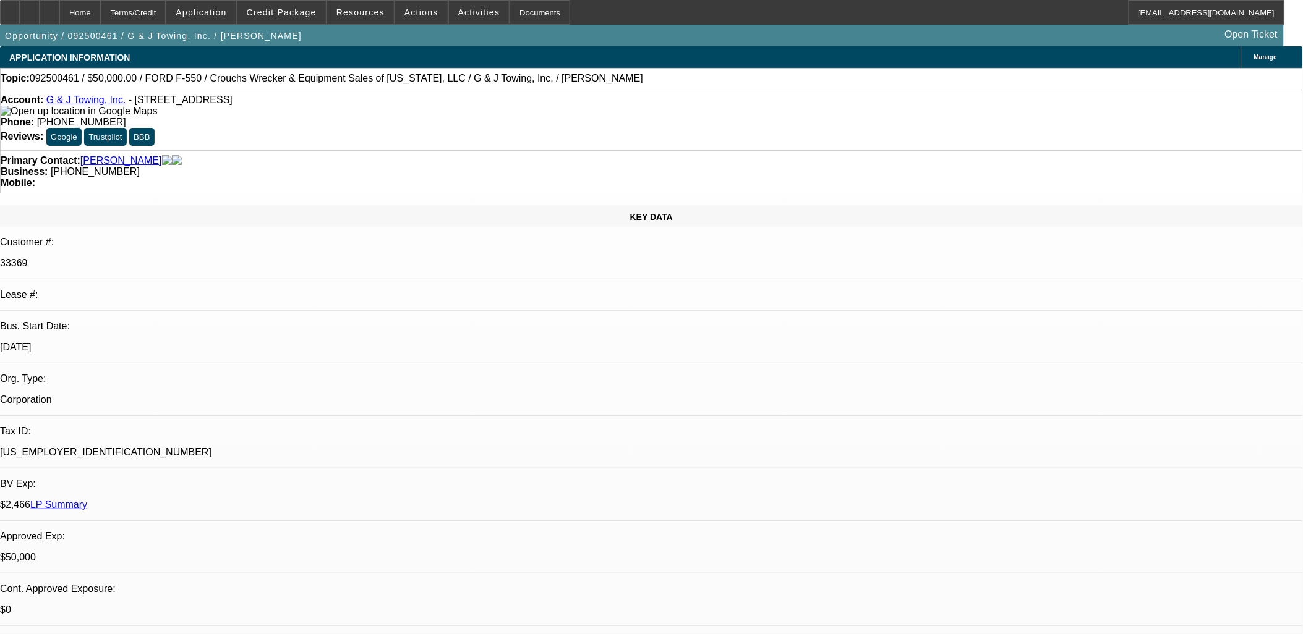
select select "0"
select select "2"
select select "0"
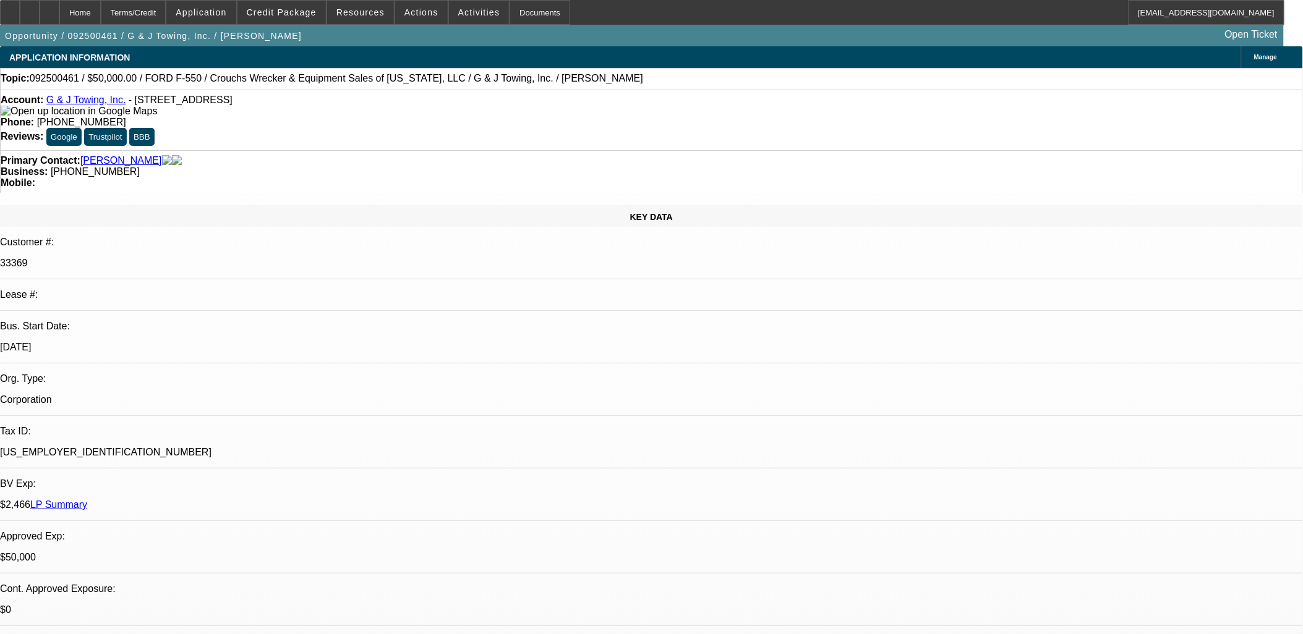
select select "0"
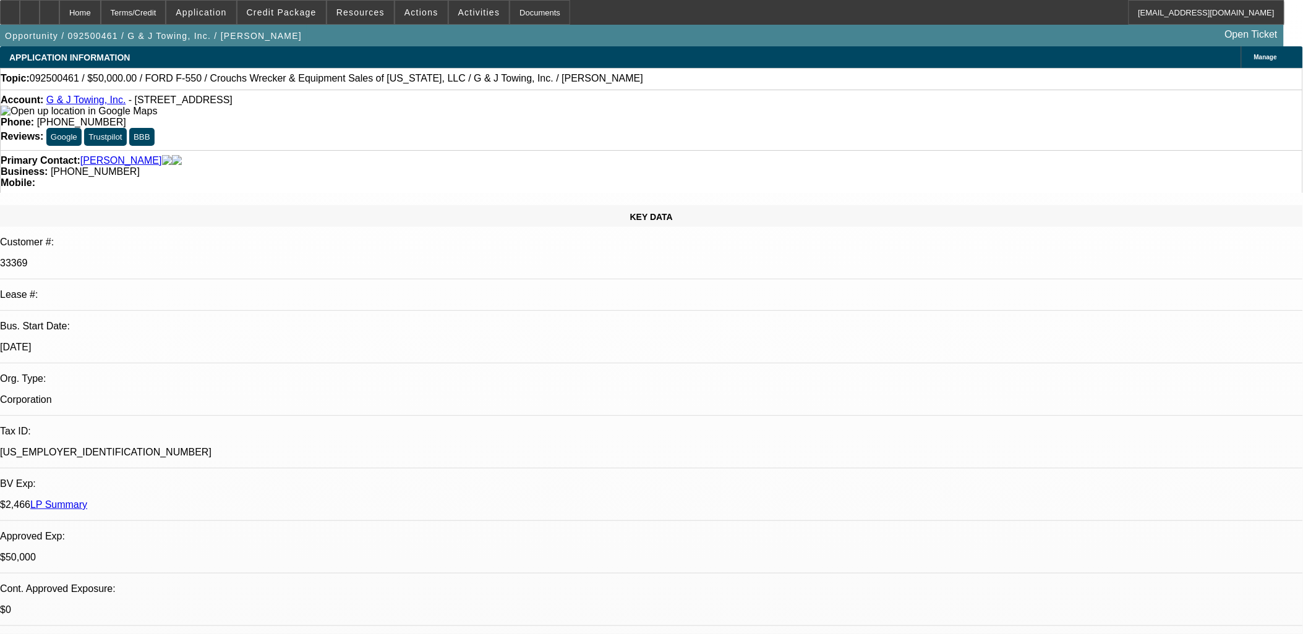
select select "0"
select select "1"
select select "2"
select select "1"
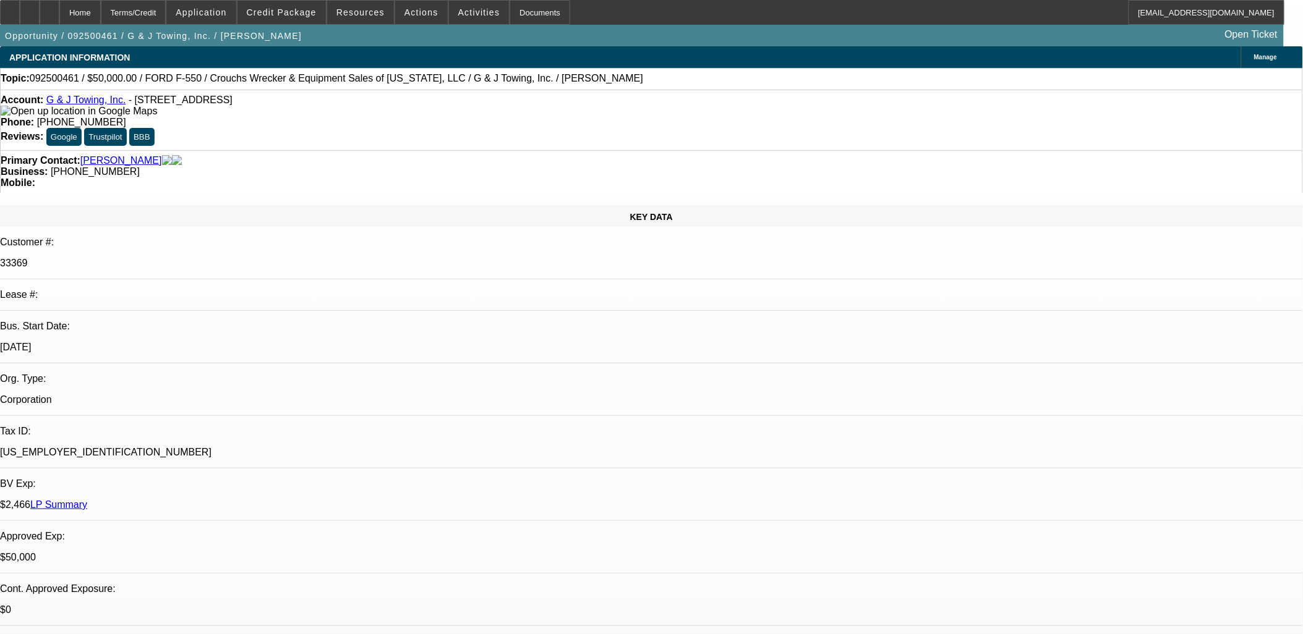
select select "1"
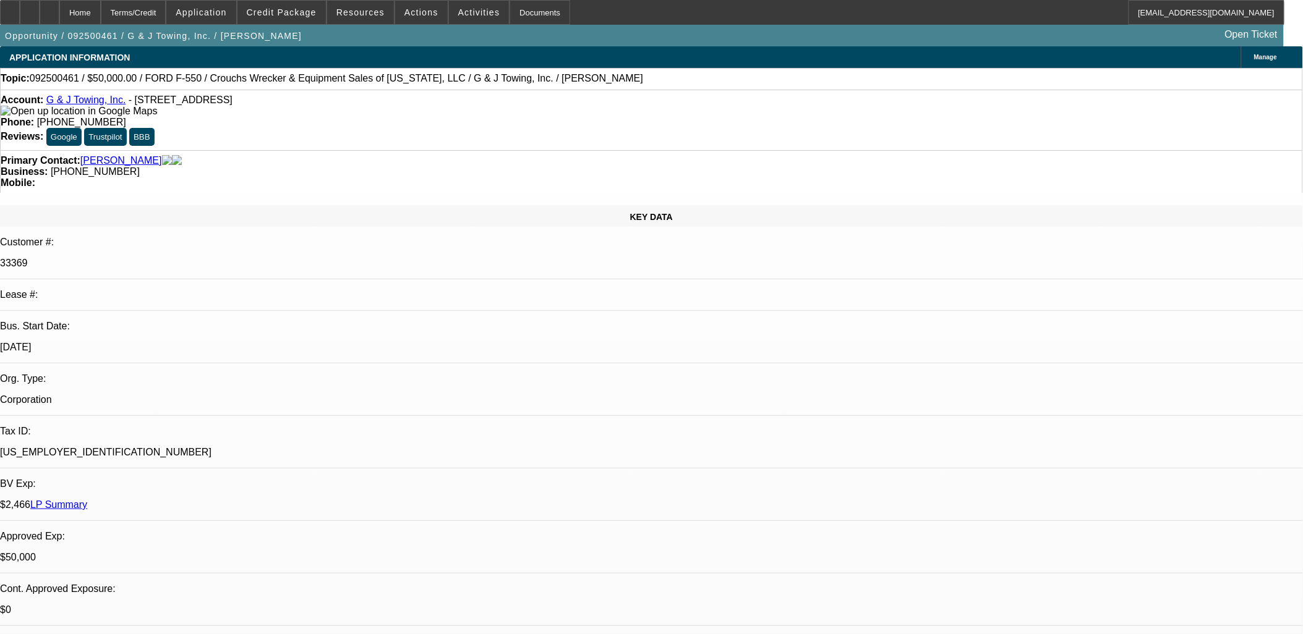
select select "6"
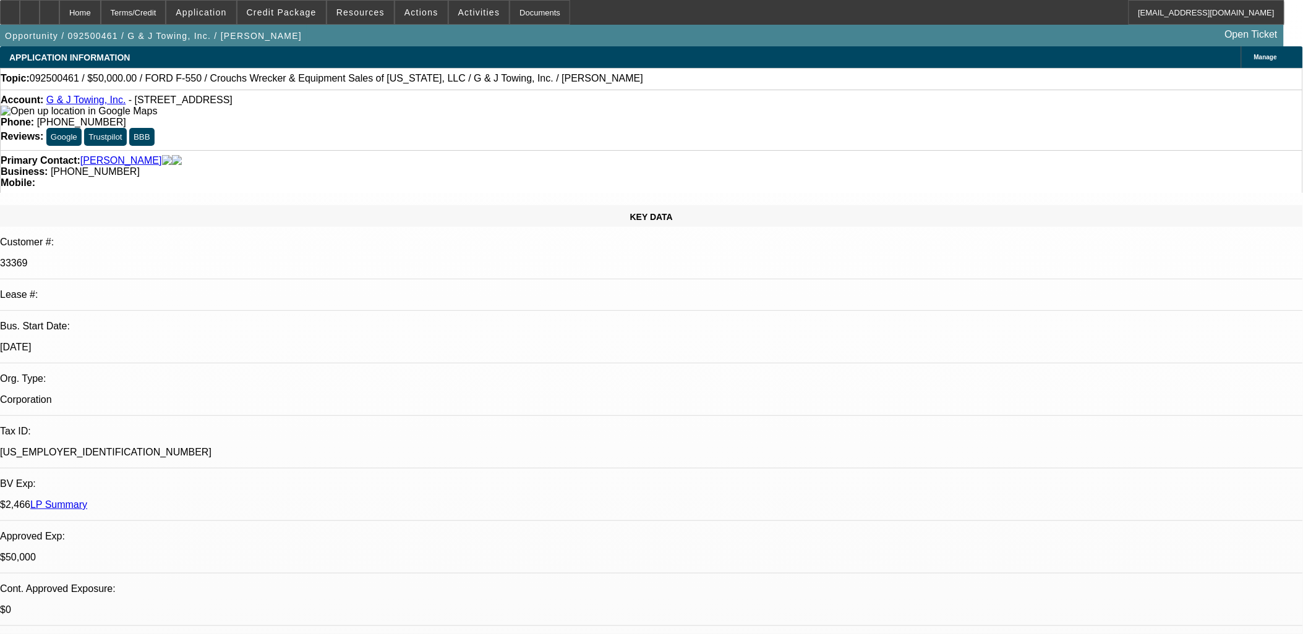
drag, startPoint x: 1019, startPoint y: 172, endPoint x: 1003, endPoint y: 198, distance: 30.2
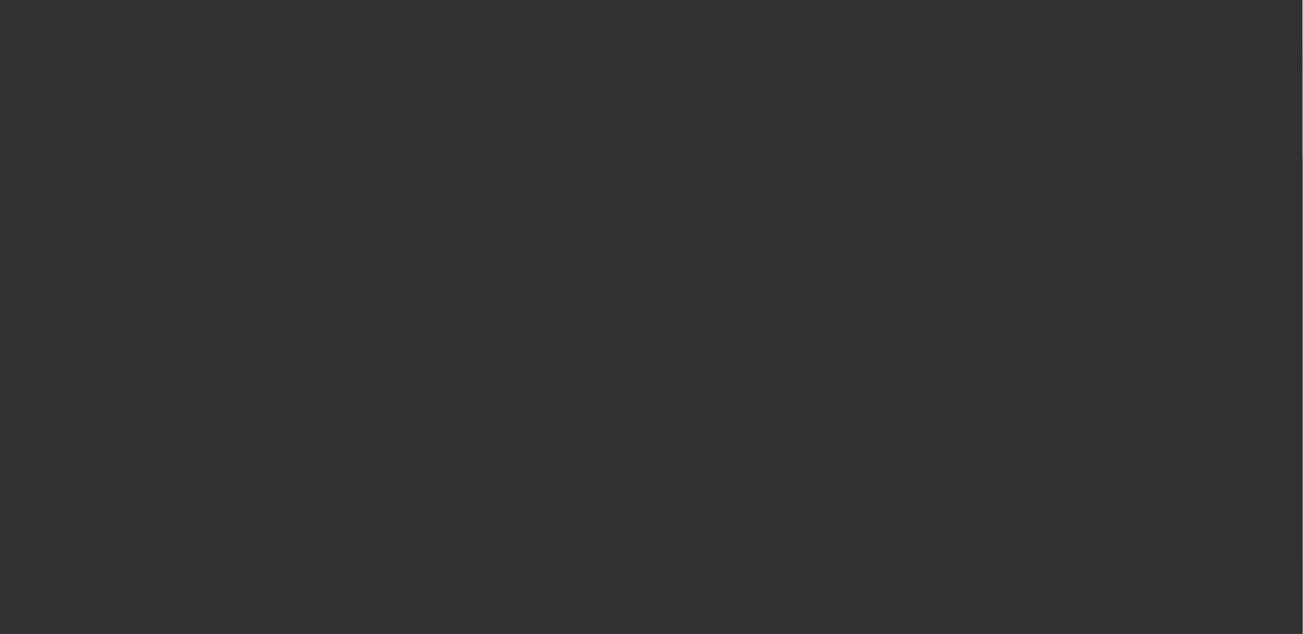
drag, startPoint x: 650, startPoint y: 315, endPoint x: 637, endPoint y: 312, distance: 14.1
click at [643, 313] on div "Choose a date 9/30/2025" at bounding box center [652, 291] width 278 height 48
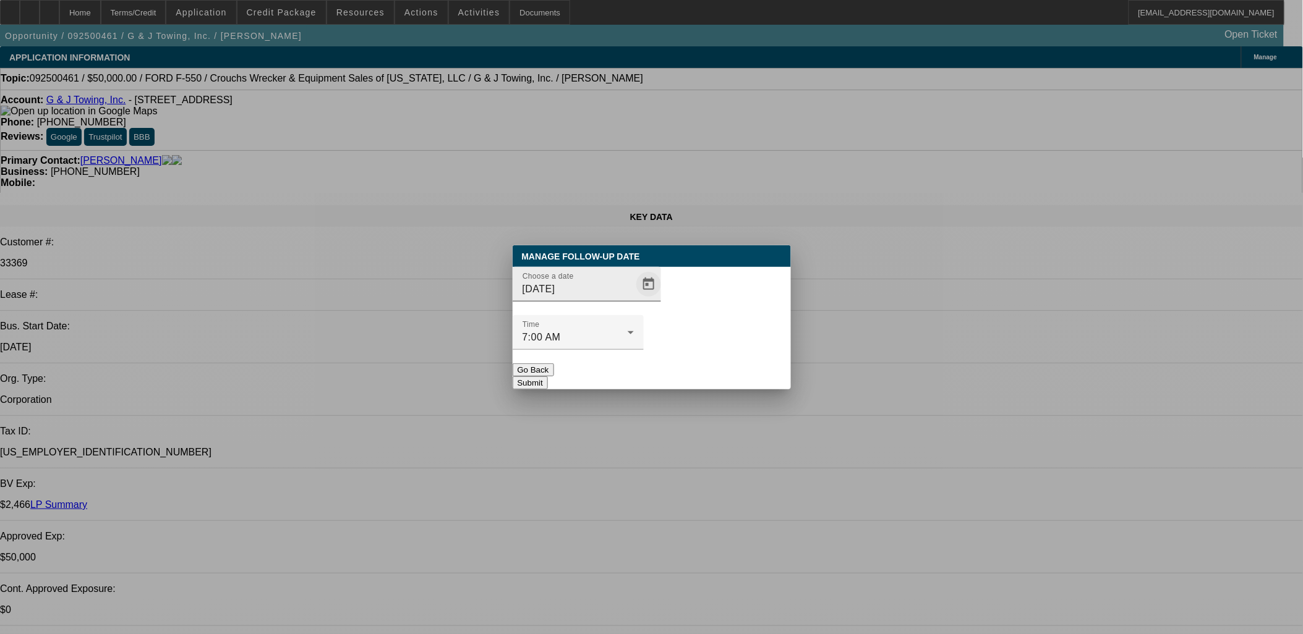
click at [637, 299] on span "Open calendar" at bounding box center [649, 285] width 30 height 30
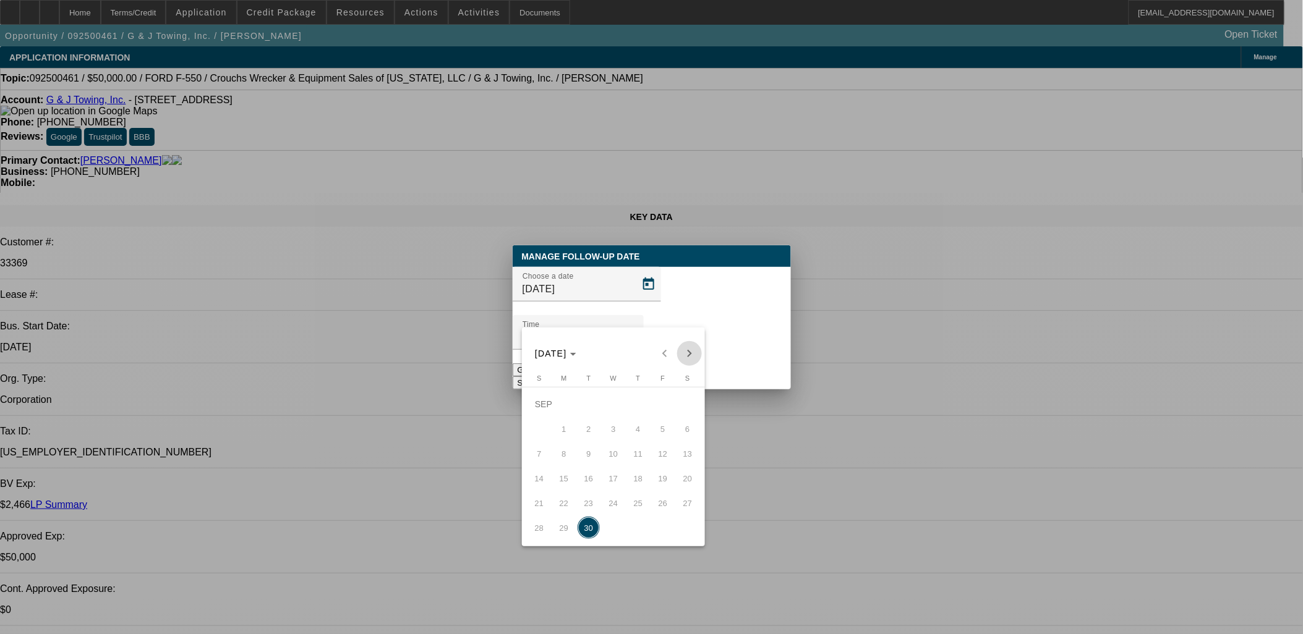
click at [678, 347] on span "Next month" at bounding box center [689, 353] width 25 height 25
click at [621, 401] on span "1" at bounding box center [613, 404] width 22 height 22
type input "10/1/2025"
click at [718, 357] on div at bounding box center [651, 317] width 1303 height 634
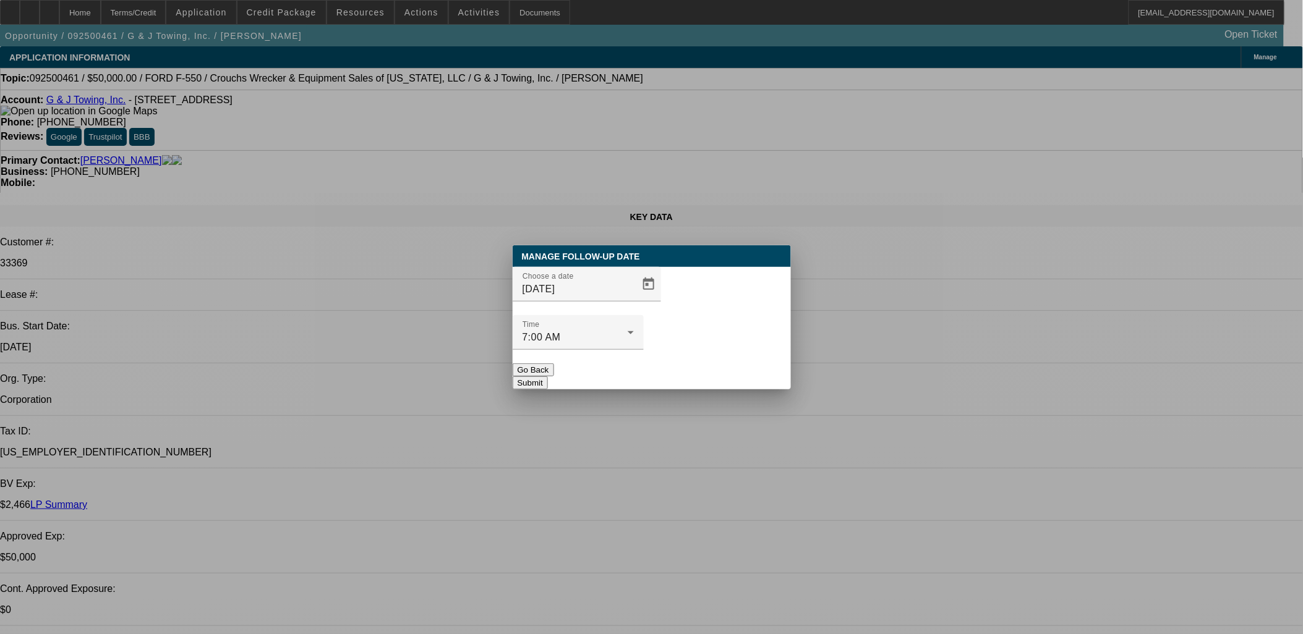
click at [548, 377] on button "Submit" at bounding box center [530, 383] width 35 height 13
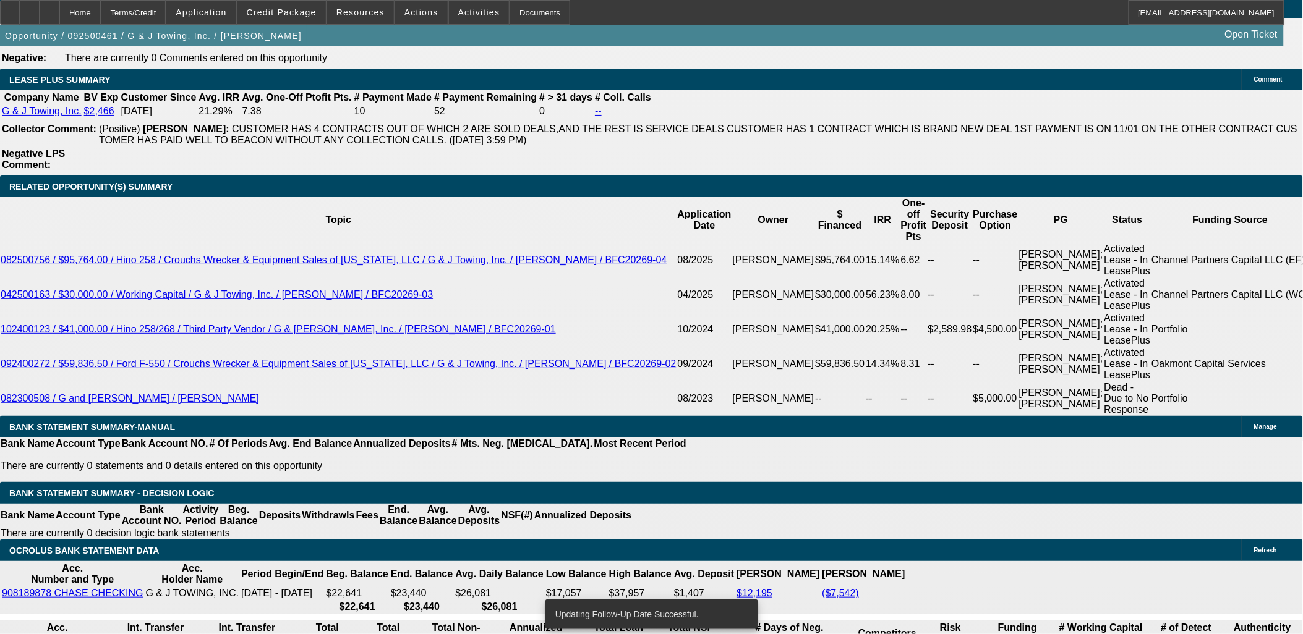
scroll to position [2129, 0]
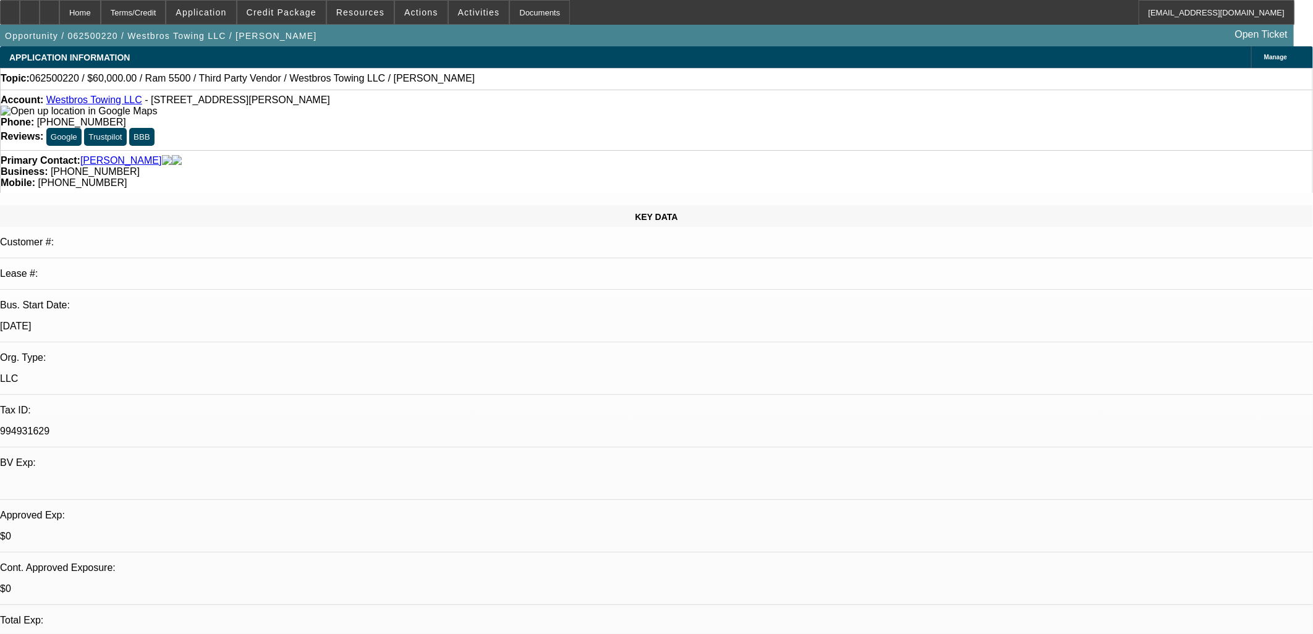
select select "0"
select select "0.1"
select select "4"
select select "0"
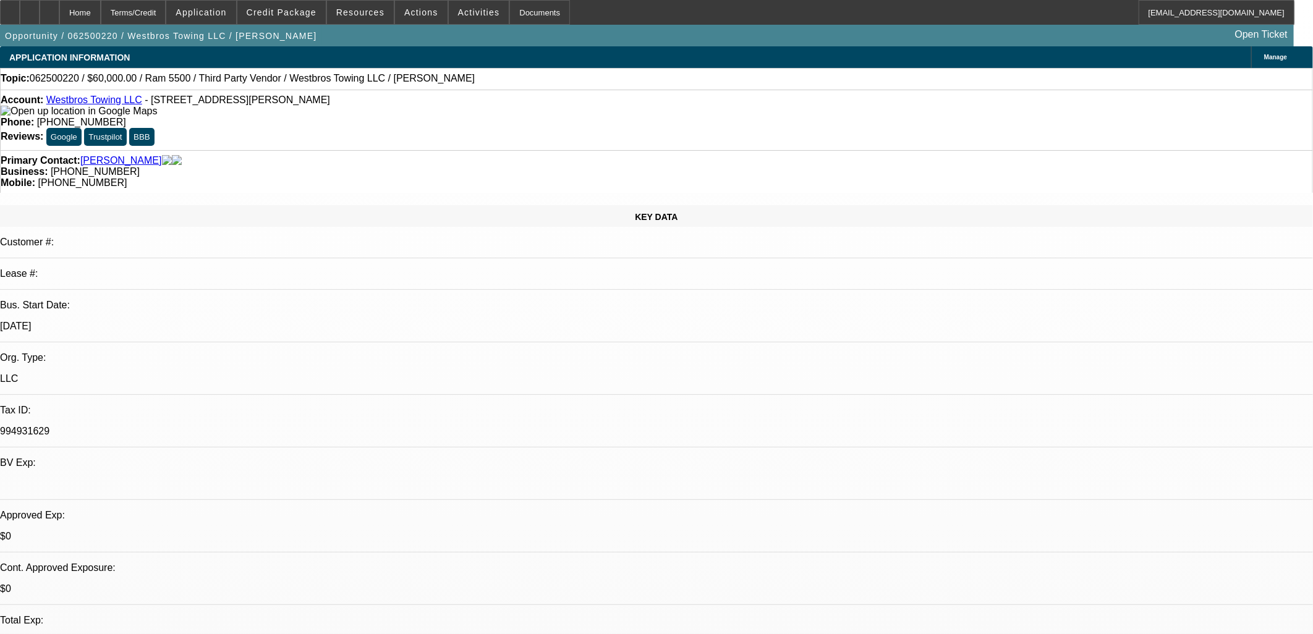
select select "0"
select select "0.1"
select select "4"
select select "0"
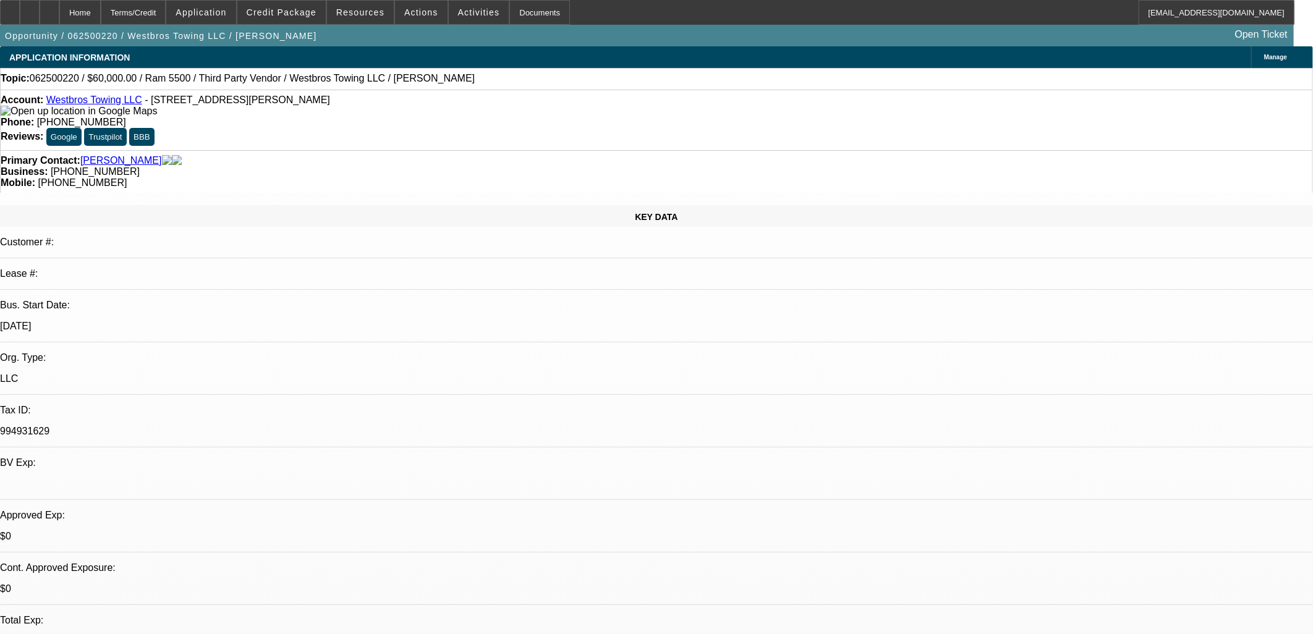
select select "0.1"
select select "4"
select select "0"
select select "0.1"
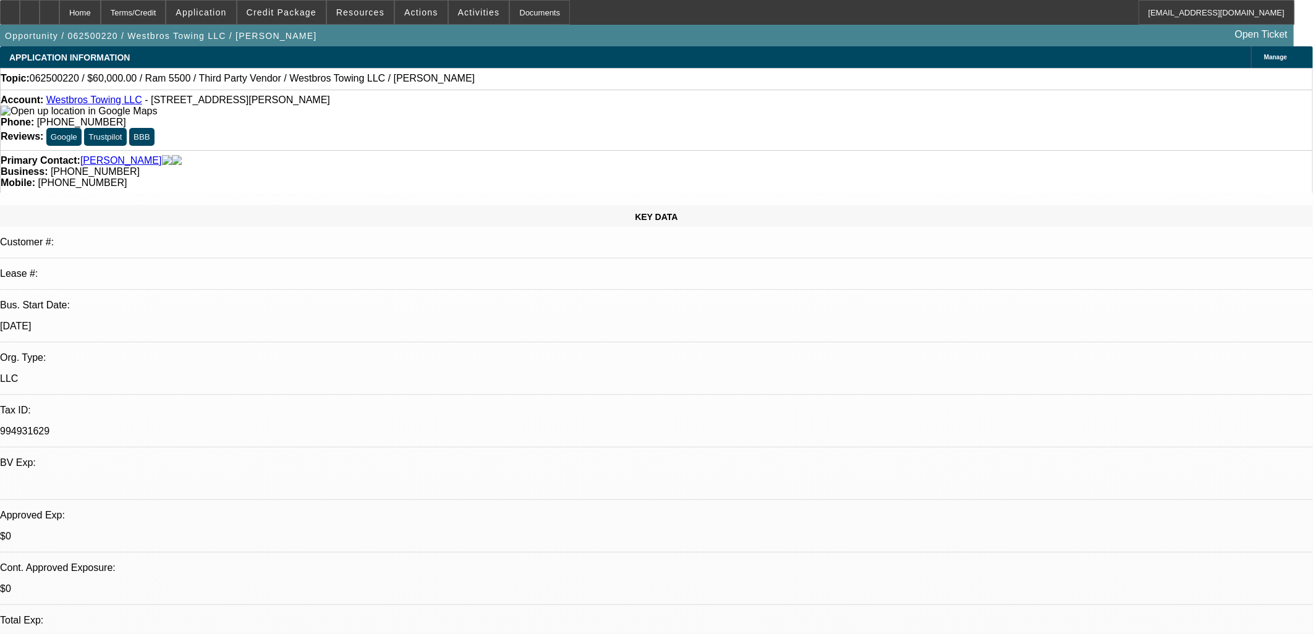
select select "4"
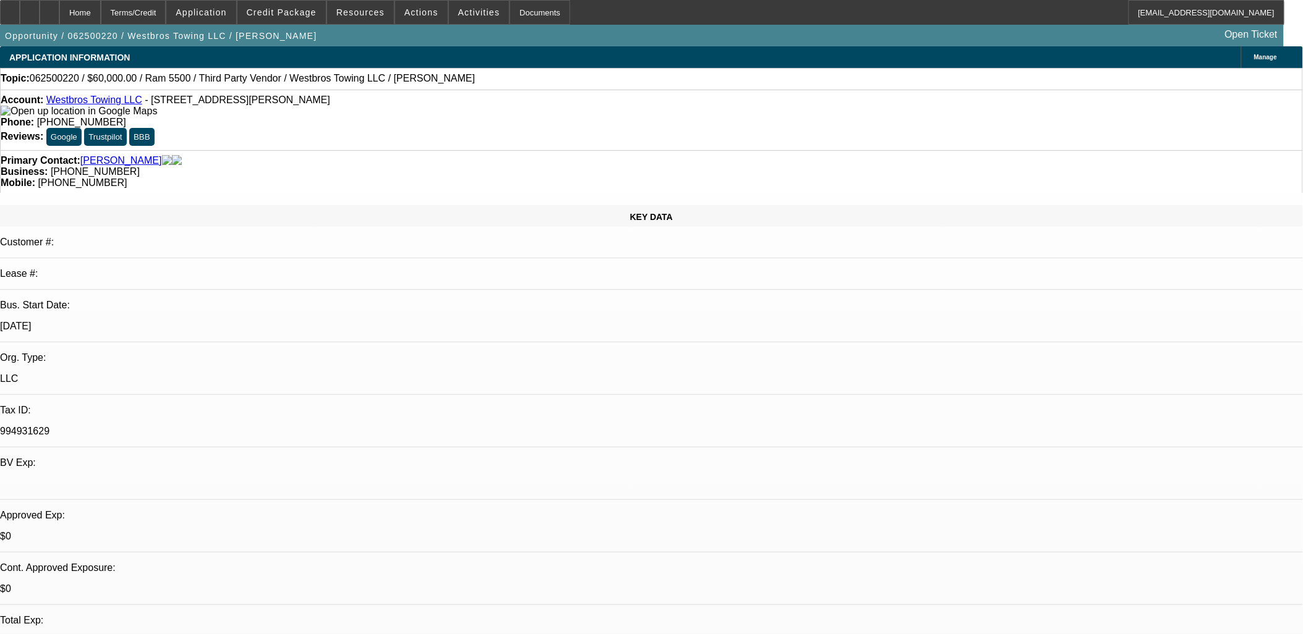
scroll to position [1820, 0]
drag, startPoint x: 997, startPoint y: 292, endPoint x: 430, endPoint y: 373, distance: 572.7
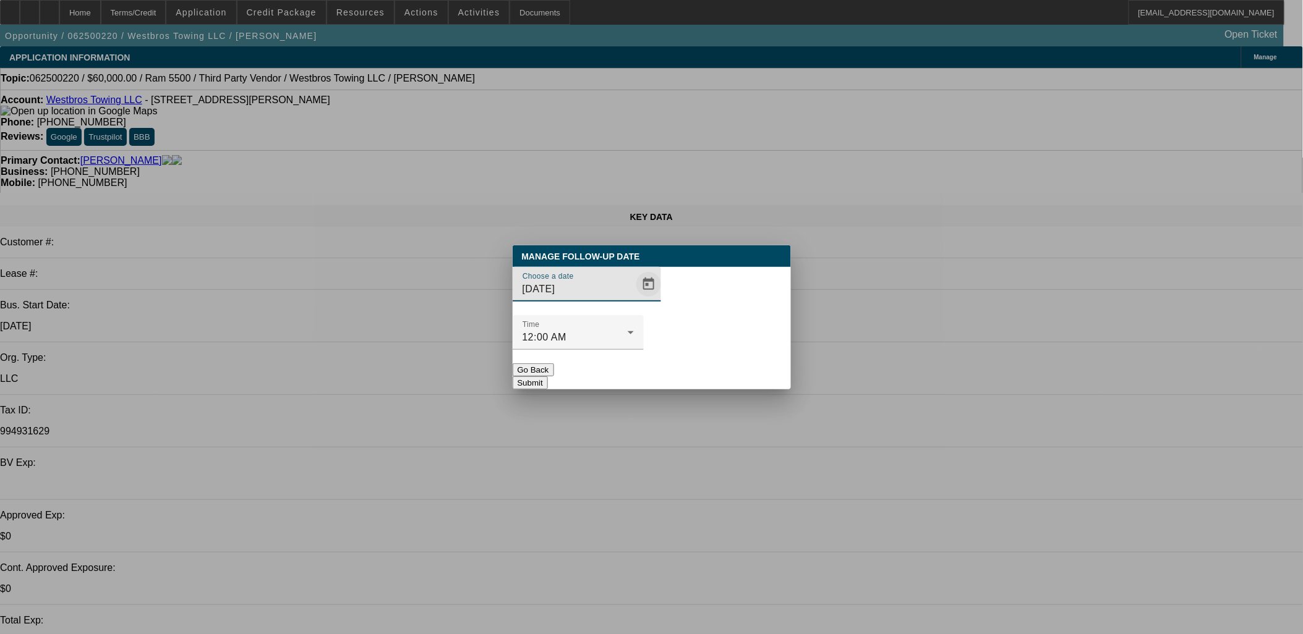
drag, startPoint x: 610, startPoint y: 302, endPoint x: 616, endPoint y: 305, distance: 6.9
click at [634, 297] on div at bounding box center [647, 284] width 27 height 25
click at [634, 299] on span "Open calendar" at bounding box center [649, 285] width 30 height 30
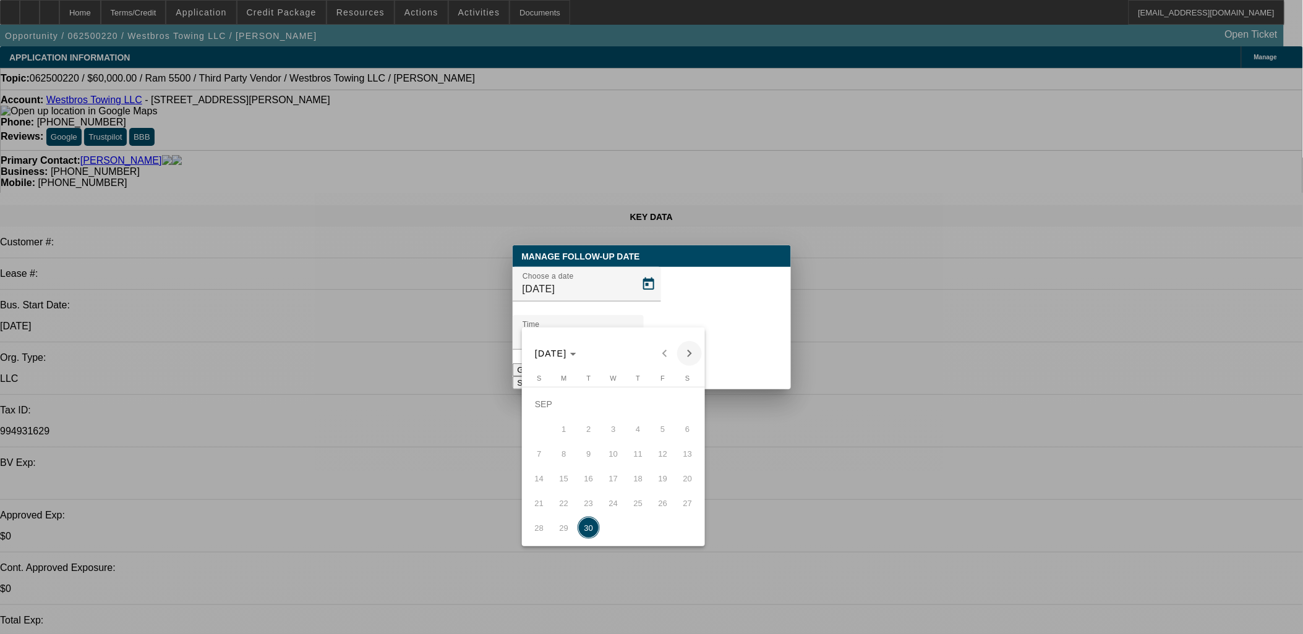
click at [693, 342] on div "SEP 2025 SEP 2025" at bounding box center [613, 353] width 177 height 25
click at [684, 351] on span "Next month" at bounding box center [689, 353] width 25 height 25
click at [654, 414] on span "3" at bounding box center [663, 404] width 22 height 22
type input "10/3/2025"
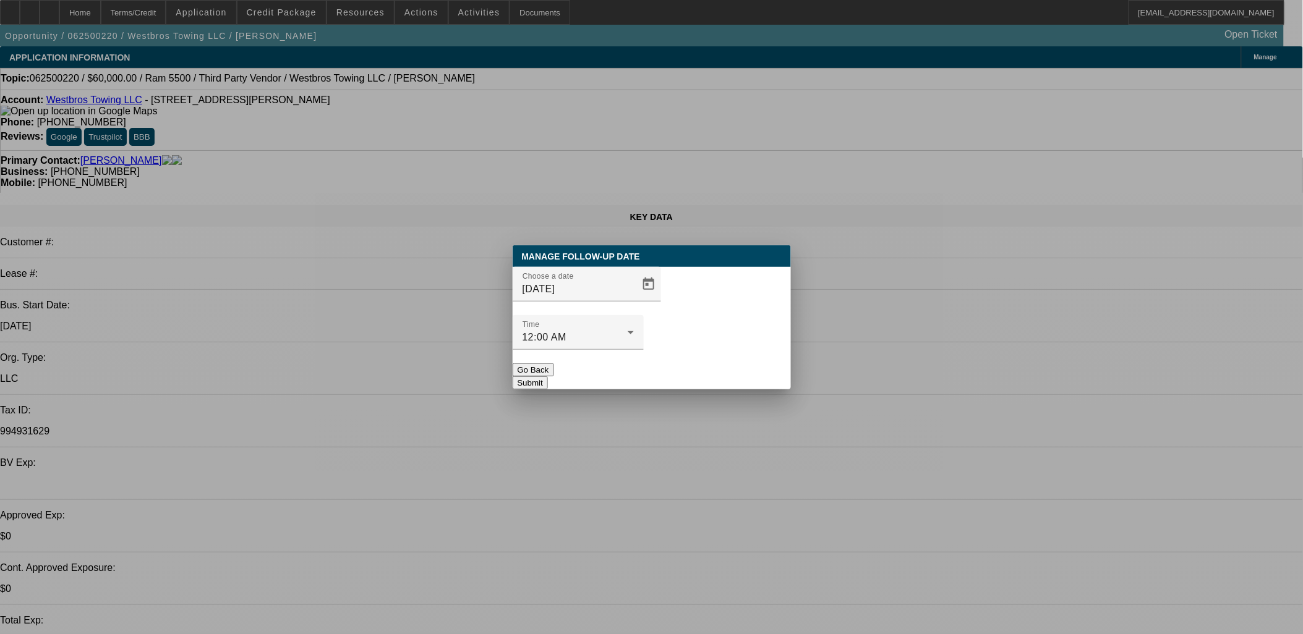
click at [548, 377] on button "Submit" at bounding box center [530, 383] width 35 height 13
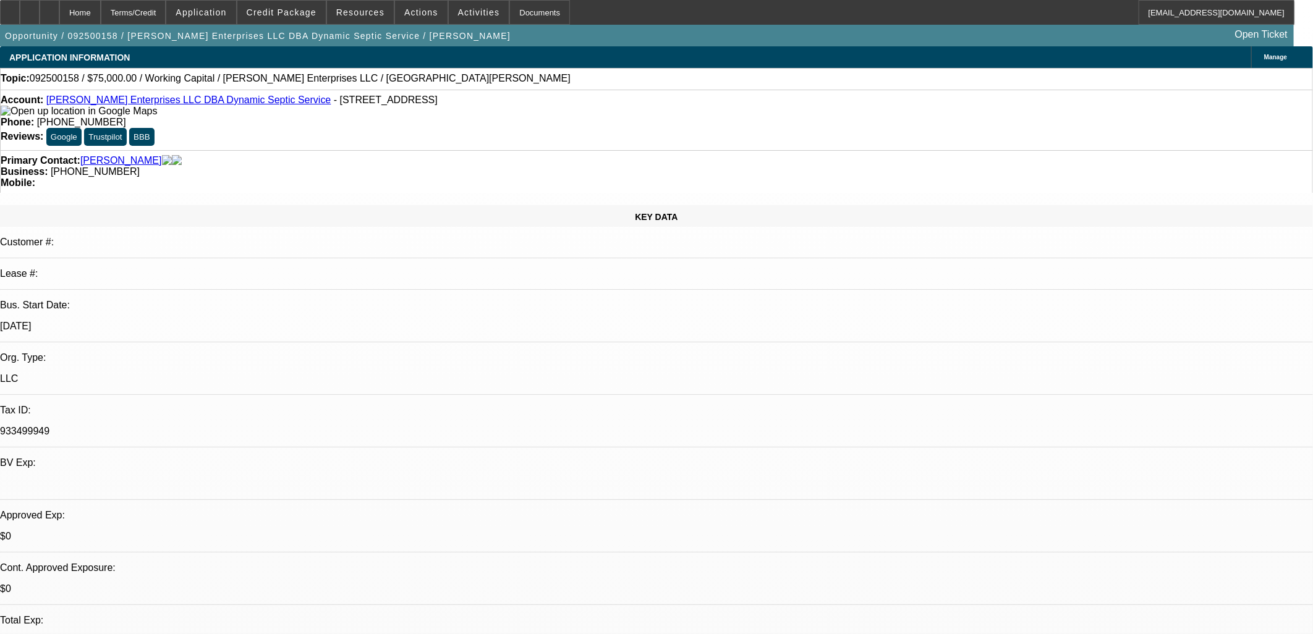
select select "0"
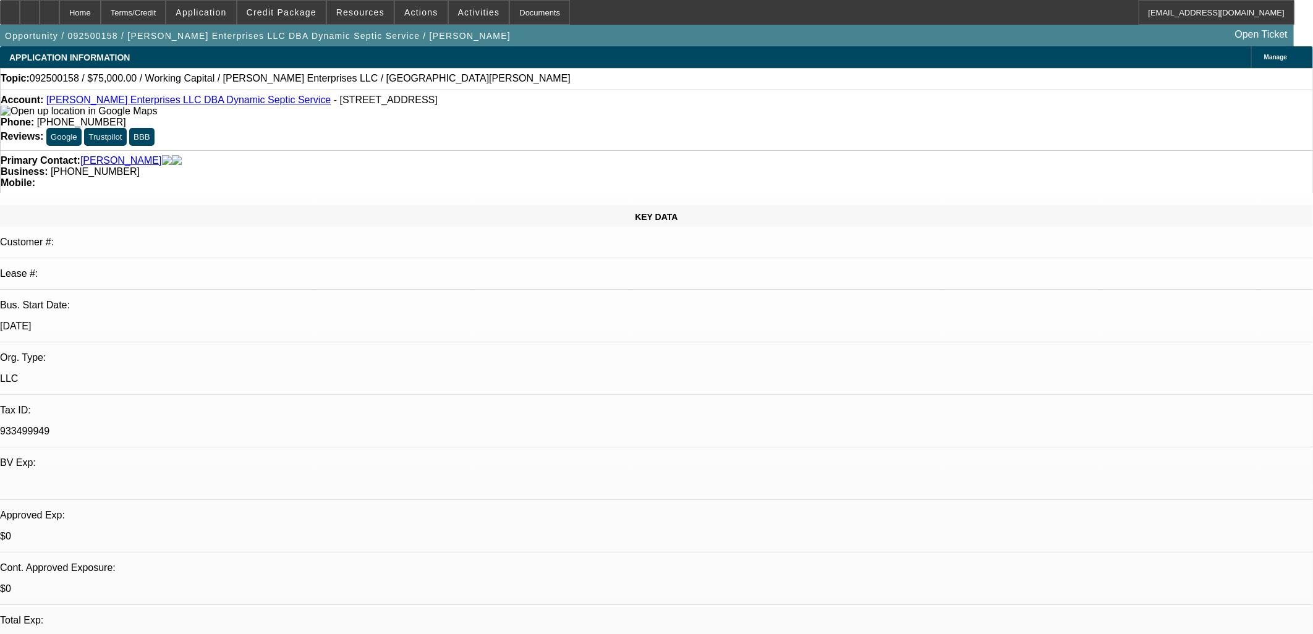
select select "0"
select select "1"
select select "2"
select select "6"
select select "1"
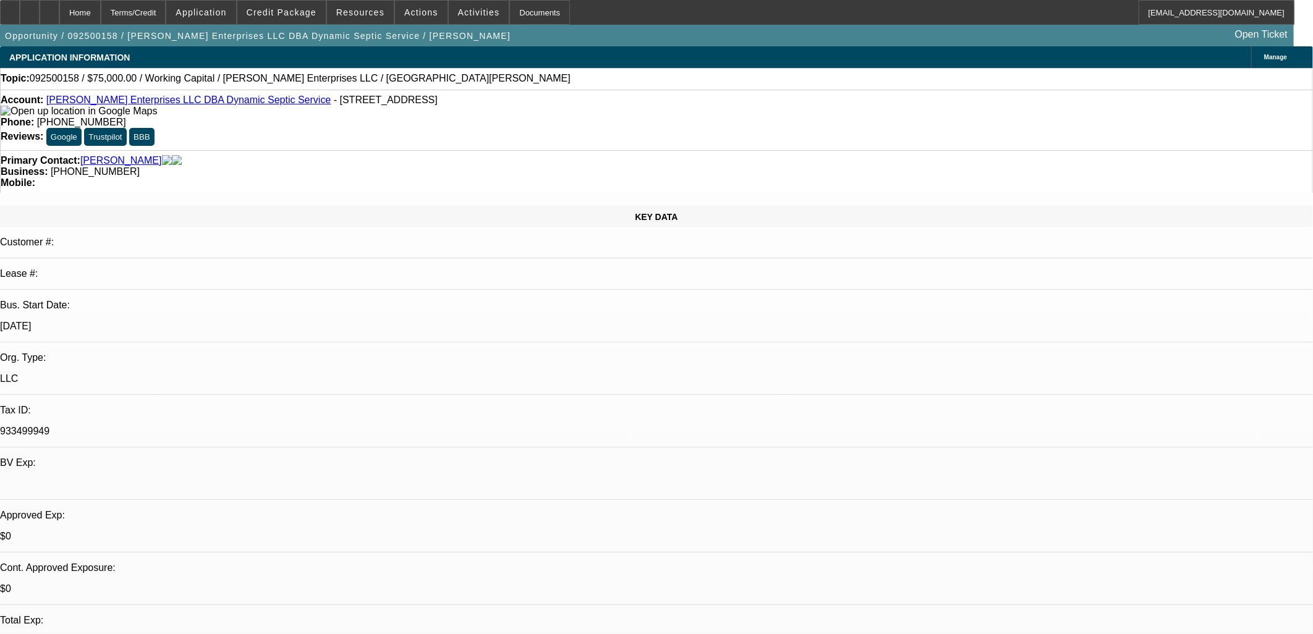
select select "2"
select select "6"
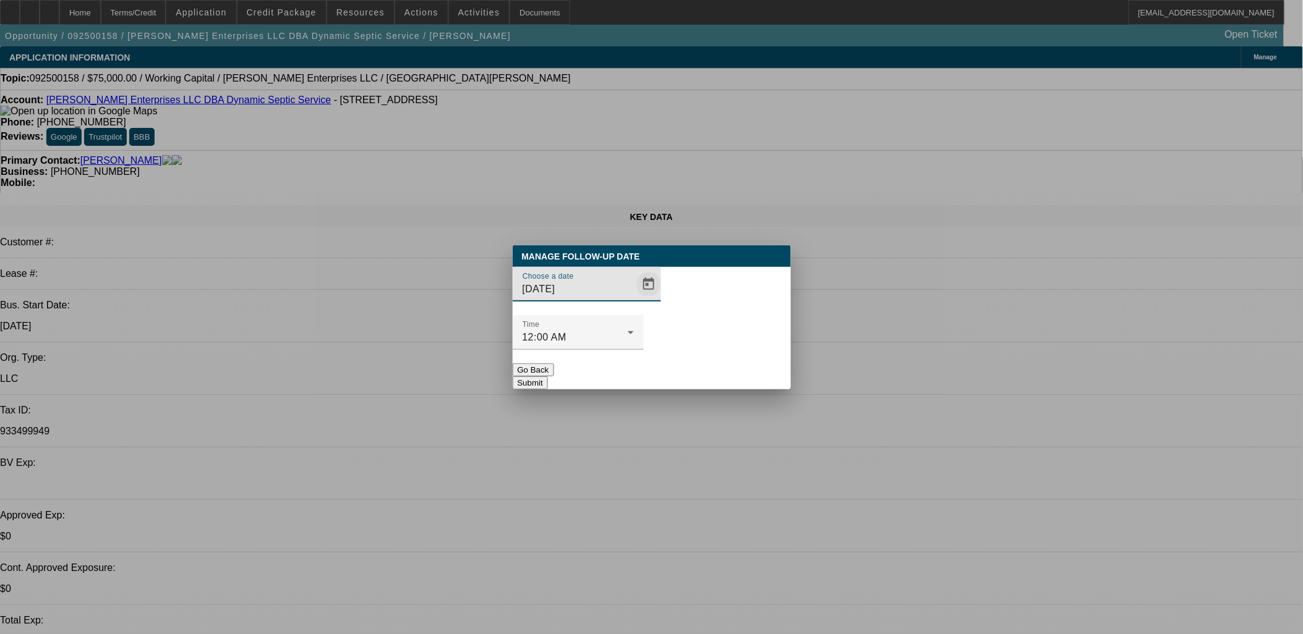
click at [634, 299] on span "Open calendar" at bounding box center [649, 285] width 30 height 30
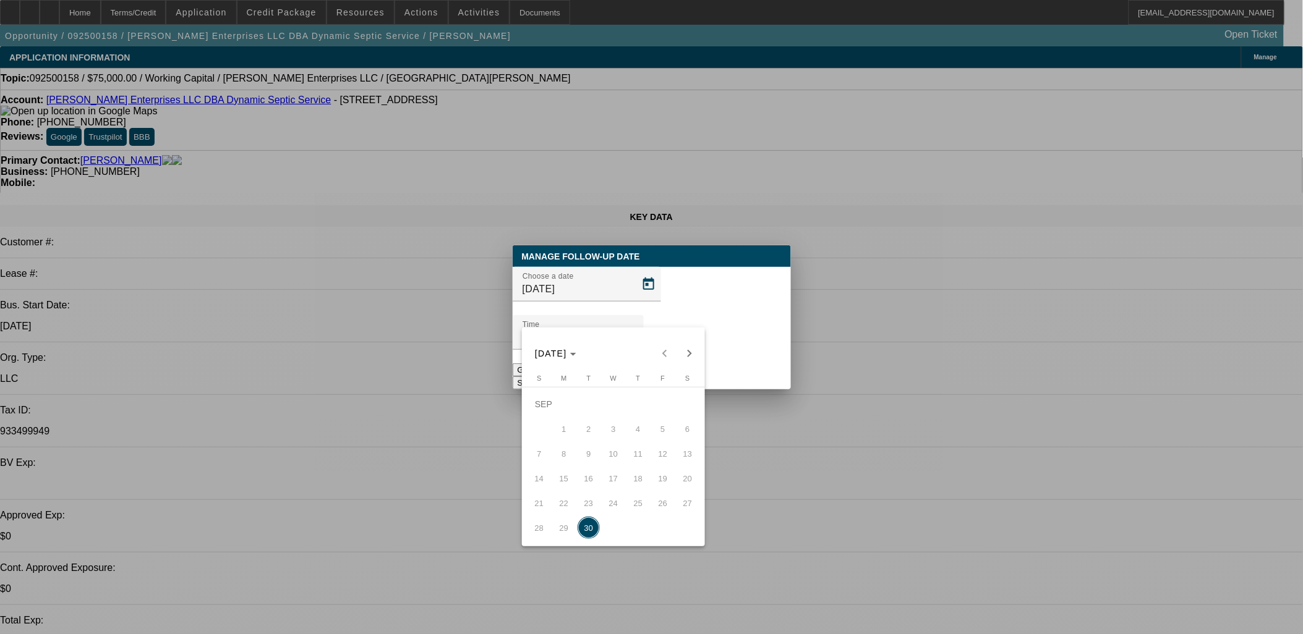
click at [683, 351] on span "Next month" at bounding box center [689, 353] width 25 height 25
click at [612, 405] on span "1" at bounding box center [613, 404] width 22 height 22
type input "[DATE]"
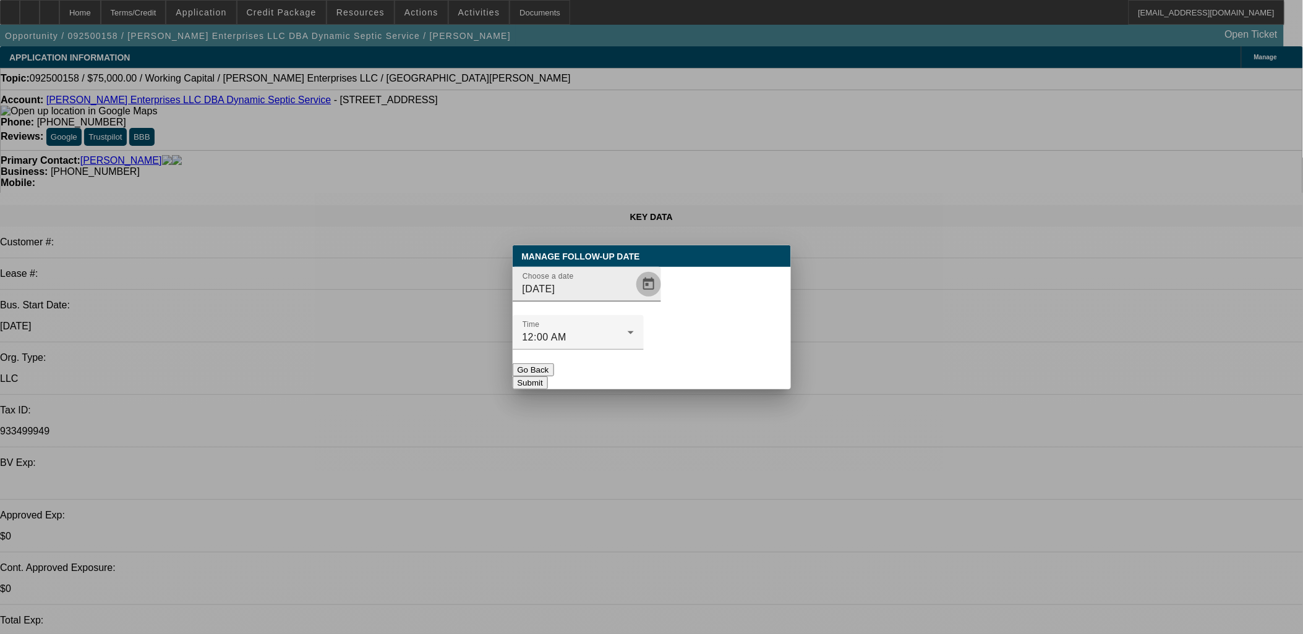
click at [634, 299] on span "Open calendar" at bounding box center [649, 285] width 30 height 30
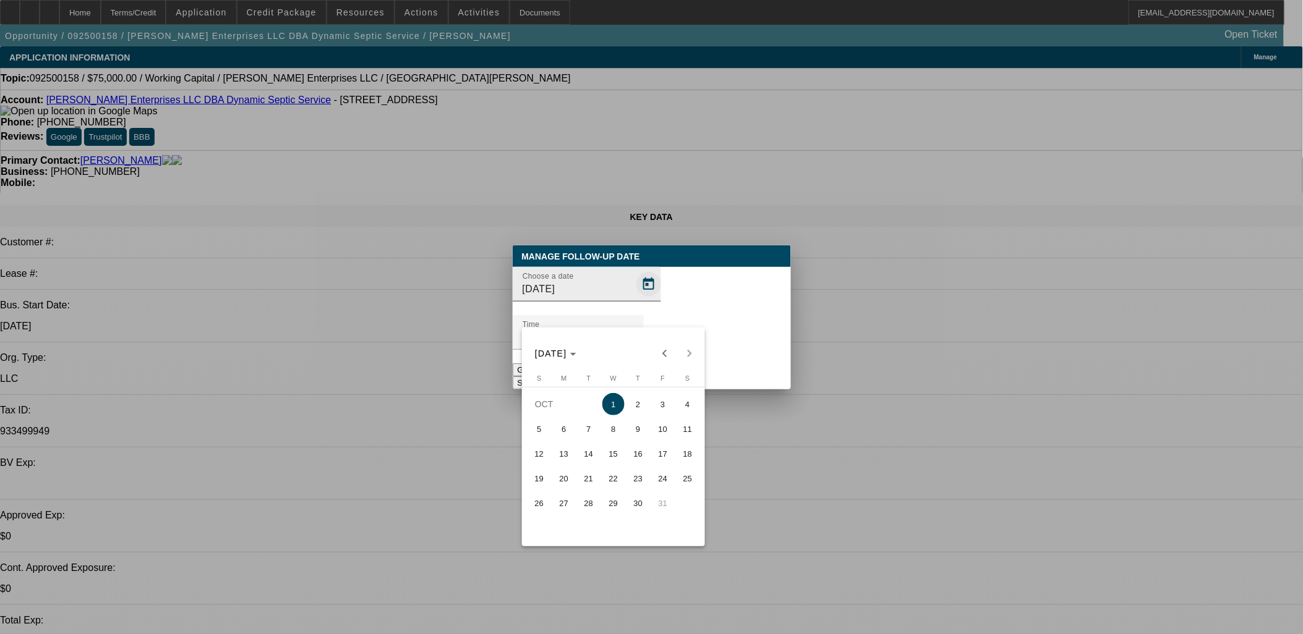
click at [624, 317] on div at bounding box center [651, 317] width 1303 height 634
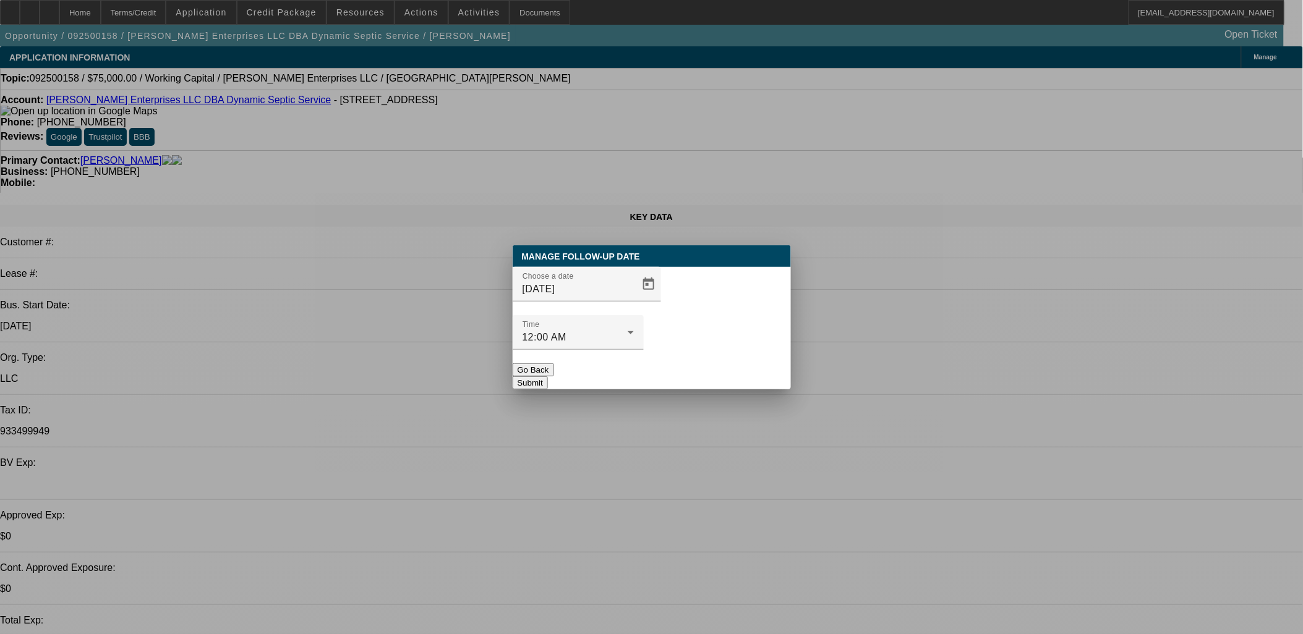
click at [644, 350] on div at bounding box center [578, 357] width 131 height 14
drag, startPoint x: 733, startPoint y: 349, endPoint x: 412, endPoint y: 155, distance: 374.5
click at [548, 377] on button "Submit" at bounding box center [530, 383] width 35 height 13
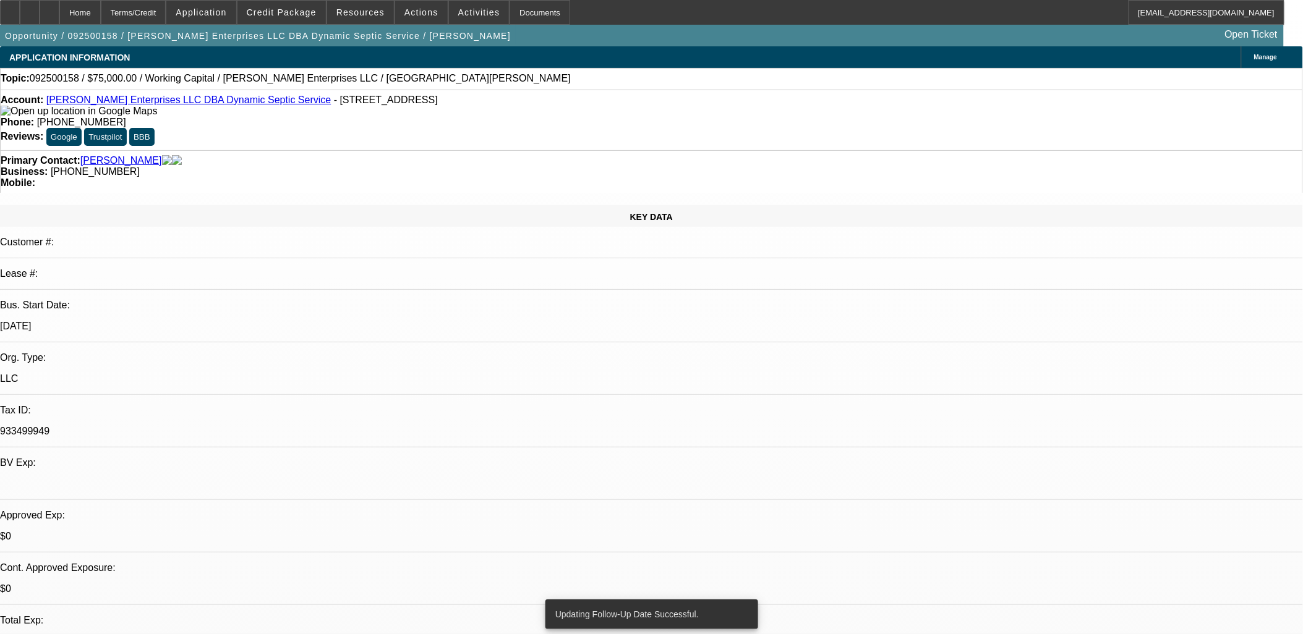
scroll to position [202, 0]
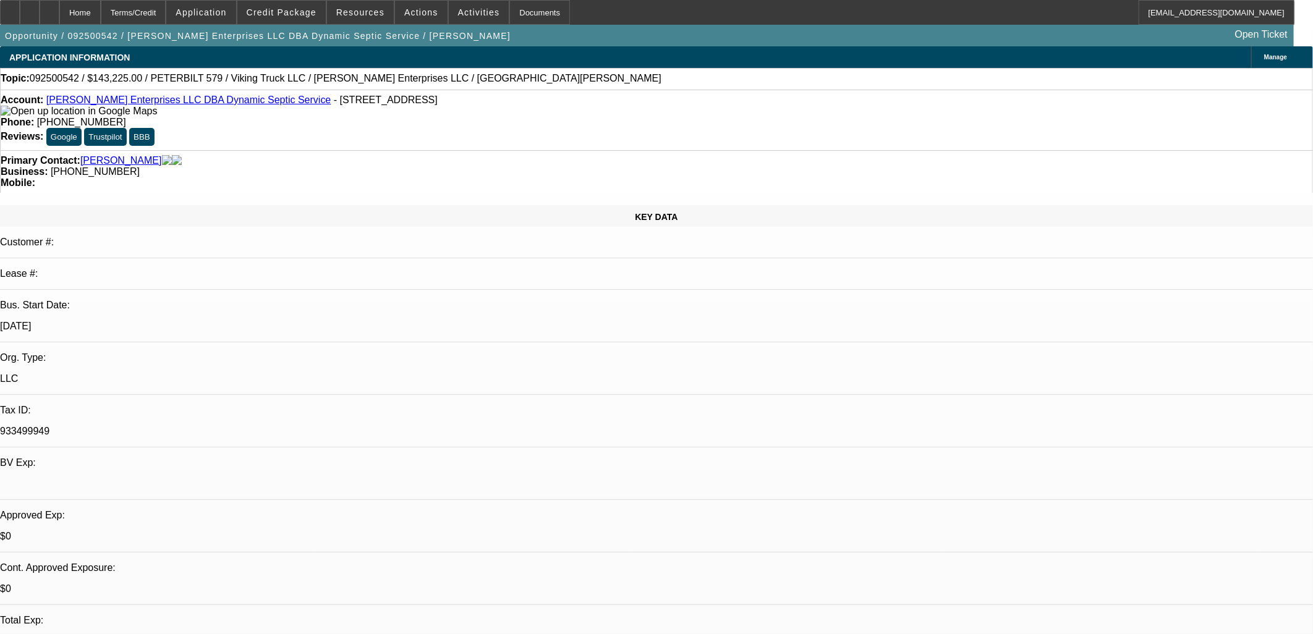
select select "0.15"
select select "2"
select select "0.1"
select select "4"
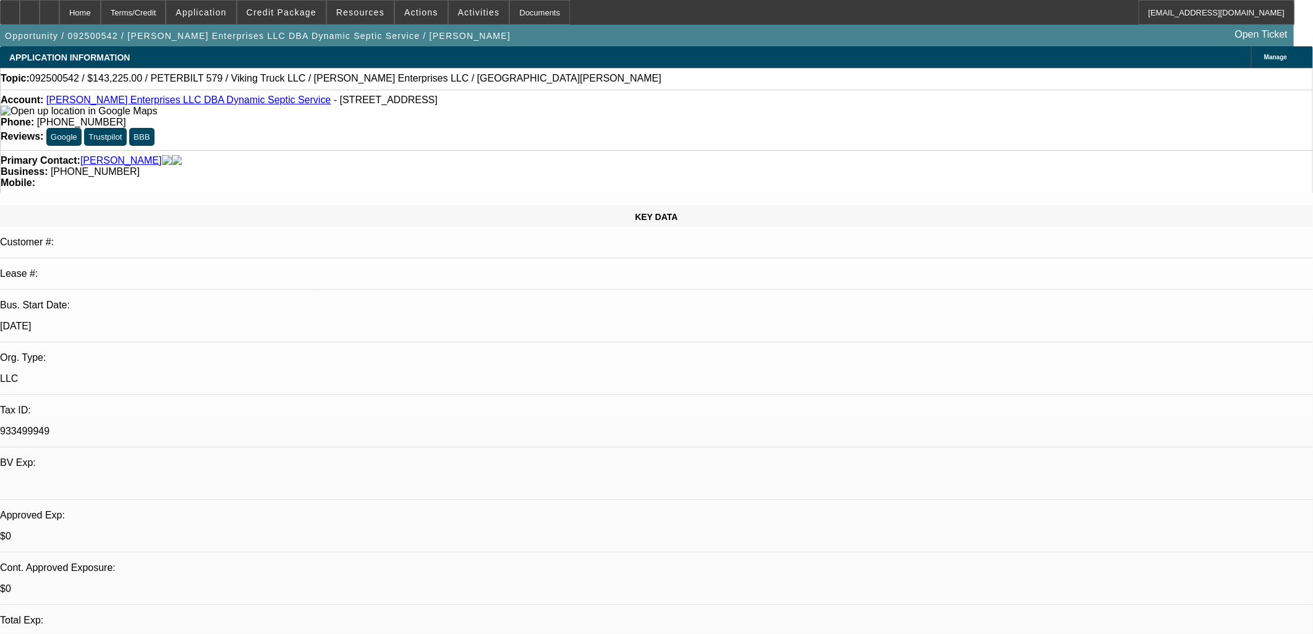
select select "0.15"
select select "2"
select select "0.1"
select select "4"
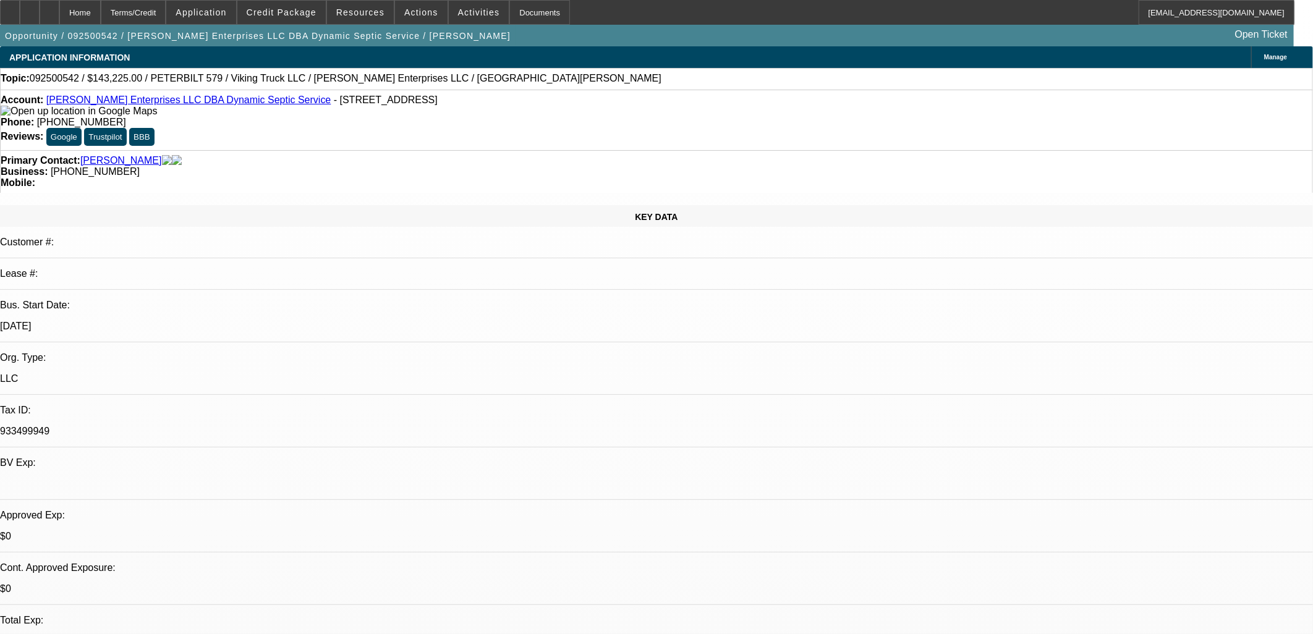
select select "0"
select select "2"
select select "0.1"
select select "4"
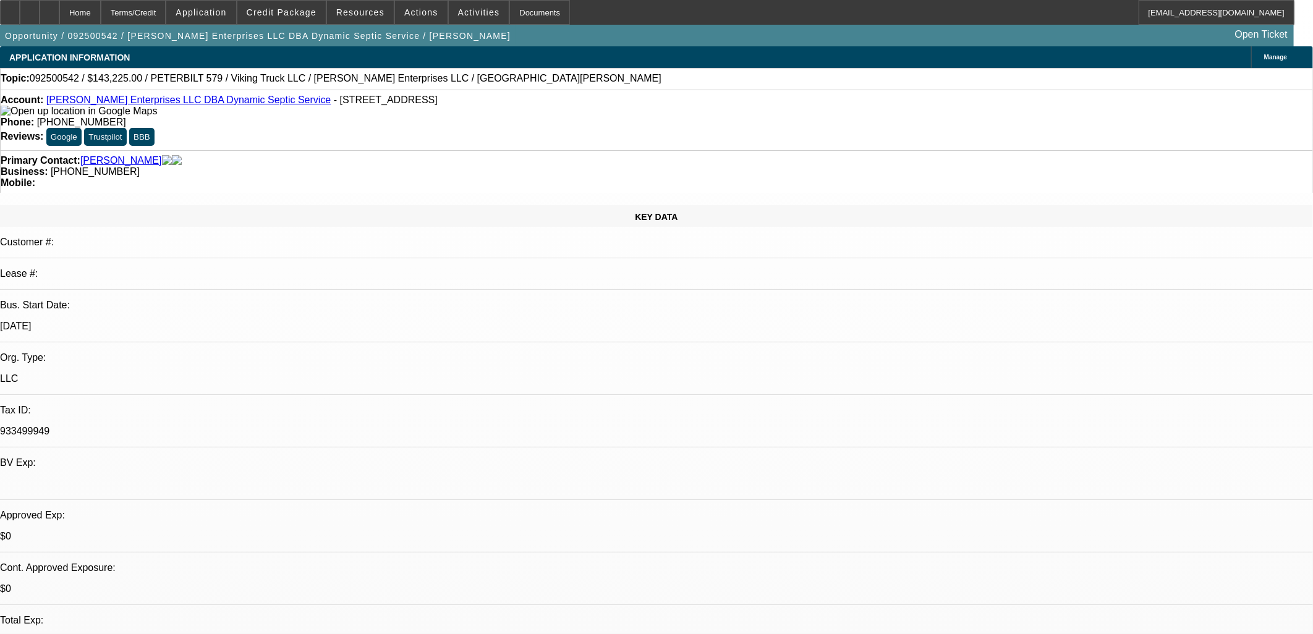
select select "0"
select select "2"
select select "0.1"
select select "4"
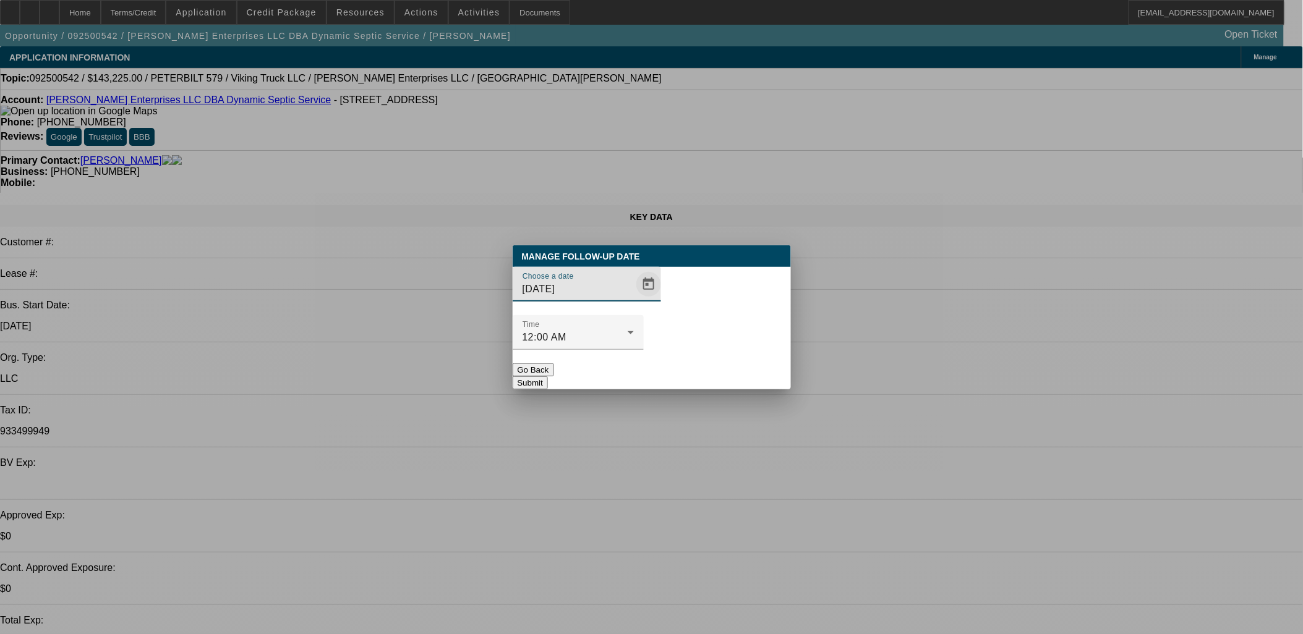
click at [634, 299] on span "Open calendar" at bounding box center [649, 285] width 30 height 30
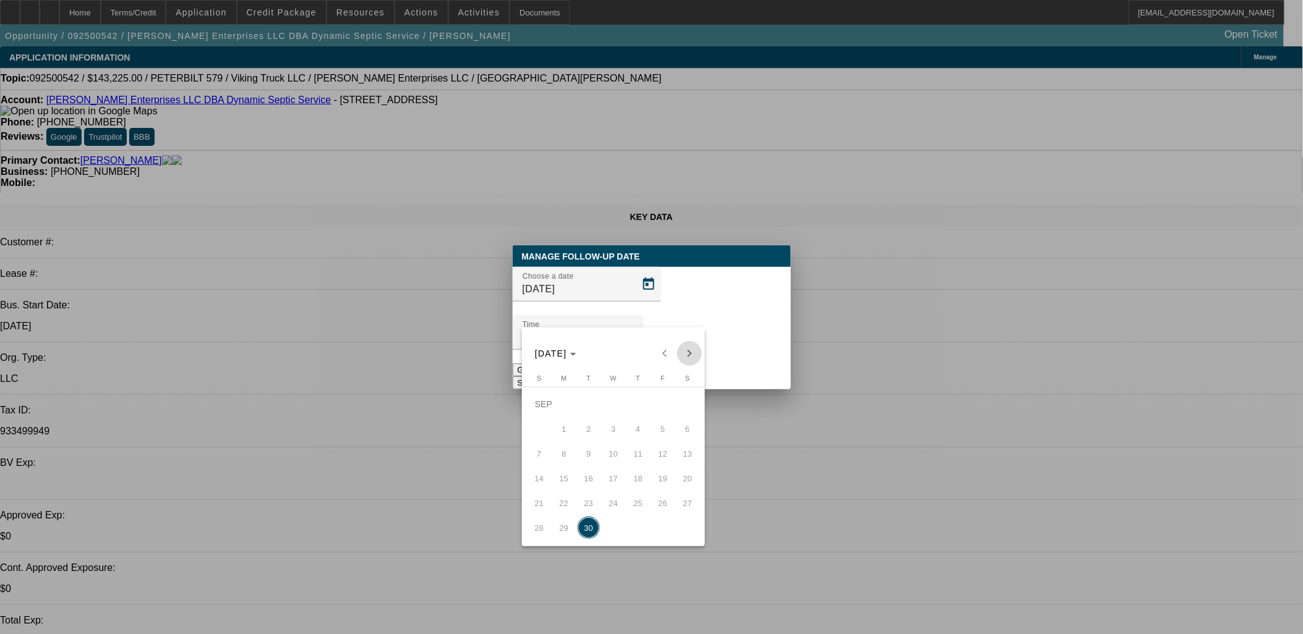
click at [688, 357] on span "Next month" at bounding box center [689, 353] width 25 height 25
click at [616, 409] on span "1" at bounding box center [613, 404] width 22 height 22
type input "10/1/2025"
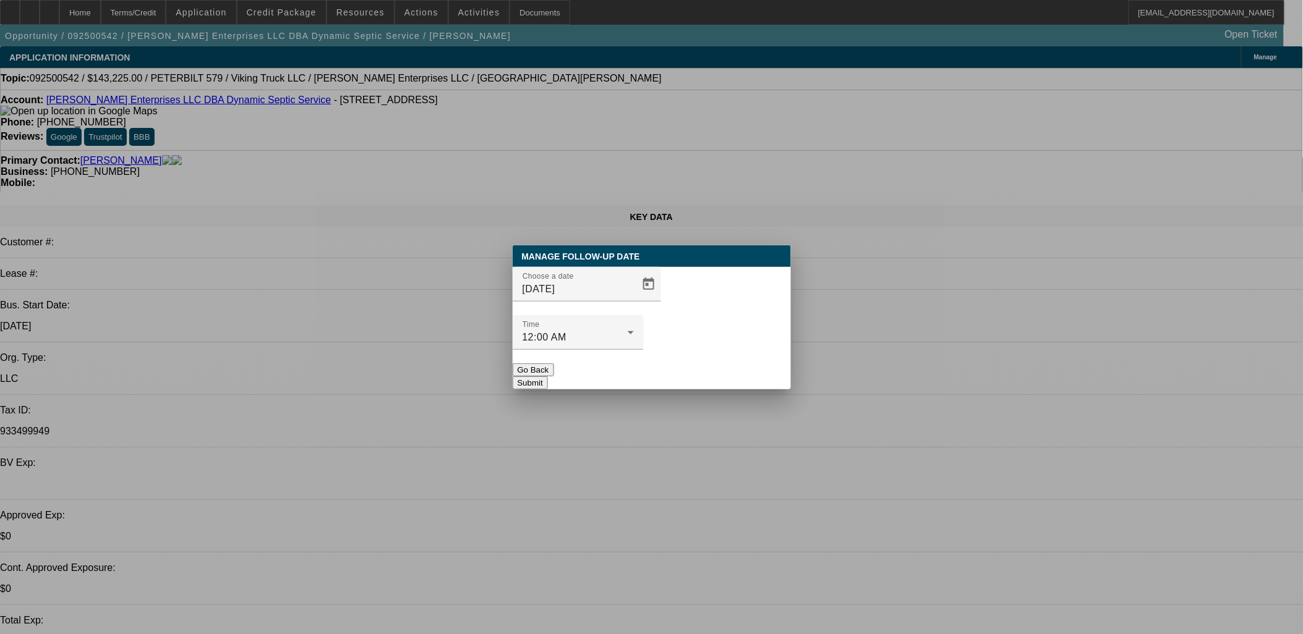
click at [644, 350] on div at bounding box center [578, 357] width 131 height 14
drag, startPoint x: 713, startPoint y: 354, endPoint x: 595, endPoint y: 251, distance: 156.5
click at [548, 377] on button "Submit" at bounding box center [530, 383] width 35 height 13
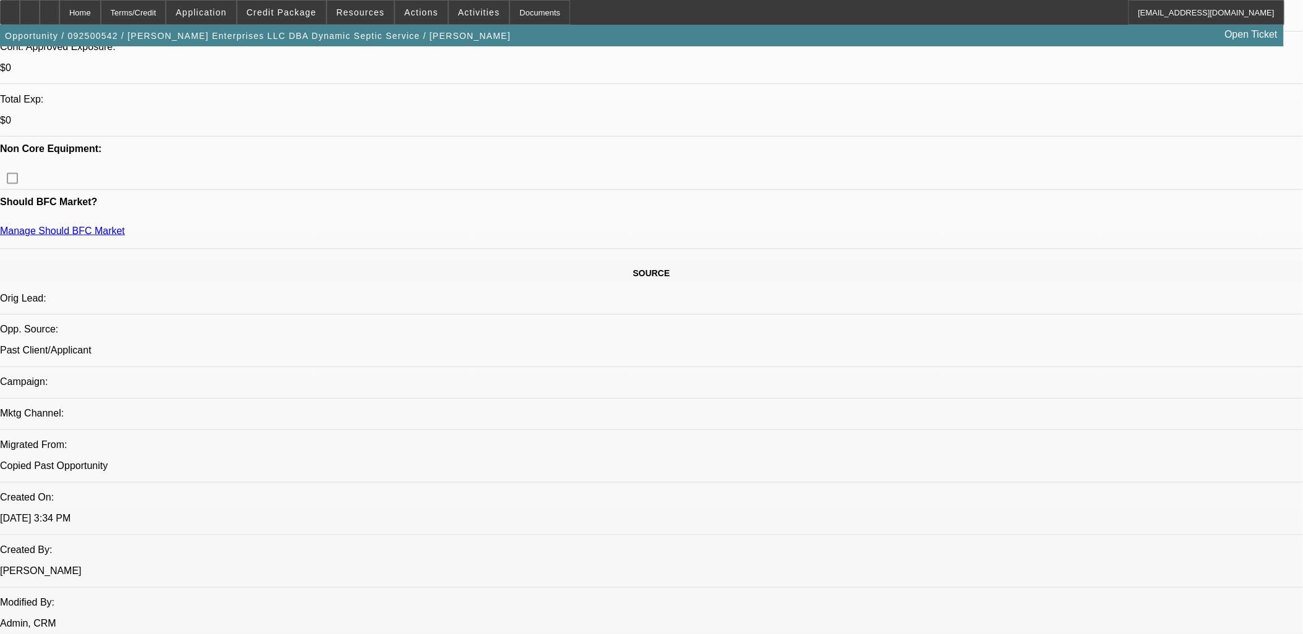
scroll to position [412, 0]
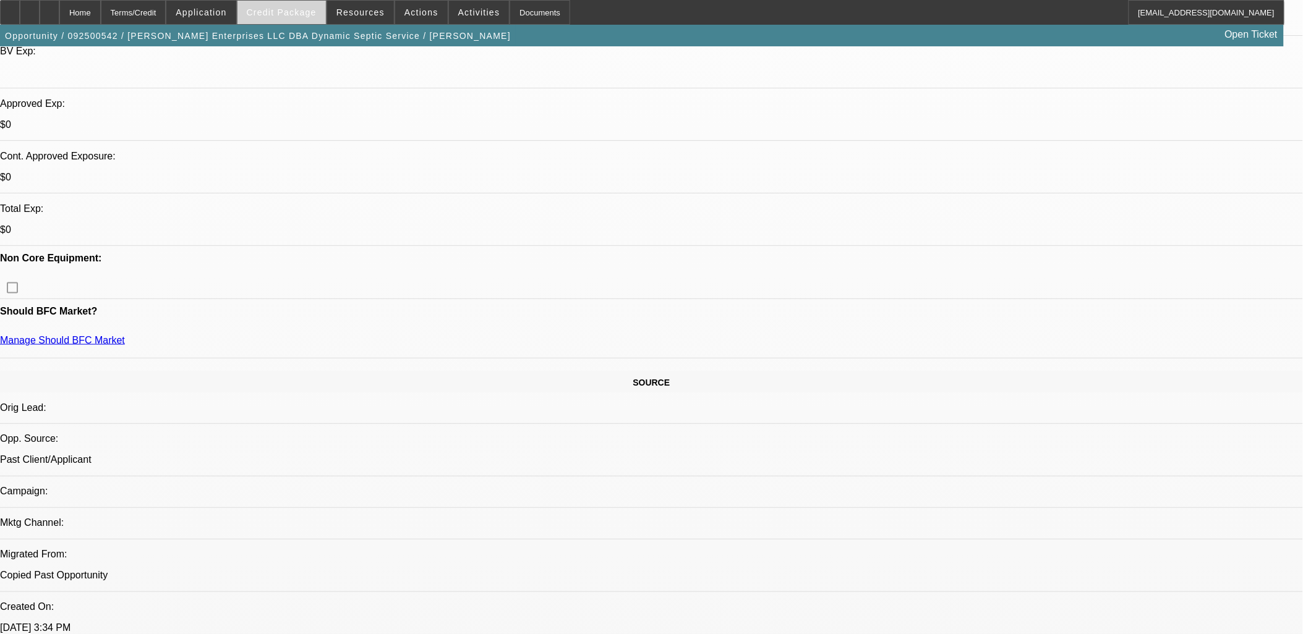
click at [298, 2] on span at bounding box center [281, 13] width 88 height 30
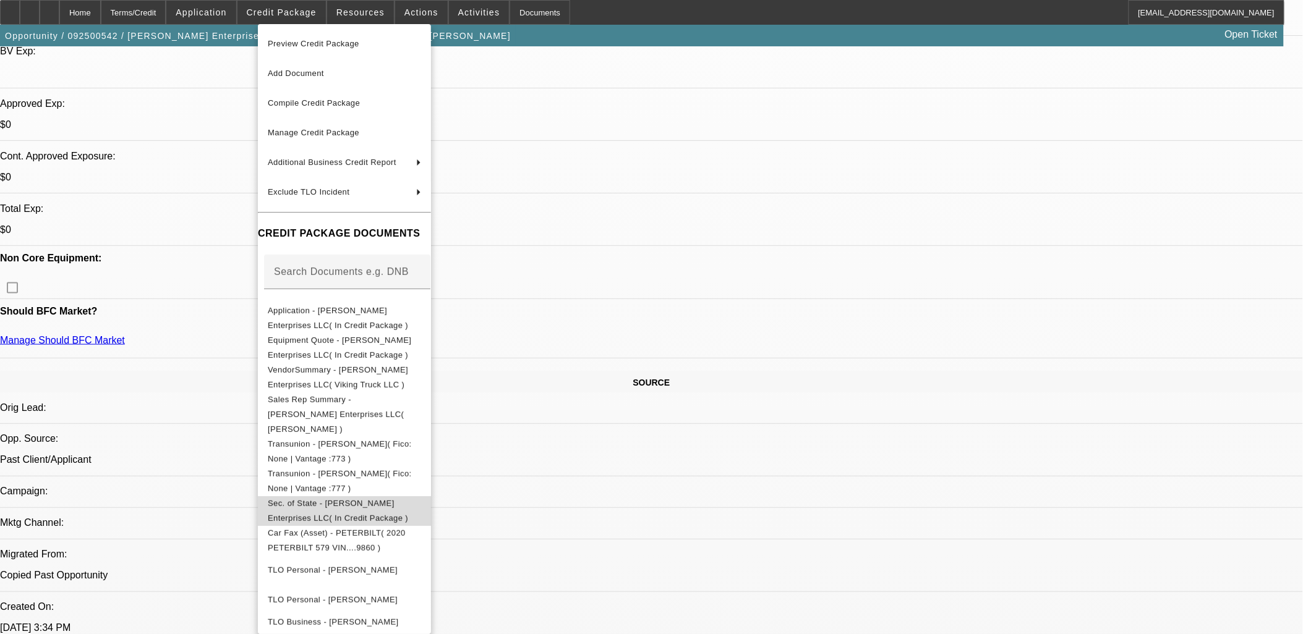
click at [357, 498] on span "Sec. of State - Tim Dominick Enterprises LLC( In Credit Package )" at bounding box center [338, 510] width 140 height 24
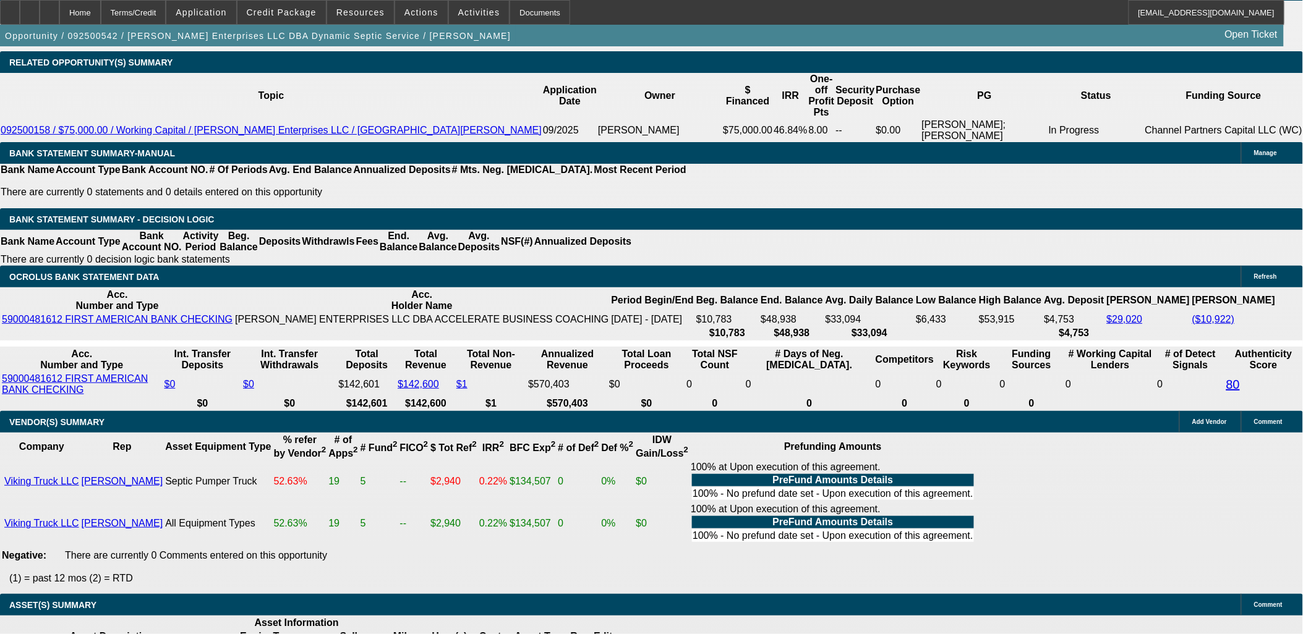
scroll to position [1855, 0]
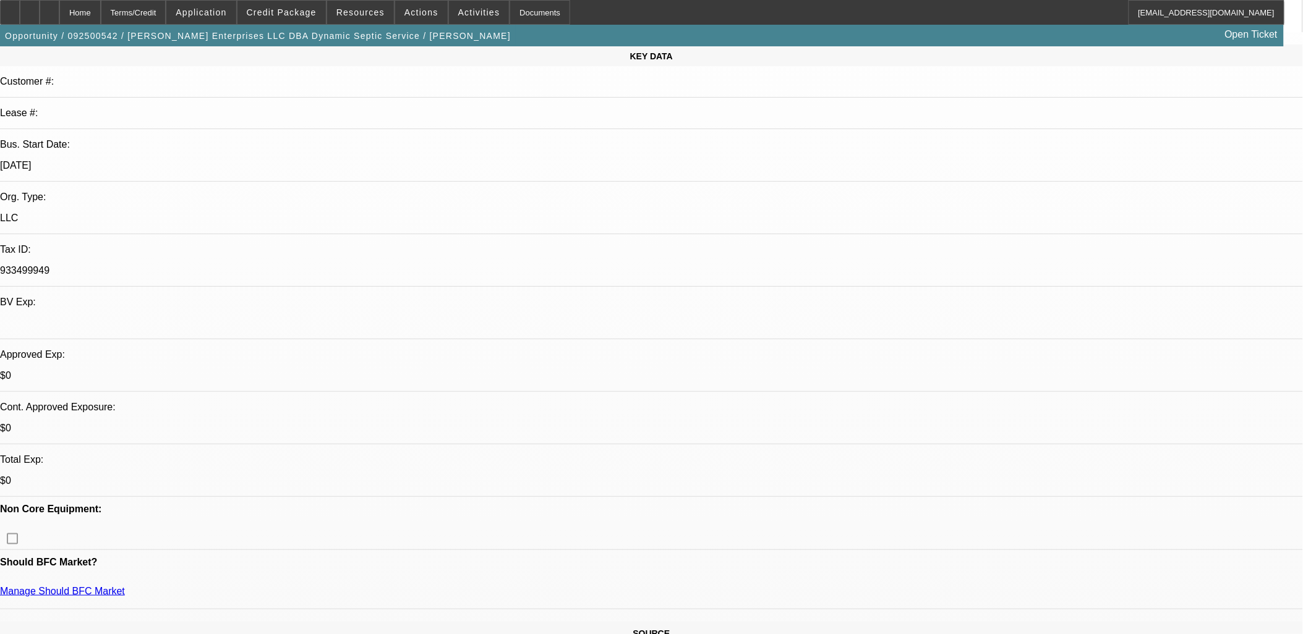
scroll to position [69, 0]
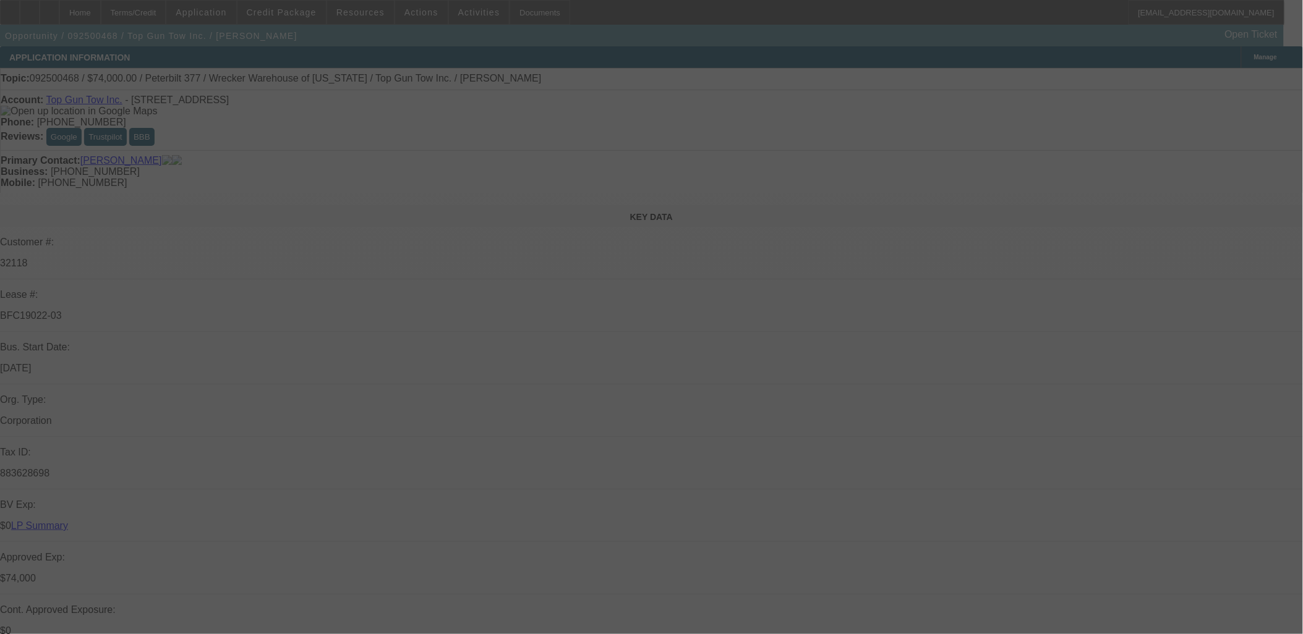
select select "0"
select select "2"
select select "0.1"
select select "0"
select select "2"
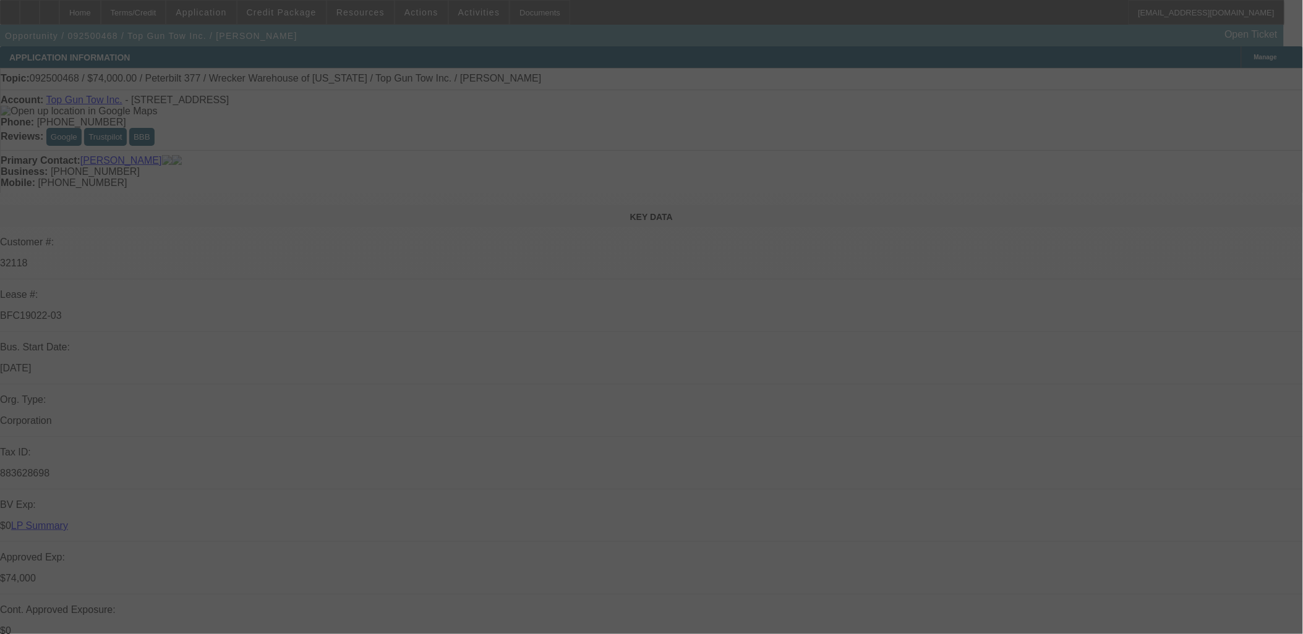
select select "0.1"
select select "0"
select select "2"
select select "0.1"
select select "0"
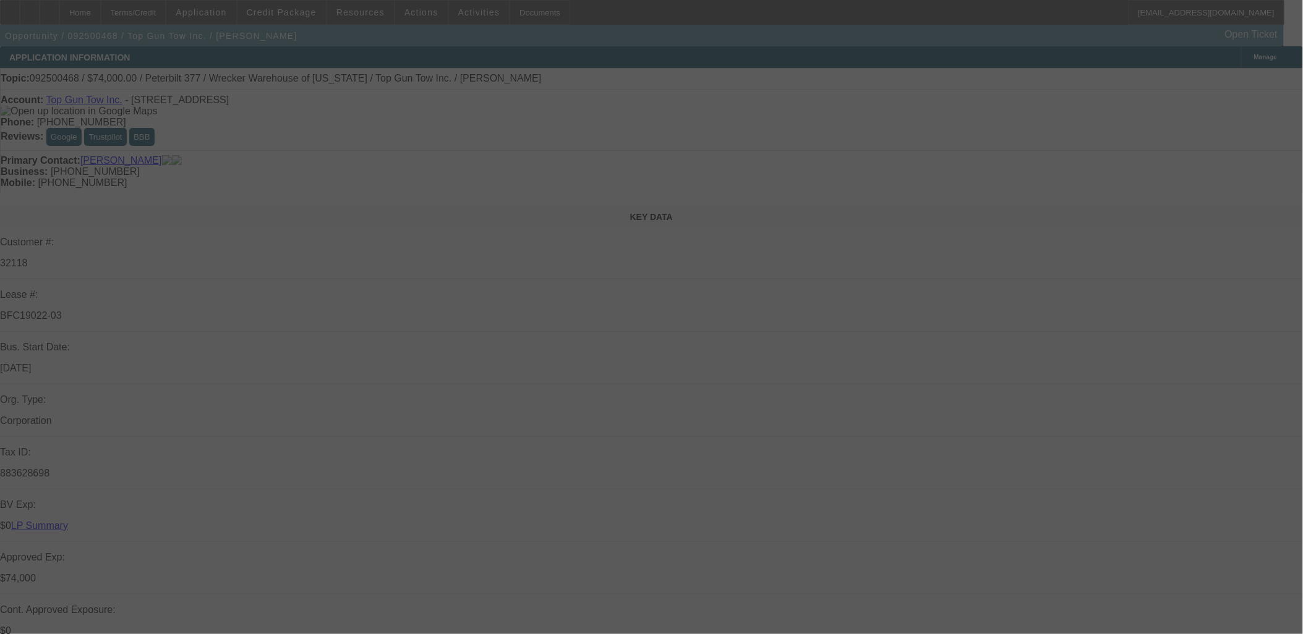
select select "2"
select select "0.1"
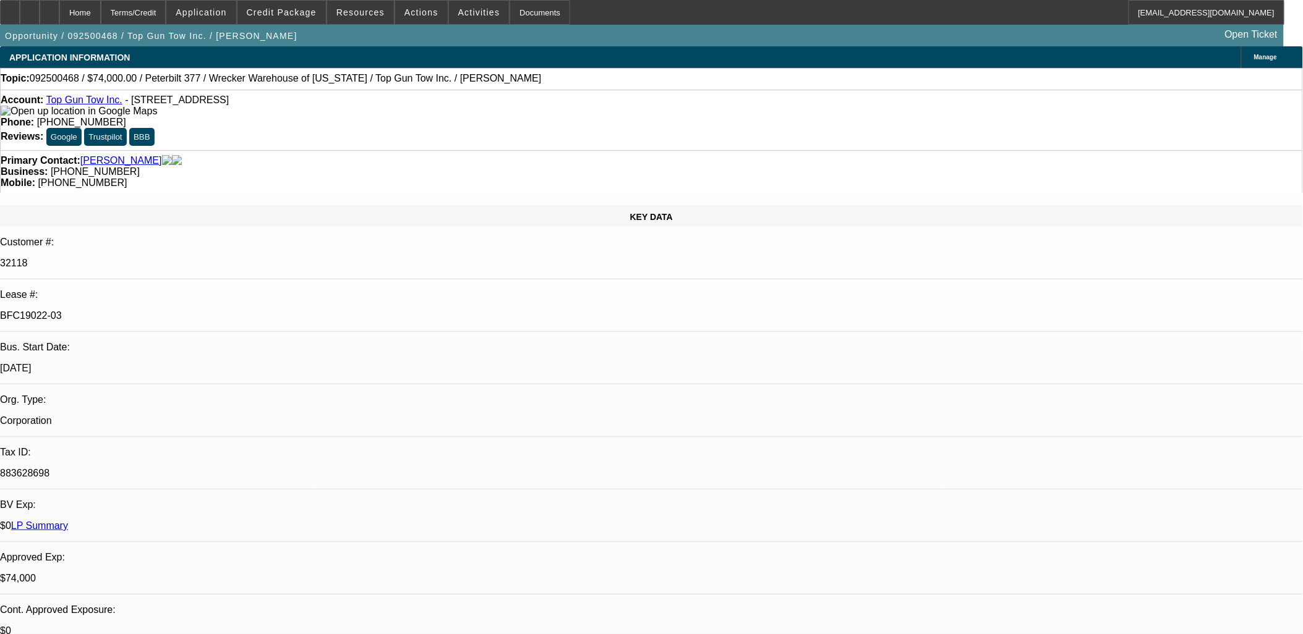
select select "1"
select select "2"
select select "4"
select select "1"
select select "2"
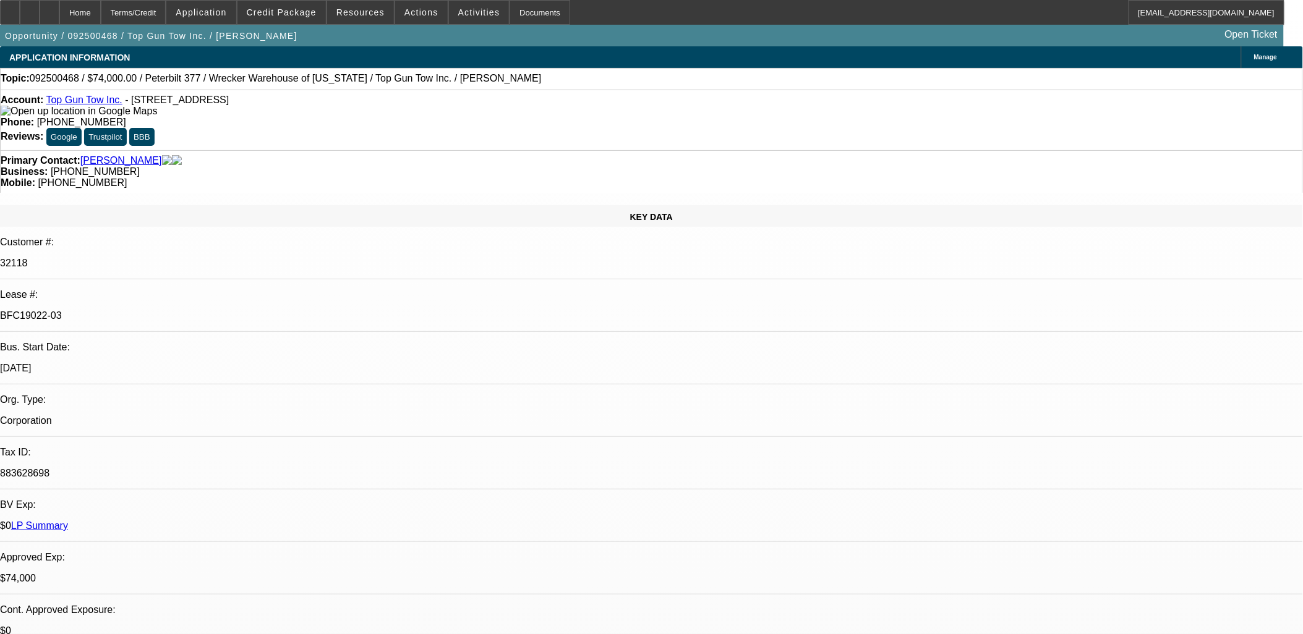
select select "4"
select select "1"
select select "2"
select select "4"
select select "1"
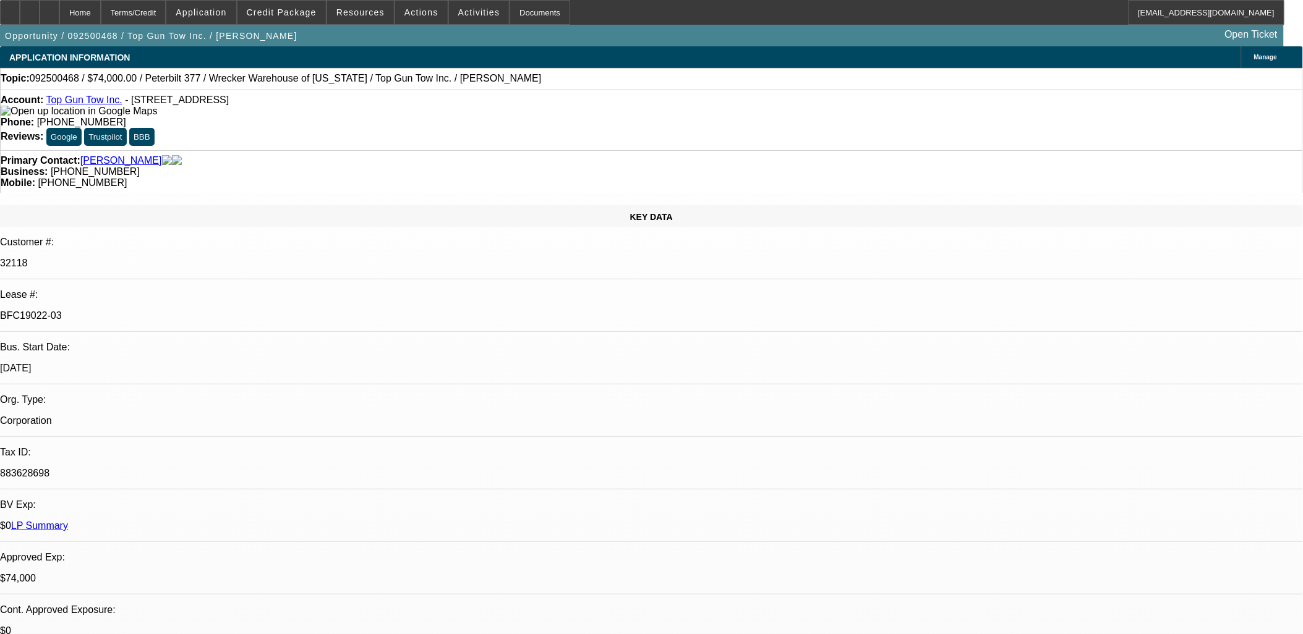
select select "2"
select select "4"
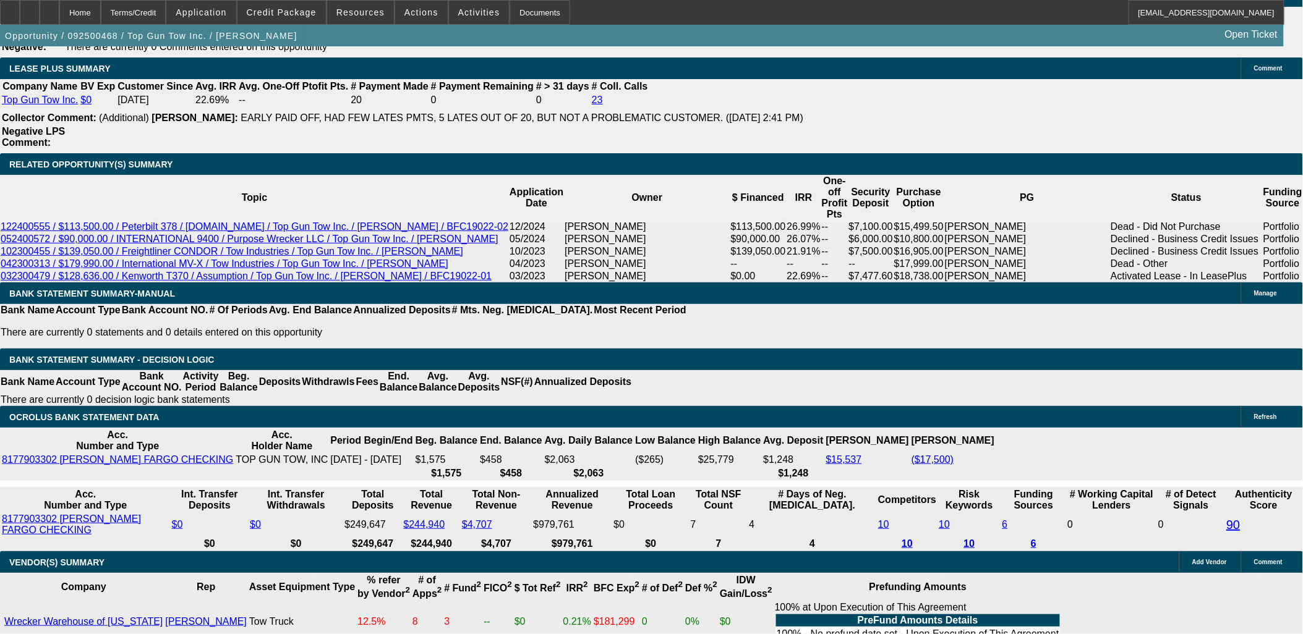
scroll to position [69, 0]
drag, startPoint x: 1015, startPoint y: 294, endPoint x: 1005, endPoint y: 506, distance: 211.7
drag, startPoint x: 956, startPoint y: 510, endPoint x: 882, endPoint y: 488, distance: 76.7
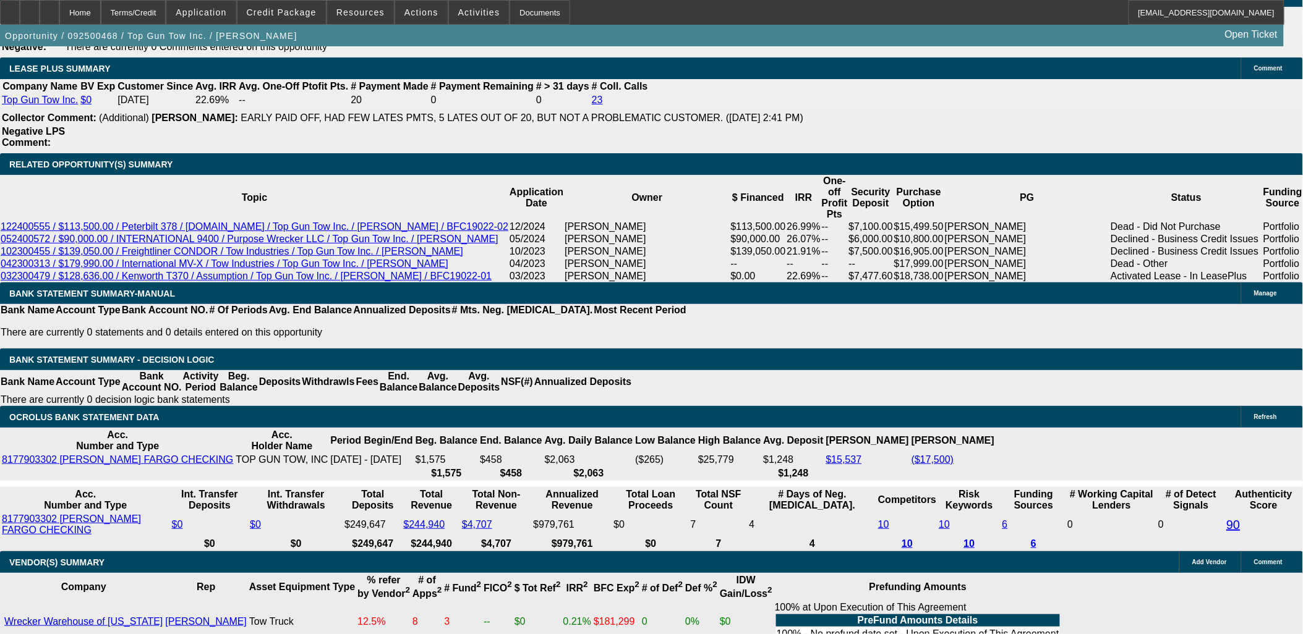
drag, startPoint x: 882, startPoint y: 491, endPoint x: 953, endPoint y: 515, distance: 75.1
drag, startPoint x: 953, startPoint y: 515, endPoint x: 971, endPoint y: 517, distance: 18.0
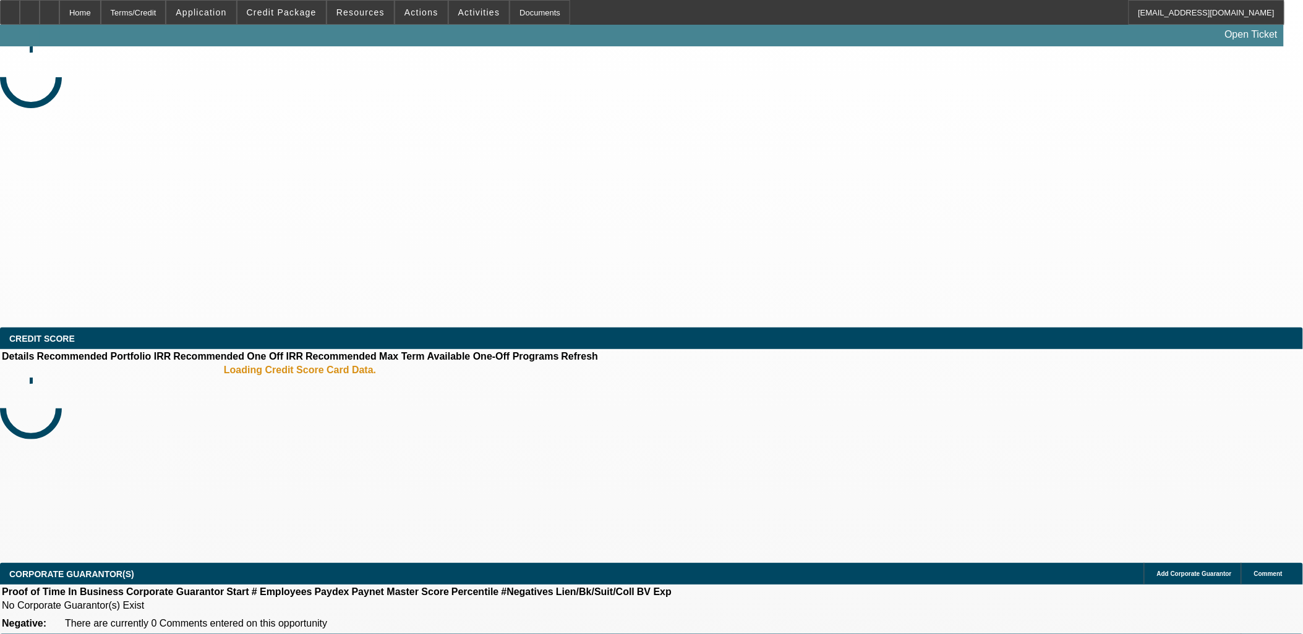
select select "0"
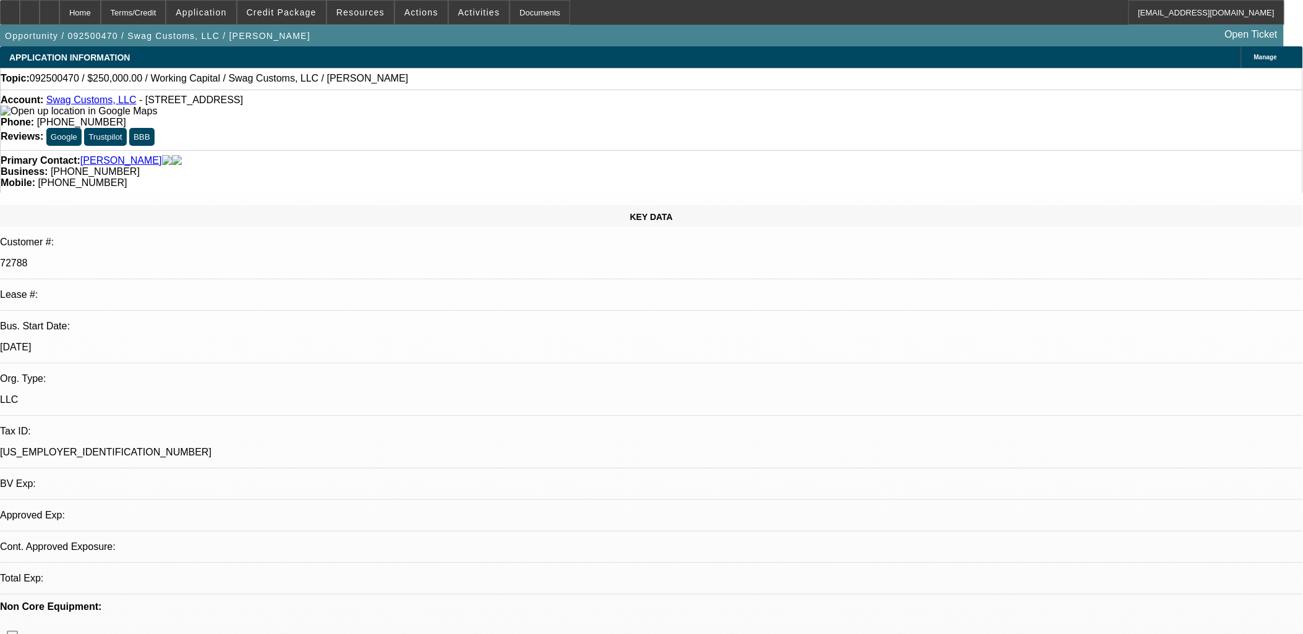
select select "1"
select select "2"
select select "6"
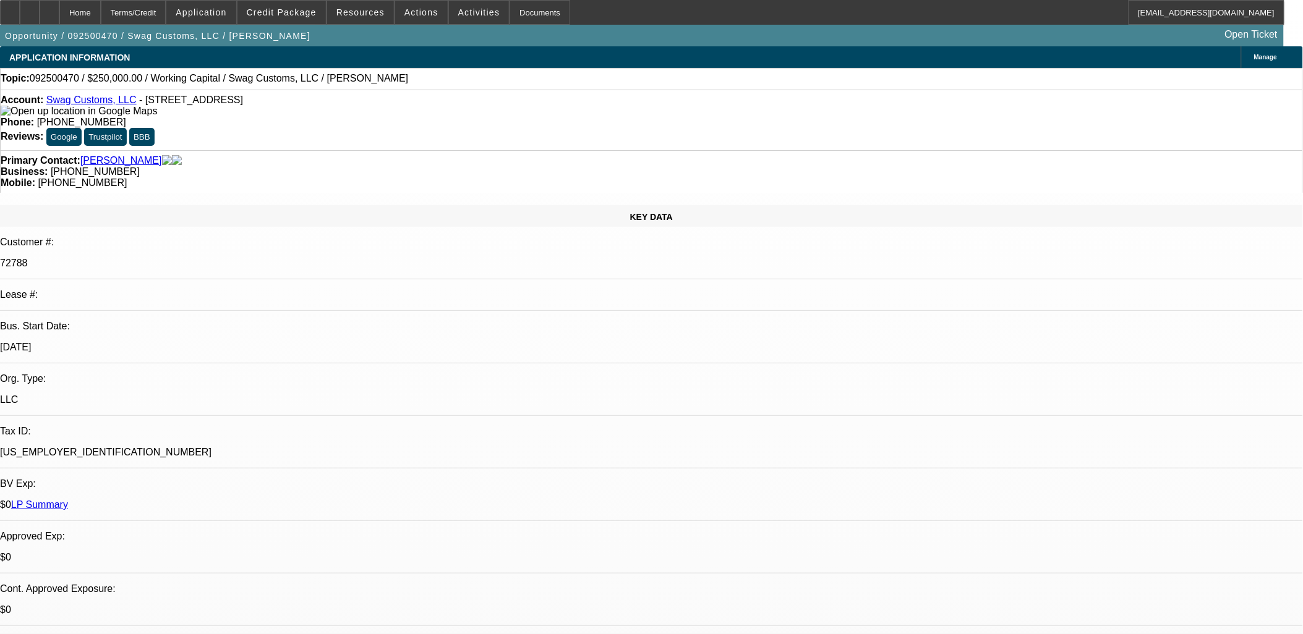
drag, startPoint x: 966, startPoint y: 168, endPoint x: 375, endPoint y: 304, distance: 607.1
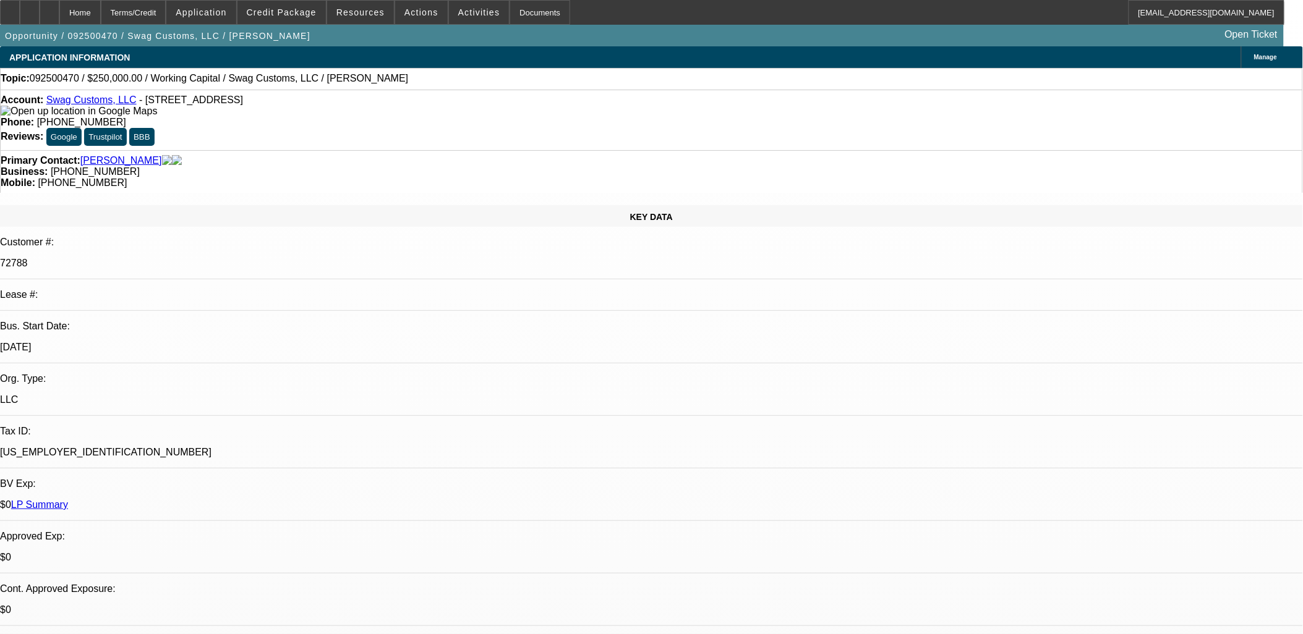
drag, startPoint x: 374, startPoint y: 345, endPoint x: 369, endPoint y: 366, distance: 21.6
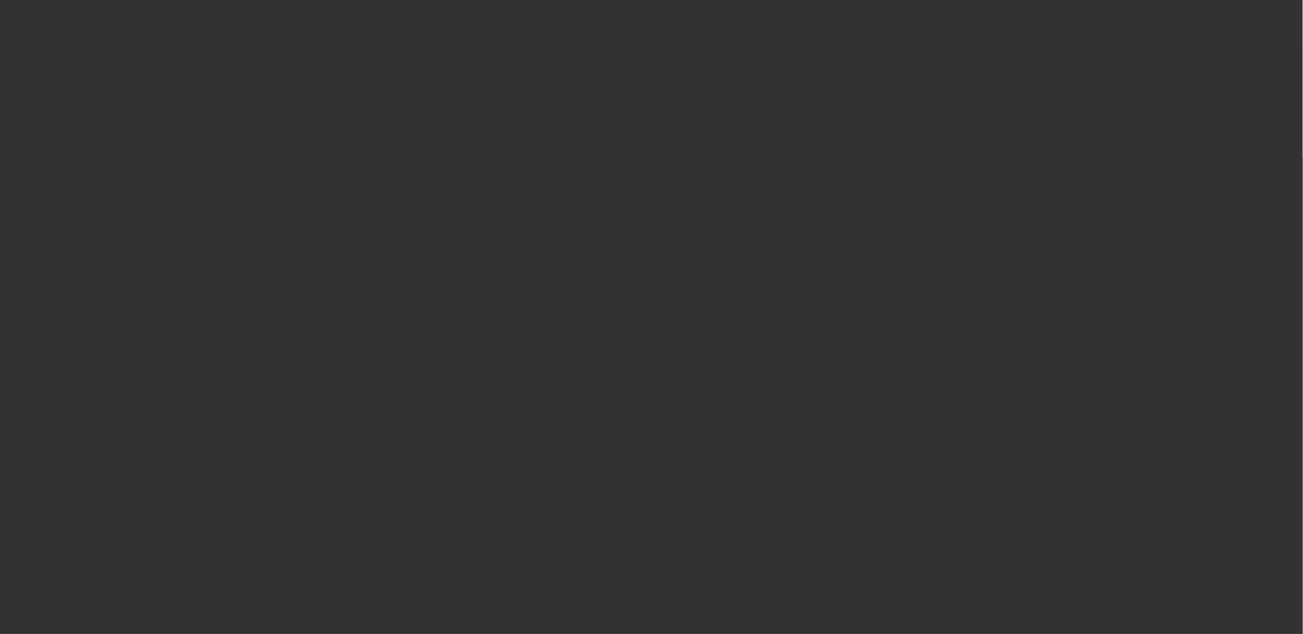
click at [636, 299] on span "Open calendar" at bounding box center [649, 285] width 30 height 30
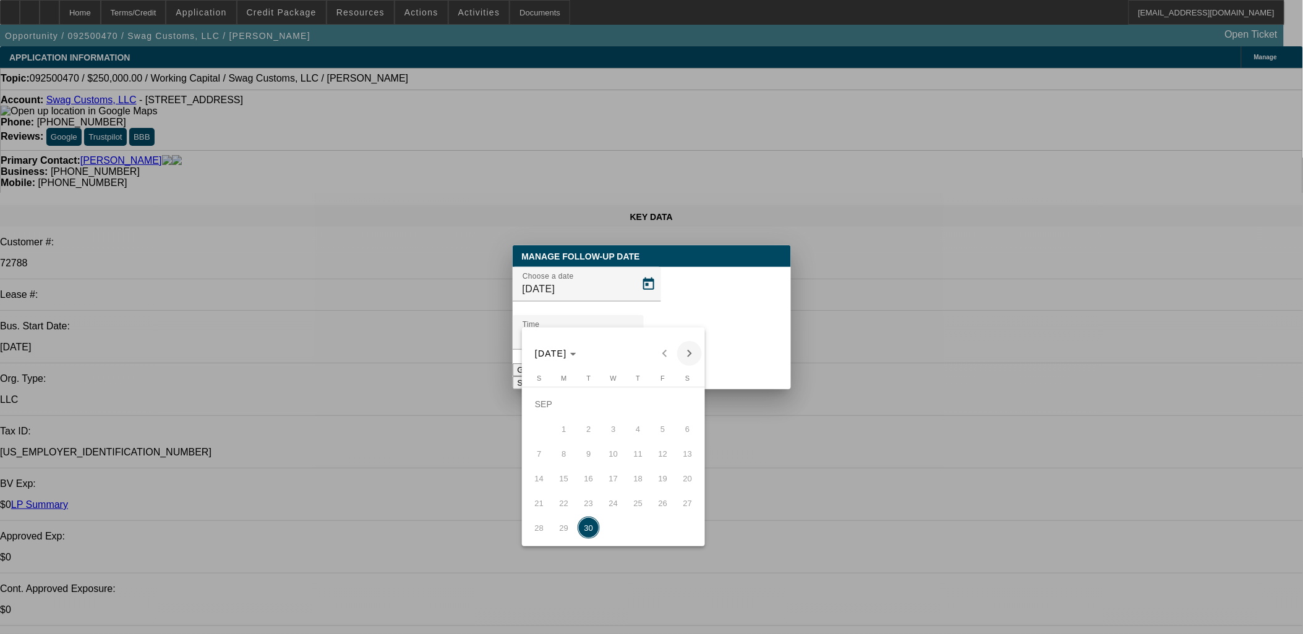
click at [692, 352] on span "Next month" at bounding box center [689, 353] width 25 height 25
click at [616, 427] on span "8" at bounding box center [613, 429] width 22 height 22
type input "10/8/2025"
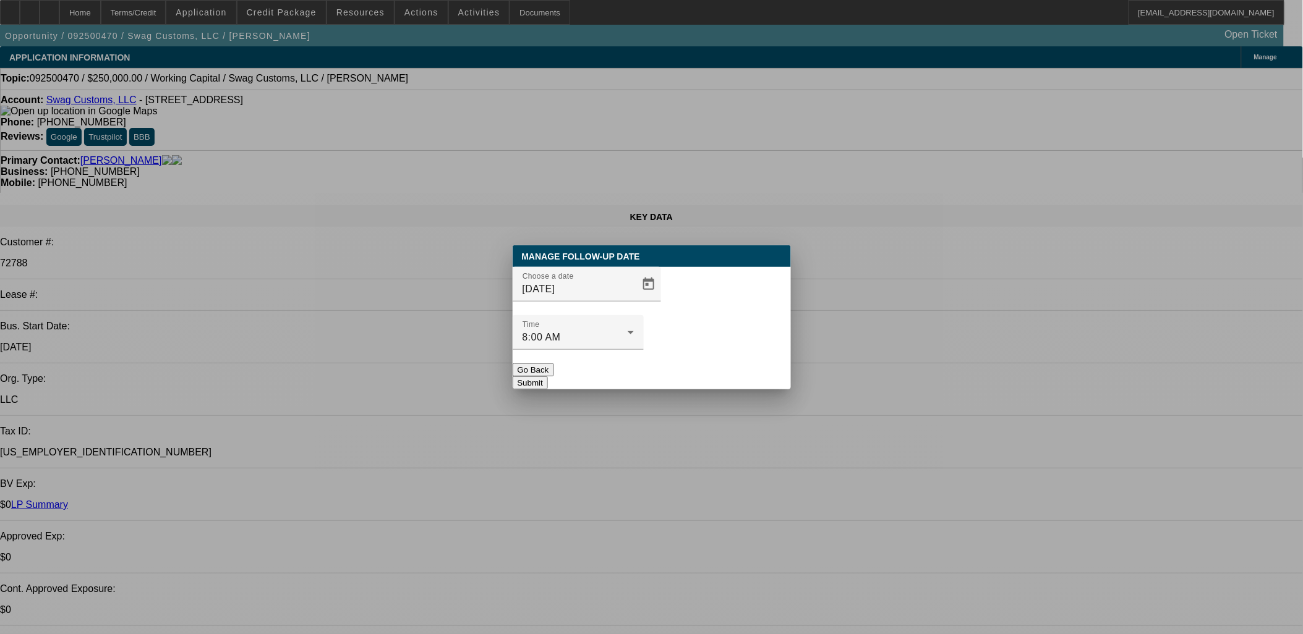
click at [548, 377] on button "Submit" at bounding box center [530, 383] width 35 height 13
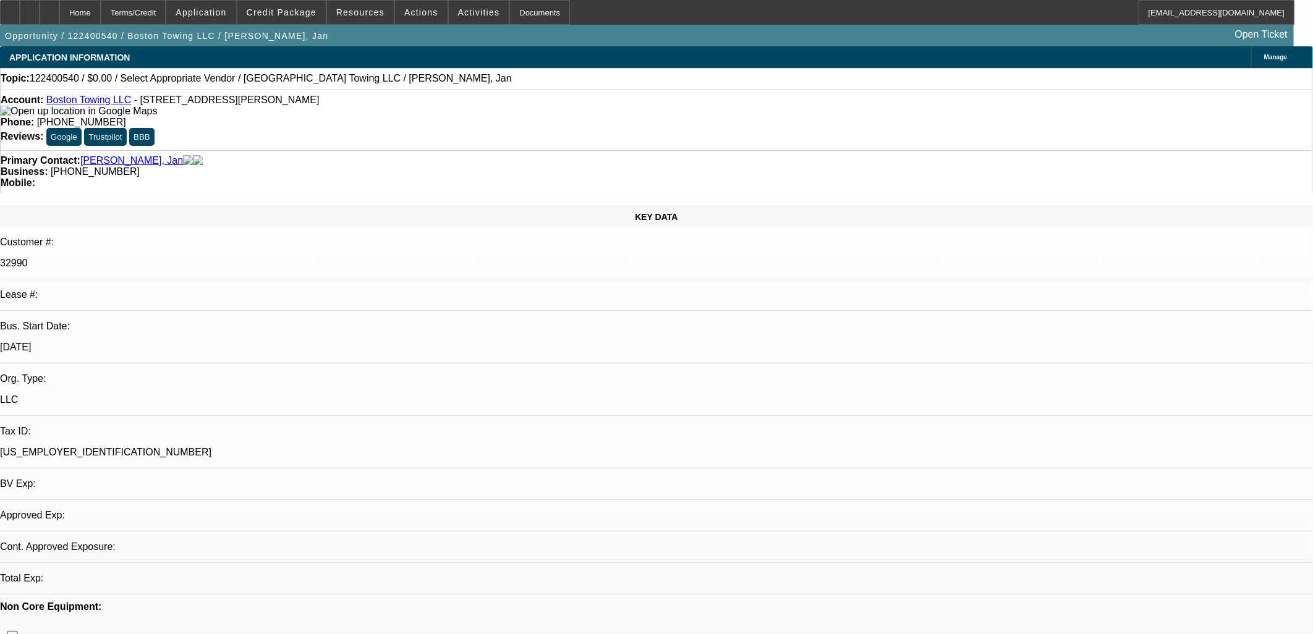
select select "0"
select select "2"
select select "0.1"
select select "1"
select select "2"
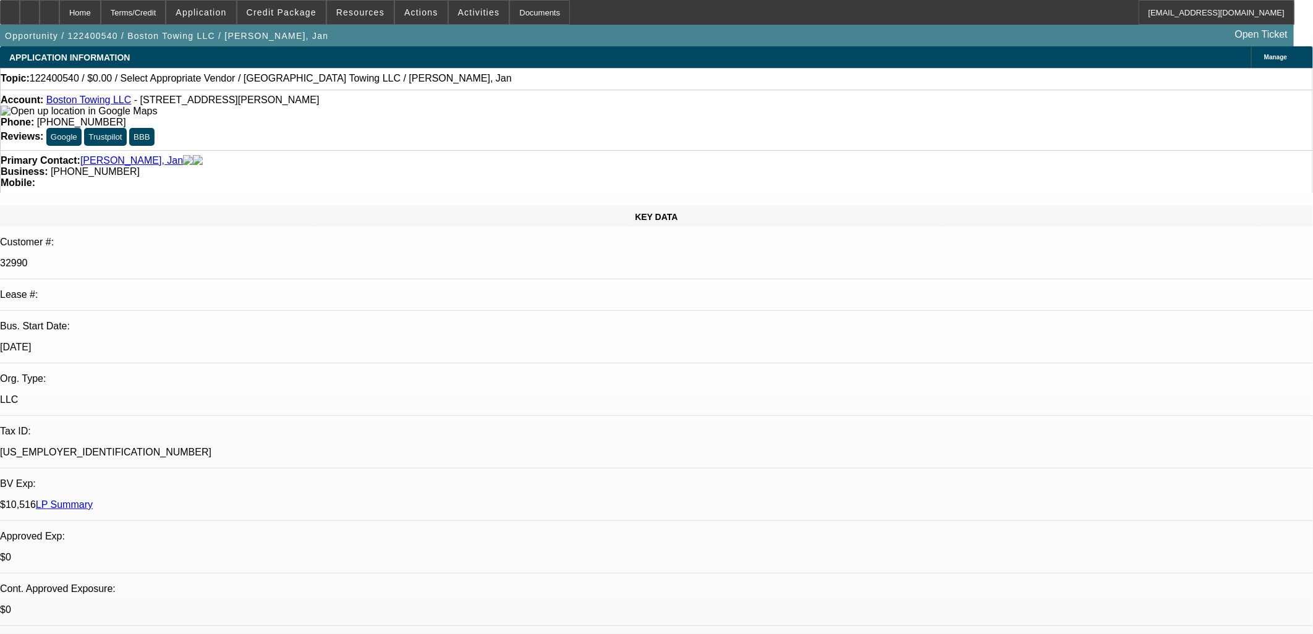
select select "4"
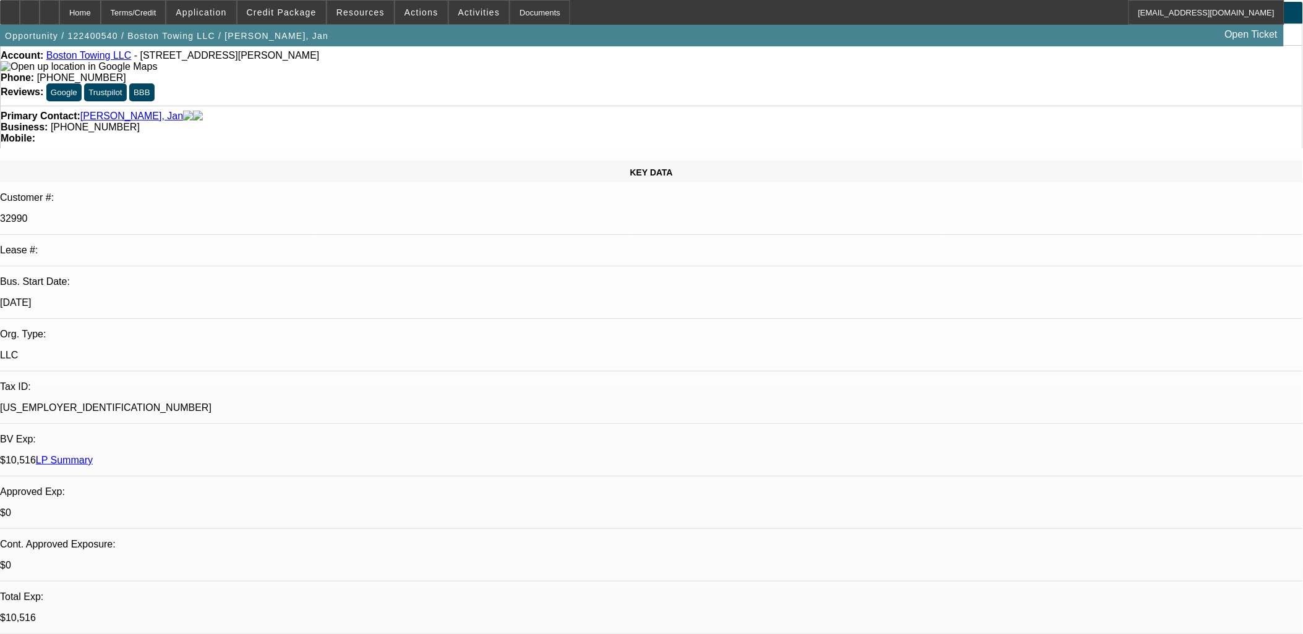
scroll to position [69, 0]
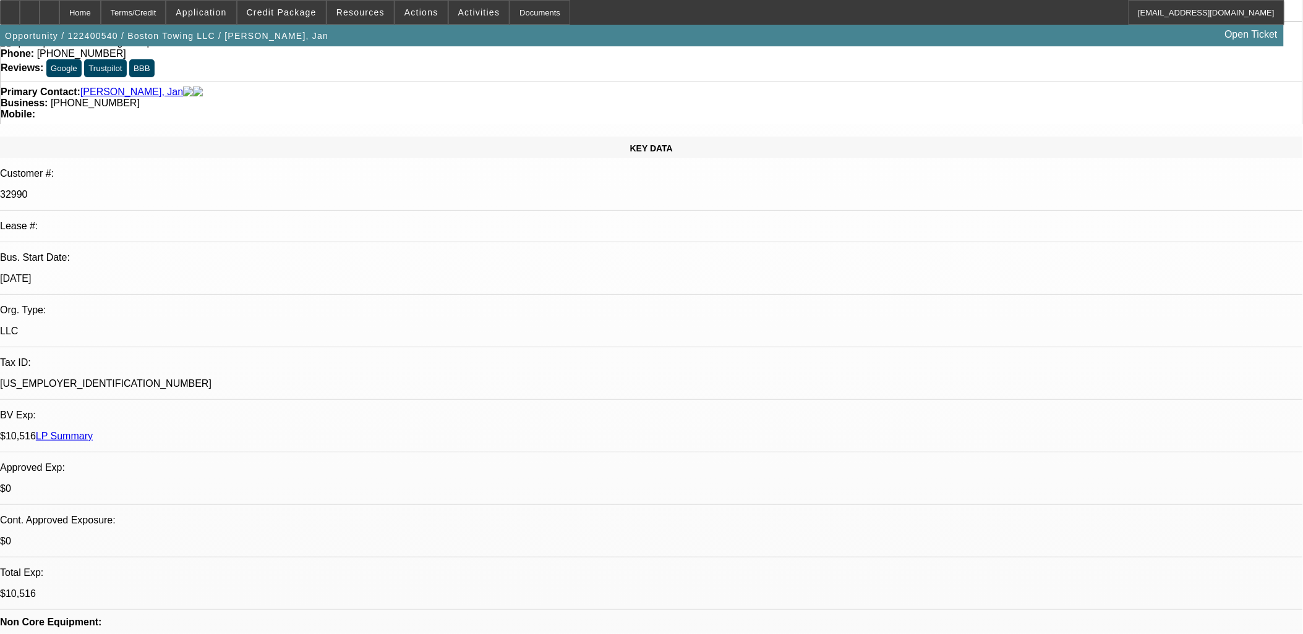
drag, startPoint x: 981, startPoint y: 181, endPoint x: 984, endPoint y: 208, distance: 27.3
drag, startPoint x: 780, startPoint y: 236, endPoint x: 782, endPoint y: 245, distance: 8.9
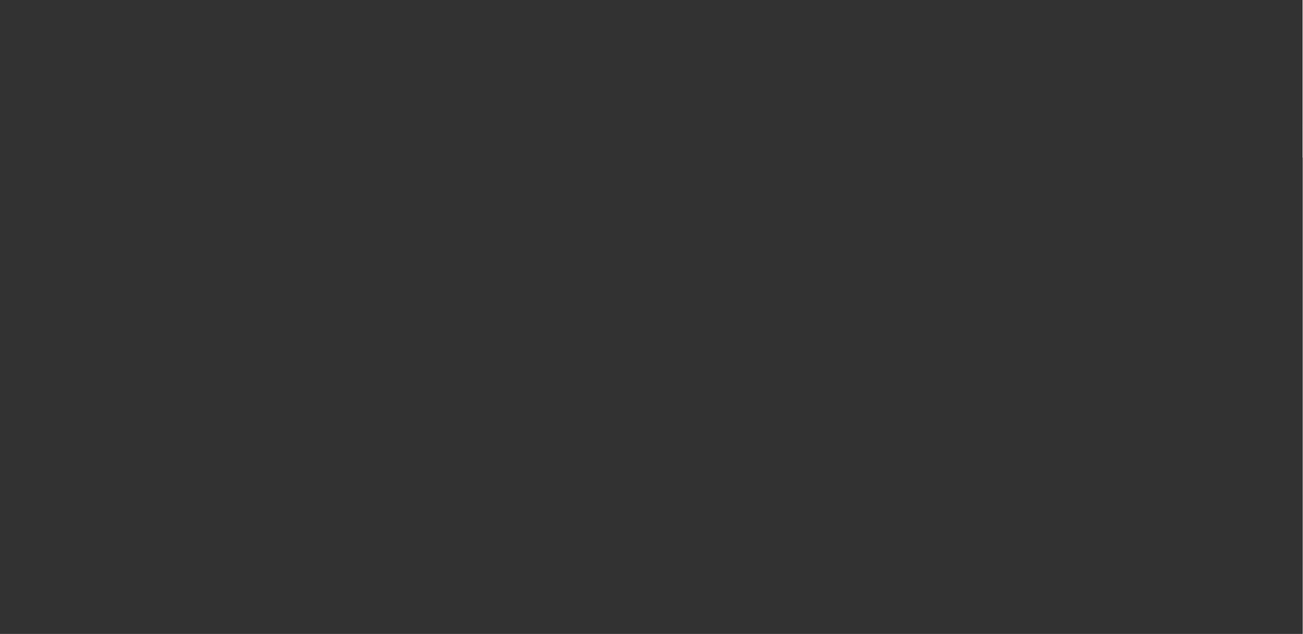
scroll to position [0, 0]
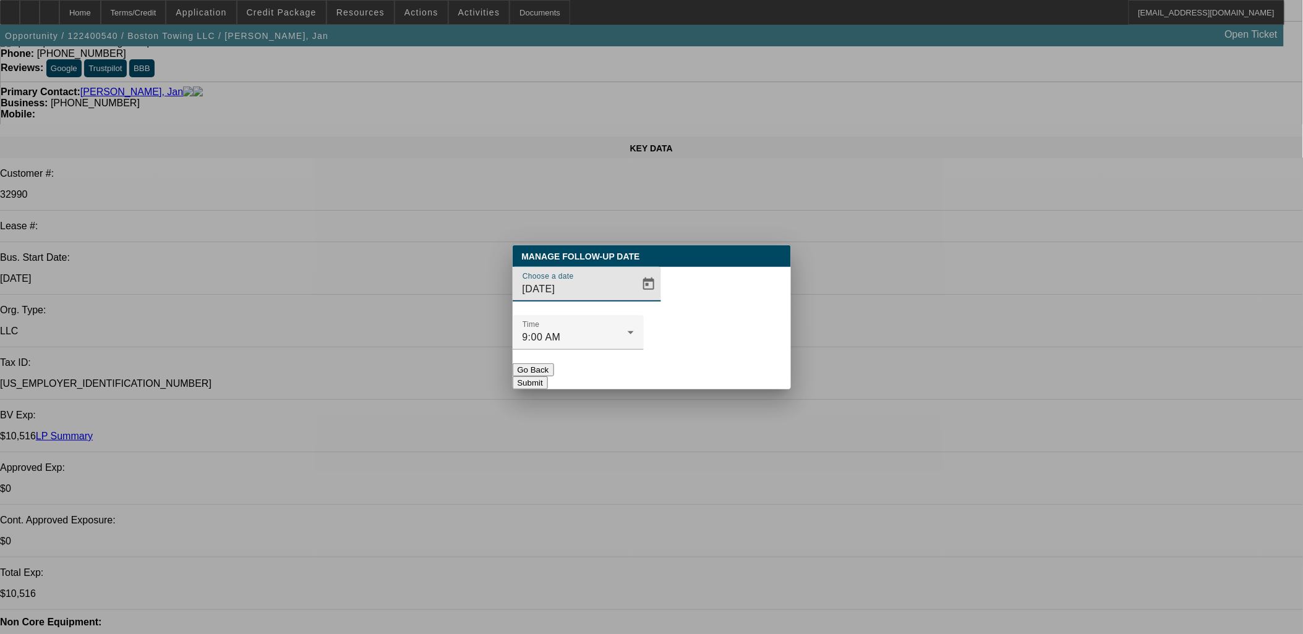
click at [659, 250] on div at bounding box center [651, 317] width 1303 height 634
click at [605, 297] on input "[DATE]" at bounding box center [577, 289] width 111 height 15
click at [639, 299] on span "Open calendar" at bounding box center [649, 285] width 30 height 30
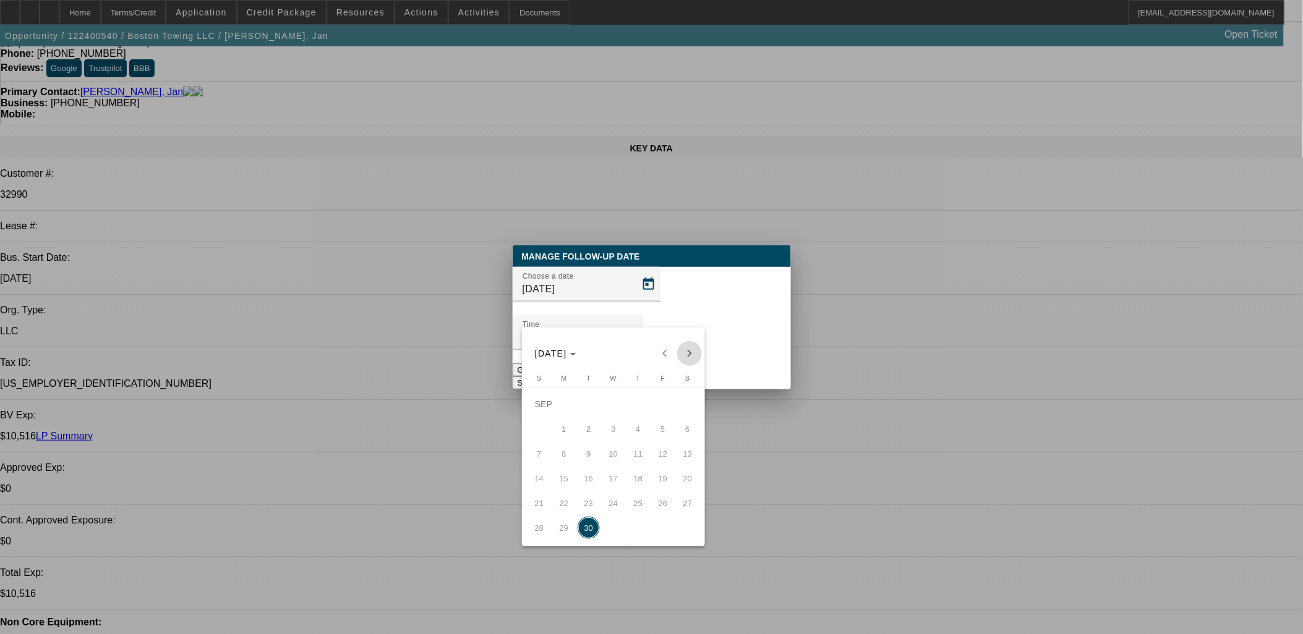
click at [681, 357] on span "Next month" at bounding box center [689, 353] width 25 height 25
click at [590, 434] on span "7" at bounding box center [588, 429] width 22 height 22
type input "10/7/2025"
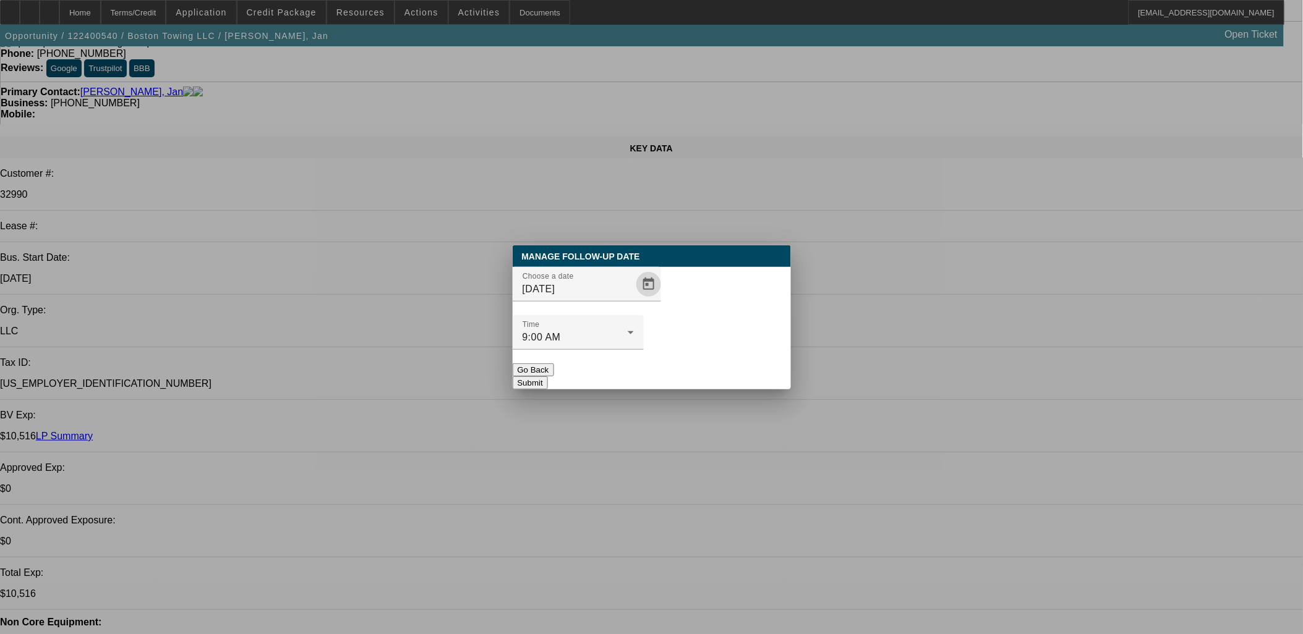
click at [548, 377] on button "Submit" at bounding box center [530, 383] width 35 height 13
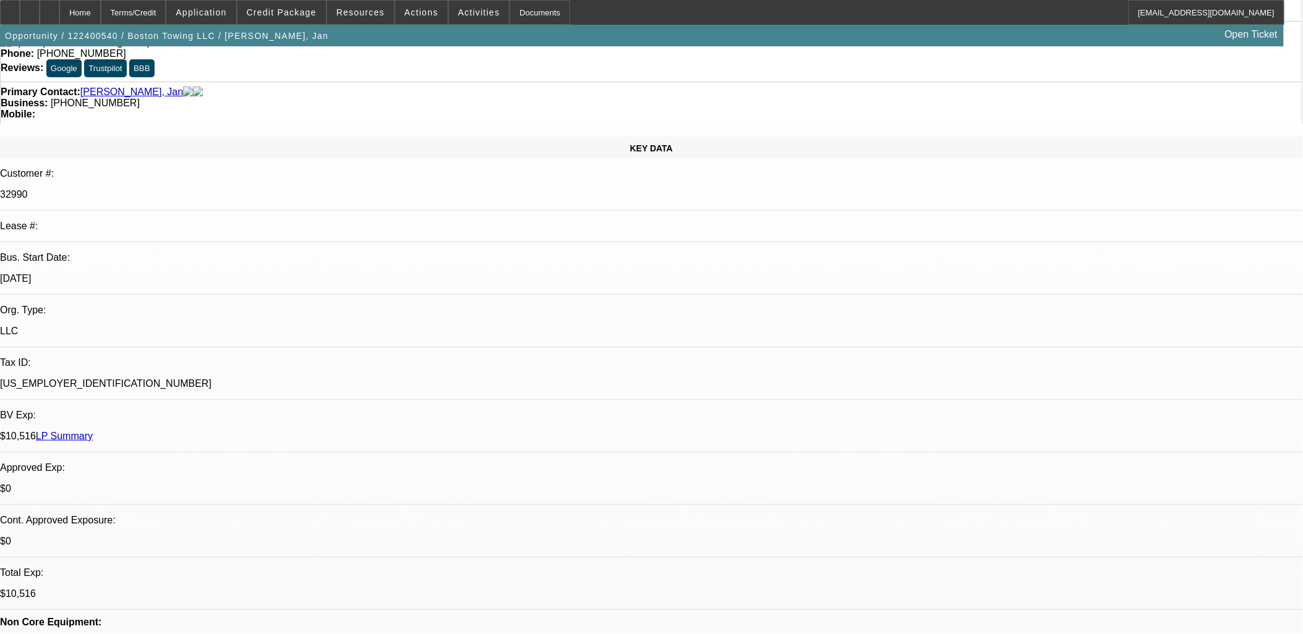
scroll to position [69, 0]
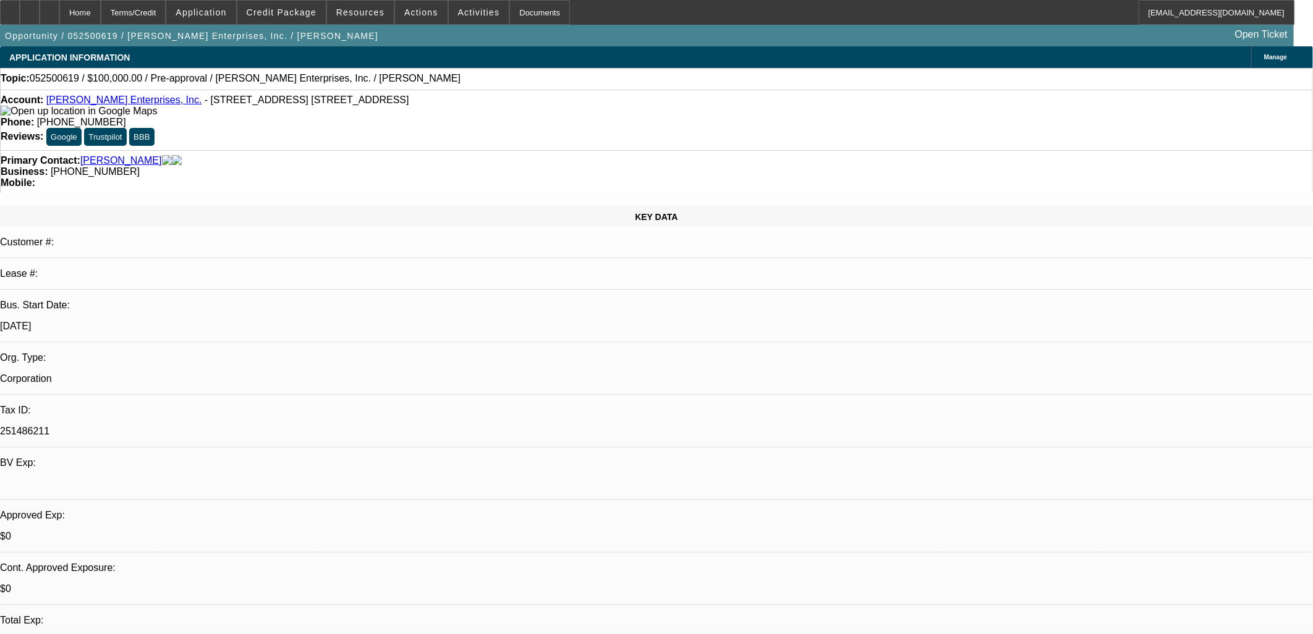
select select "0"
select select "2"
select select "0.1"
select select "1"
select select "2"
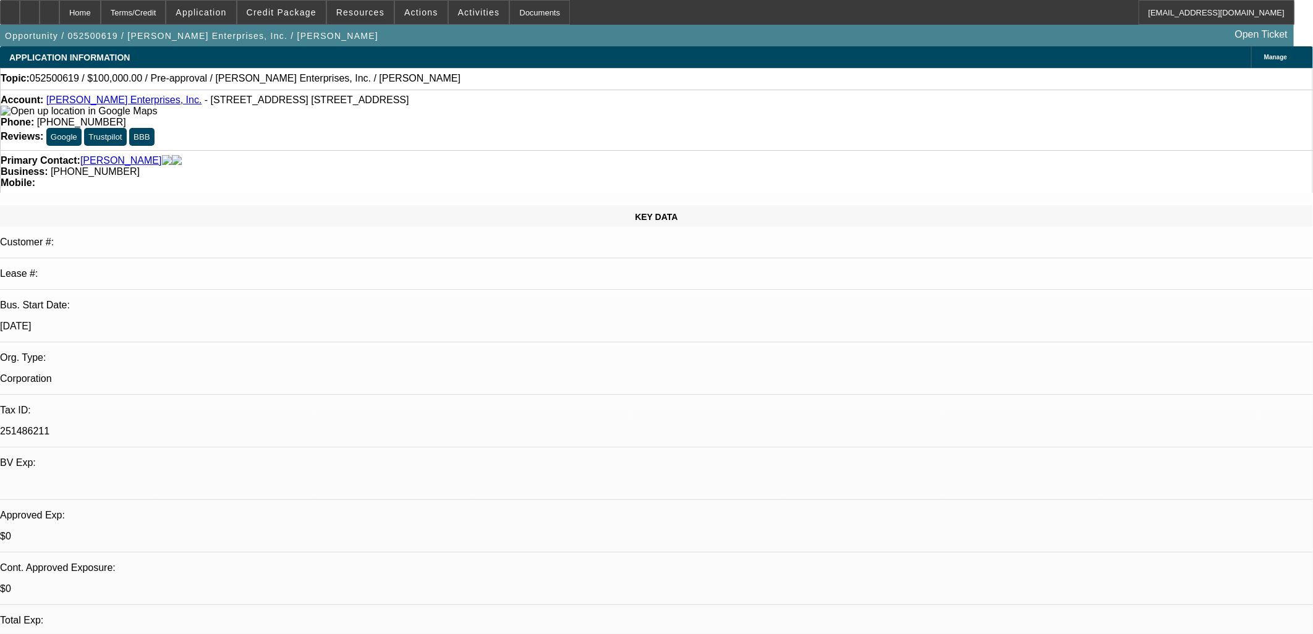
select select "4"
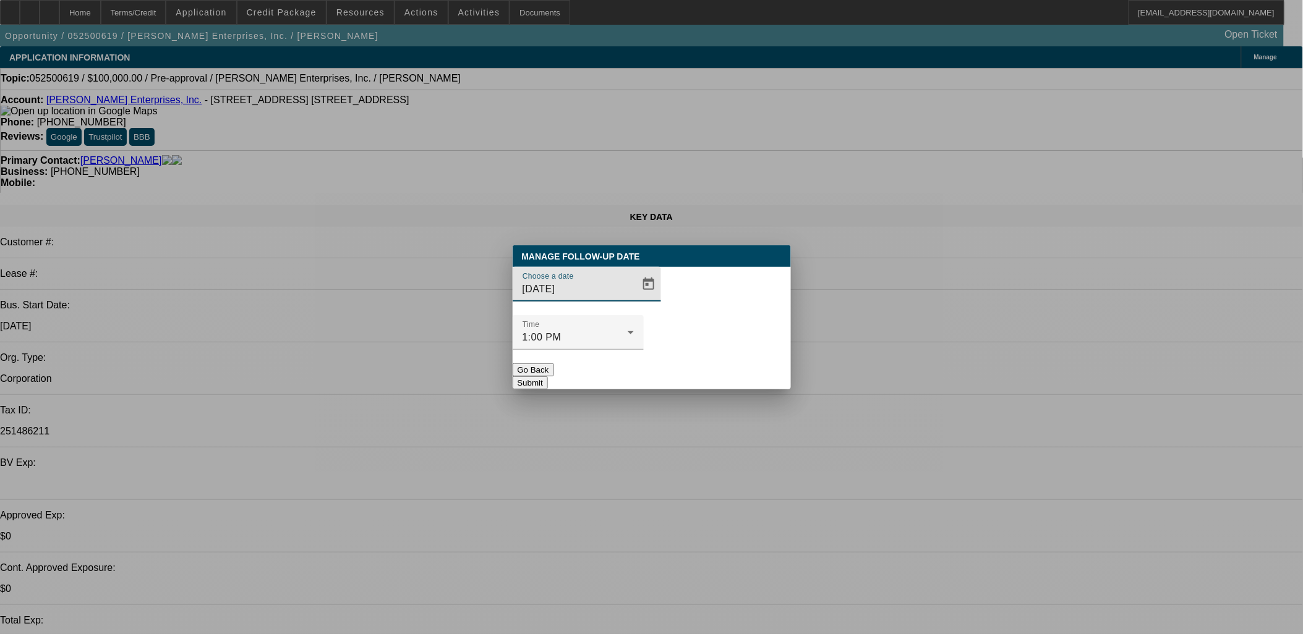
click at [614, 283] on div "Manage Follow-Up Date Choose a date 9/30/2025 Time 1:00 PM Go Back Submit" at bounding box center [652, 317] width 278 height 144
click at [634, 299] on span "Open calendar" at bounding box center [649, 285] width 30 height 30
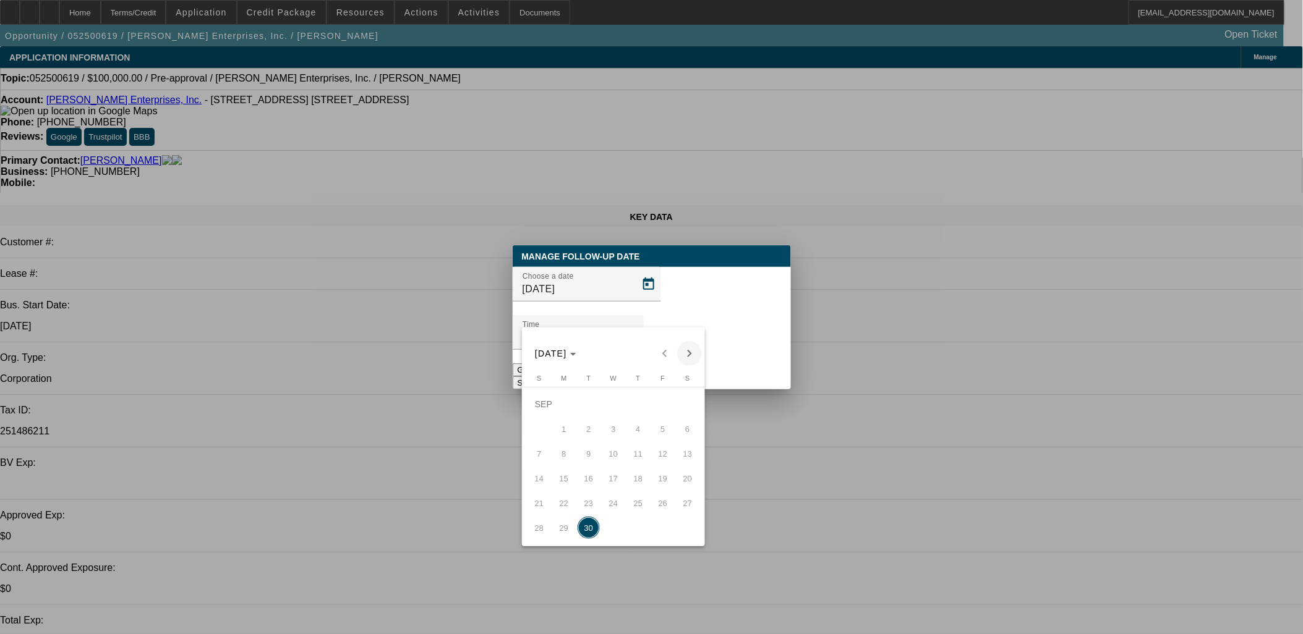
drag, startPoint x: 689, startPoint y: 333, endPoint x: 684, endPoint y: 349, distance: 17.4
click at [689, 334] on div "SEP 2025 SEP 2025" at bounding box center [613, 347] width 183 height 38
drag, startPoint x: 684, startPoint y: 349, endPoint x: 683, endPoint y: 362, distance: 12.4
click at [683, 362] on button "Next month" at bounding box center [689, 353] width 25 height 25
drag, startPoint x: 641, startPoint y: 439, endPoint x: 667, endPoint y: 401, distance: 46.0
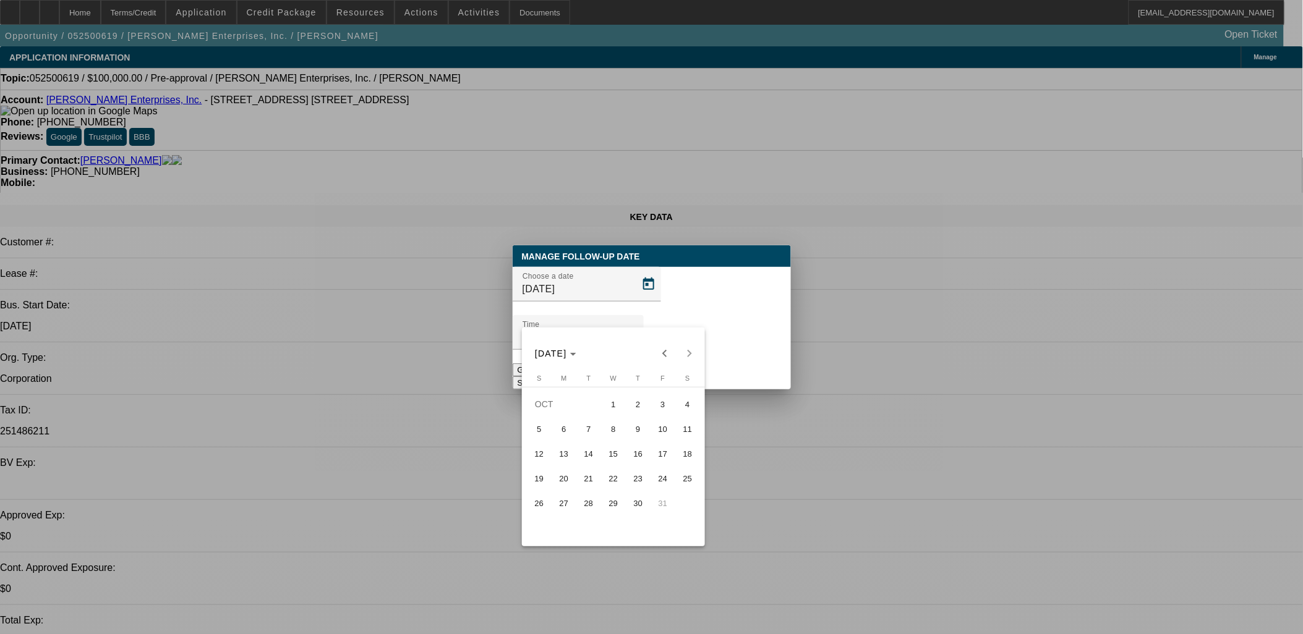
click at [641, 440] on span "9" at bounding box center [638, 429] width 22 height 22
type input "10/9/2025"
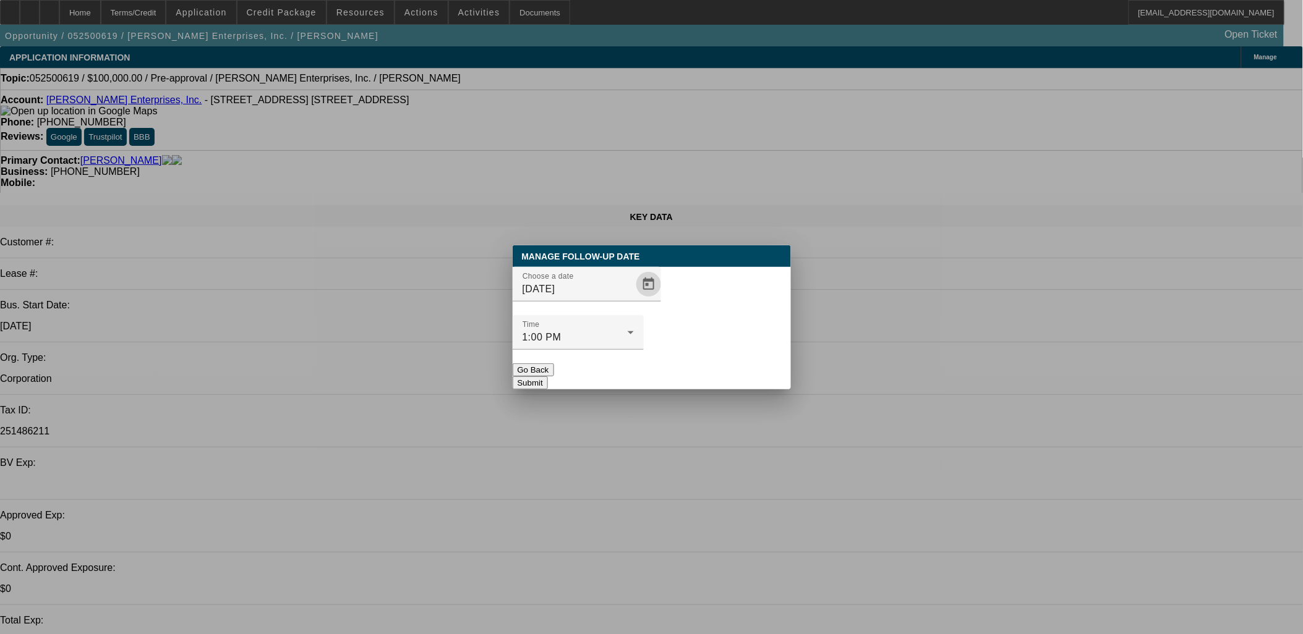
click at [548, 377] on button "Submit" at bounding box center [530, 383] width 35 height 13
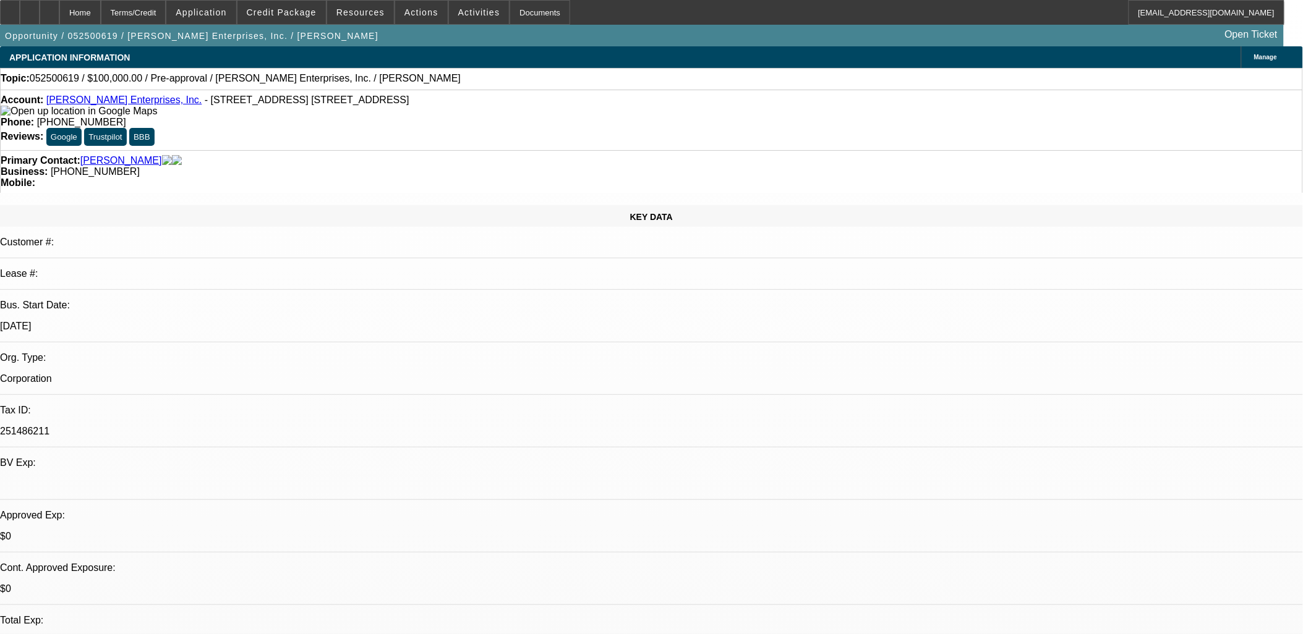
drag, startPoint x: 349, startPoint y: 206, endPoint x: 337, endPoint y: 212, distance: 13.8
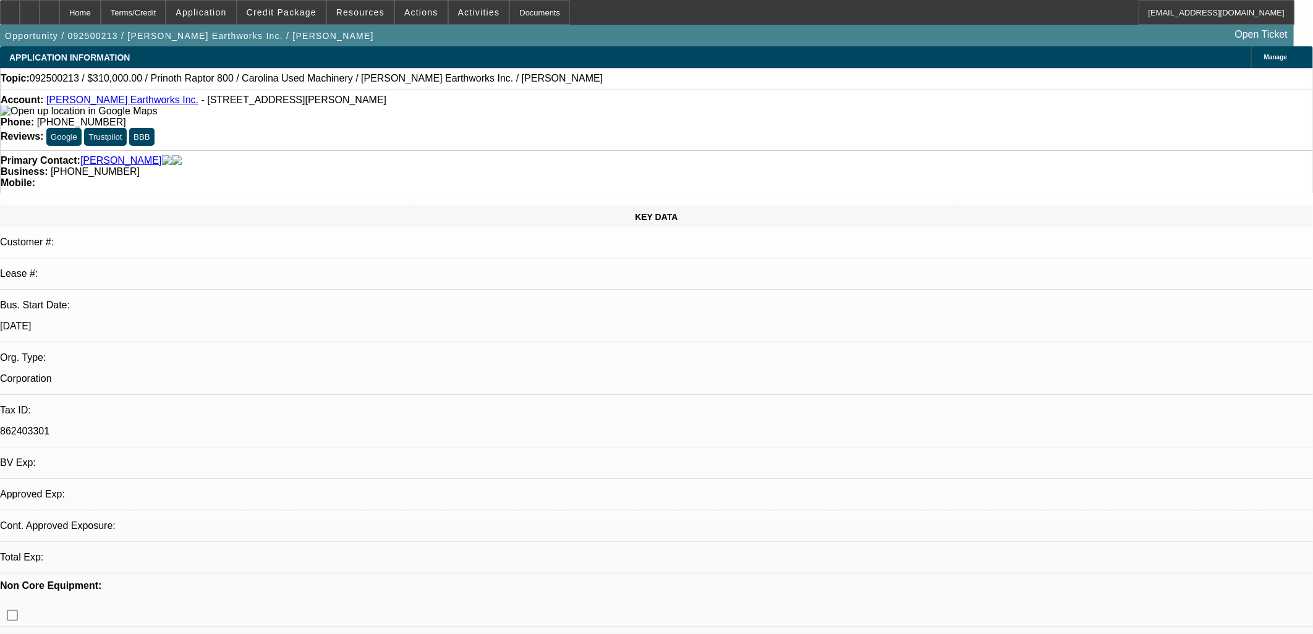
select select "0"
select select "0.1"
select select "0"
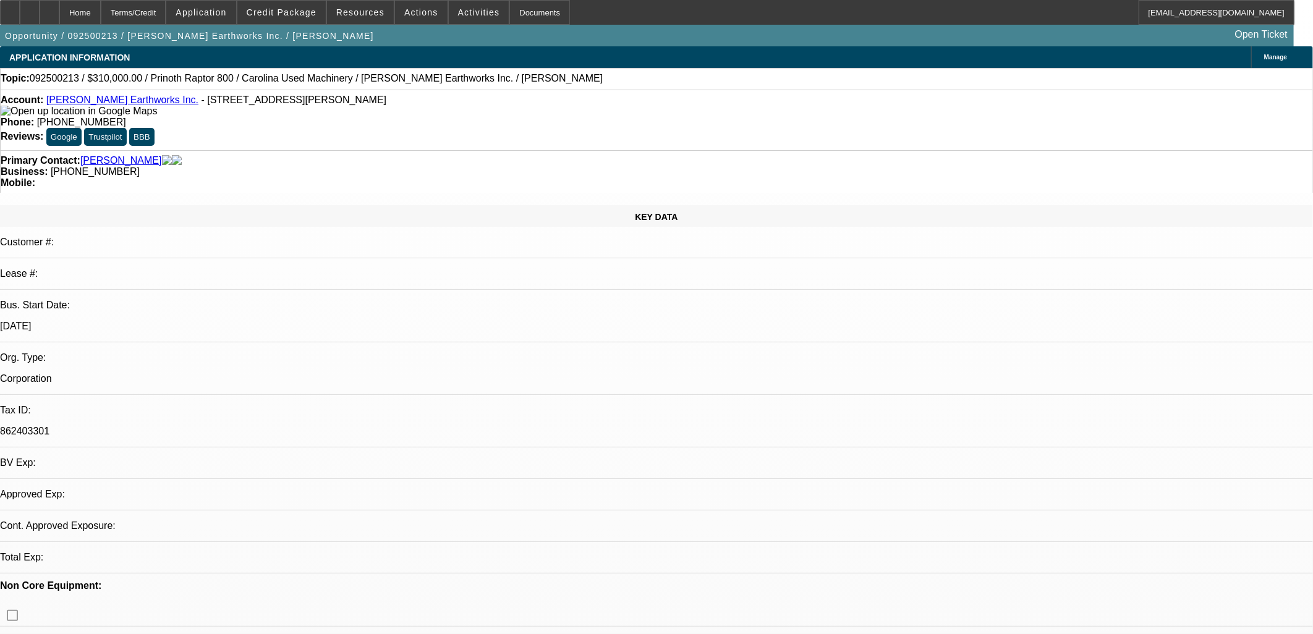
select select "0.1"
select select "1"
select select "4"
select select "1"
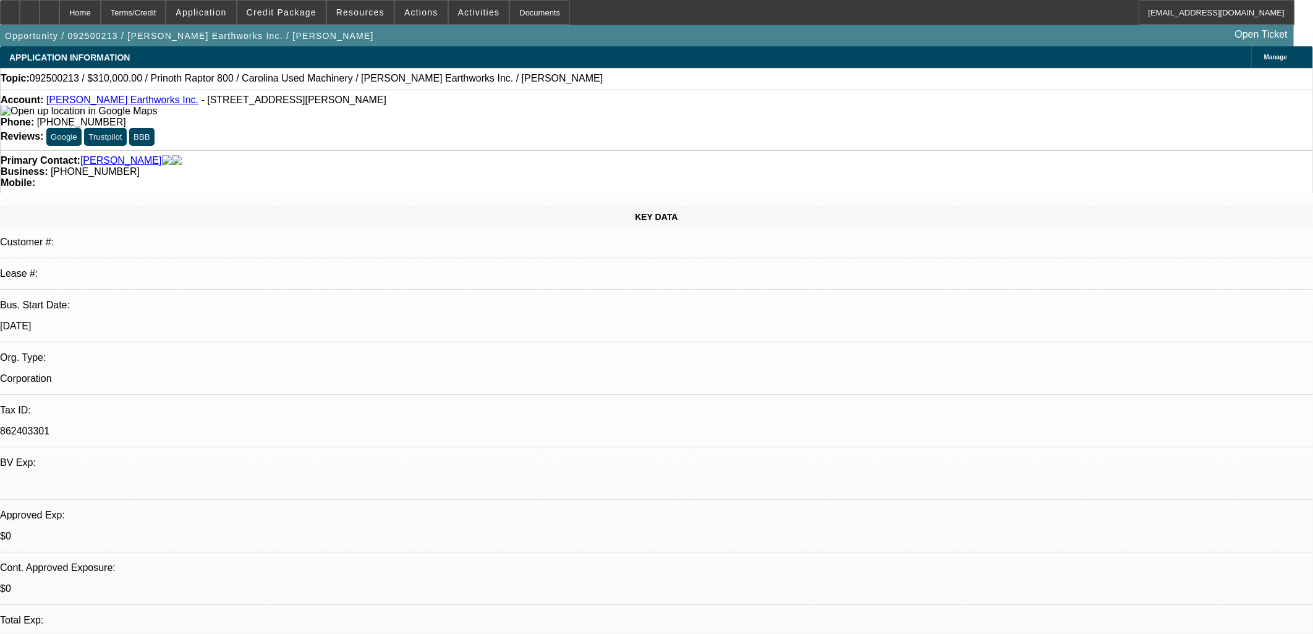
select select "1"
select select "4"
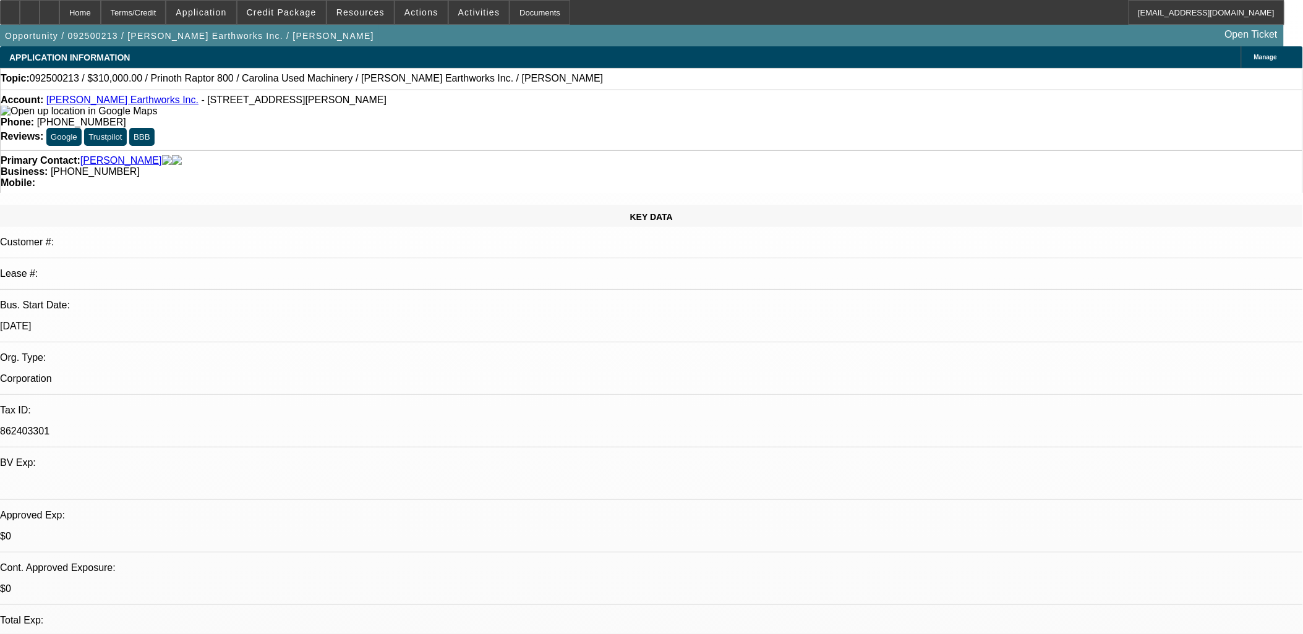
scroll to position [128, 0]
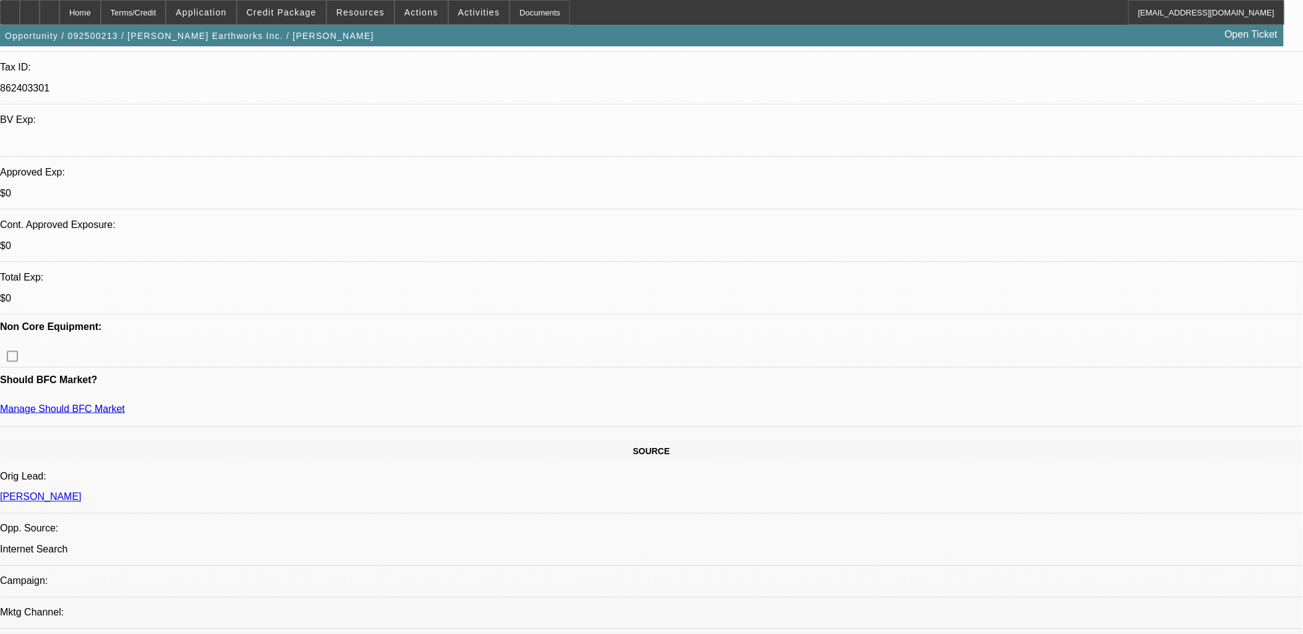
scroll to position [0, 0]
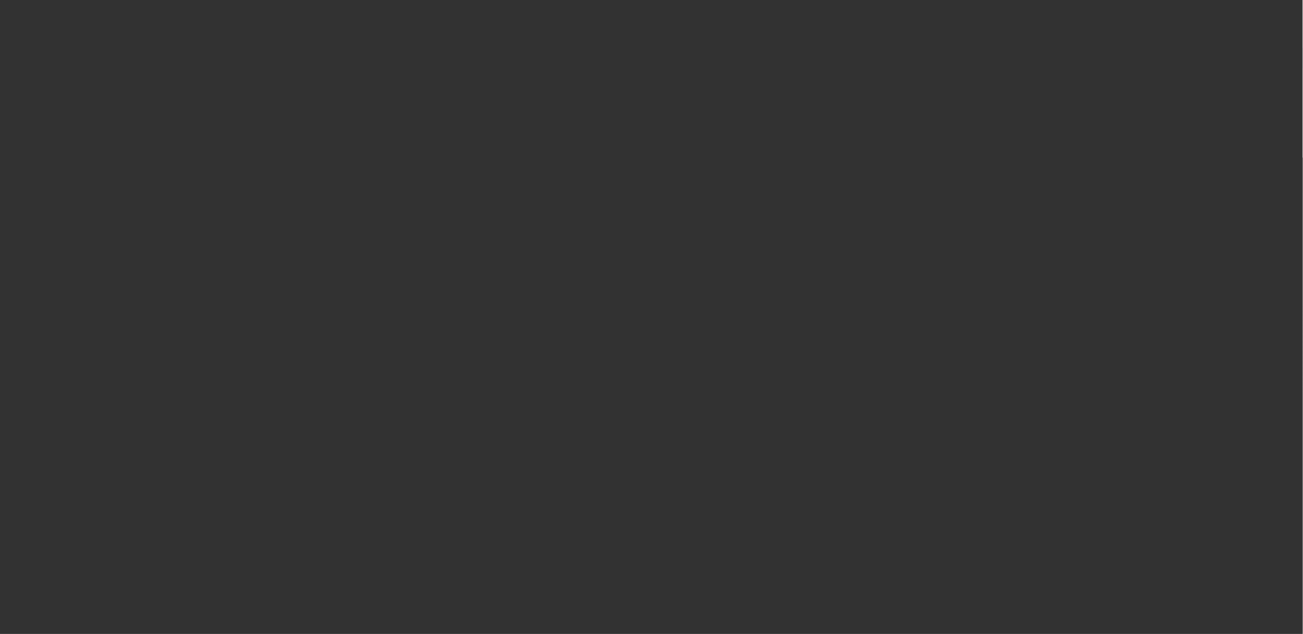
drag, startPoint x: 650, startPoint y: 310, endPoint x: 638, endPoint y: 312, distance: 11.9
click at [638, 299] on span "Open calendar" at bounding box center [649, 285] width 30 height 30
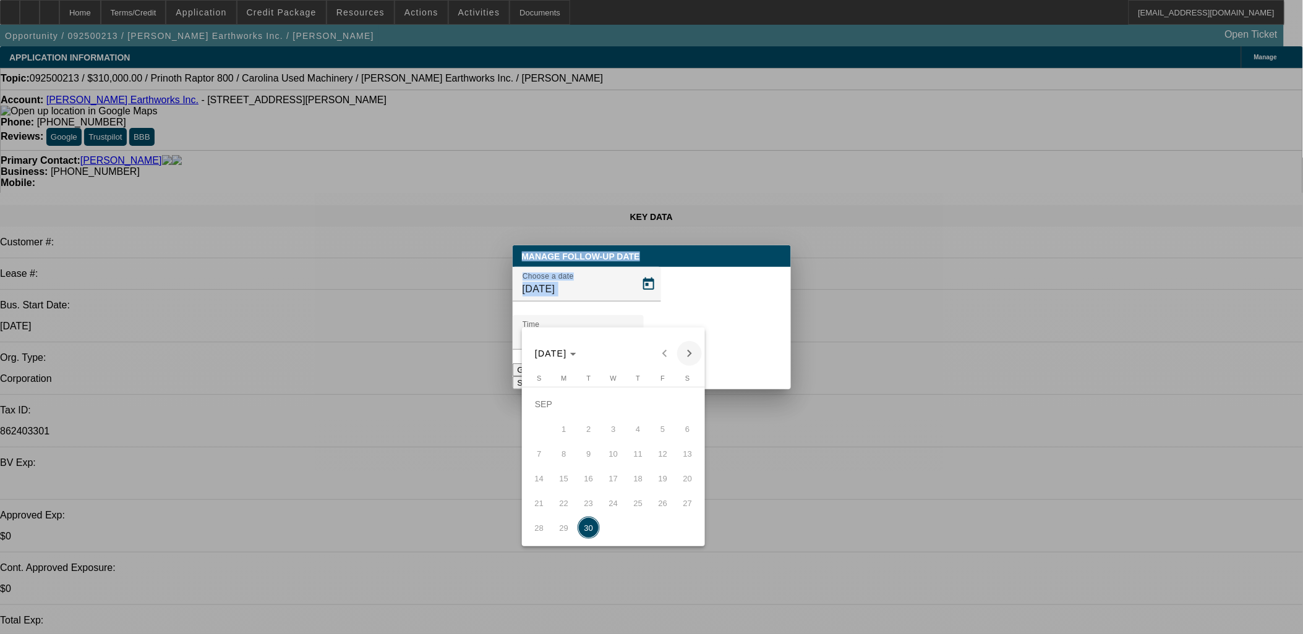
click at [687, 357] on span "Next month" at bounding box center [689, 353] width 25 height 25
click at [584, 453] on span "14" at bounding box center [588, 454] width 22 height 22
type input "[DATE]"
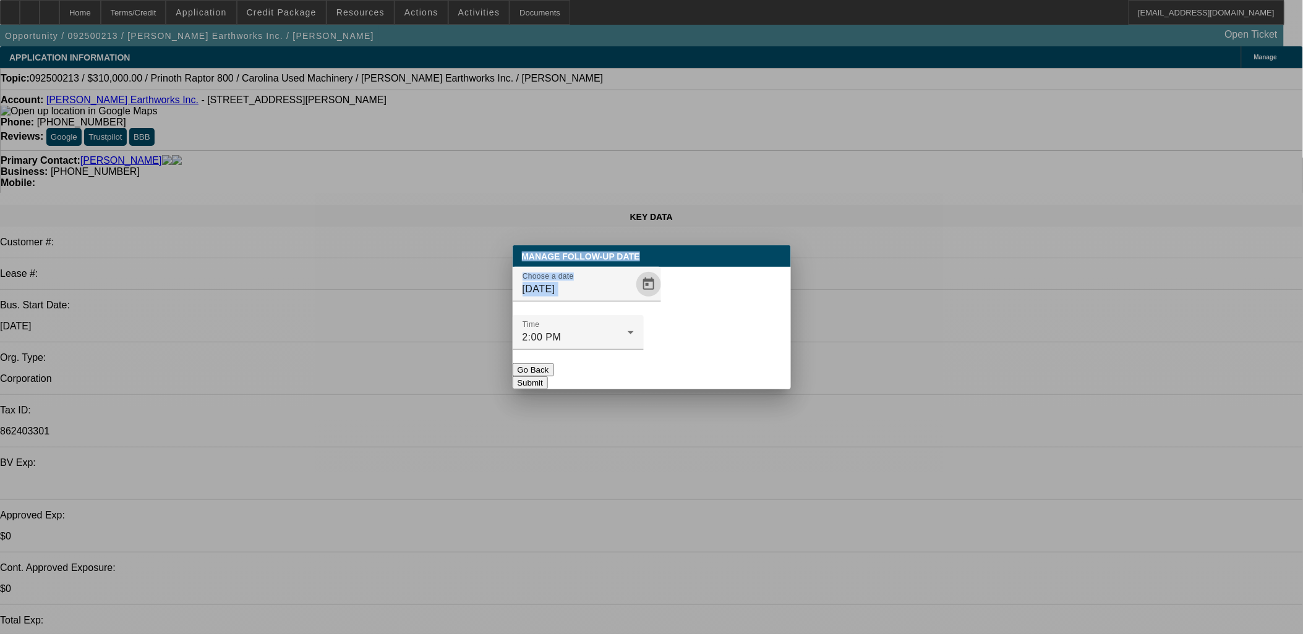
drag, startPoint x: 722, startPoint y: 353, endPoint x: 979, endPoint y: 425, distance: 267.8
click at [548, 377] on button "Submit" at bounding box center [530, 383] width 35 height 13
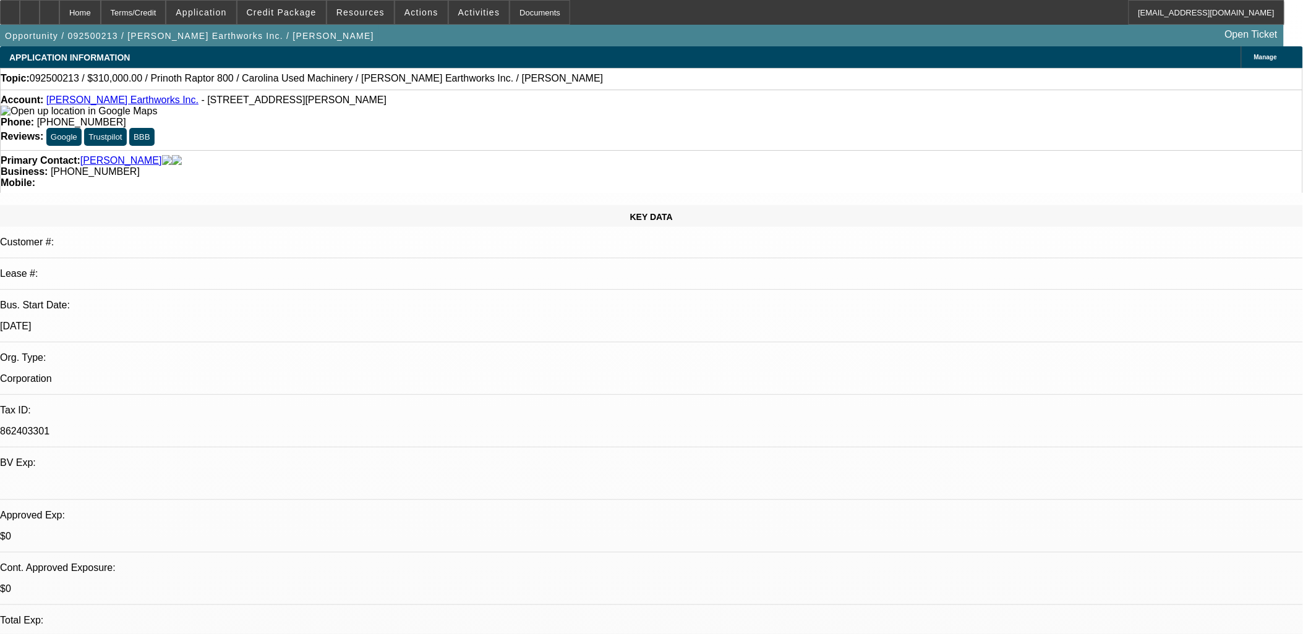
scroll to position [69, 0]
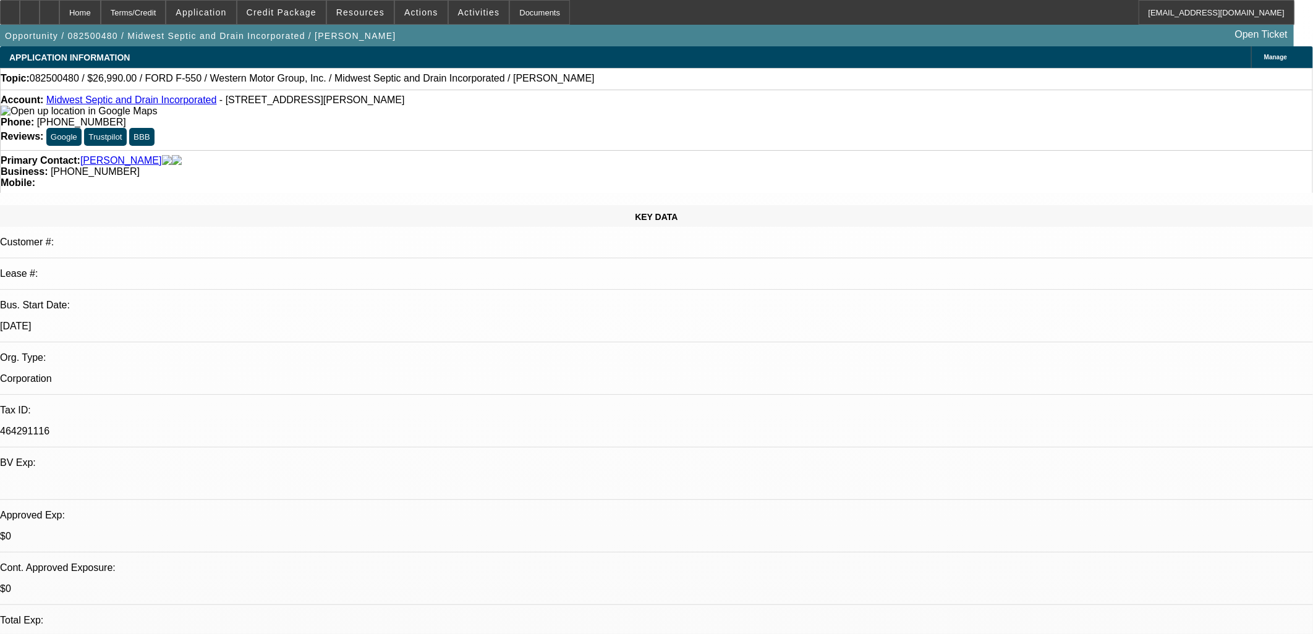
select select "0"
select select "6"
select select "0"
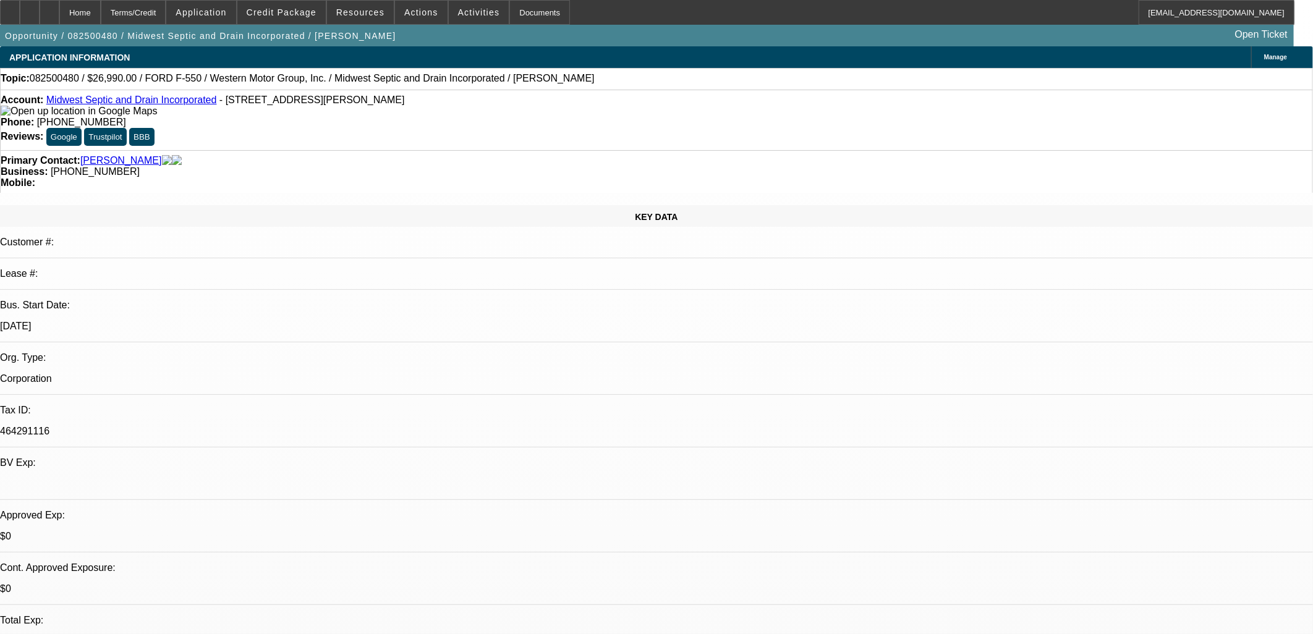
select select "0"
select select "6"
select select "0"
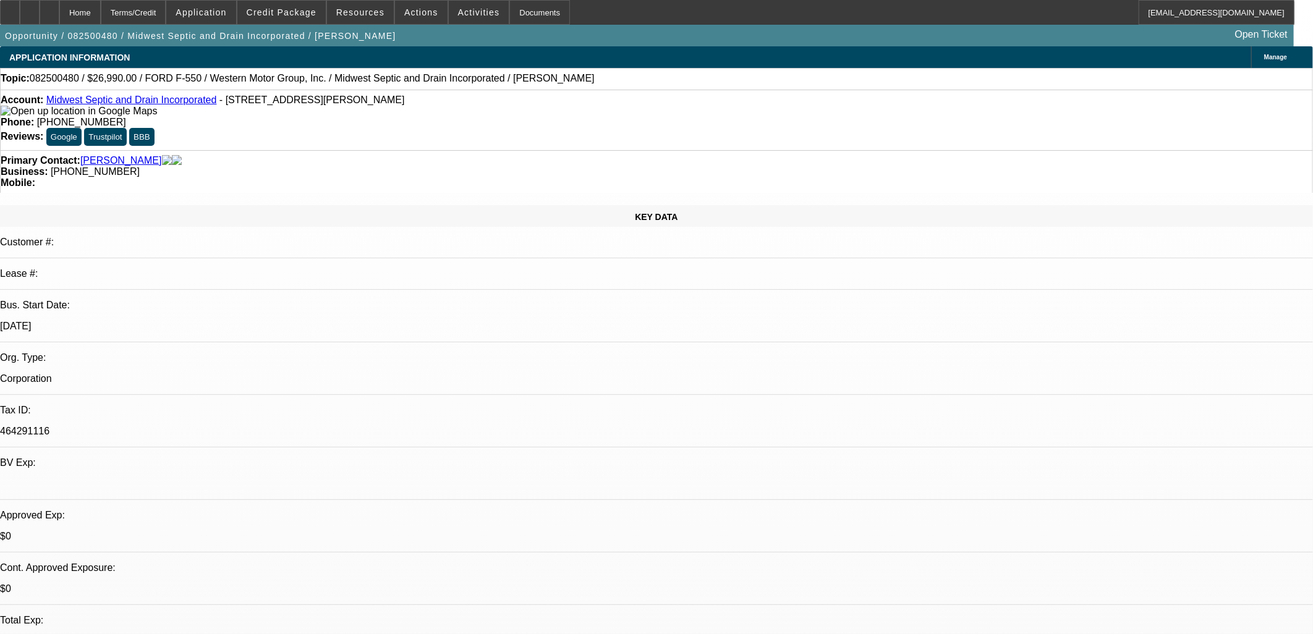
select select "0"
select select "6"
select select "0"
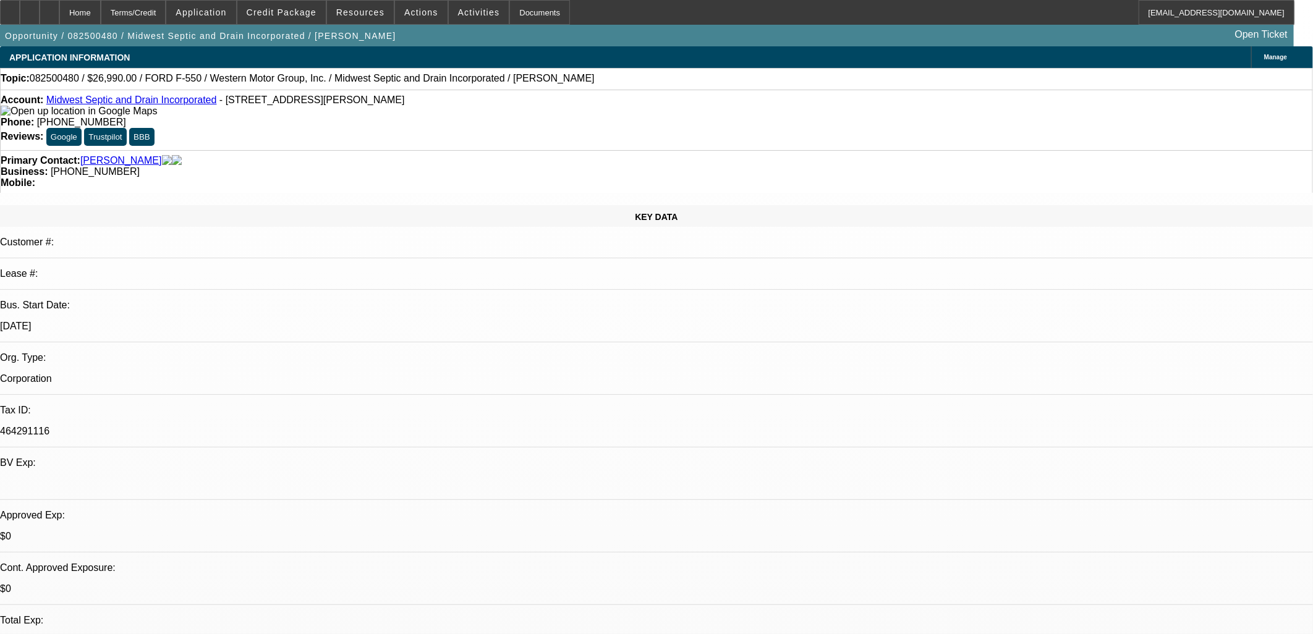
select select "6"
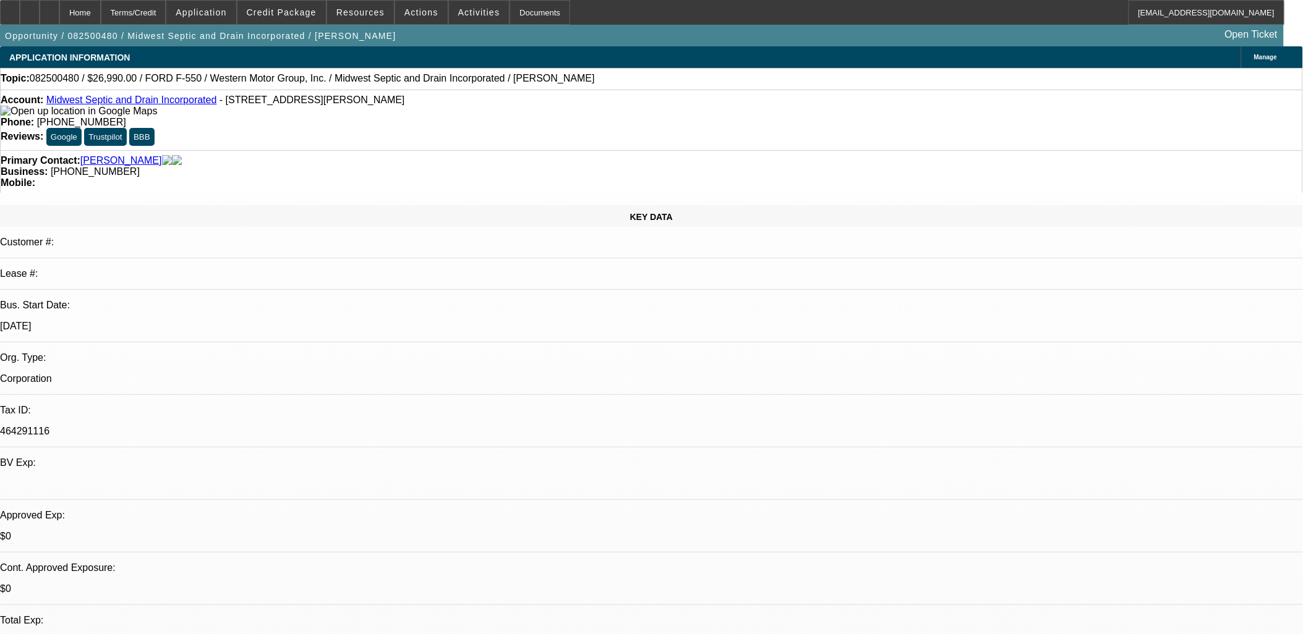
drag, startPoint x: 1191, startPoint y: 438, endPoint x: 879, endPoint y: 413, distance: 313.2
drag, startPoint x: 879, startPoint y: 412, endPoint x: 925, endPoint y: 444, distance: 55.9
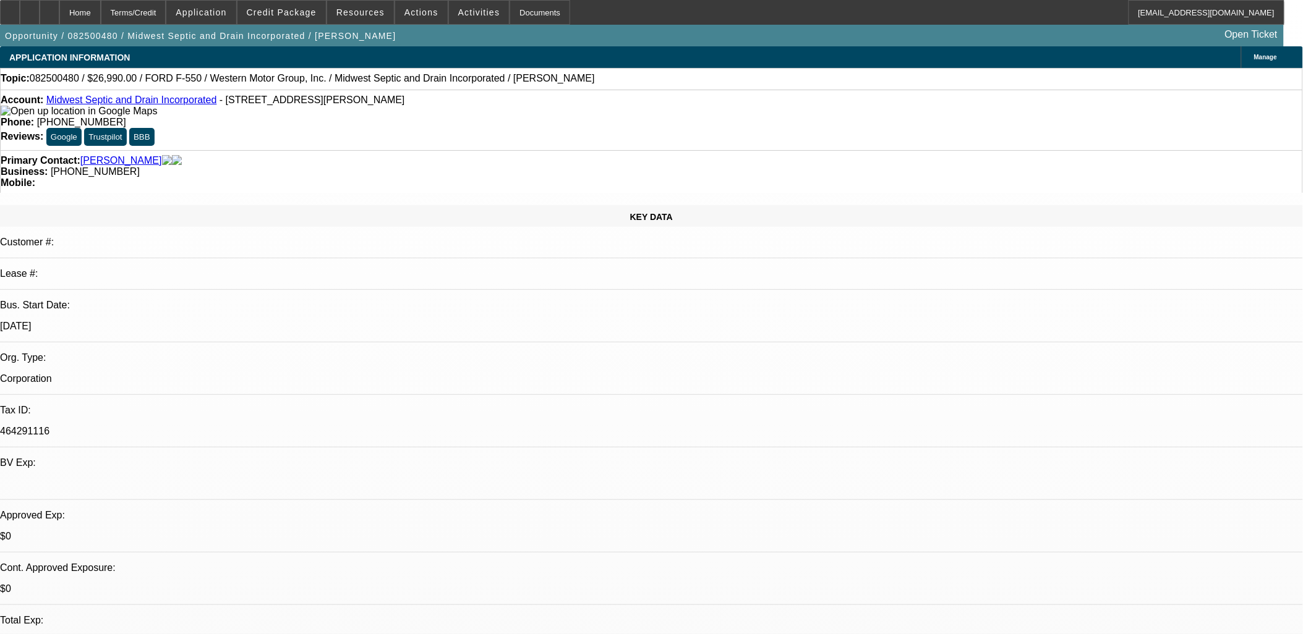
drag, startPoint x: 883, startPoint y: 409, endPoint x: 960, endPoint y: 435, distance: 80.9
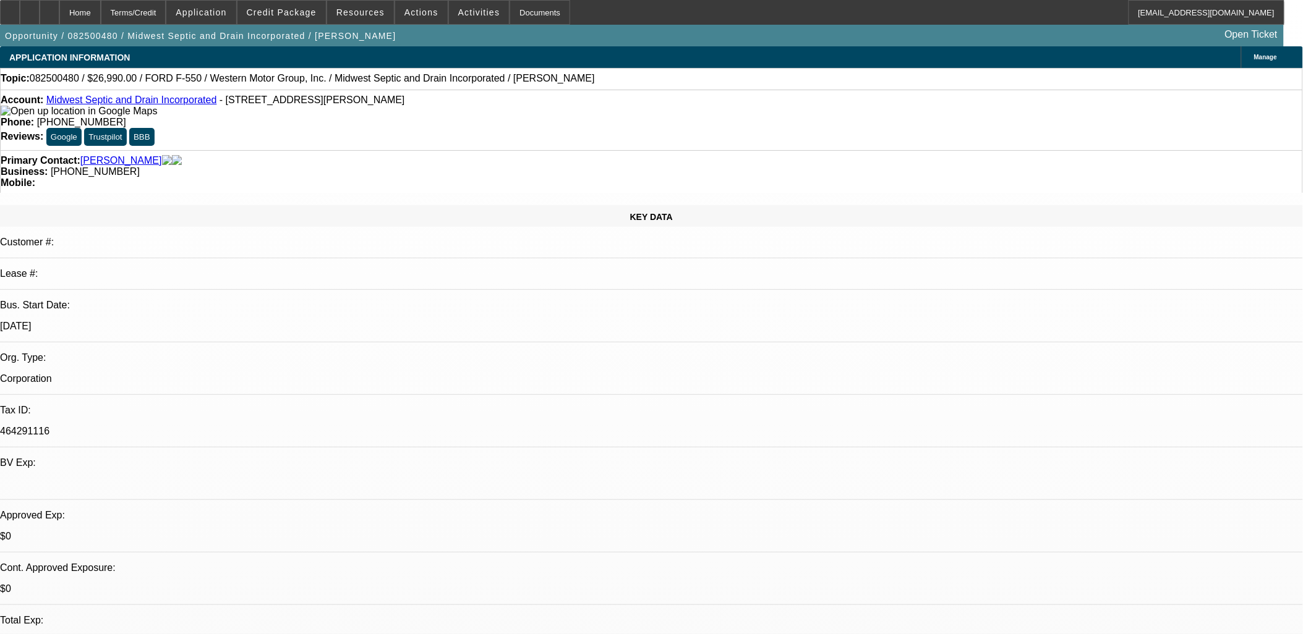
drag, startPoint x: 963, startPoint y: 445, endPoint x: 872, endPoint y: 406, distance: 98.3
drag, startPoint x: 873, startPoint y: 407, endPoint x: 888, endPoint y: 417, distance: 18.2
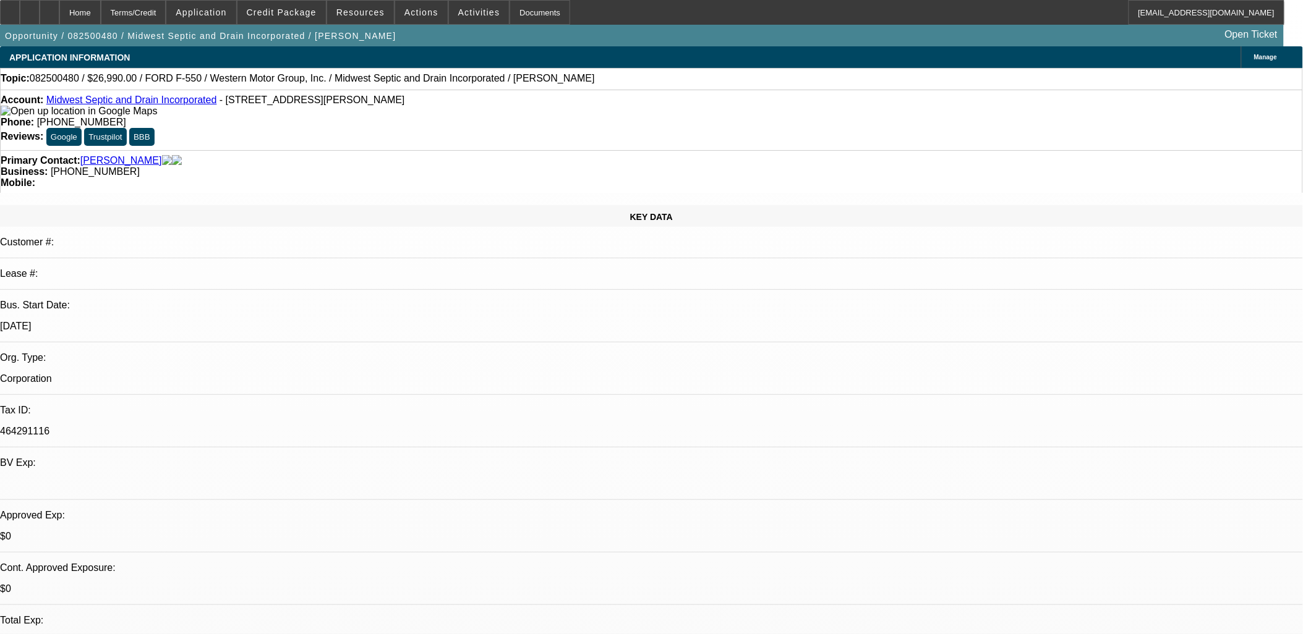
drag, startPoint x: 880, startPoint y: 411, endPoint x: 945, endPoint y: 446, distance: 74.2
drag, startPoint x: 949, startPoint y: 448, endPoint x: 953, endPoint y: 458, distance: 10.0
drag, startPoint x: 952, startPoint y: 458, endPoint x: 876, endPoint y: 406, distance: 92.4
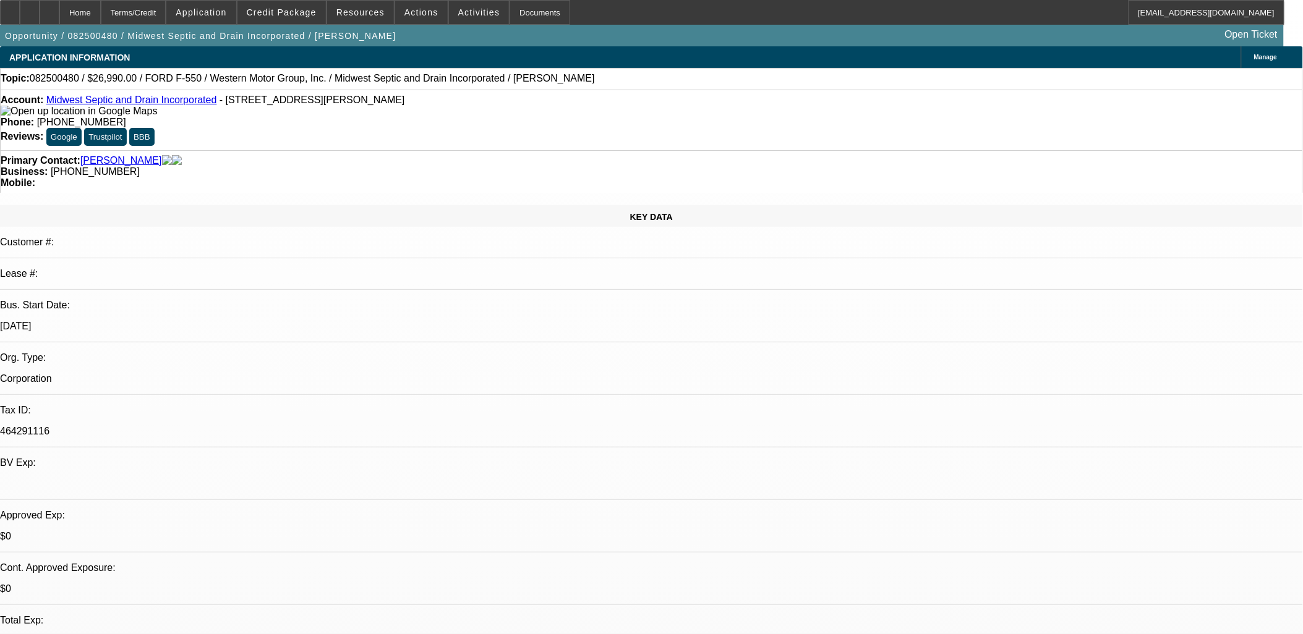
drag, startPoint x: 876, startPoint y: 406, endPoint x: 467, endPoint y: 299, distance: 423.0
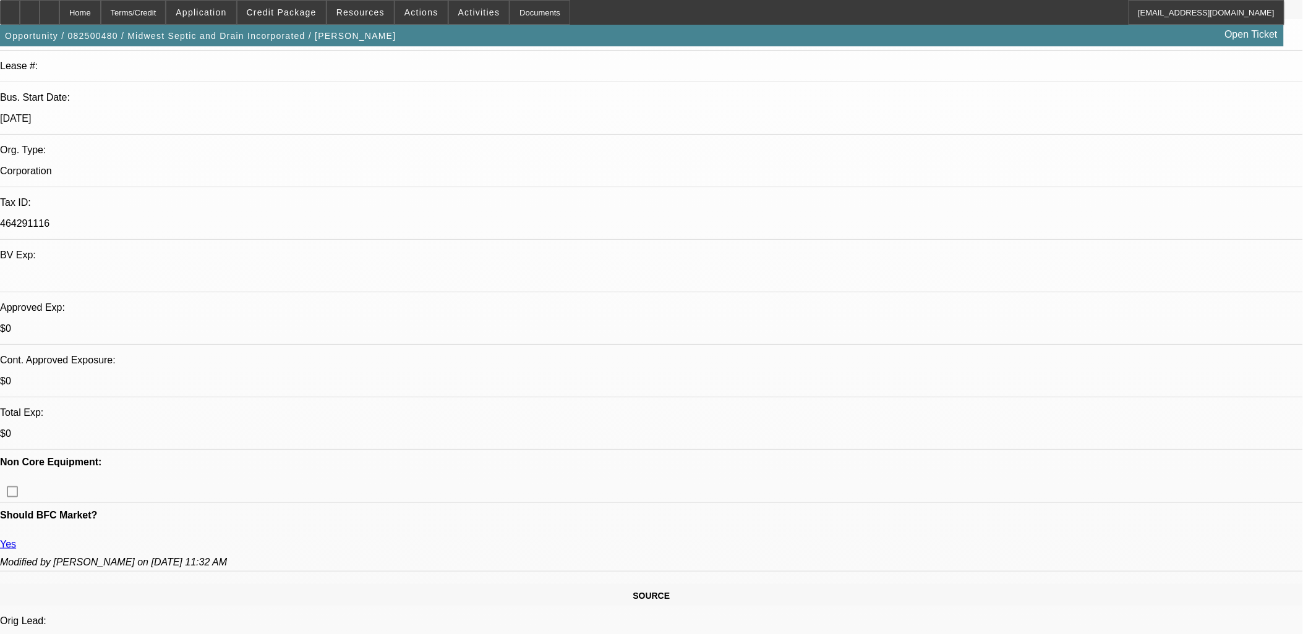
scroll to position [275, 0]
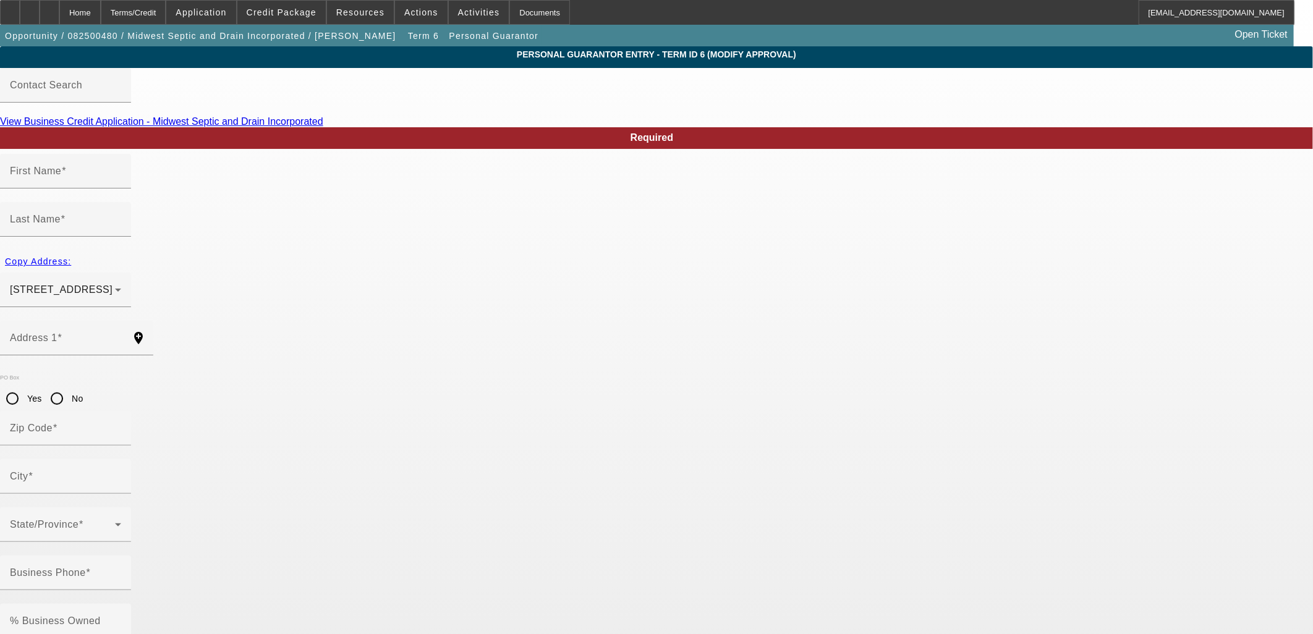
type input "Josh"
type input "Hubbard"
type input "1334 East Odin Drive"
radio input "true"
type input "34434"
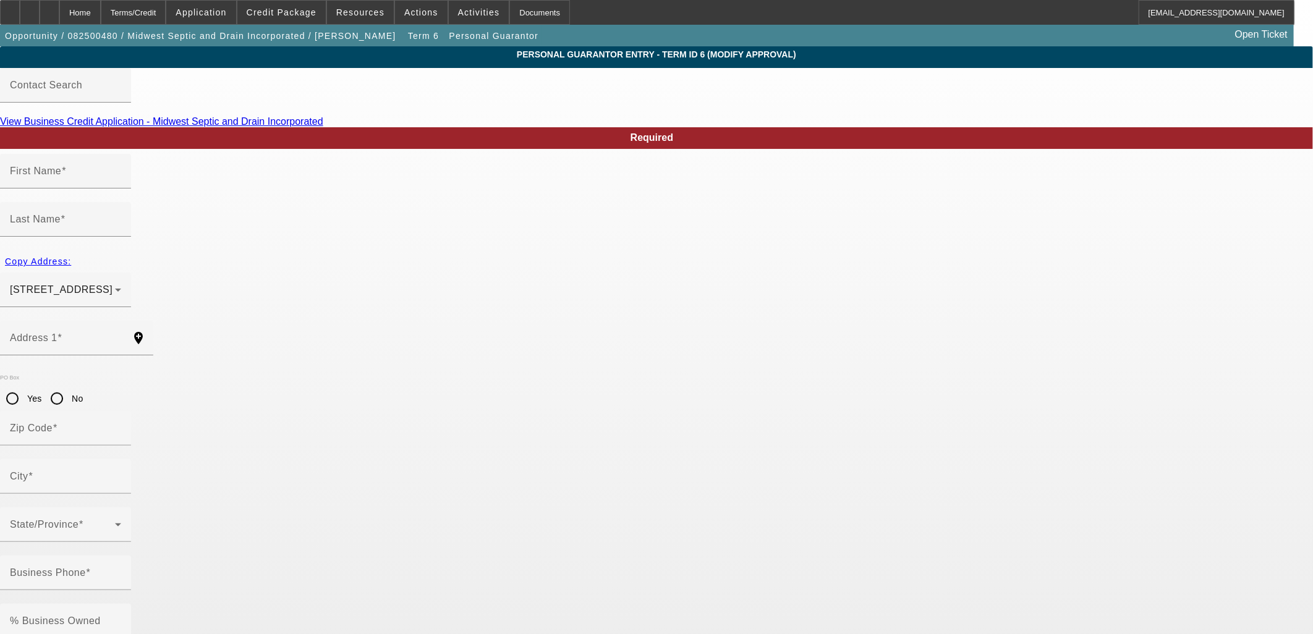
type input "Citrus Springs"
type input "(815) 926-2088"
type input "100"
type input "338-82-7549"
type input "mwdrain@yahoo.com"
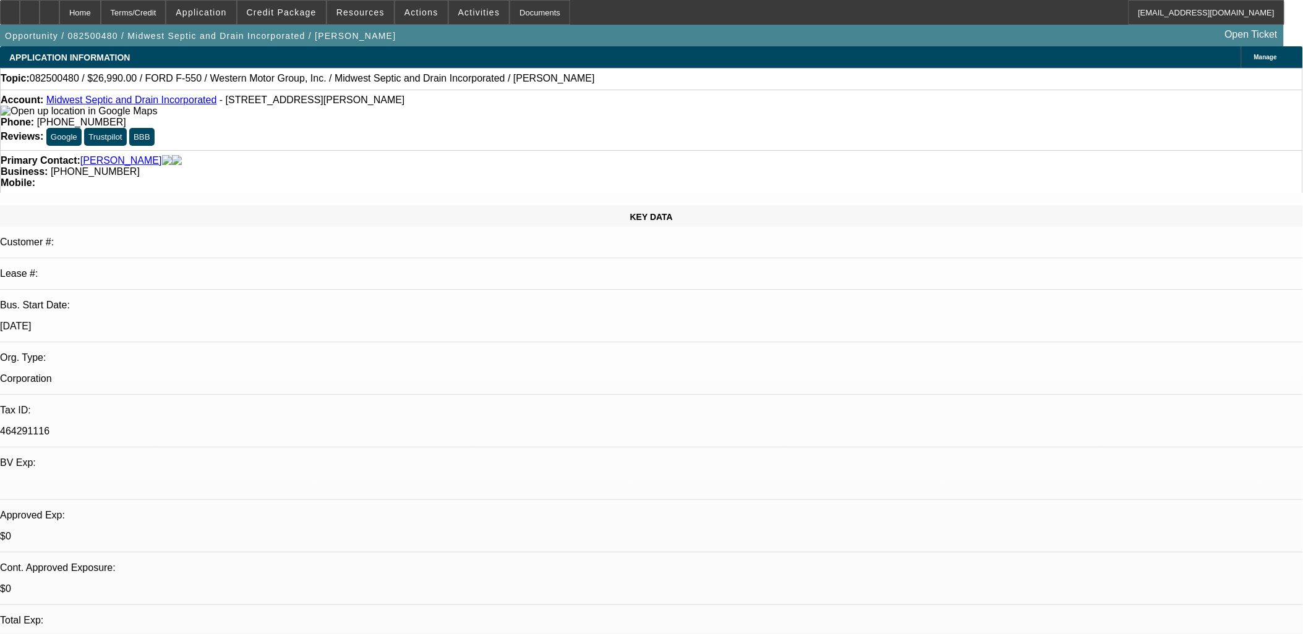
select select "0"
select select "6"
select select "0"
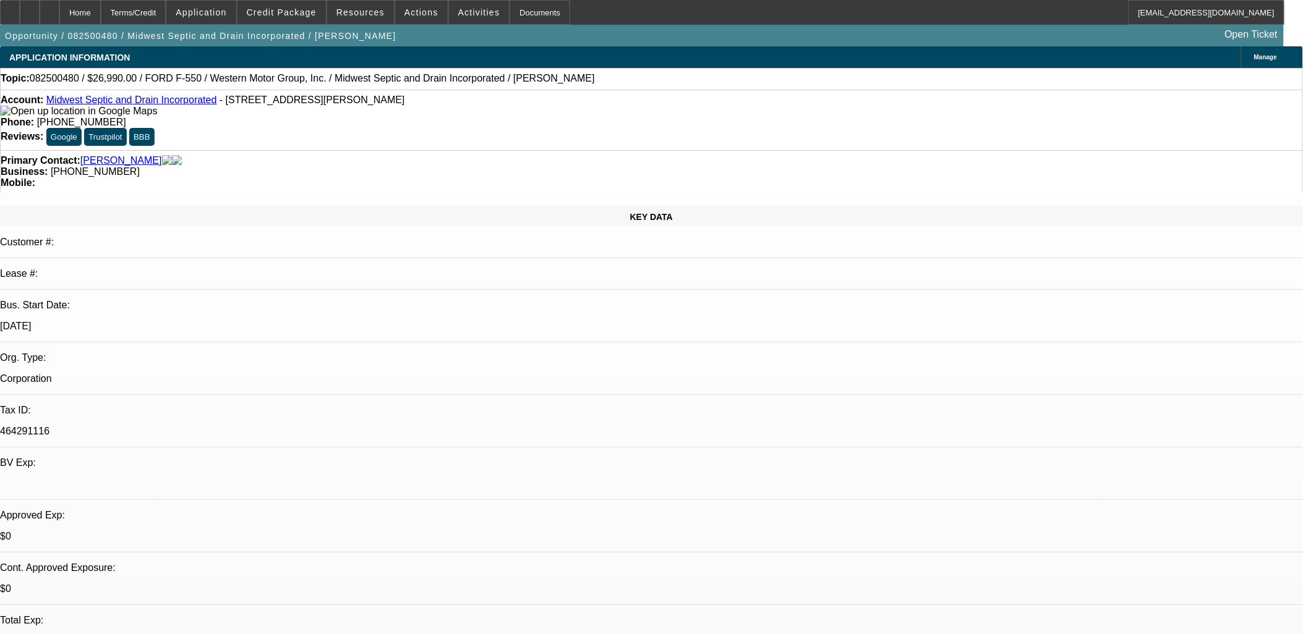
select select "0"
select select "6"
select select "0"
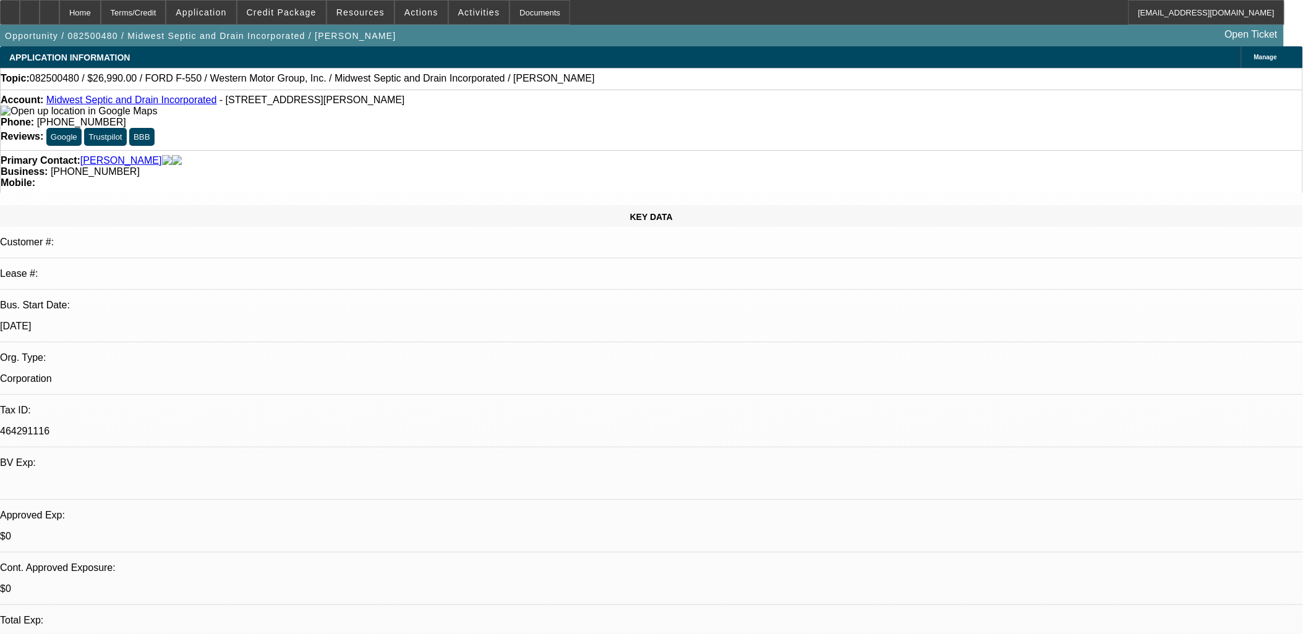
select select "0"
select select "6"
select select "0"
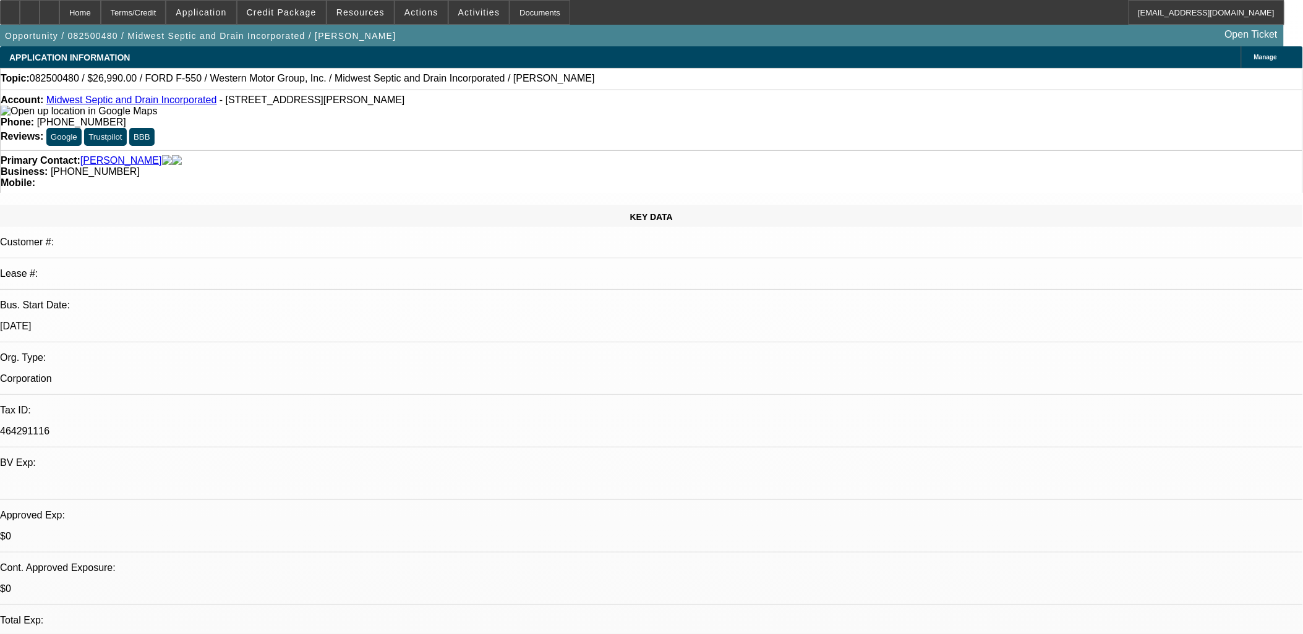
select select "6"
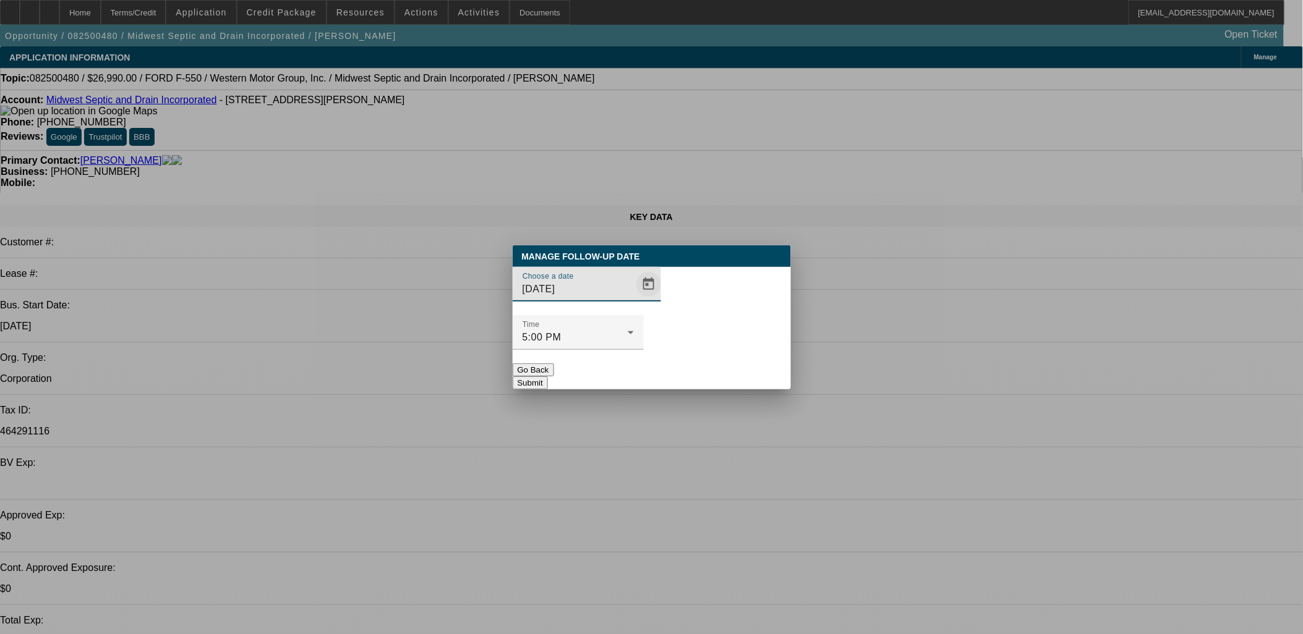
click at [634, 299] on span "Open calendar" at bounding box center [649, 285] width 30 height 30
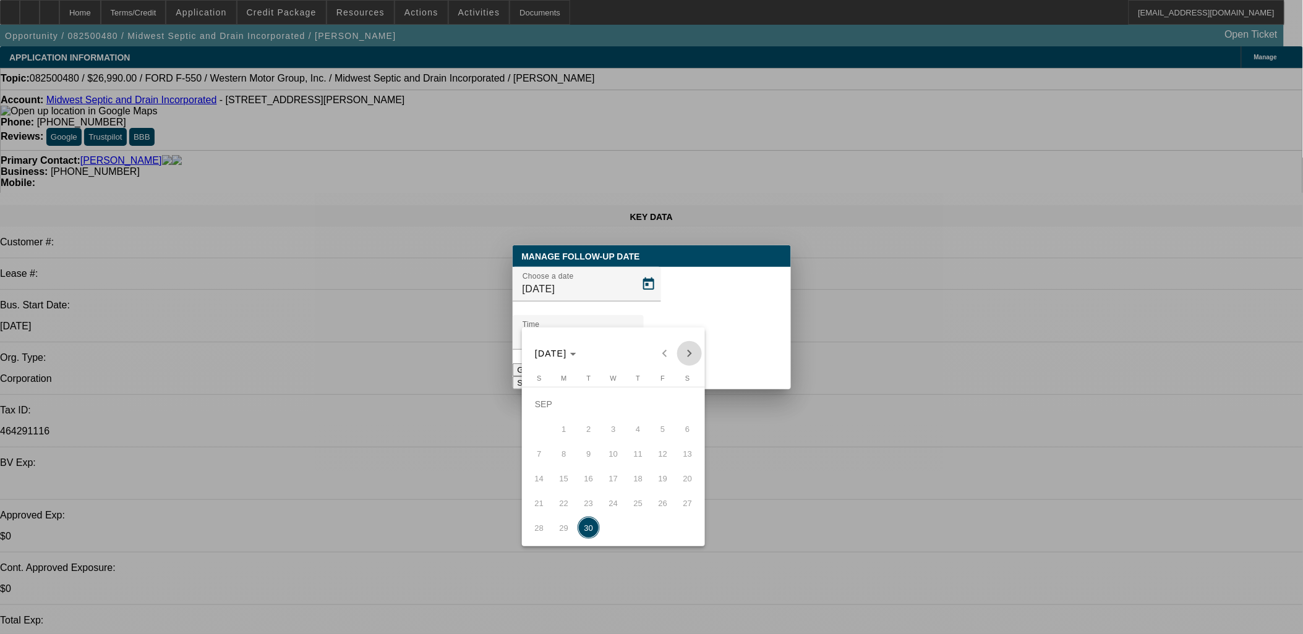
click at [687, 347] on span "Next month" at bounding box center [689, 353] width 25 height 25
click at [640, 411] on span "2" at bounding box center [638, 404] width 22 height 22
type input "[DATE]"
click at [712, 373] on div at bounding box center [651, 317] width 1303 height 634
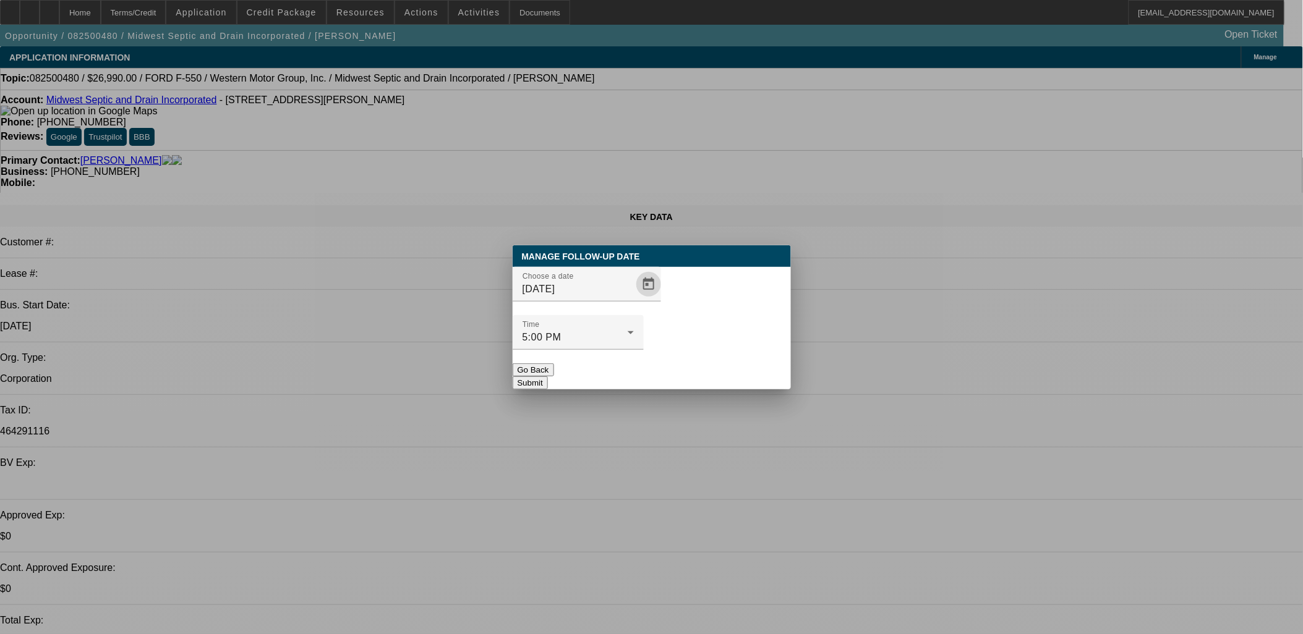
click at [548, 377] on button "Submit" at bounding box center [530, 383] width 35 height 13
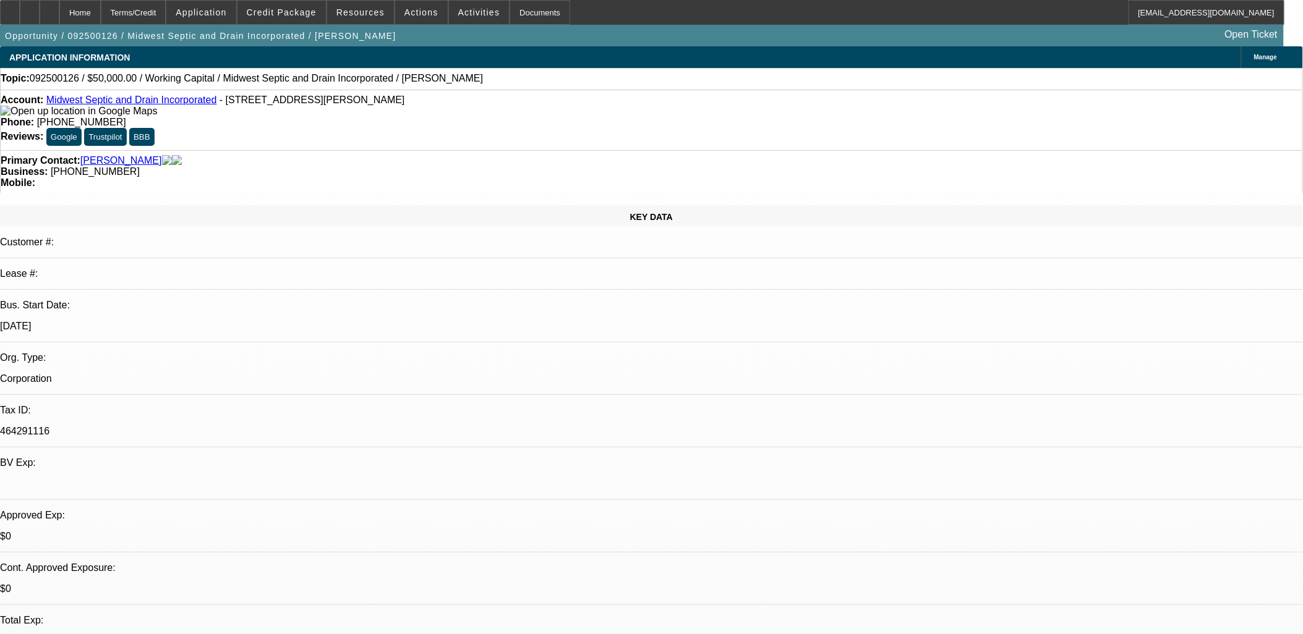
select select "0"
select select "2"
select select "0"
select select "6"
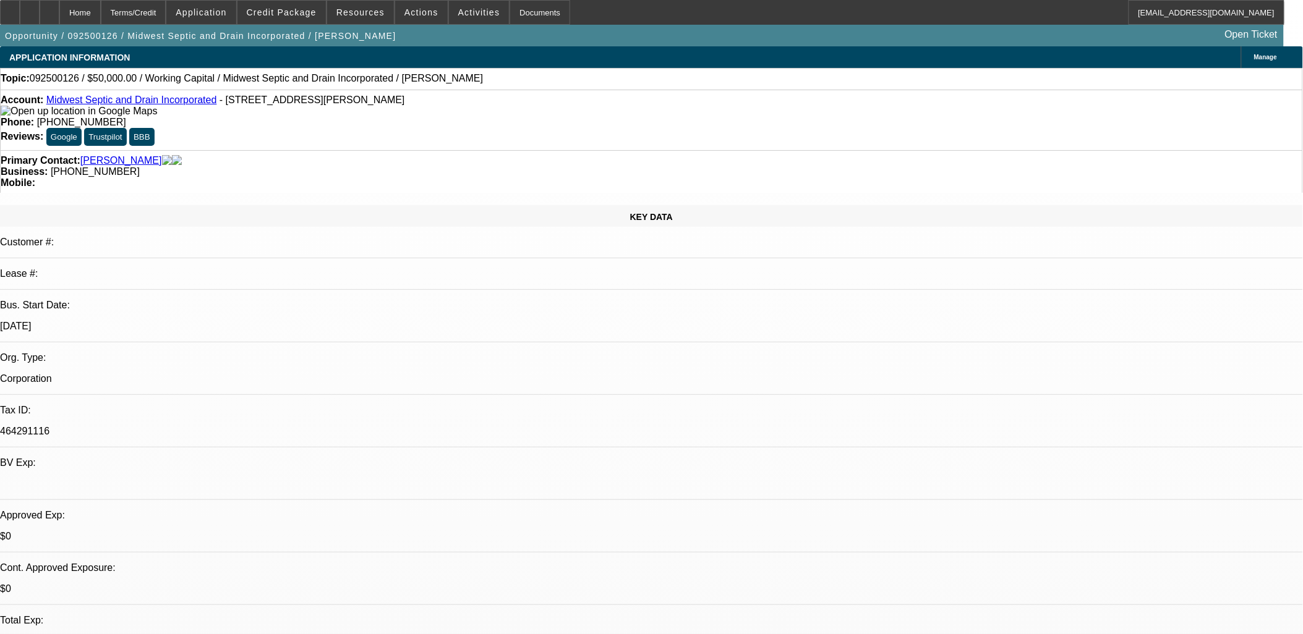
select select "0"
select select "2"
select select "0"
select select "6"
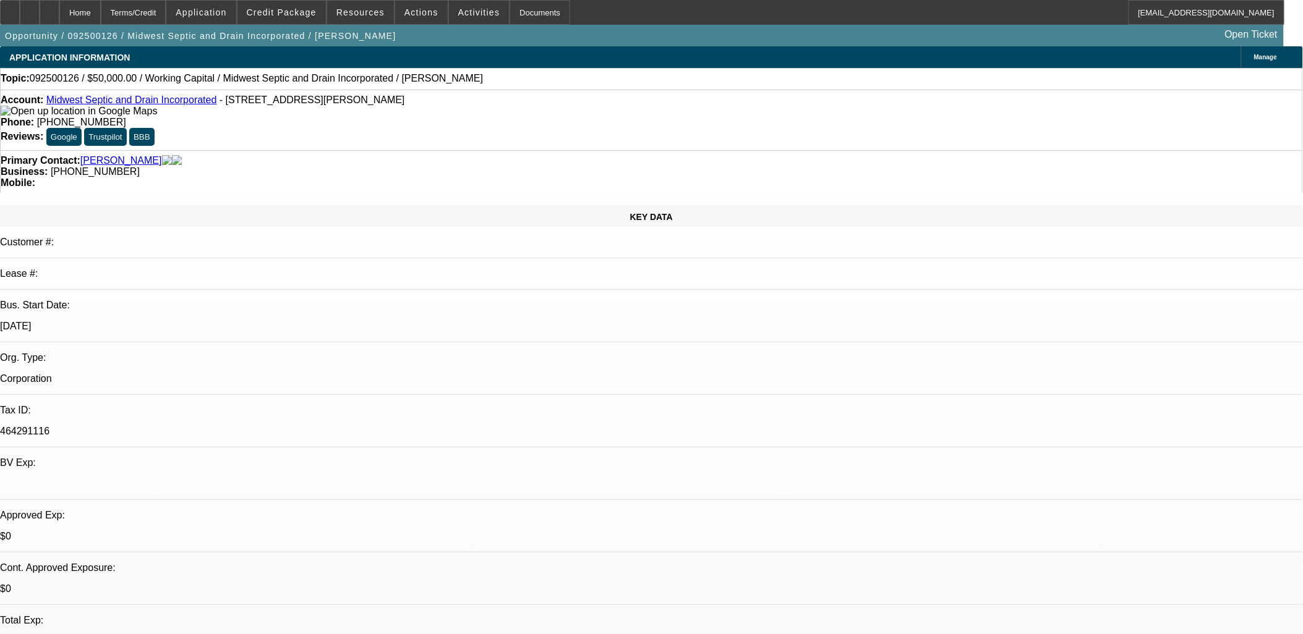
select select "0"
select select "2"
select select "0"
select select "6"
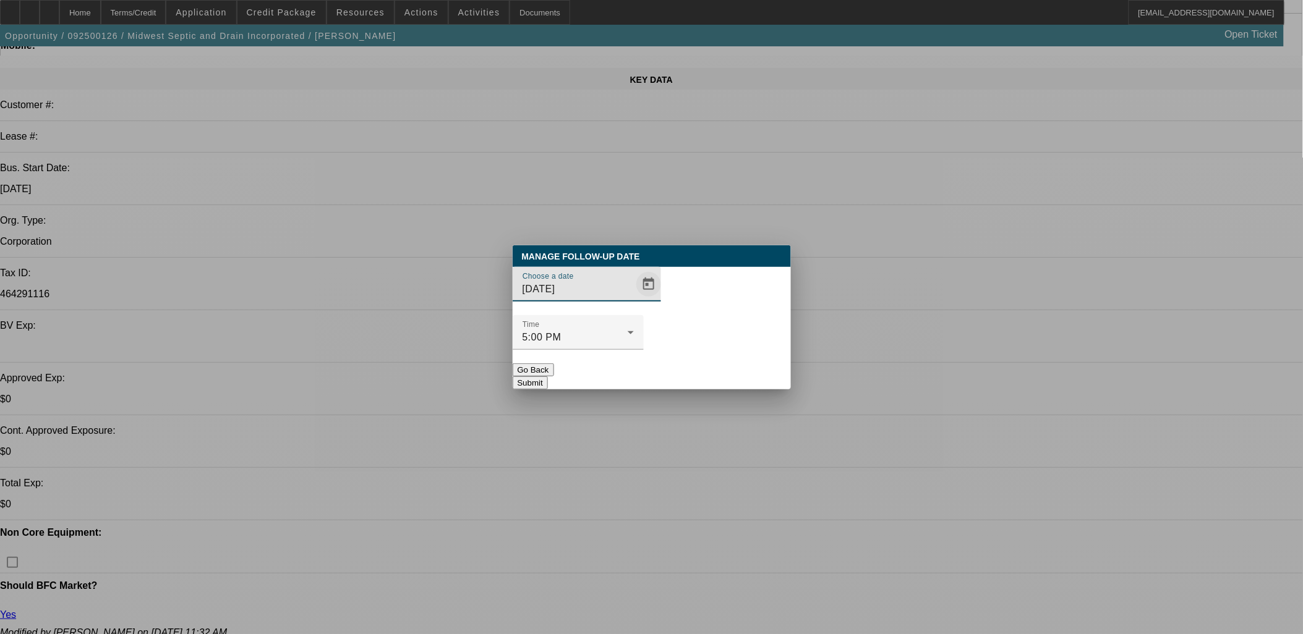
click at [634, 299] on span "Open calendar" at bounding box center [649, 285] width 30 height 30
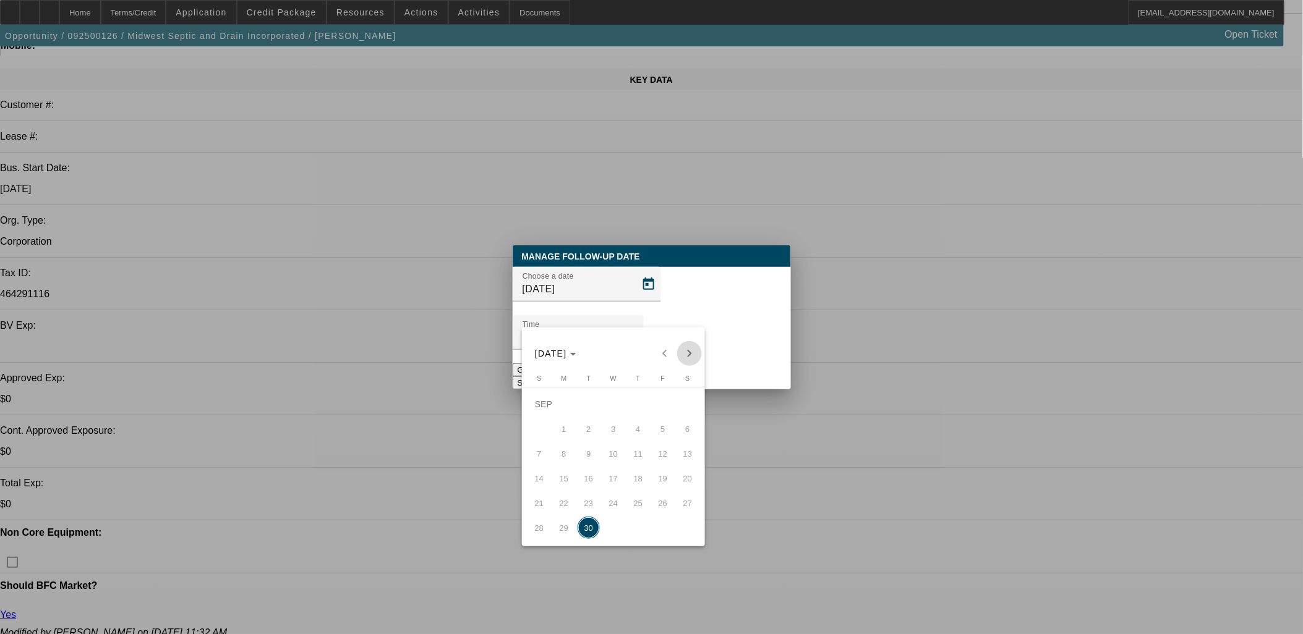
click at [691, 359] on span "Next month" at bounding box center [689, 353] width 25 height 25
click at [648, 404] on span "2" at bounding box center [638, 404] width 22 height 22
type input "10/2/2025"
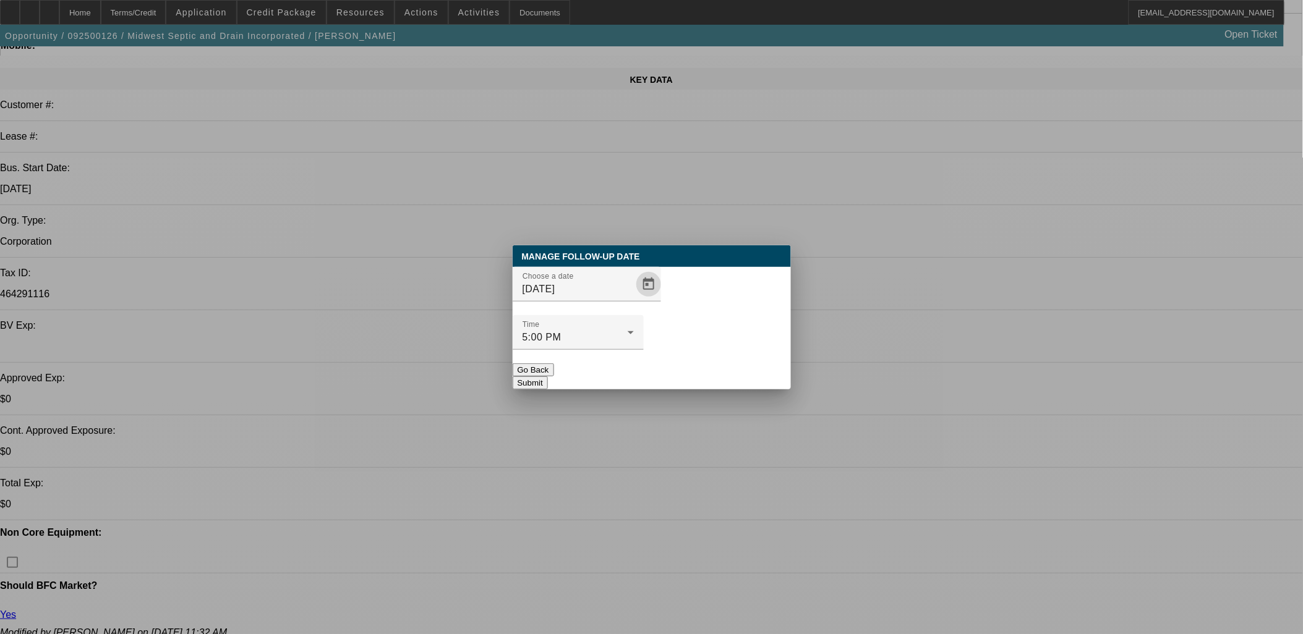
click at [644, 350] on div at bounding box center [578, 357] width 131 height 14
click at [548, 377] on button "Submit" at bounding box center [530, 383] width 35 height 13
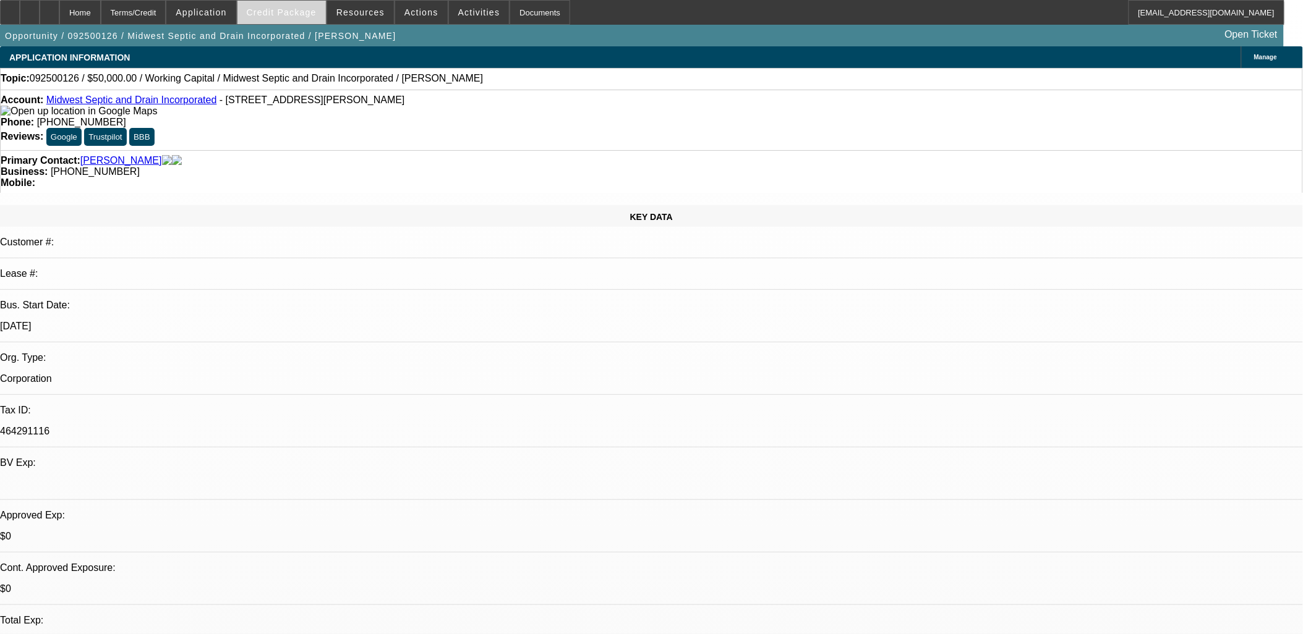
scroll to position [137, 0]
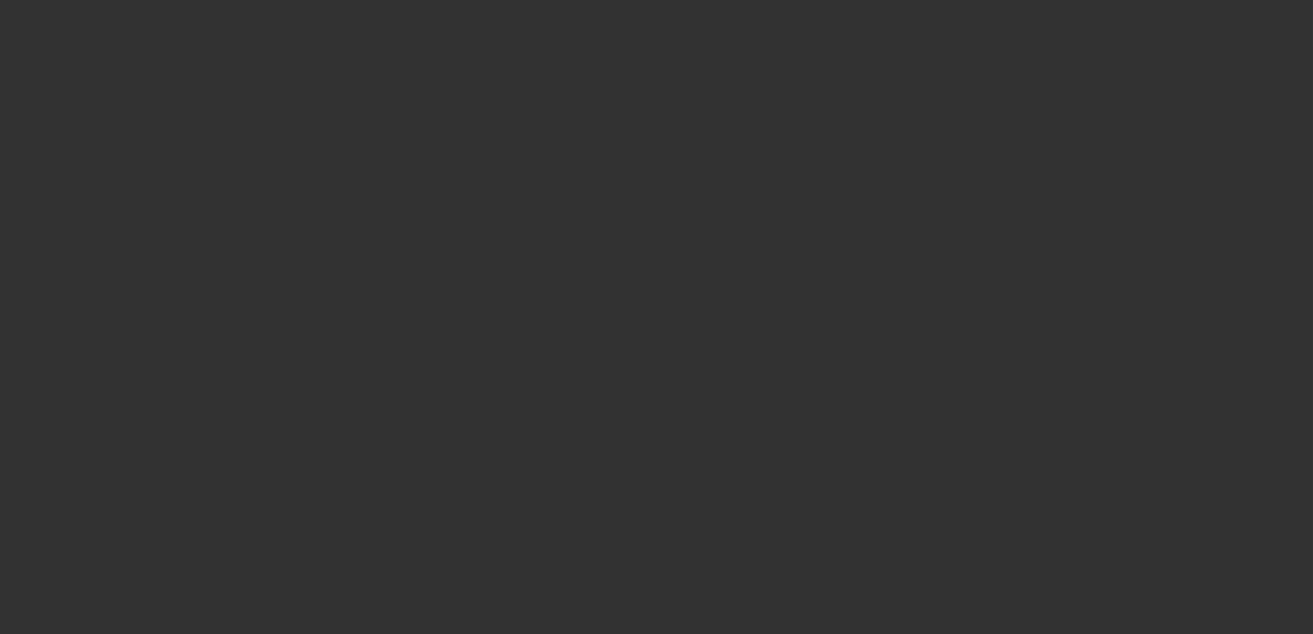
select select "0"
select select "3"
select select "0.1"
select select "0"
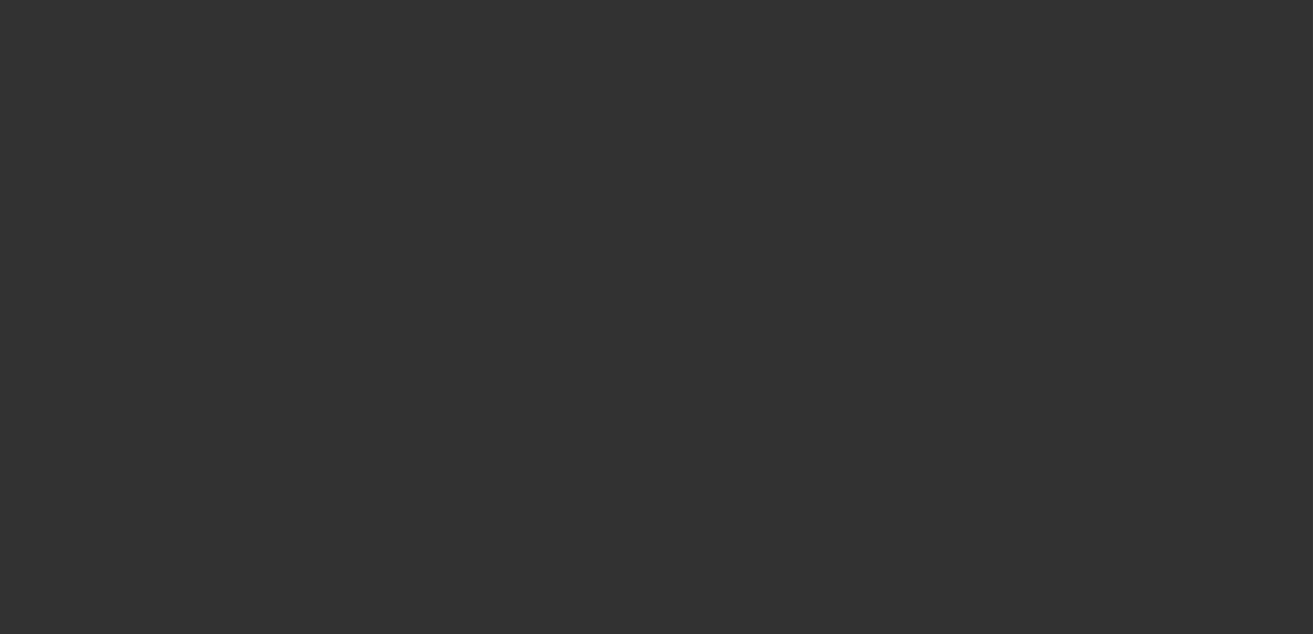
select select "0"
select select "3"
select select "0.1"
select select "0"
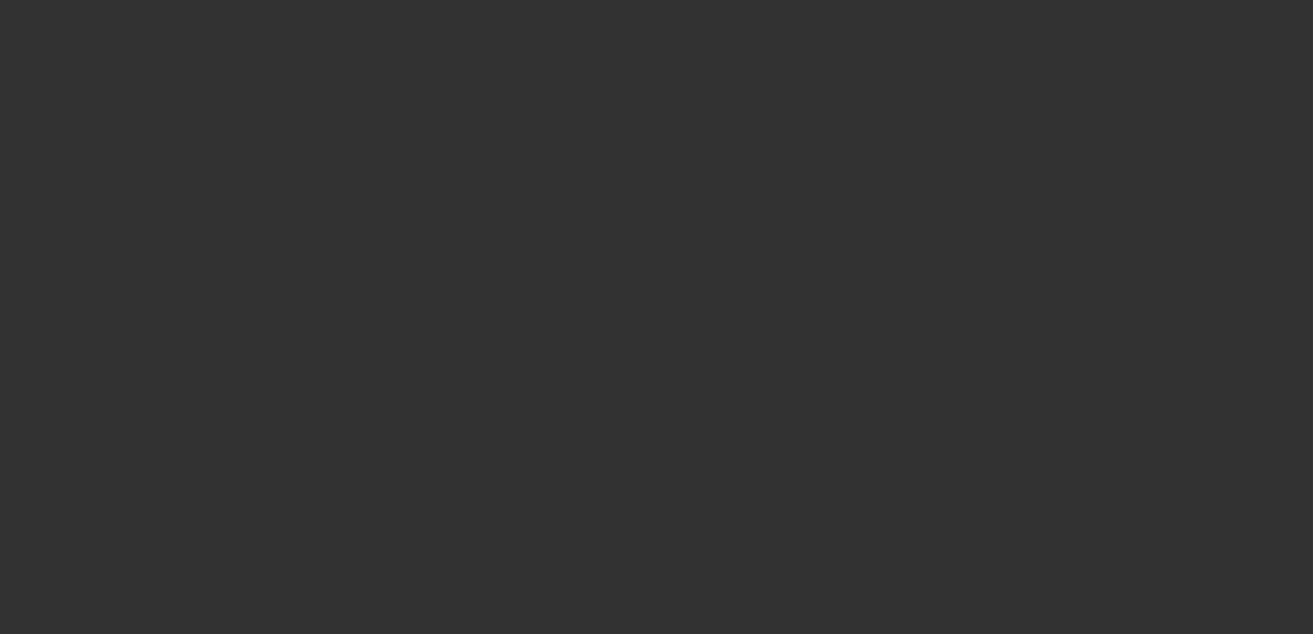
select select "3"
select select "0.1"
select select "0"
select select "3"
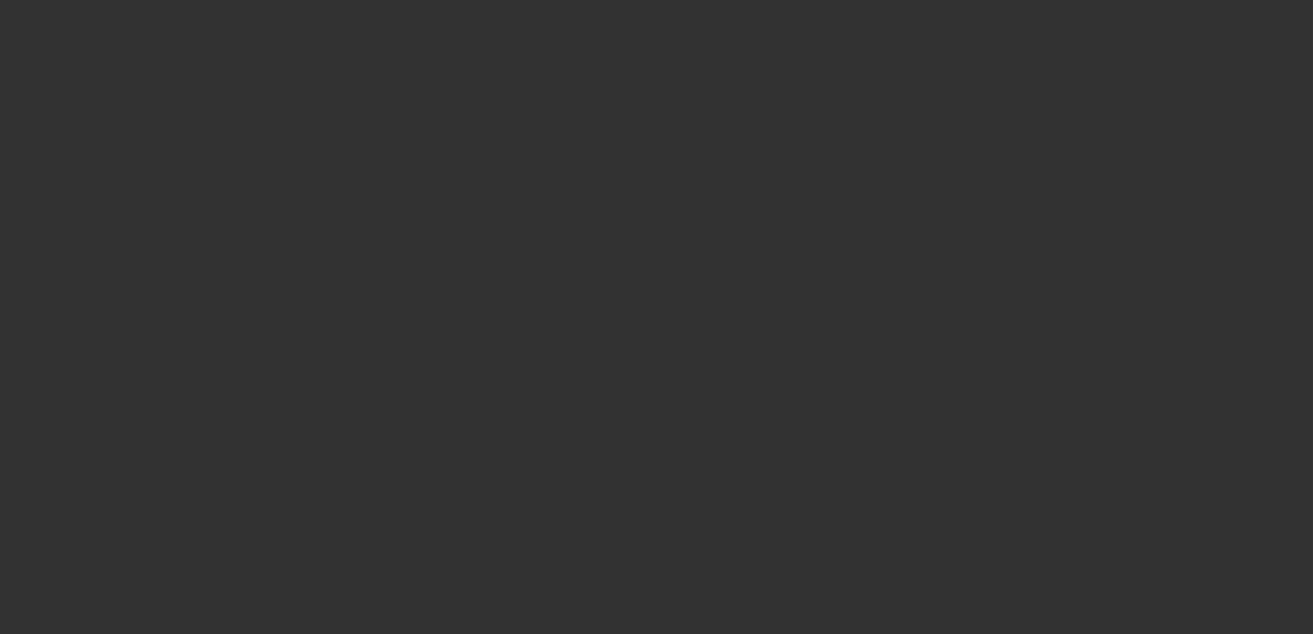
select select "0.2"
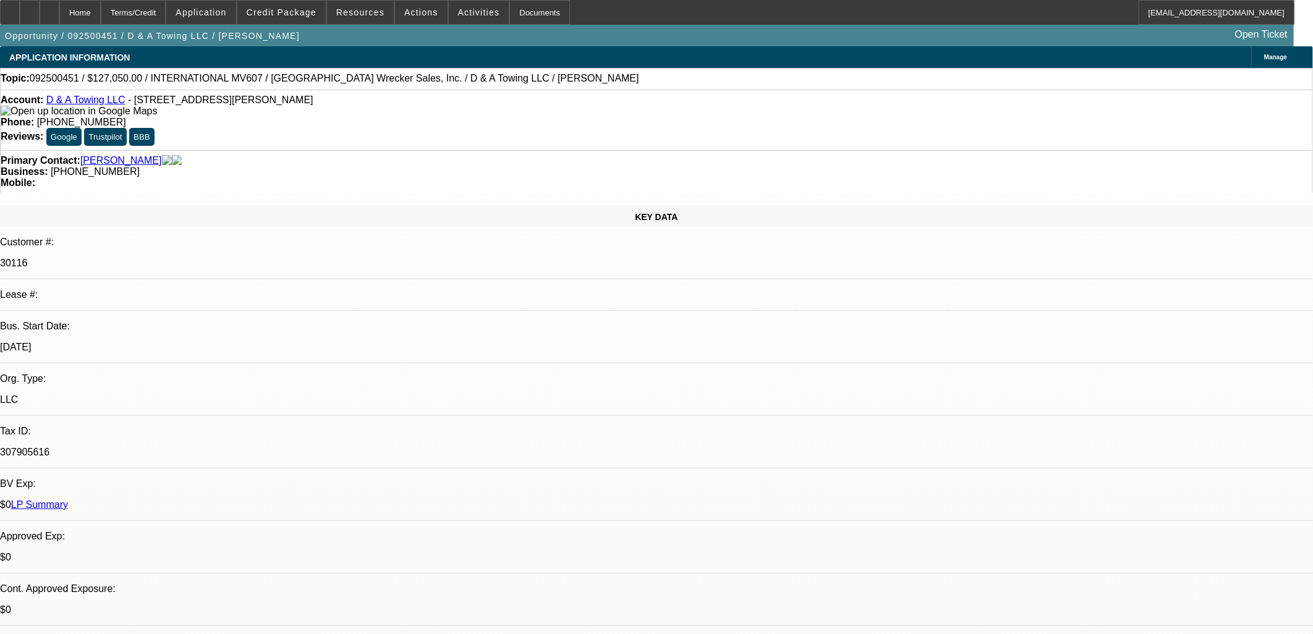
select select "4"
select select "17"
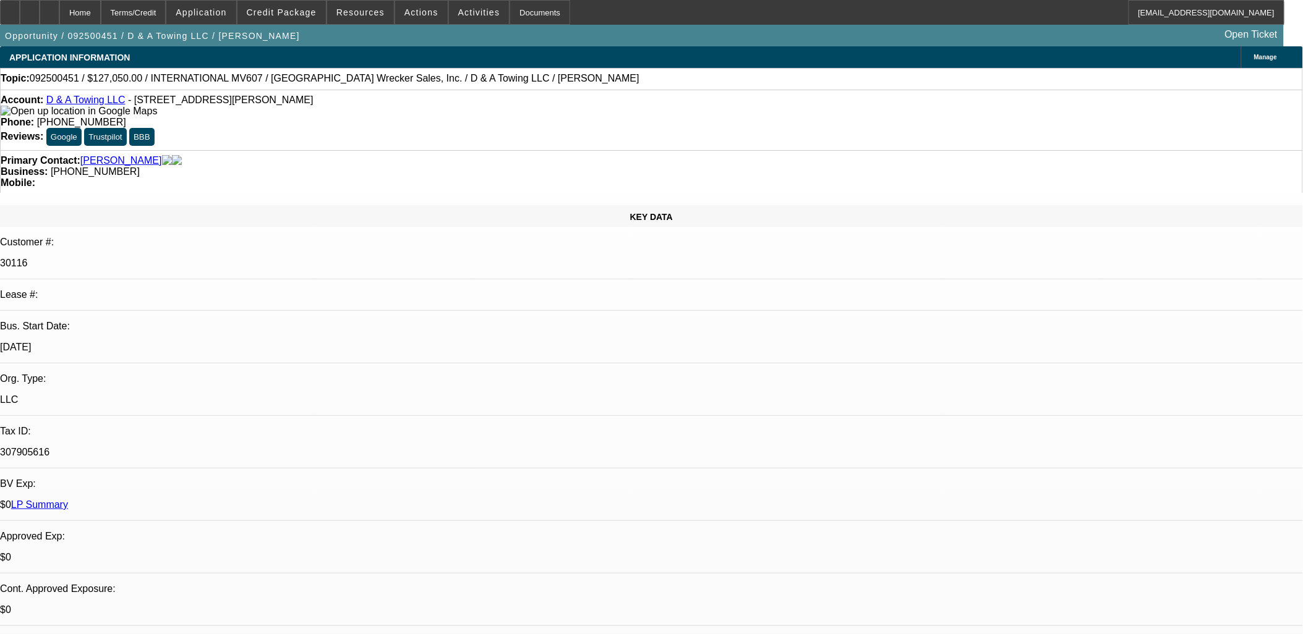
scroll to position [2164, 0]
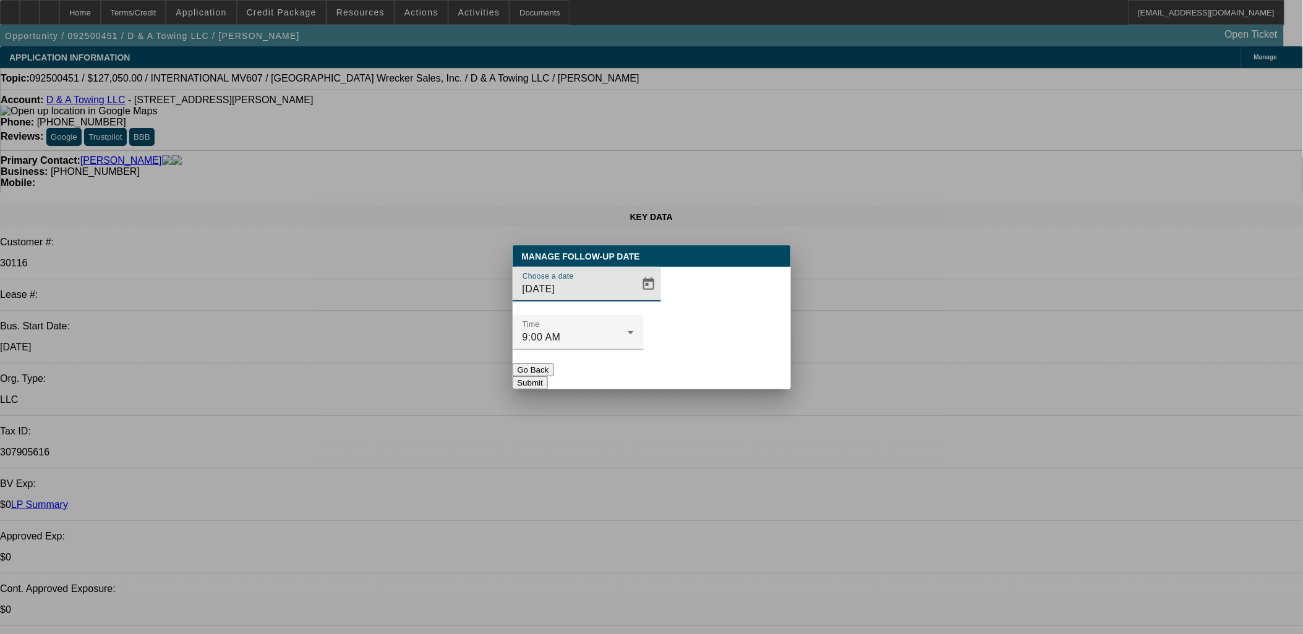
click at [615, 312] on div at bounding box center [651, 317] width 1303 height 634
click at [634, 299] on span "Open calendar" at bounding box center [649, 285] width 30 height 30
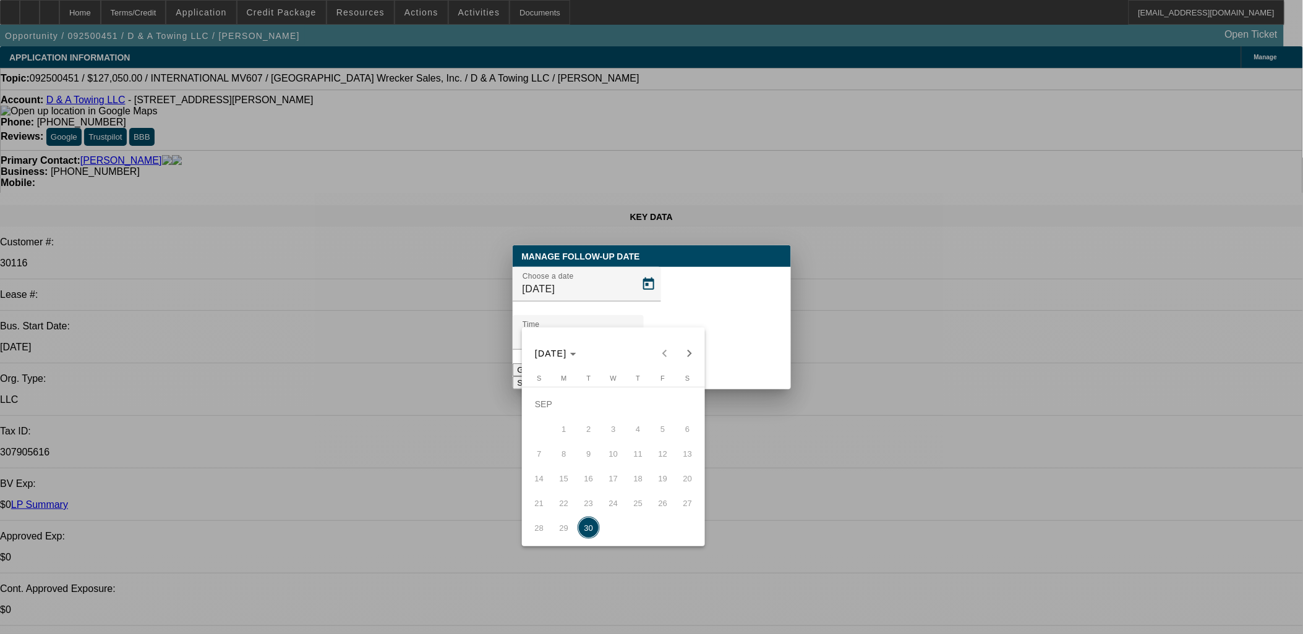
drag, startPoint x: 691, startPoint y: 336, endPoint x: 688, endPoint y: 345, distance: 9.4
click at [691, 336] on div "SEP 2025 SEP 2025" at bounding box center [613, 347] width 183 height 38
click at [688, 345] on span "Next month" at bounding box center [689, 353] width 25 height 25
drag, startPoint x: 668, startPoint y: 406, endPoint x: 671, endPoint y: 398, distance: 8.6
click at [667, 404] on span "3" at bounding box center [663, 404] width 22 height 22
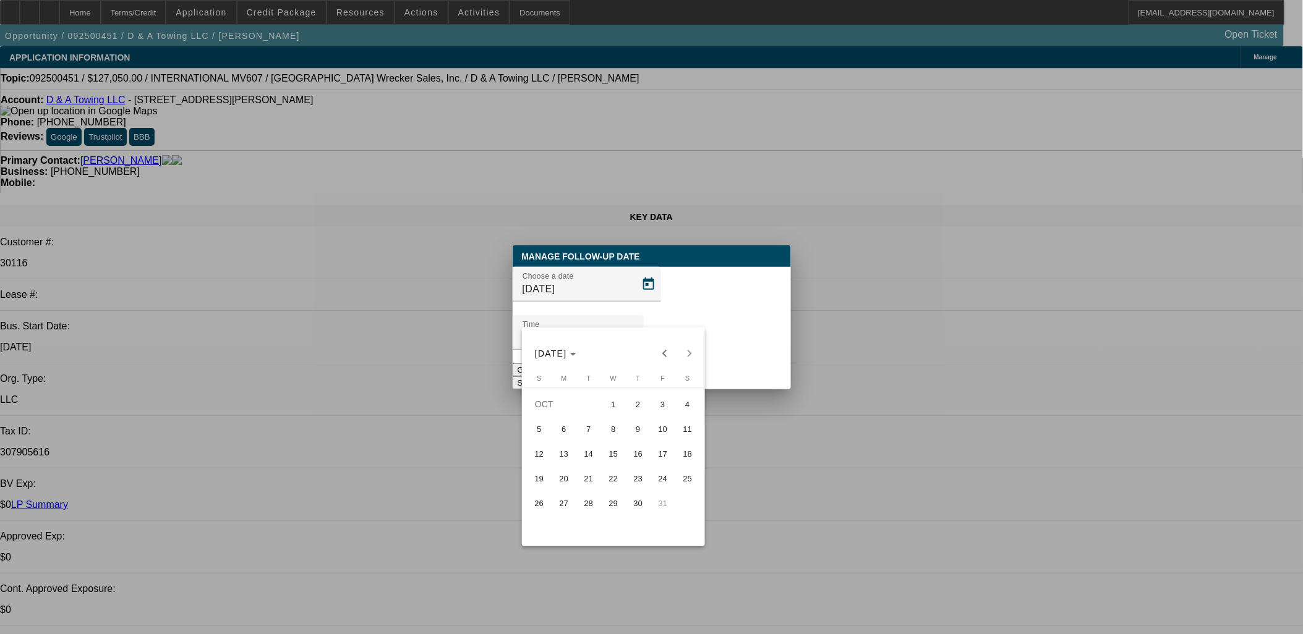
type input "10/3/2025"
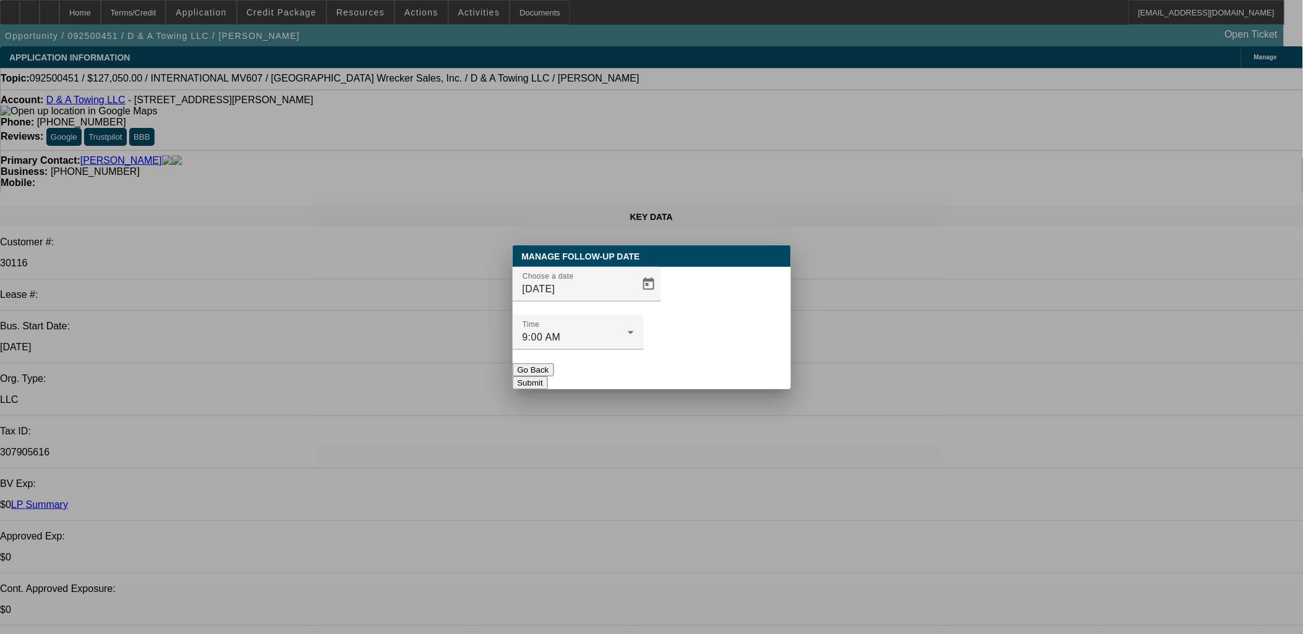
click at [548, 377] on button "Submit" at bounding box center [530, 383] width 35 height 13
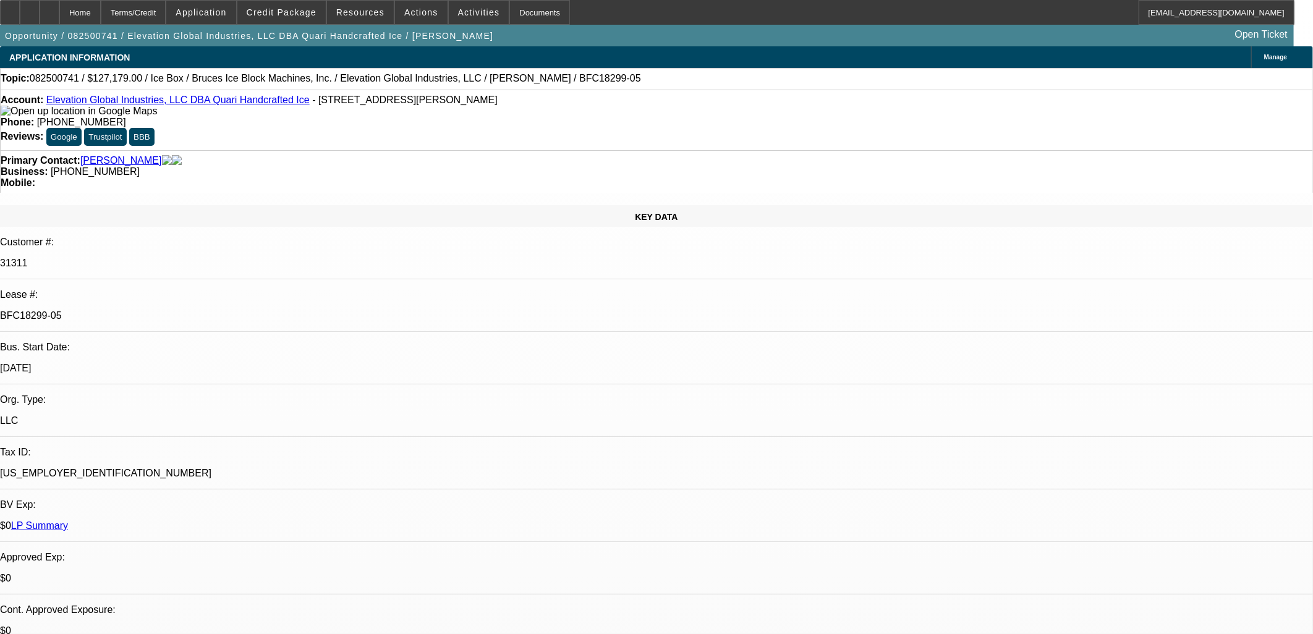
select select "0"
select select "6"
select select "0"
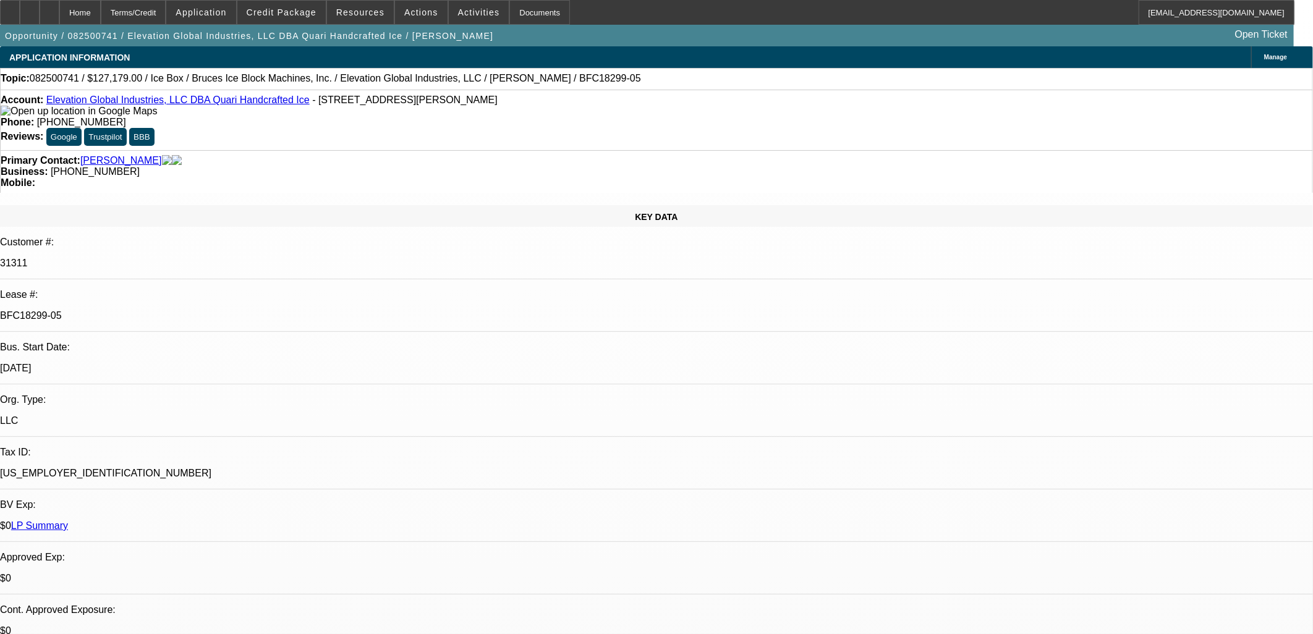
select select "0"
select select "6"
select select "0"
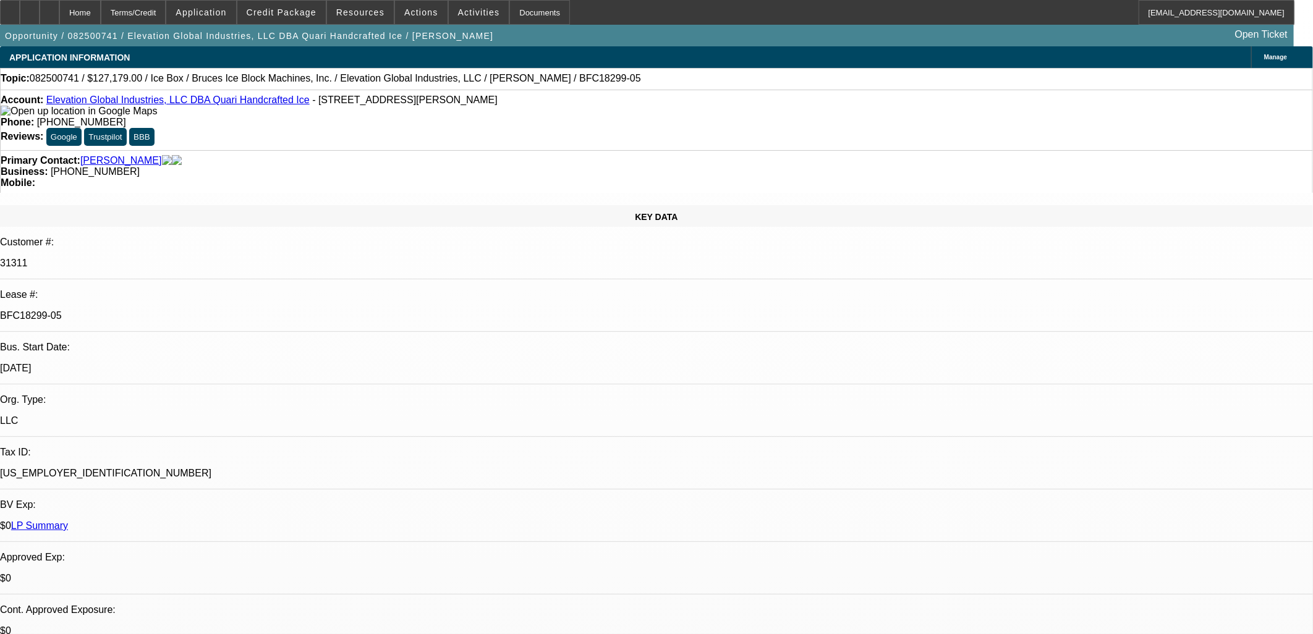
select select "0"
select select "6"
select select "0"
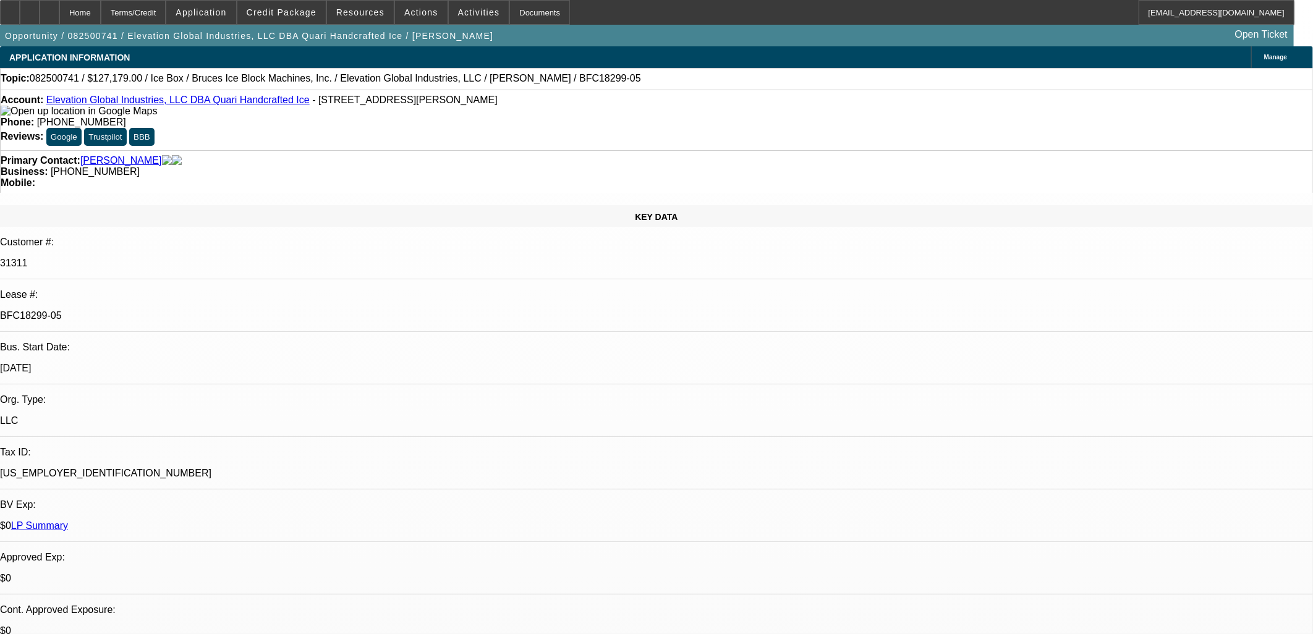
select select "6"
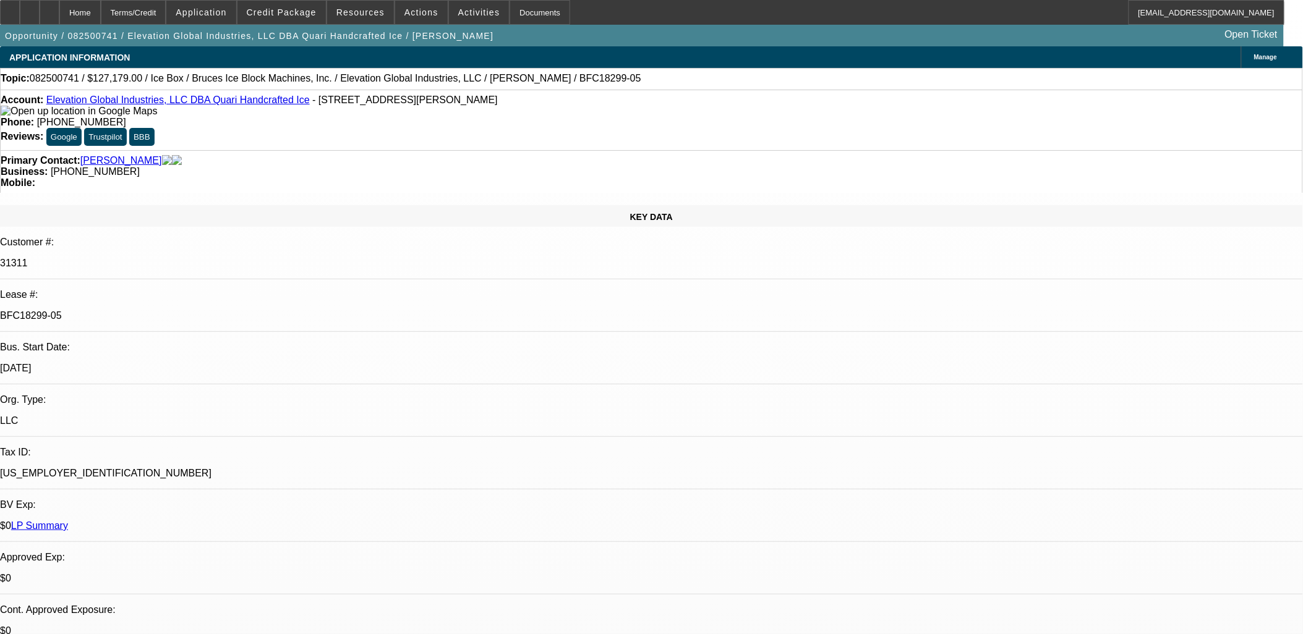
scroll to position [2029, 0]
drag, startPoint x: 440, startPoint y: 317, endPoint x: 294, endPoint y: 281, distance: 149.8
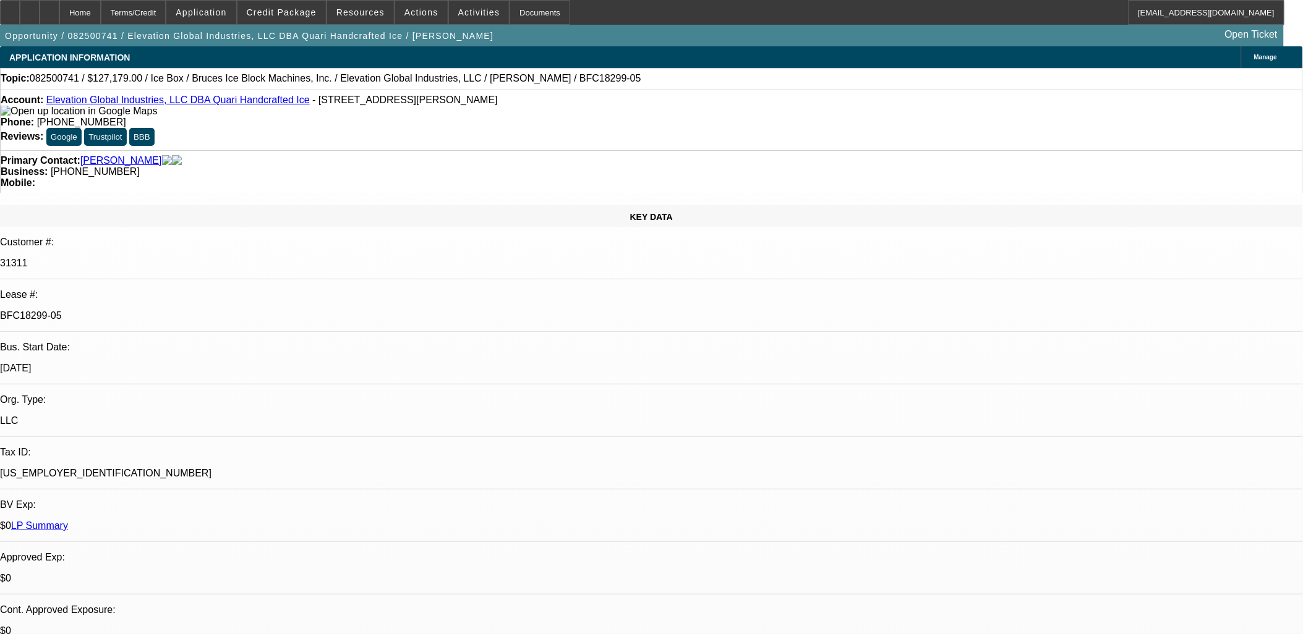
drag, startPoint x: 294, startPoint y: 281, endPoint x: 529, endPoint y: 333, distance: 240.0
drag, startPoint x: 529, startPoint y: 333, endPoint x: 522, endPoint y: 325, distance: 10.1
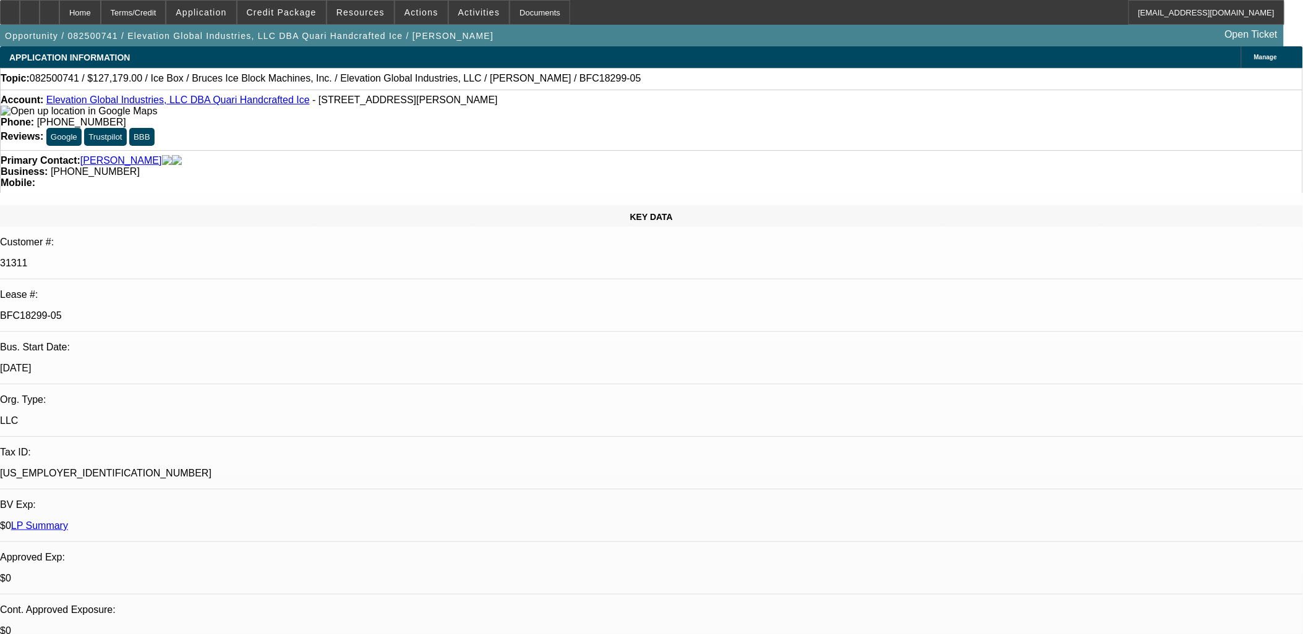
drag, startPoint x: 300, startPoint y: 284, endPoint x: 500, endPoint y: 316, distance: 202.2
drag, startPoint x: 500, startPoint y: 316, endPoint x: 518, endPoint y: 308, distance: 20.2
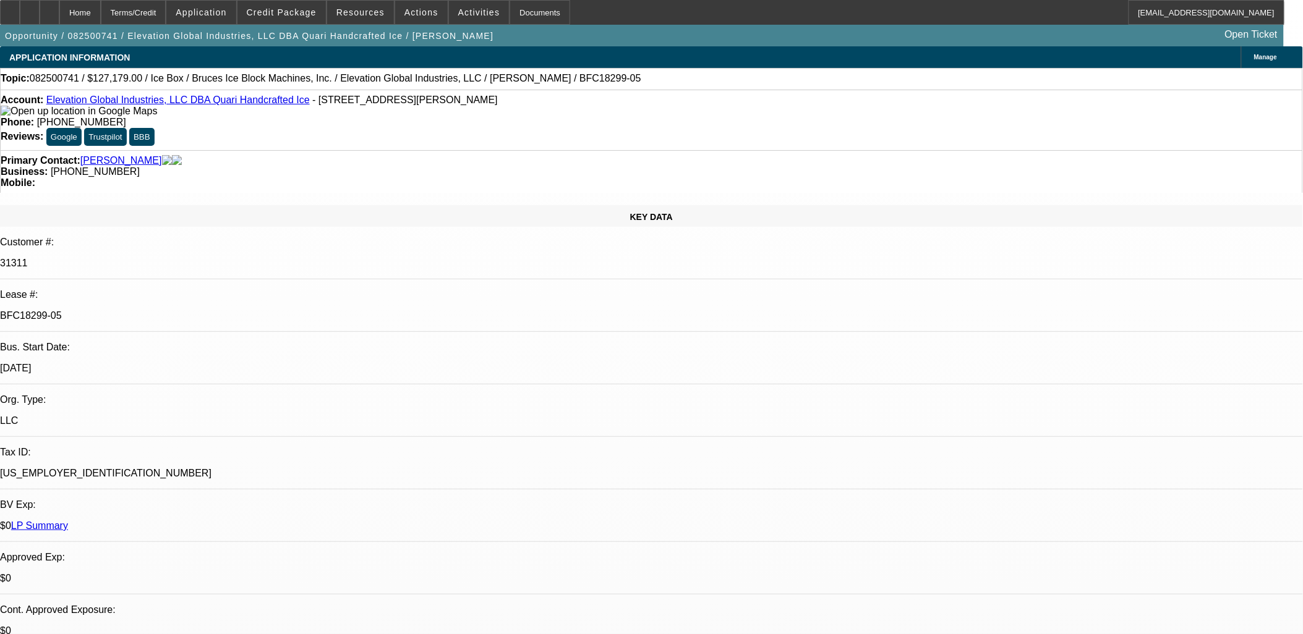
drag, startPoint x: 512, startPoint y: 313, endPoint x: 298, endPoint y: 281, distance: 216.4
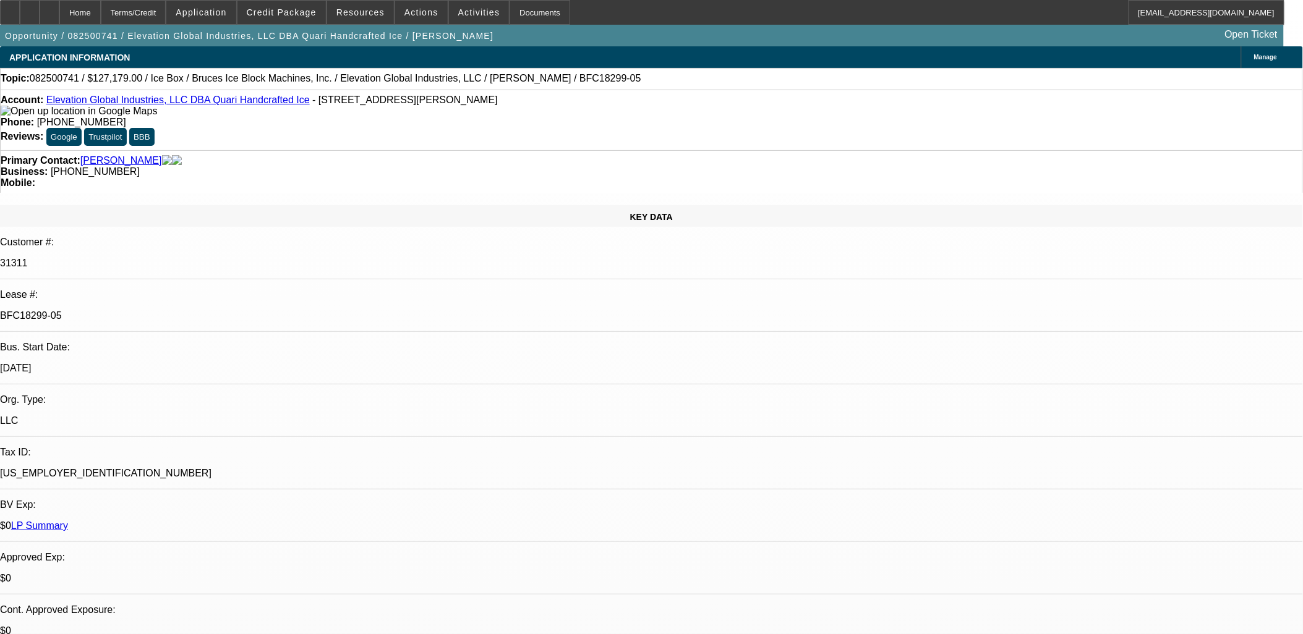
drag, startPoint x: 520, startPoint y: 336, endPoint x: 304, endPoint y: 268, distance: 226.4
drag, startPoint x: 301, startPoint y: 268, endPoint x: 308, endPoint y: 270, distance: 7.2
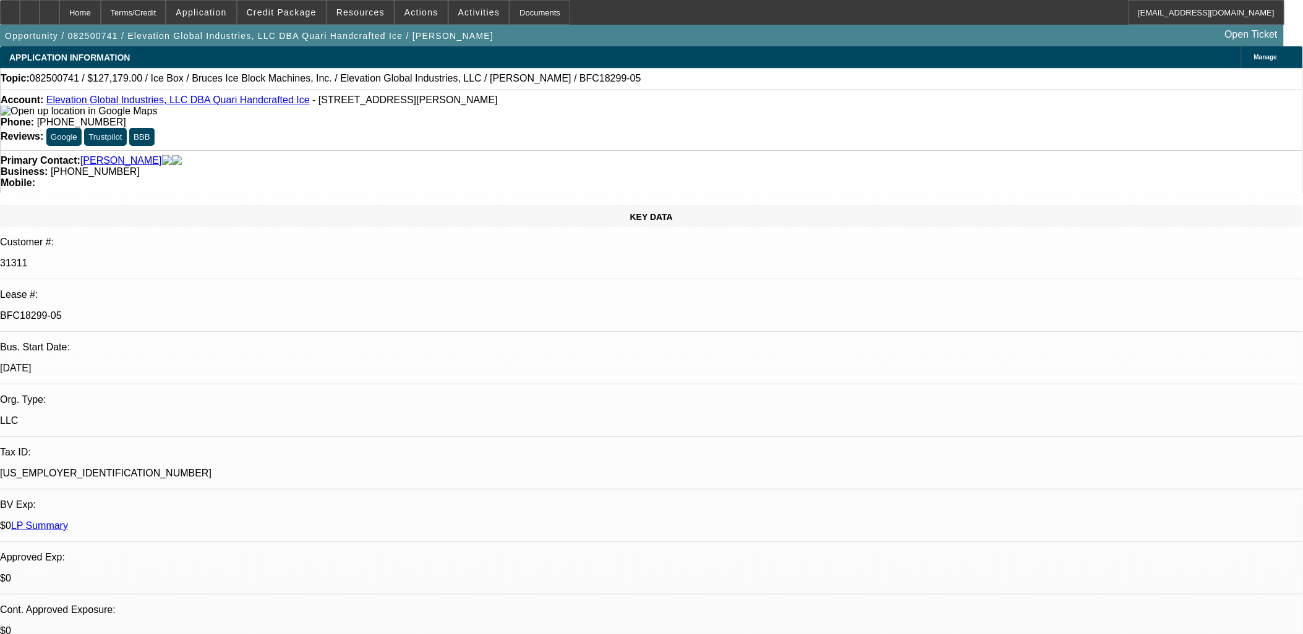
drag, startPoint x: 299, startPoint y: 264, endPoint x: 527, endPoint y: 325, distance: 236.7
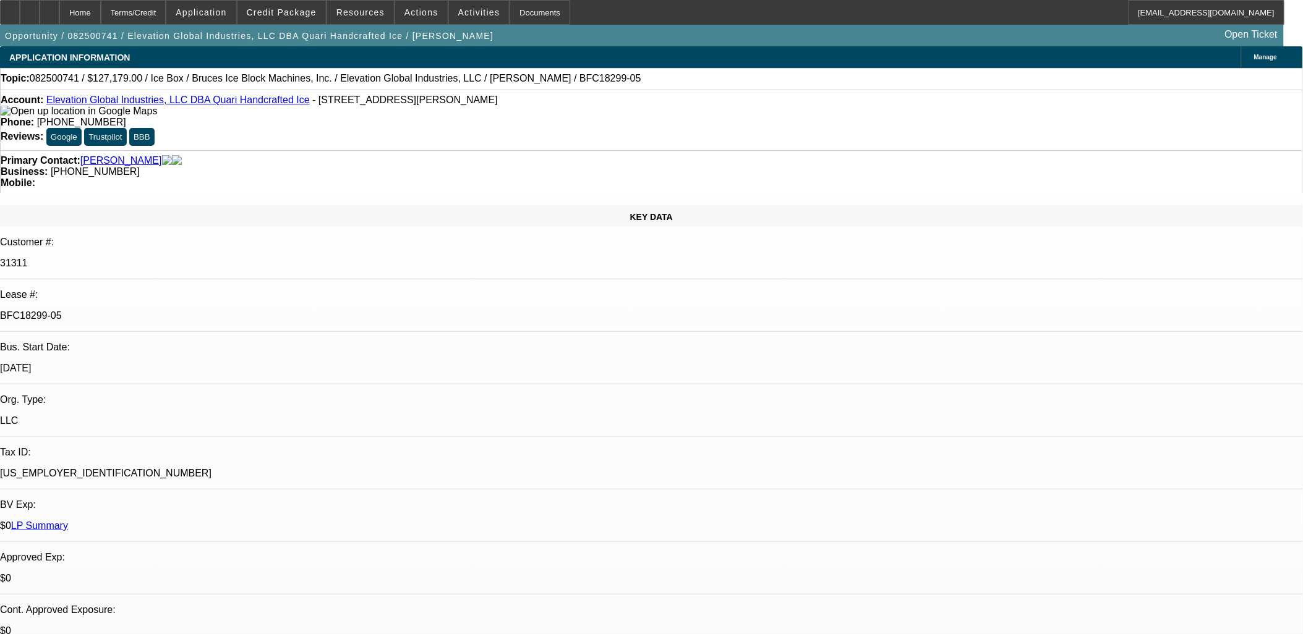
drag, startPoint x: 522, startPoint y: 330, endPoint x: 300, endPoint y: 270, distance: 229.9
drag, startPoint x: 514, startPoint y: 336, endPoint x: 521, endPoint y: 334, distance: 7.0
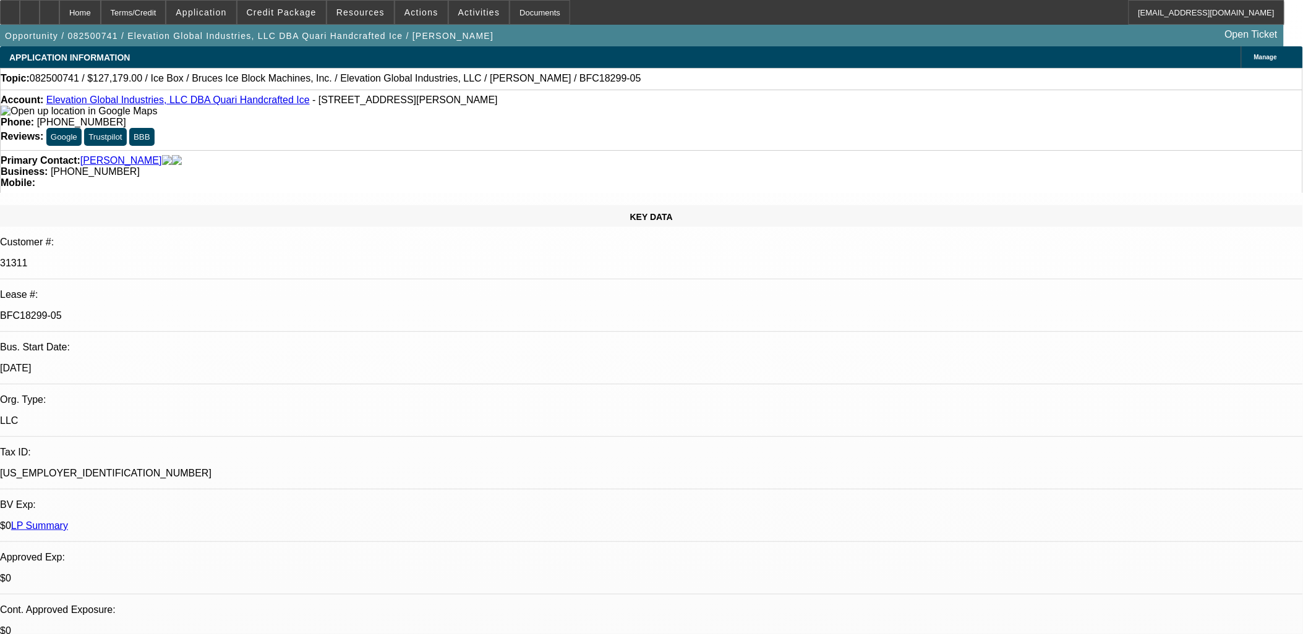
drag, startPoint x: 521, startPoint y: 340, endPoint x: 380, endPoint y: 402, distance: 154.2
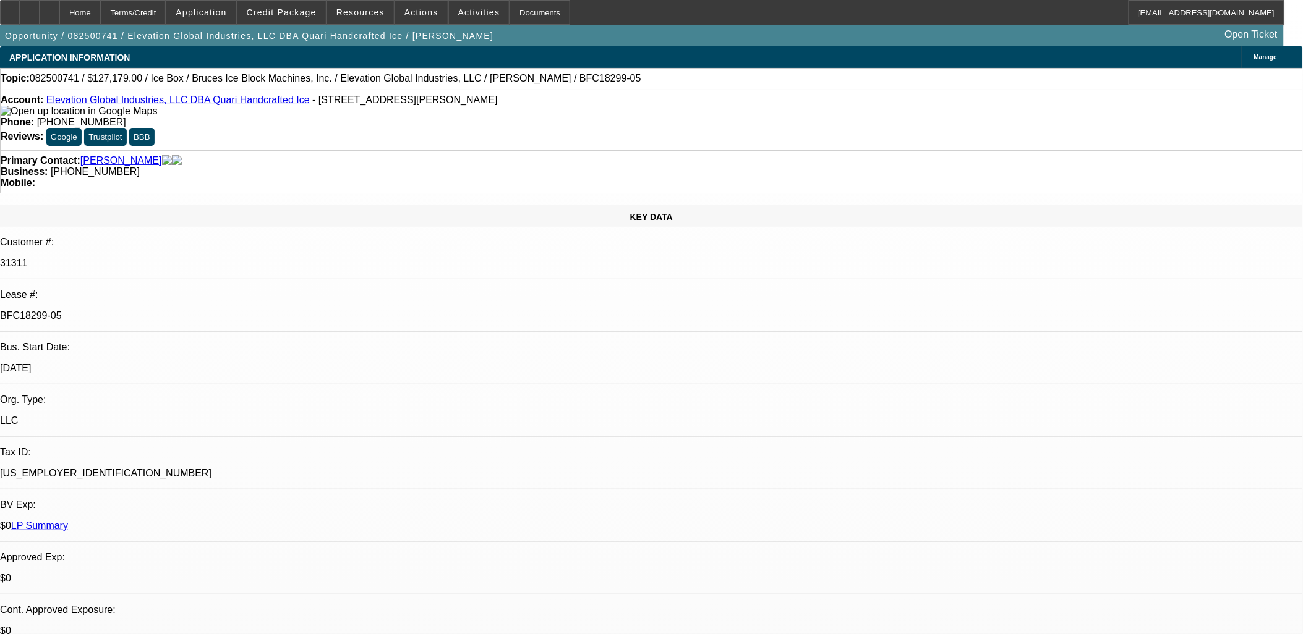
scroll to position [312, 0]
drag, startPoint x: 952, startPoint y: 282, endPoint x: 988, endPoint y: 503, distance: 224.2
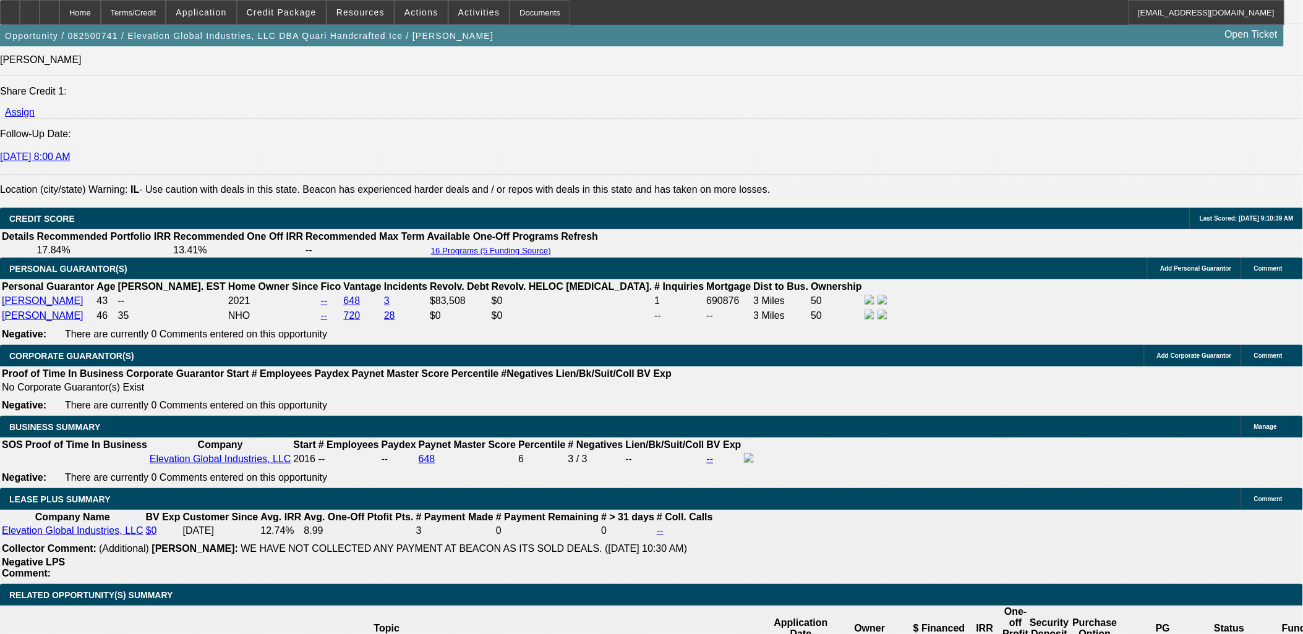
scroll to position [2029, 0]
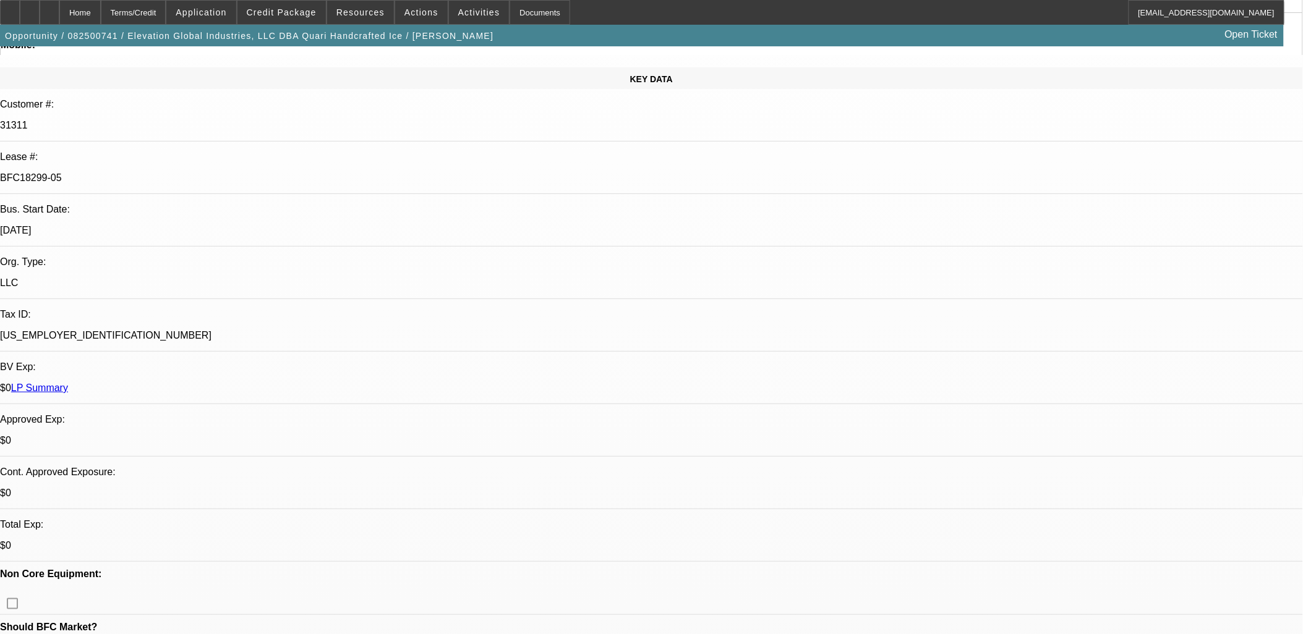
scroll to position [0, 0]
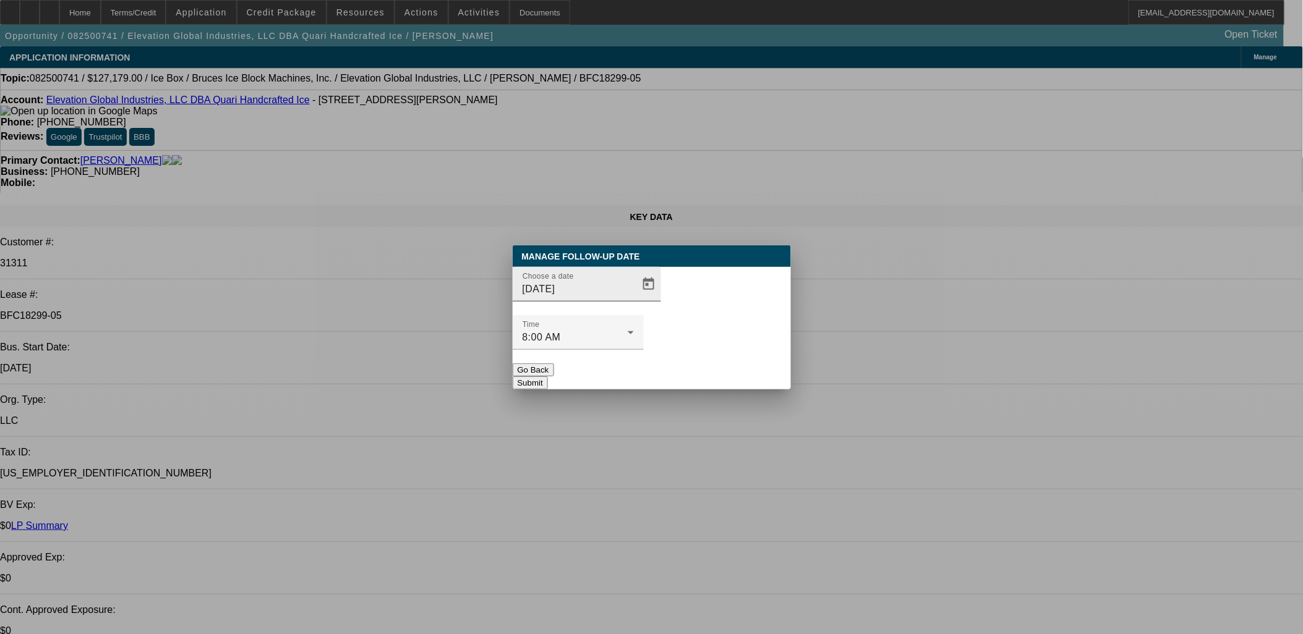
click at [634, 297] on div at bounding box center [647, 284] width 27 height 25
click at [634, 299] on span "Open calendar" at bounding box center [649, 285] width 30 height 30
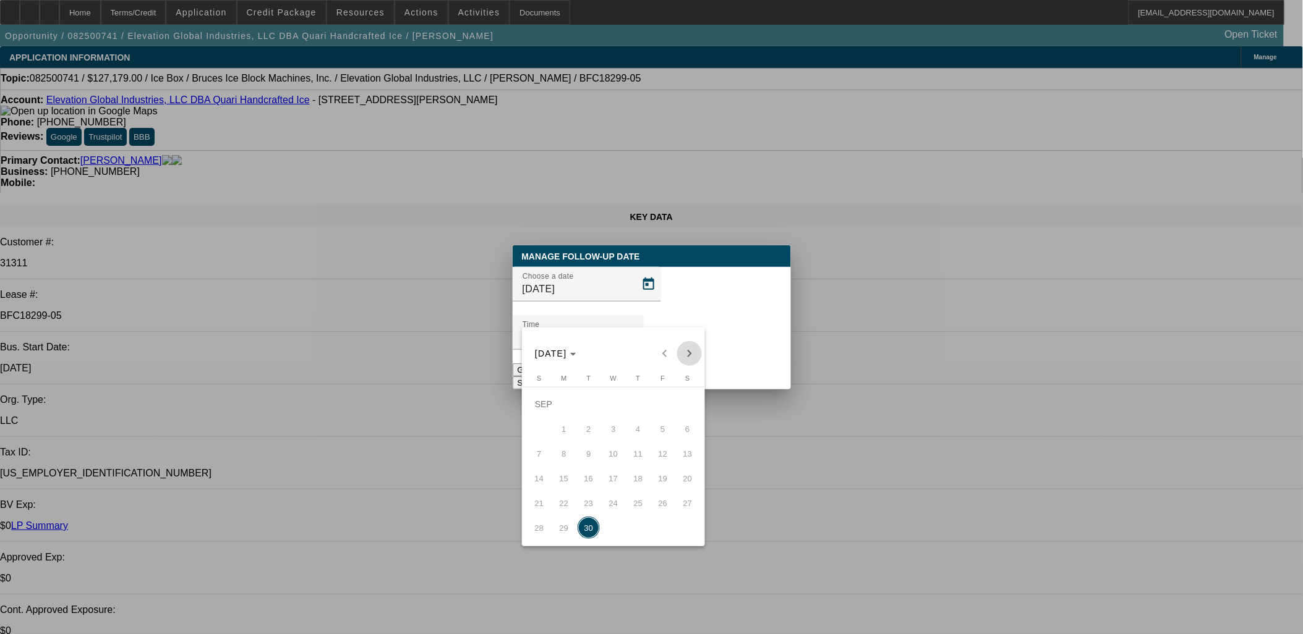
click at [682, 360] on span "Next month" at bounding box center [689, 353] width 25 height 25
click at [642, 408] on span "2" at bounding box center [638, 404] width 22 height 22
type input "10/2/2025"
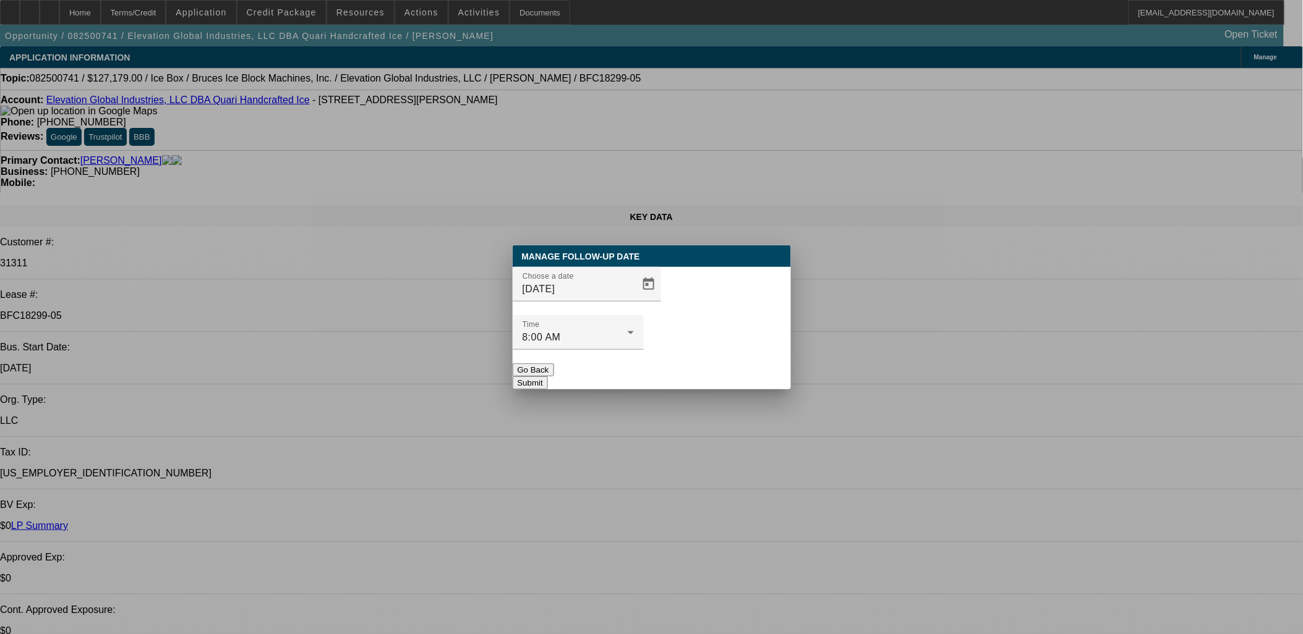
click at [548, 377] on button "Submit" at bounding box center [530, 383] width 35 height 13
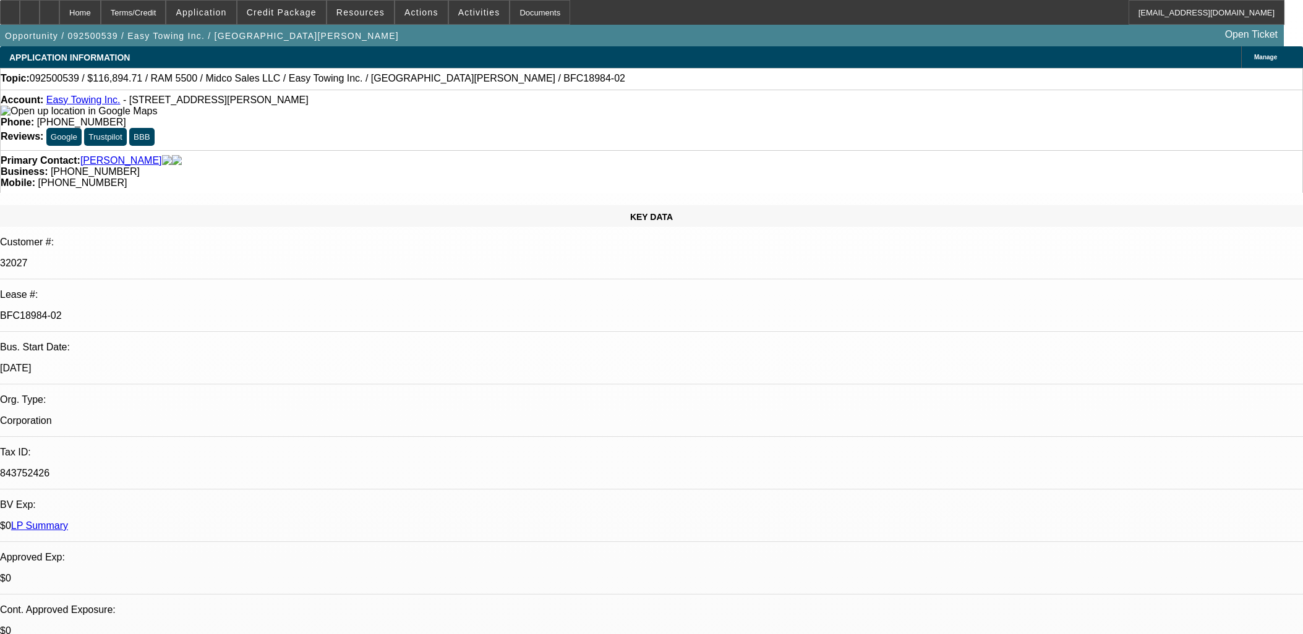
select select "0"
select select "2"
select select "0"
select select "6"
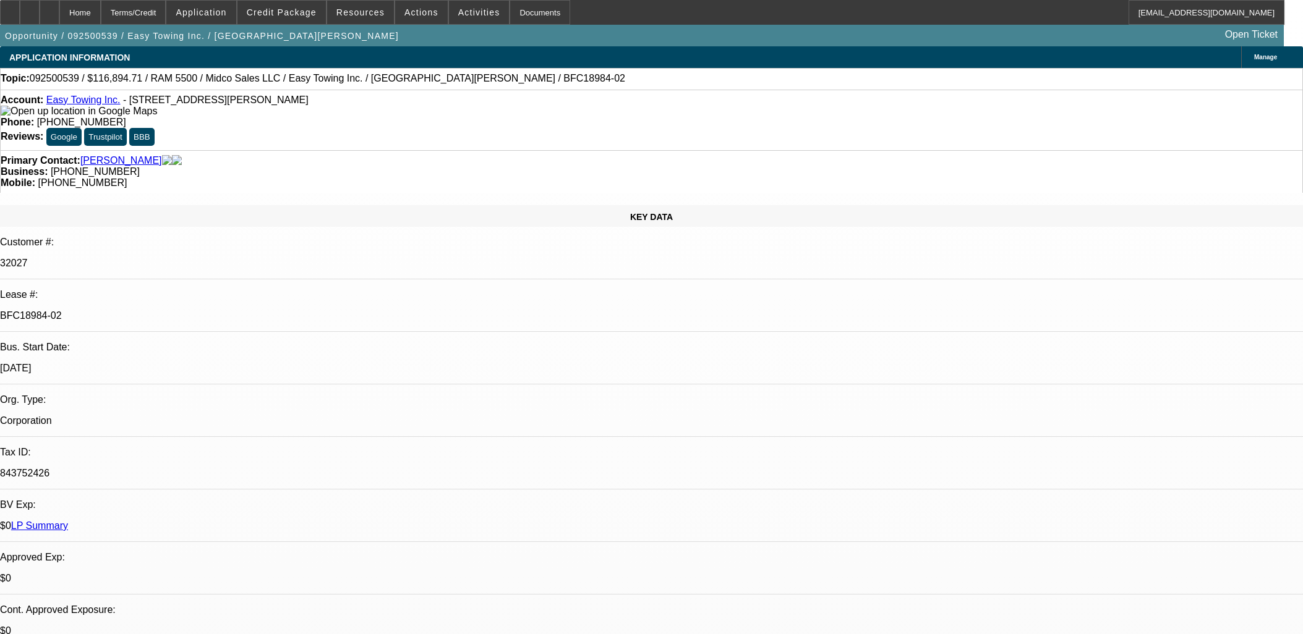
select select "0"
select select "2"
select select "0"
select select "6"
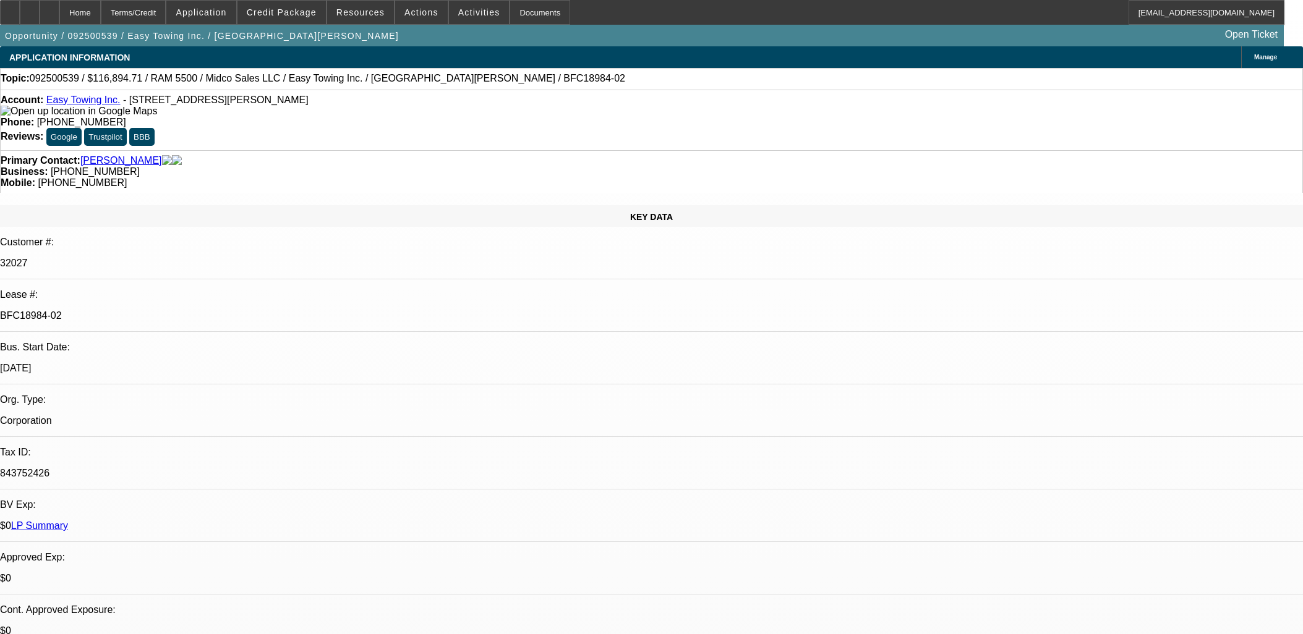
select select "0"
select select "2"
select select "0"
select select "6"
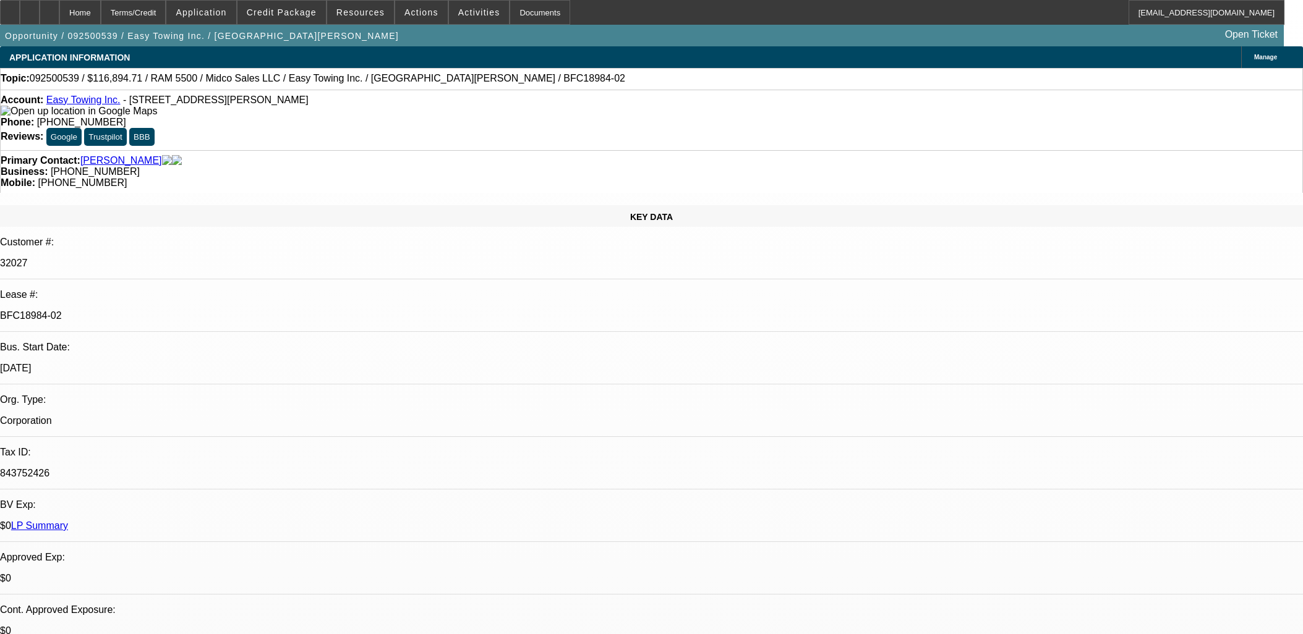
select select "0"
select select "2"
select select "0"
select select "6"
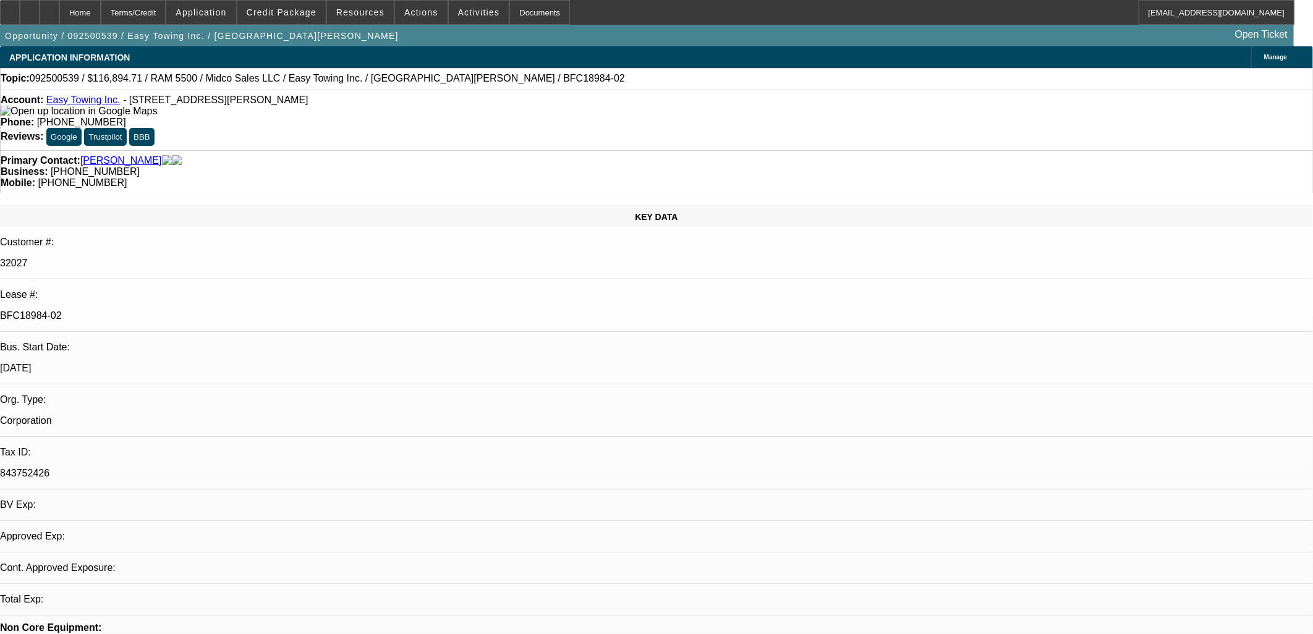
select select "0"
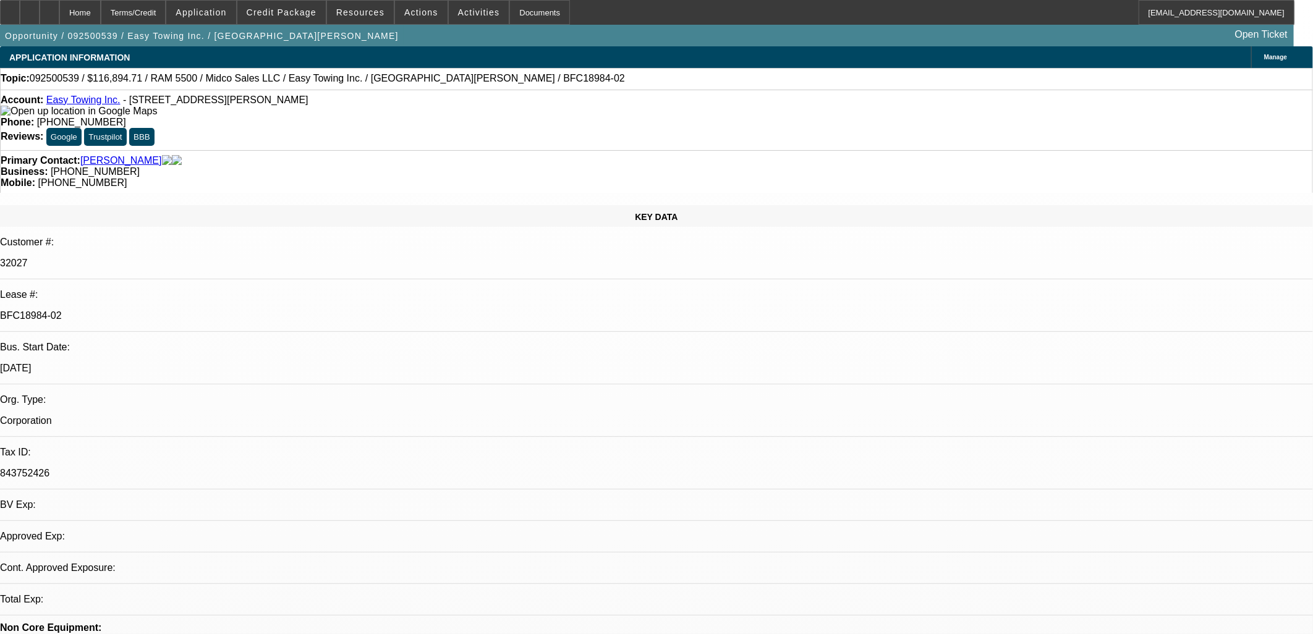
select select "0"
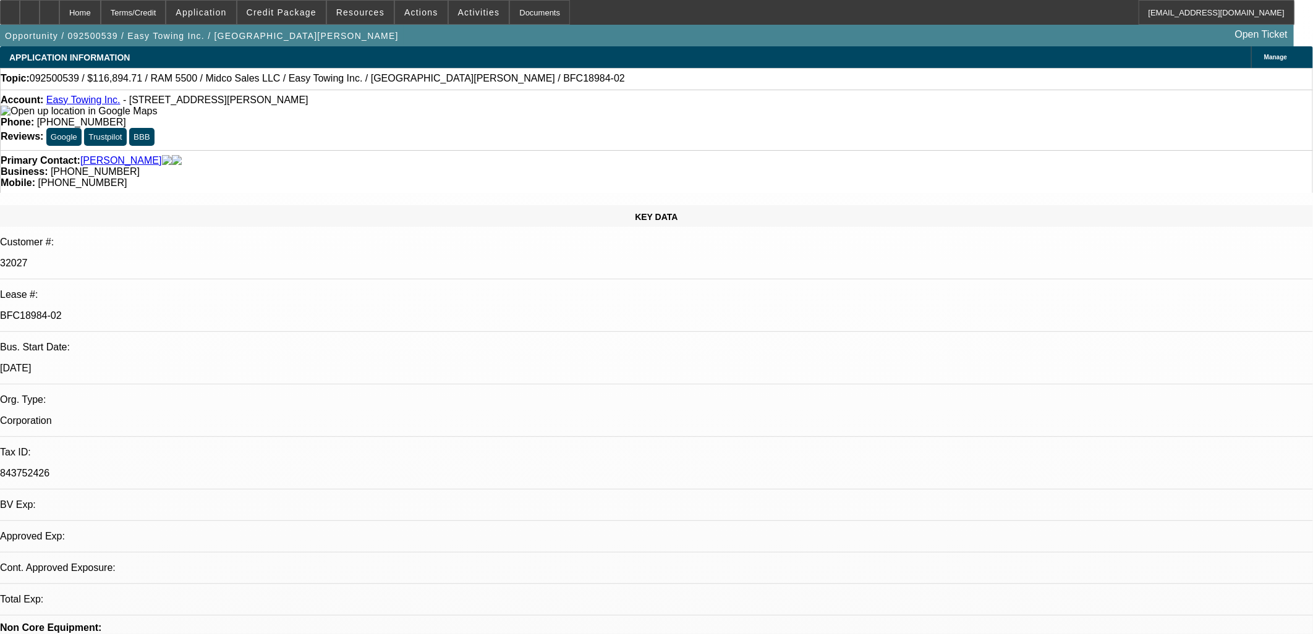
select select "0"
select select "1"
select select "2"
select select "6"
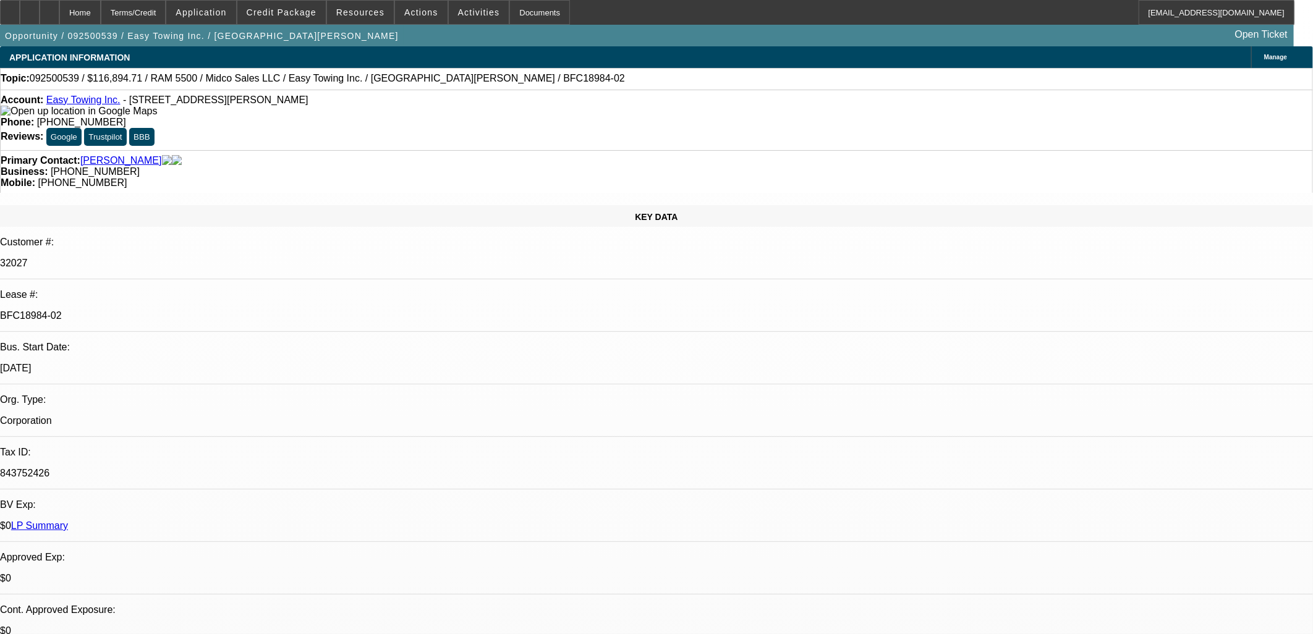
select select "1"
select select "2"
select select "6"
select select "1"
select select "2"
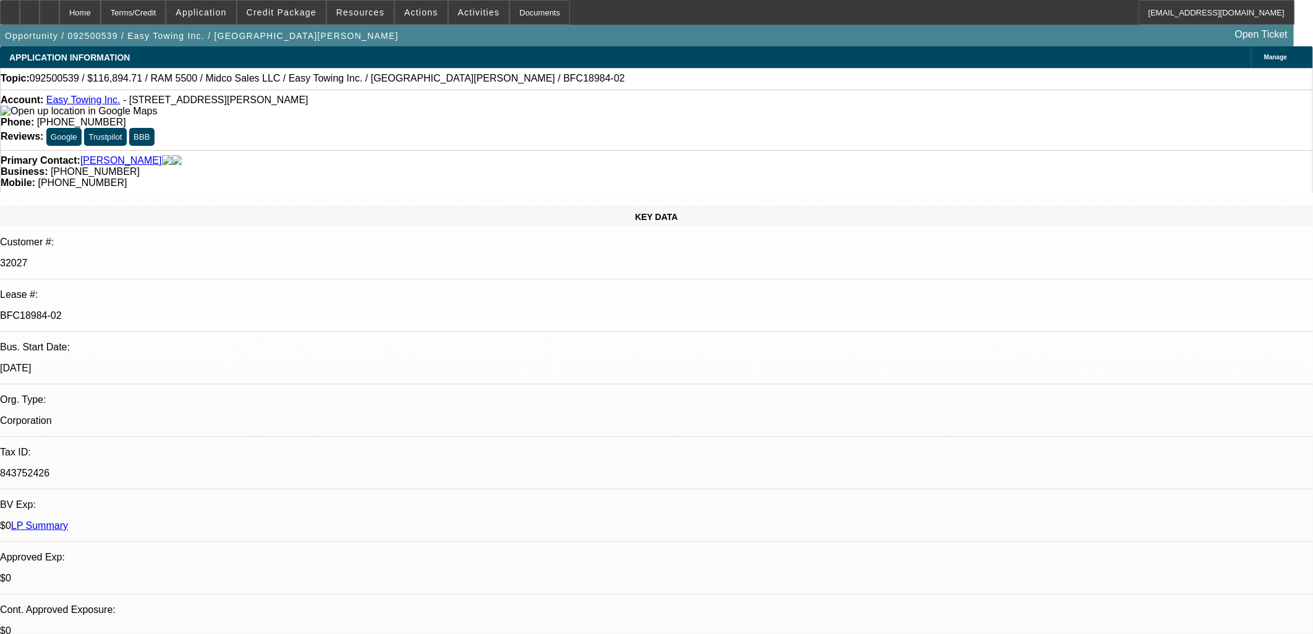
select select "6"
select select "1"
select select "2"
select select "6"
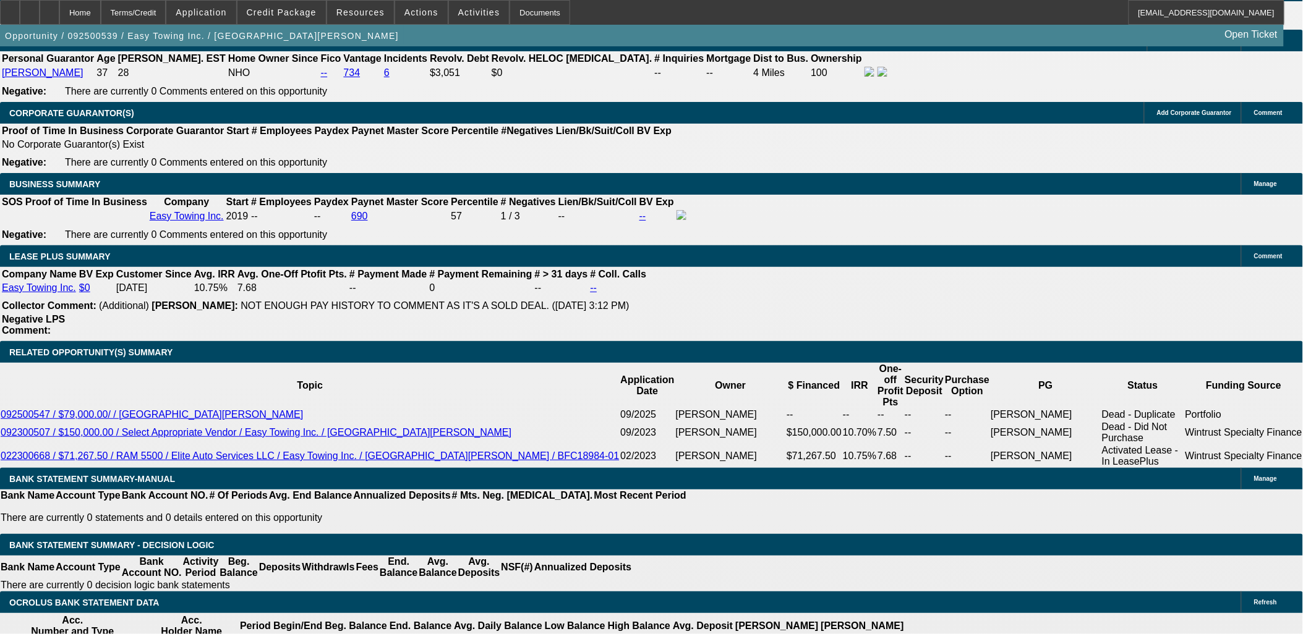
scroll to position [1923, 0]
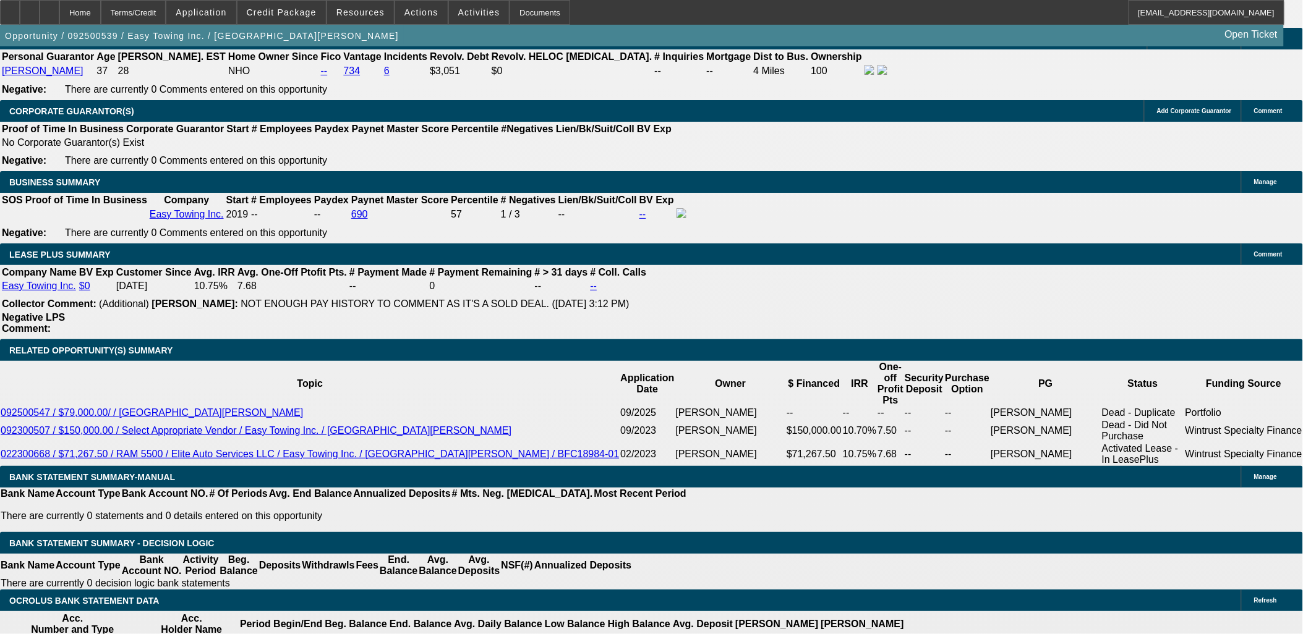
drag, startPoint x: 1039, startPoint y: 460, endPoint x: 935, endPoint y: 422, distance: 110.5
drag, startPoint x: 935, startPoint y: 422, endPoint x: 1002, endPoint y: 443, distance: 70.4
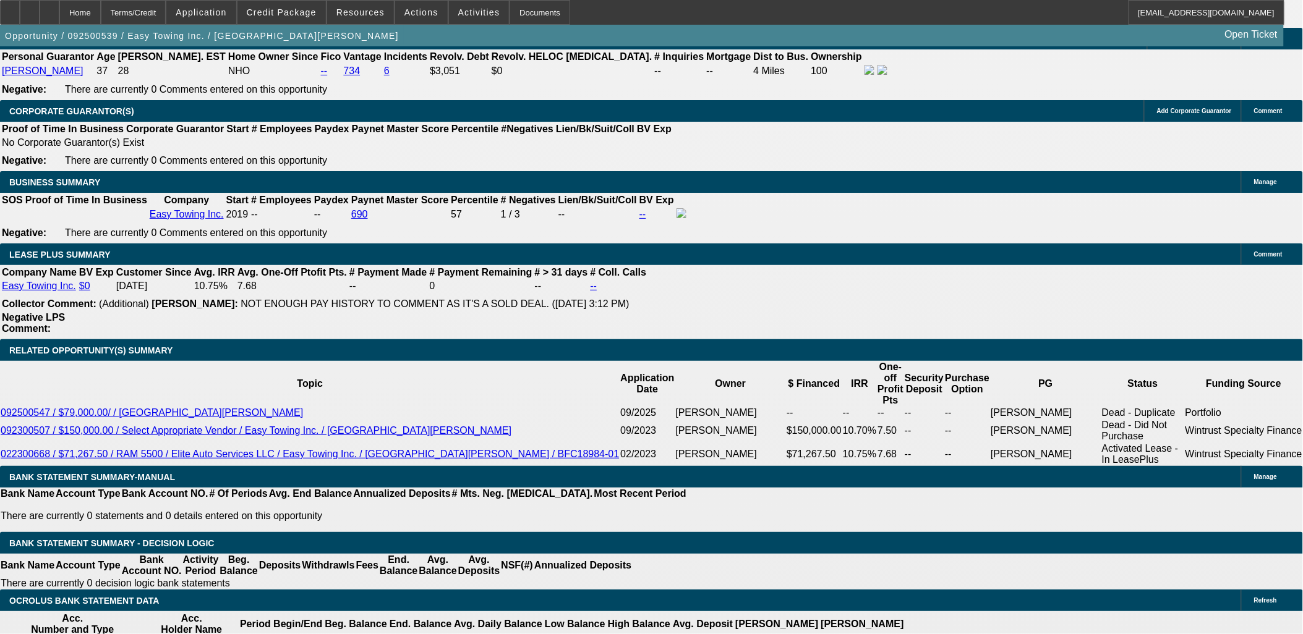
drag, startPoint x: 1002, startPoint y: 443, endPoint x: 881, endPoint y: 411, distance: 125.4
drag, startPoint x: 881, startPoint y: 411, endPoint x: 1000, endPoint y: 448, distance: 124.4
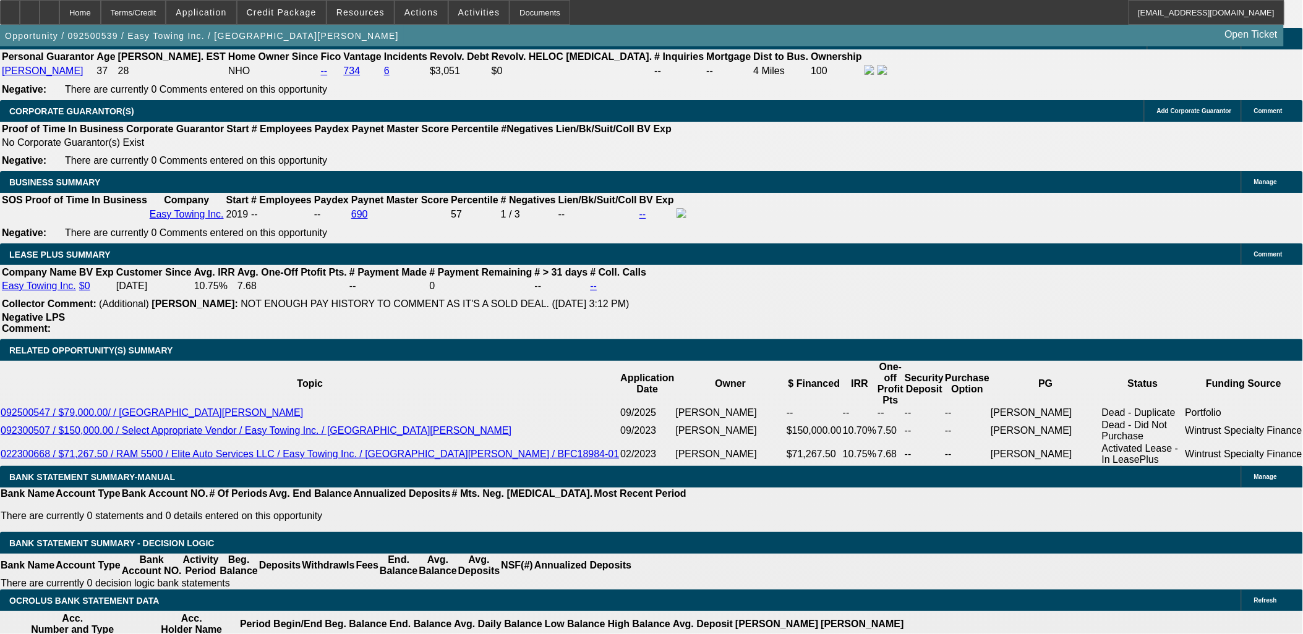
drag, startPoint x: 1000, startPoint y: 448, endPoint x: 875, endPoint y: 412, distance: 129.2
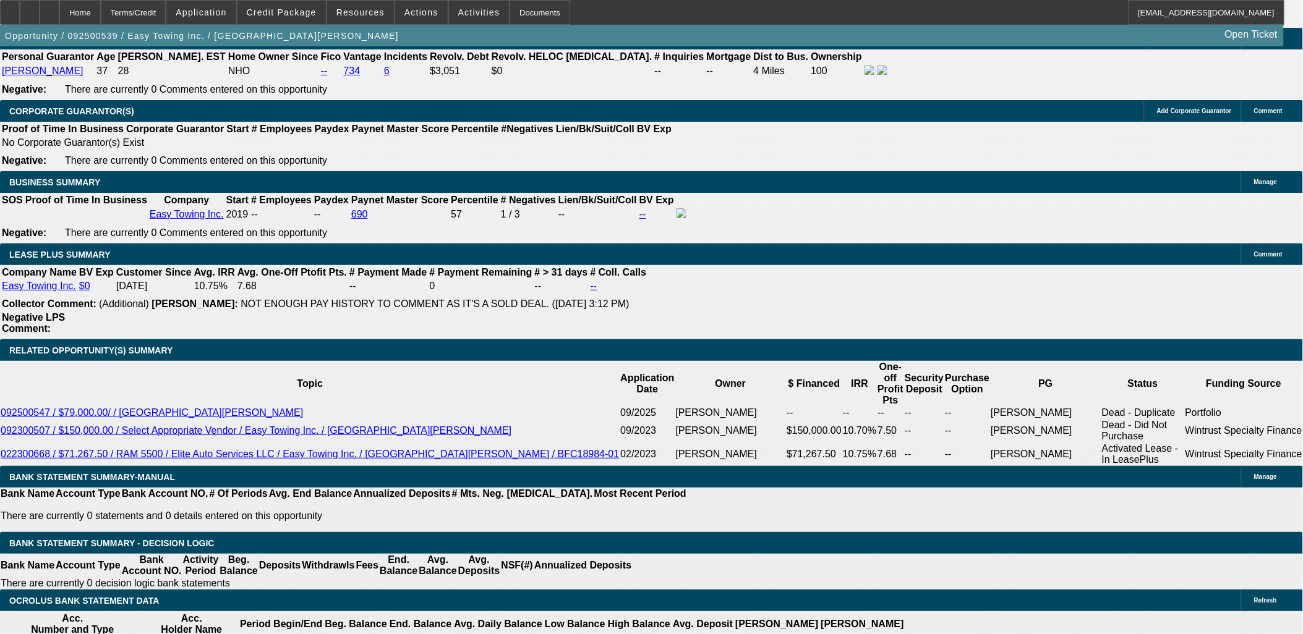
drag, startPoint x: 875, startPoint y: 412, endPoint x: 1089, endPoint y: 462, distance: 219.1
drag, startPoint x: 71, startPoint y: 332, endPoint x: 13, endPoint y: 127, distance: 212.7
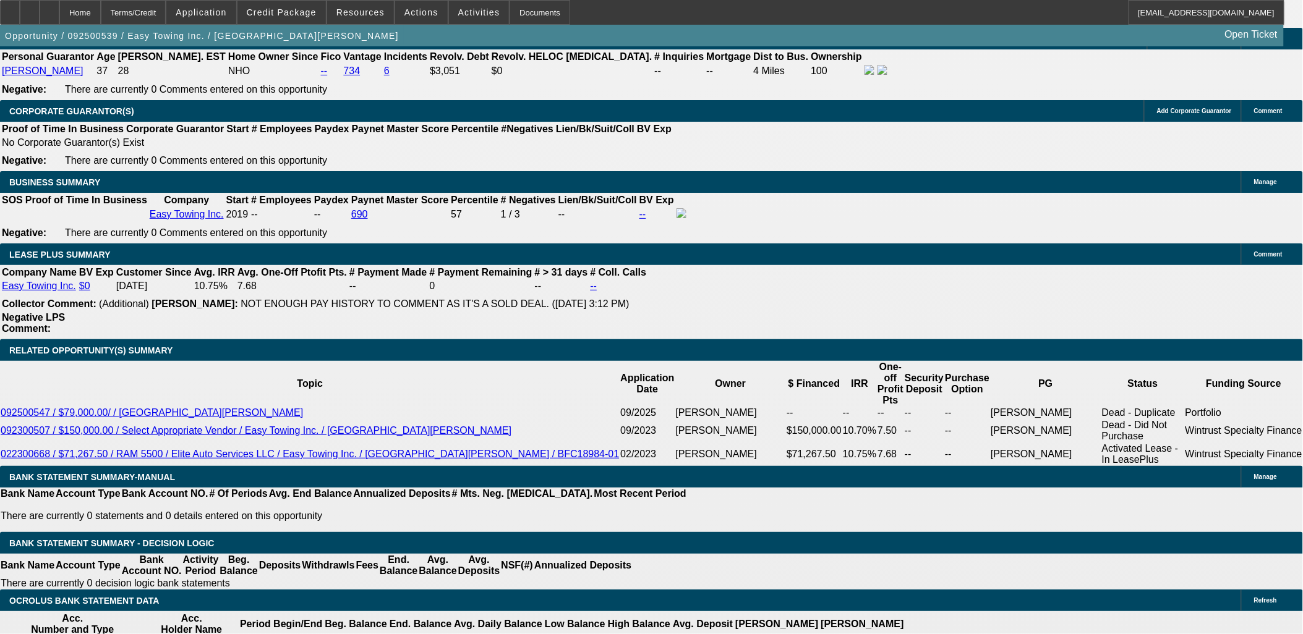
drag, startPoint x: 13, startPoint y: 127, endPoint x: 76, endPoint y: 341, distance: 223.0
drag, startPoint x: 76, startPoint y: 341, endPoint x: 136, endPoint y: 359, distance: 62.4
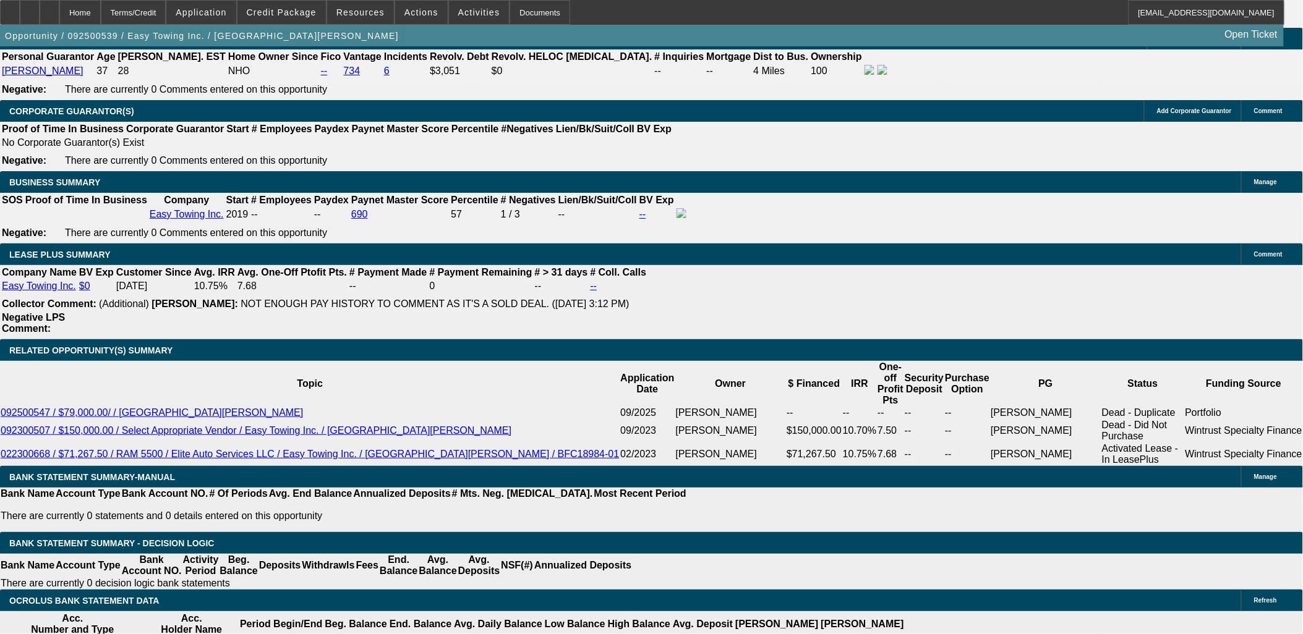
drag, startPoint x: 1178, startPoint y: 493, endPoint x: 711, endPoint y: 301, distance: 504.9
click at [712, 301] on div "APPLICATION INFORMATION Manage Topic: 092500539 / $116,894.71 / RAM 5500 / Midc…" at bounding box center [651, 607] width 1303 height 4968
drag, startPoint x: 1166, startPoint y: 456, endPoint x: 1177, endPoint y: 485, distance: 31.7
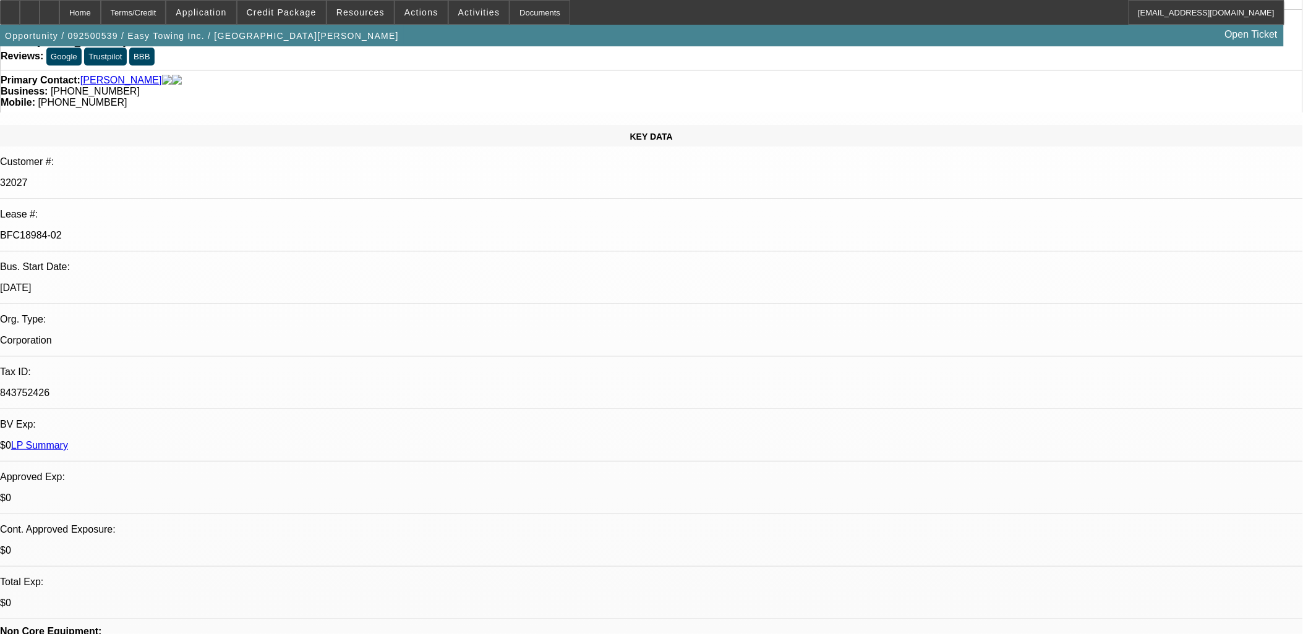
scroll to position [0, 0]
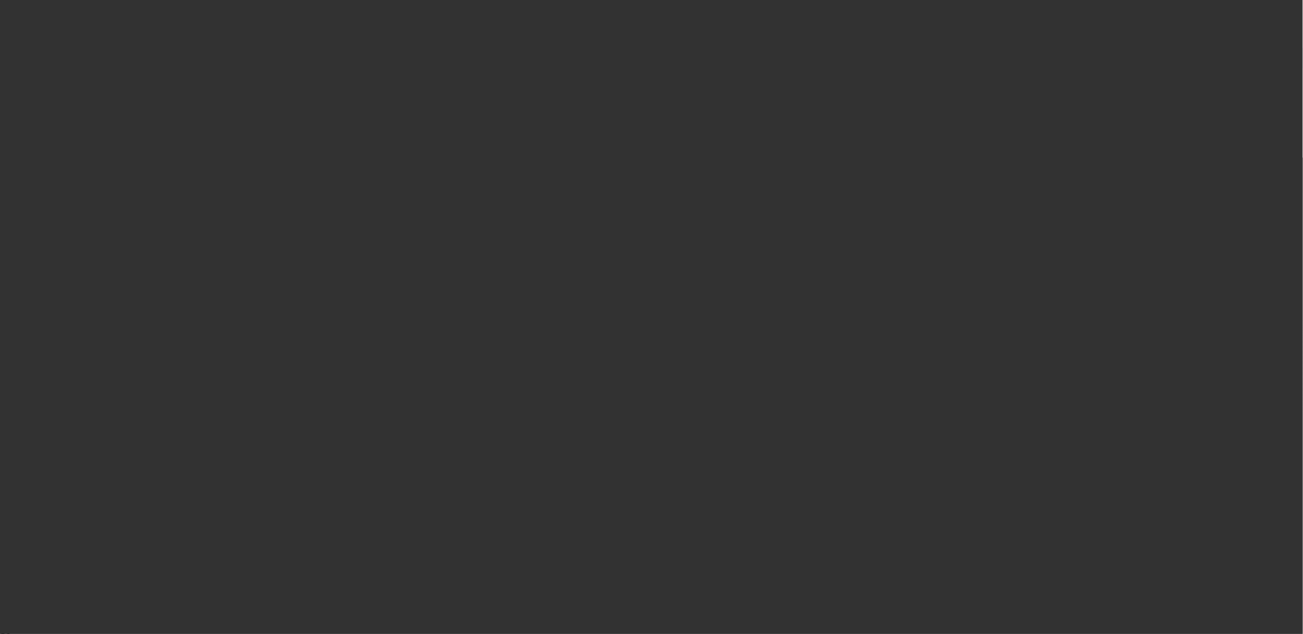
click at [634, 299] on span "Open calendar" at bounding box center [649, 285] width 30 height 30
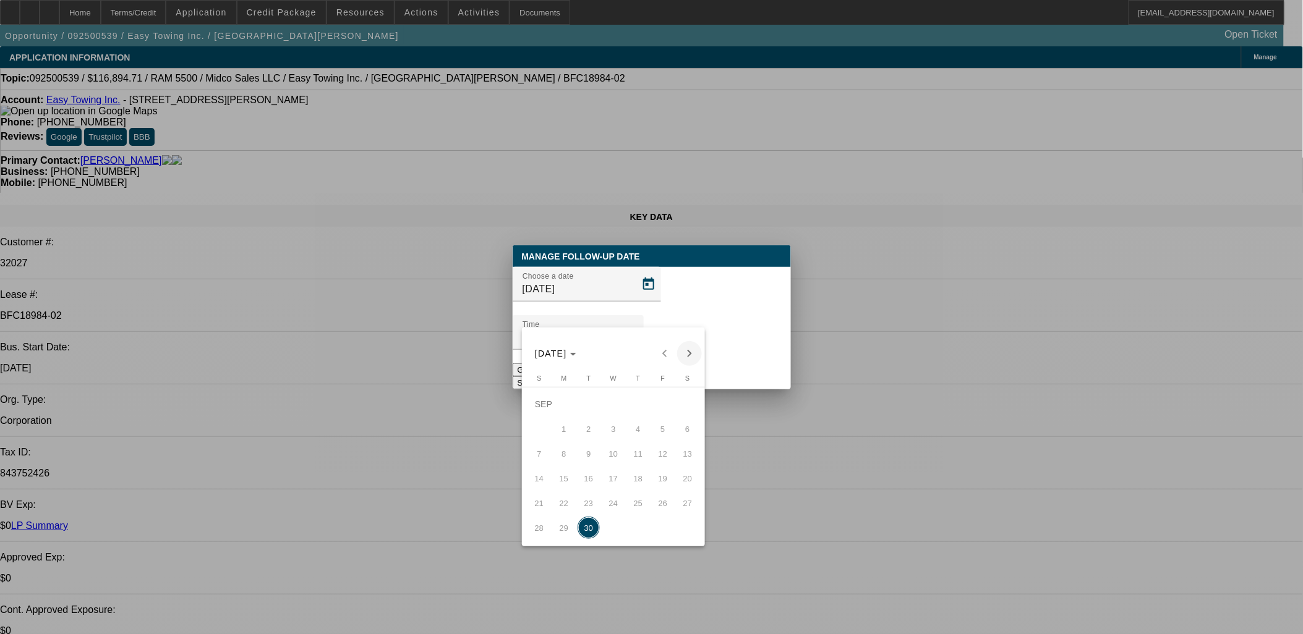
click at [687, 364] on button "Next month" at bounding box center [689, 353] width 25 height 25
click at [612, 409] on span "1" at bounding box center [613, 404] width 22 height 22
type input "10/1/2025"
click at [734, 334] on div at bounding box center [651, 317] width 1303 height 634
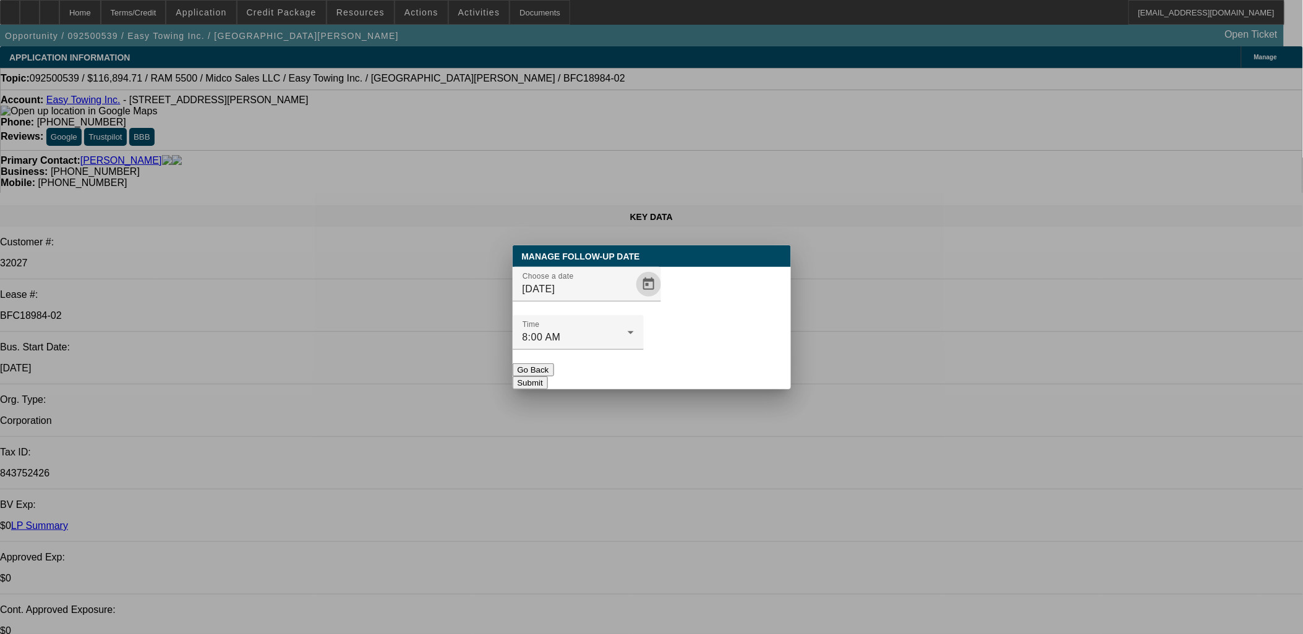
click at [548, 377] on button "Submit" at bounding box center [530, 383] width 35 height 13
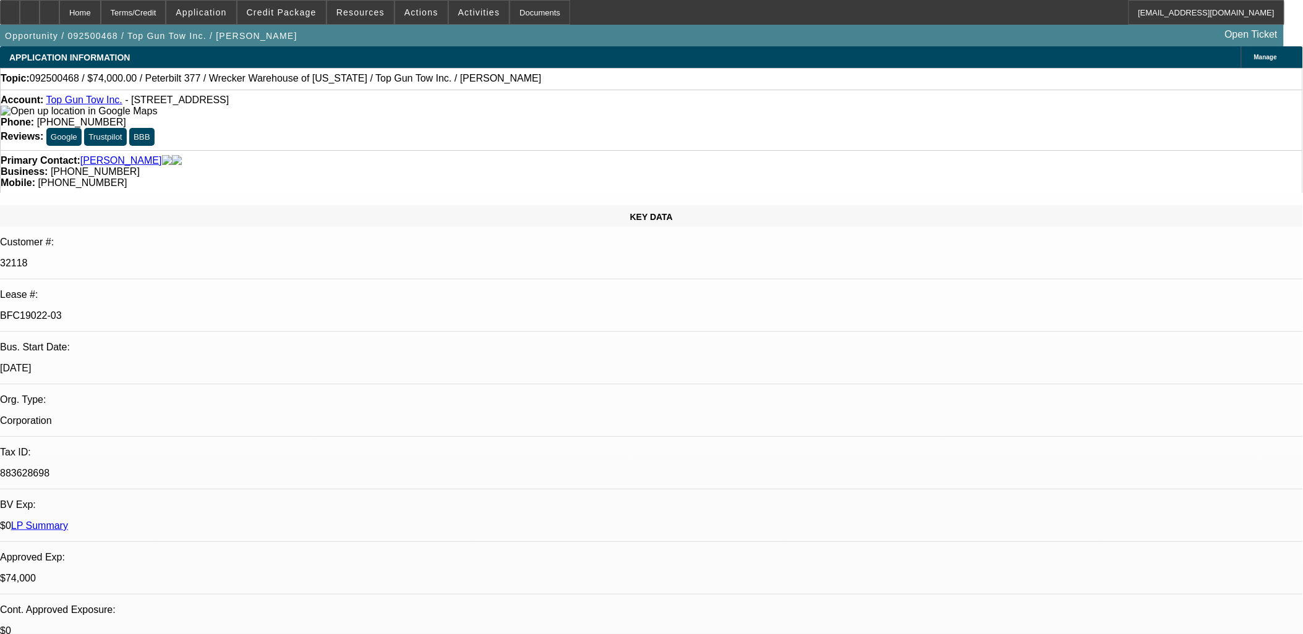
select select "0"
select select "2"
select select "0.1"
select select "0"
select select "2"
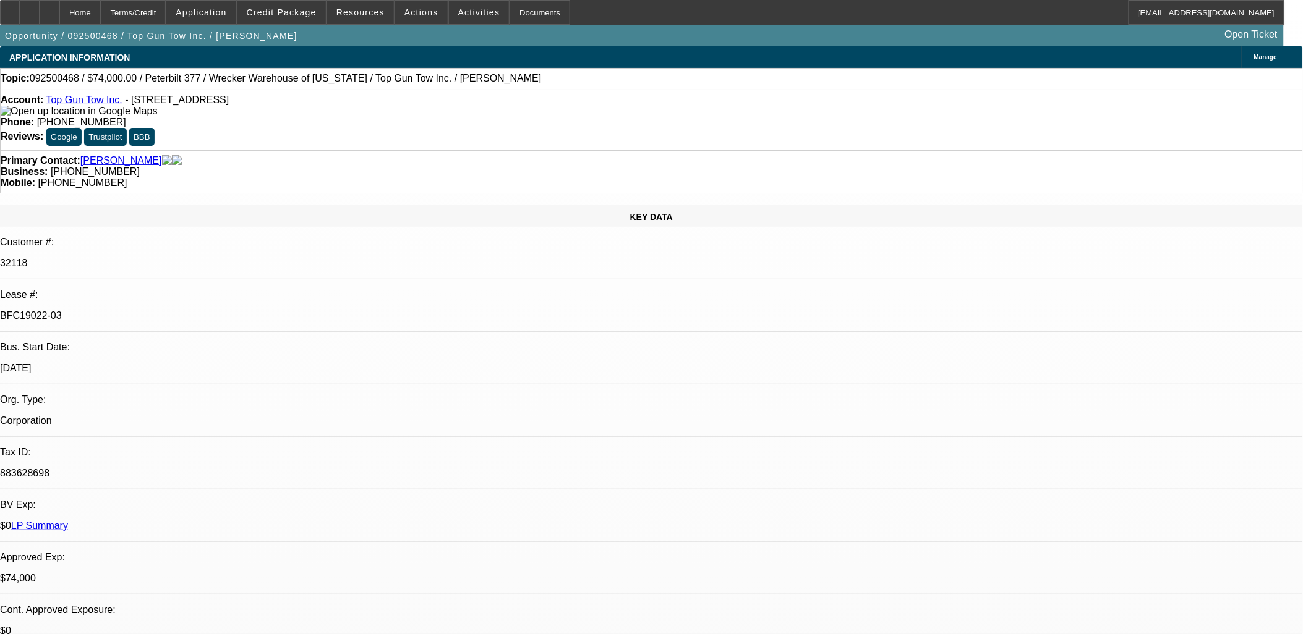
select select "0.1"
select select "0"
select select "2"
select select "0.1"
select select "0"
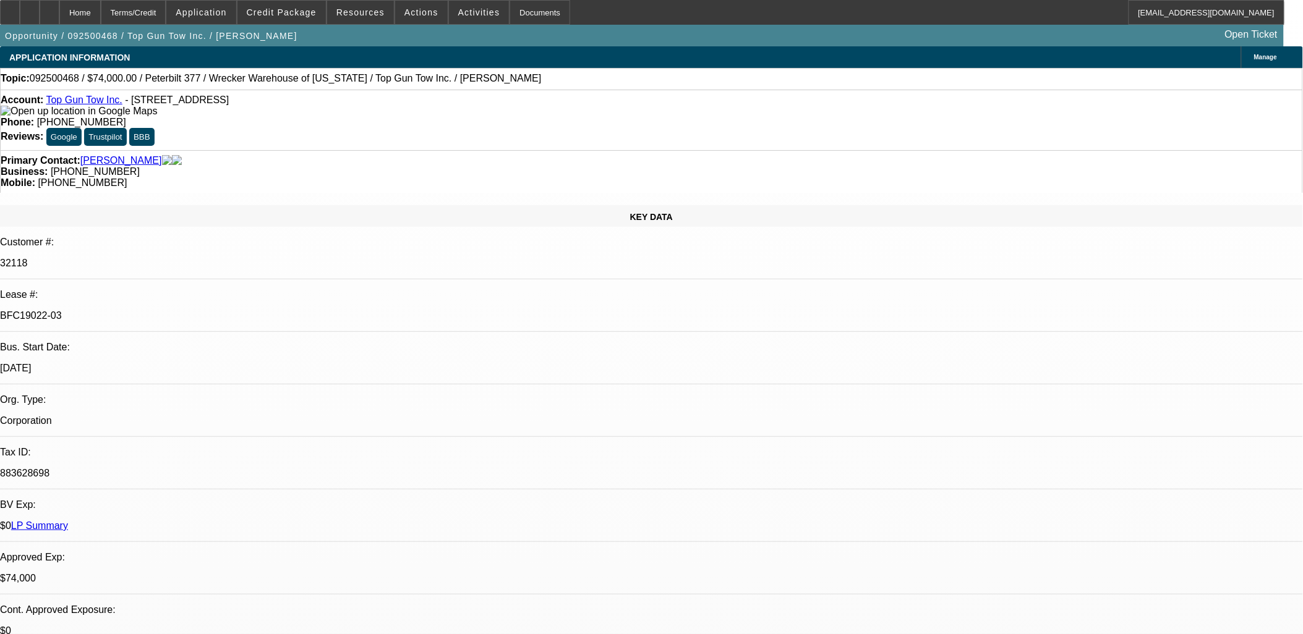
select select "2"
select select "0.1"
select select "1"
select select "2"
select select "4"
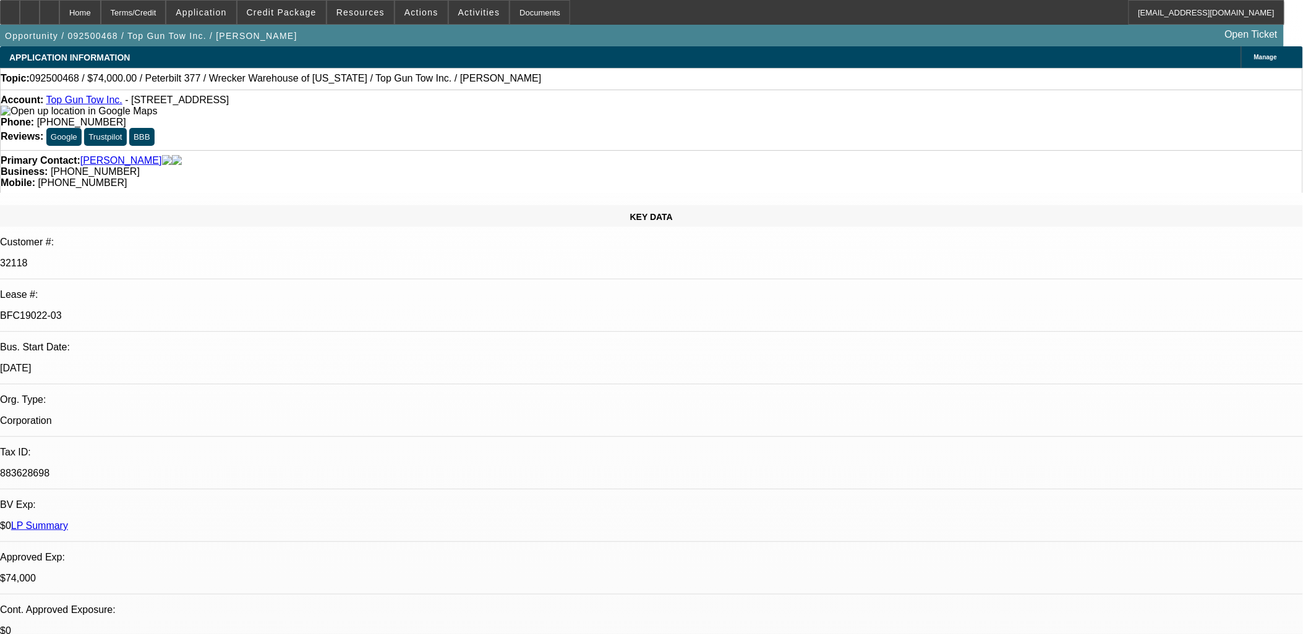
select select "1"
select select "2"
select select "4"
select select "1"
select select "2"
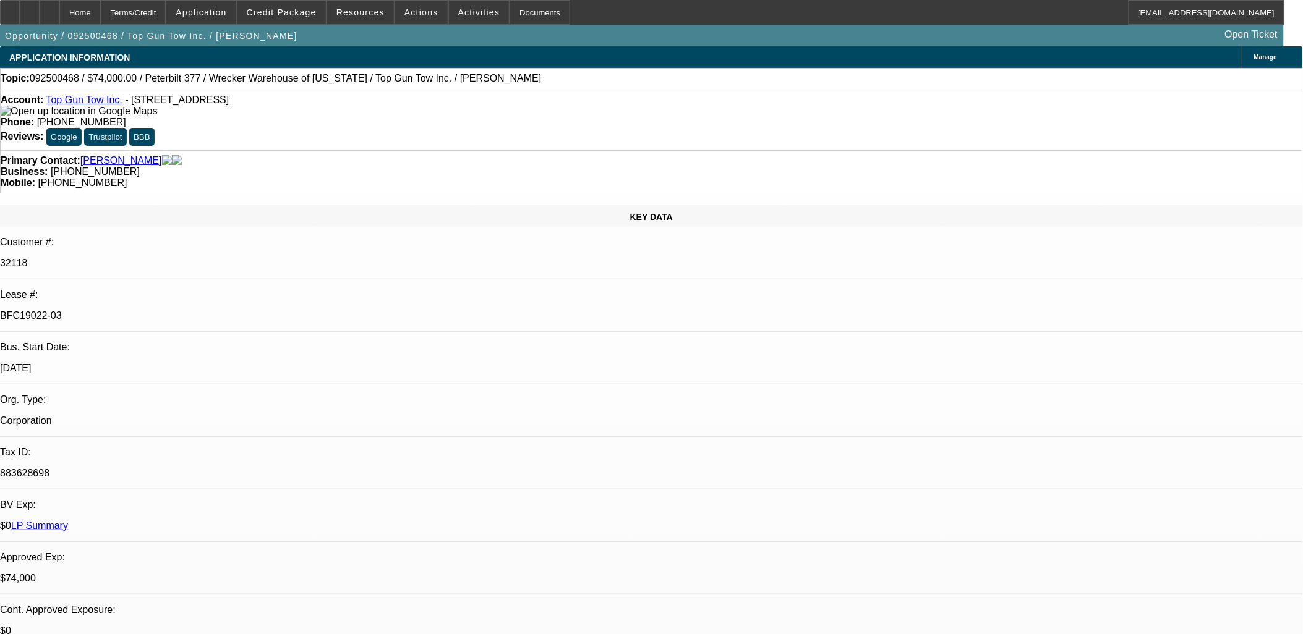
select select "4"
select select "1"
select select "2"
select select "4"
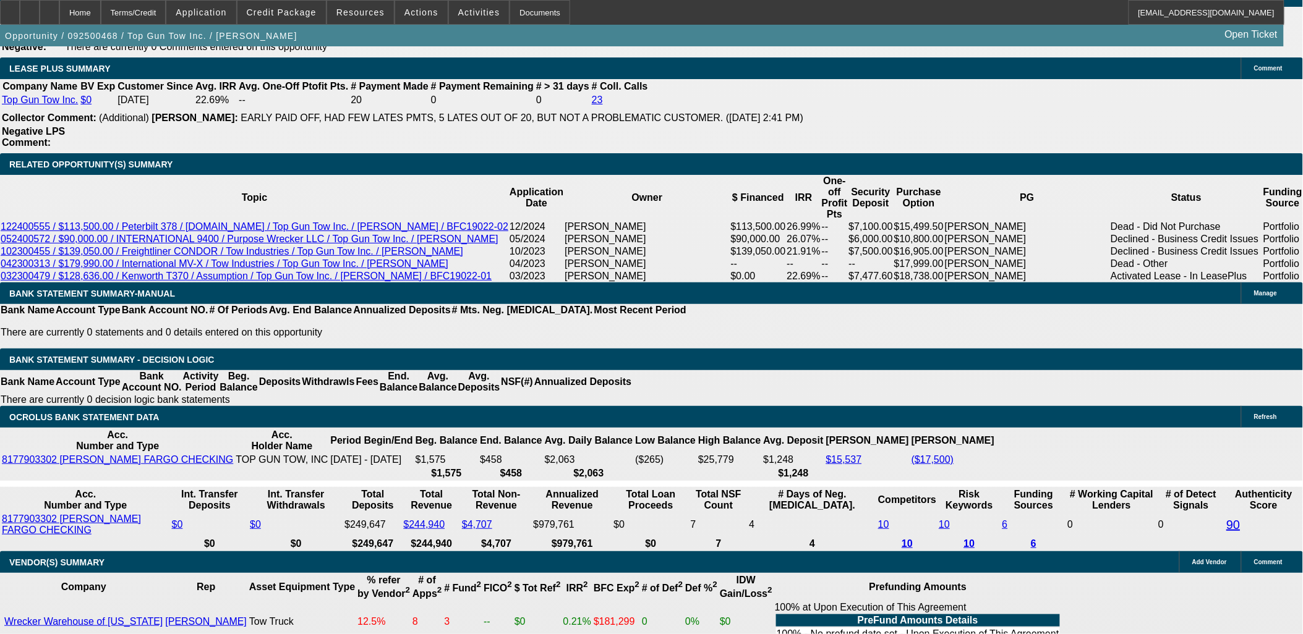
scroll to position [137, 0]
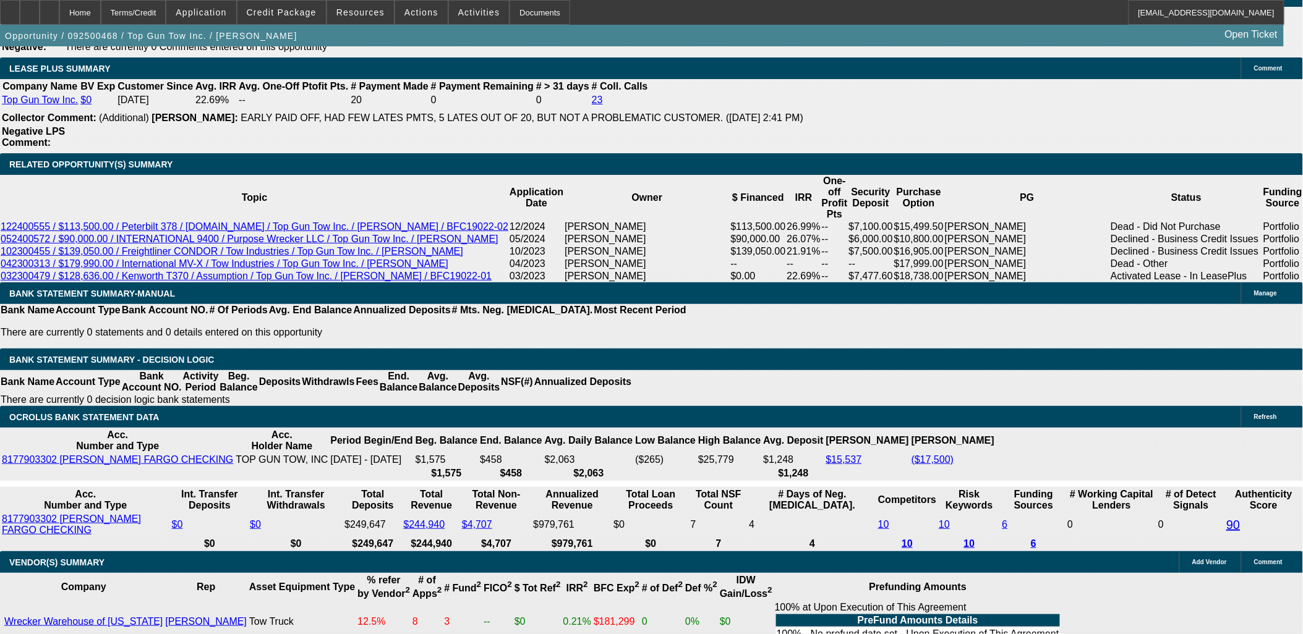
drag, startPoint x: 995, startPoint y: 511, endPoint x: 961, endPoint y: 496, distance: 37.7
drag, startPoint x: 971, startPoint y: 505, endPoint x: 878, endPoint y: 512, distance: 93.0
copy div "Need: Insurance"
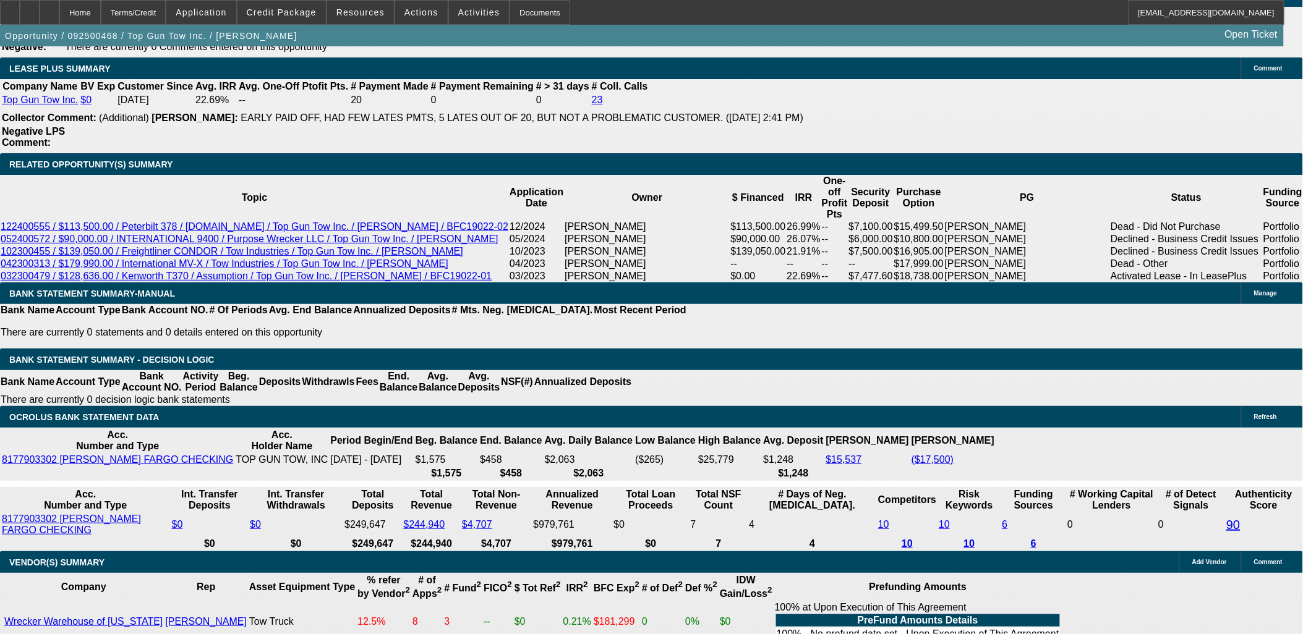
drag, startPoint x: 960, startPoint y: 477, endPoint x: 882, endPoint y: 478, distance: 78.5
drag, startPoint x: 882, startPoint y: 478, endPoint x: 997, endPoint y: 517, distance: 122.0
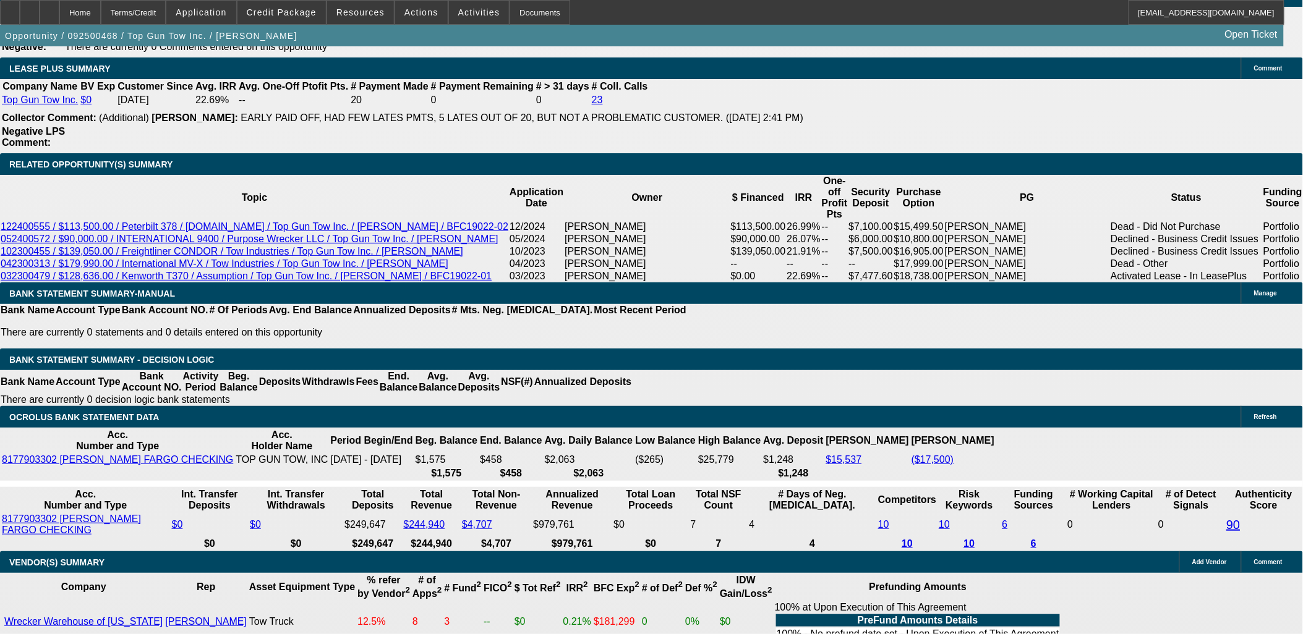
drag, startPoint x: 997, startPoint y: 517, endPoint x: 977, endPoint y: 517, distance: 19.8
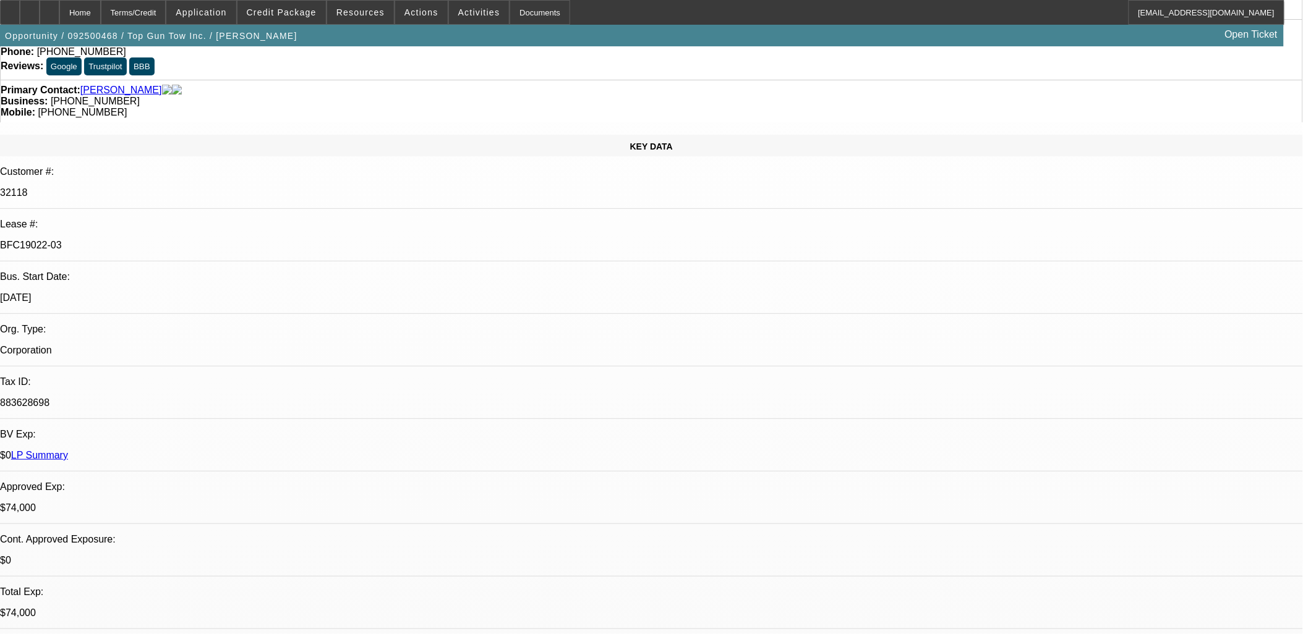
scroll to position [0, 0]
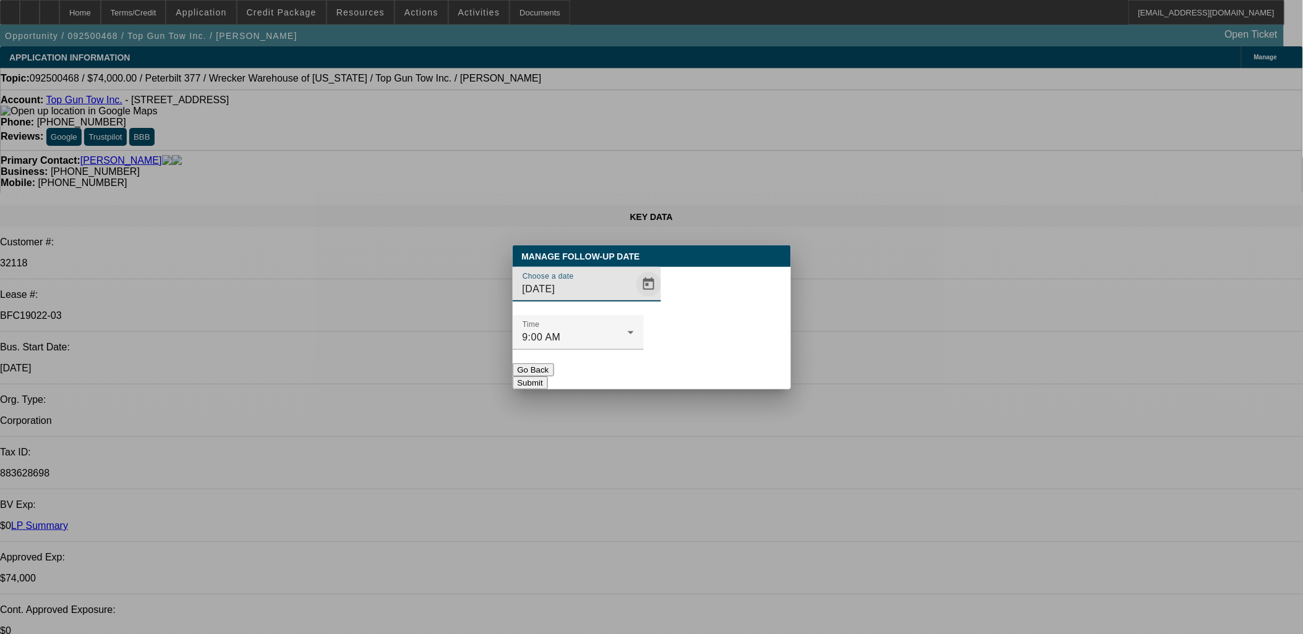
click at [634, 299] on span "Open calendar" at bounding box center [649, 285] width 30 height 30
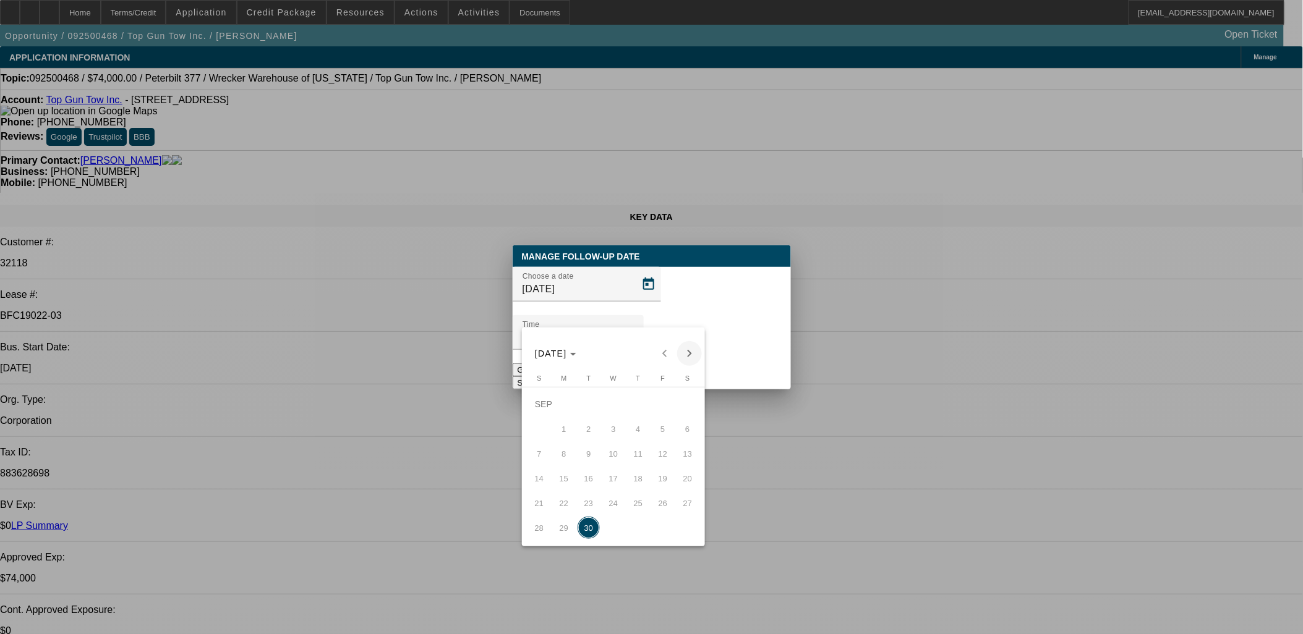
click at [685, 348] on span "Next month" at bounding box center [689, 353] width 25 height 25
drag, startPoint x: 628, startPoint y: 390, endPoint x: 620, endPoint y: 396, distance: 9.7
click at [627, 392] on th at bounding box center [613, 389] width 173 height 5
click at [615, 399] on span "1" at bounding box center [613, 404] width 22 height 22
type input "10/1/2025"
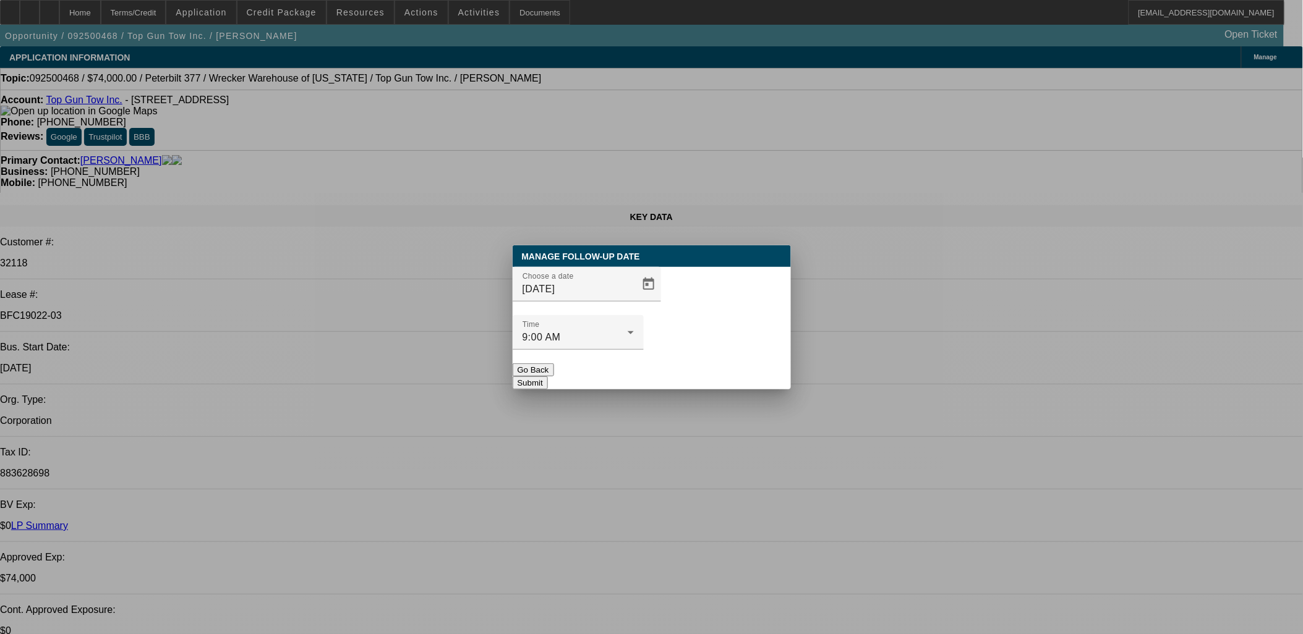
click at [548, 377] on button "Submit" at bounding box center [530, 383] width 35 height 13
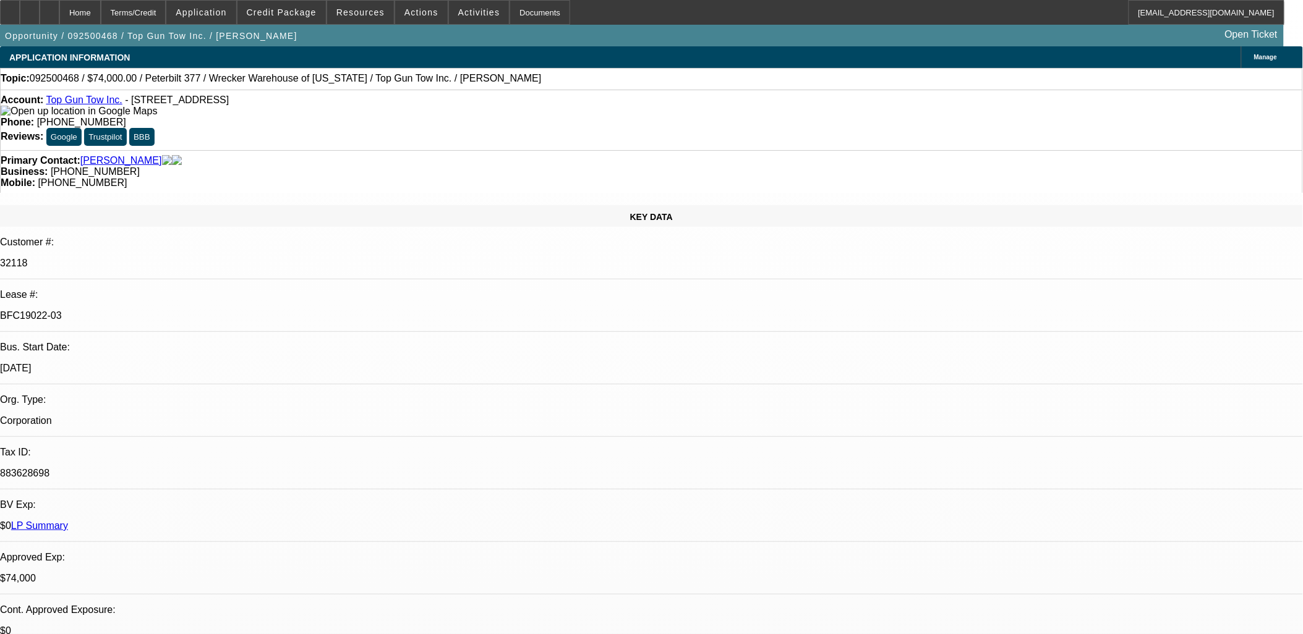
drag, startPoint x: 646, startPoint y: 365, endPoint x: 637, endPoint y: 363, distance: 8.9
drag, startPoint x: 637, startPoint y: 363, endPoint x: 610, endPoint y: 376, distance: 30.1
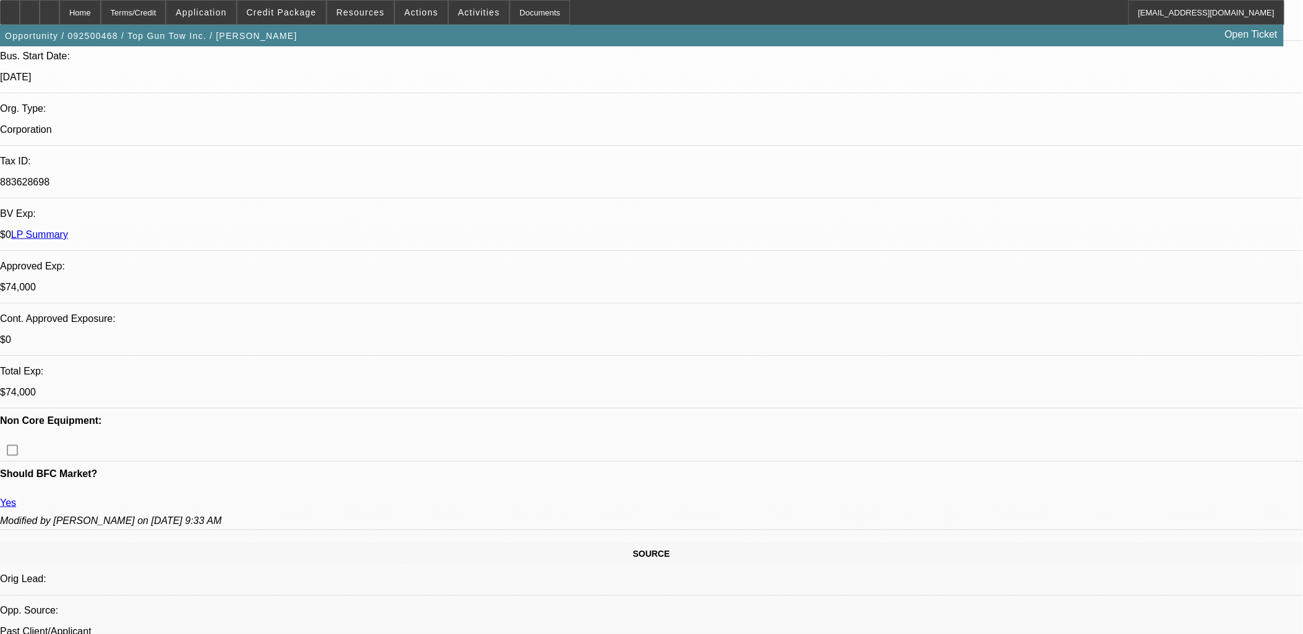
scroll to position [206, 0]
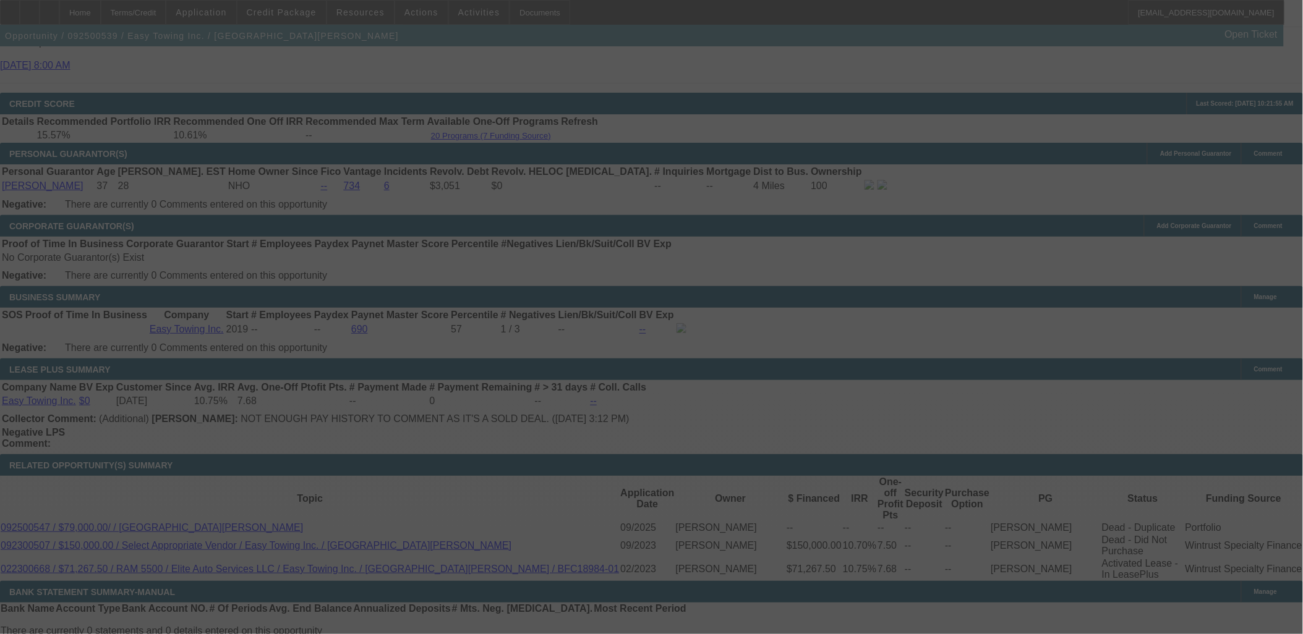
scroll to position [2143, 0]
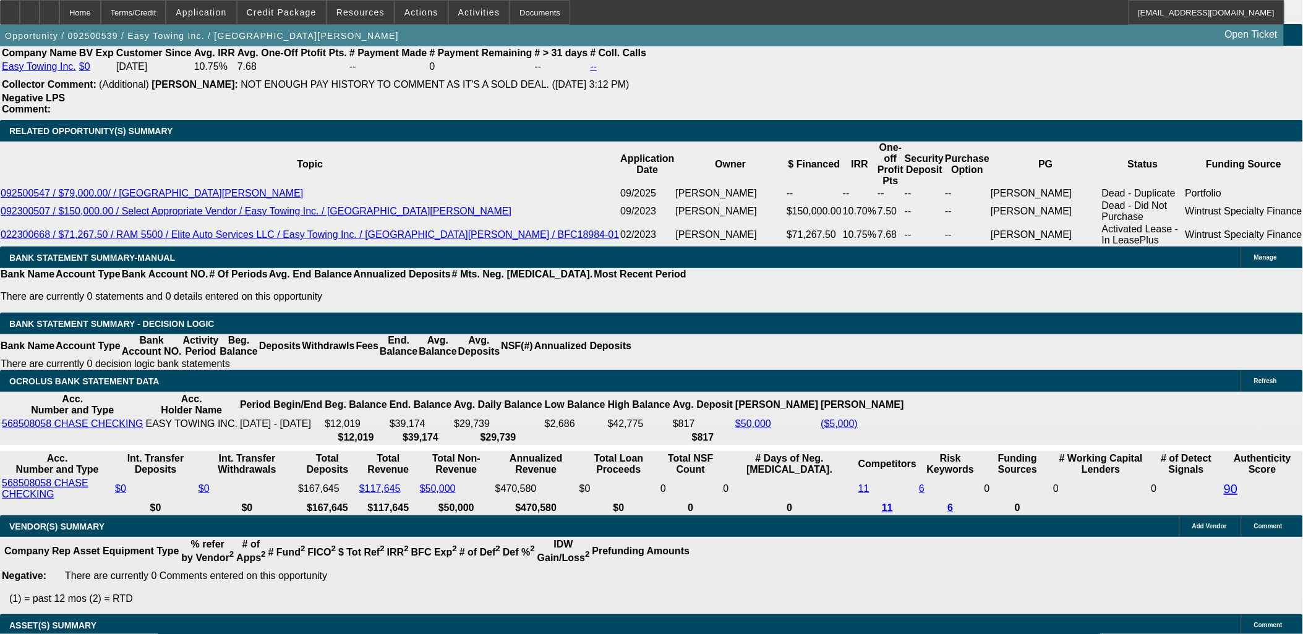
select select "0"
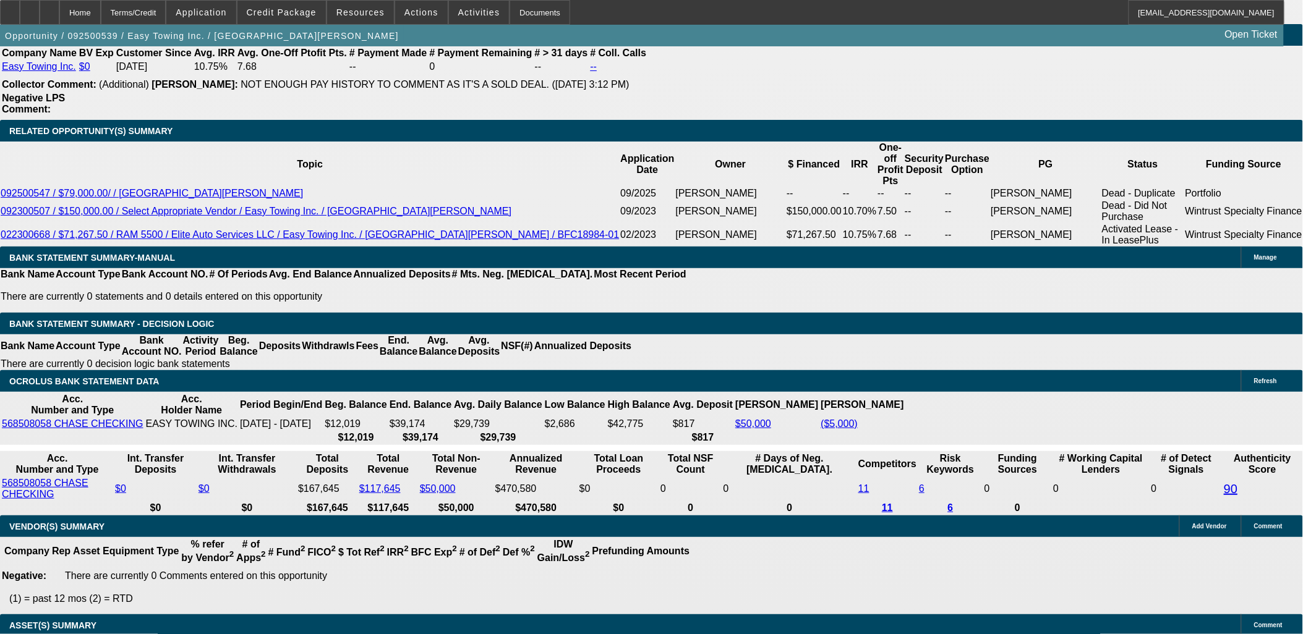
select select "0"
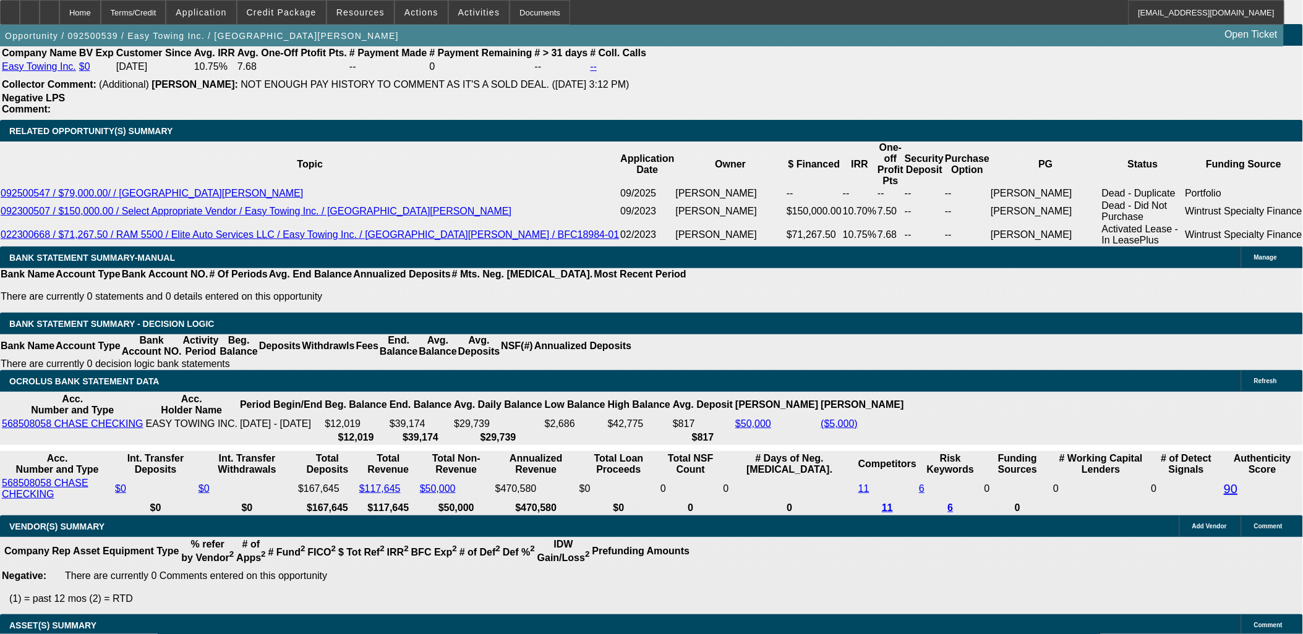
select select "0"
select select "1"
select select "2"
select select "6"
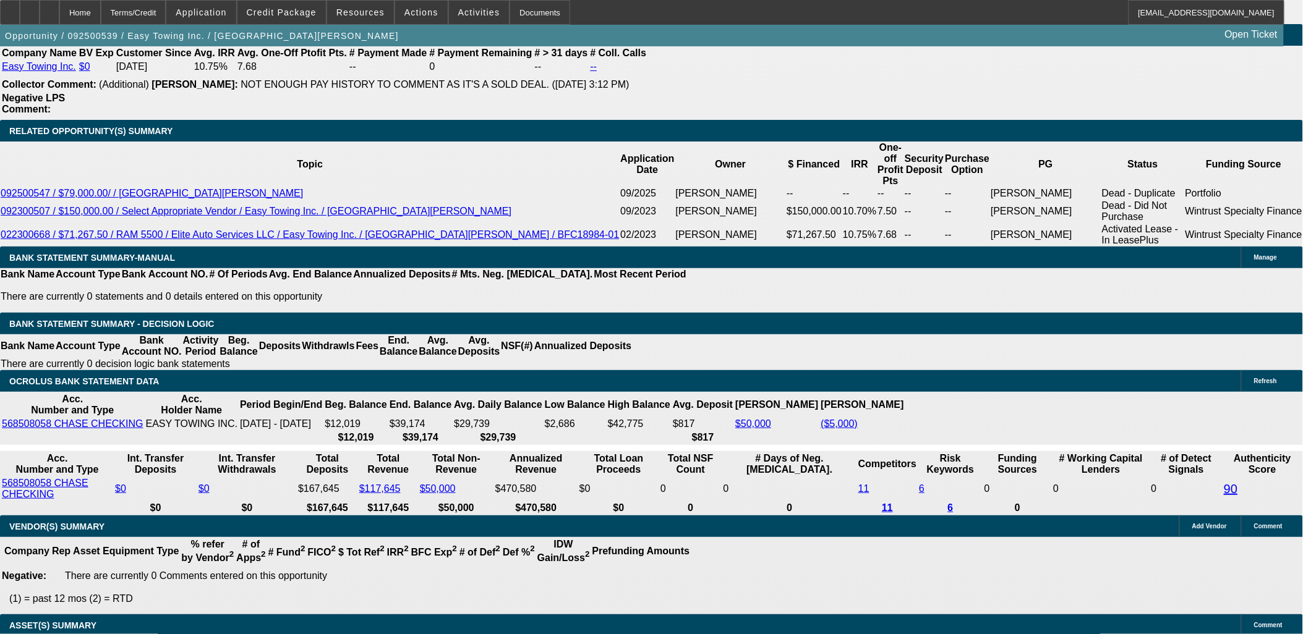
select select "1"
select select "2"
select select "6"
select select "1"
select select "2"
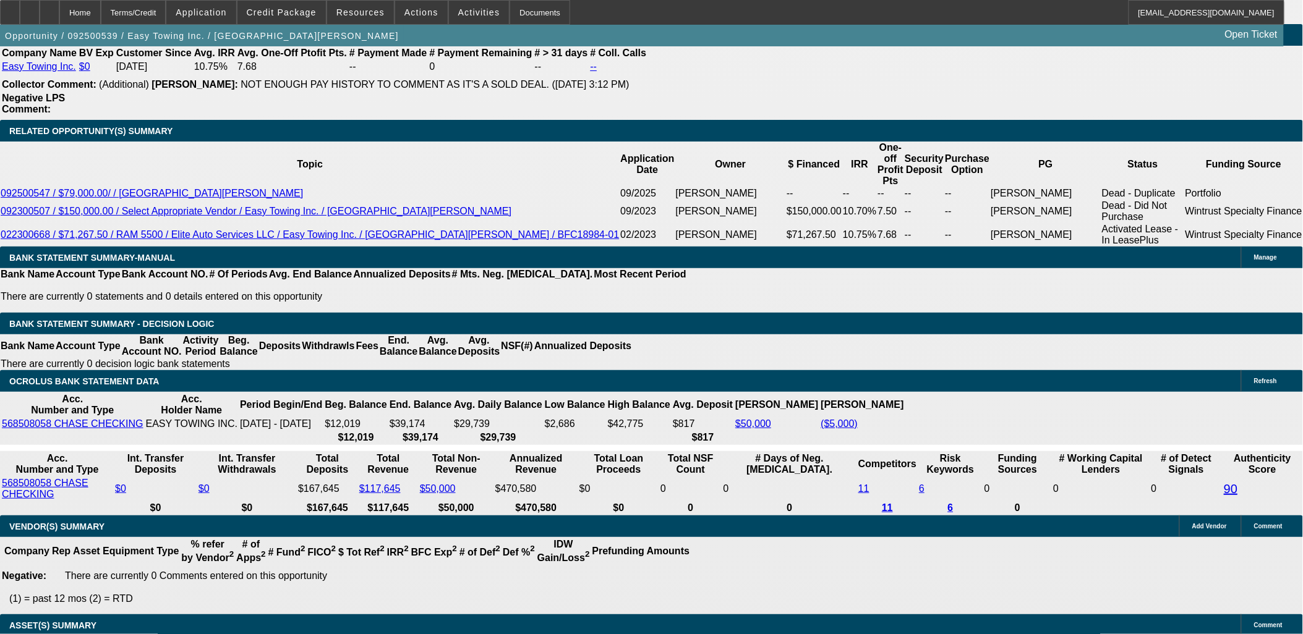
select select "6"
select select "1"
select select "2"
select select "6"
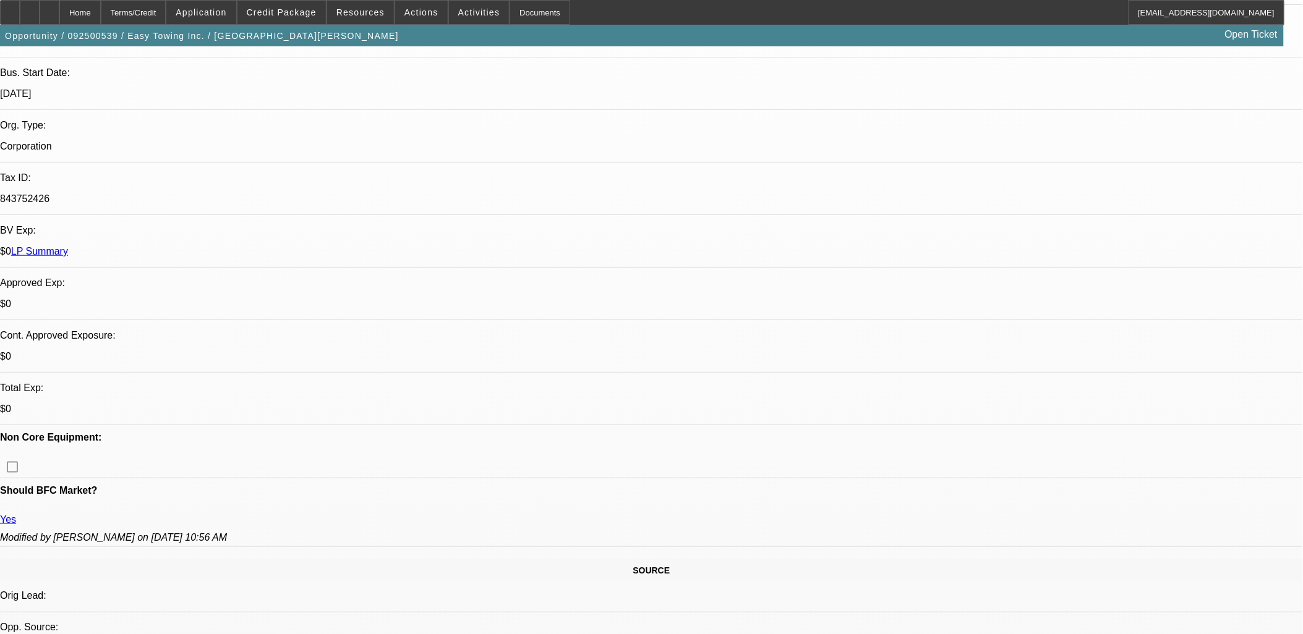
scroll to position [0, 0]
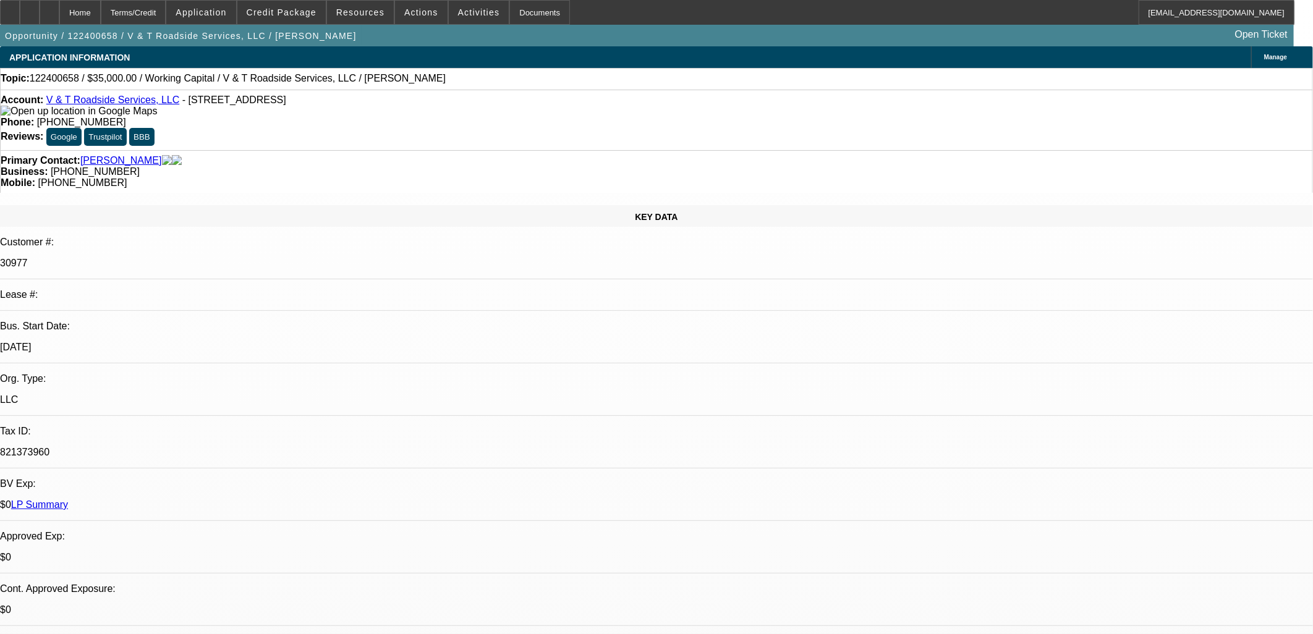
select select "0"
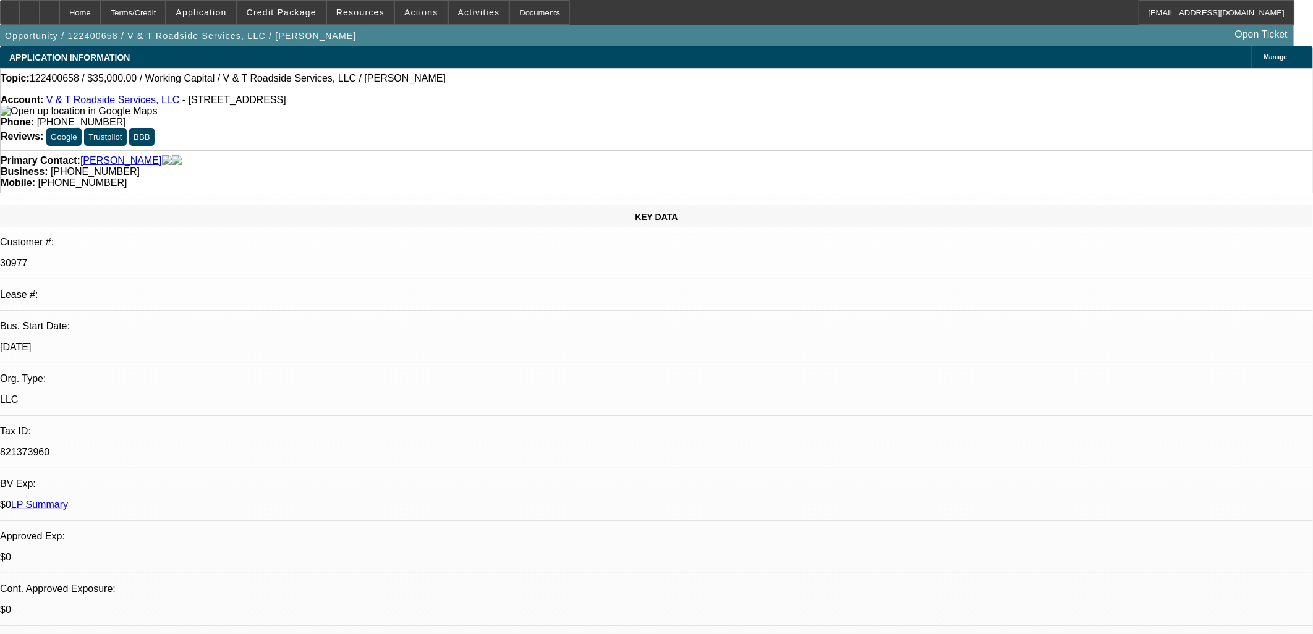
select select "0"
select select "1"
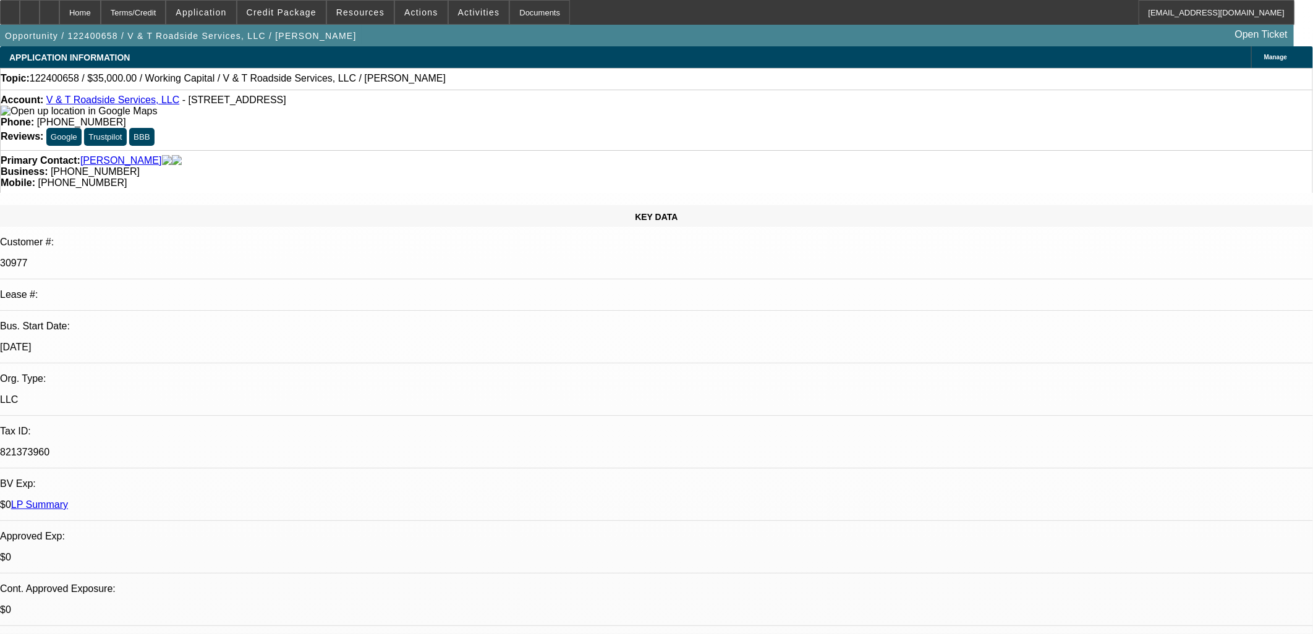
select select "2"
select select "6"
select select "1"
select select "2"
select select "6"
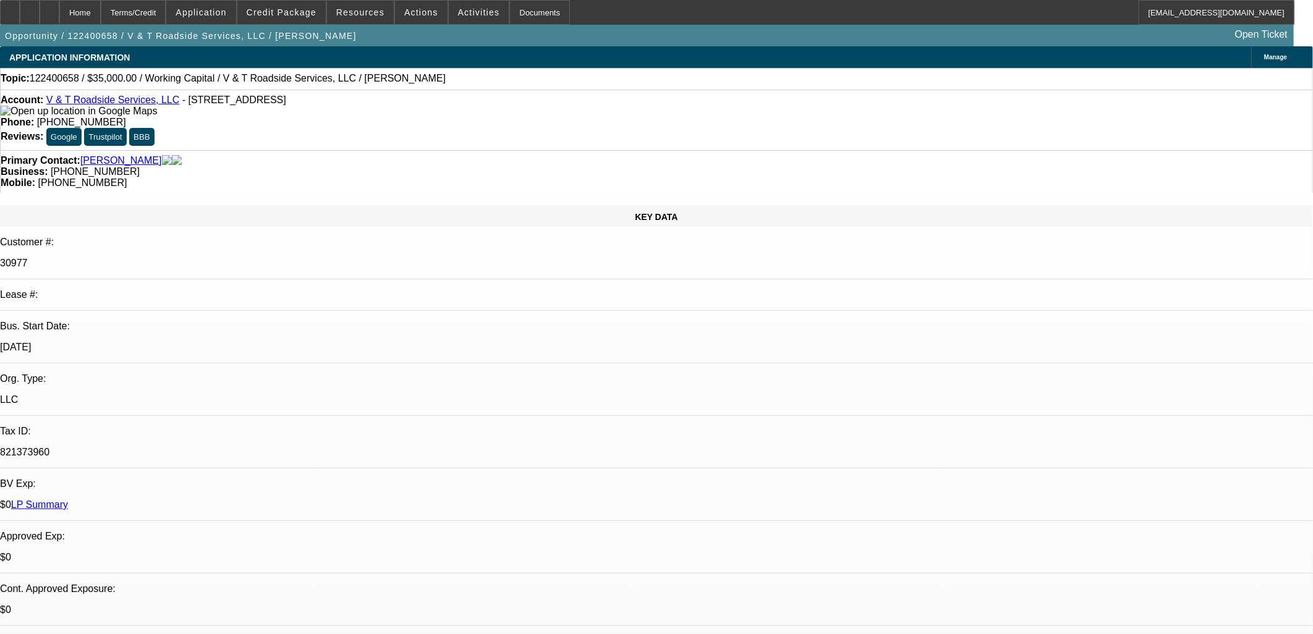
select select "1"
select select "2"
select select "6"
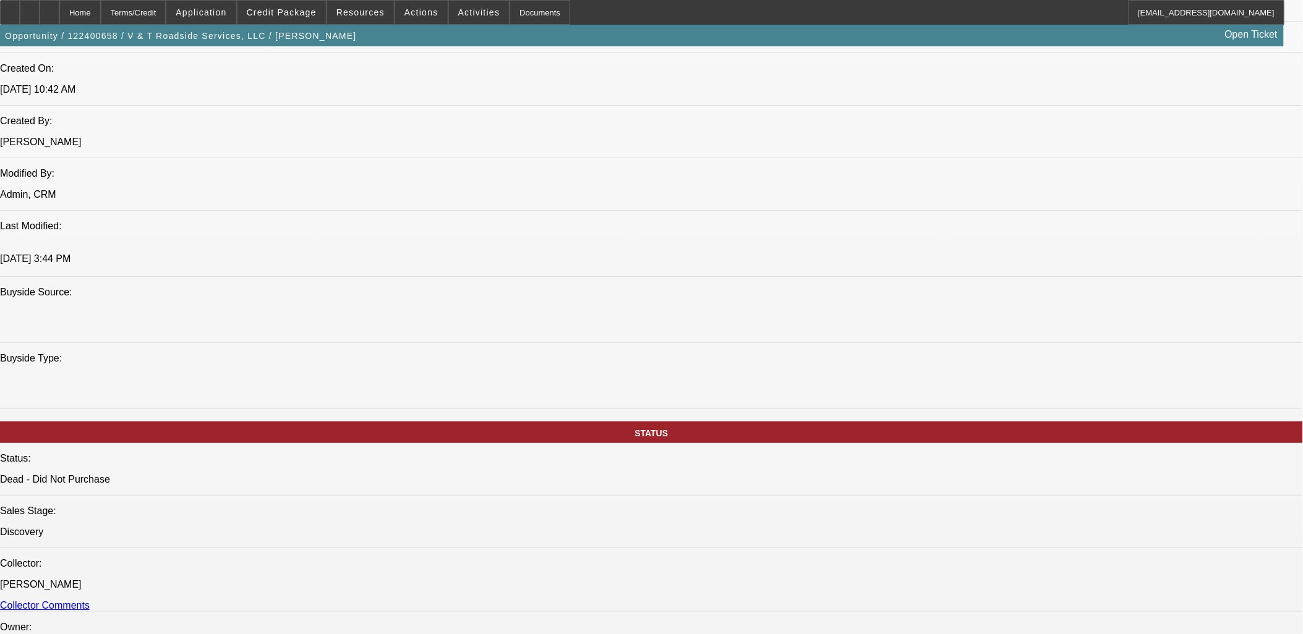
scroll to position [824, 0]
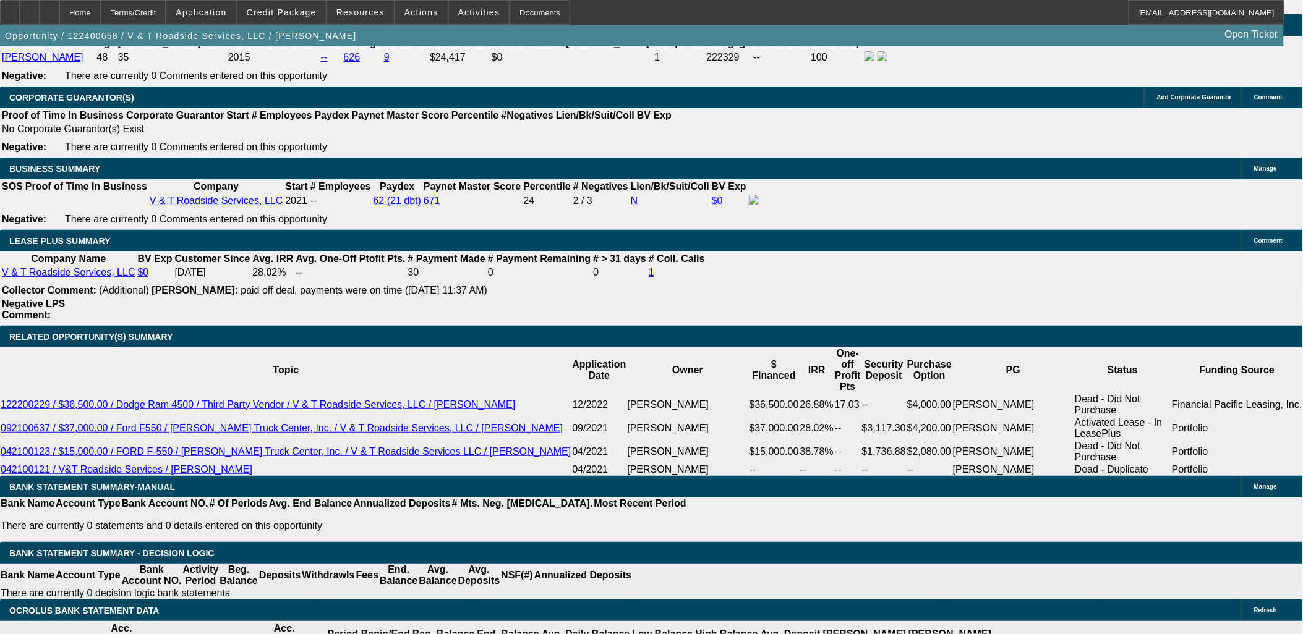
scroll to position [1992, 0]
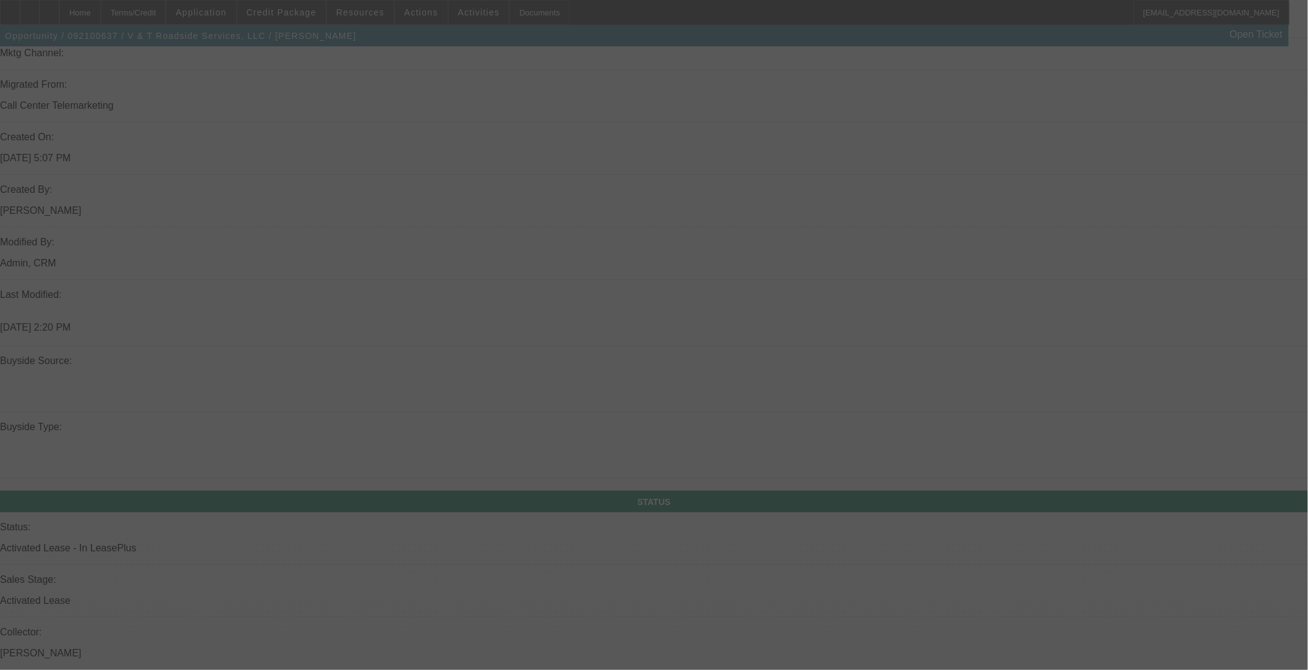
scroll to position [1250, 0]
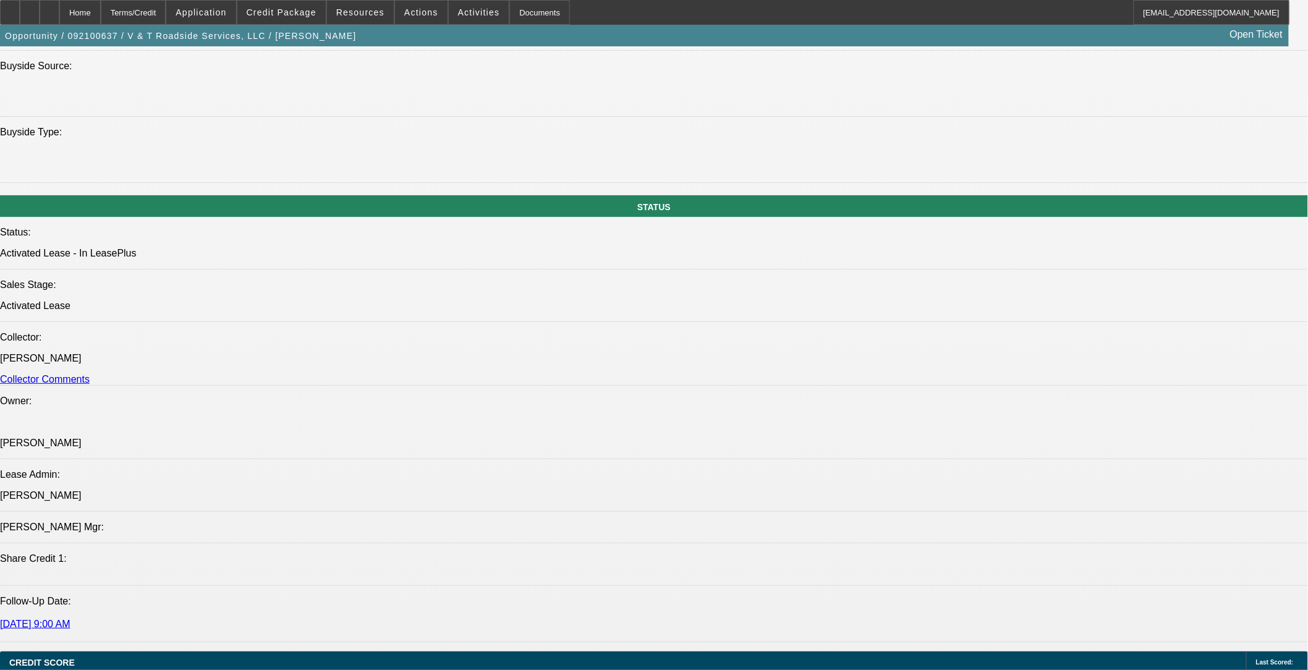
select select "0"
select select "2"
select select "0.1"
select select "0"
select select "2"
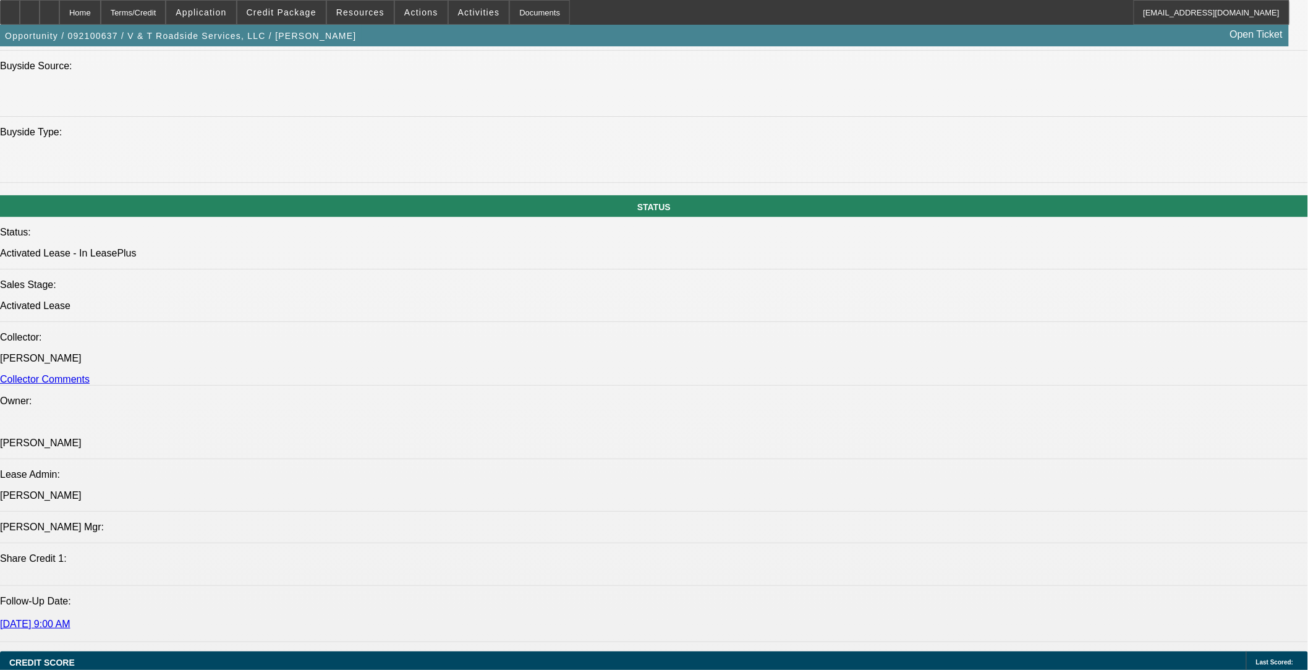
select select "0.1"
select select "0"
select select "2"
select select "0.1"
select select "0"
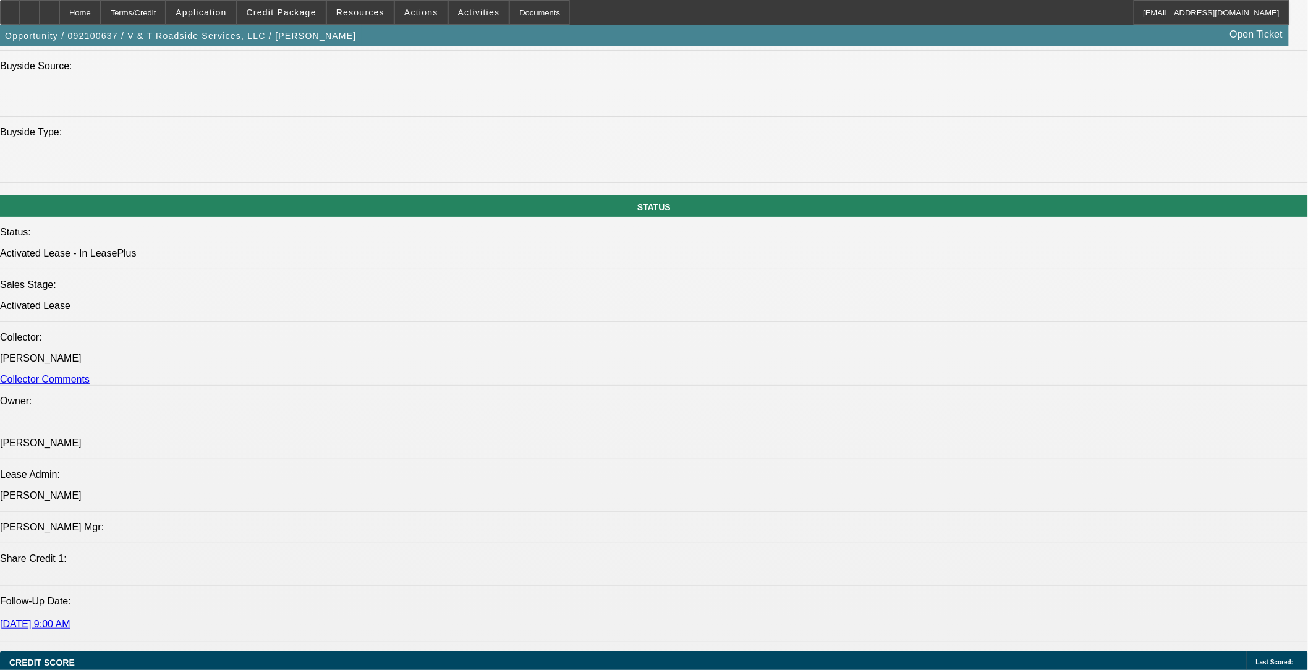
select select "2"
select select "0.1"
select select "1"
select select "2"
select select "4"
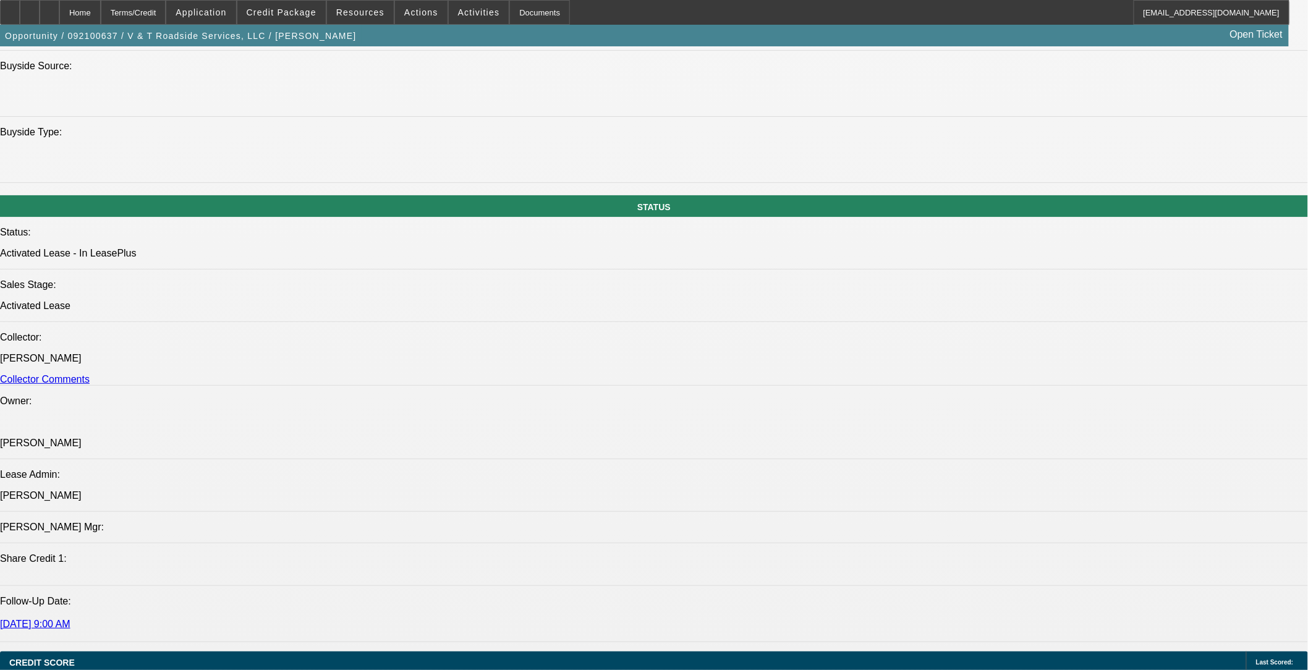
select select "1"
select select "2"
select select "4"
select select "1"
select select "2"
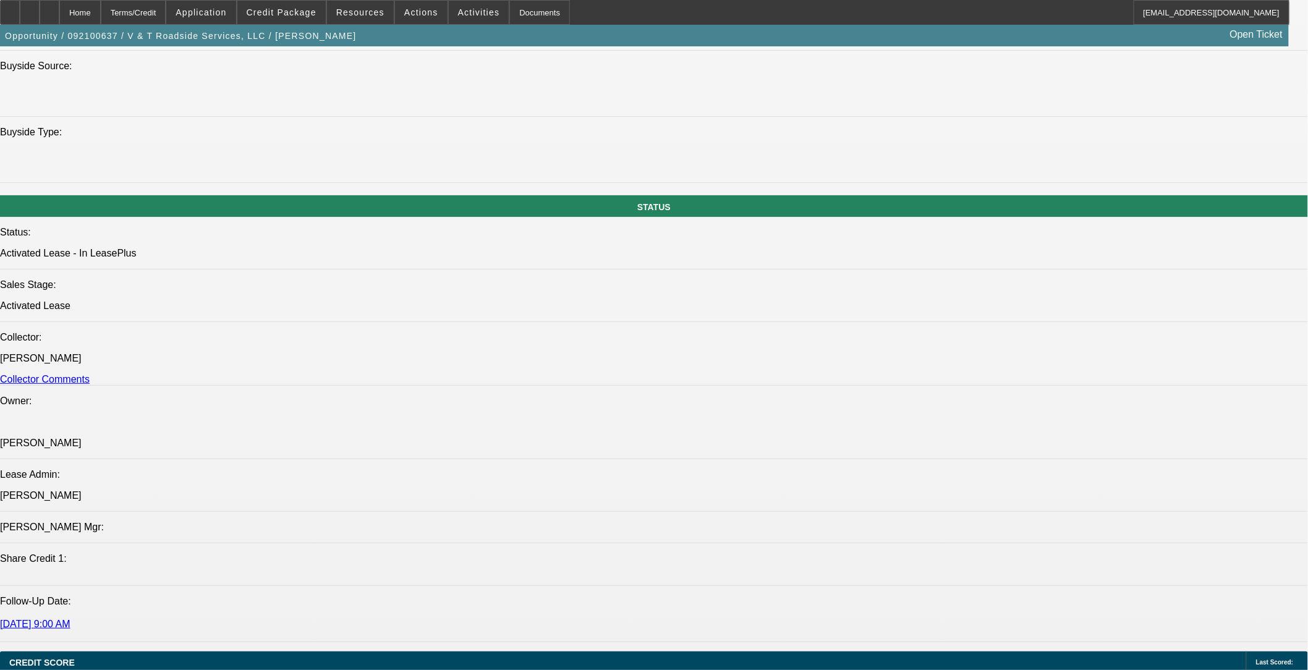
select select "4"
select select "1"
select select "2"
select select "4"
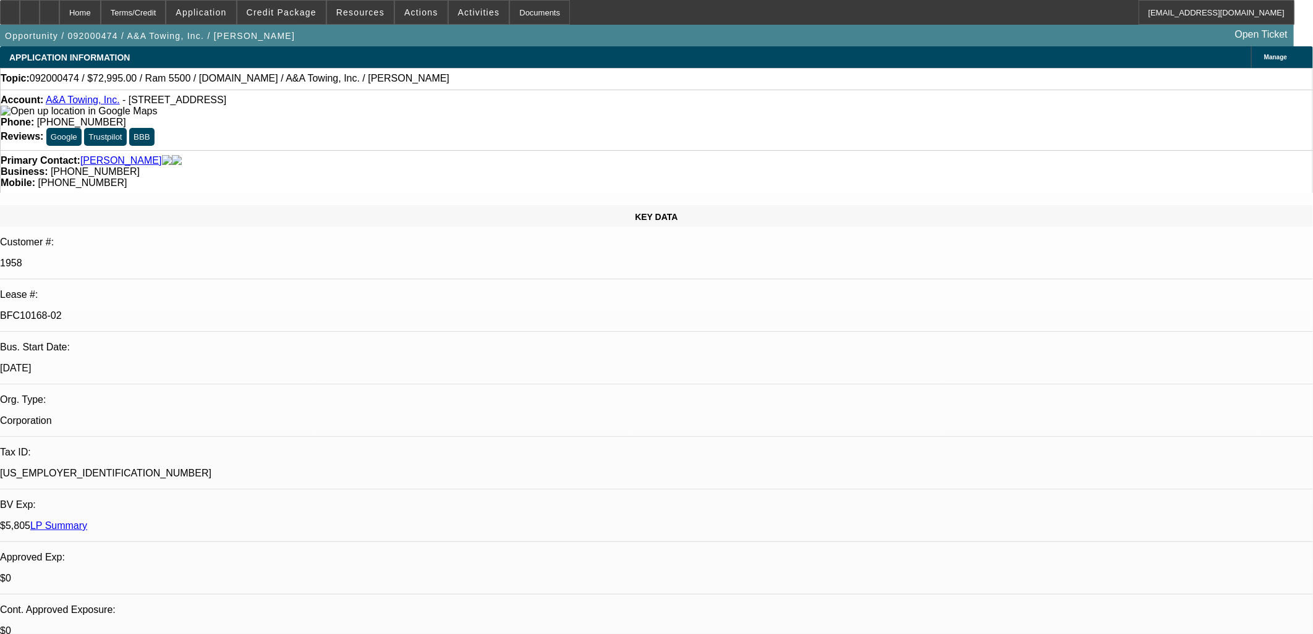
select select "0"
select select "2"
select select "0.1"
select select "4"
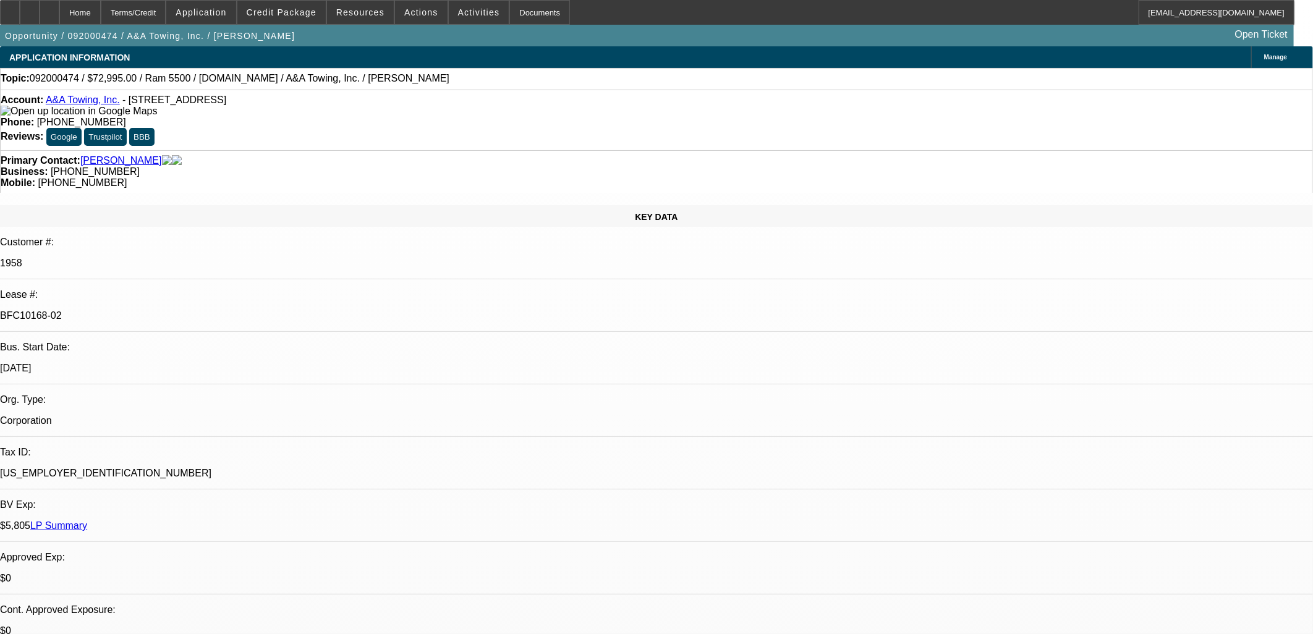
select select "0"
select select "0.1"
select select "4"
select select "0"
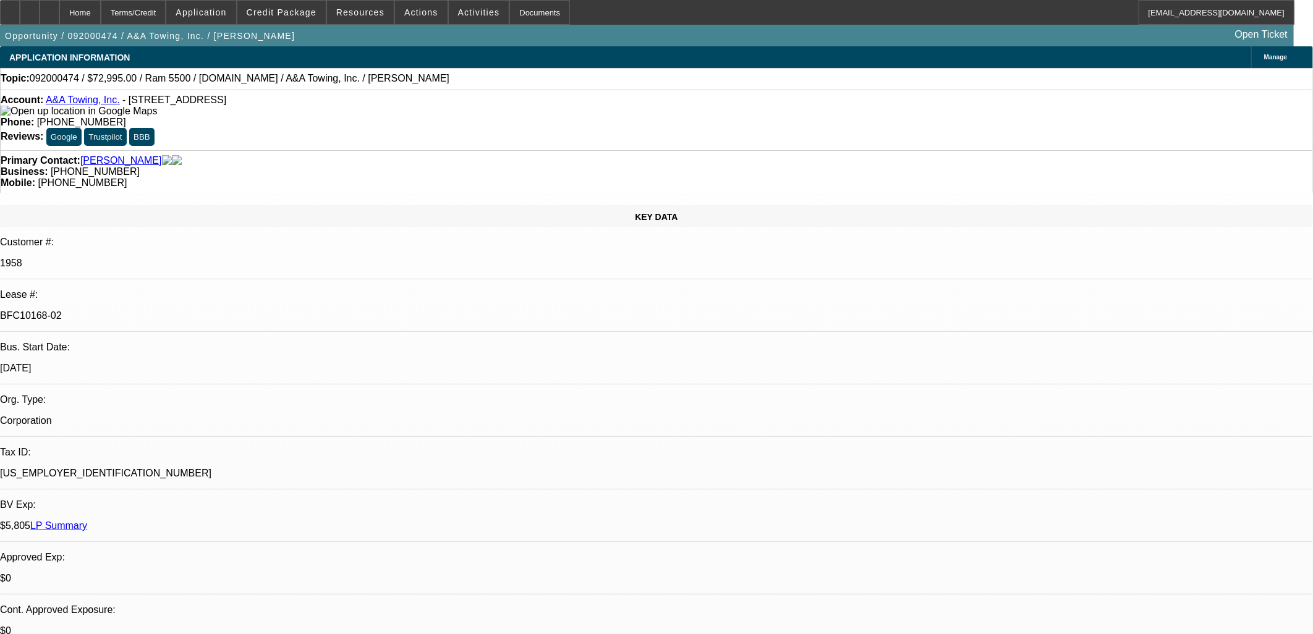
select select "2"
select select "0.1"
select select "4"
select select "0"
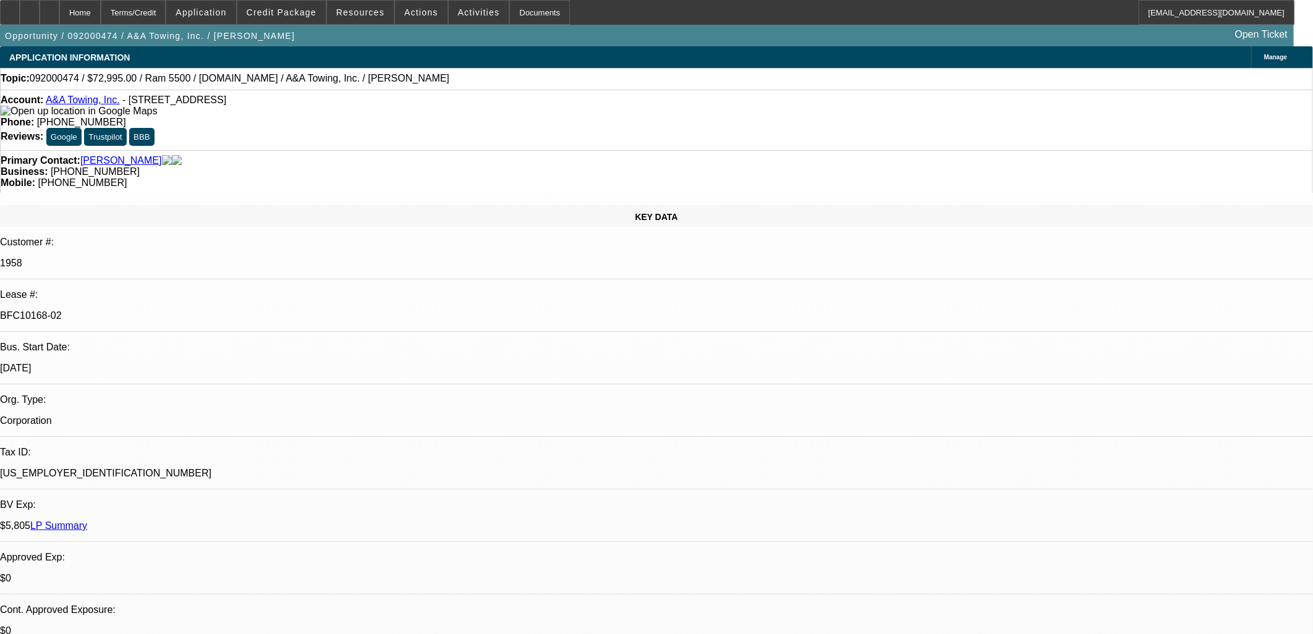
select select "2"
select select "0.1"
select select "4"
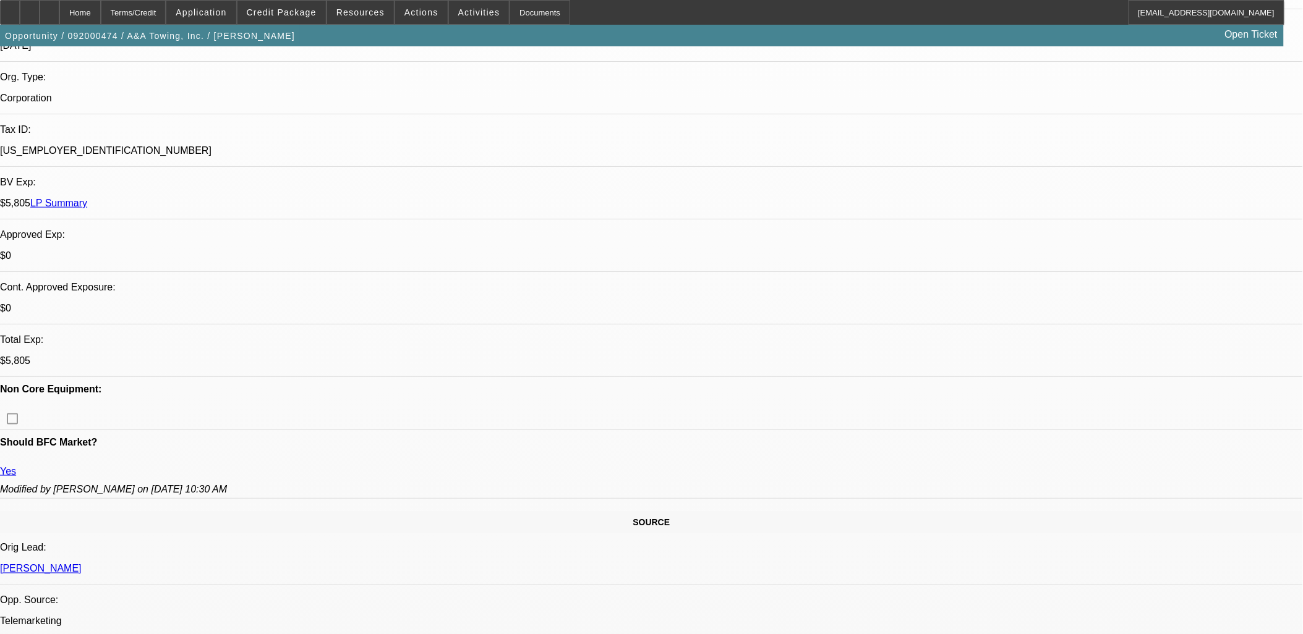
scroll to position [343, 0]
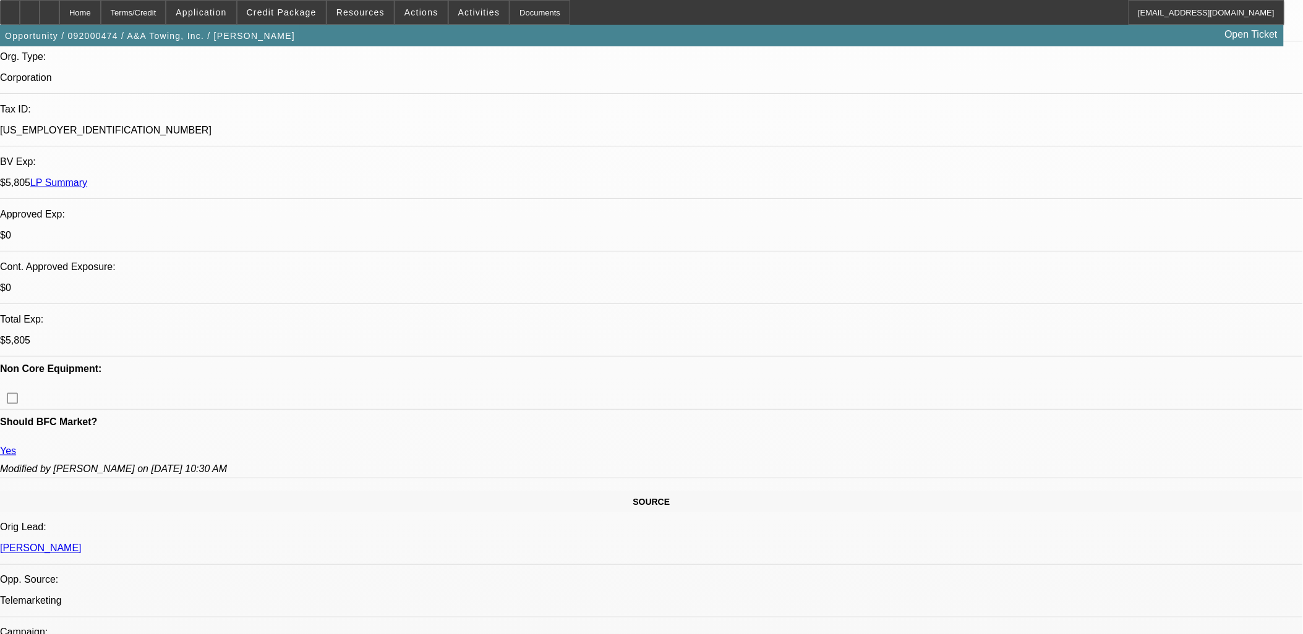
click at [682, 43] on div "Opportunity / 092000474 / A&A Towing, Inc. / Jones, Mark Open Ticket" at bounding box center [642, 36] width 1284 height 22
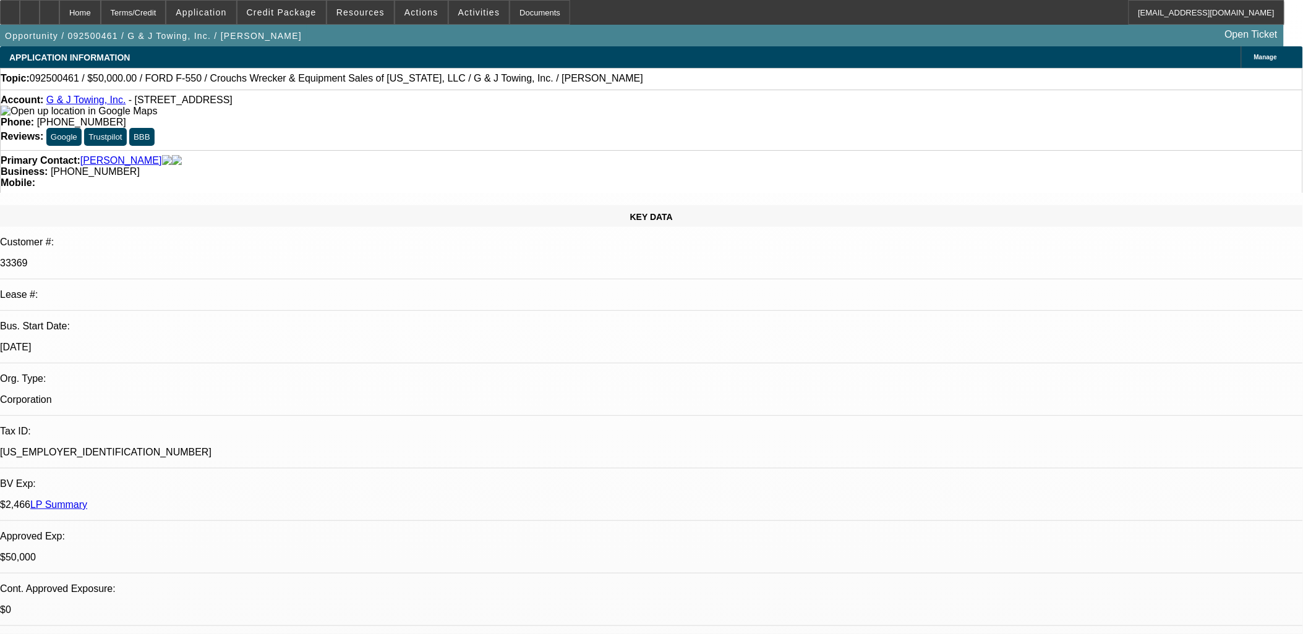
select select "0"
select select "2"
select select "0"
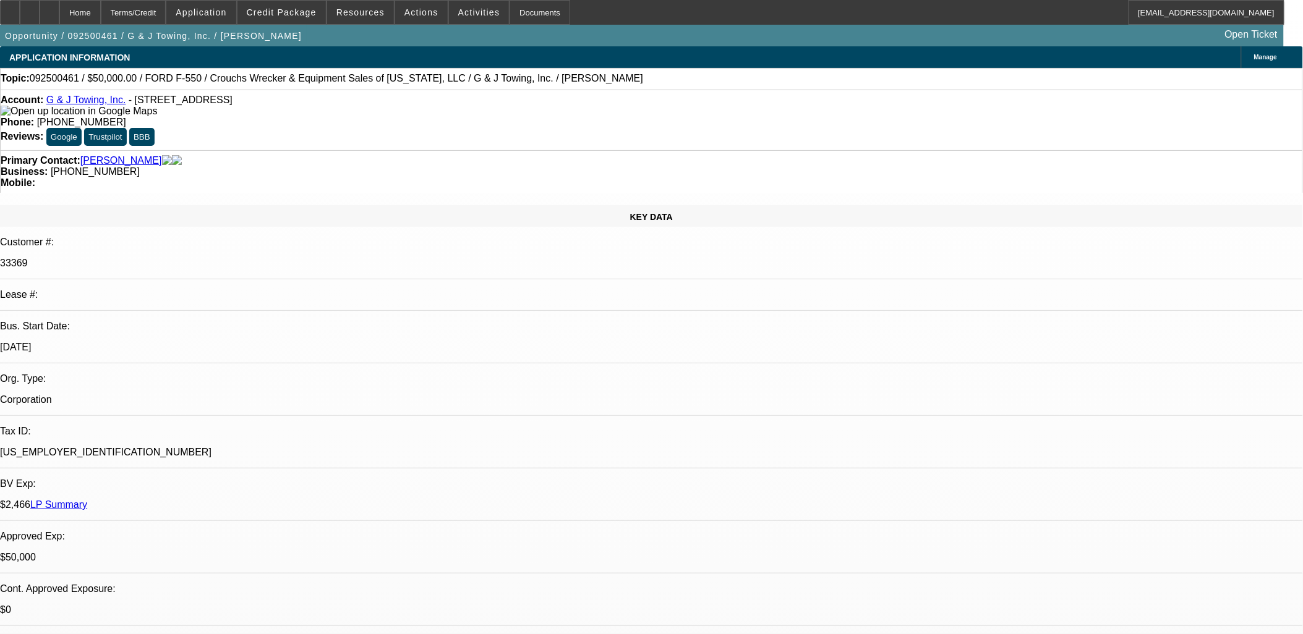
select select "0"
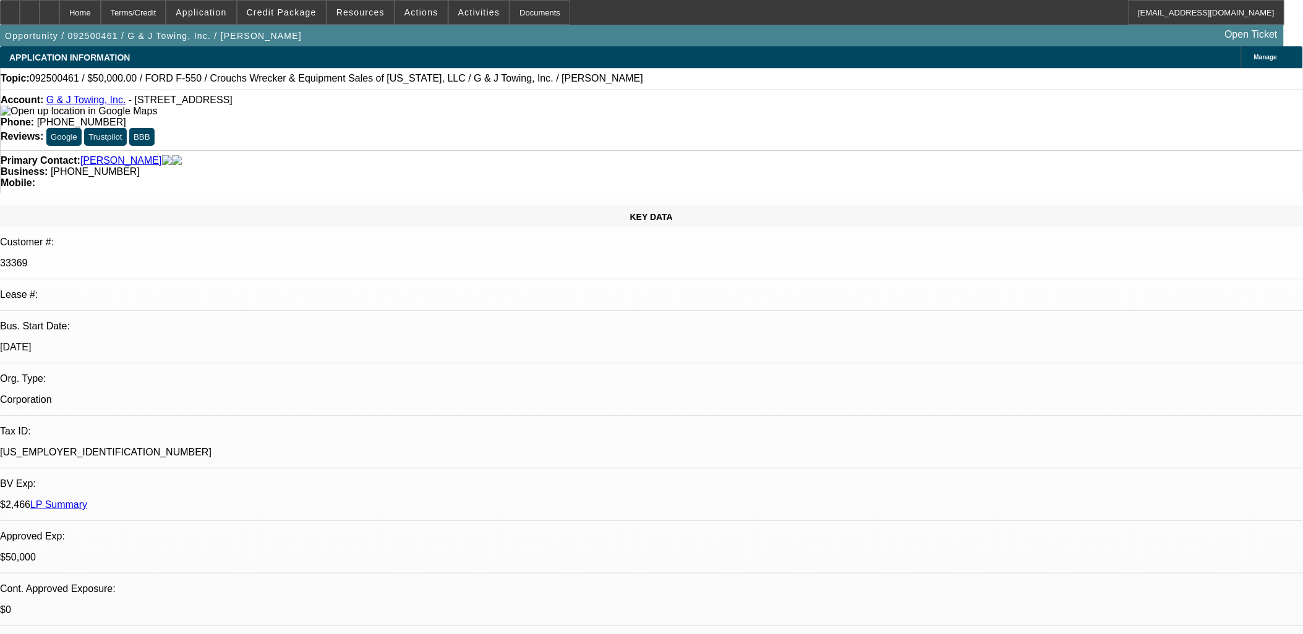
select select "0"
select select "1"
select select "2"
select select "6"
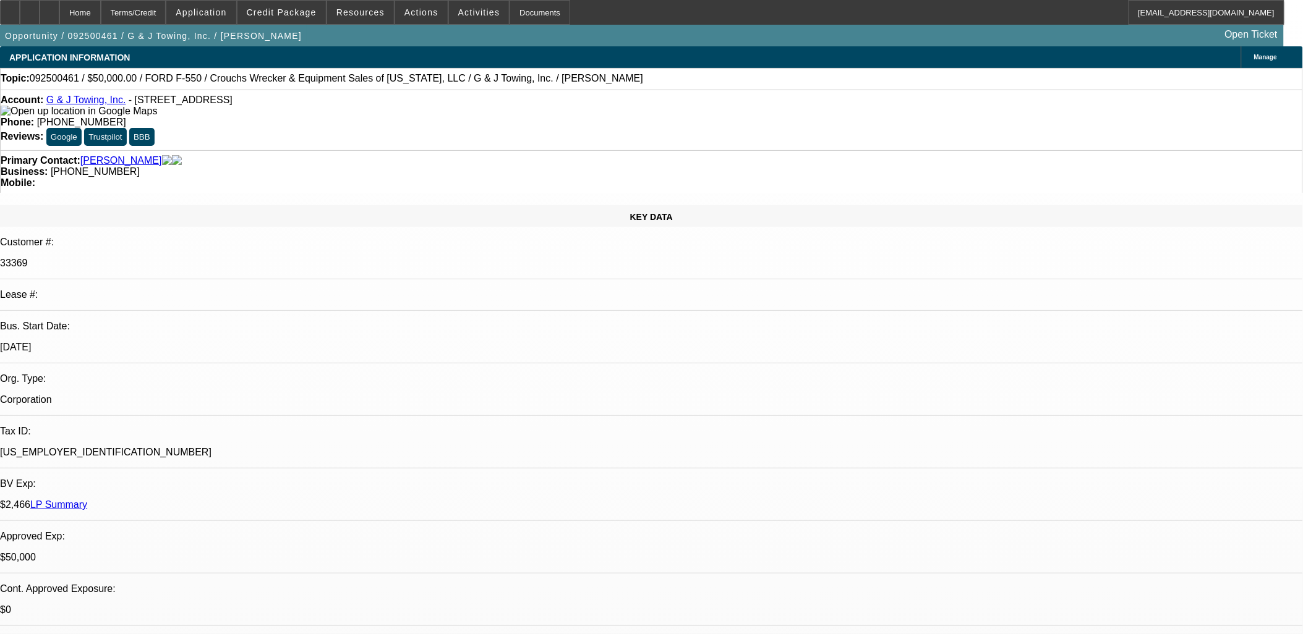
select select "1"
select select "6"
select select "1"
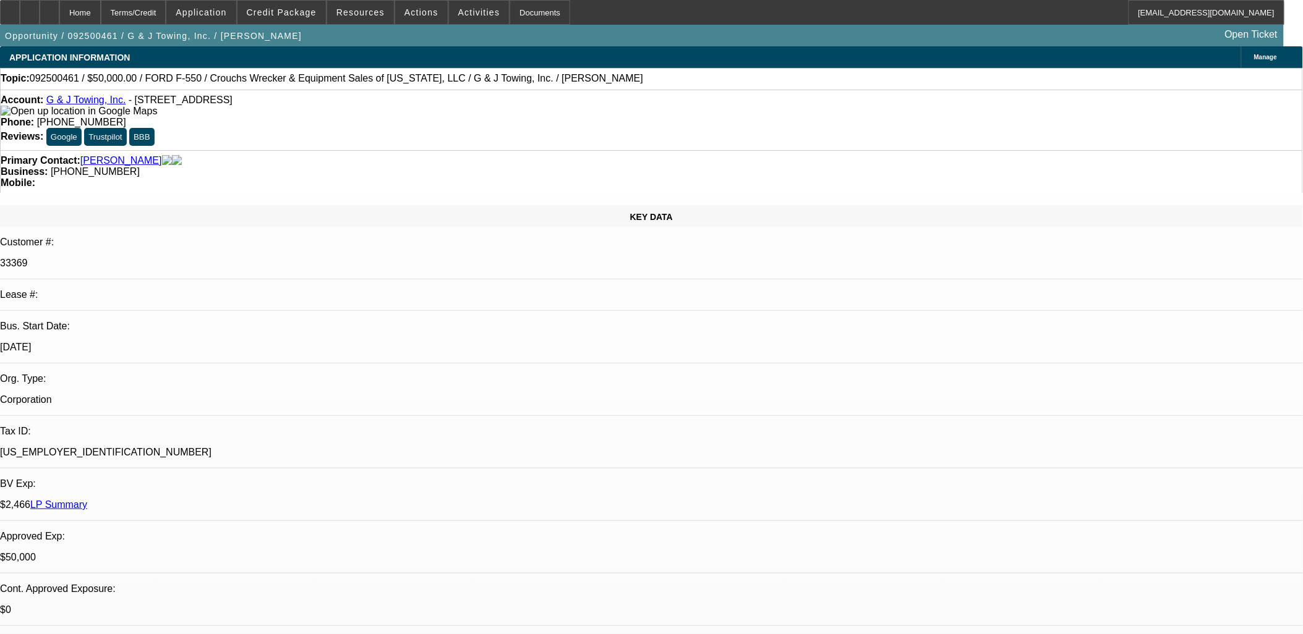
select select "6"
select select "1"
select select "6"
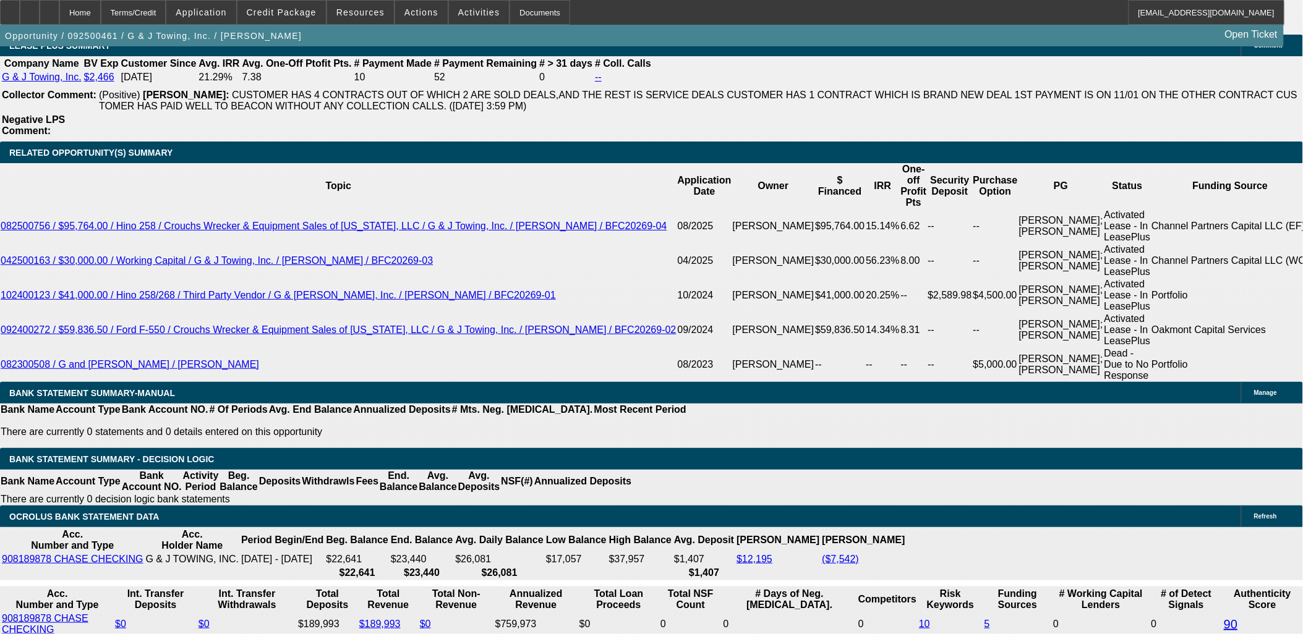
scroll to position [2129, 0]
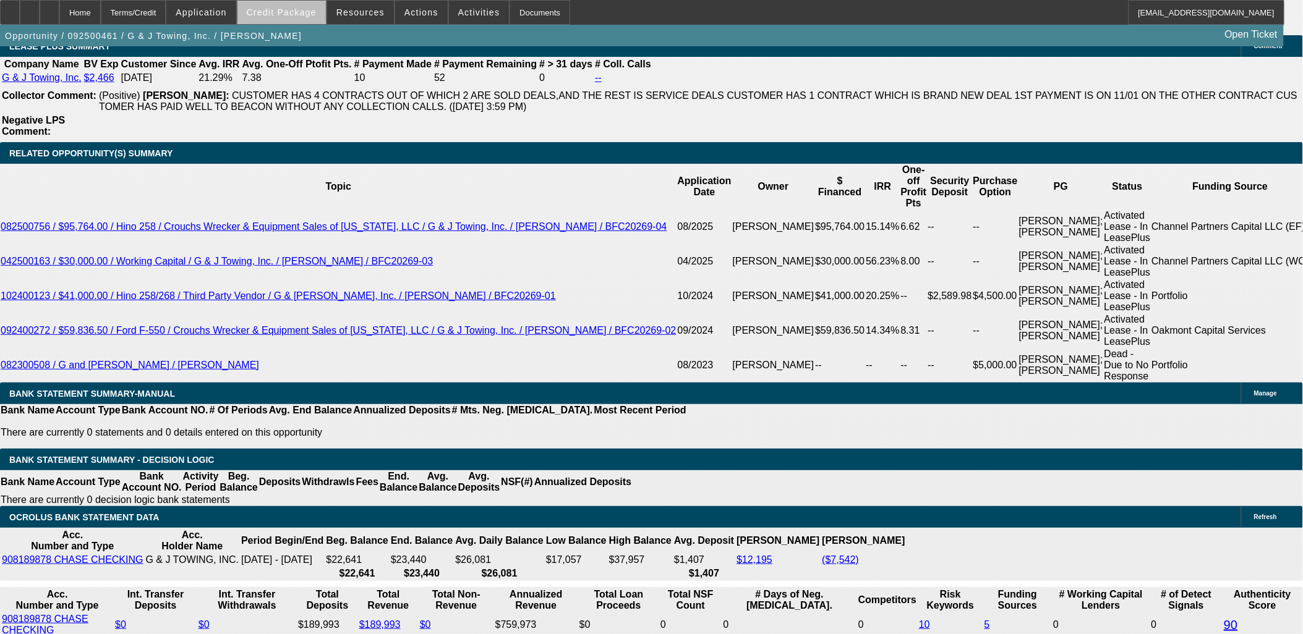
click at [309, 19] on span at bounding box center [281, 13] width 88 height 30
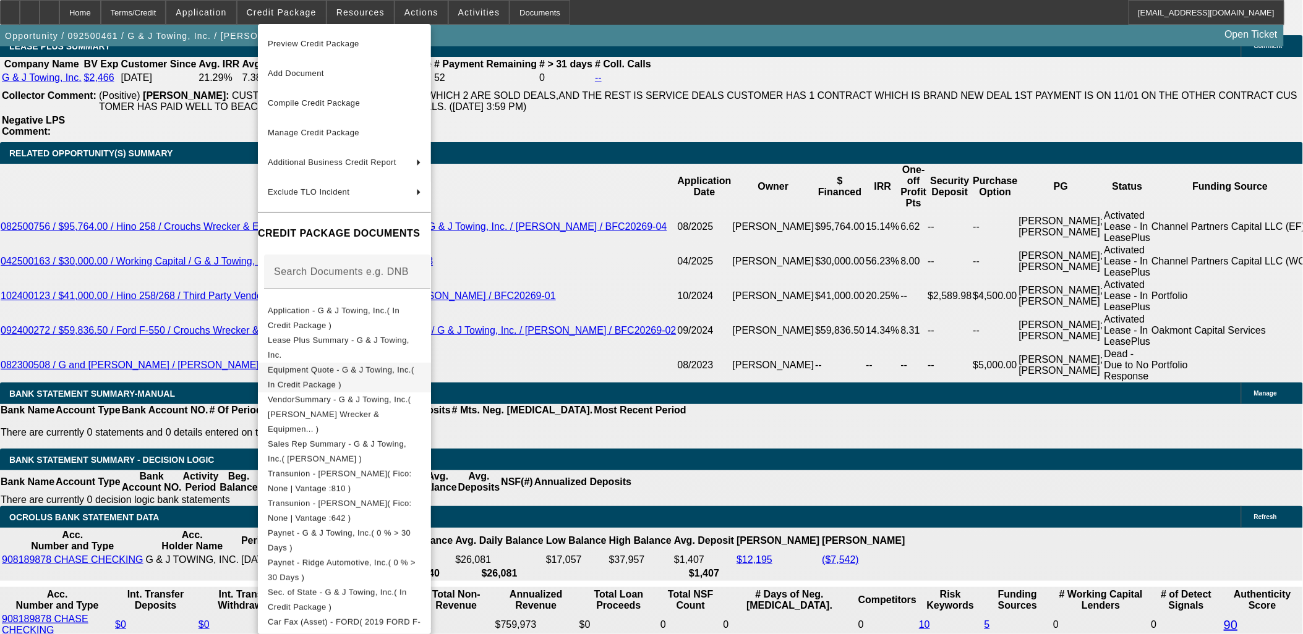
click at [359, 364] on button "Equipment Quote - G & J Towing, Inc.( In Credit Package )" at bounding box center [344, 377] width 173 height 30
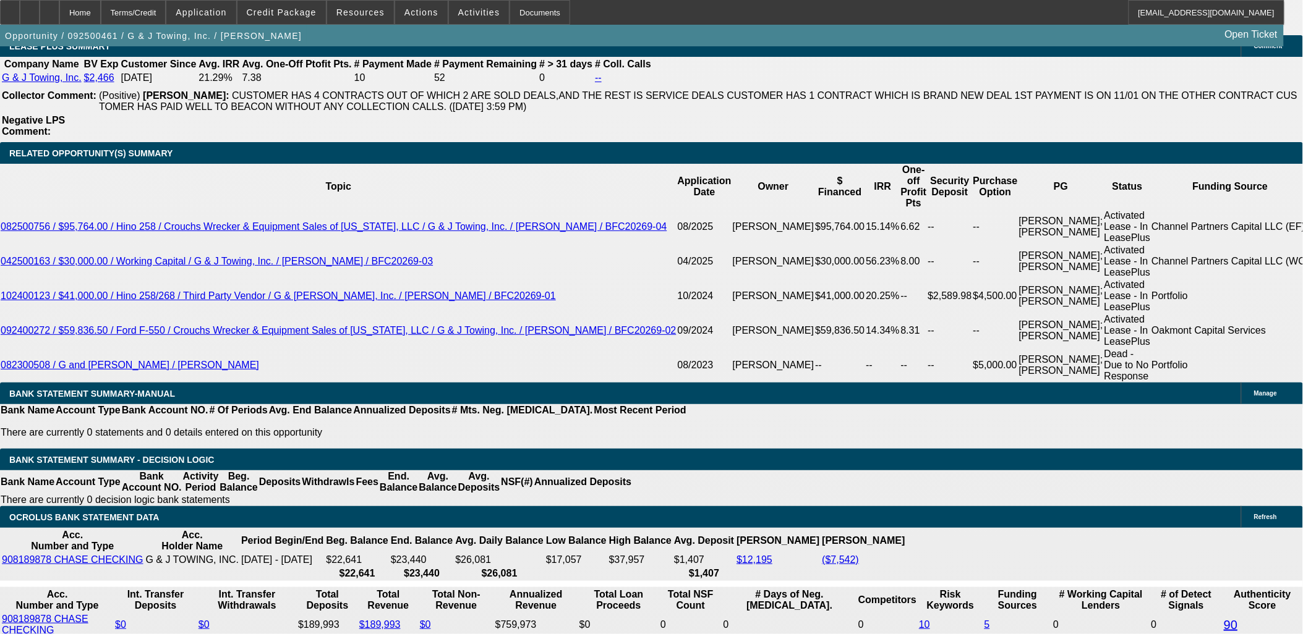
drag, startPoint x: 320, startPoint y: 238, endPoint x: 270, endPoint y: 152, distance: 99.5
drag, startPoint x: 273, startPoint y: 147, endPoint x: 325, endPoint y: 241, distance: 107.9
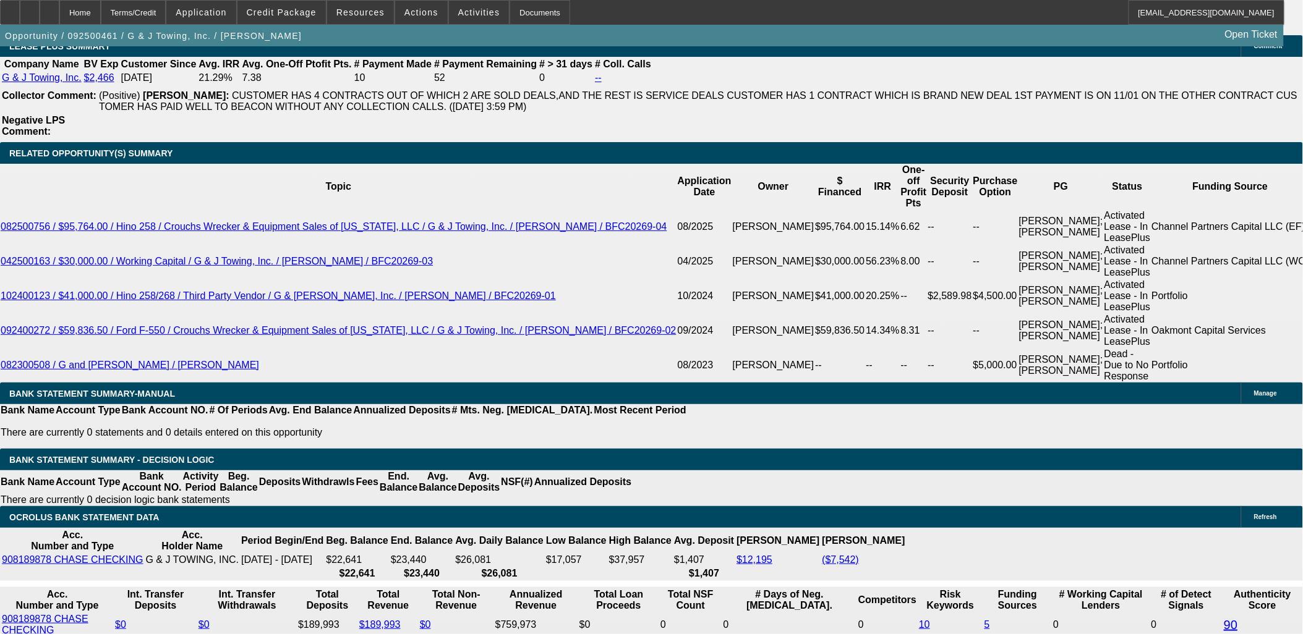
click at [373, 12] on span "Resources" at bounding box center [360, 12] width 48 height 10
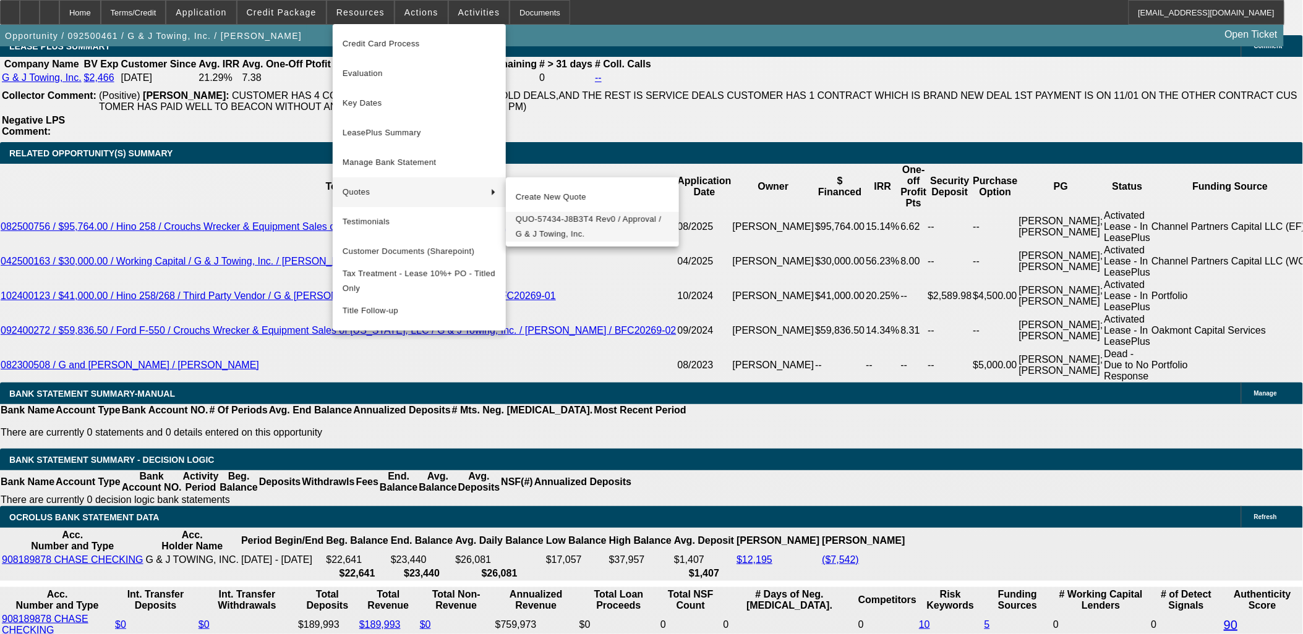
click at [552, 225] on span "QUO-57434-J8B3T4 Rev0 / Approval / G & J Towing, Inc." at bounding box center [592, 227] width 153 height 30
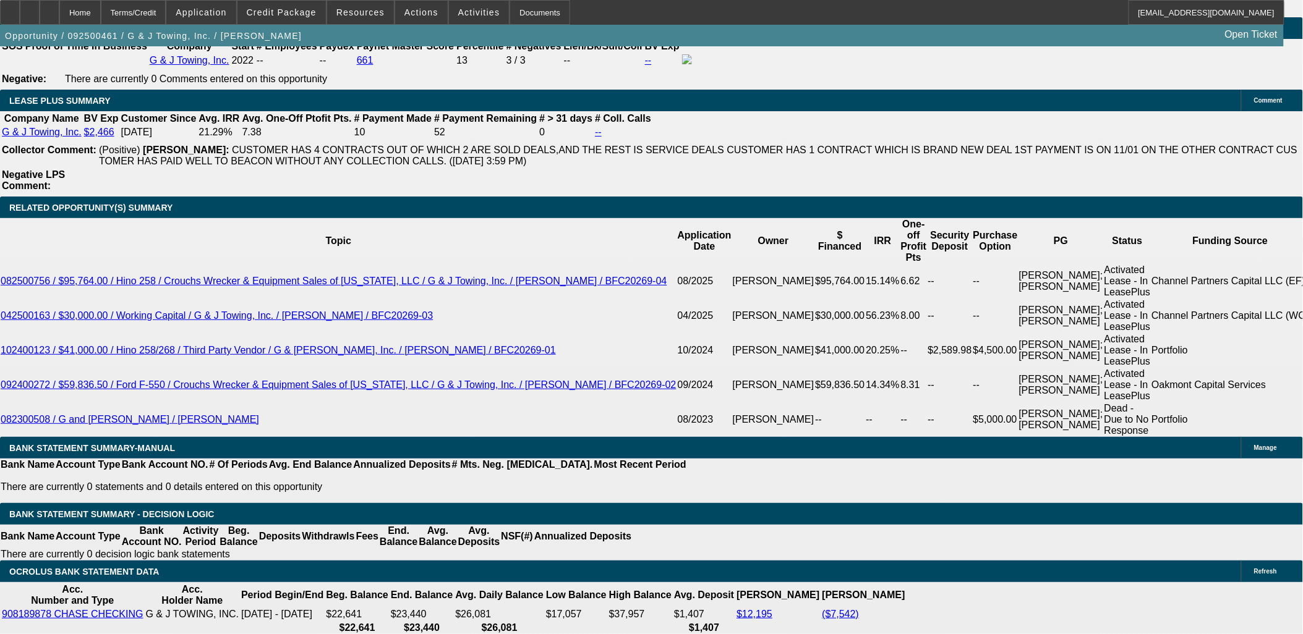
scroll to position [1992, 0]
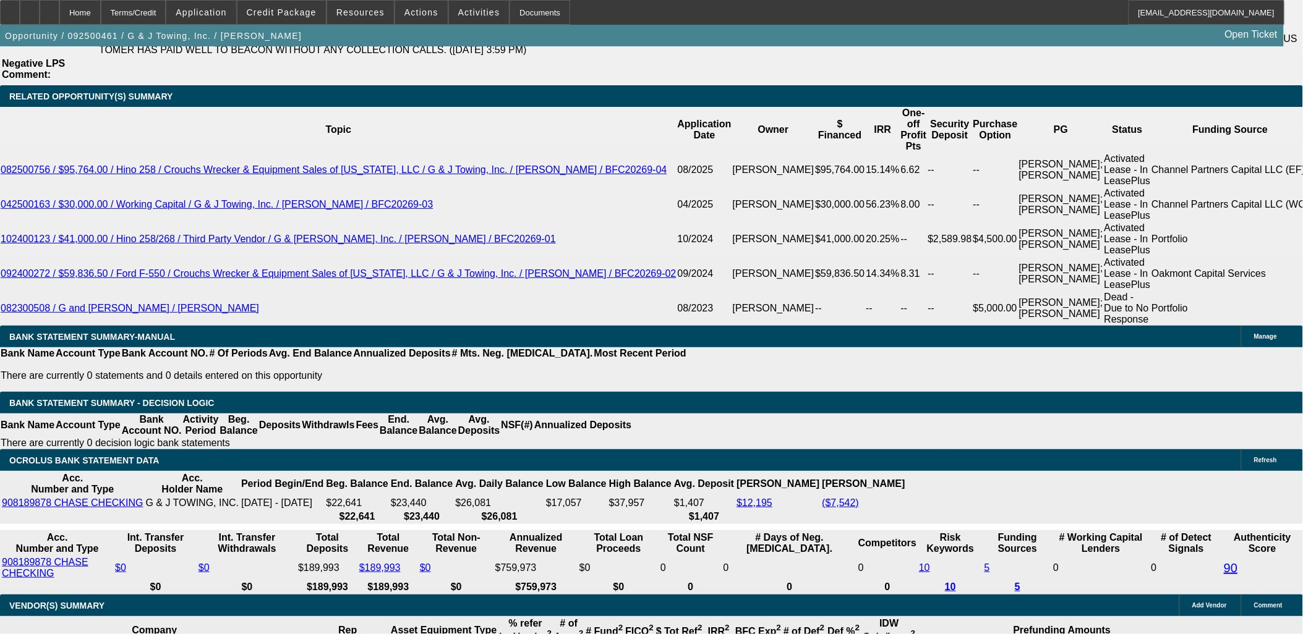
scroll to position [2129, 0]
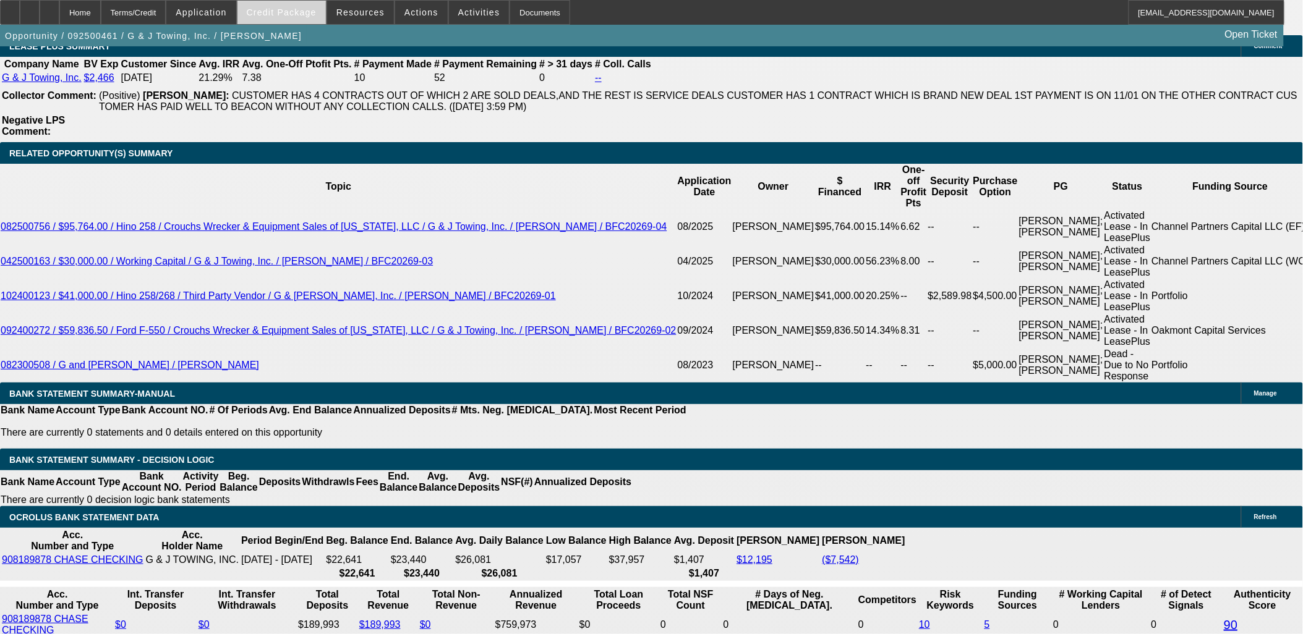
click at [310, 15] on span "Credit Package" at bounding box center [282, 12] width 70 height 10
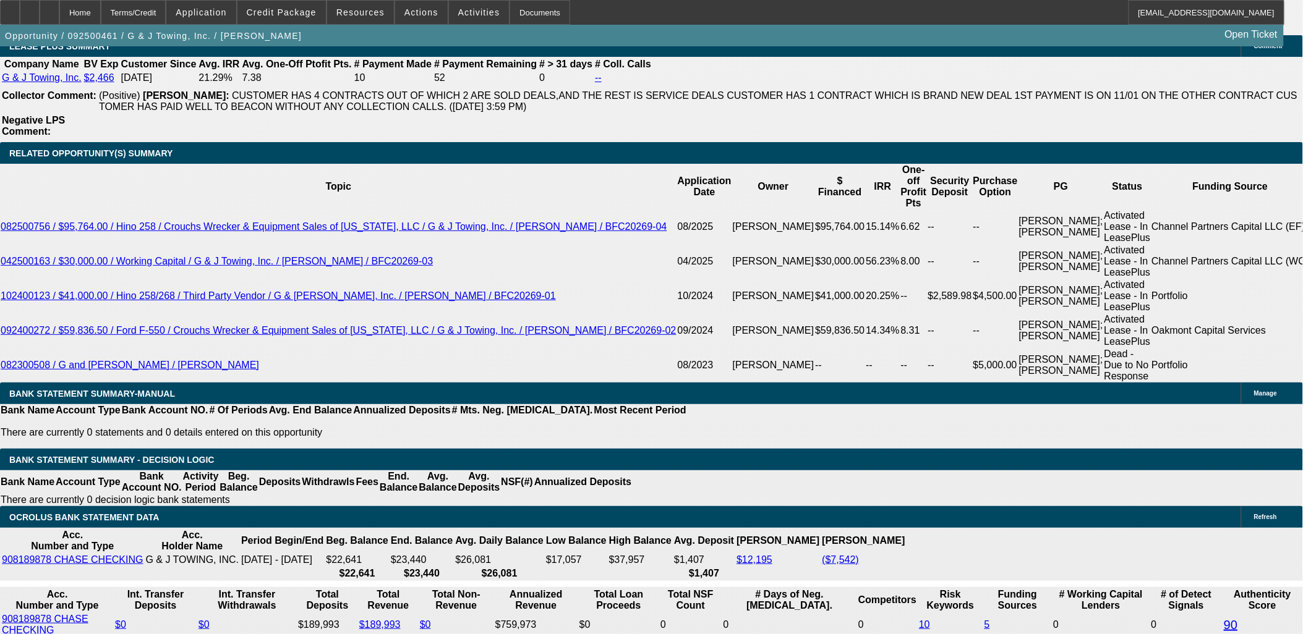
drag, startPoint x: 1122, startPoint y: 552, endPoint x: 880, endPoint y: 535, distance: 242.9
copy div "---trying OCS then CP ---WAIT TO SEND TO DOCS - Jason is getting Wives off of t…"
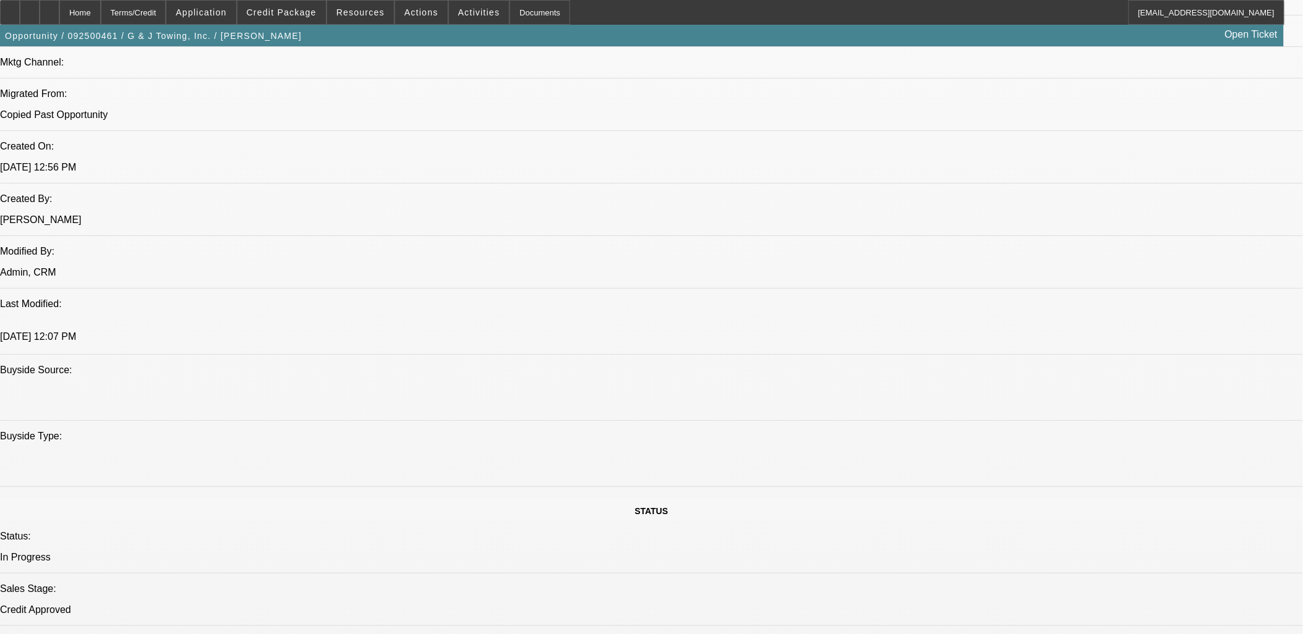
scroll to position [824, 0]
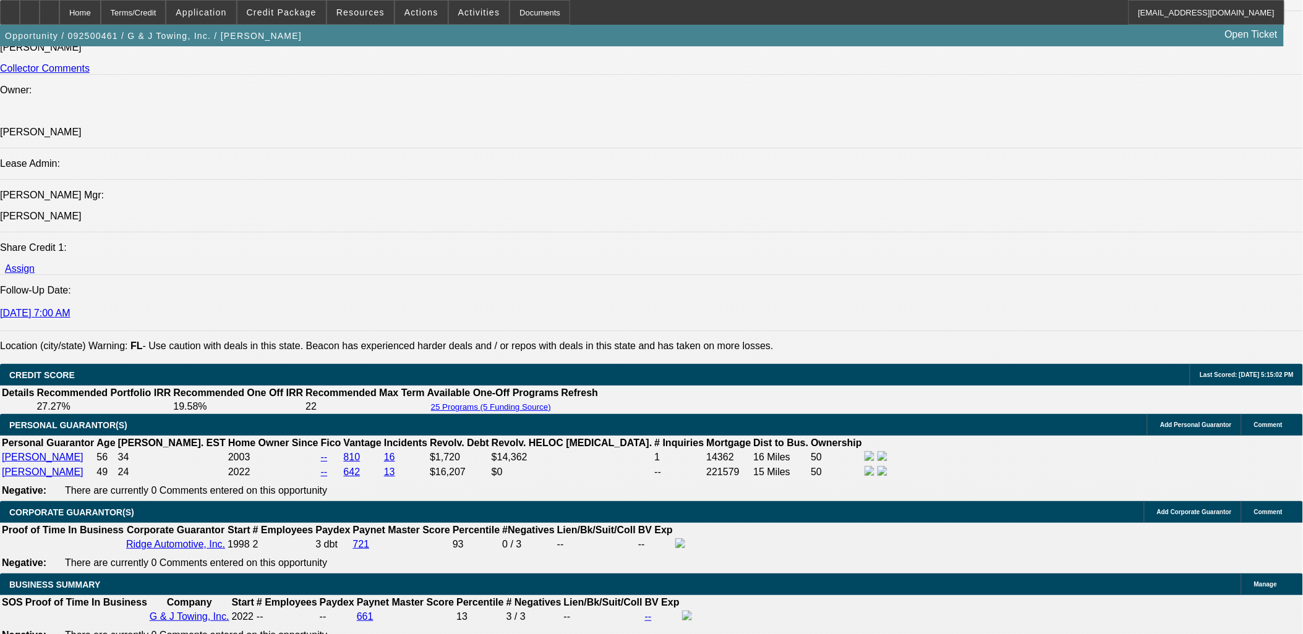
scroll to position [1374, 0]
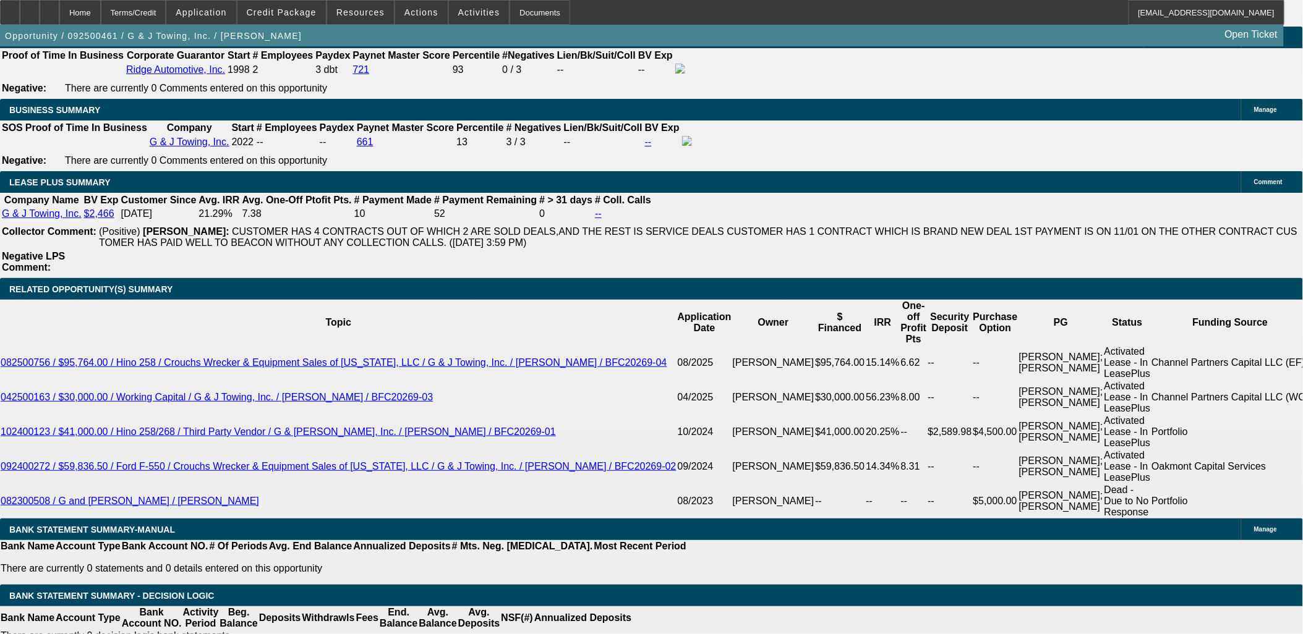
scroll to position [1992, 0]
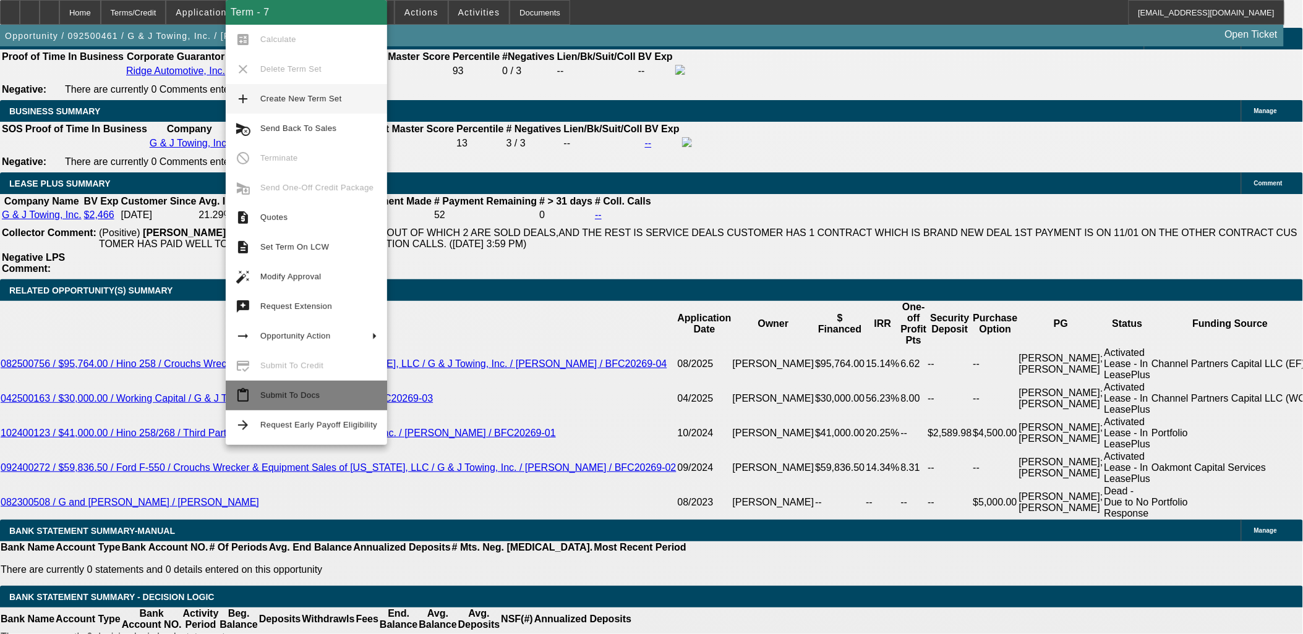
click at [296, 398] on span "Submit To Docs" at bounding box center [289, 395] width 59 height 9
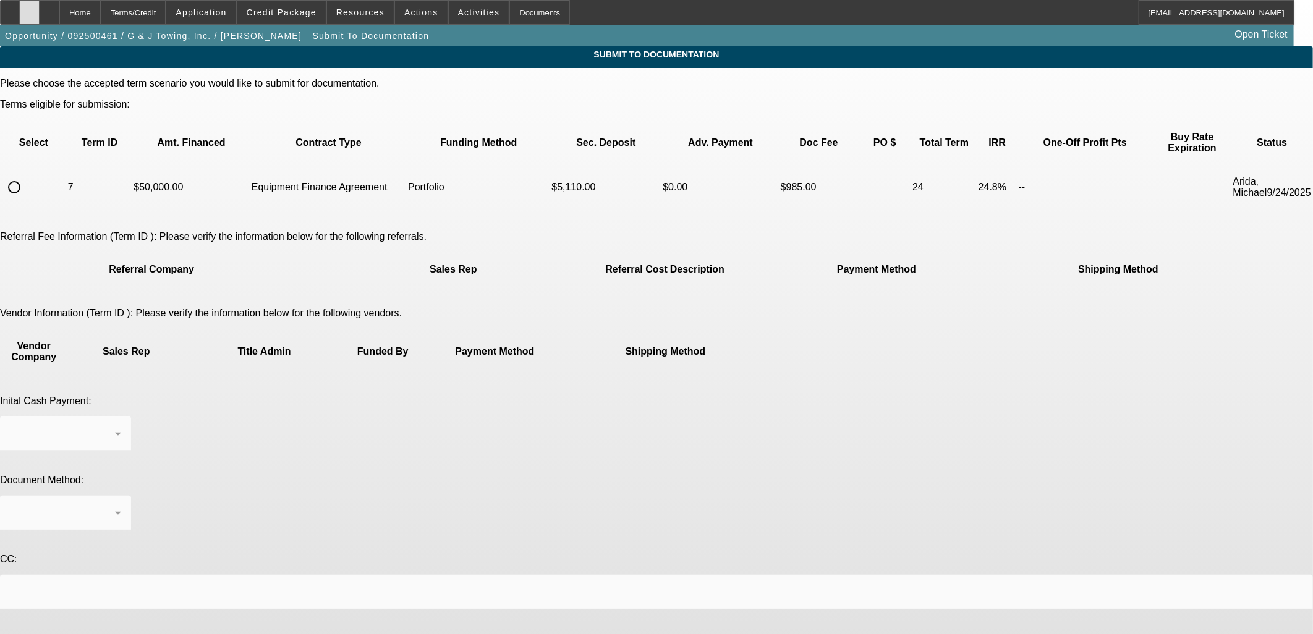
click at [40, 7] on div at bounding box center [30, 12] width 20 height 25
click at [27, 176] on input "radio" at bounding box center [14, 187] width 25 height 25
radio input "true"
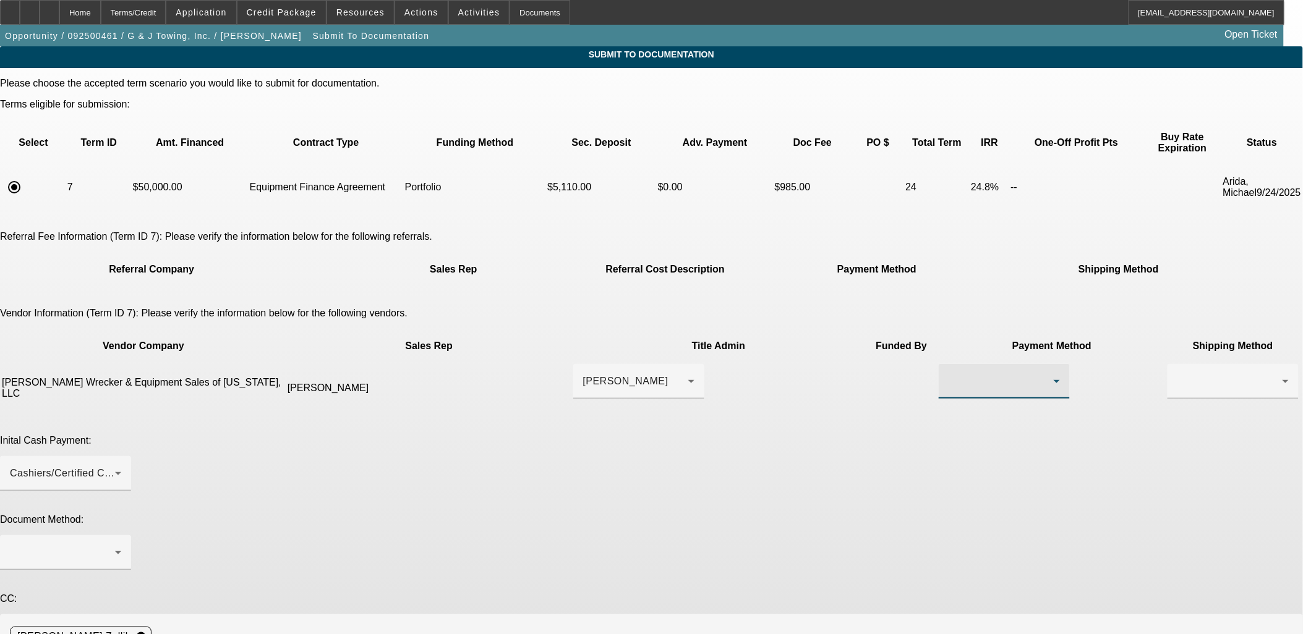
click at [948, 374] on div at bounding box center [1000, 381] width 105 height 15
click at [811, 393] on mat-option "Wire Transfer" at bounding box center [779, 405] width 131 height 30
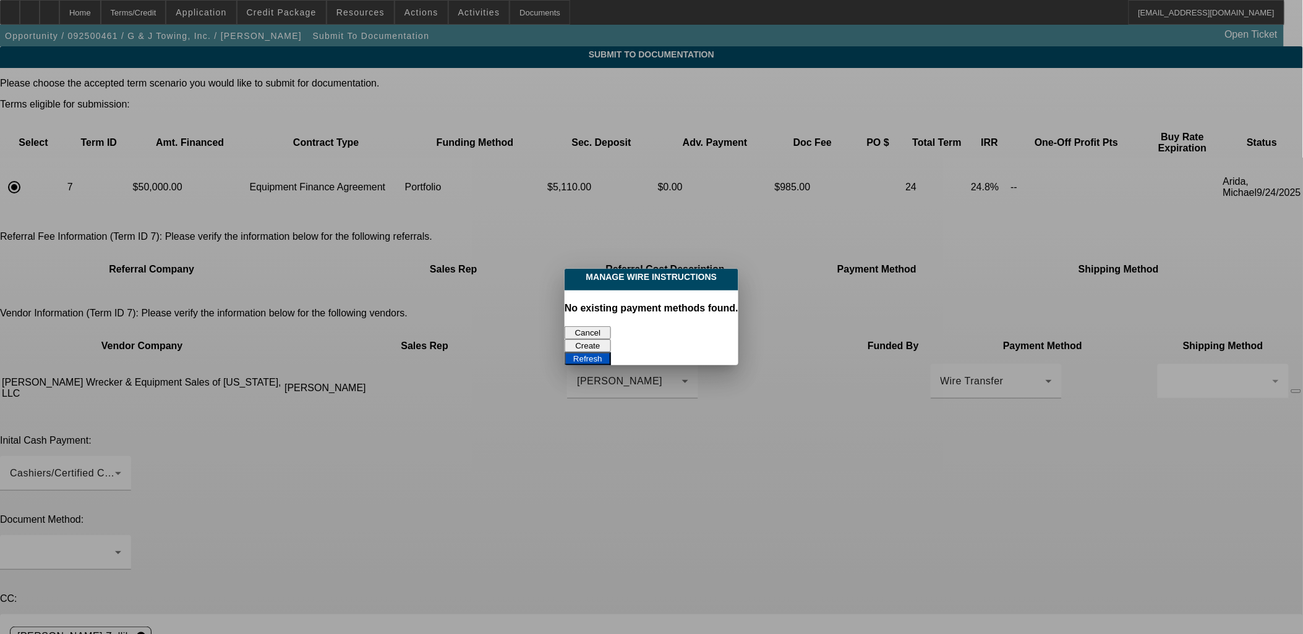
click at [893, 332] on body "Home Terms/Credit Application Credit Package Resources Actions Activities Docum…" at bounding box center [651, 402] width 1303 height 804
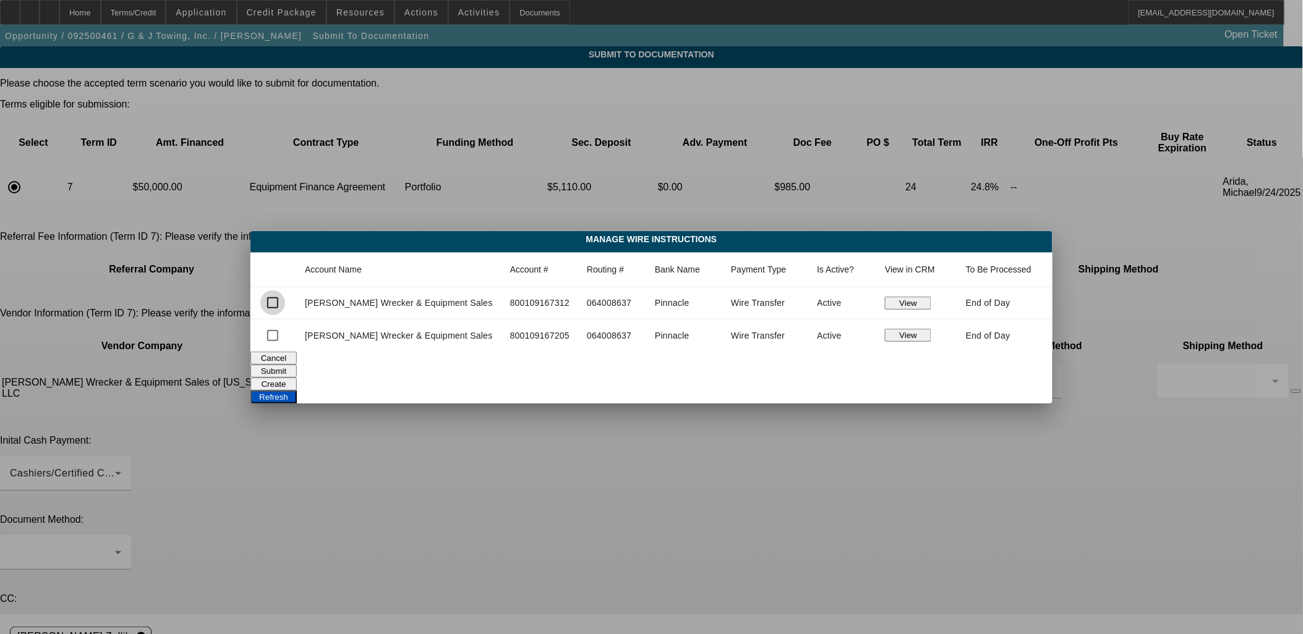
click at [285, 303] on input "checkbox" at bounding box center [272, 303] width 25 height 25
checkbox input "true"
drag, startPoint x: 607, startPoint y: 357, endPoint x: 900, endPoint y: 276, distance: 304.2
click at [900, 276] on form "Account Name Account # Routing # Bank Name Payment Type Is Active? View in CRM …" at bounding box center [651, 328] width 802 height 151
click at [895, 305] on button "View" at bounding box center [908, 303] width 46 height 13
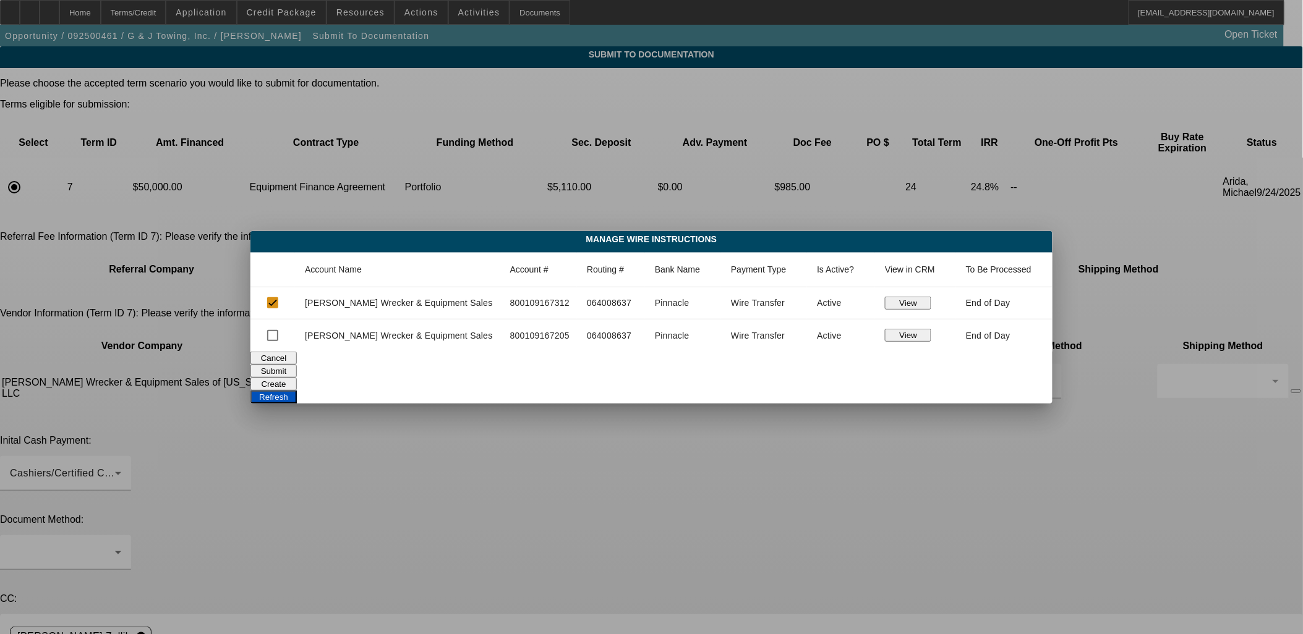
click at [297, 365] on button "Submit" at bounding box center [273, 371] width 46 height 13
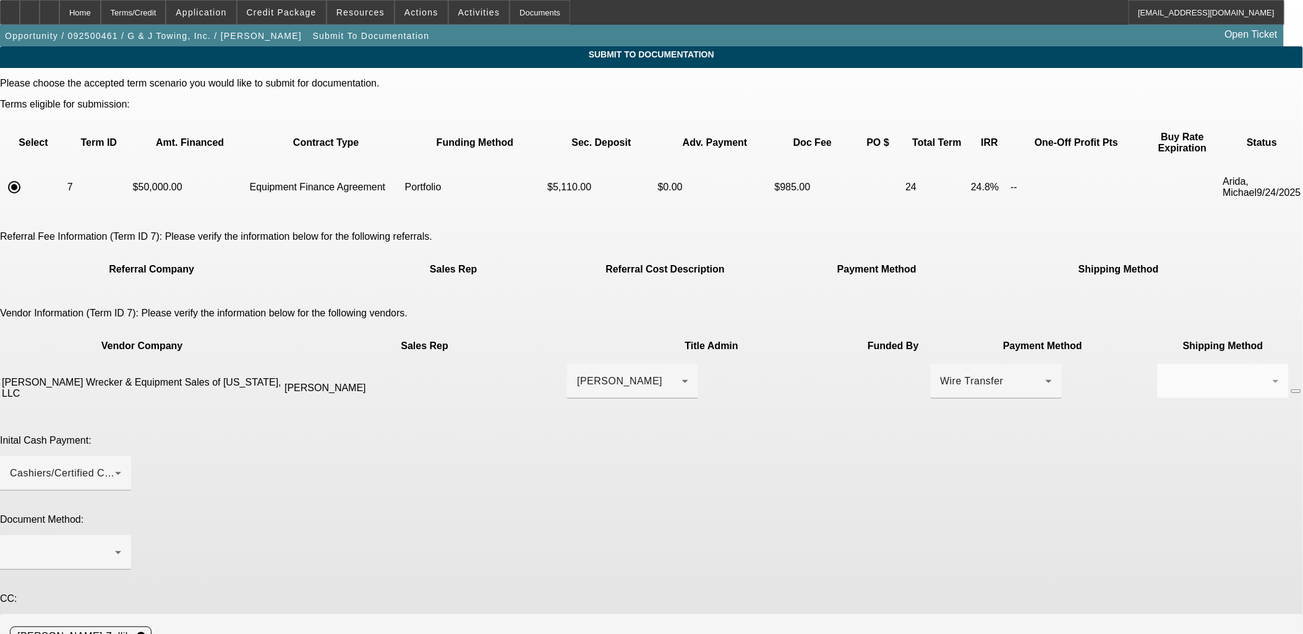
click at [131, 570] on div at bounding box center [65, 577] width 131 height 14
click at [115, 545] on div at bounding box center [62, 552] width 105 height 15
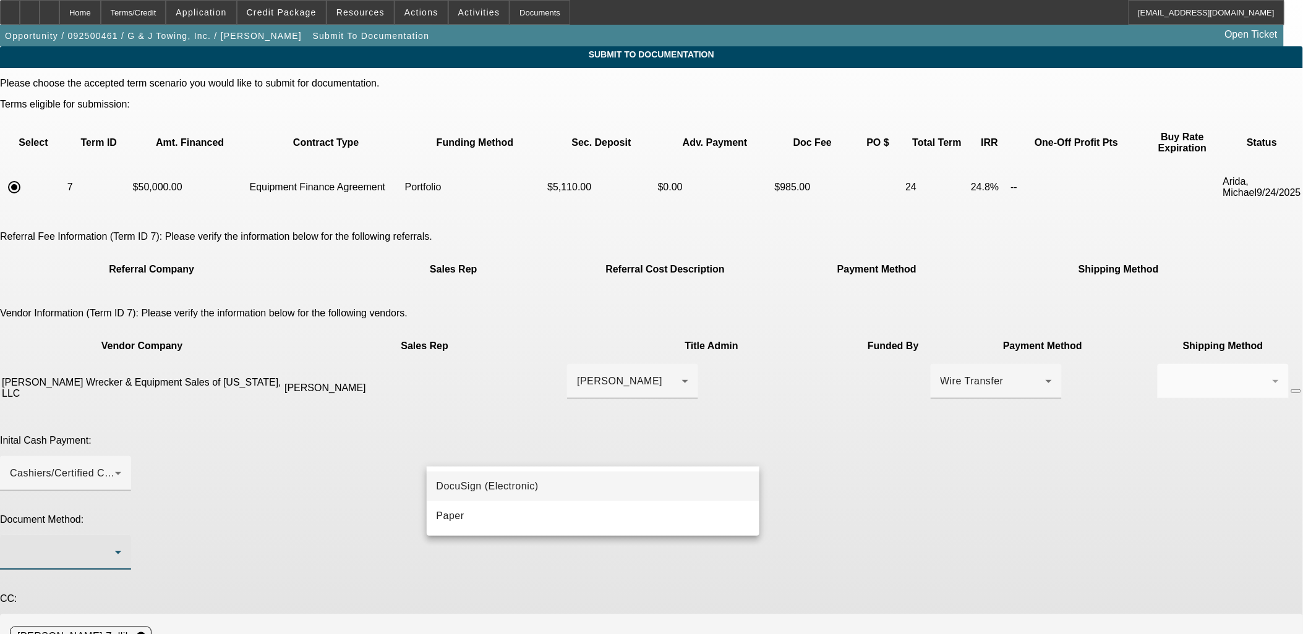
drag, startPoint x: 679, startPoint y: 456, endPoint x: 678, endPoint y: 479, distance: 22.9
click at [678, 479] on mat-option "DocuSign (Electronic)" at bounding box center [593, 487] width 333 height 30
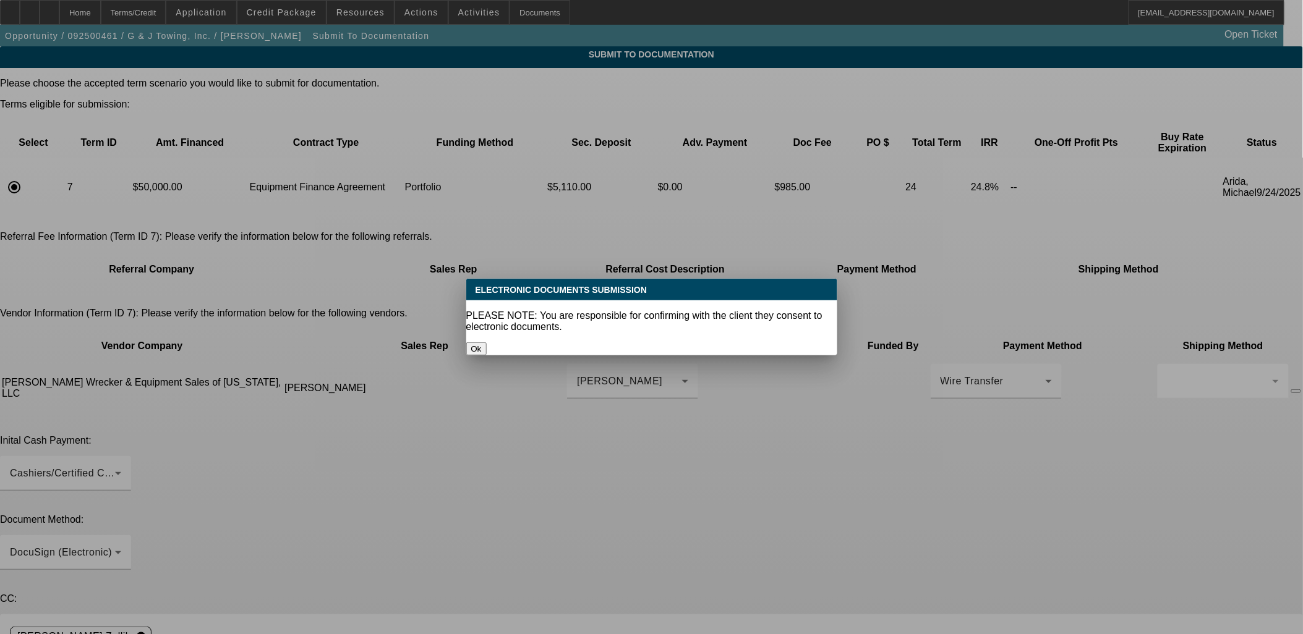
drag, startPoint x: 944, startPoint y: 483, endPoint x: 840, endPoint y: 536, distance: 117.2
click at [942, 483] on div at bounding box center [651, 317] width 1303 height 634
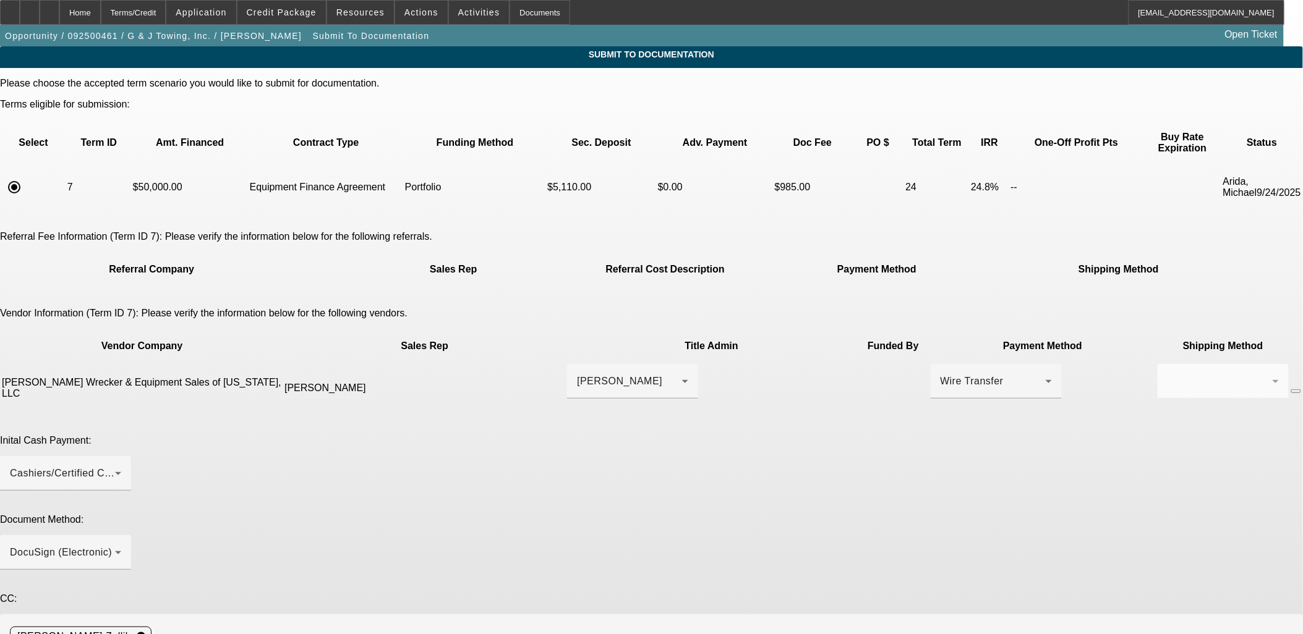
paste textarea "Please send DocuSign to gandjtow@gmail.com for Jason and ridgeauto.micco@gmail.…"
drag, startPoint x: 983, startPoint y: 578, endPoint x: 1000, endPoint y: 631, distance: 55.9
click at [992, 634] on html "Home Terms/Credit Application Credit Package Resources Actions Activities Docum…" at bounding box center [651, 317] width 1303 height 634
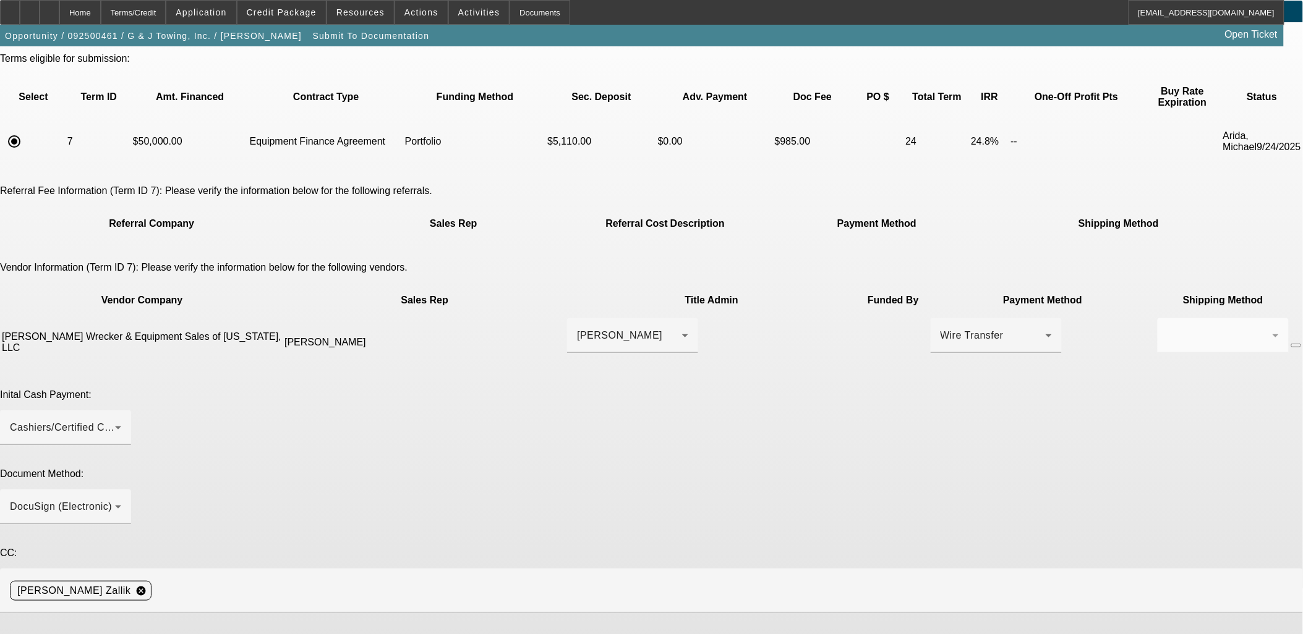
scroll to position [83, 0]
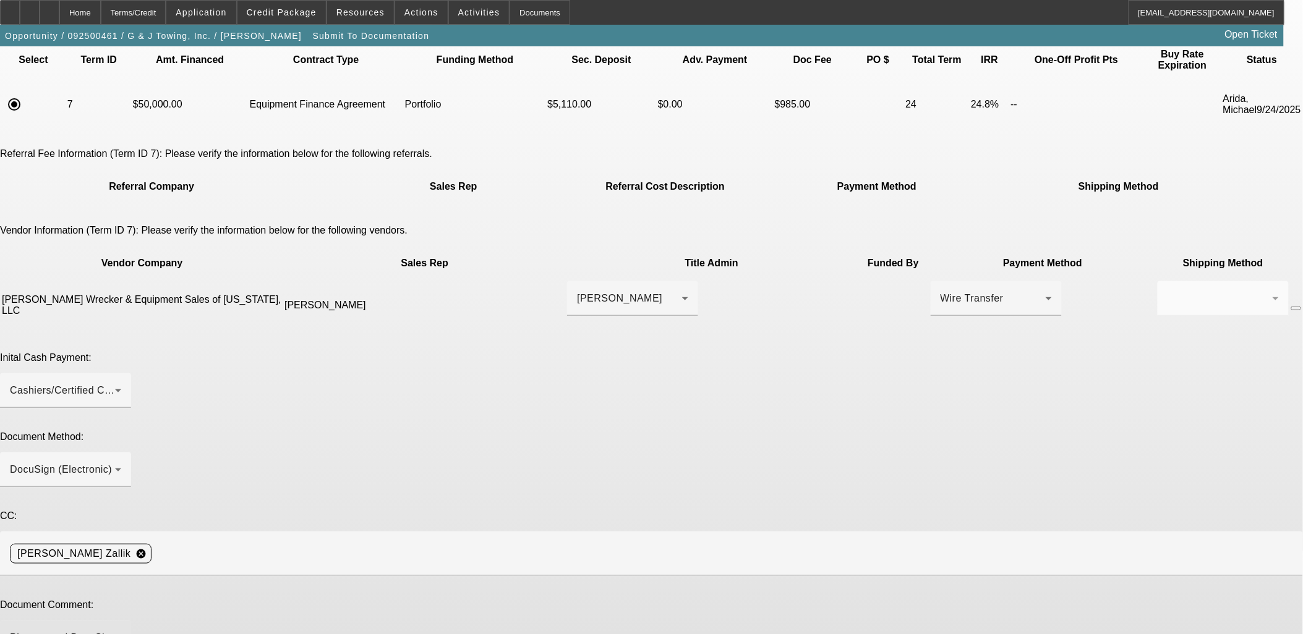
drag, startPoint x: 978, startPoint y: 552, endPoint x: 987, endPoint y: 584, distance: 33.5
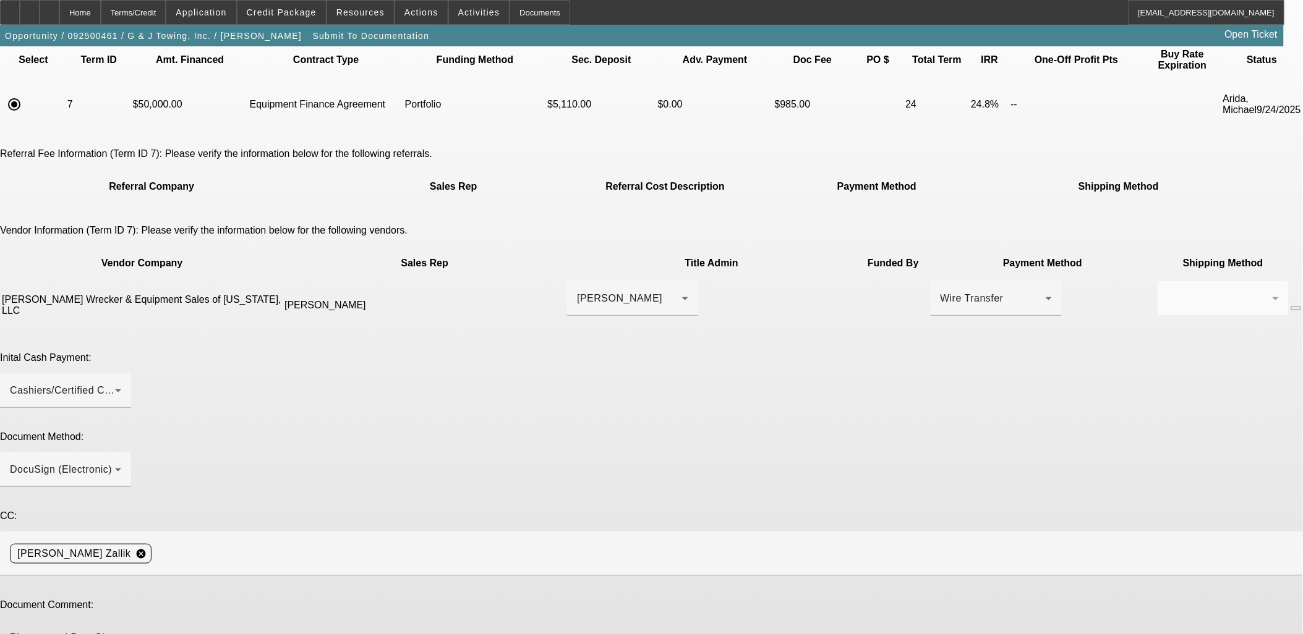
drag, startPoint x: 835, startPoint y: 516, endPoint x: 644, endPoint y: 530, distance: 191.0
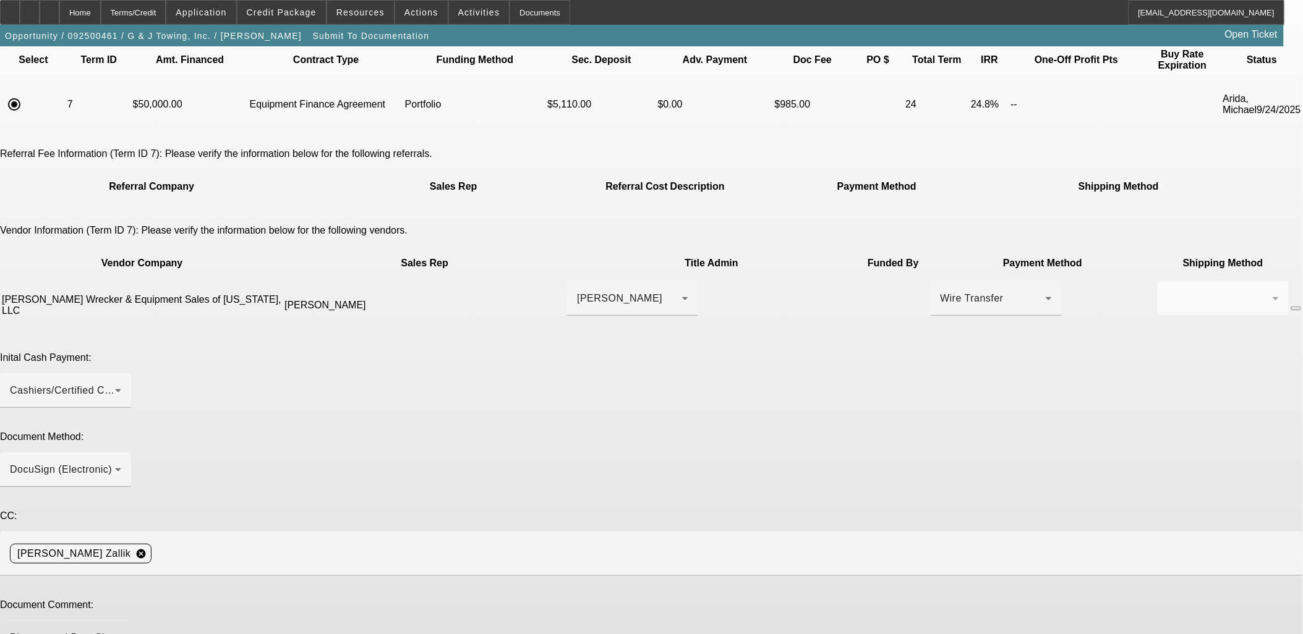
drag, startPoint x: 870, startPoint y: 533, endPoint x: 634, endPoint y: 537, distance: 236.2
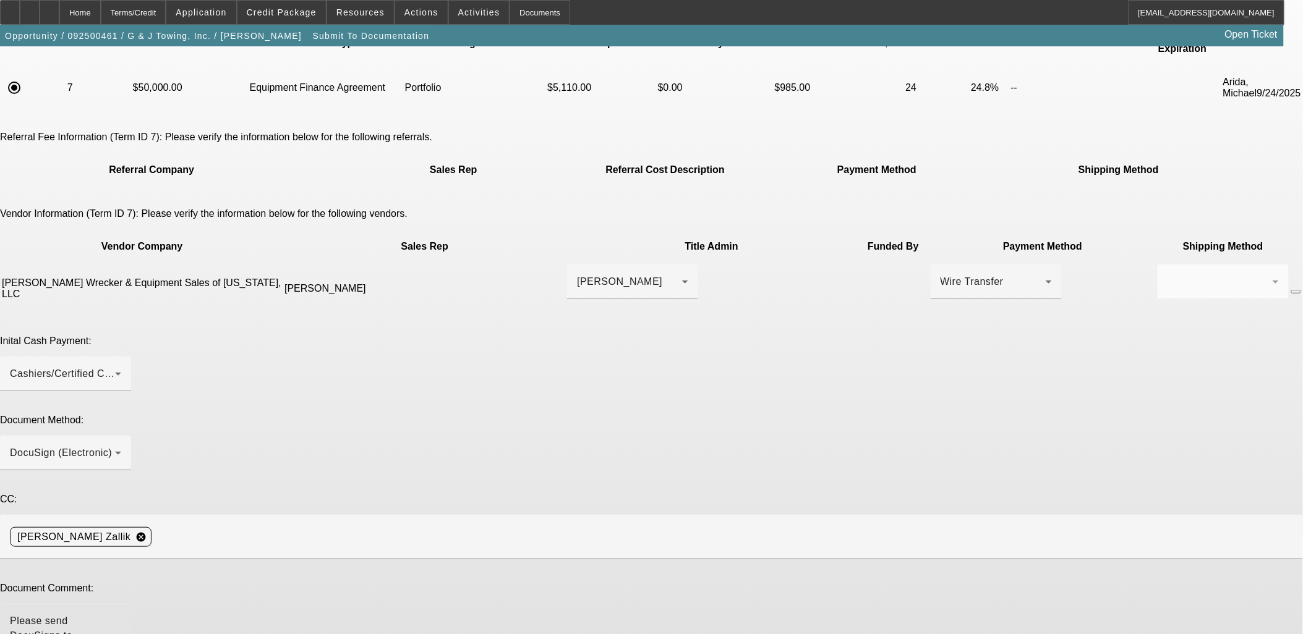
scroll to position [115, 0]
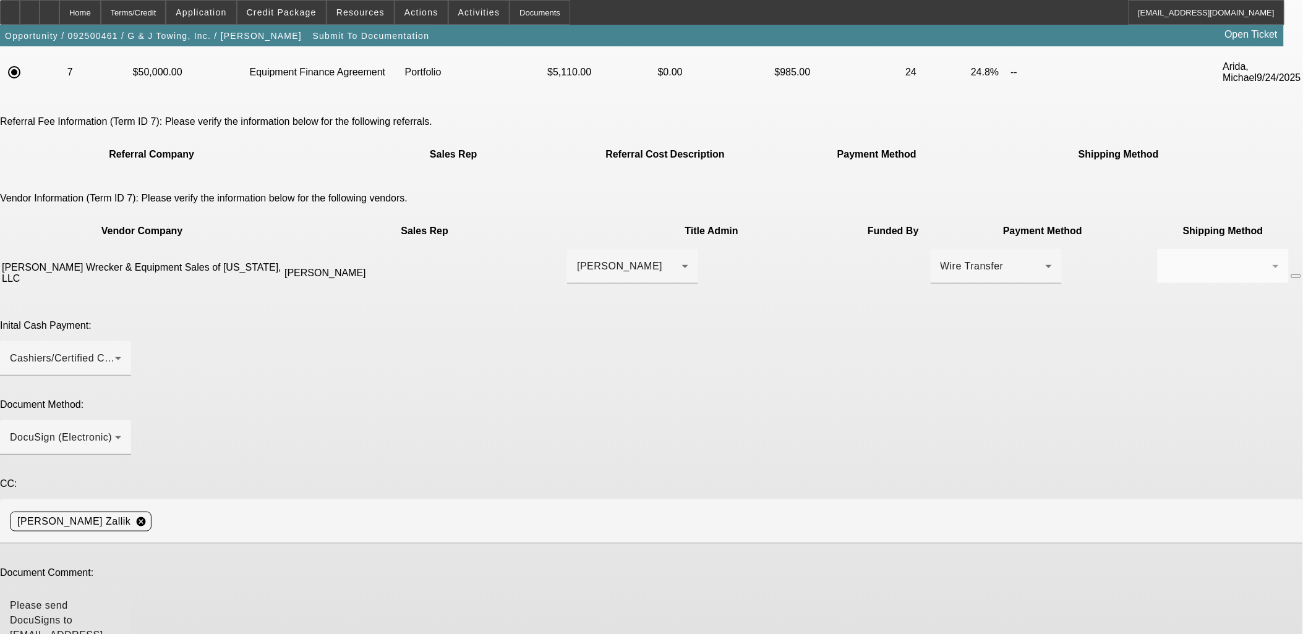
type textarea "Please send DocuSigns to gandjtow@gmail.com for Jason and ridgeauto.micco@gmail…"
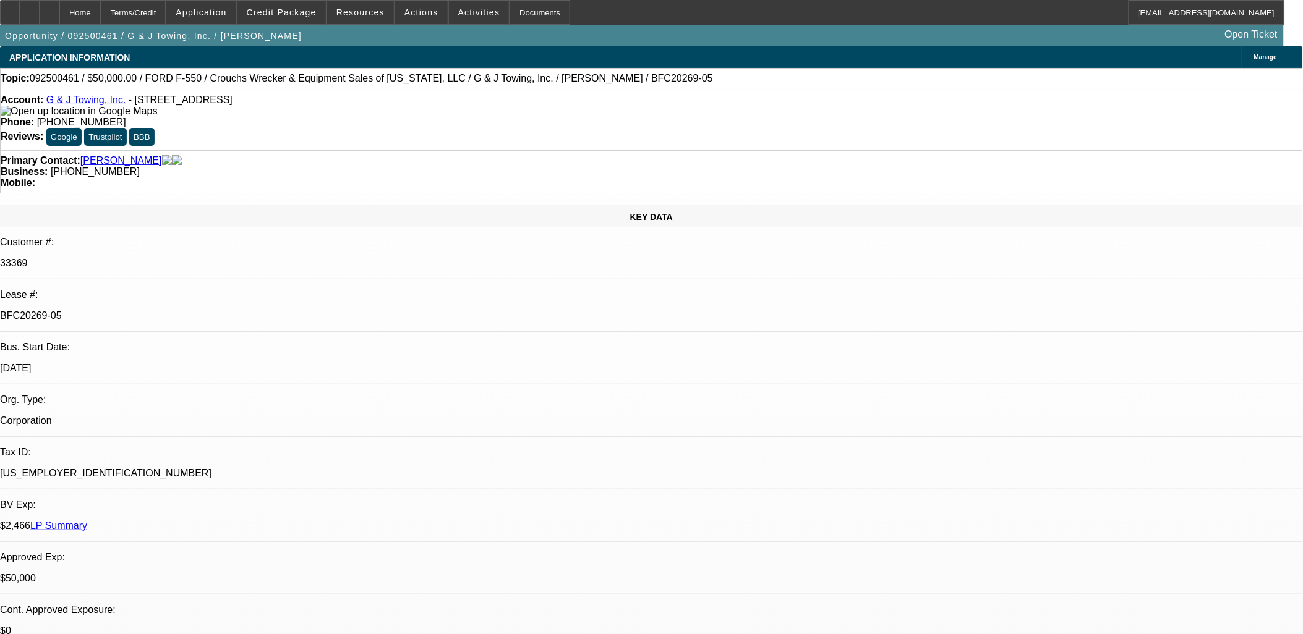
select select "0"
select select "2"
select select "0"
select select "6"
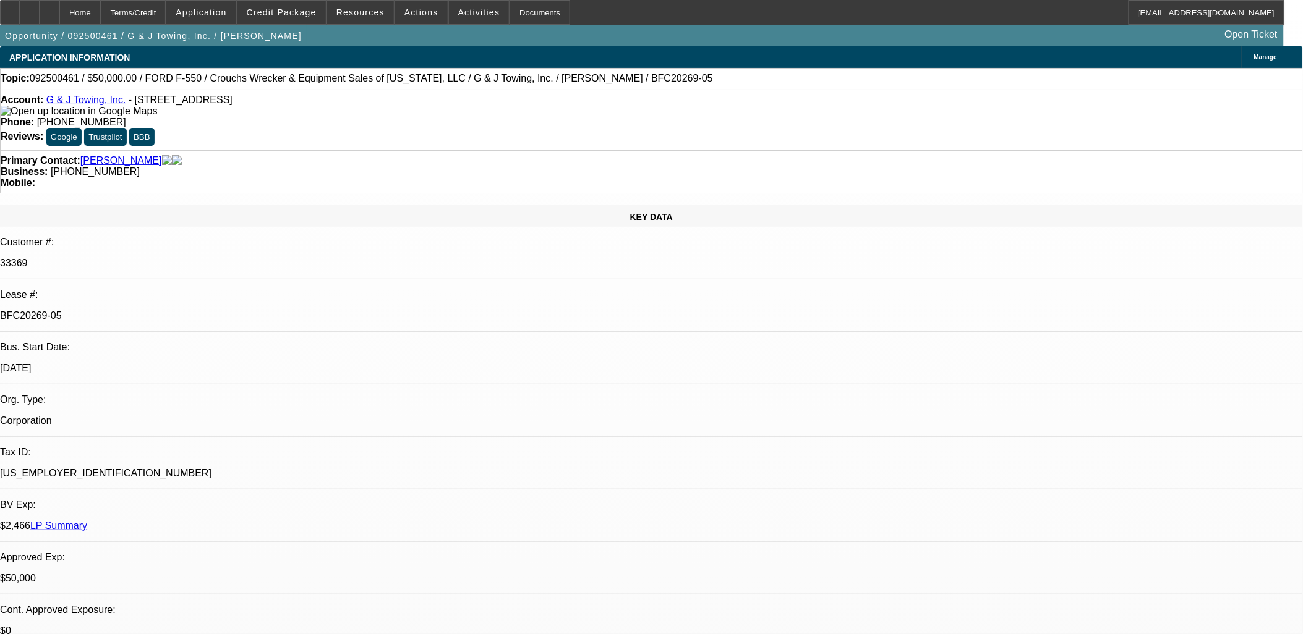
select select "0"
select select "6"
select select "0"
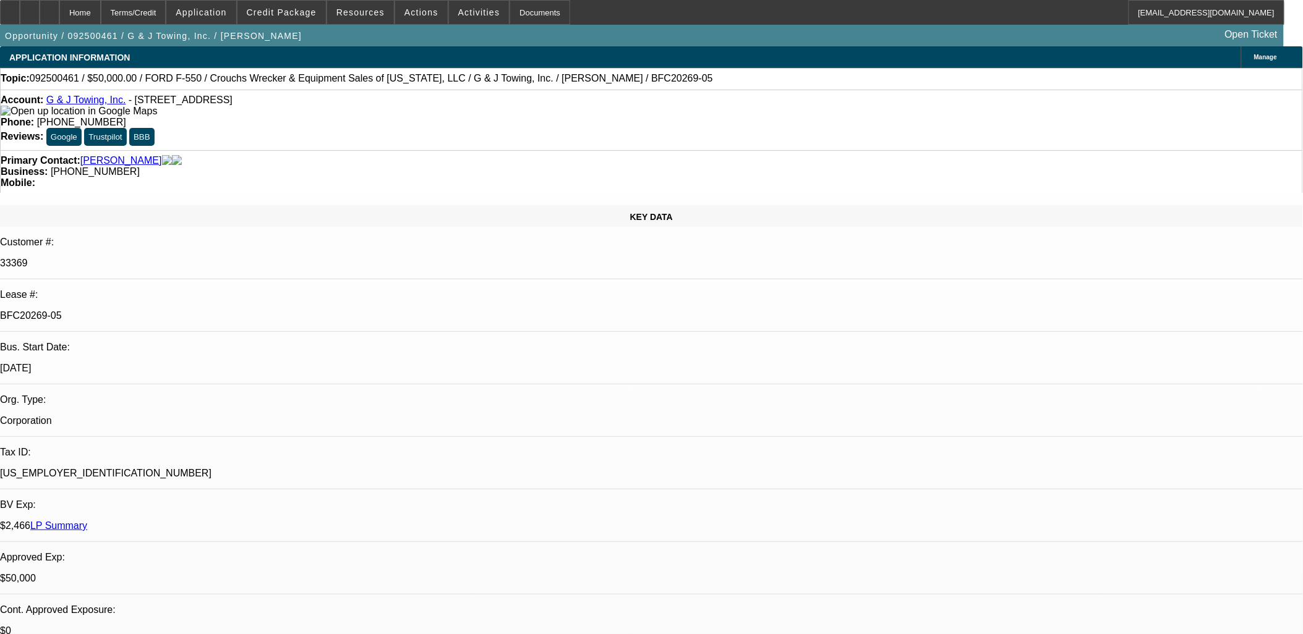
select select "0"
select select "6"
select select "0"
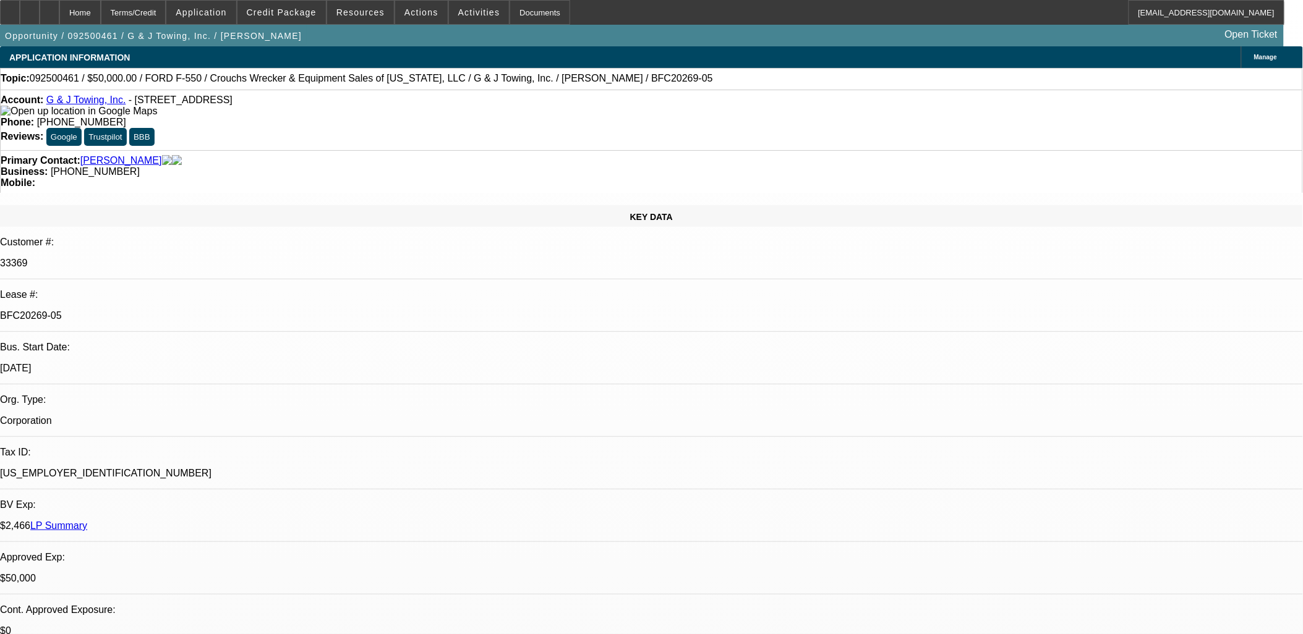
select select "0"
select select "6"
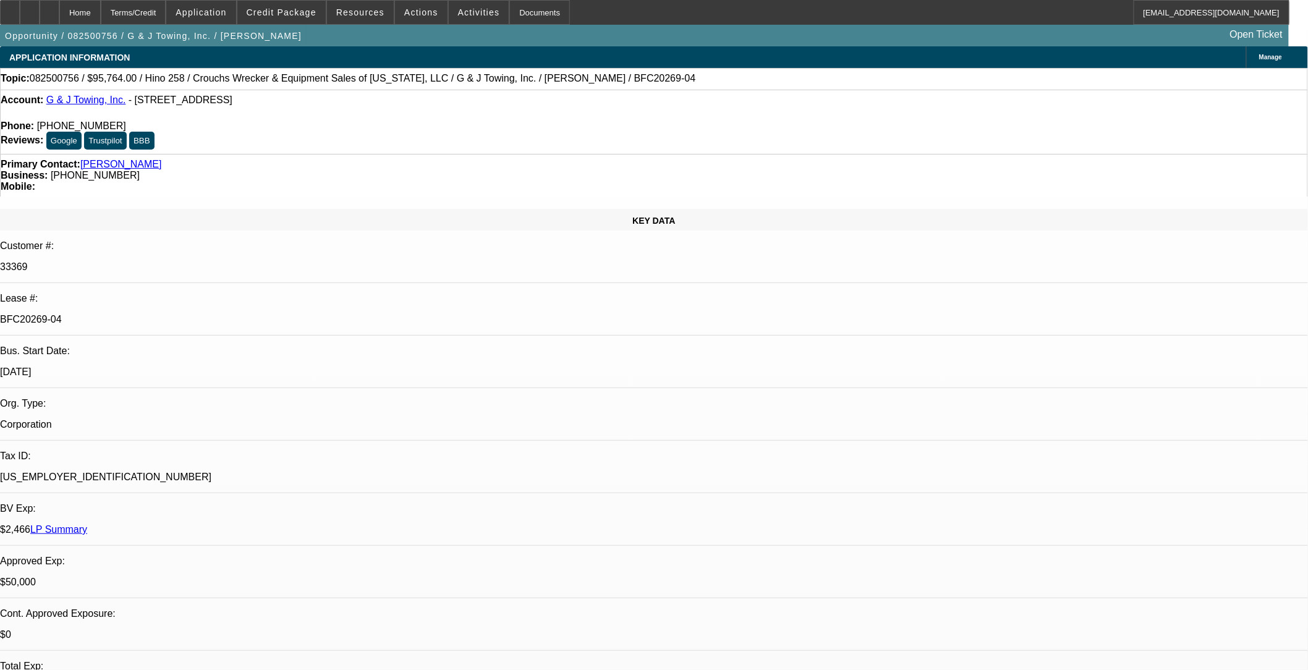
select select "0"
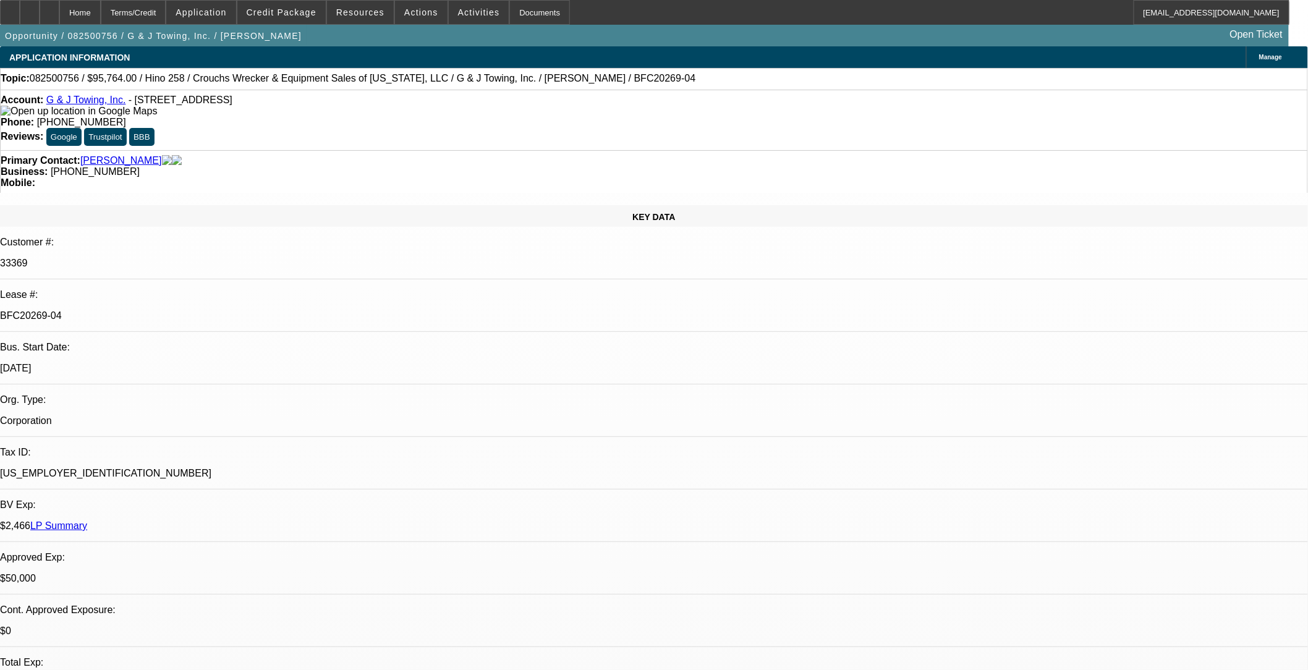
select select "0"
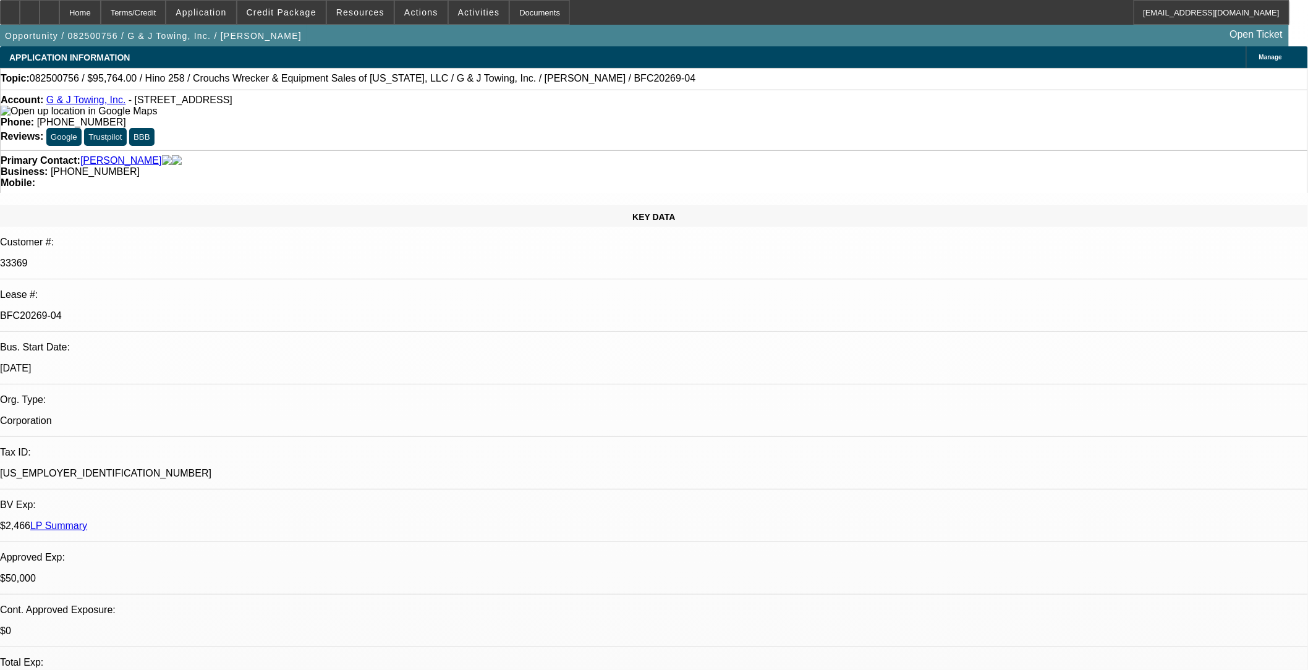
select select "0"
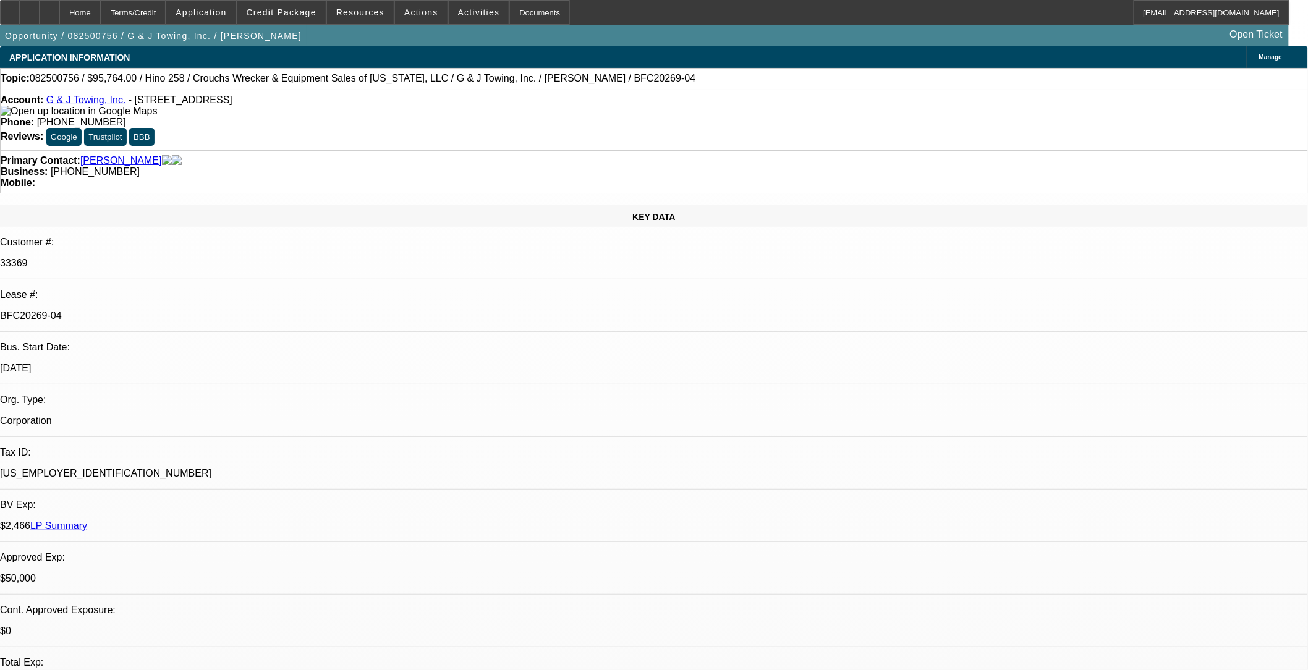
select select "0"
select select "1"
select select "6"
select select "1"
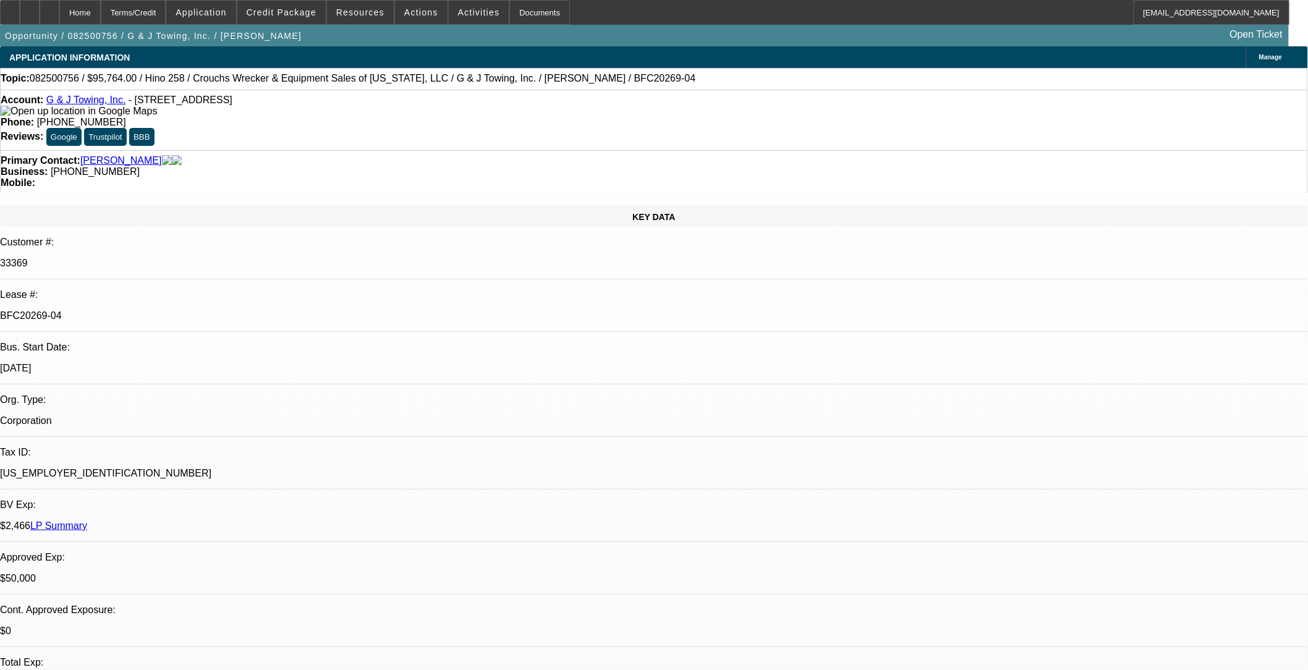
select select "1"
select select "6"
select select "1"
select select "6"
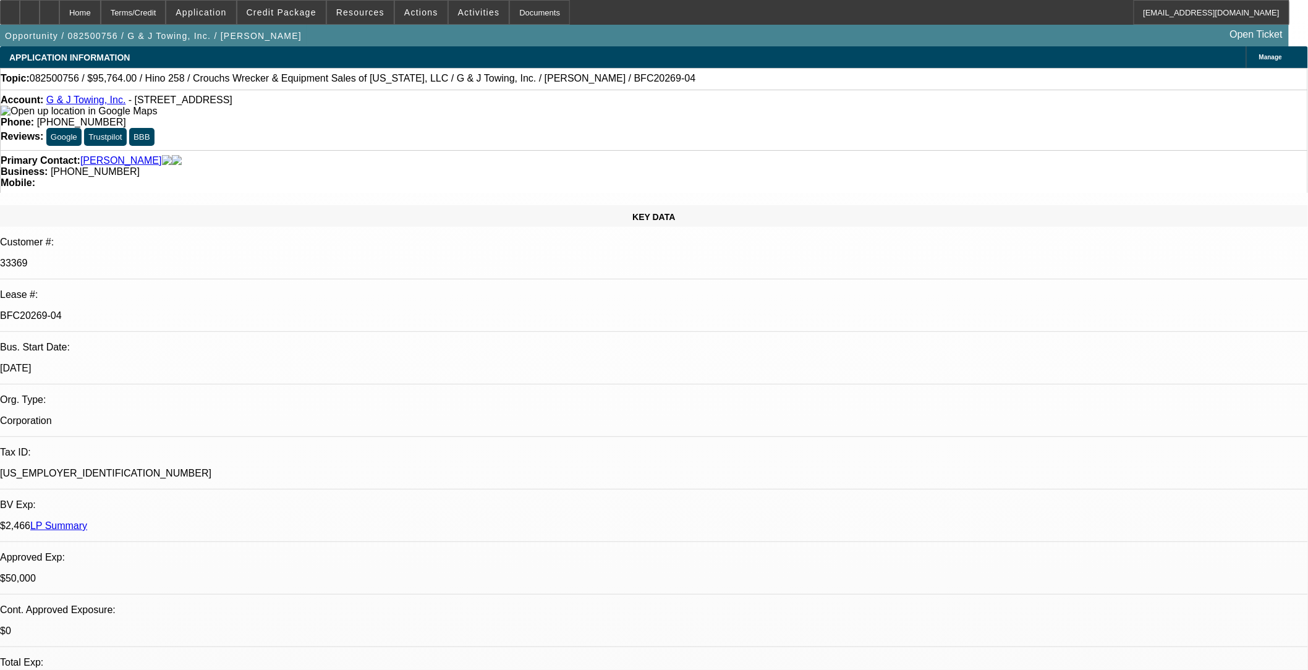
select select "1"
select select "3"
select select "6"
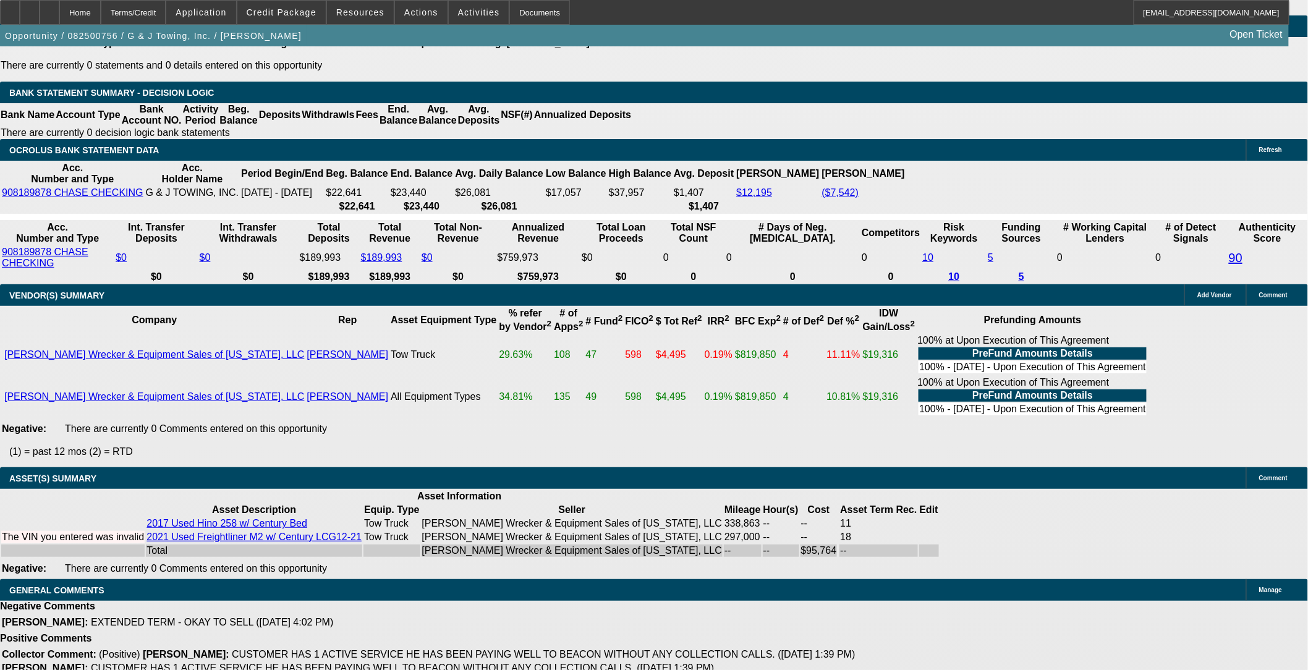
scroll to position [1511, 0]
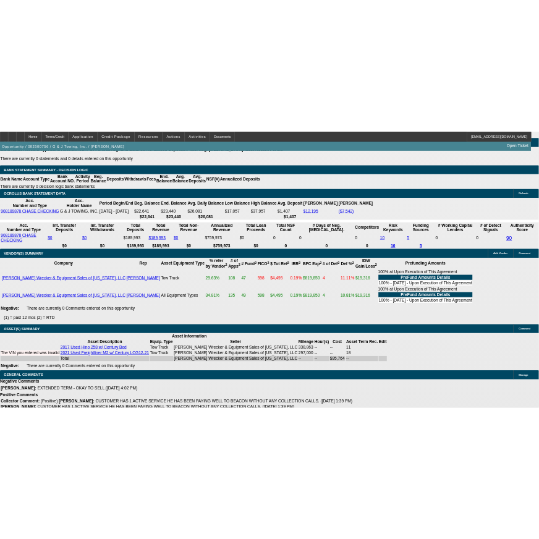
scroll to position [69, 0]
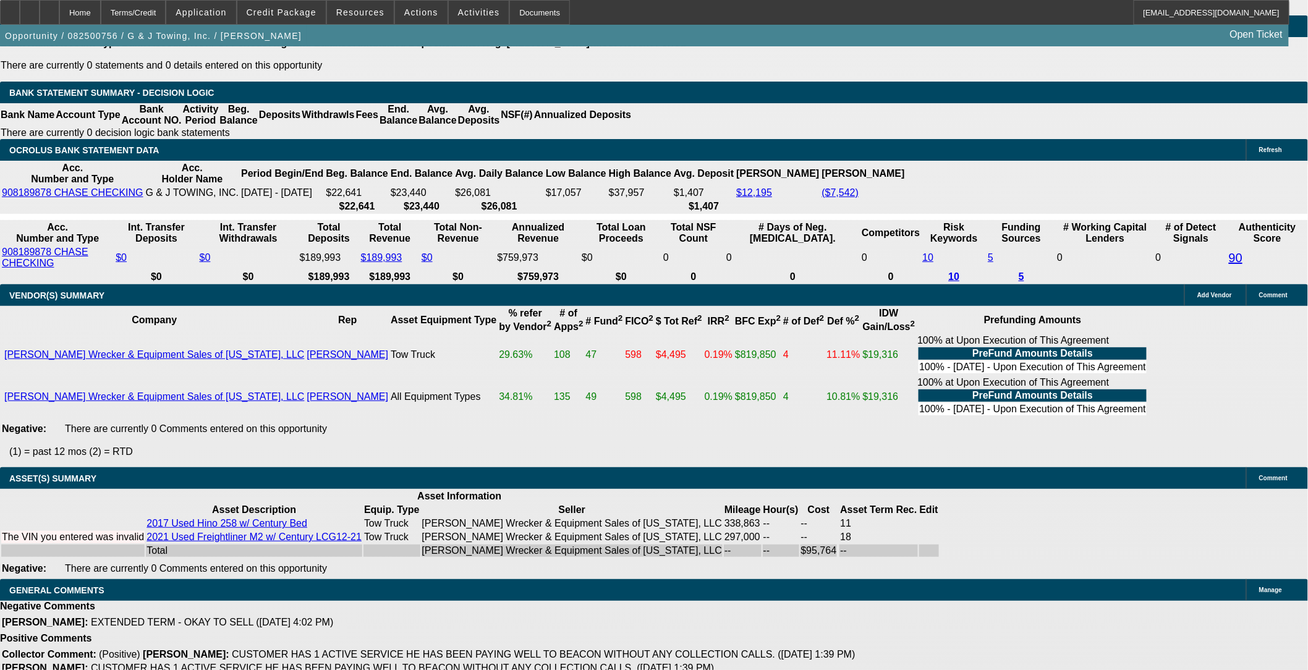
drag, startPoint x: 1114, startPoint y: 561, endPoint x: 1029, endPoint y: 461, distance: 131.6
copy td "Please send DocuSign to [EMAIL_ADDRESS][DOMAIN_NAME] for [PERSON_NAME] and [EMA…"
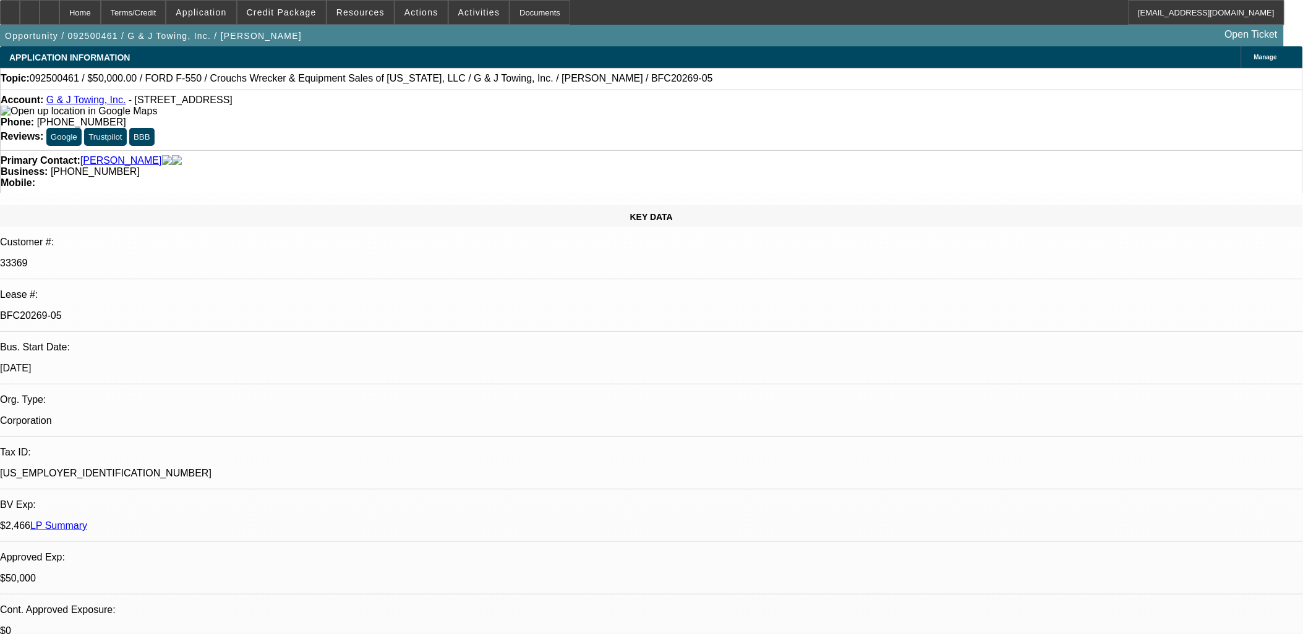
select select "0"
select select "2"
select select "0"
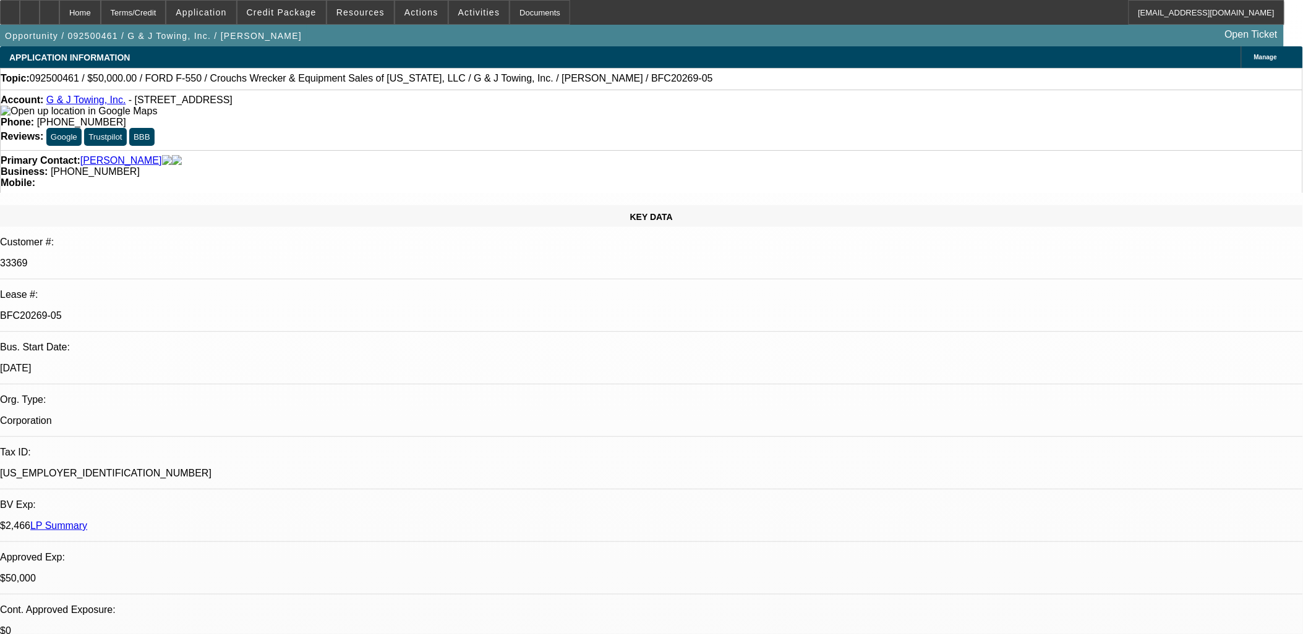
select select "0"
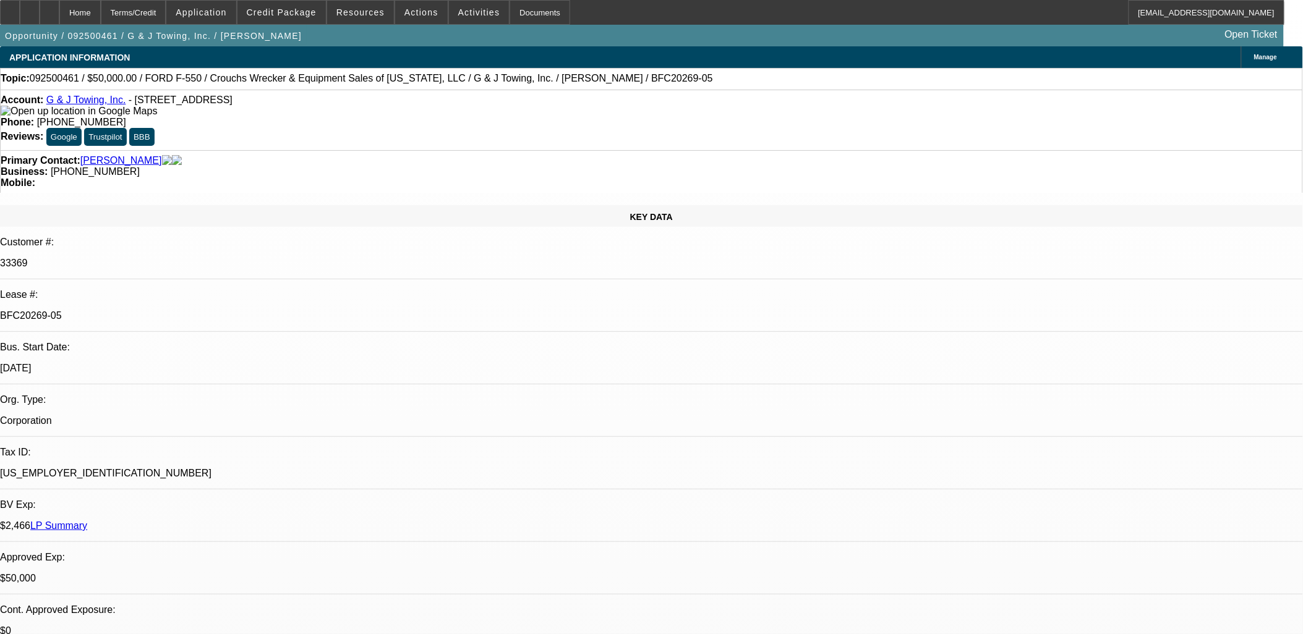
select select "0"
select select "1"
select select "2"
select select "6"
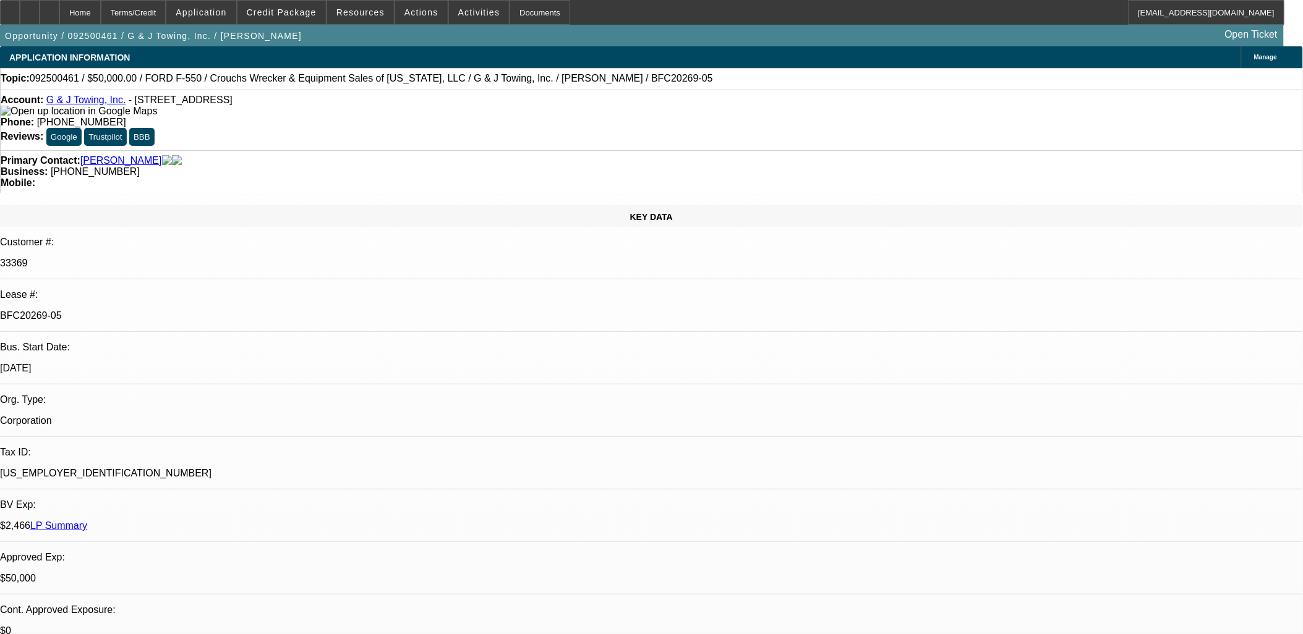
select select "1"
select select "6"
select select "1"
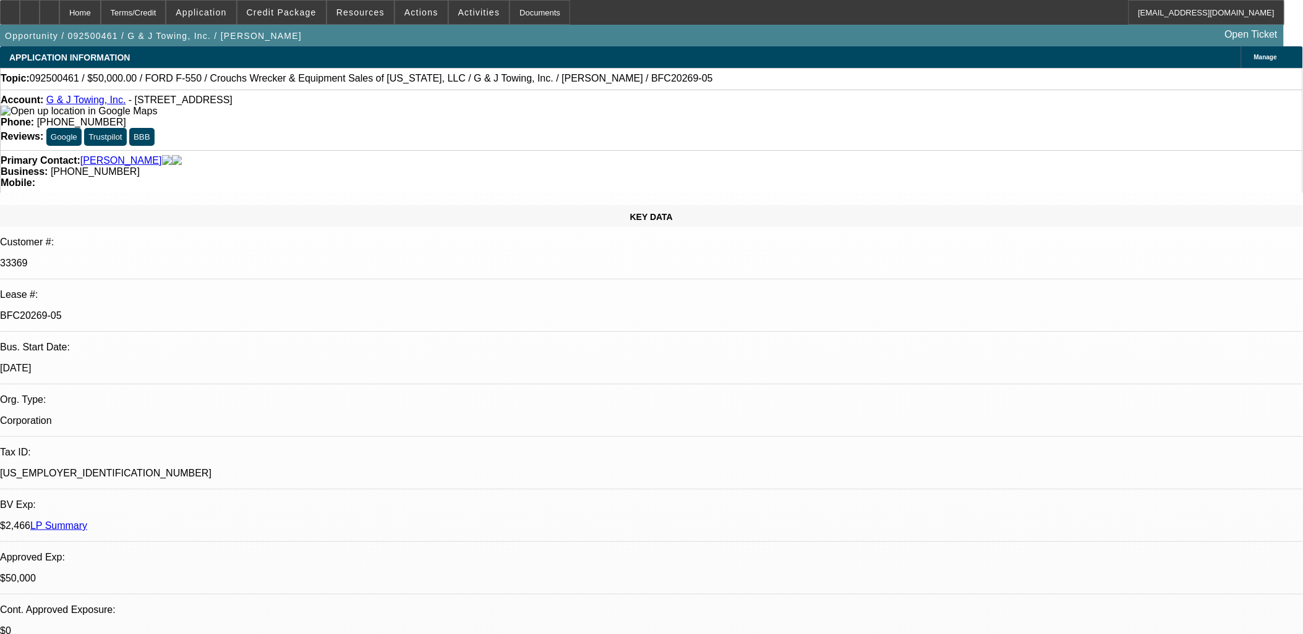
select select "6"
select select "1"
select select "6"
drag, startPoint x: 939, startPoint y: 153, endPoint x: 954, endPoint y: 101, distance: 53.6
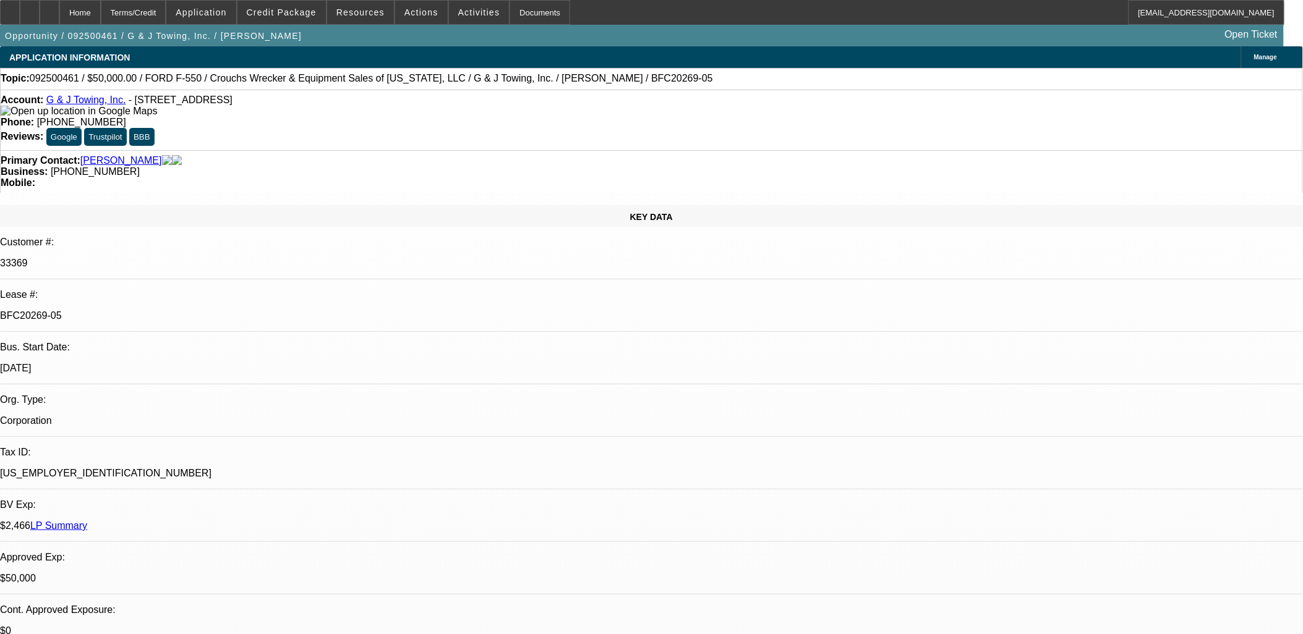
drag, startPoint x: 495, startPoint y: 263, endPoint x: 437, endPoint y: 279, distance: 60.5
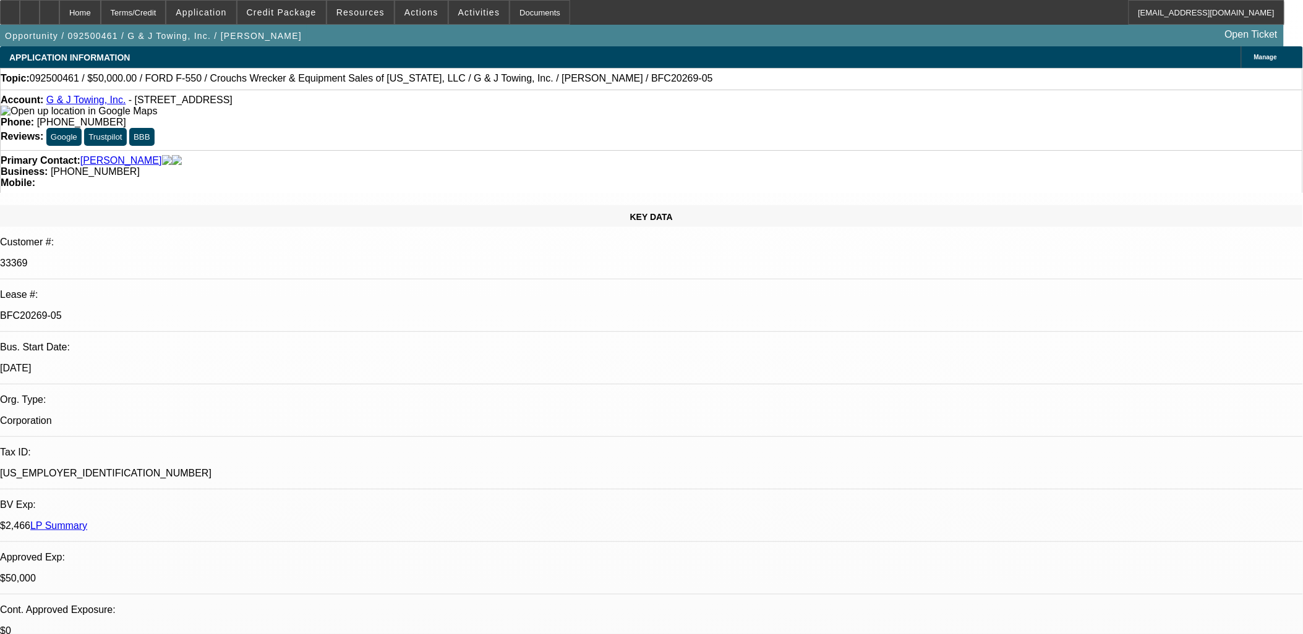
drag, startPoint x: 438, startPoint y: 289, endPoint x: 429, endPoint y: 297, distance: 11.4
drag, startPoint x: 416, startPoint y: 314, endPoint x: 423, endPoint y: 323, distance: 11.5
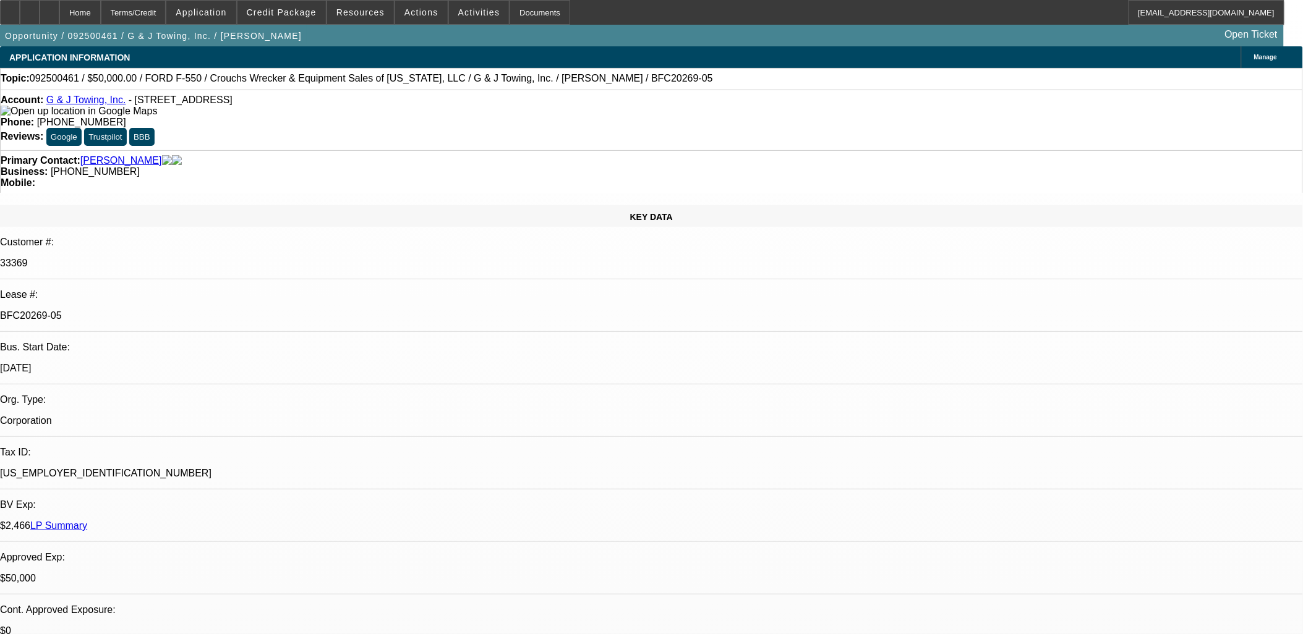
drag, startPoint x: 380, startPoint y: 357, endPoint x: 373, endPoint y: 347, distance: 12.0
drag, startPoint x: 373, startPoint y: 347, endPoint x: 379, endPoint y: 367, distance: 20.0
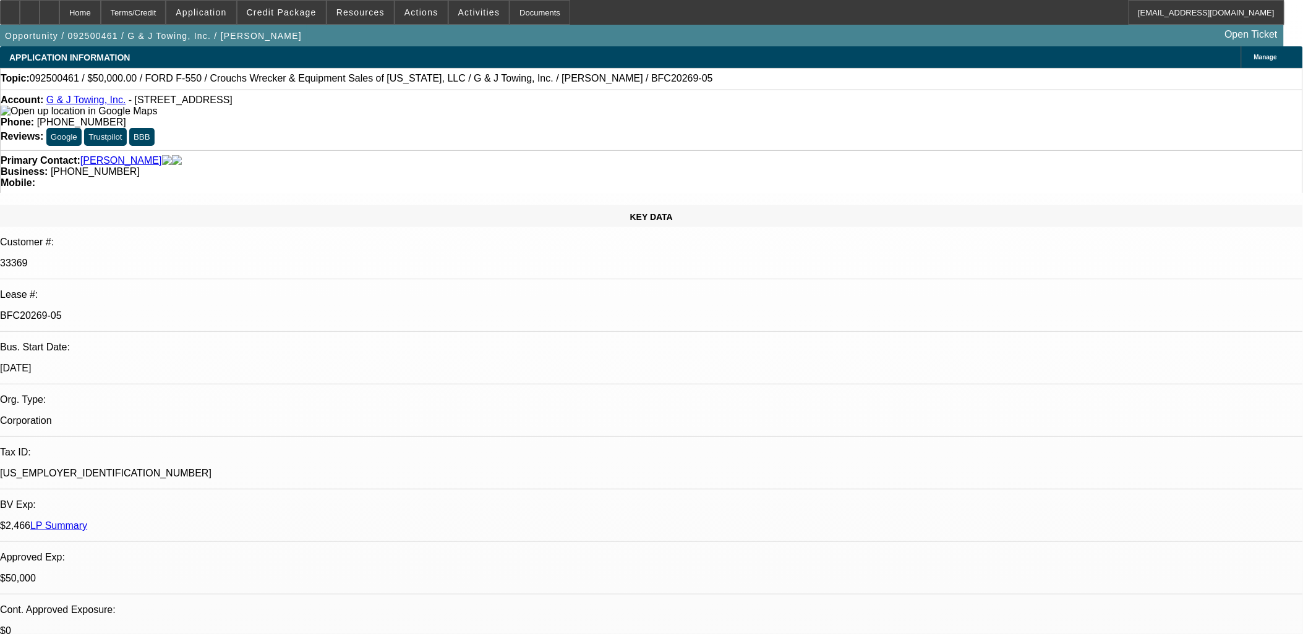
drag, startPoint x: 379, startPoint y: 367, endPoint x: 380, endPoint y: 406, distance: 39.6
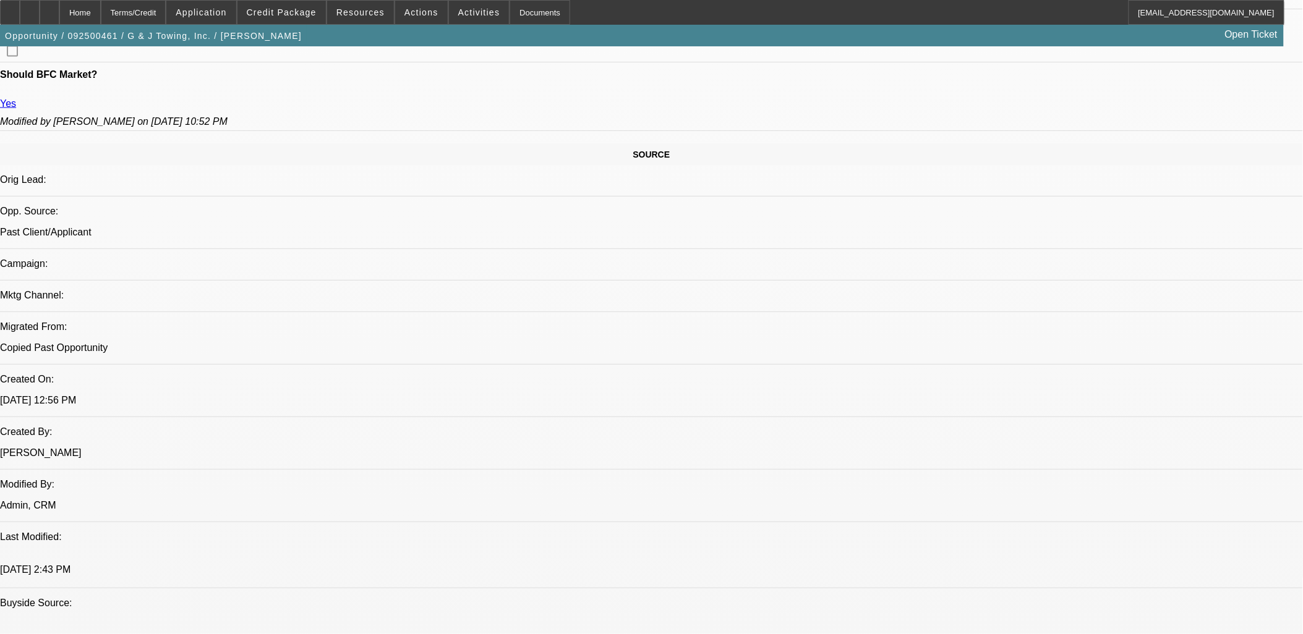
scroll to position [824, 0]
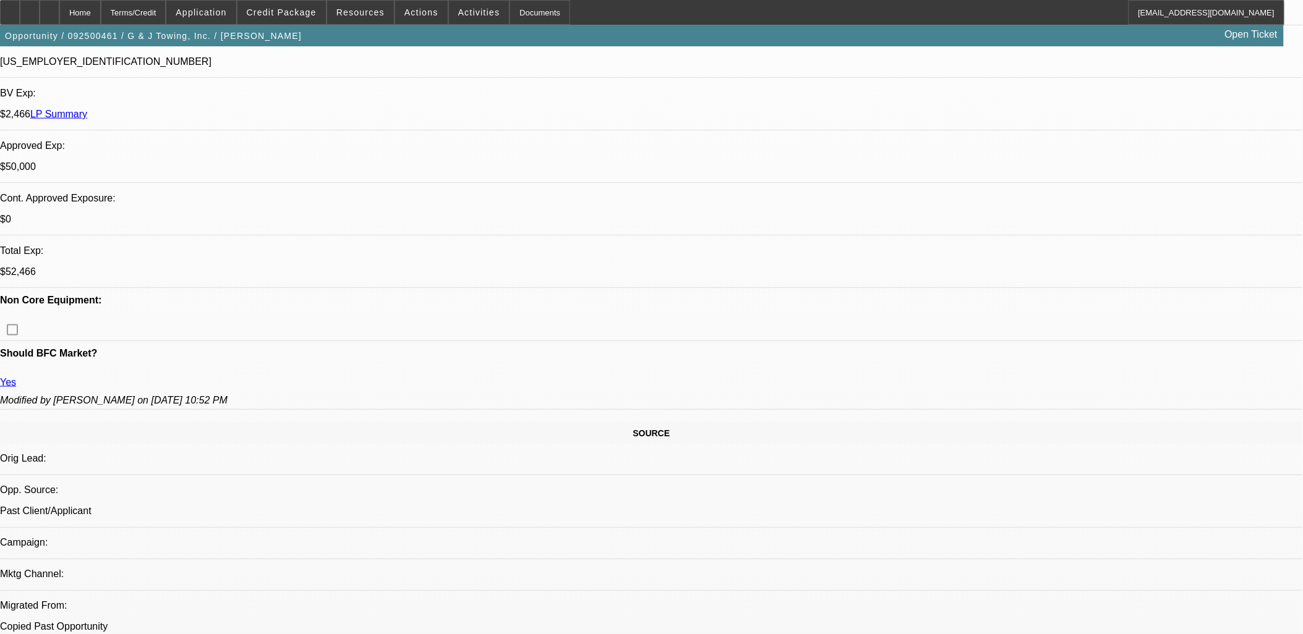
scroll to position [0, 0]
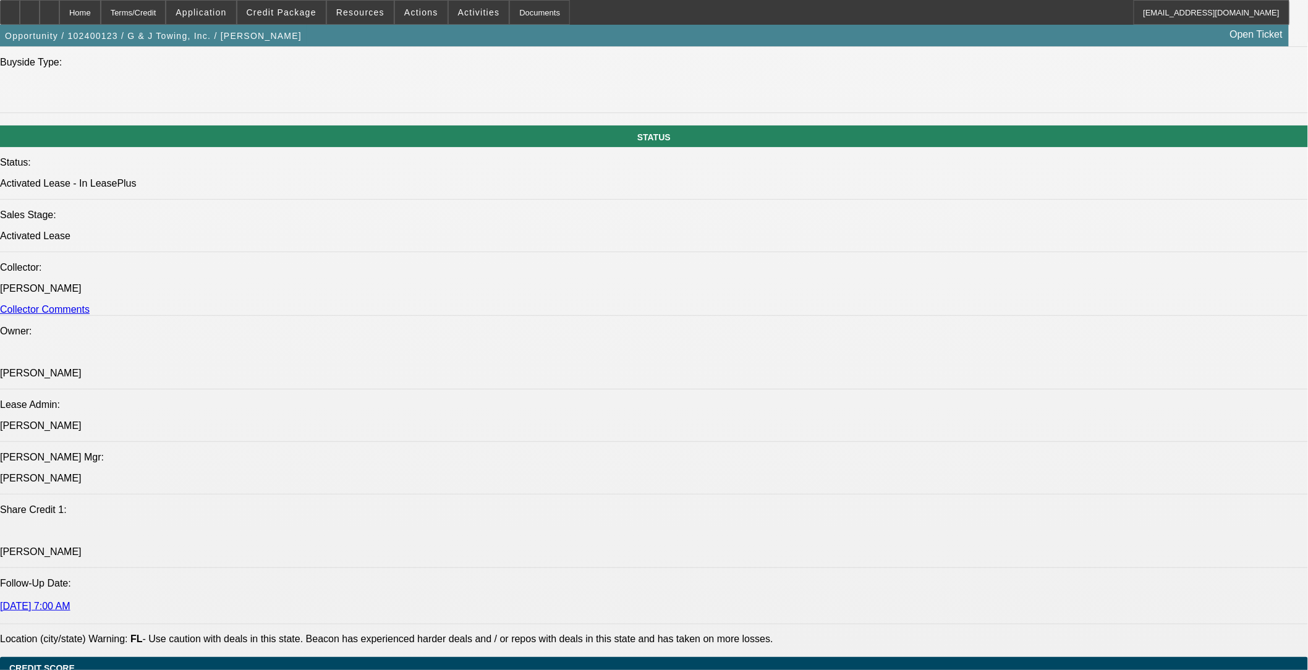
select select "0"
select select "2"
select select "0.1"
select select "0"
select select "2"
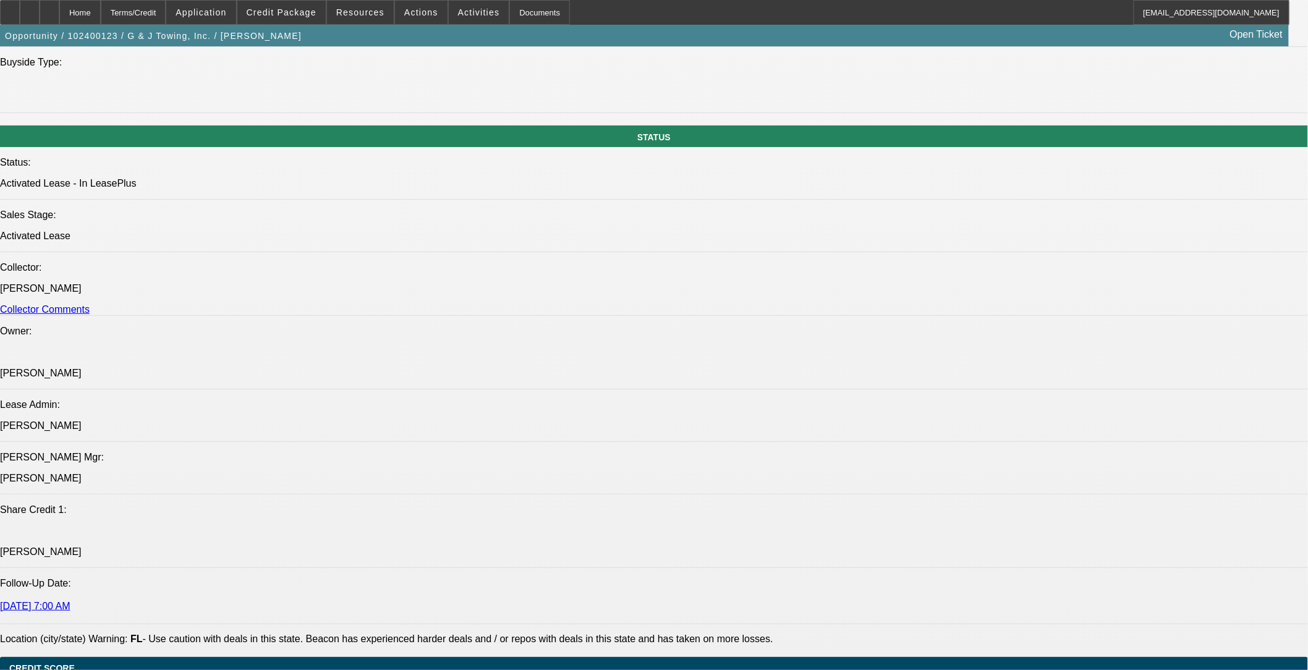
select select "0.1"
select select "0"
select select "2"
select select "0.1"
select select "0"
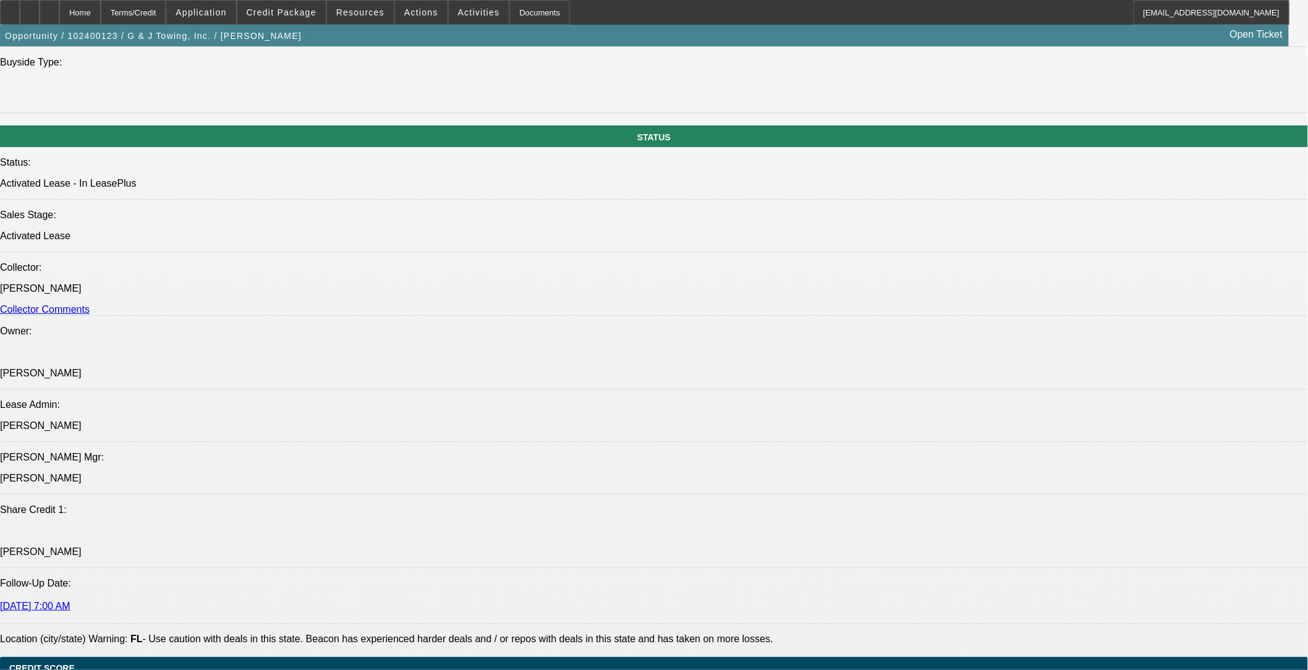
select select "2"
select select "0.1"
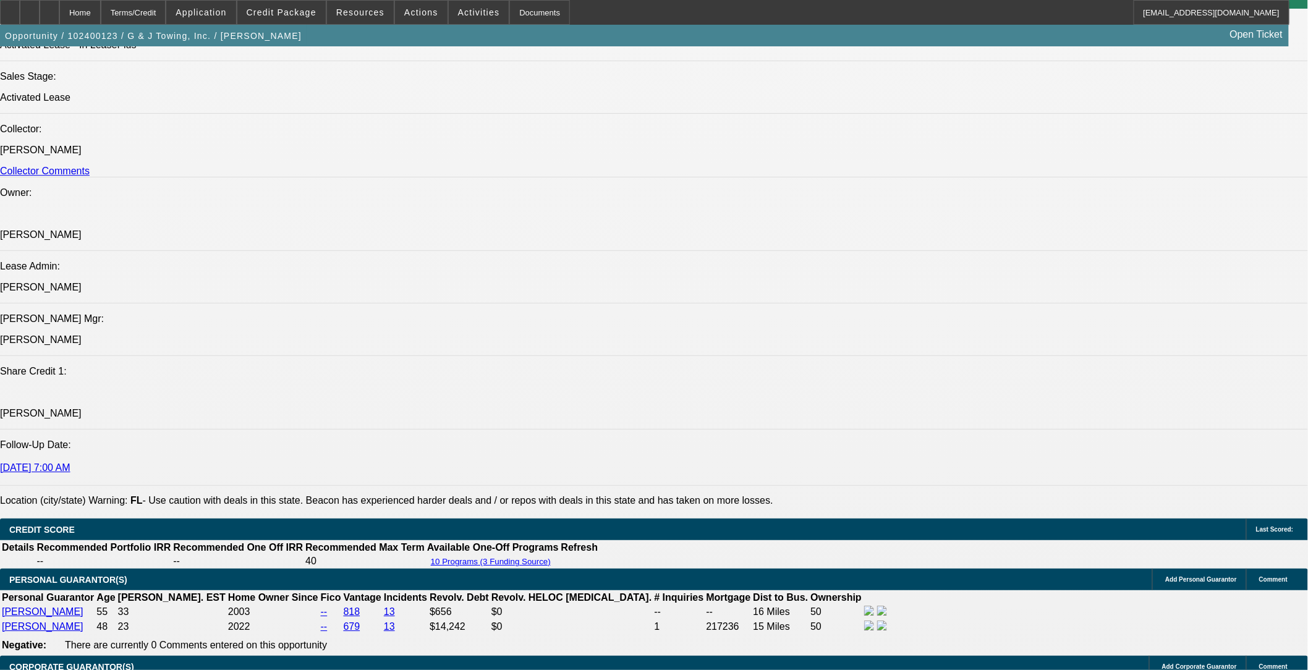
select select "1"
select select "2"
select select "4"
select select "1"
select select "2"
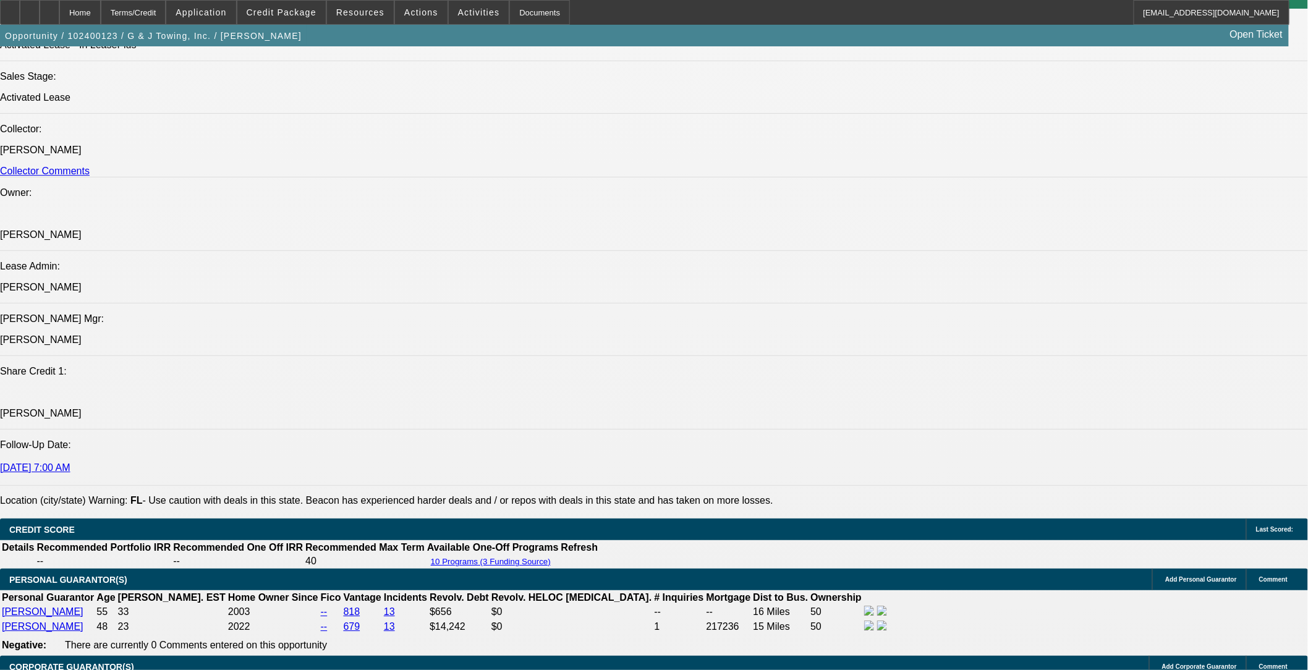
select select "4"
select select "1"
select select "2"
select select "4"
select select "1"
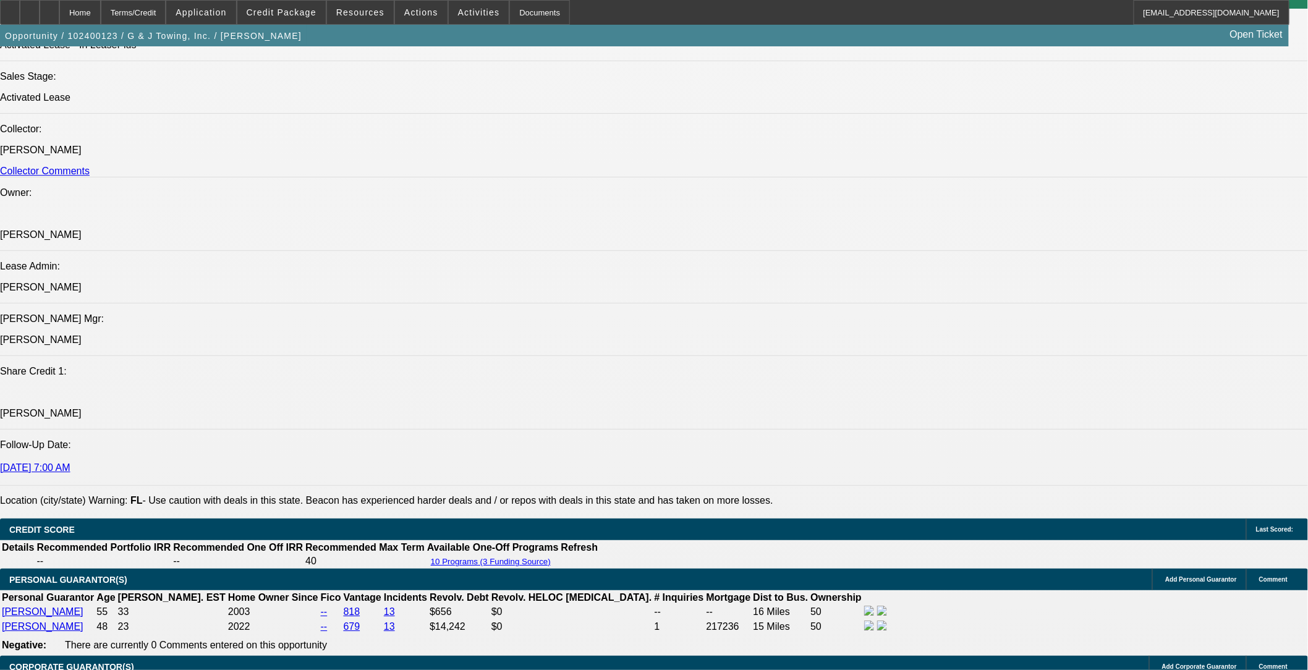
select select "2"
select select "4"
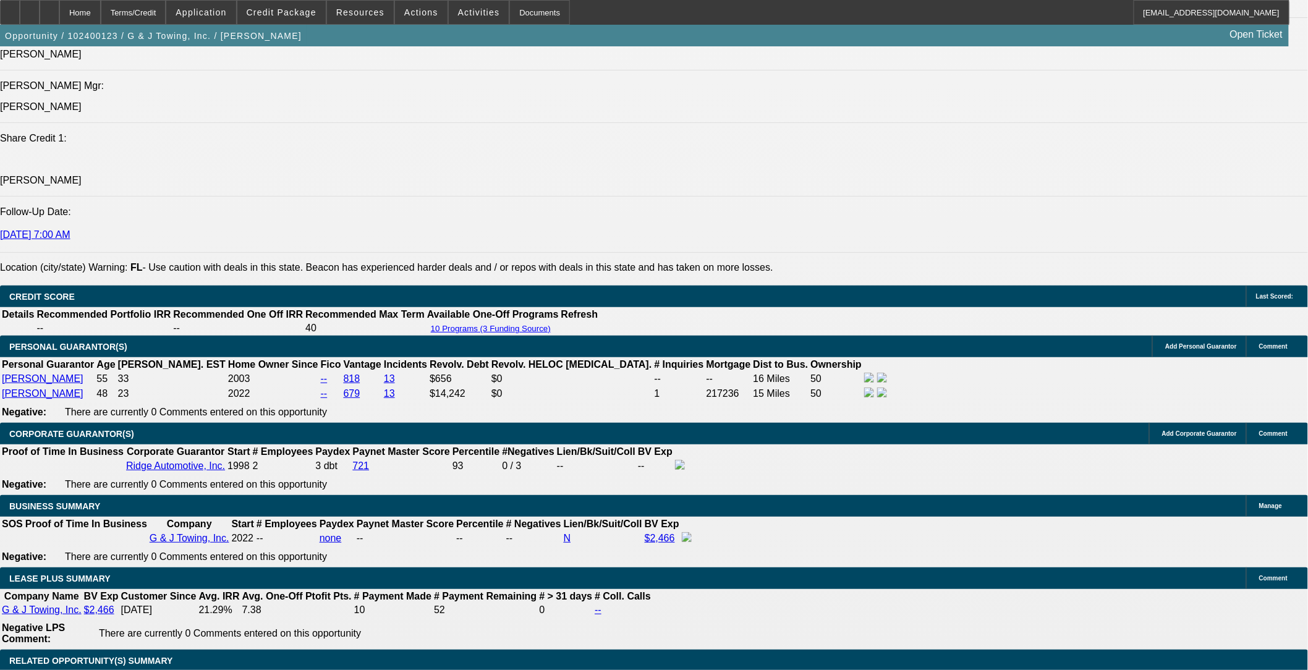
scroll to position [1923, 0]
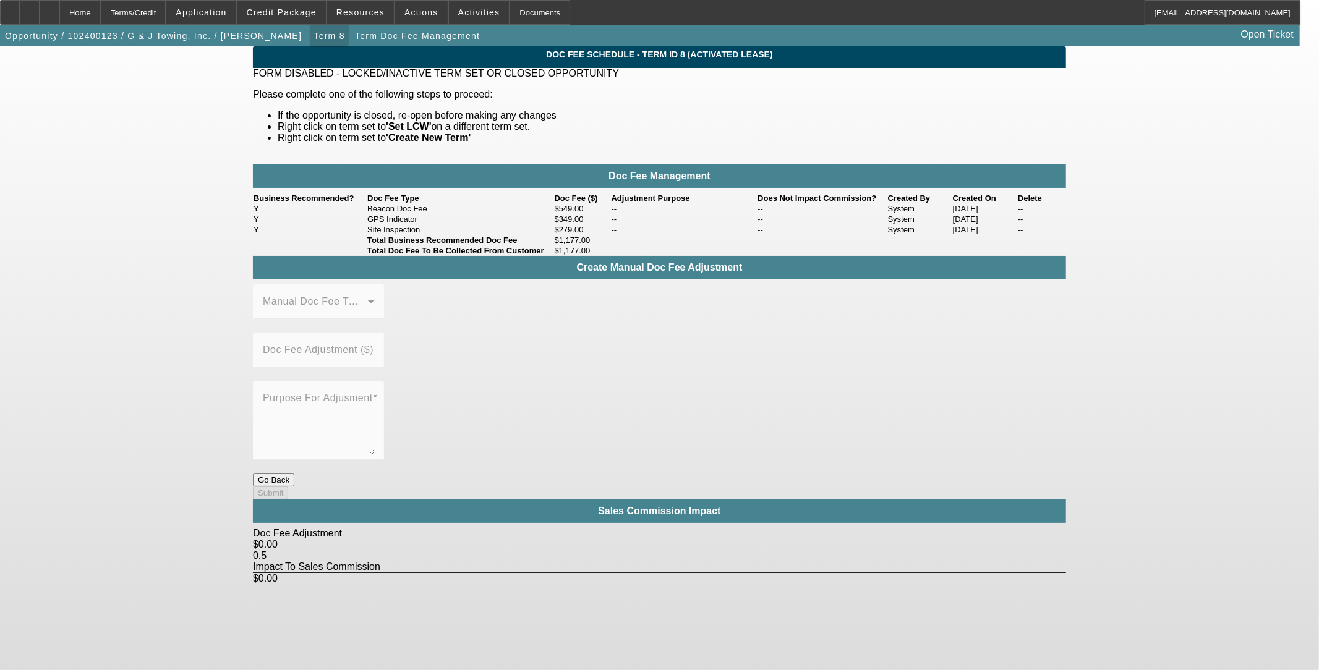
click at [313, 35] on span "Term 8" at bounding box center [328, 36] width 31 height 10
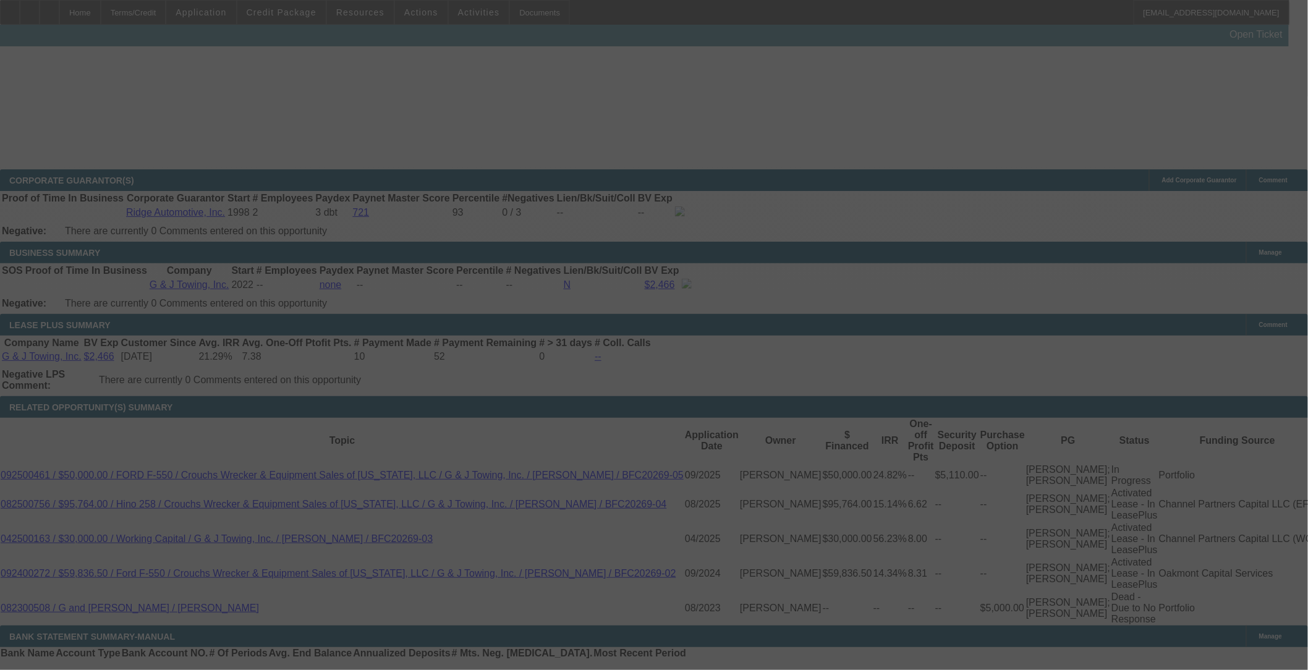
click at [548, 53] on div at bounding box center [654, 335] width 1308 height 670
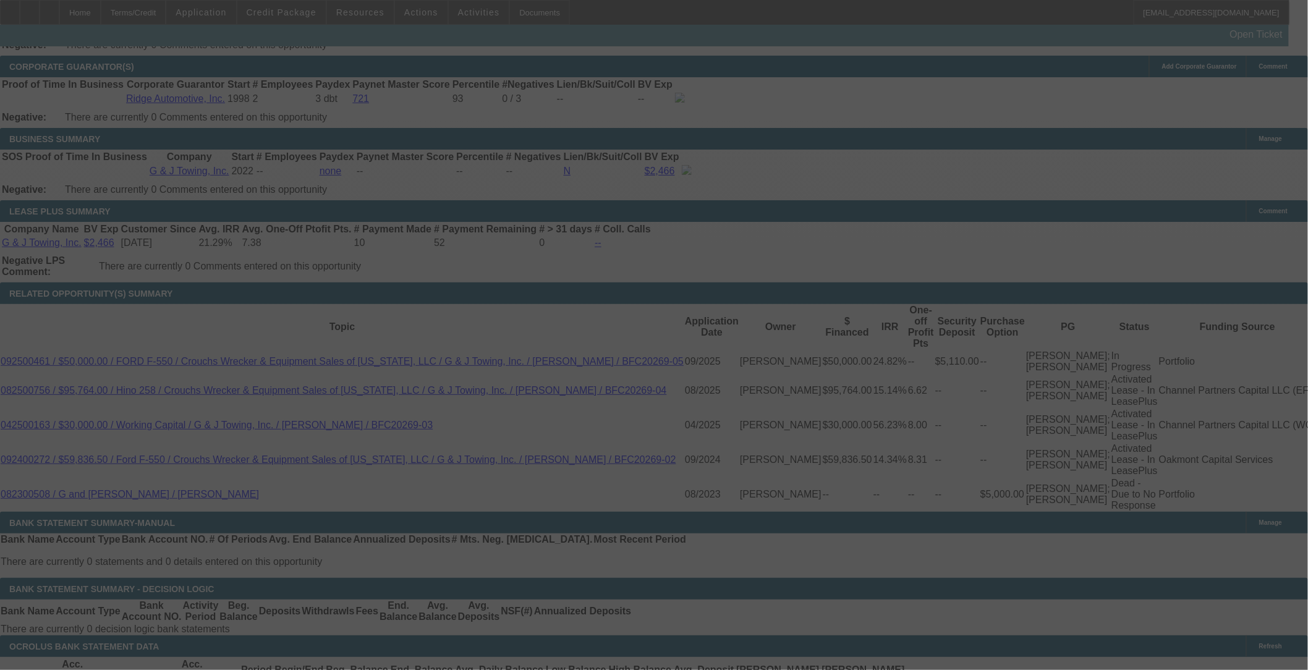
scroll to position [1948, 0]
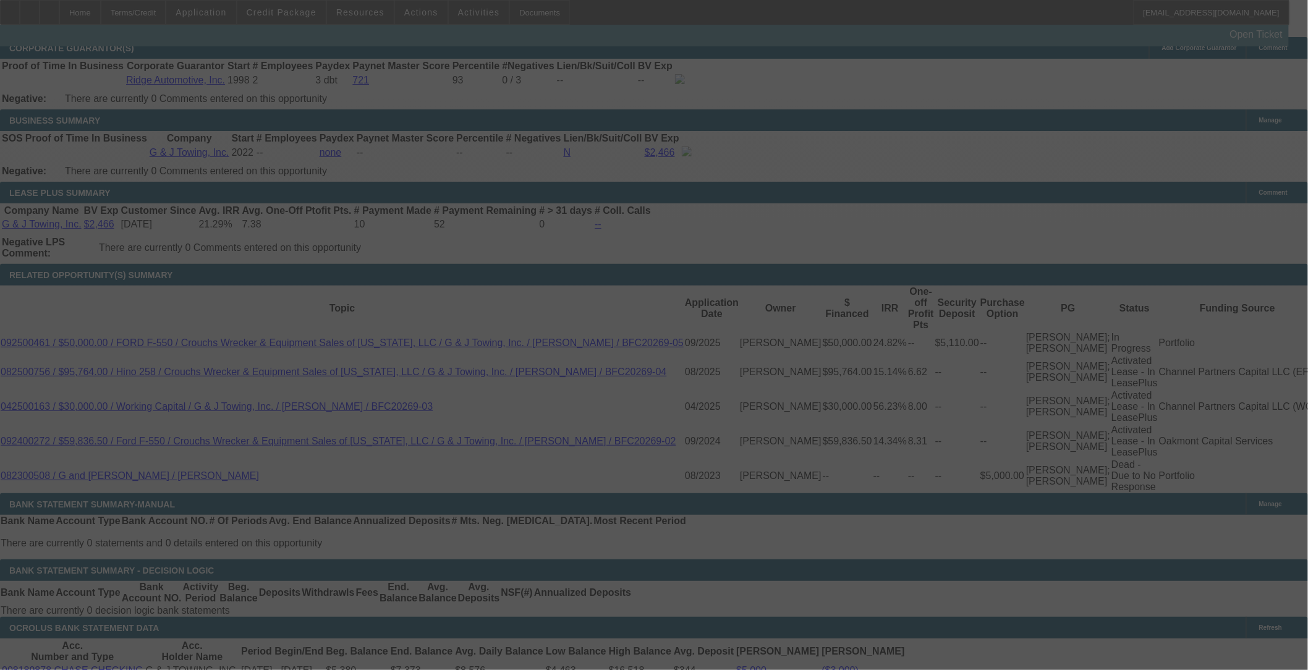
click at [548, 48] on div at bounding box center [654, 335] width 1308 height 670
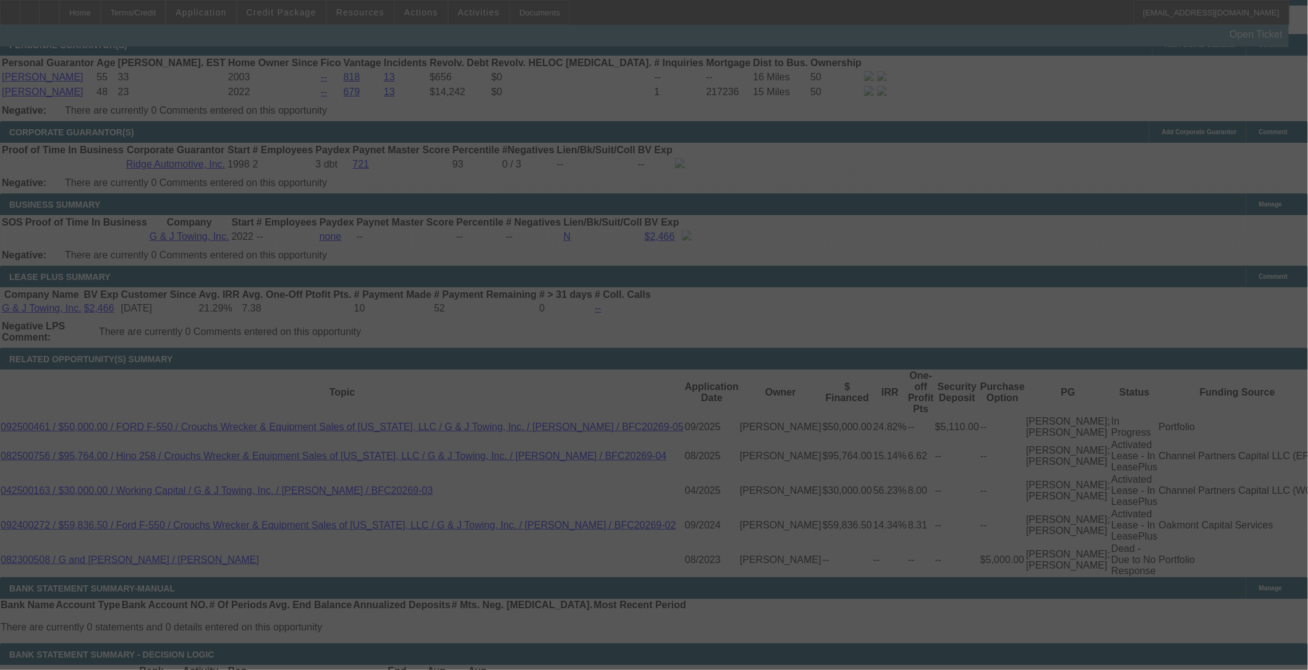
click at [548, 53] on div at bounding box center [654, 335] width 1308 height 670
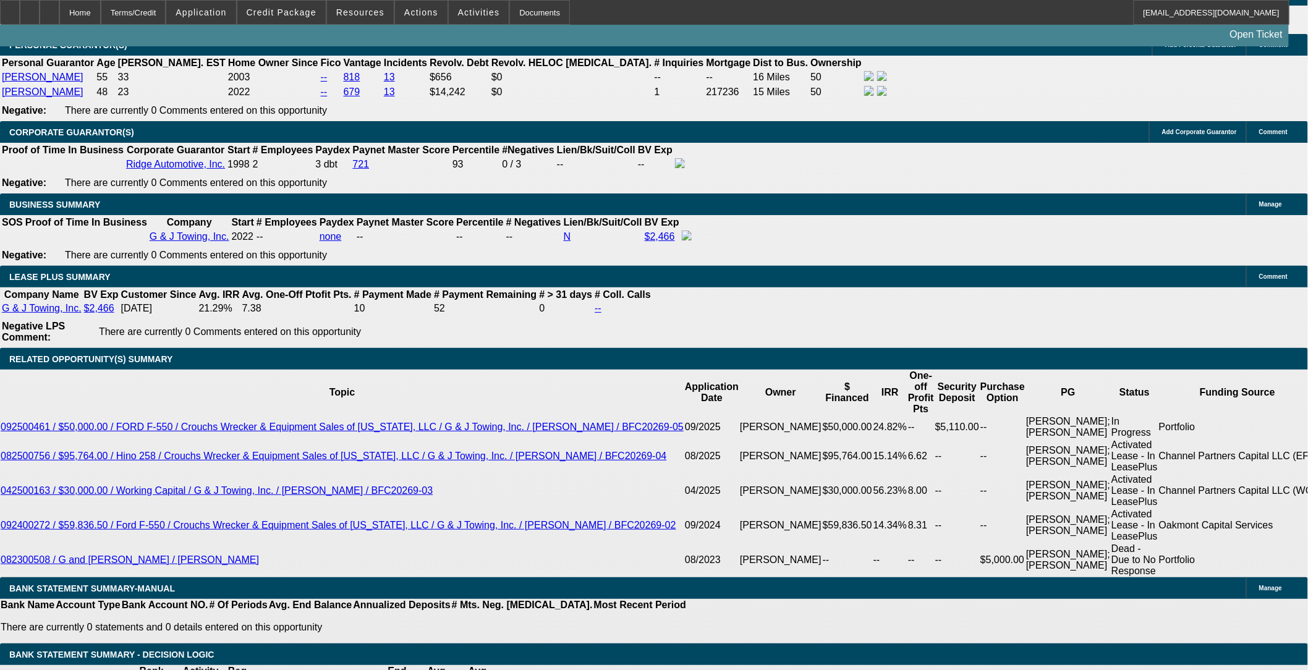
select select "0"
select select "2"
select select "0.1"
select select "4"
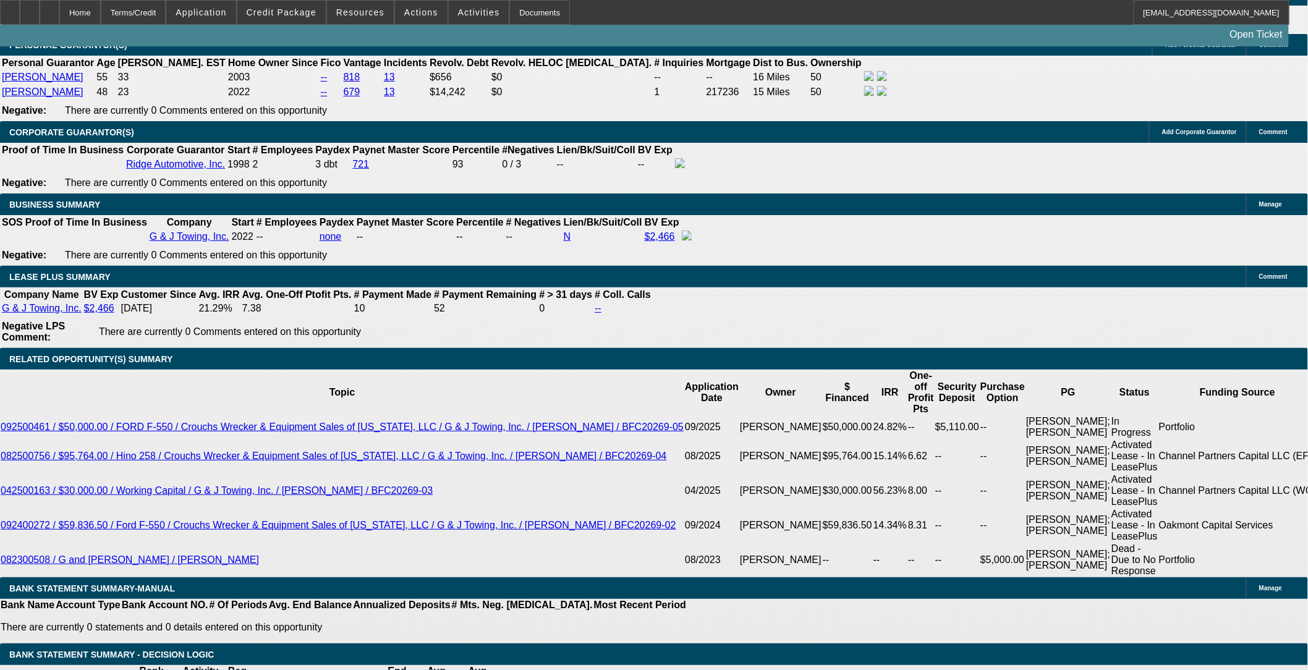
select select "0"
select select "2"
select select "0.1"
select select "4"
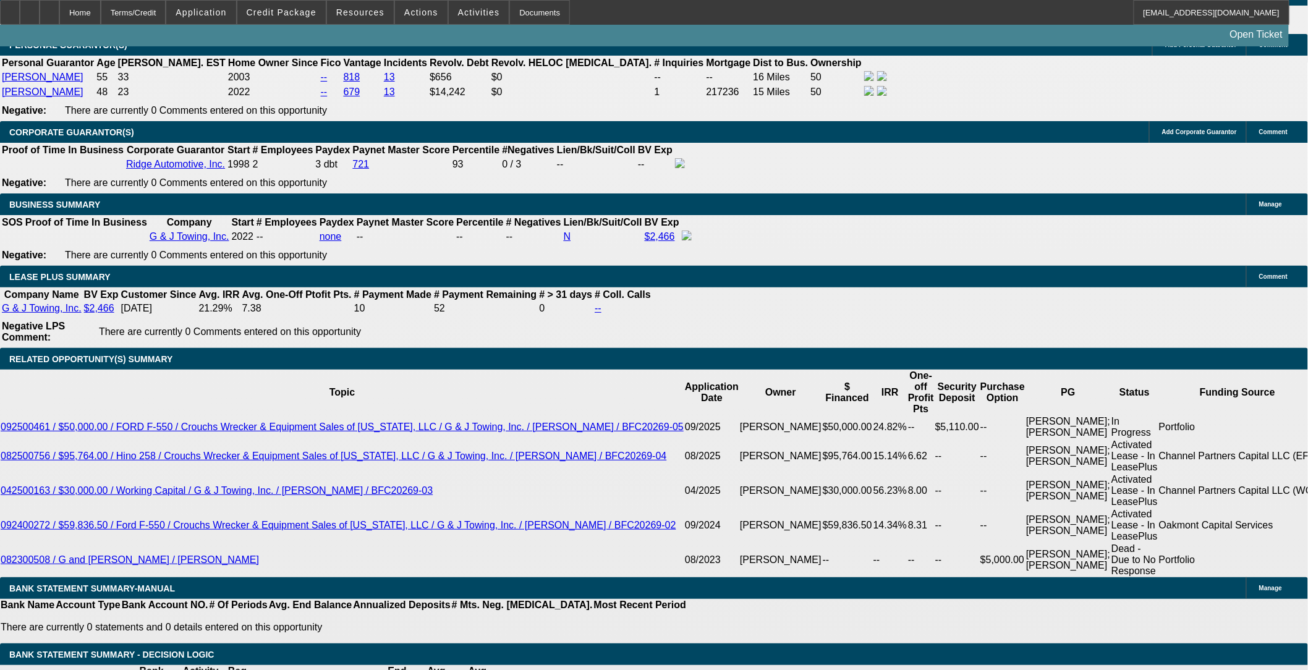
select select "0"
select select "2"
select select "0.1"
select select "4"
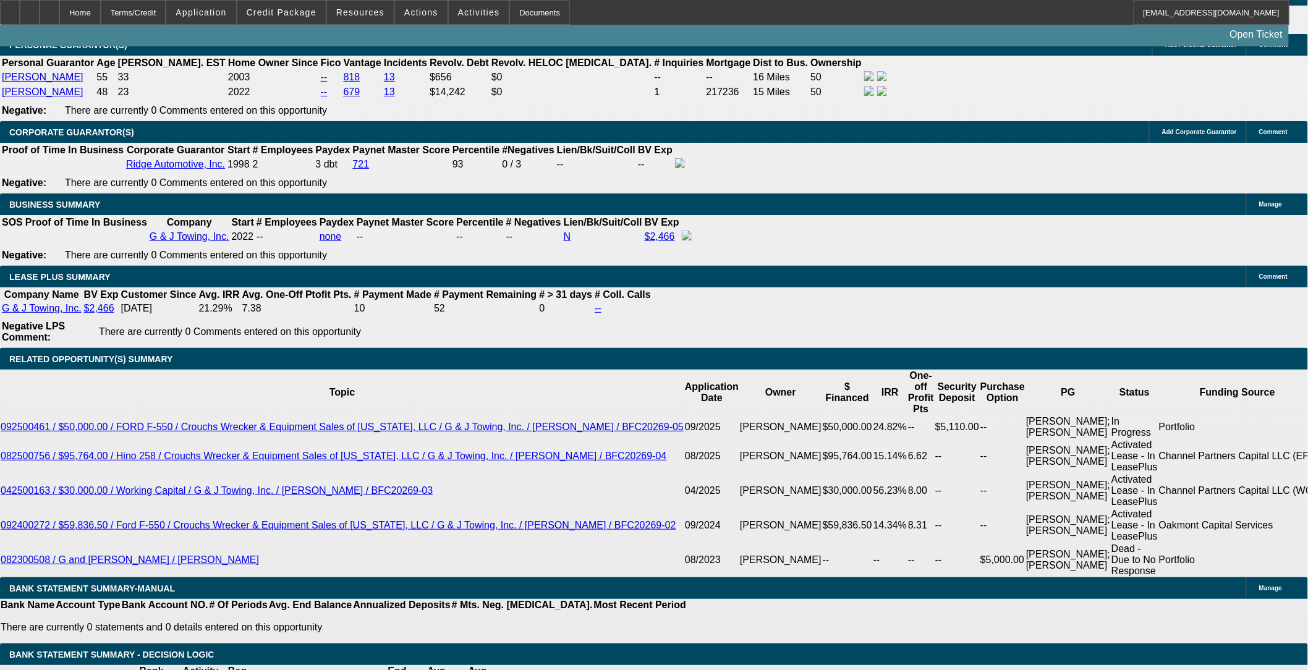
select select "0"
select select "2"
select select "0.1"
select select "4"
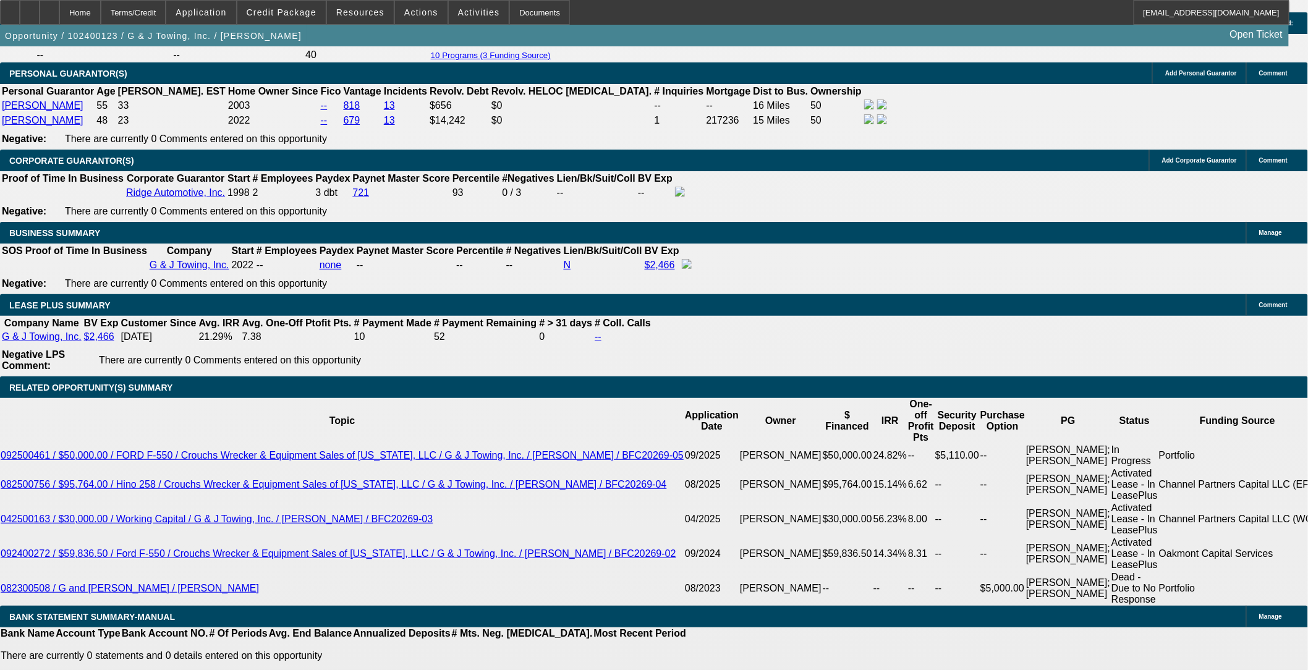
scroll to position [1987, 0]
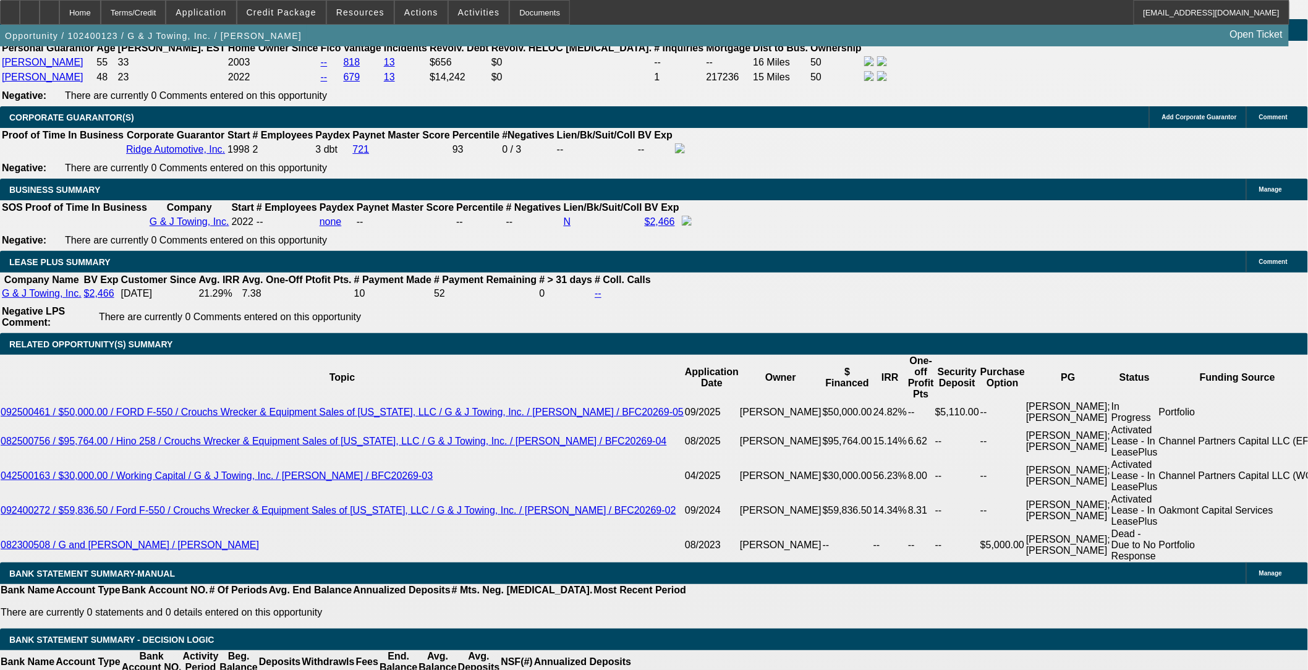
type input "gps"
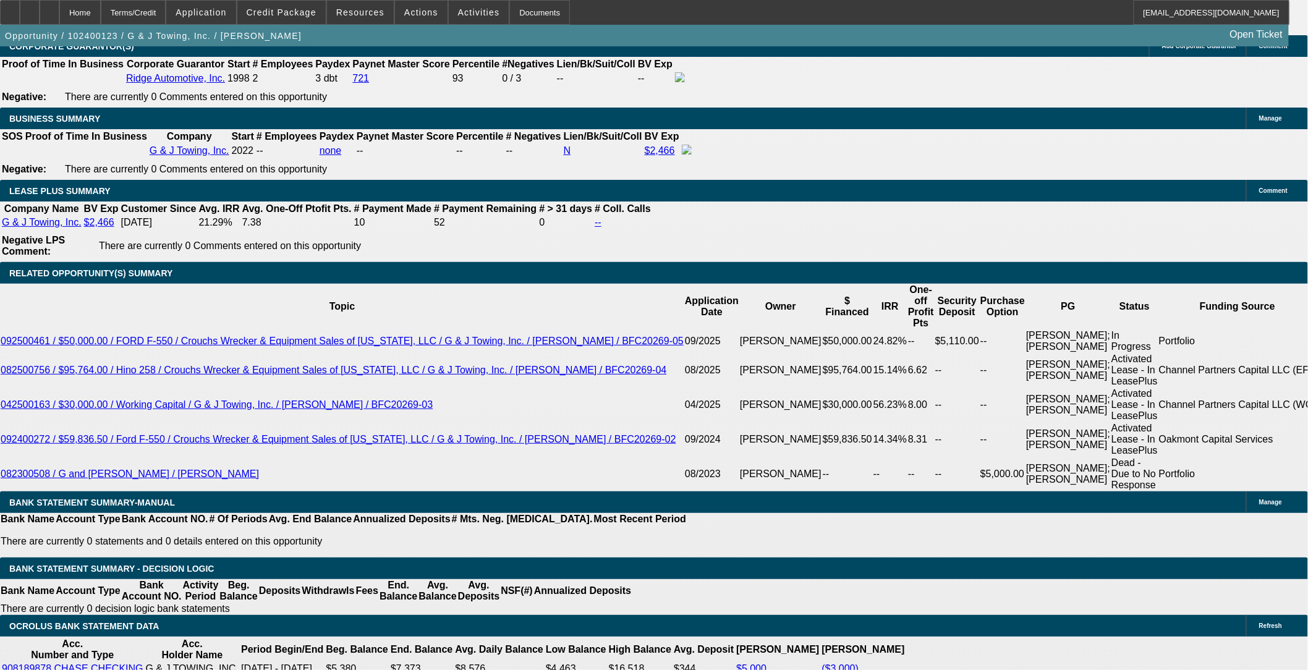
drag, startPoint x: 1067, startPoint y: 188, endPoint x: 1066, endPoint y: 177, distance: 10.5
drag, startPoint x: 1070, startPoint y: 237, endPoint x: 1071, endPoint y: 218, distance: 19.2
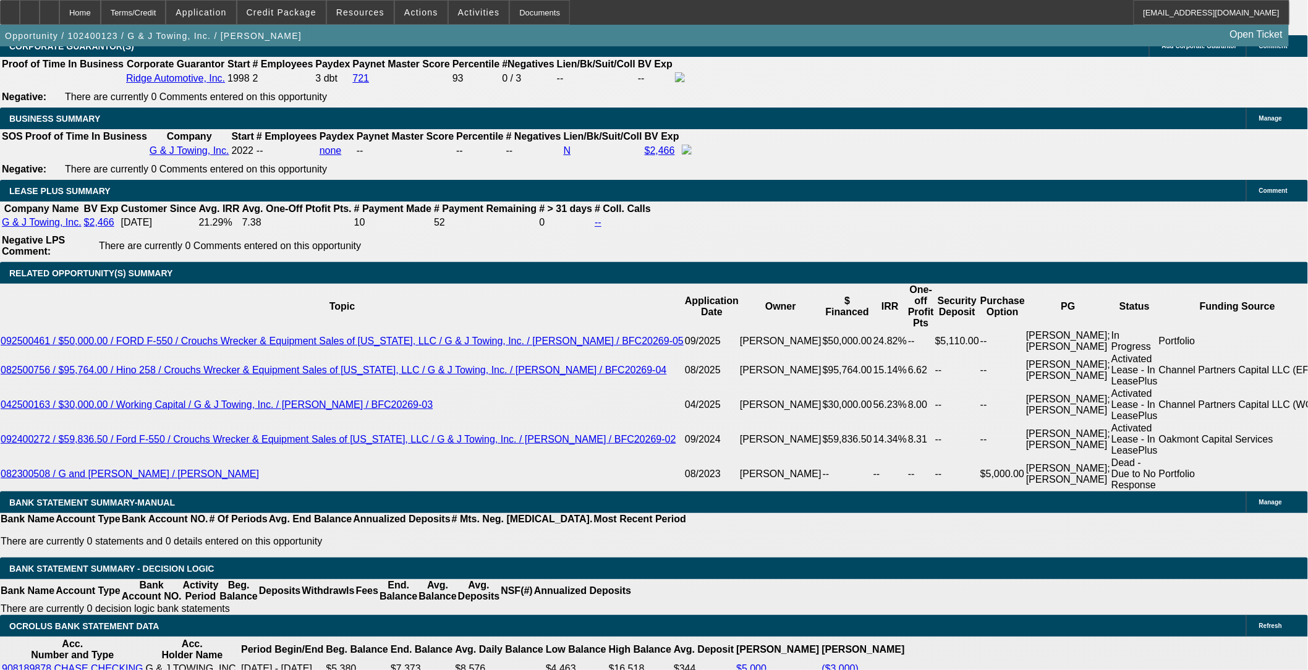
drag, startPoint x: 1046, startPoint y: 269, endPoint x: 1055, endPoint y: 235, distance: 35.1
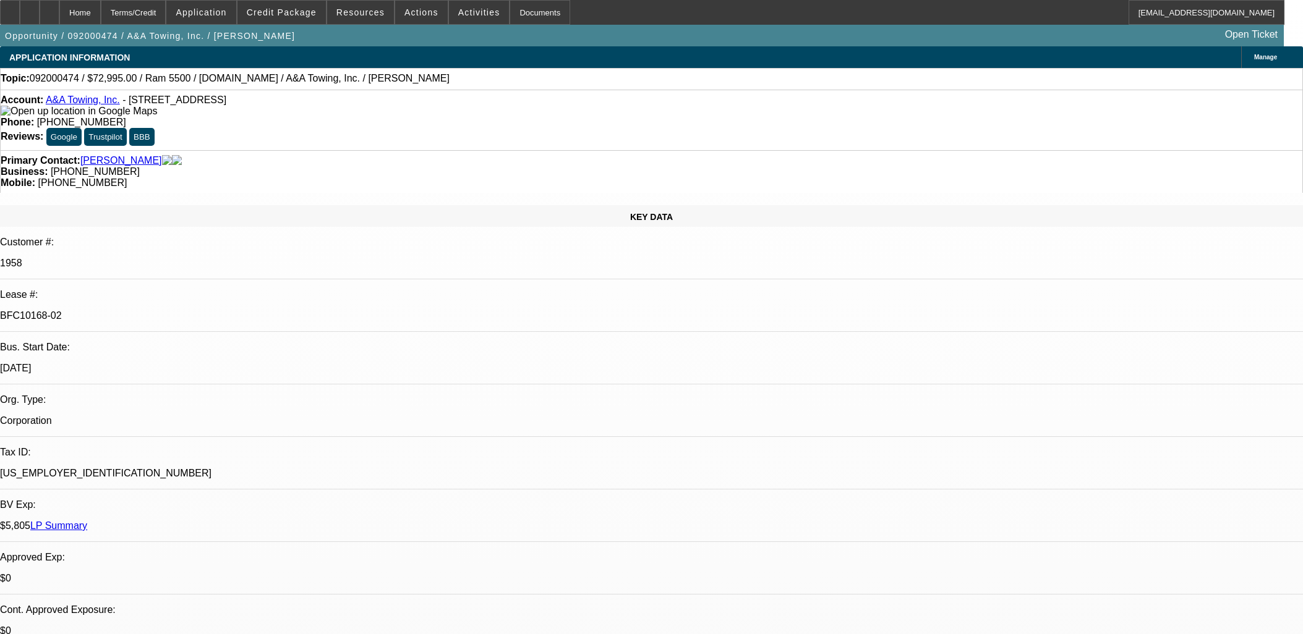
select select "0"
select select "2"
select select "0.1"
select select "4"
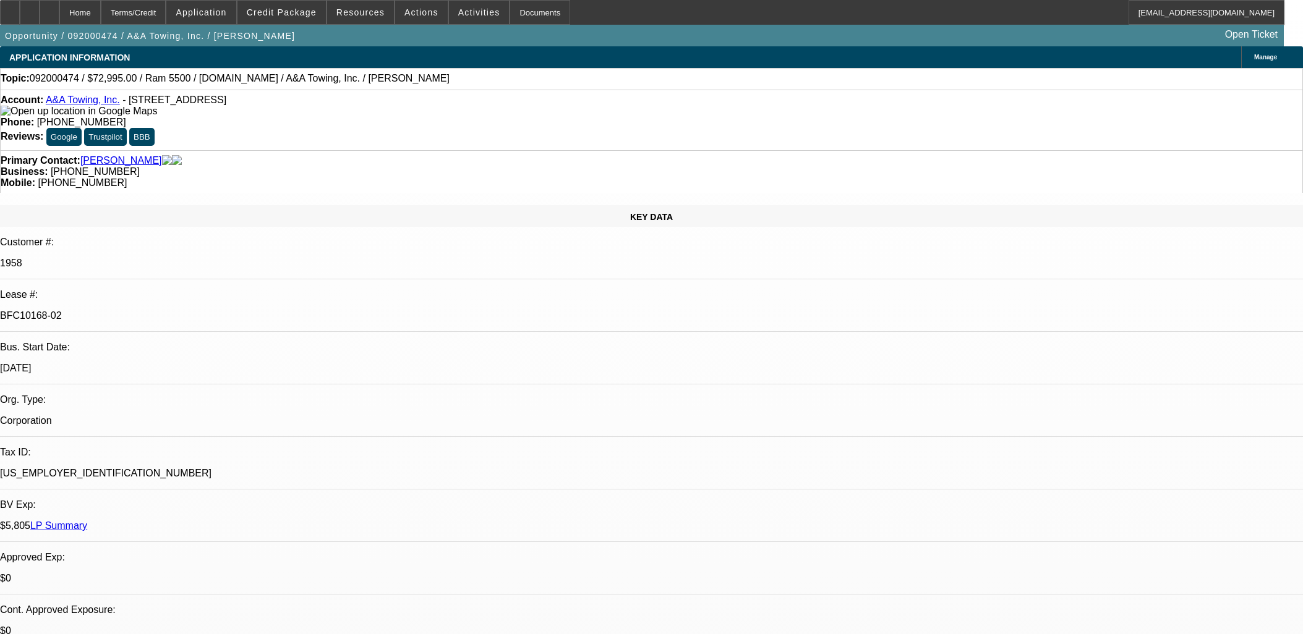
select select "0"
select select "0.1"
select select "4"
select select "0"
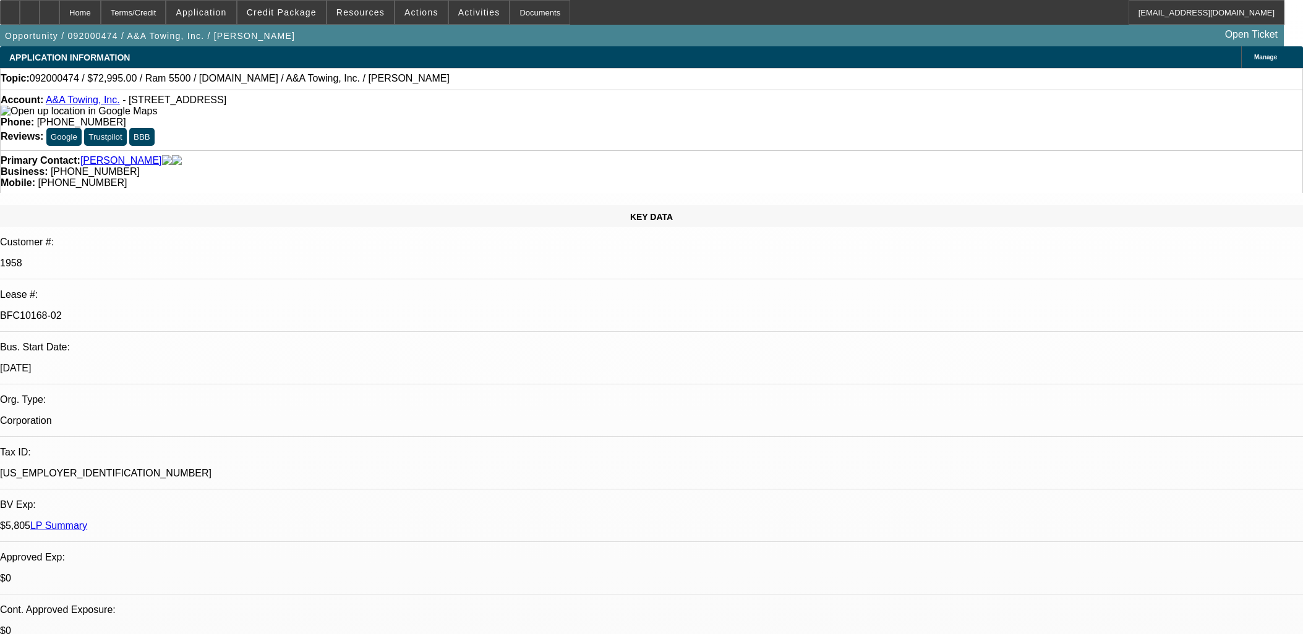
select select "2"
select select "0.1"
select select "4"
select select "0"
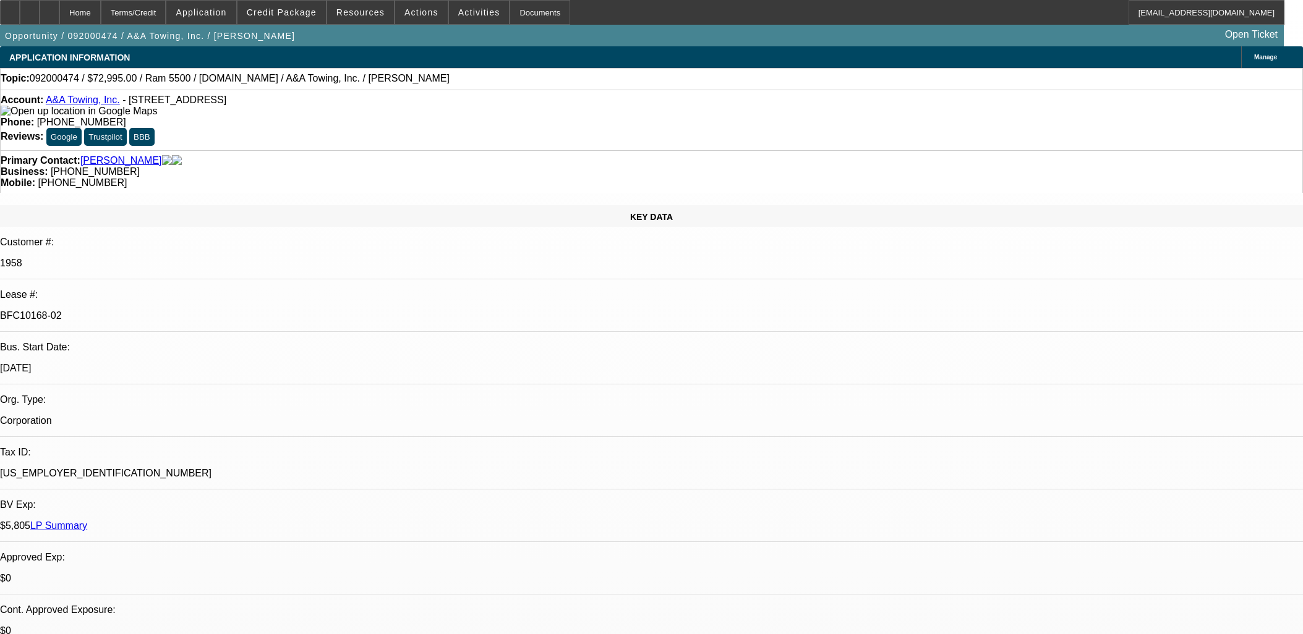
select select "2"
select select "0.1"
select select "4"
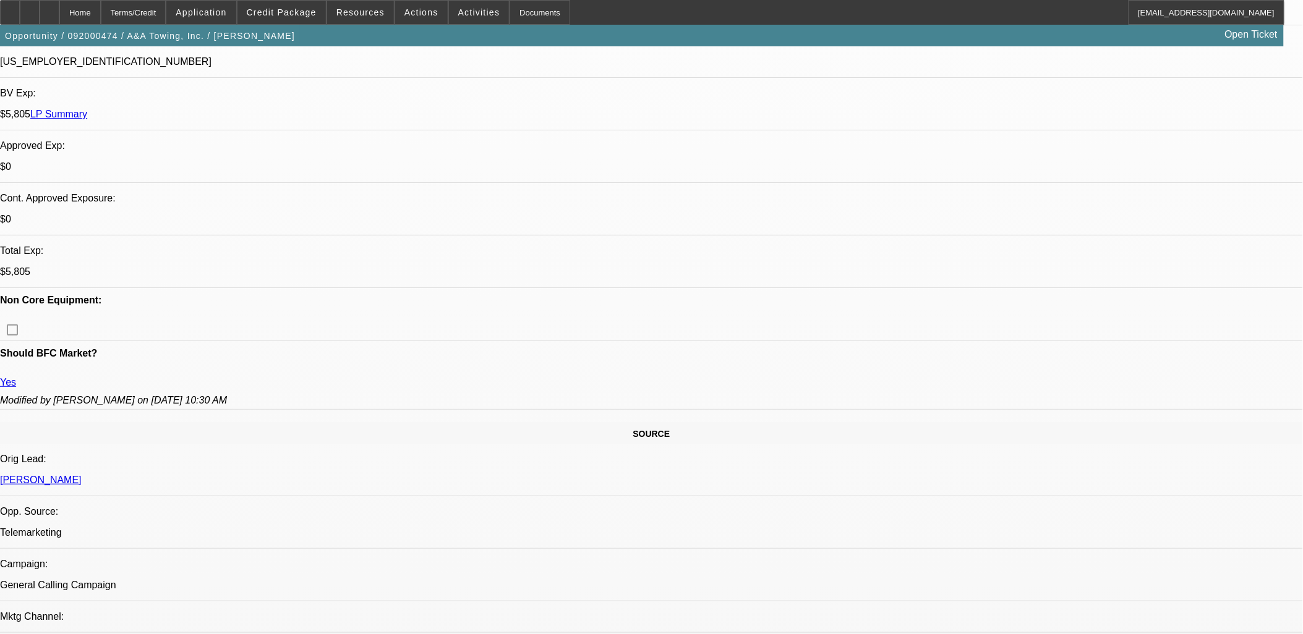
scroll to position [412, 0]
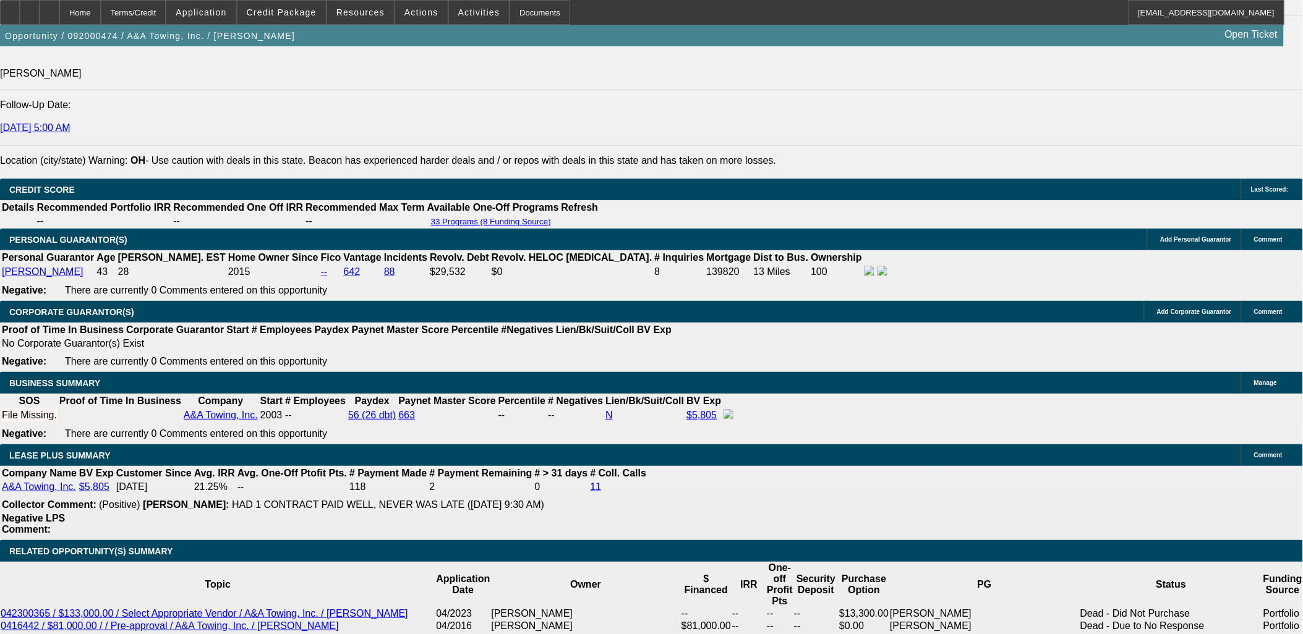
scroll to position [1786, 0]
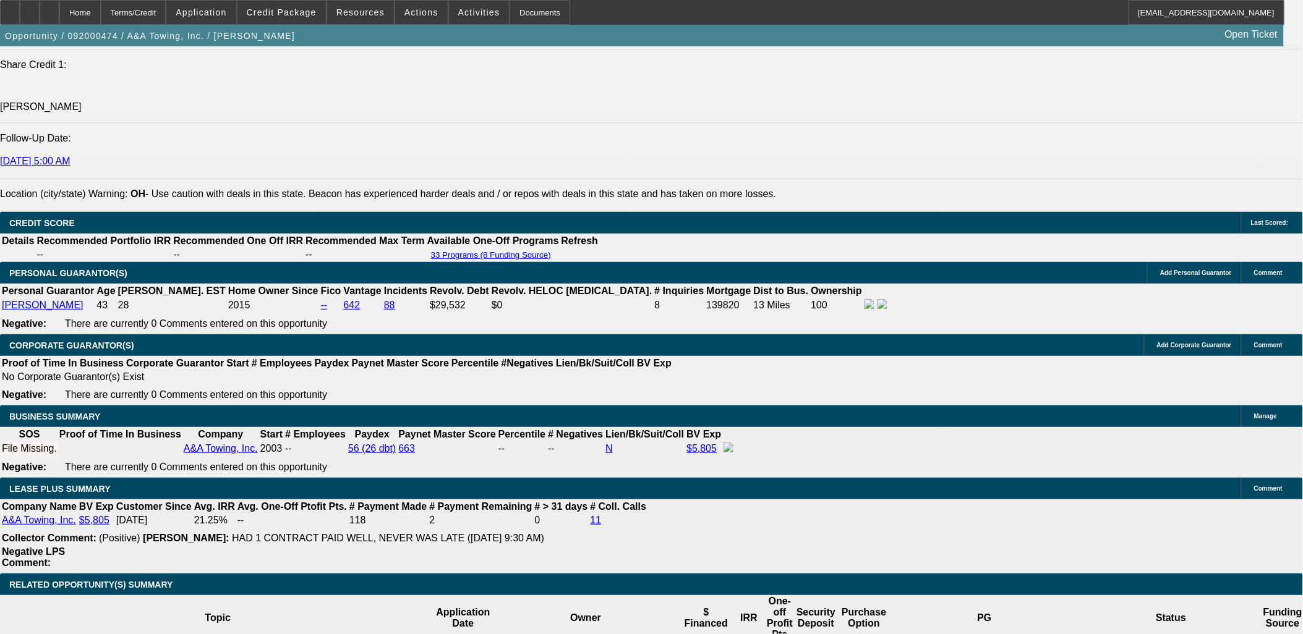
drag, startPoint x: 994, startPoint y: 241, endPoint x: 994, endPoint y: 207, distance: 34.6
